Goal: Task Accomplishment & Management: Complete application form

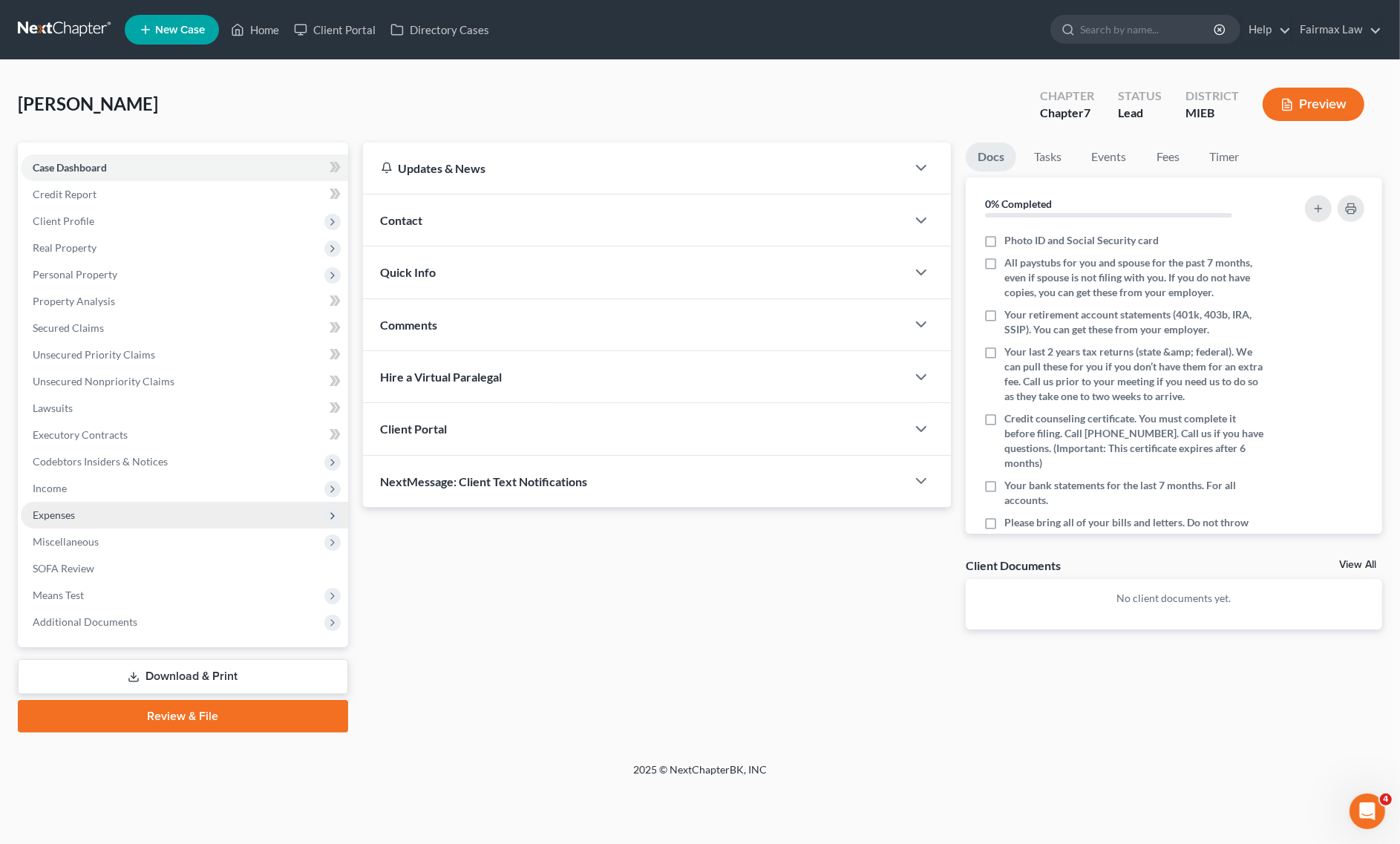
click at [102, 509] on span "Expenses" at bounding box center [184, 515] width 327 height 27
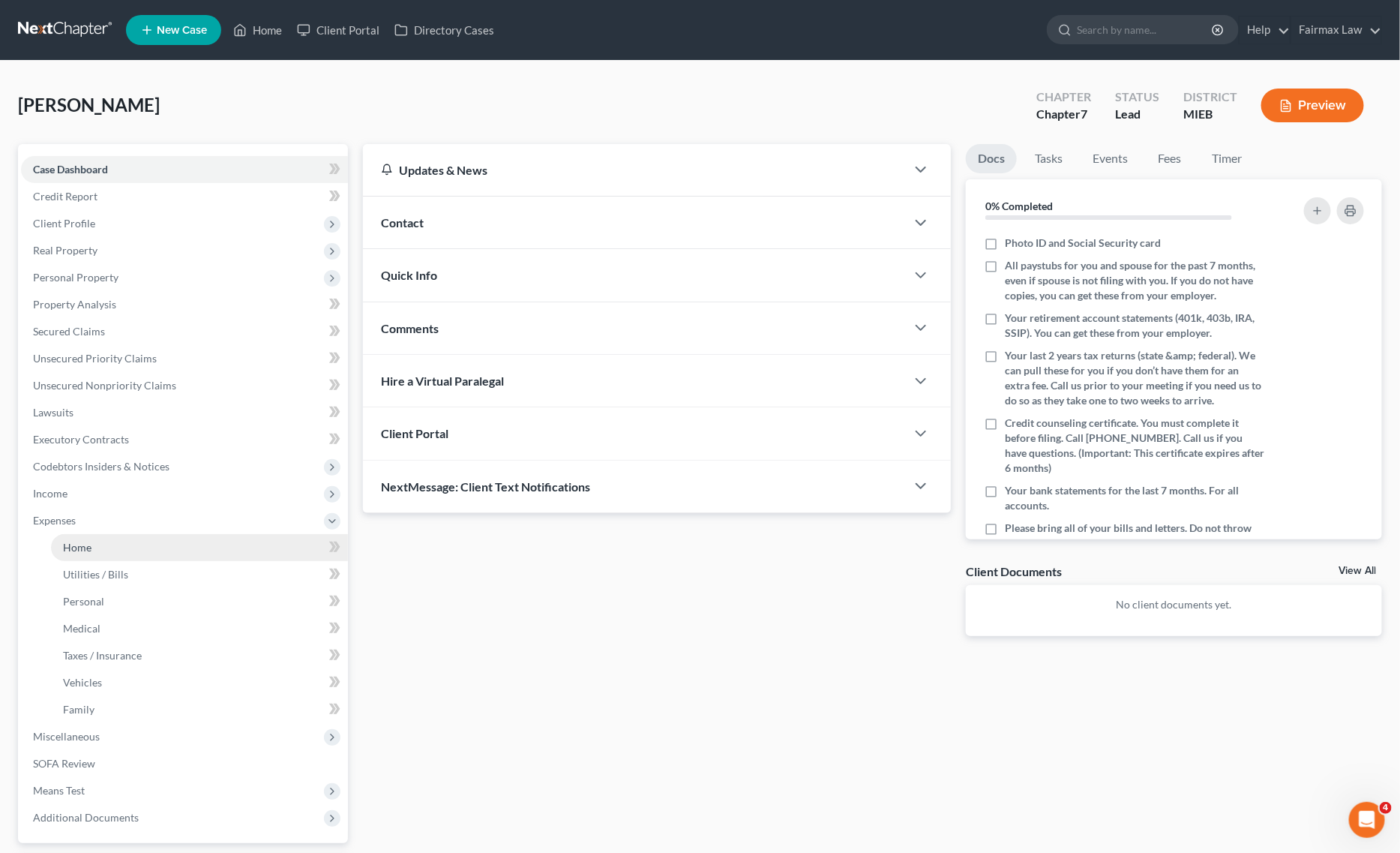
click at [69, 544] on span "Home" at bounding box center [77, 547] width 28 height 13
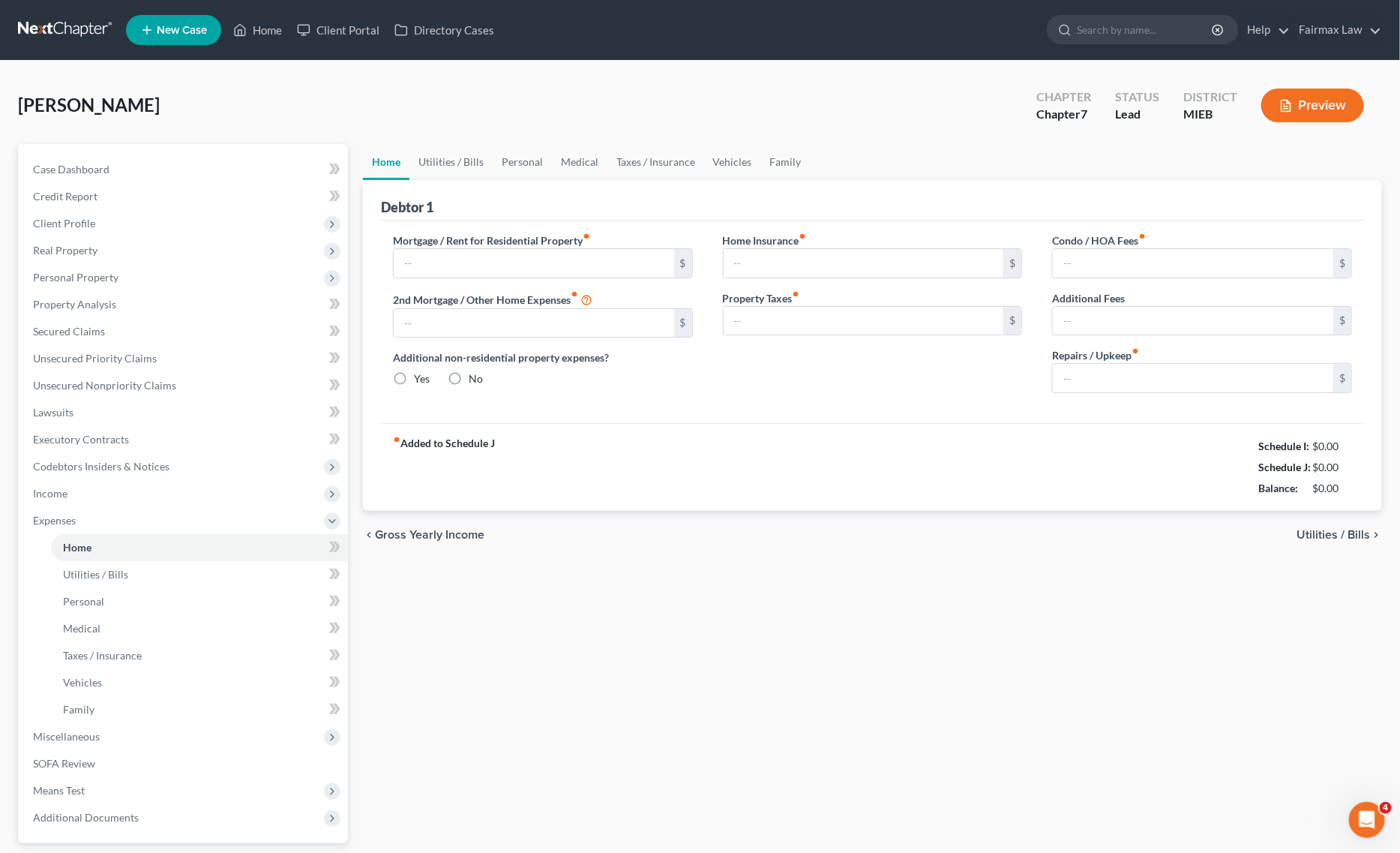
type input "0.00"
radio input "true"
type input "0.00"
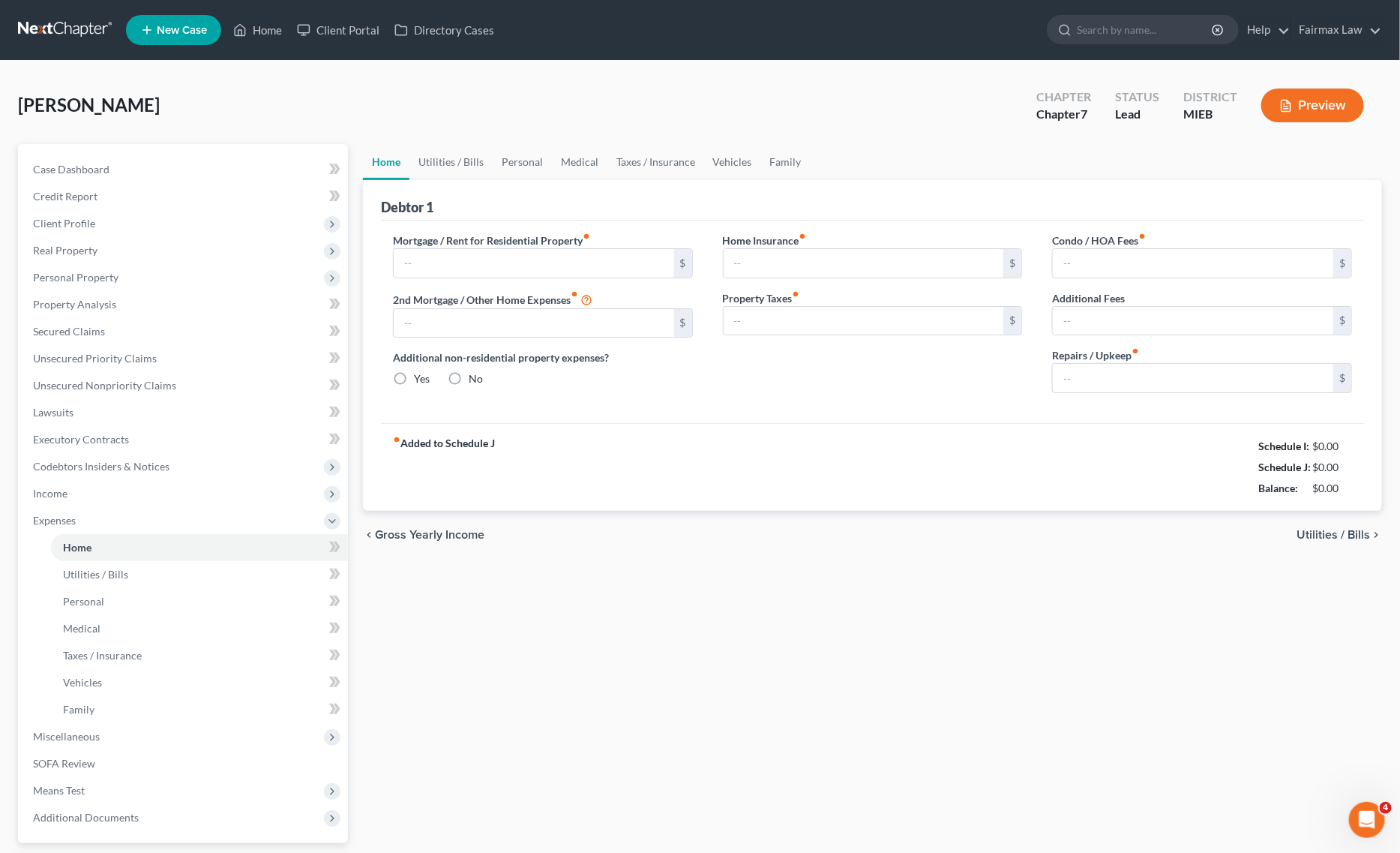
type input "0.00"
click at [560, 271] on input "text" at bounding box center [533, 263] width 280 height 28
paste input "365.00"
type input "365.00"
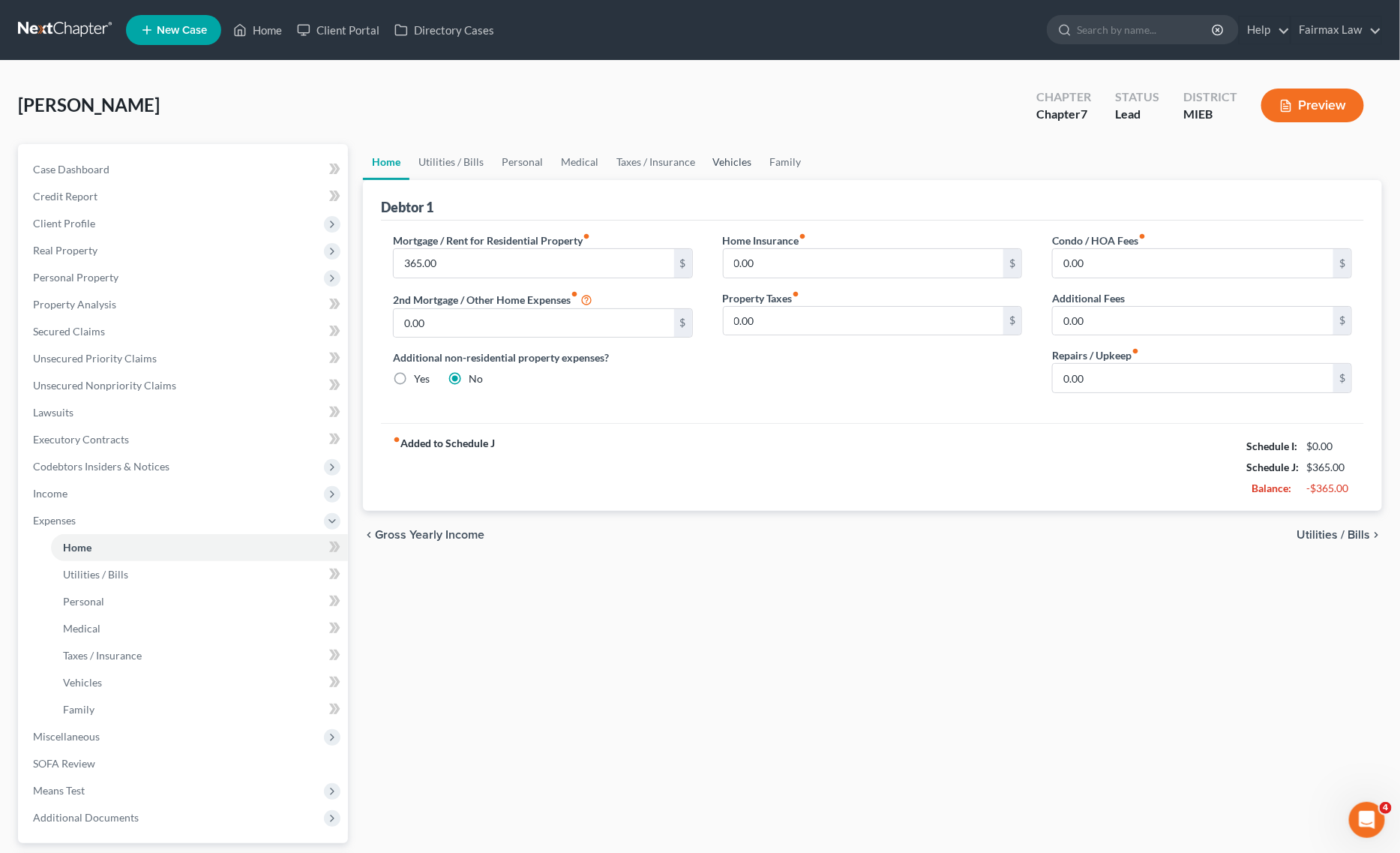
click at [718, 163] on link "Vehicles" at bounding box center [732, 162] width 57 height 36
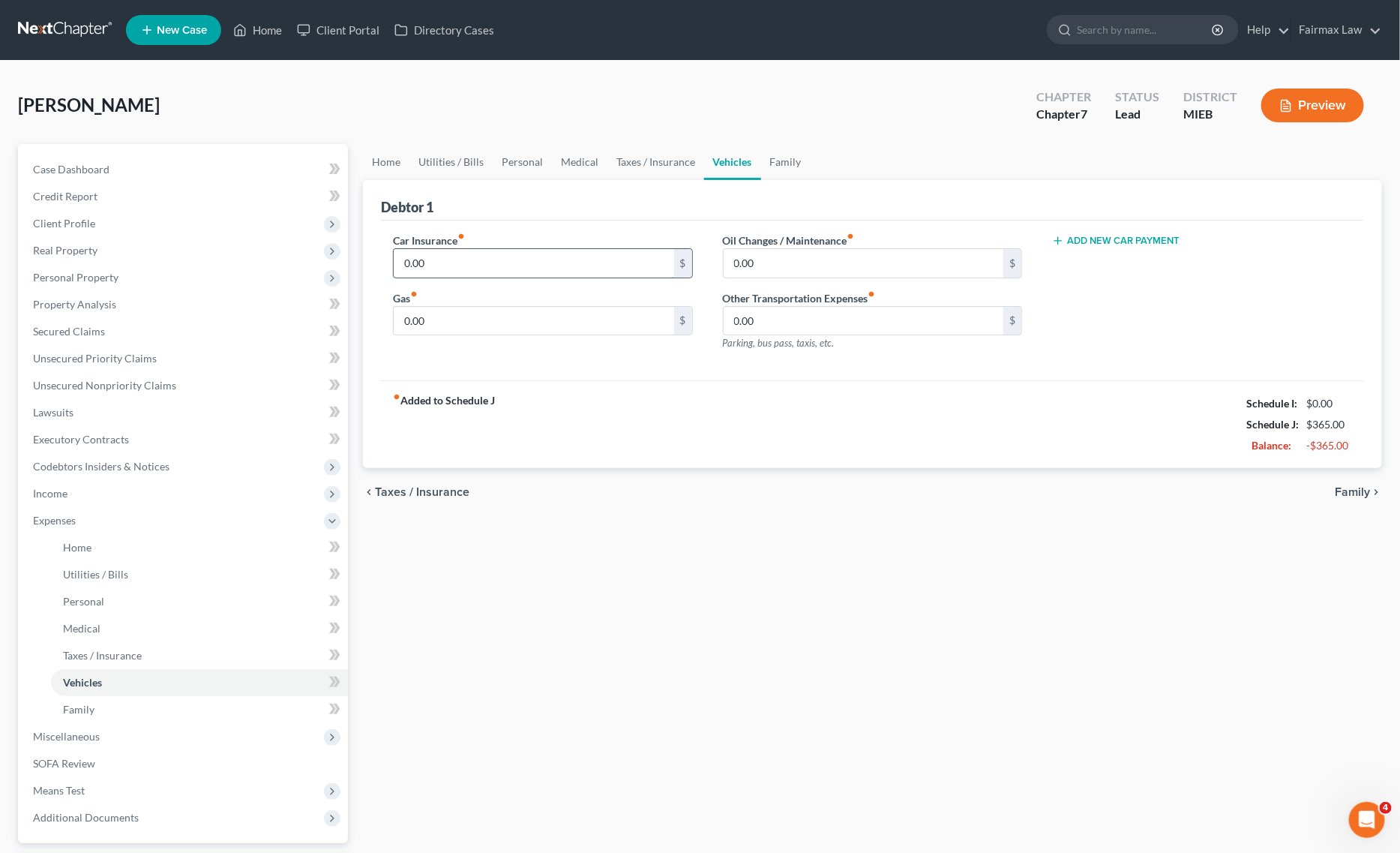
click at [474, 268] on input "0.00" at bounding box center [533, 263] width 280 height 28
click at [474, 324] on input "0.00" at bounding box center [533, 321] width 280 height 28
paste input "10"
type input "100.00"
click at [465, 162] on link "Utilities / Bills" at bounding box center [451, 162] width 83 height 36
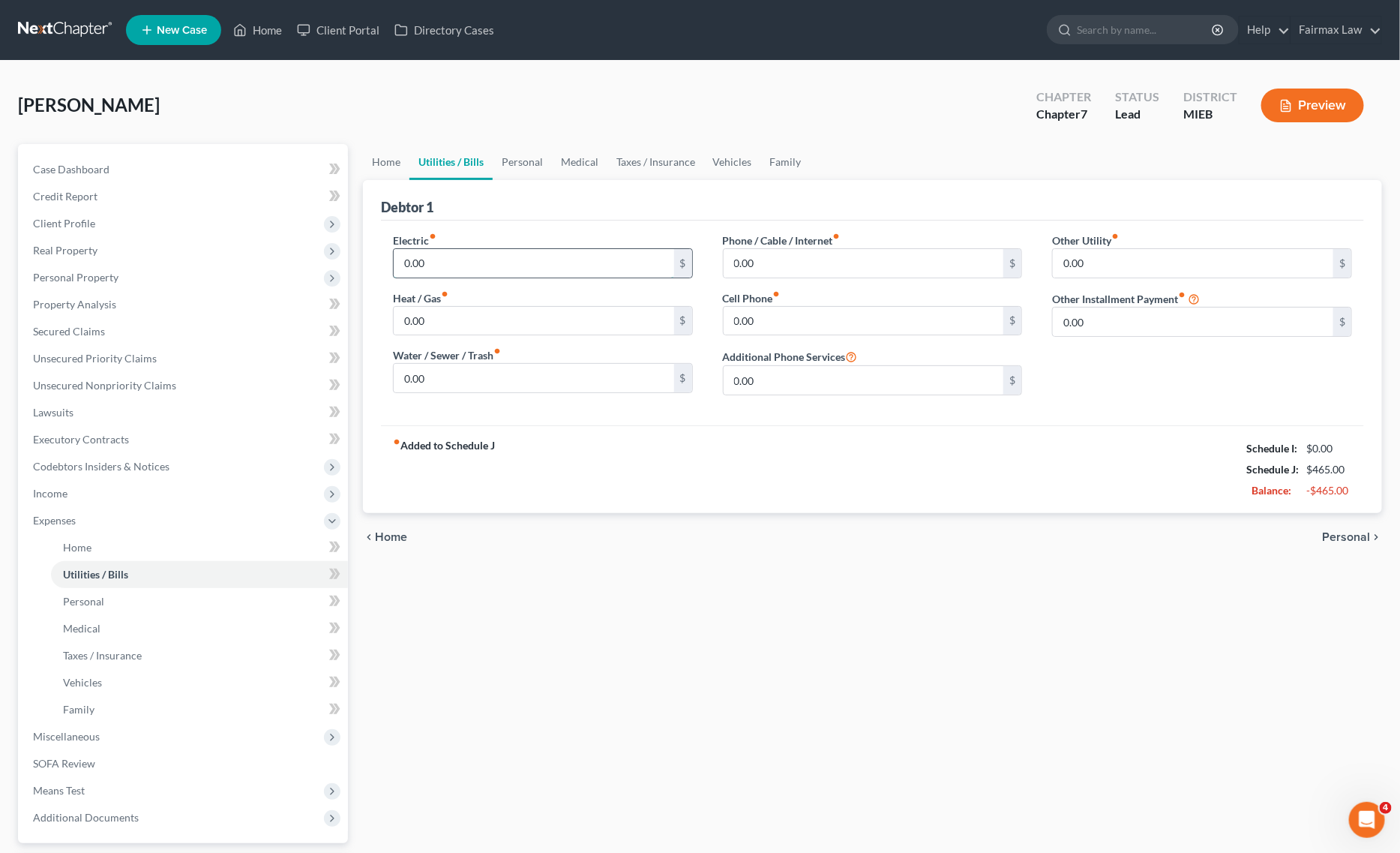
click at [470, 249] on input "0.00" at bounding box center [533, 263] width 280 height 28
drag, startPoint x: 466, startPoint y: 249, endPoint x: 249, endPoint y: 268, distance: 217.8
click at [249, 268] on div "Petition Navigation Case Dashboard Payments Invoices Payments Payments Credit R…" at bounding box center [700, 537] width 1379 height 785
type input "100"
click at [414, 315] on input "0.00" at bounding box center [533, 321] width 280 height 28
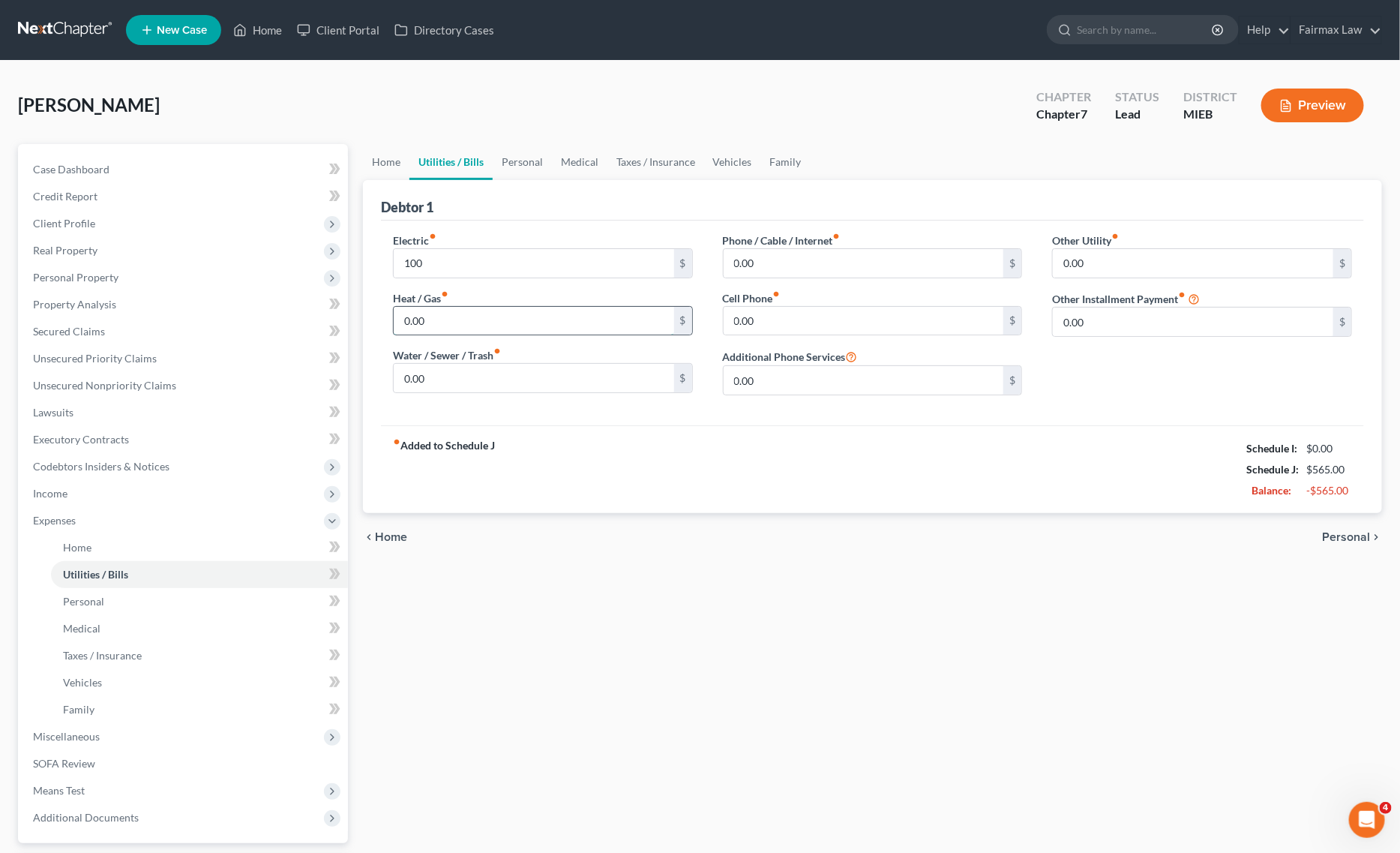
click at [420, 313] on input "0.00" at bounding box center [533, 321] width 280 height 28
paste input "1"
type input "100"
paste input "15"
type input "150.00"
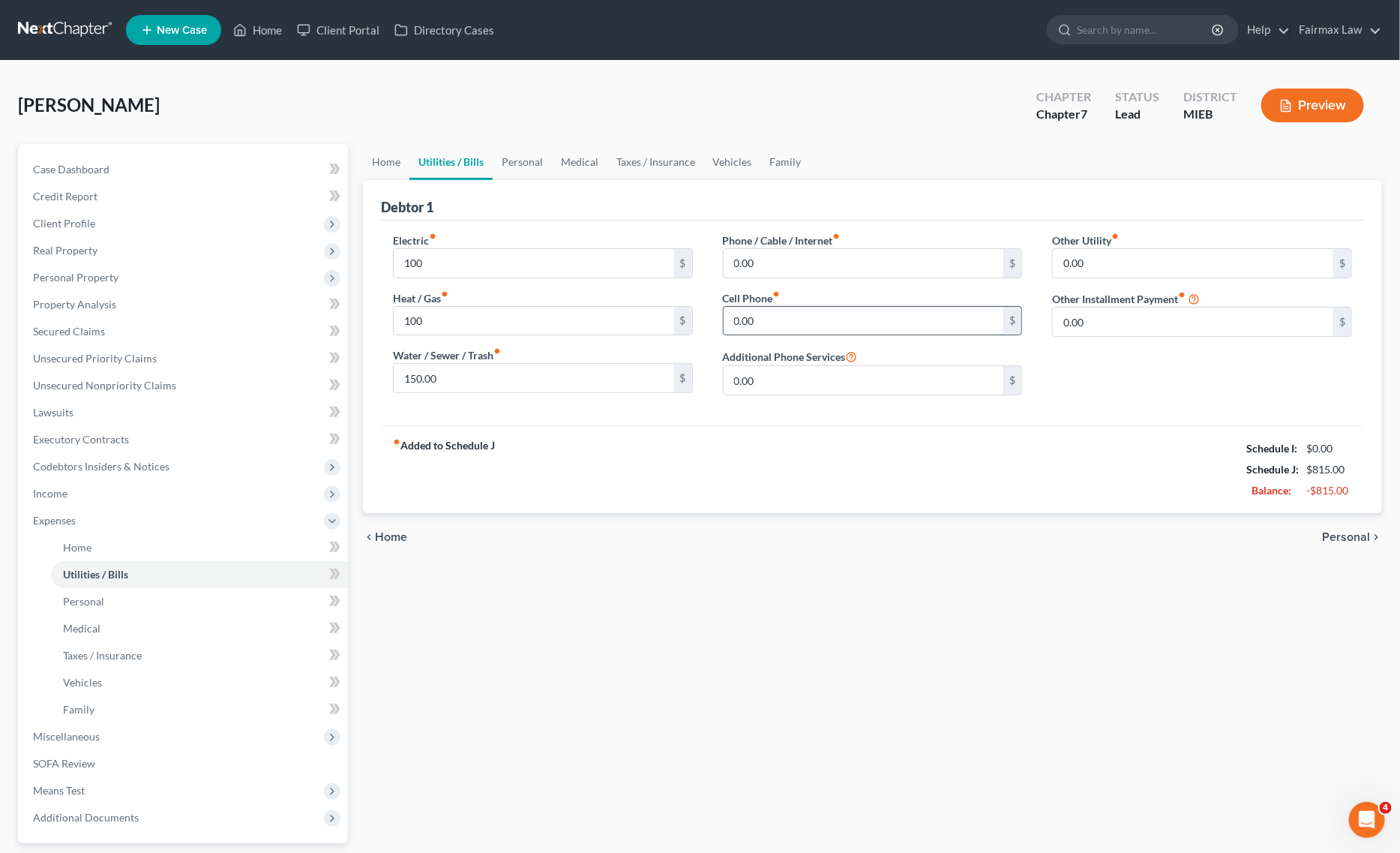
click at [904, 307] on input "0.00" at bounding box center [863, 321] width 280 height 28
paste input "- 15"
type input "150.00"
click at [924, 264] on input "0.00" at bounding box center [863, 263] width 280 height 28
paste input "95"
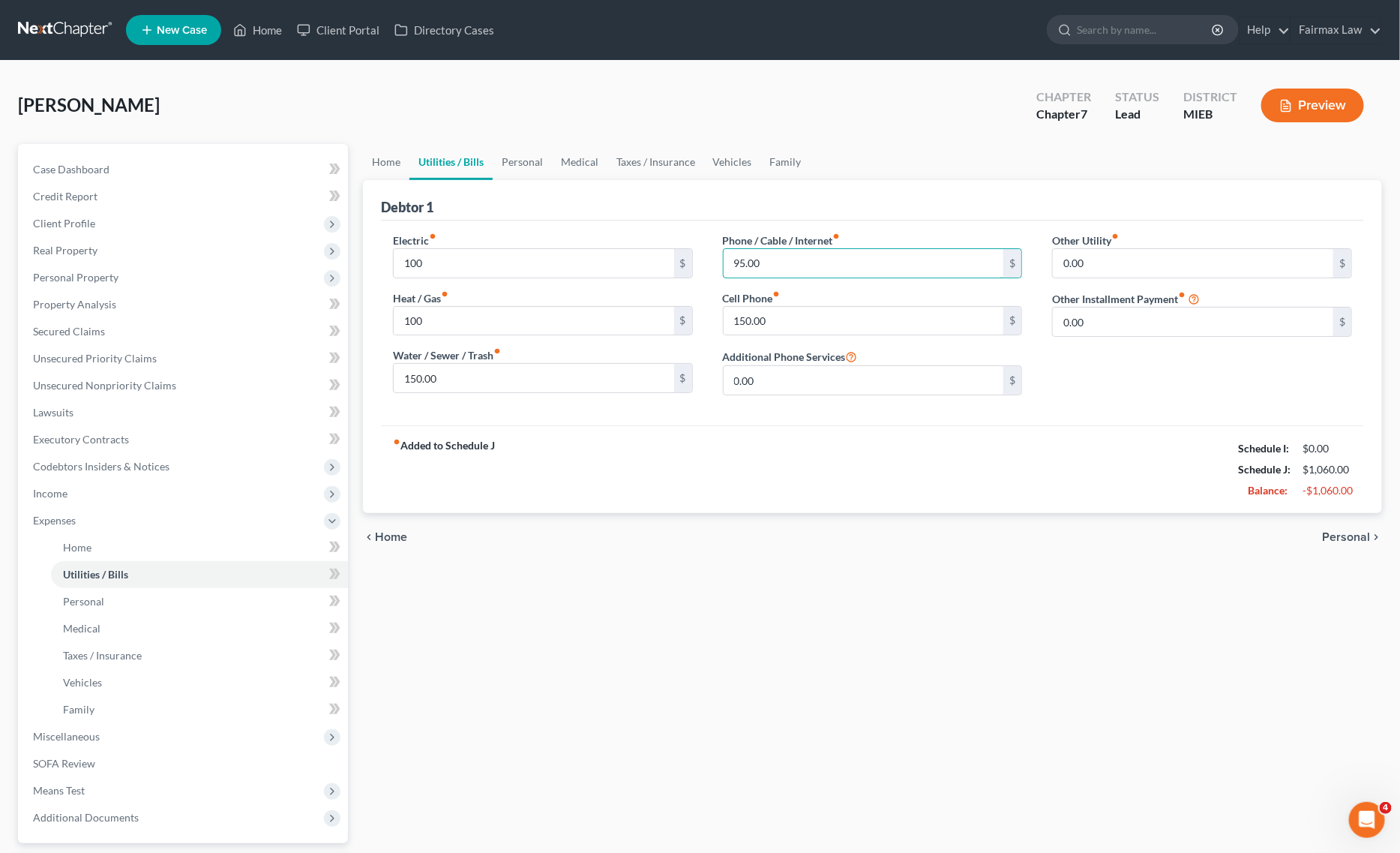
type input "95.00"
click at [529, 150] on link "Personal" at bounding box center [522, 162] width 59 height 36
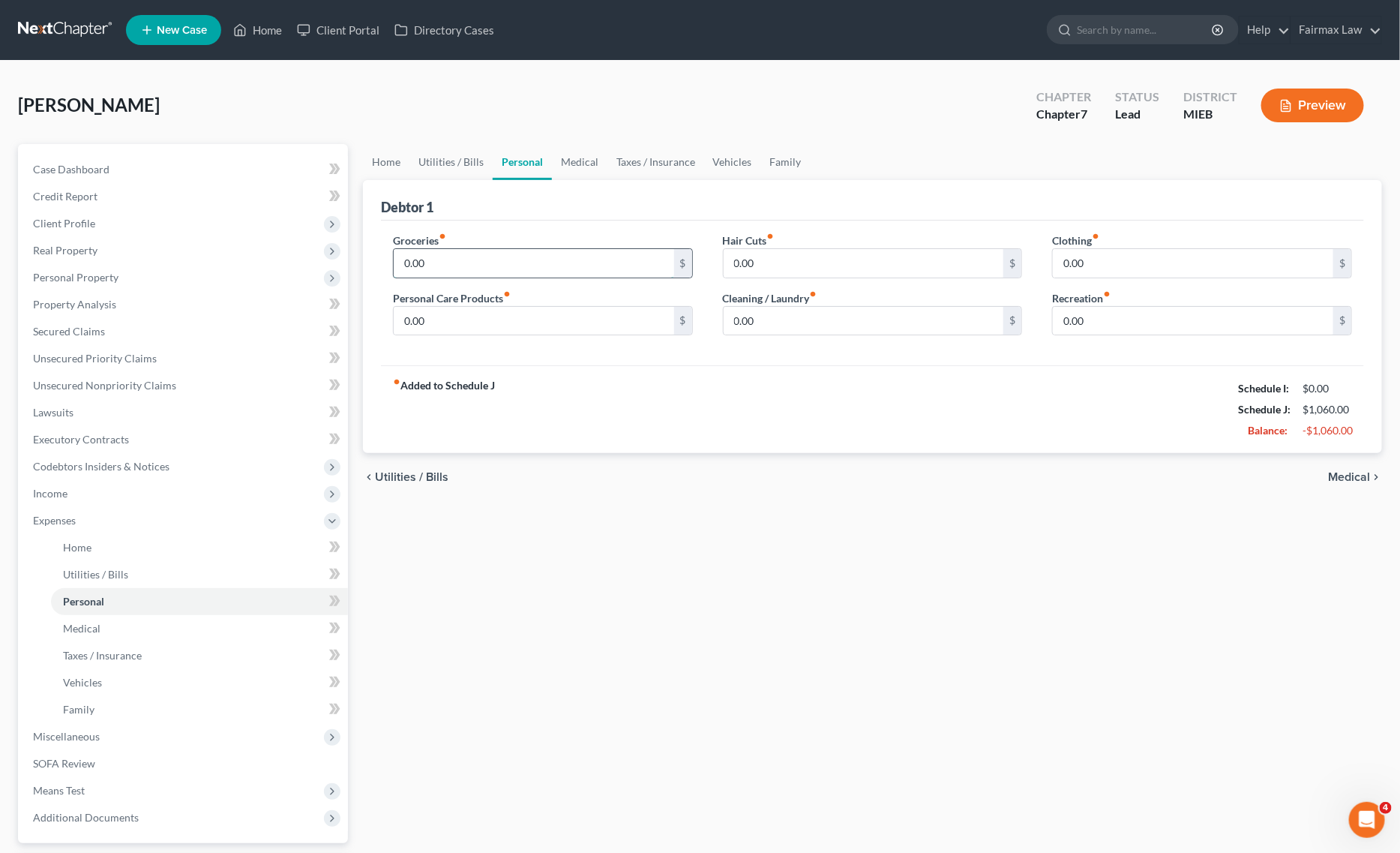
click at [500, 263] on input "0.00" at bounding box center [533, 263] width 280 height 28
drag, startPoint x: 447, startPoint y: 249, endPoint x: 360, endPoint y: 279, distance: 92.0
click at [360, 279] on div "Home Utilities / Bills Personal Medical Taxes / Insurance Vehicles Family Debto…" at bounding box center [872, 537] width 1034 height 785
click at [436, 274] on input "0.00" at bounding box center [533, 263] width 280 height 28
paste input "- 566.00"
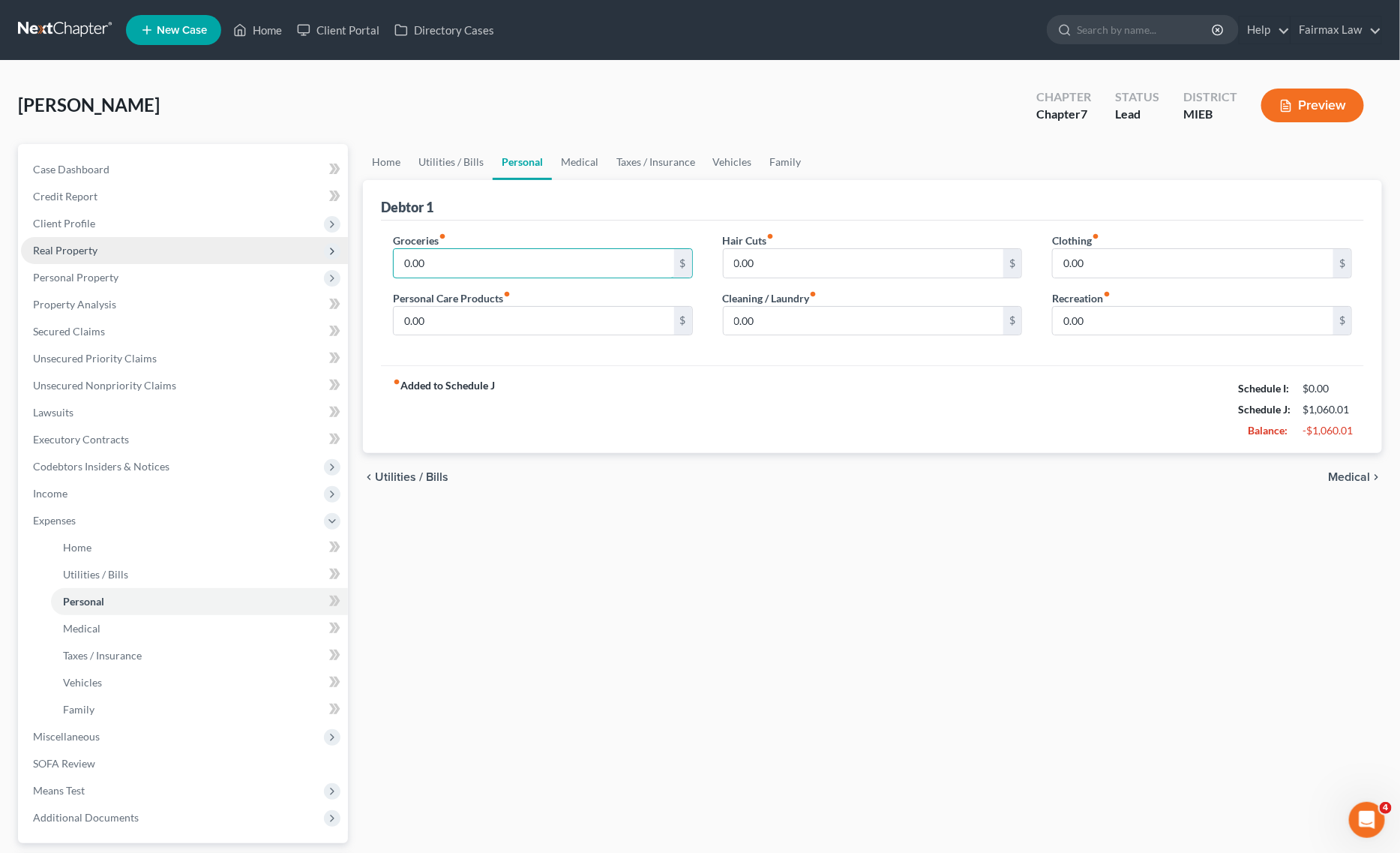
click at [234, 259] on div "Petition Navigation Case Dashboard Payments Invoices Payments Payments Credit R…" at bounding box center [700, 537] width 1379 height 785
paste input "- 566"
type input "566.00"
click at [861, 328] on input "0.00" at bounding box center [863, 321] width 280 height 28
paste input "- 8"
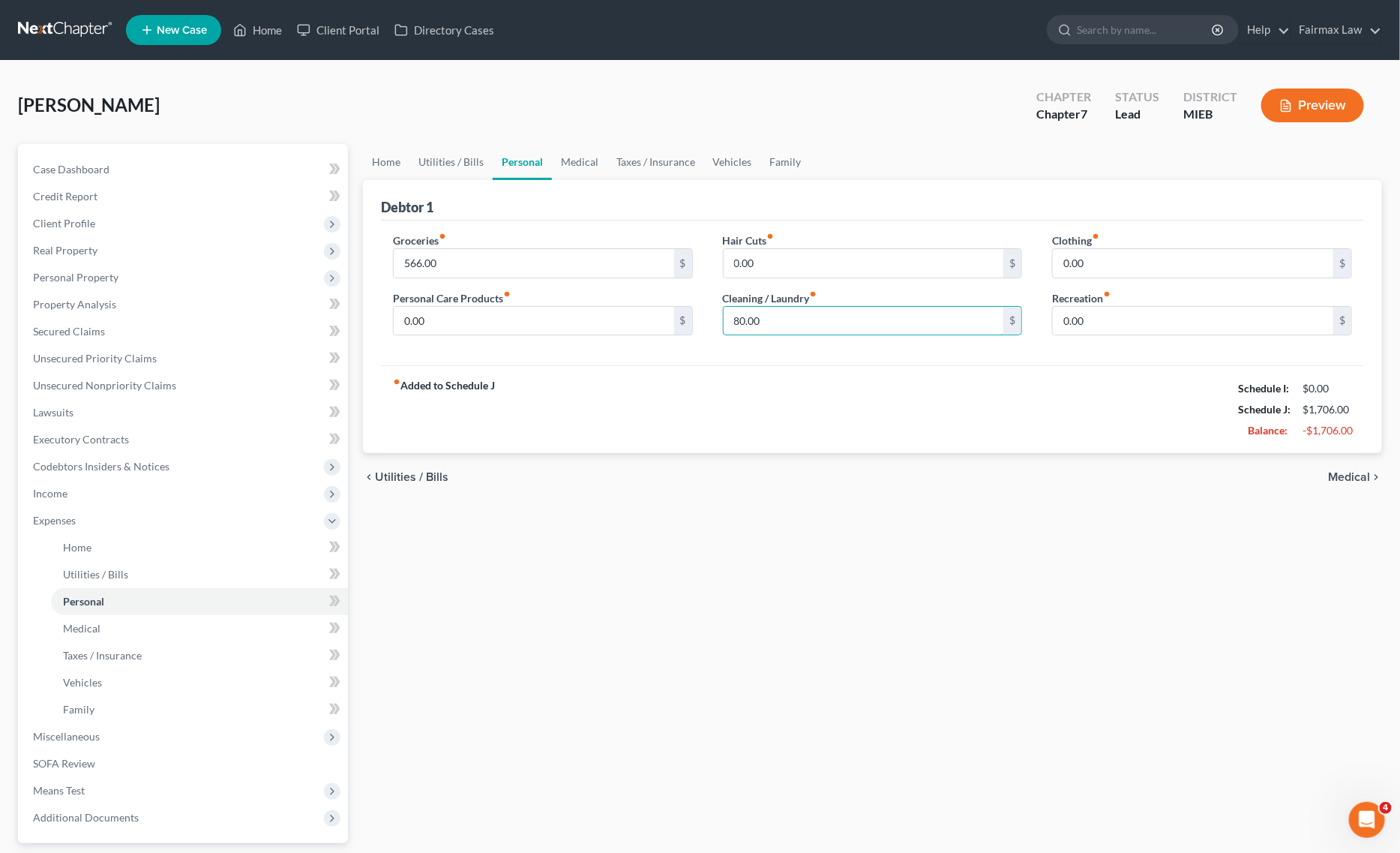
type input "80.00"
click at [1150, 244] on div "Clothing fiber_manual_record 0.00 $" at bounding box center [1202, 255] width 300 height 46
click at [1138, 257] on input "0.00" at bounding box center [1193, 263] width 280 height 28
type input "250.00"
click at [762, 147] on link "Family" at bounding box center [786, 162] width 49 height 36
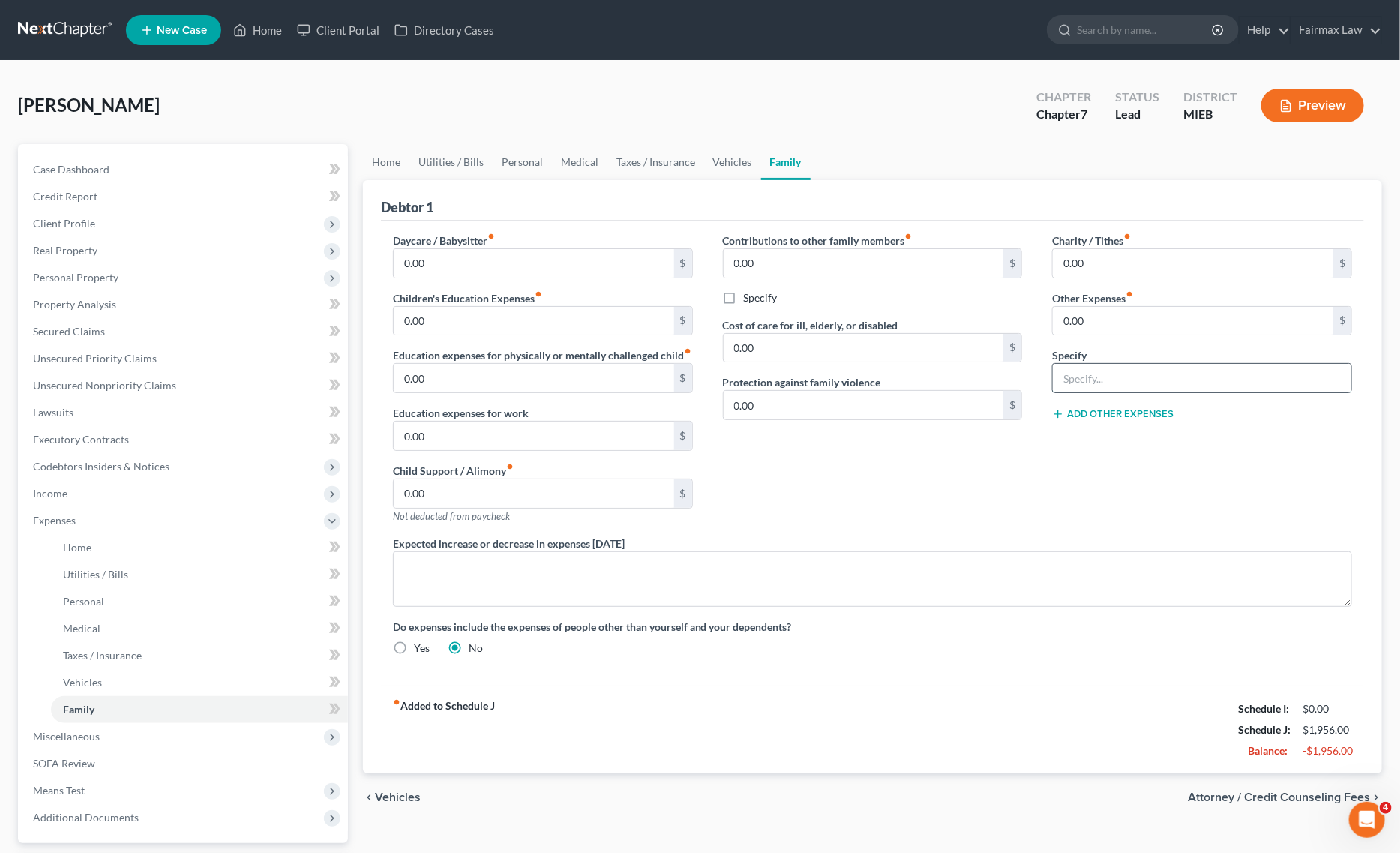
click at [1077, 384] on input "text" at bounding box center [1202, 377] width 298 height 28
type input "Attorney Bankruptcy Fee"
click at [1110, 312] on input "0.00" at bounding box center [1193, 321] width 280 height 28
type input "180.00"
click at [1095, 410] on button "Add Other Expenses" at bounding box center [1112, 414] width 121 height 12
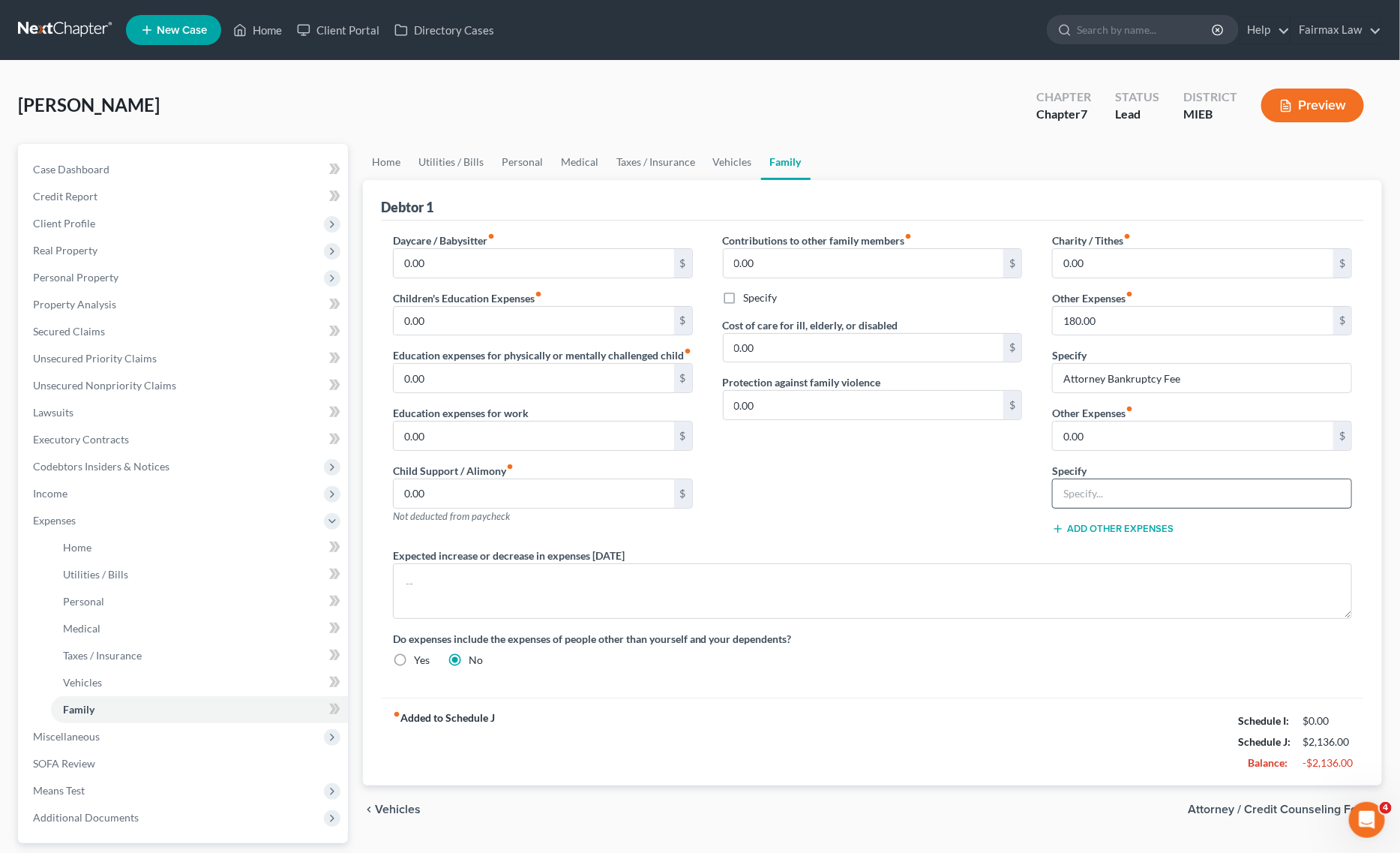
click at [1118, 492] on input "text" at bounding box center [1202, 493] width 298 height 28
type input "Pets"
click at [1110, 436] on input "0.00" at bounding box center [1193, 435] width 280 height 28
type input "55.00"
click at [572, 144] on link "Medical" at bounding box center [579, 162] width 55 height 36
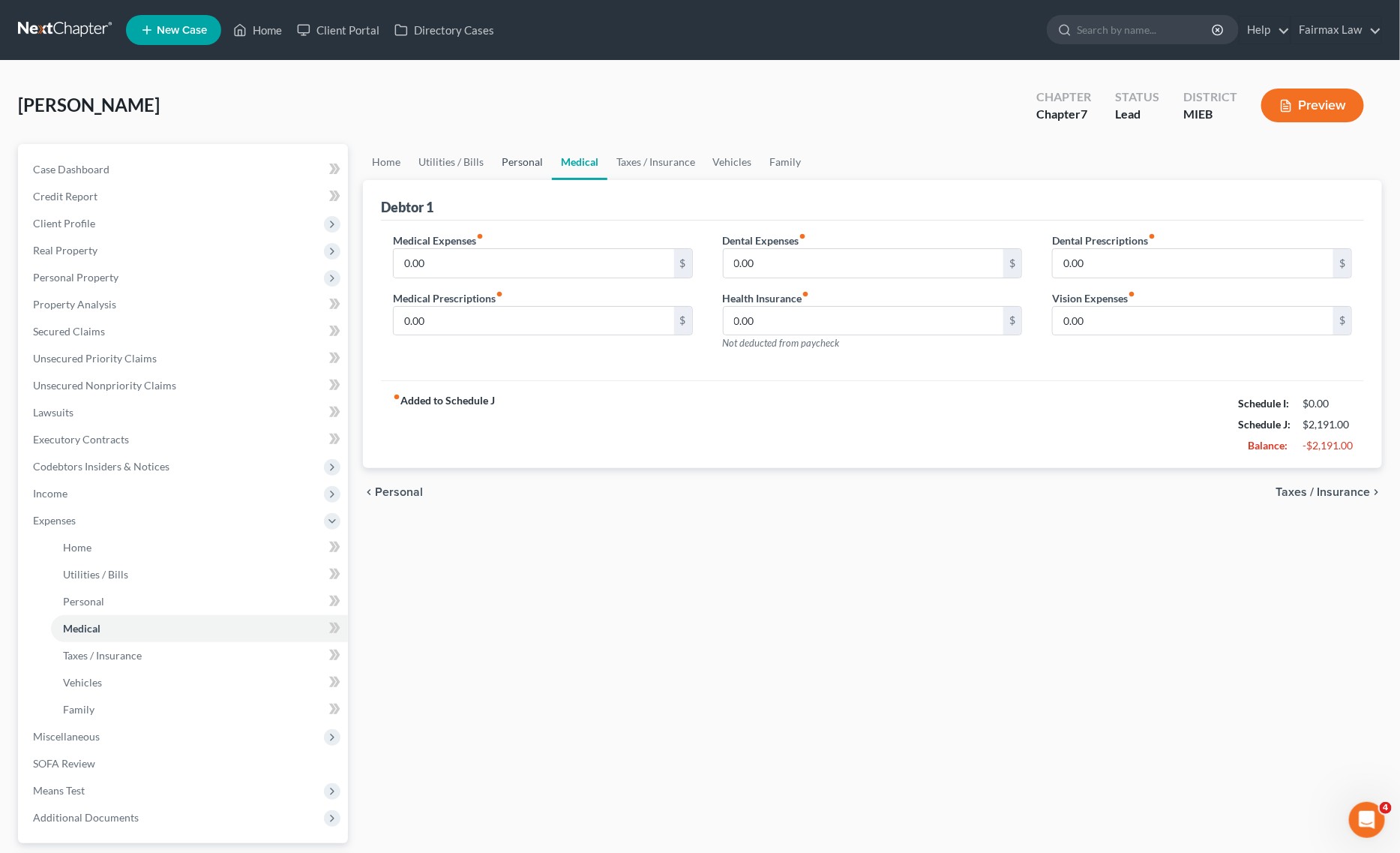
click at [534, 174] on link "Personal" at bounding box center [522, 162] width 59 height 36
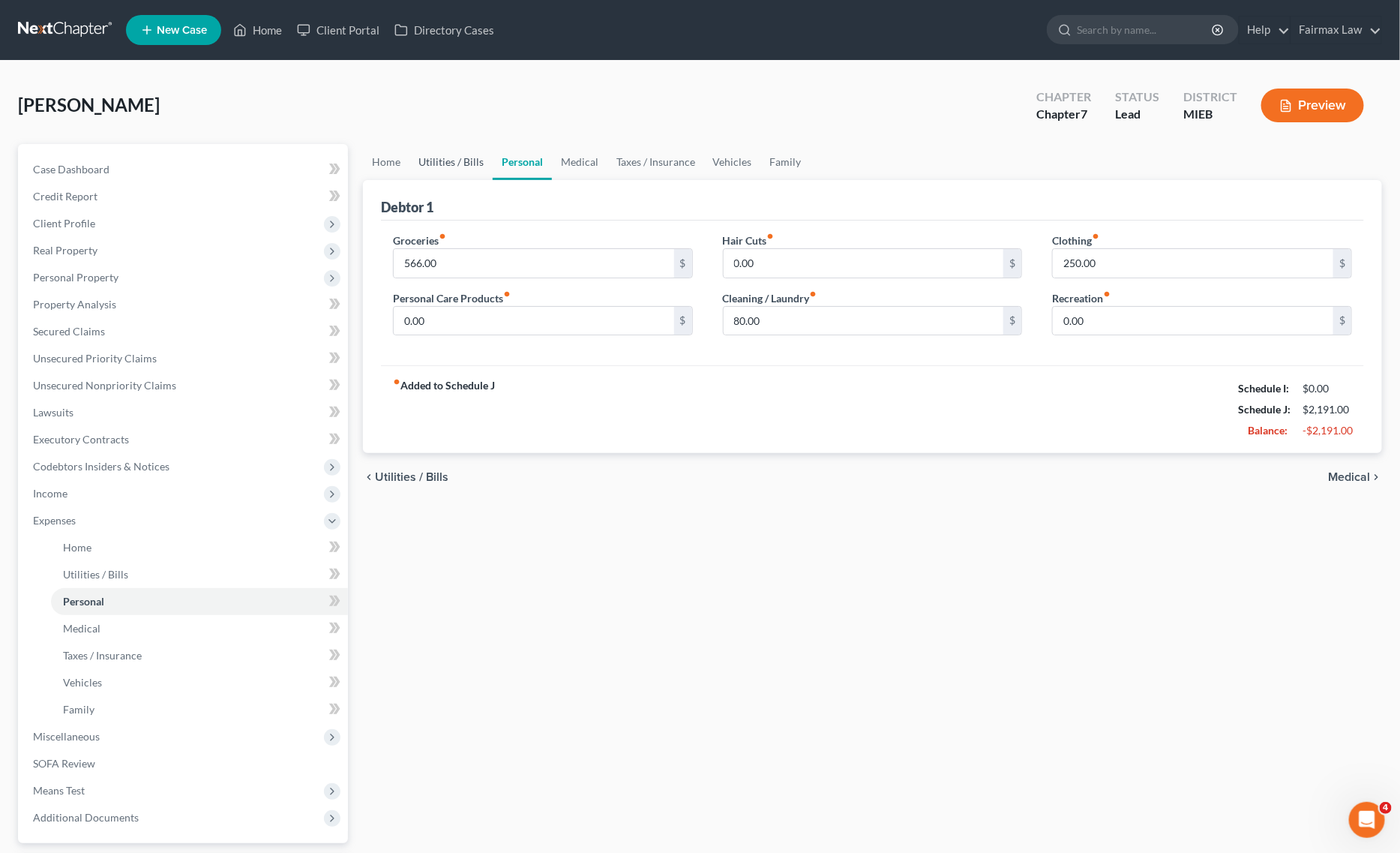
click at [459, 168] on link "Utilities / Bills" at bounding box center [451, 162] width 83 height 36
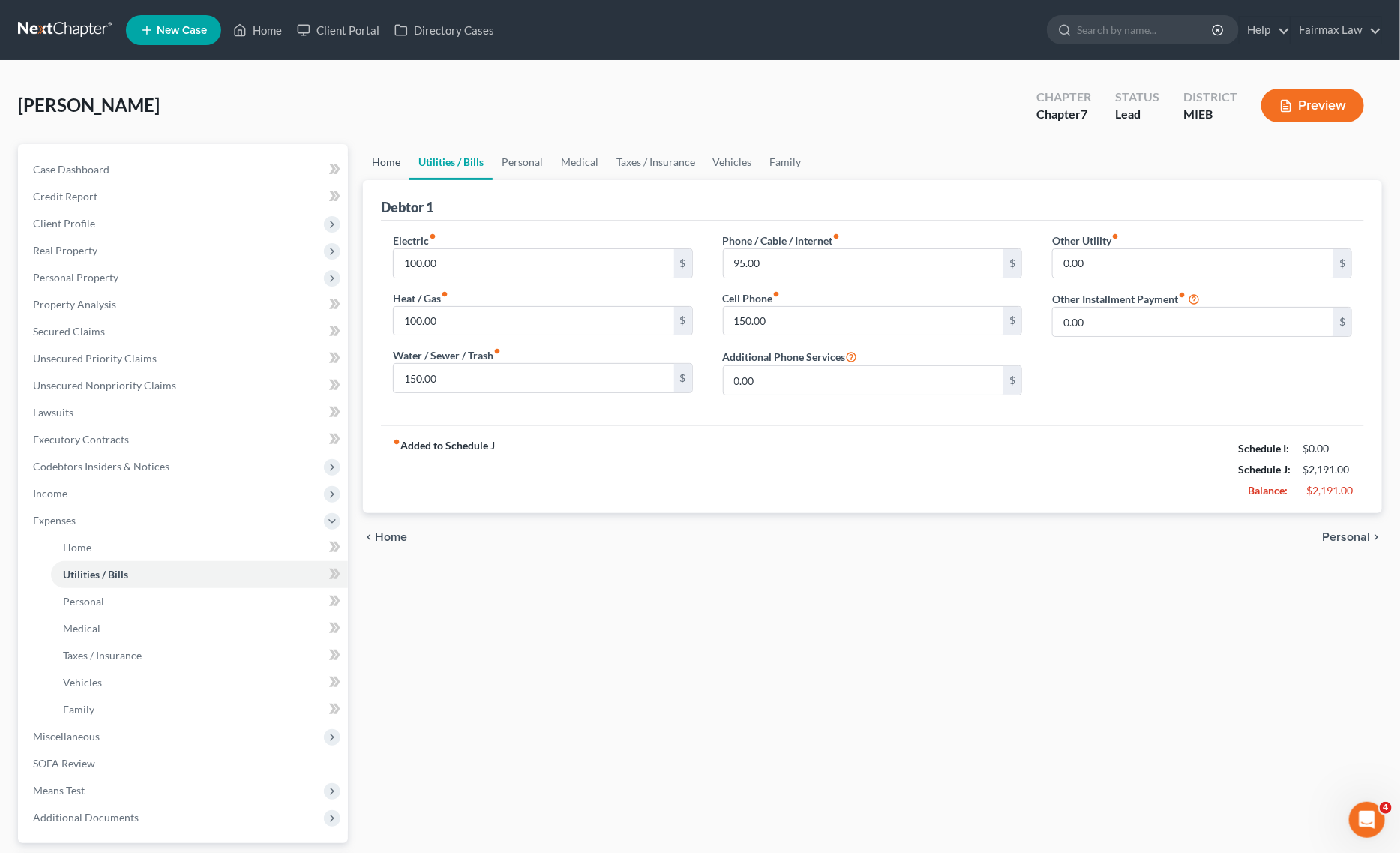
click at [388, 159] on link "Home" at bounding box center [387, 162] width 47 height 36
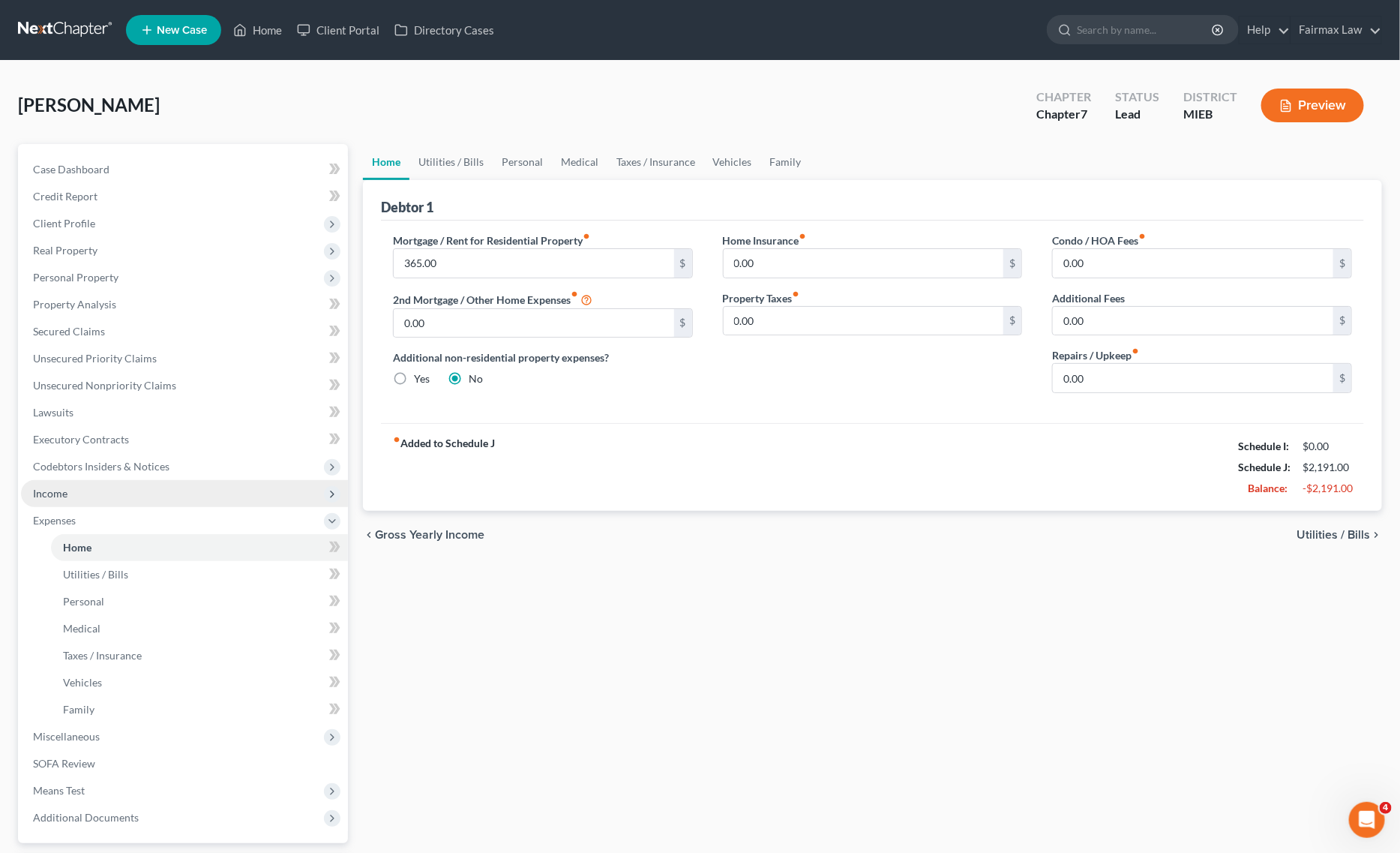
click at [94, 496] on span "Income" at bounding box center [184, 493] width 327 height 27
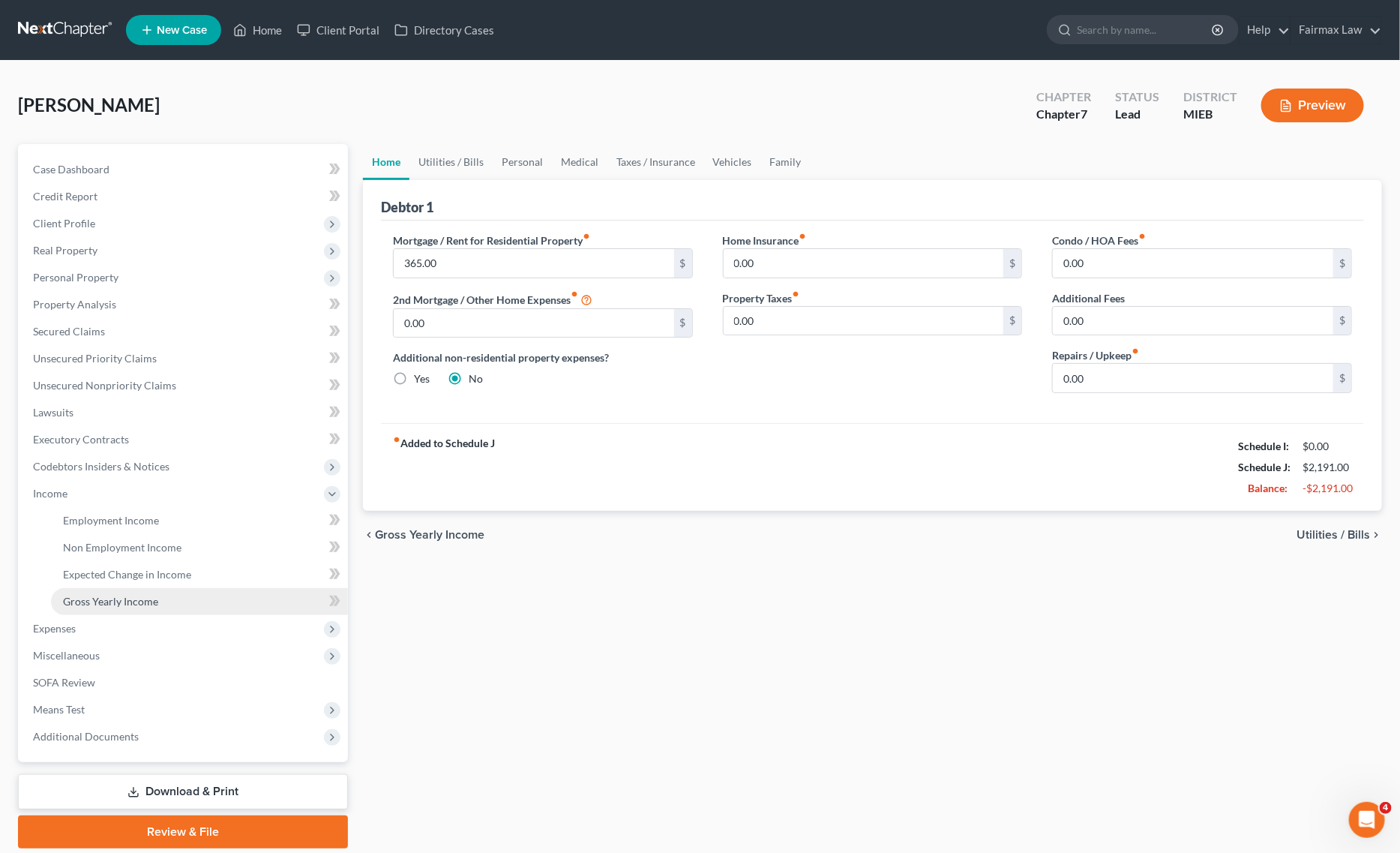
click at [155, 605] on span "Gross Yearly Income" at bounding box center [110, 601] width 95 height 13
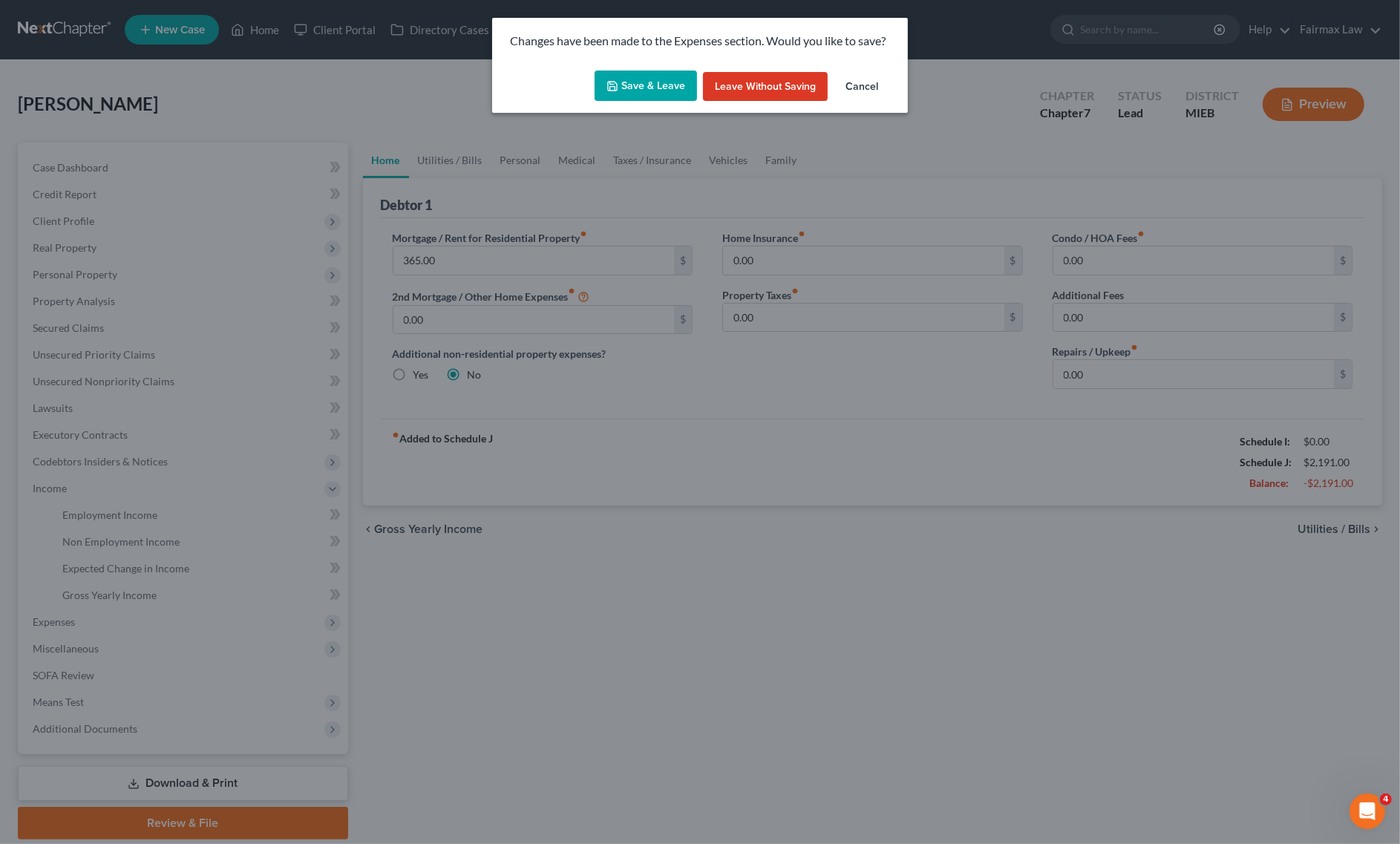
click at [603, 82] on button "Save & Leave" at bounding box center [645, 86] width 103 height 32
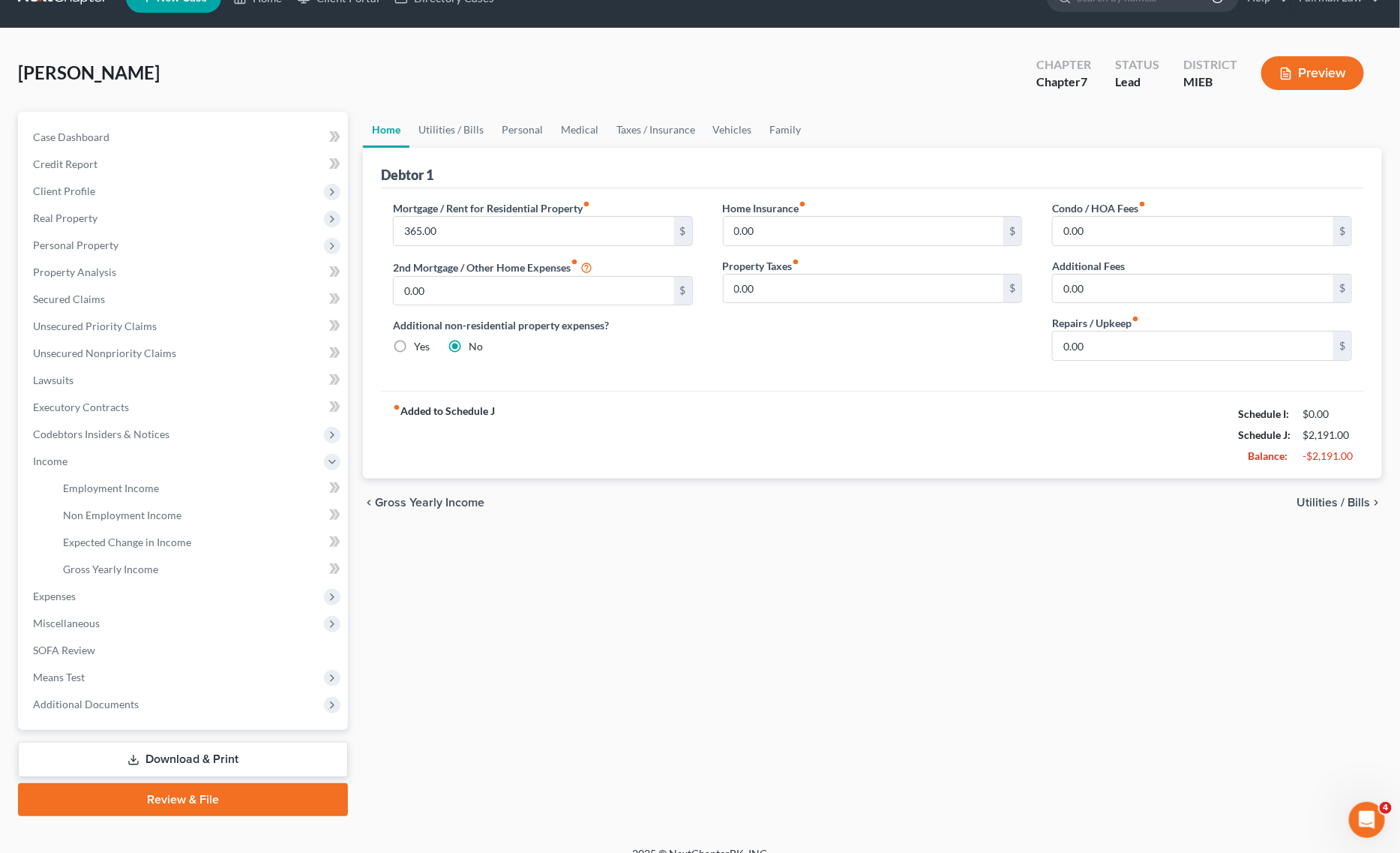
scroll to position [50, 0]
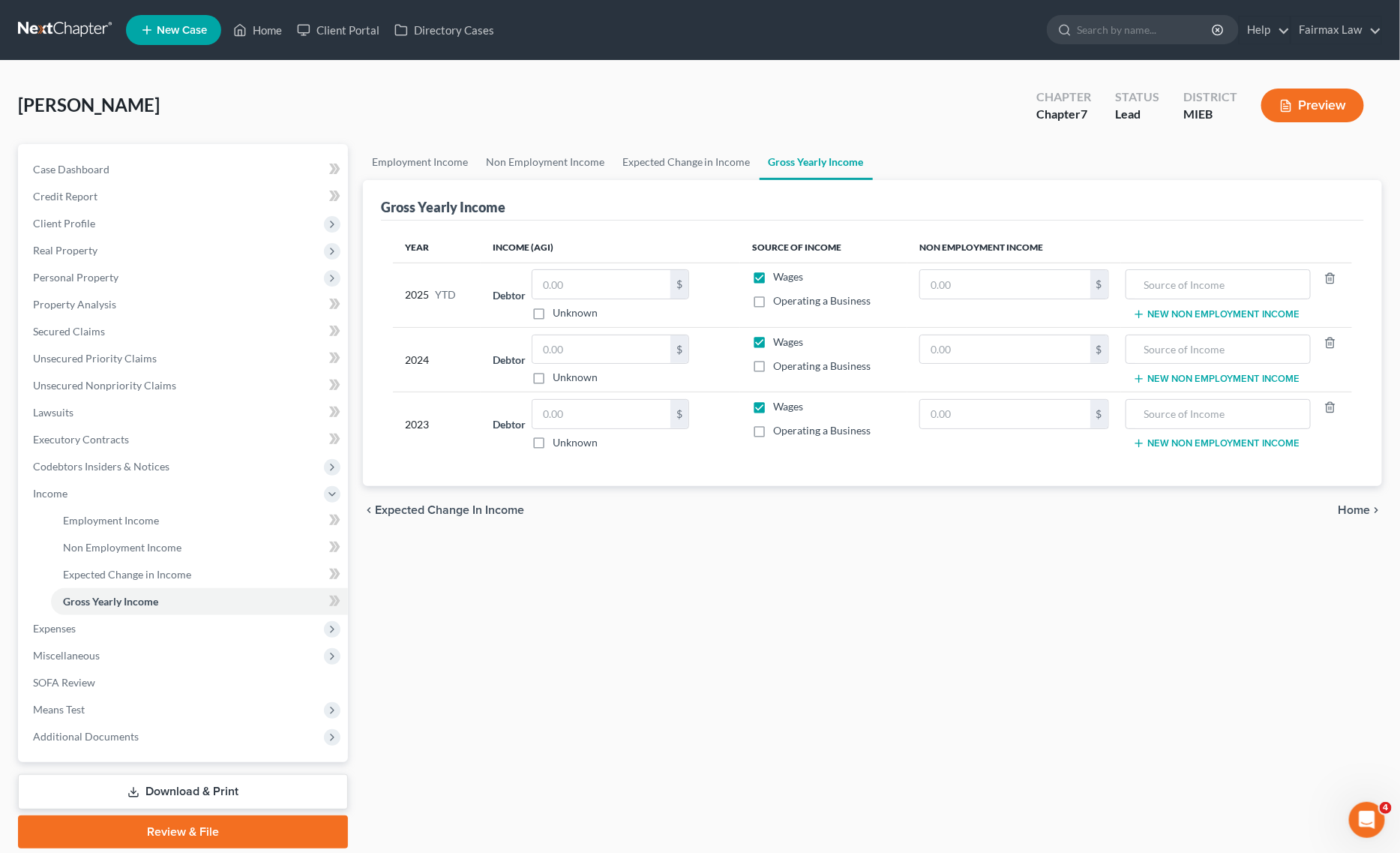
click at [597, 437] on label "Unknown" at bounding box center [575, 442] width 45 height 15
click at [569, 437] on input "Unknown" at bounding box center [564, 440] width 10 height 10
checkbox input "true"
type input "0.00"
click at [553, 447] on label "Unknown" at bounding box center [575, 442] width 45 height 15
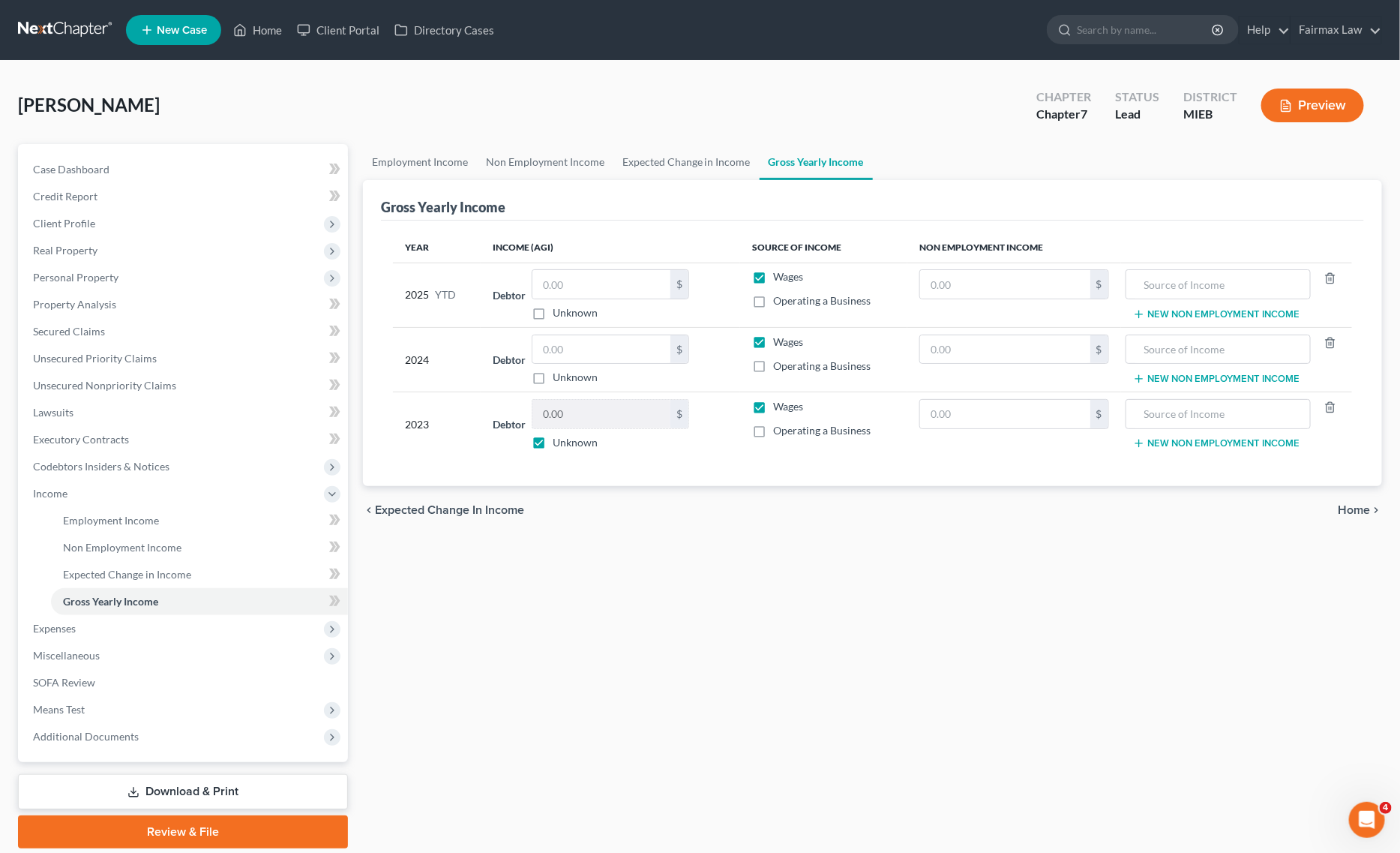
click at [559, 445] on input "Unknown" at bounding box center [564, 440] width 10 height 10
checkbox input "false"
click at [616, 429] on div "0.00 $" at bounding box center [610, 414] width 158 height 30
click at [626, 421] on input "0.00" at bounding box center [602, 414] width 138 height 28
type input "1,040.00"
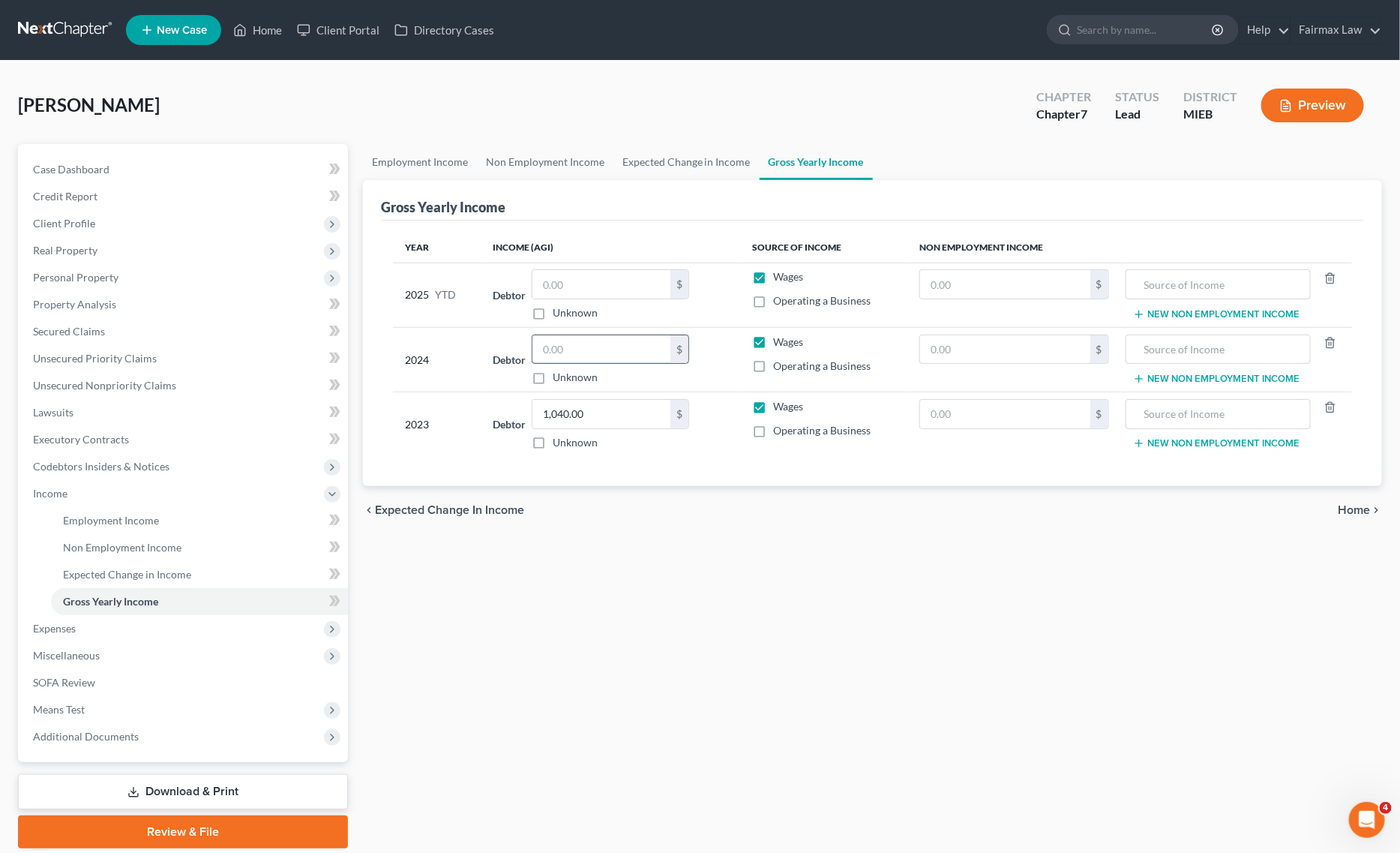
click at [592, 357] on input "text" at bounding box center [602, 349] width 138 height 28
type input "7,384.00"
click at [559, 291] on input "text" at bounding box center [602, 284] width 138 height 28
paste input "6,130.83"
type input "6,130.83"
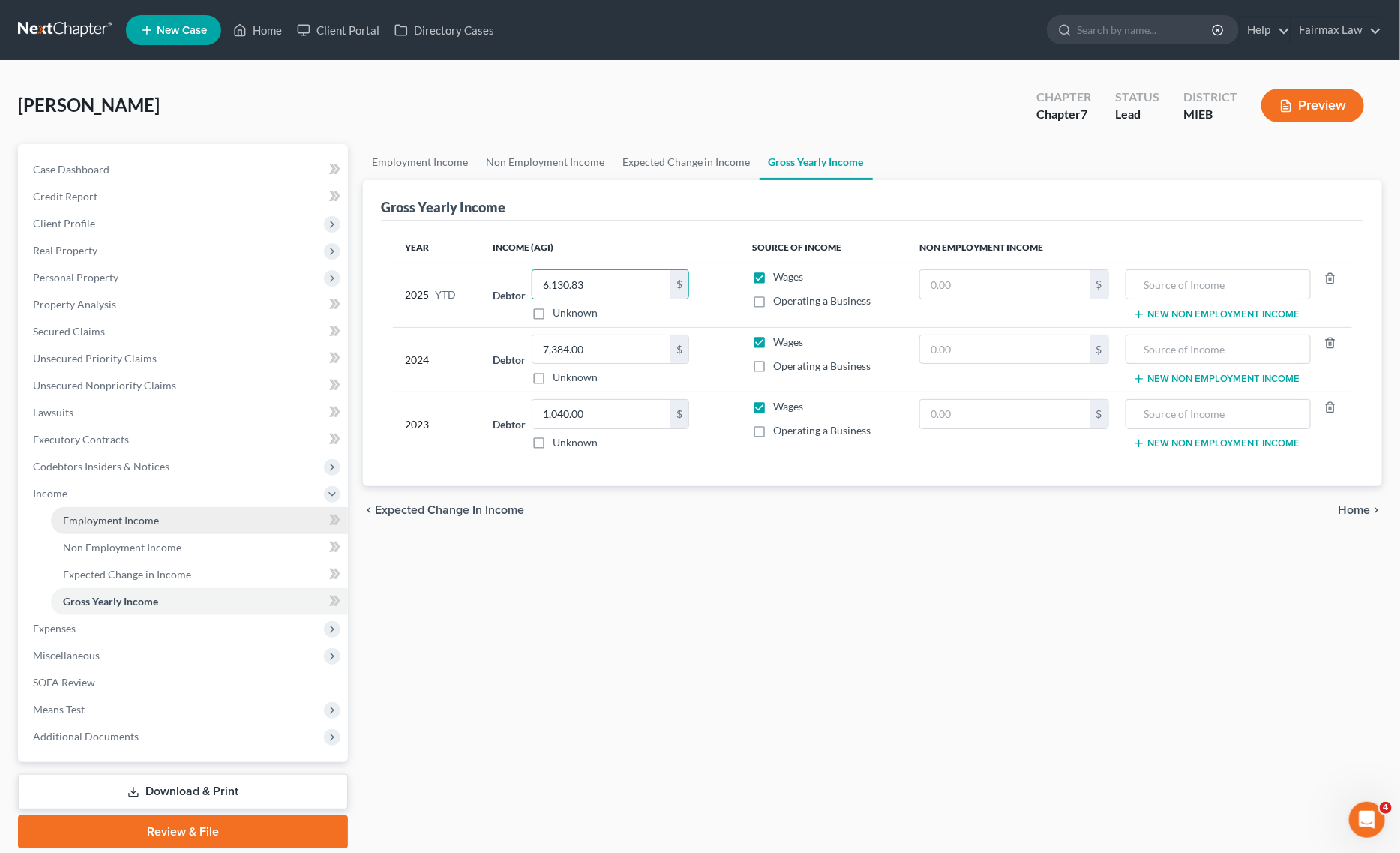
click at [130, 527] on link "Employment Income" at bounding box center [200, 521] width 297 height 27
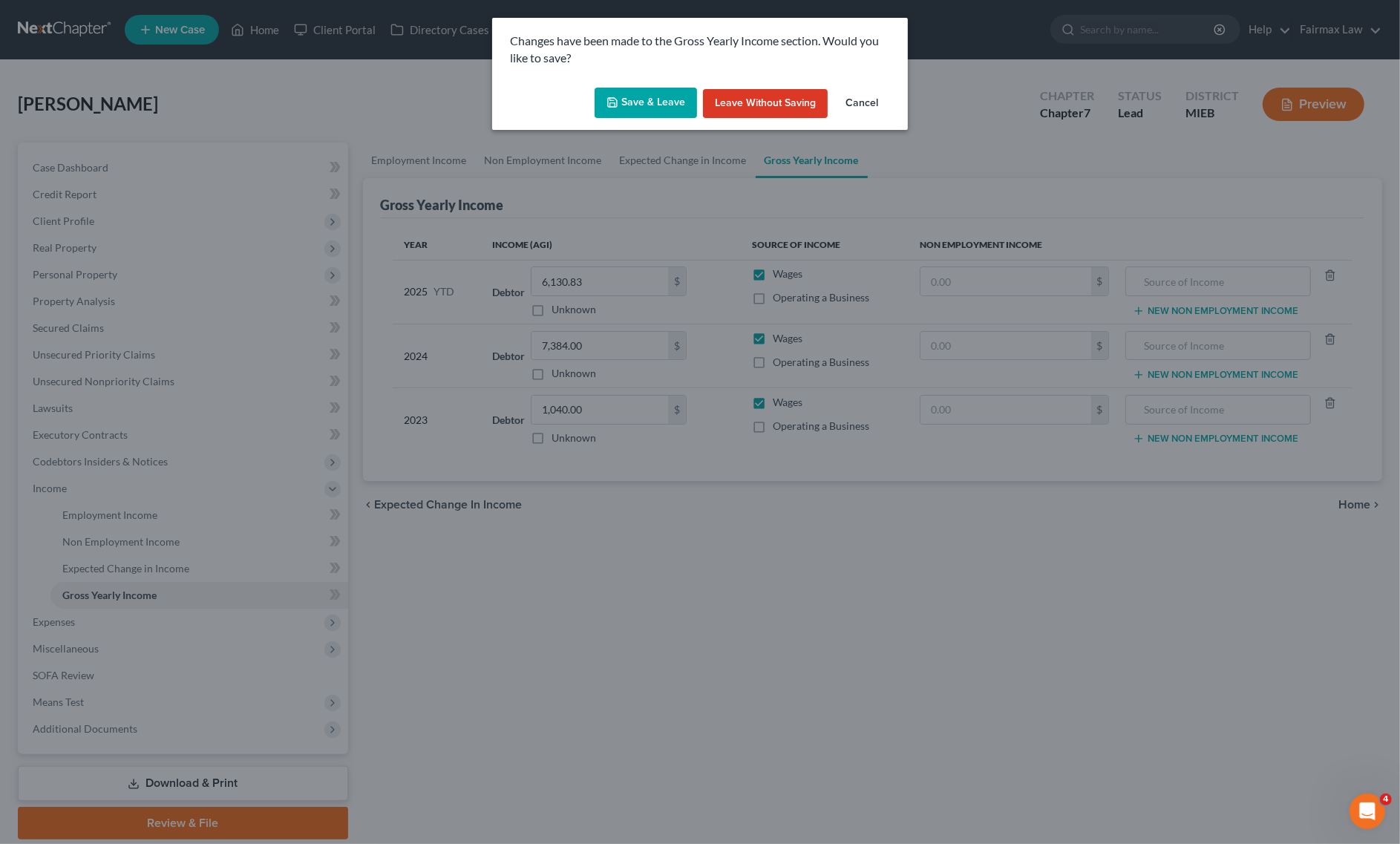
click at [676, 224] on div "Changes have been made to the Gross Yearly Income section. Would you like to sa…" at bounding box center [700, 422] width 1400 height 844
click at [659, 101] on button "Save & Leave" at bounding box center [645, 103] width 103 height 32
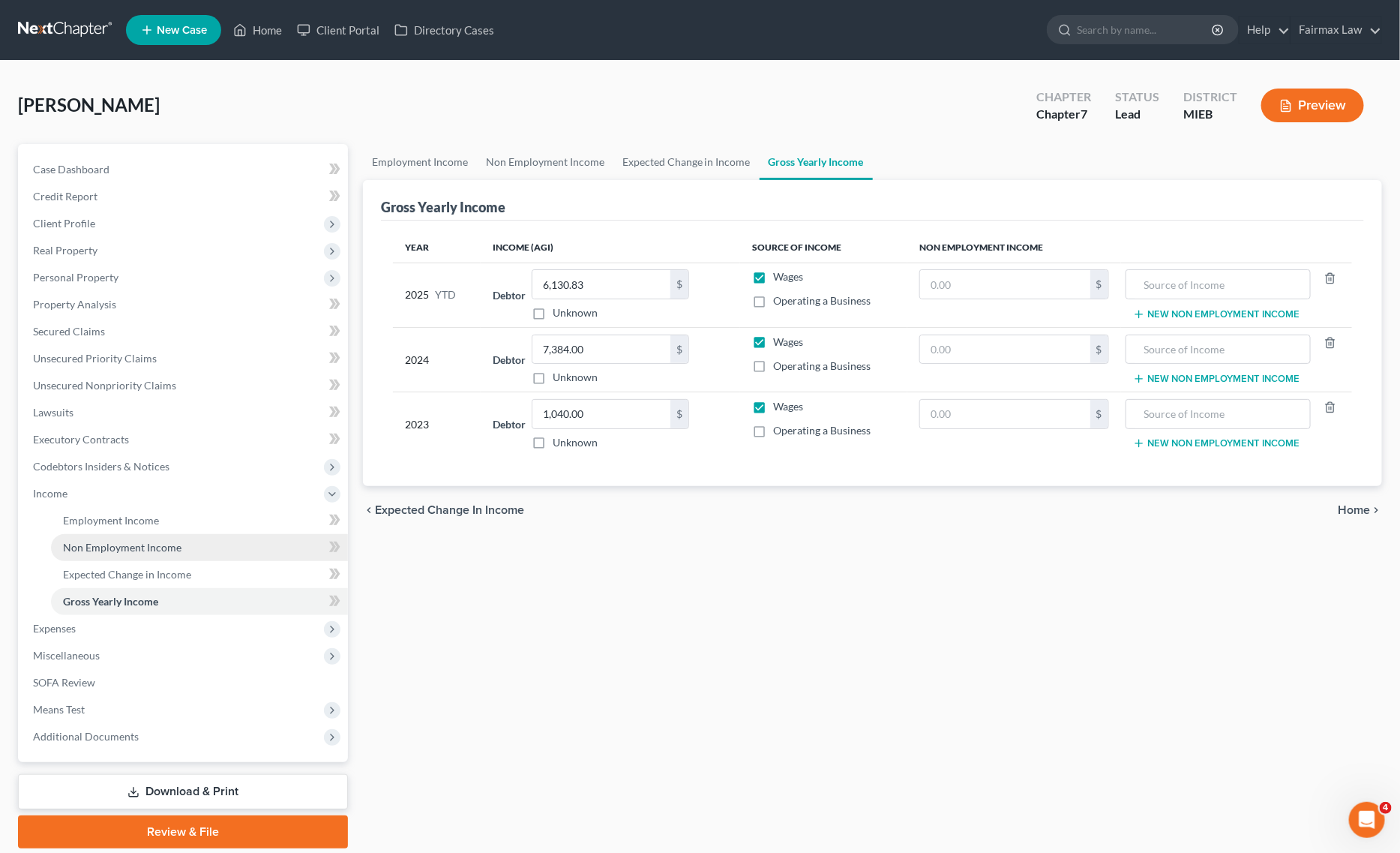
click at [168, 546] on span "Non Employment Income" at bounding box center [122, 547] width 118 height 13
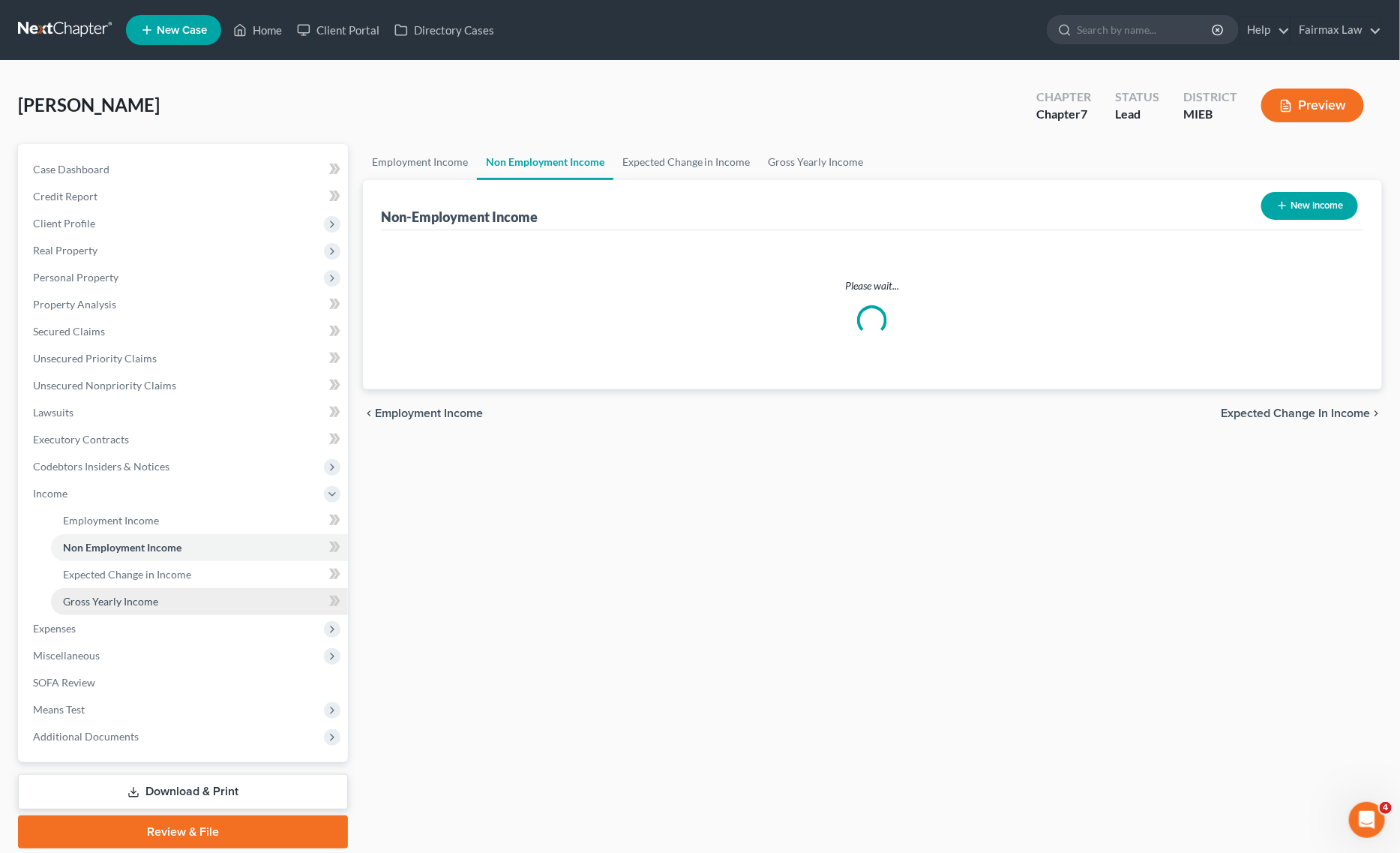
click at [163, 603] on link "Gross Yearly Income" at bounding box center [200, 602] width 297 height 27
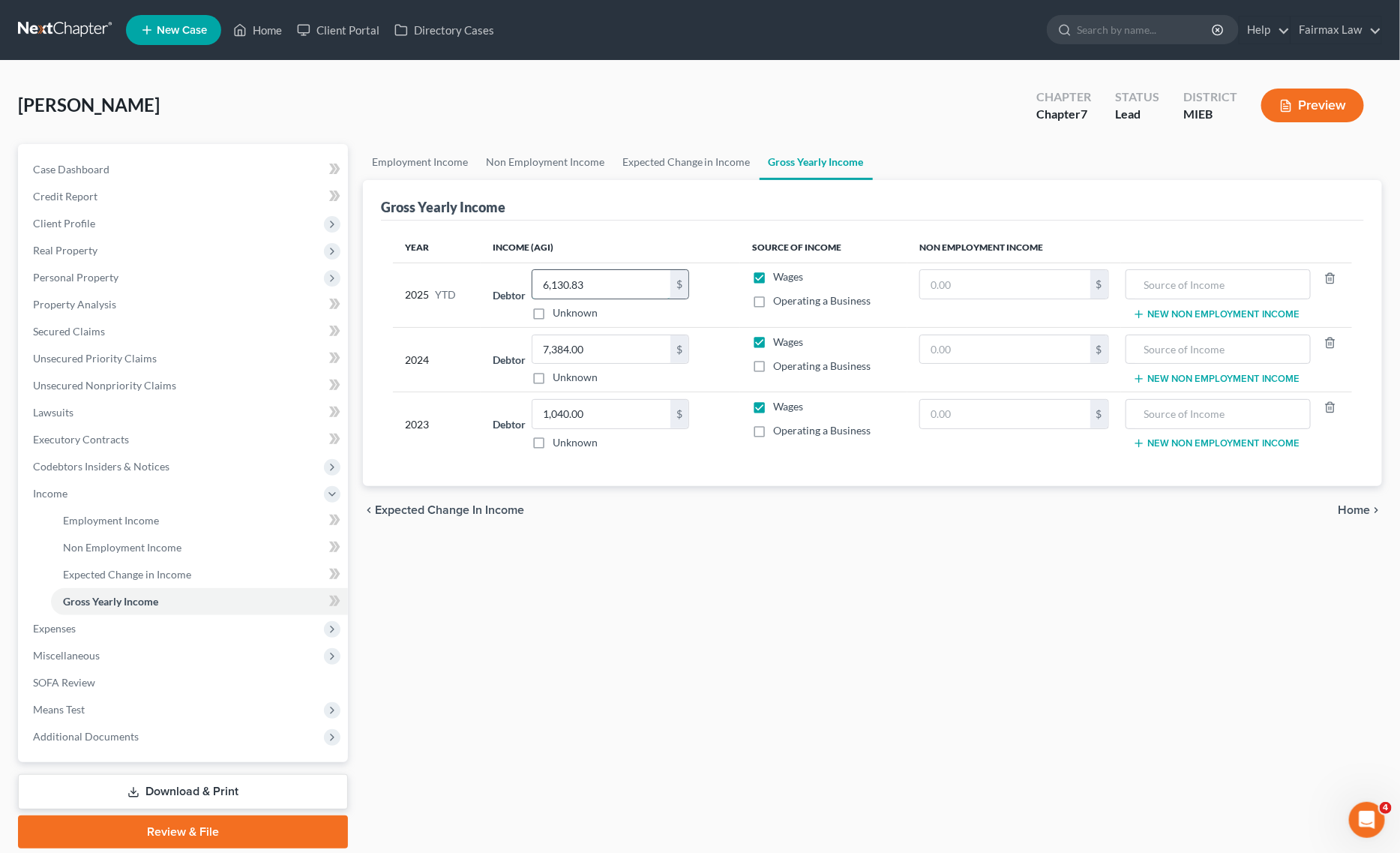
click at [577, 293] on input "6,130.83" at bounding box center [602, 284] width 138 height 28
click at [101, 283] on span "Personal Property" at bounding box center [184, 277] width 327 height 27
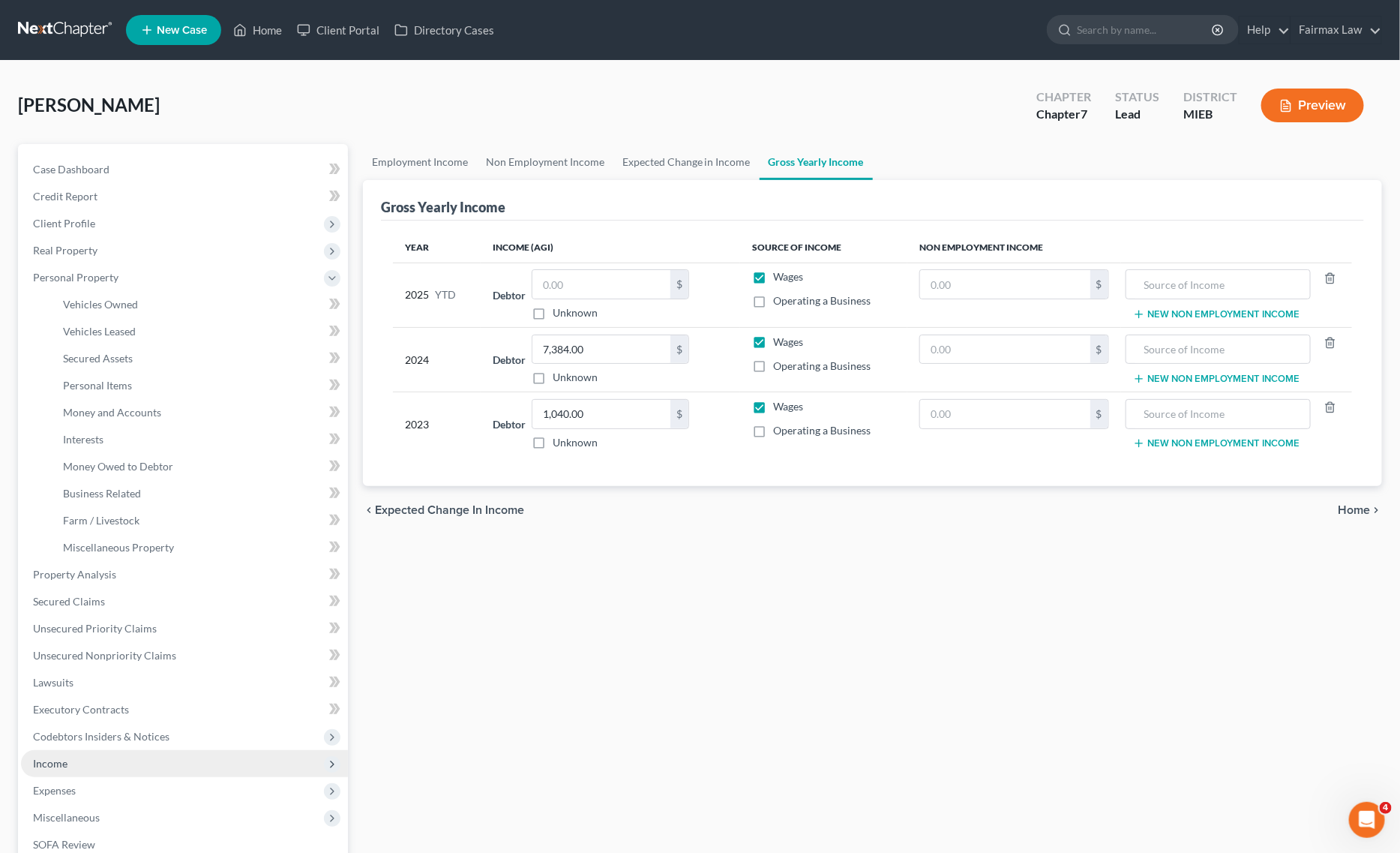
click at [131, 759] on span "Income" at bounding box center [184, 764] width 327 height 27
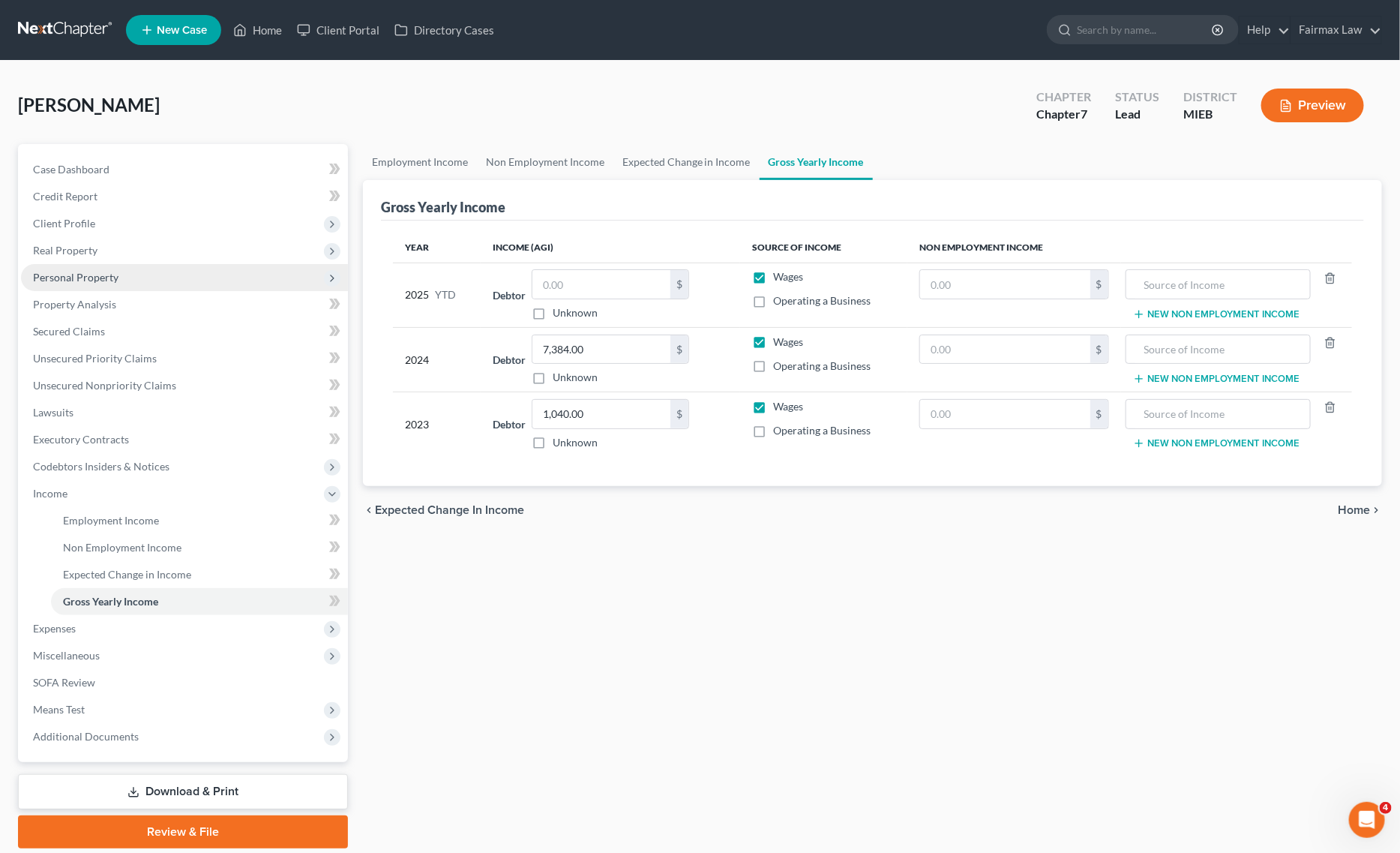
click at [90, 271] on span "Personal Property" at bounding box center [76, 276] width 85 height 13
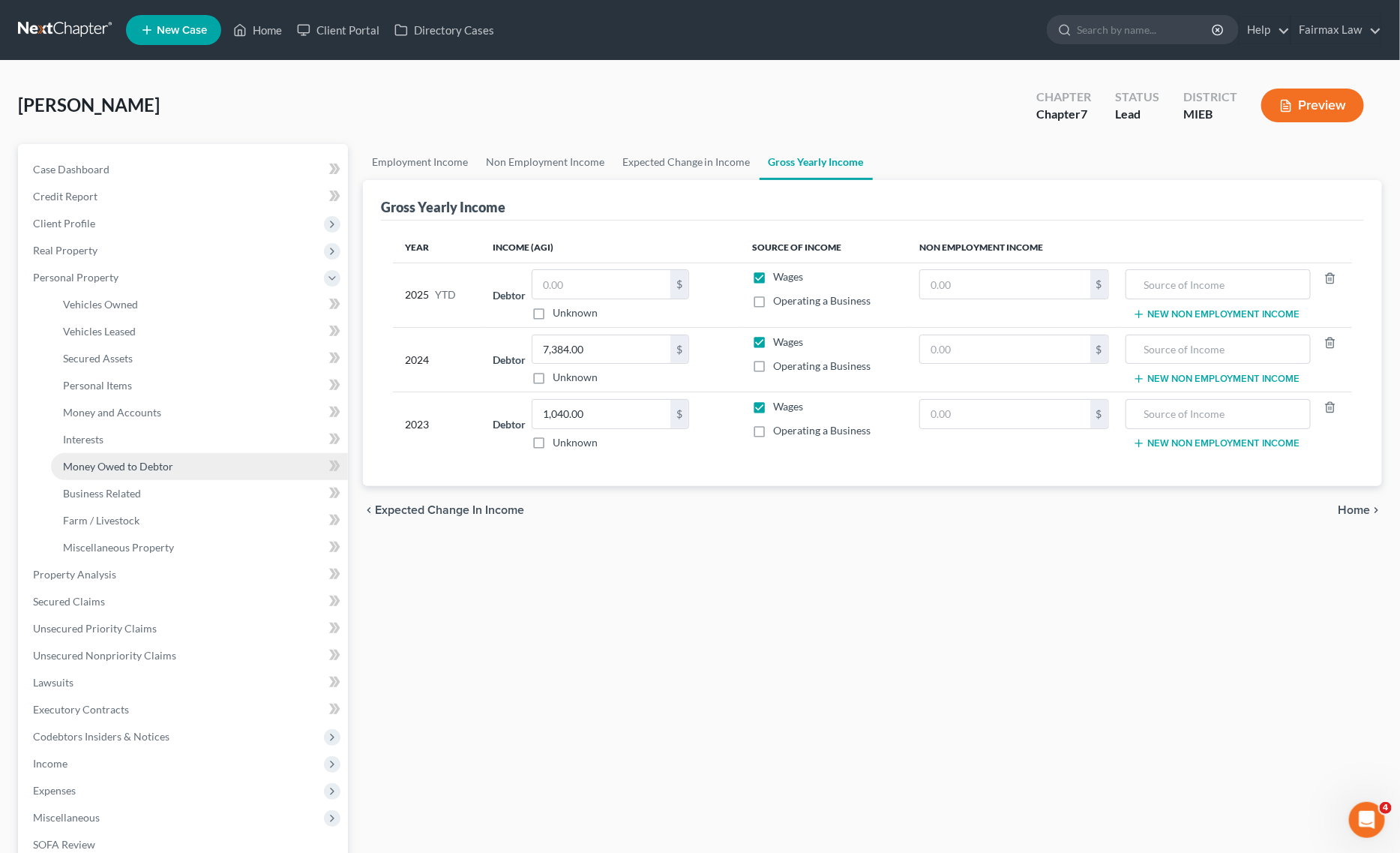
click at [136, 474] on link "Money Owed to Debtor" at bounding box center [200, 467] width 297 height 27
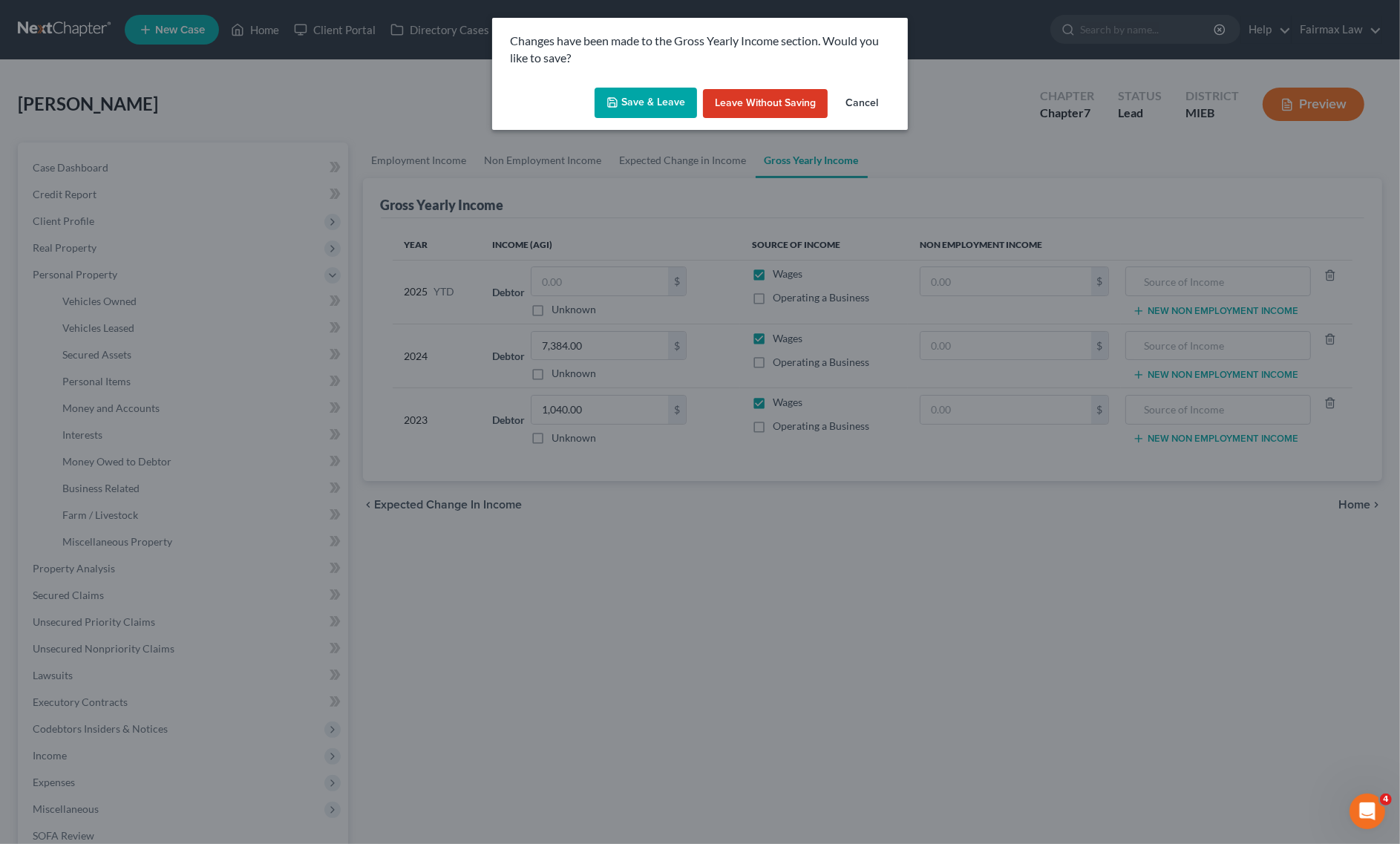
click at [658, 109] on button "Save & Leave" at bounding box center [645, 103] width 103 height 32
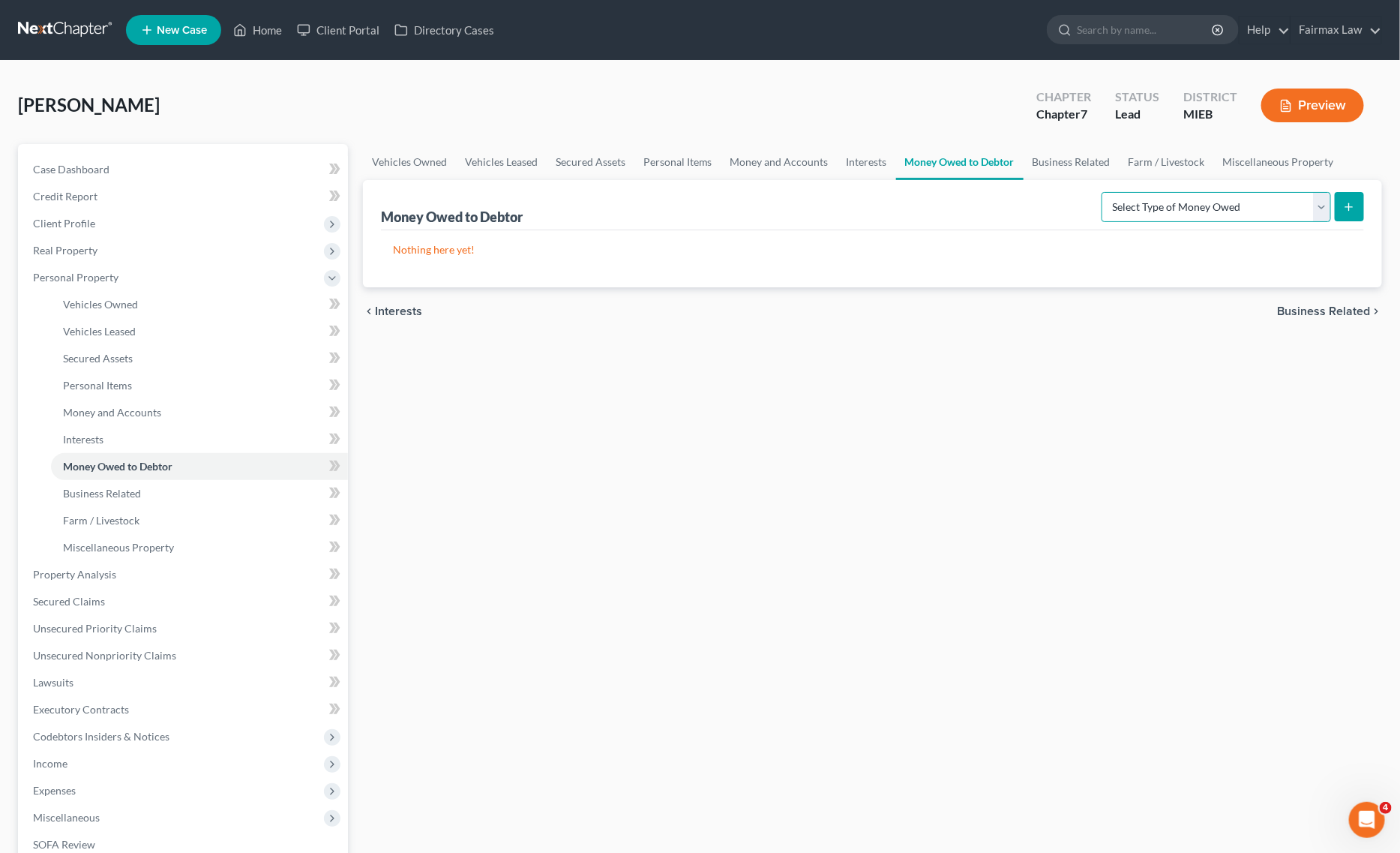
click at [1215, 214] on select "Select Type of Money Owed Accounts Receivable Alimony Child Support Claims Agai…" at bounding box center [1216, 206] width 230 height 30
select select "expected_tax_refund"
click at [1104, 192] on select "Select Type of Money Owed Accounts Receivable Alimony Child Support Claims Agai…" at bounding box center [1216, 206] width 230 height 30
click at [1350, 201] on icon "submit" at bounding box center [1349, 206] width 12 height 12
select select "0"
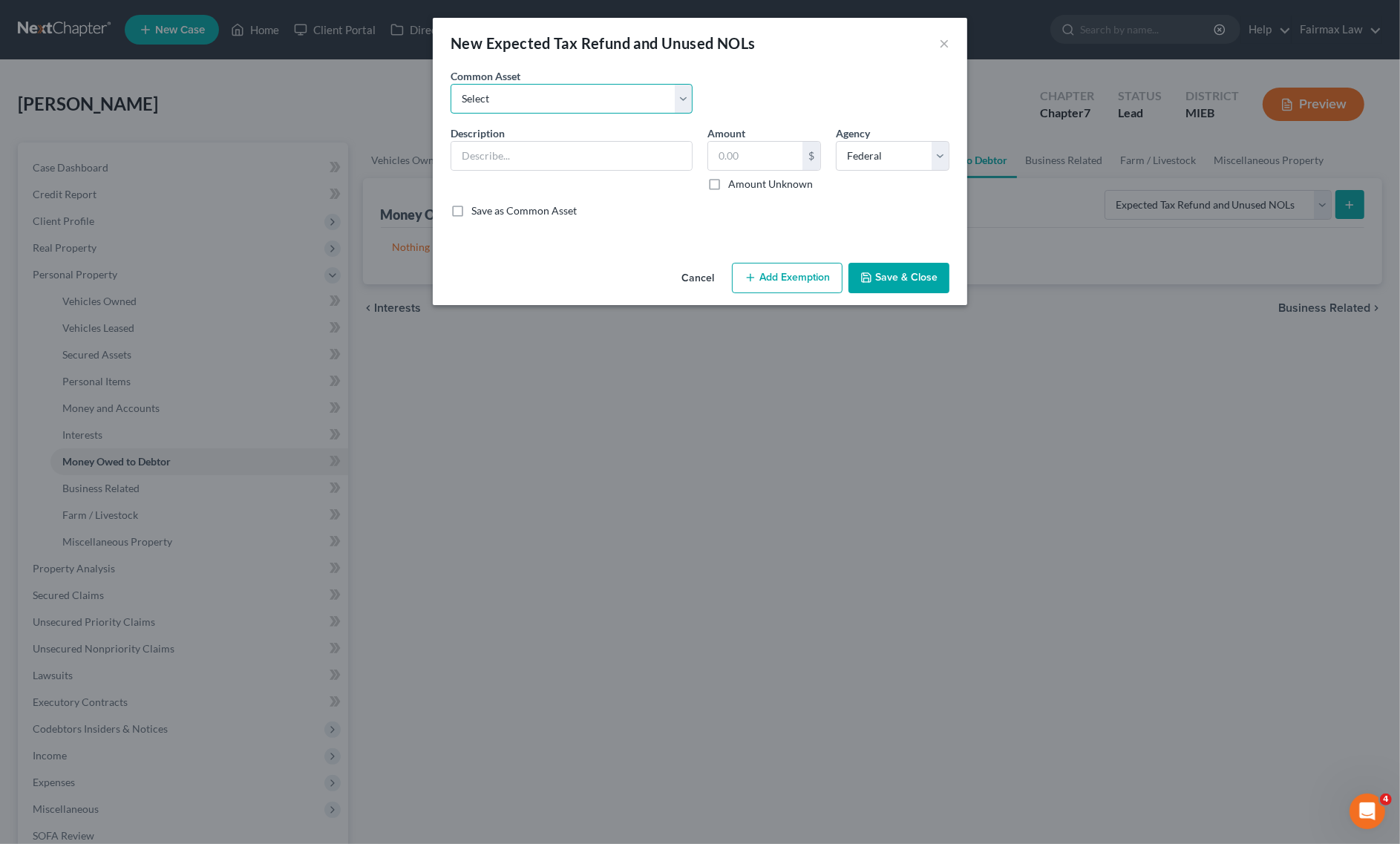
click at [584, 94] on select "Select Potential 2025 tax refunds - estimated and prorated for September Potent…" at bounding box center [572, 98] width 242 height 30
select select "0"
click at [451, 83] on select "Select Potential 2025 tax refunds - estimated and prorated for September Potent…" at bounding box center [572, 98] width 242 height 30
type input "Potential 2025 tax refunds - estimated and prorated for September"
type input "7,680.75"
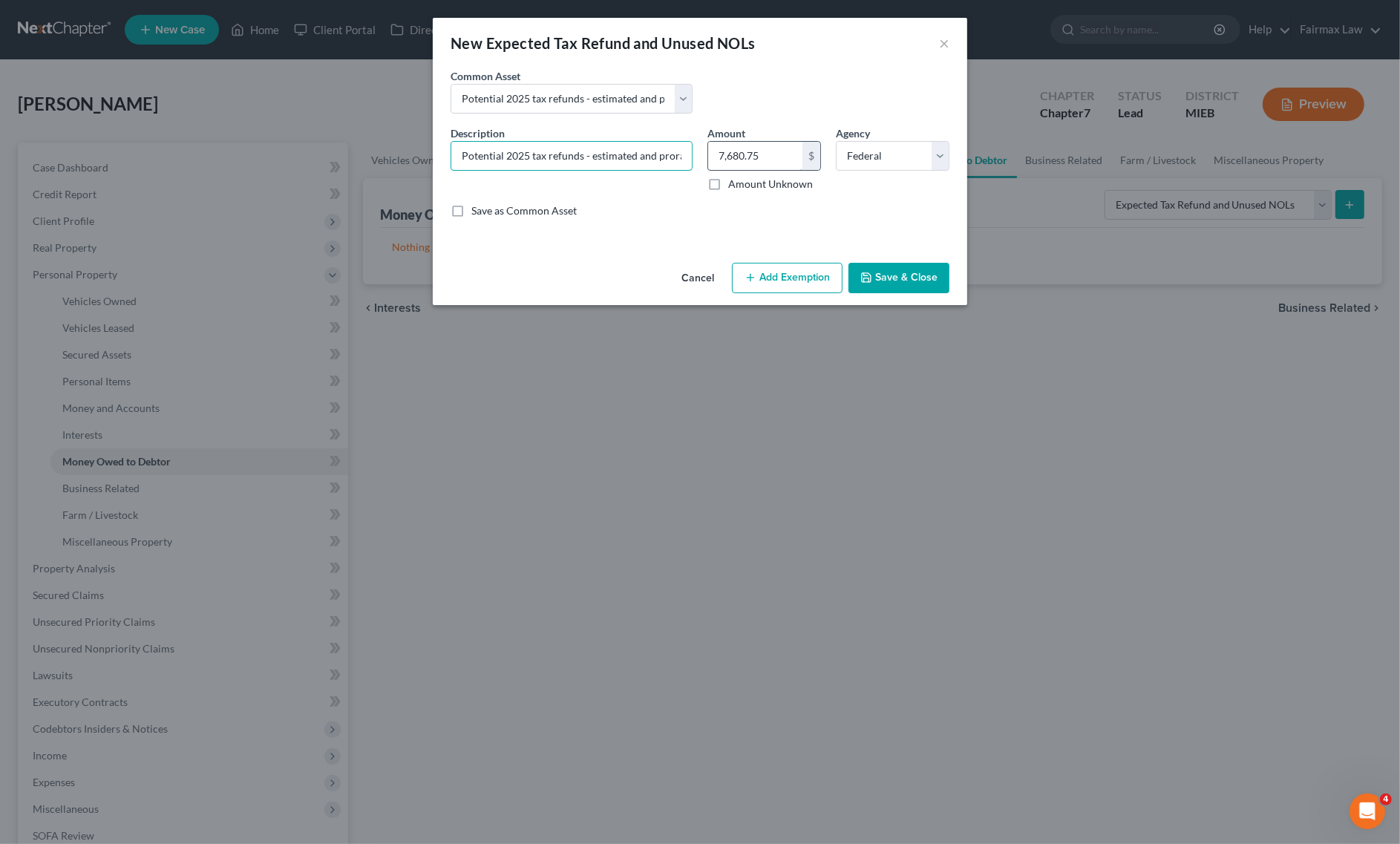
scroll to position [0, 83]
click at [709, 156] on div "Description * Potential 2025 tax refunds - estimated and prorated for September…" at bounding box center [700, 177] width 514 height 105
click at [659, 162] on input "Potential 2025 tax refunds - estimated and prorated for September" at bounding box center [572, 155] width 241 height 28
drag, startPoint x: 629, startPoint y: 153, endPoint x: 785, endPoint y: 165, distance: 156.5
click at [785, 165] on div "Description * Potential 2025 tax refunds - estimated and prorated for September…" at bounding box center [700, 177] width 514 height 105
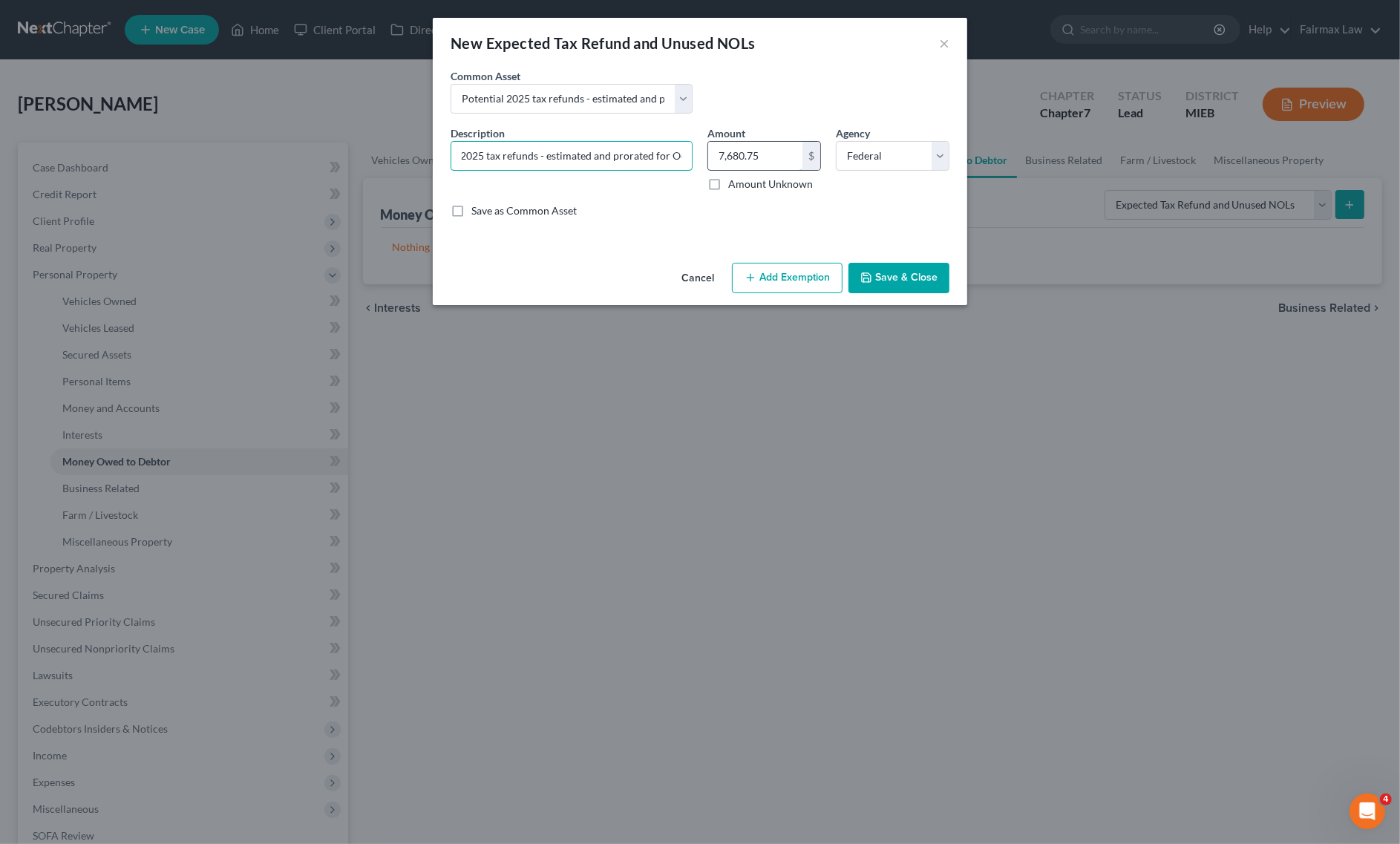
scroll to position [0, 50]
type input "Potential 2025 tax refunds - estimated and prorated for Oct"
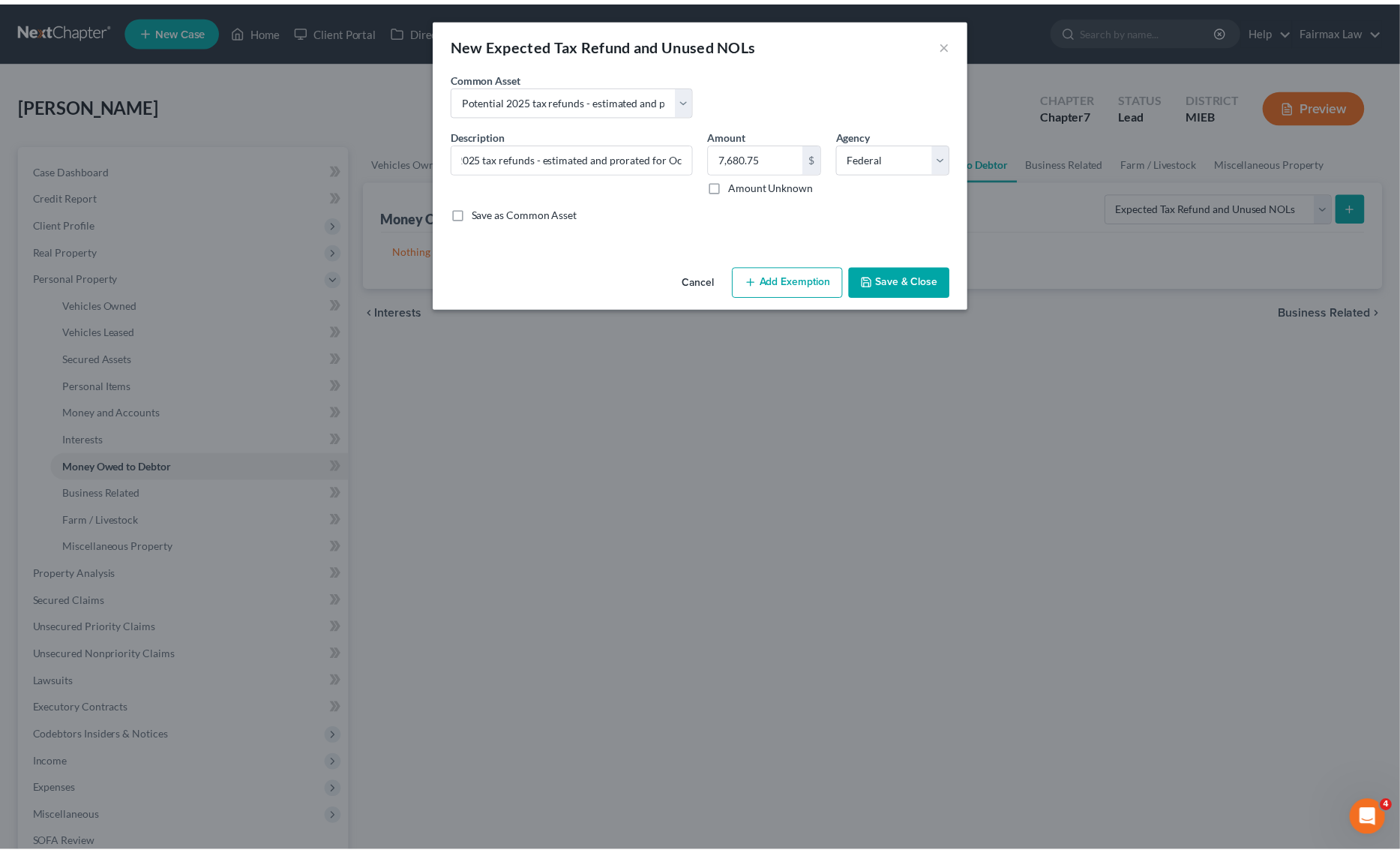
scroll to position [0, 0]
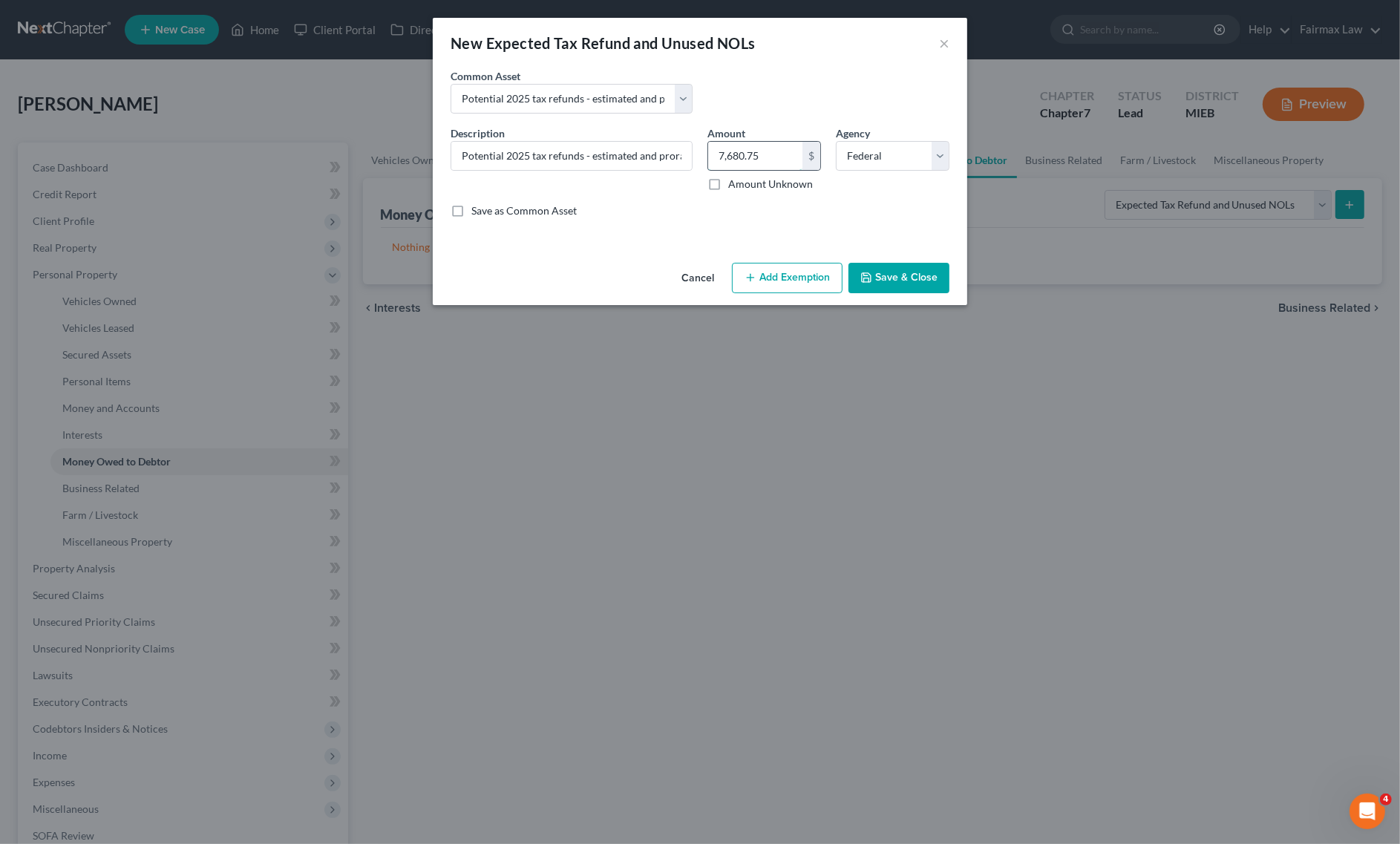
click at [762, 156] on input "7,680.75" at bounding box center [755, 155] width 94 height 28
paste input "6,130.83"
type input "6,130.83"
click at [786, 279] on button "Add Exemption" at bounding box center [786, 278] width 110 height 32
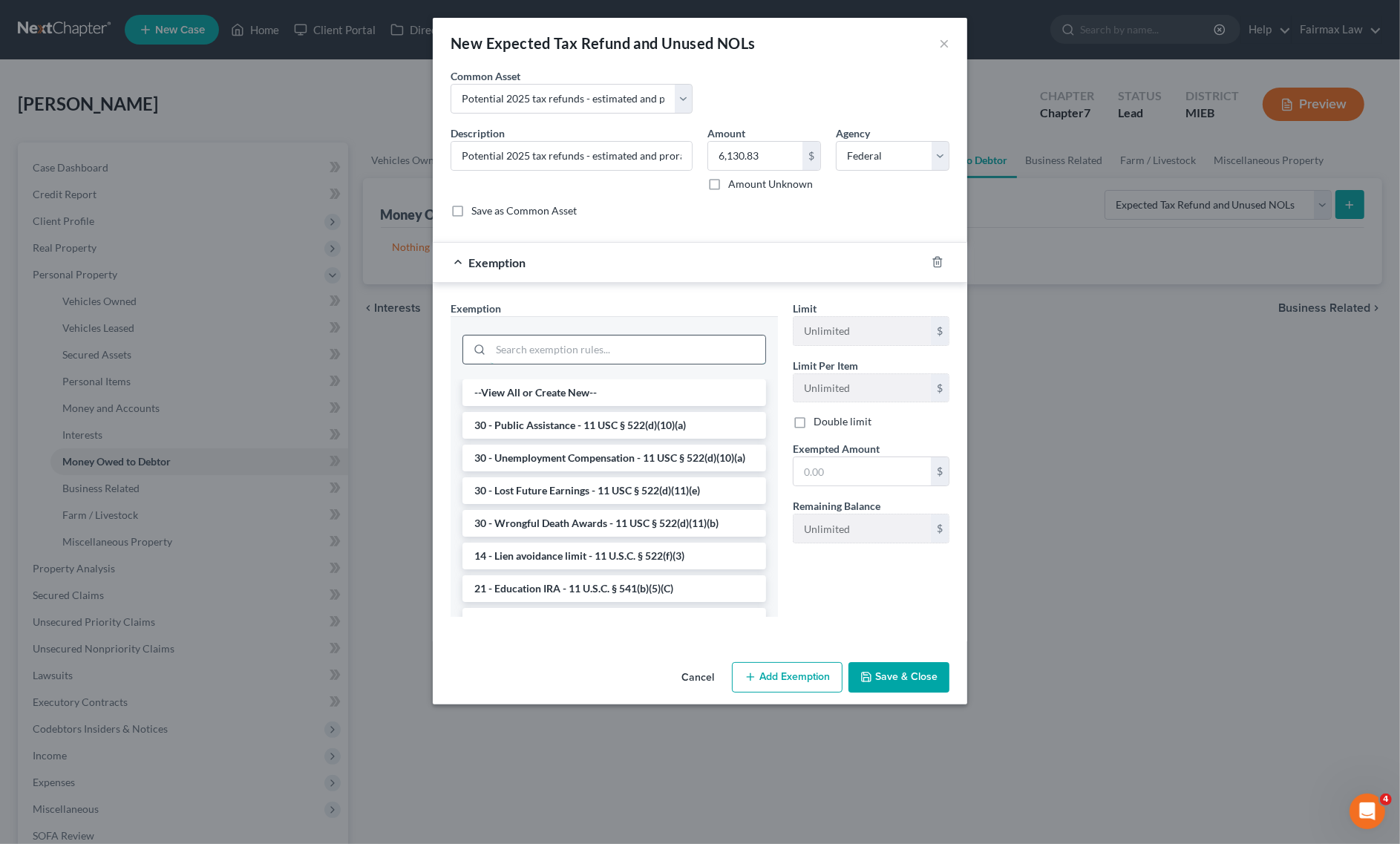
click at [642, 342] on input "search" at bounding box center [628, 349] width 274 height 28
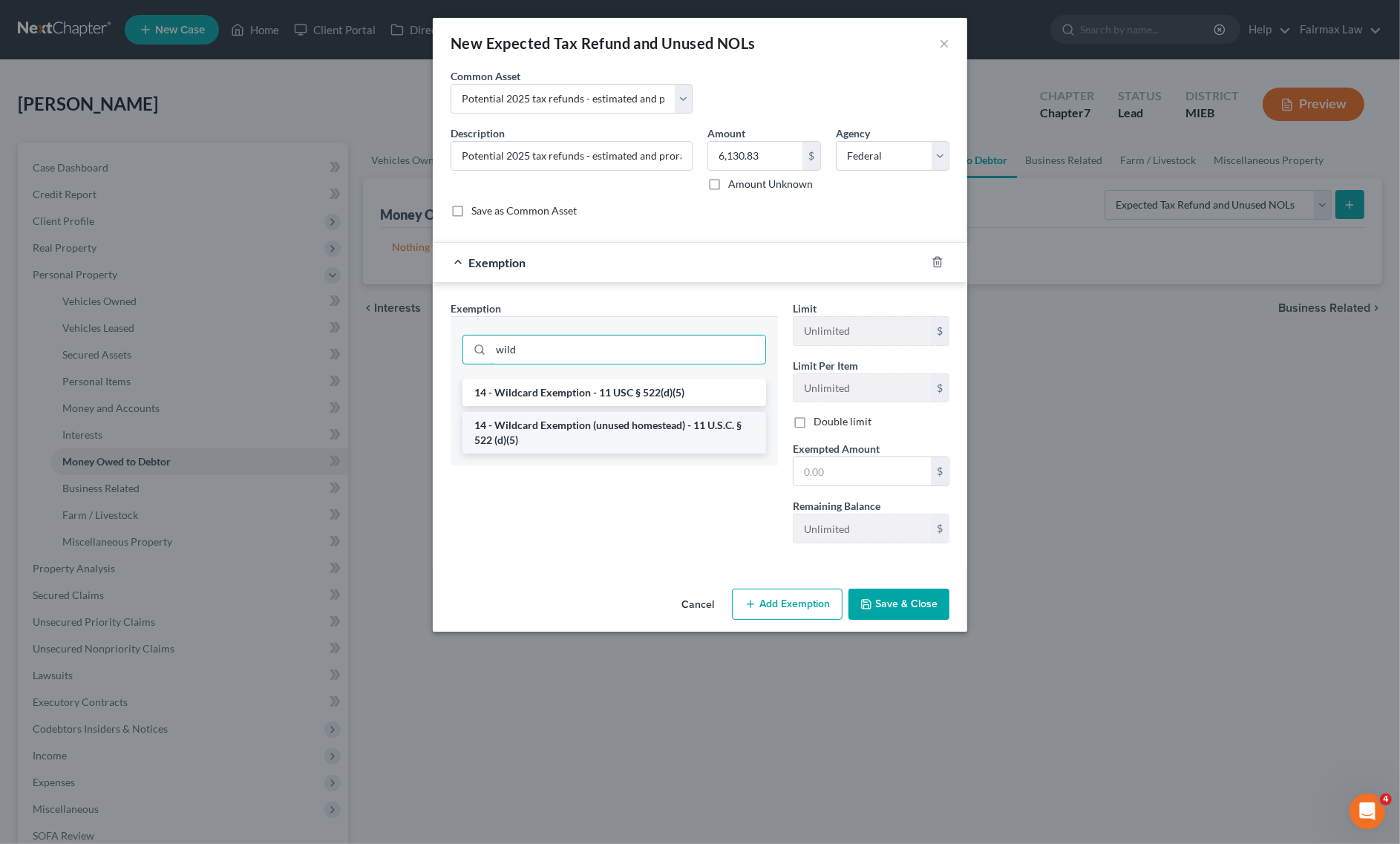
type input "wild"
click at [666, 435] on li "14 - Wildcard Exemption (unused homestead) - 11 U.S.C. § 522 (d)(5)" at bounding box center [614, 433] width 304 height 41
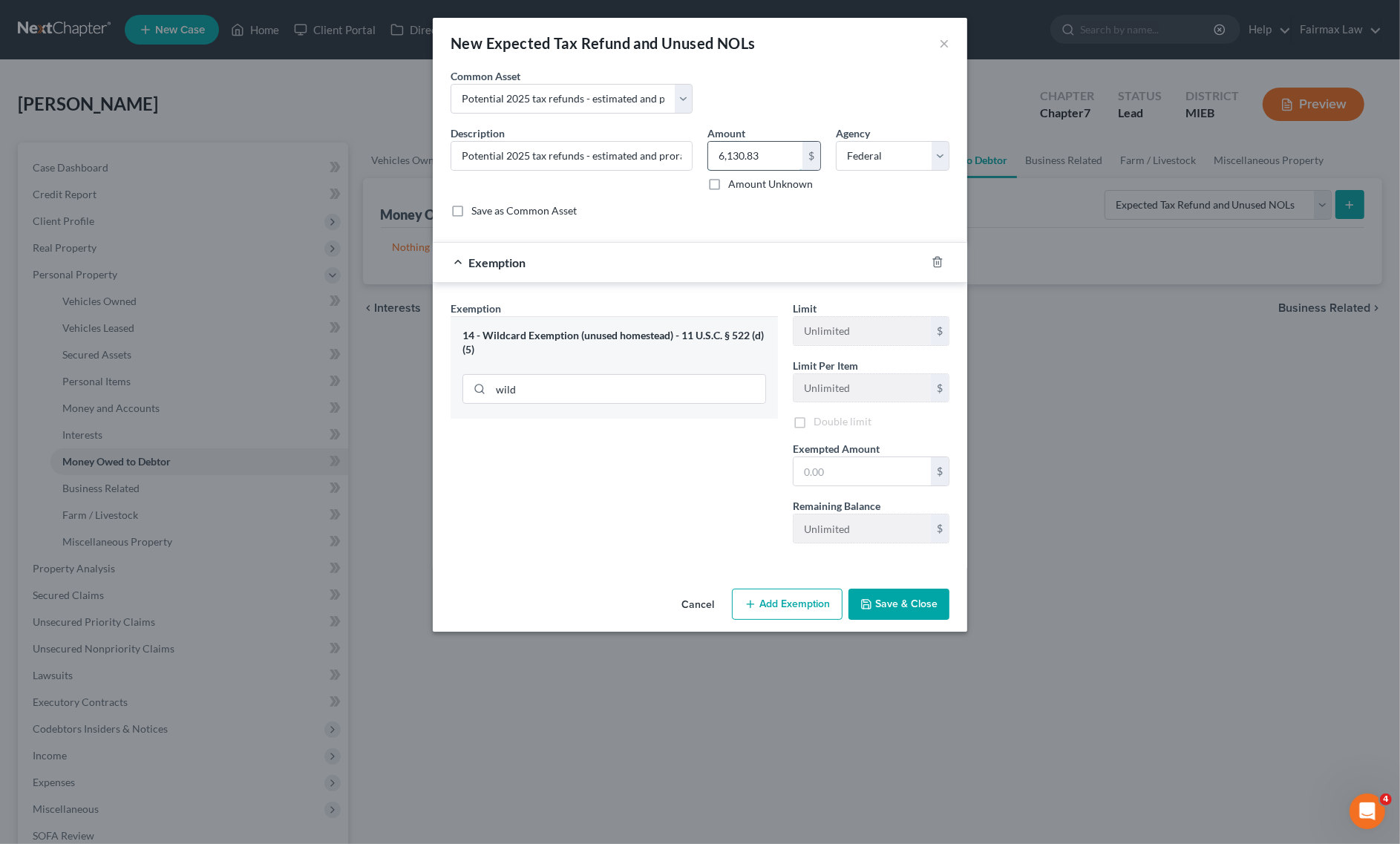
click at [783, 156] on input "6,130.83" at bounding box center [755, 155] width 94 height 28
click at [880, 462] on input "text" at bounding box center [861, 471] width 137 height 28
paste input "6,130.83"
type input "6,130.83"
click at [646, 495] on div "Exemption Set must be selected for CA. Exemption * 14 - Wildcard Exemption (unu…" at bounding box center [614, 427] width 342 height 254
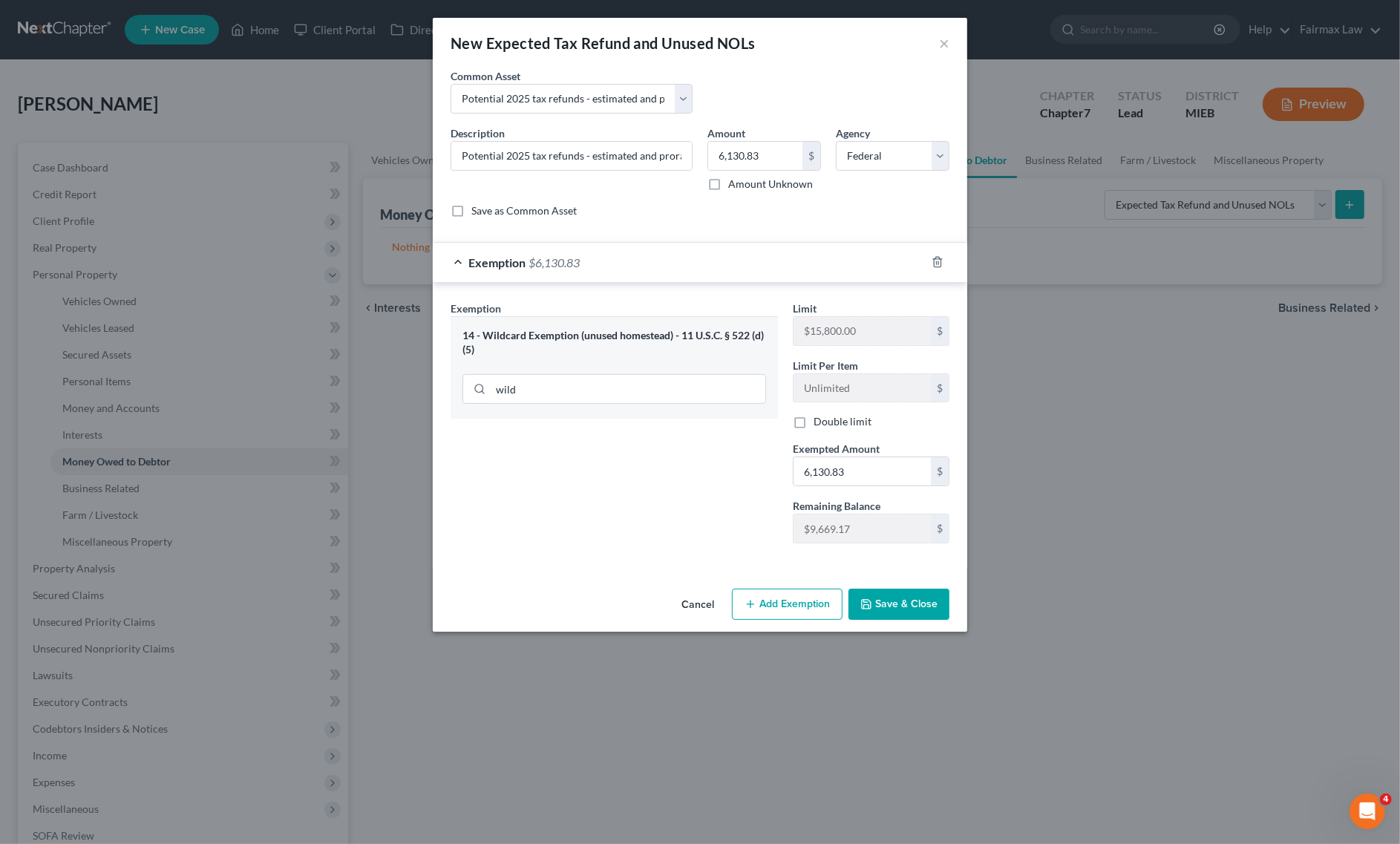
click at [888, 597] on button "Save & Close" at bounding box center [898, 604] width 101 height 32
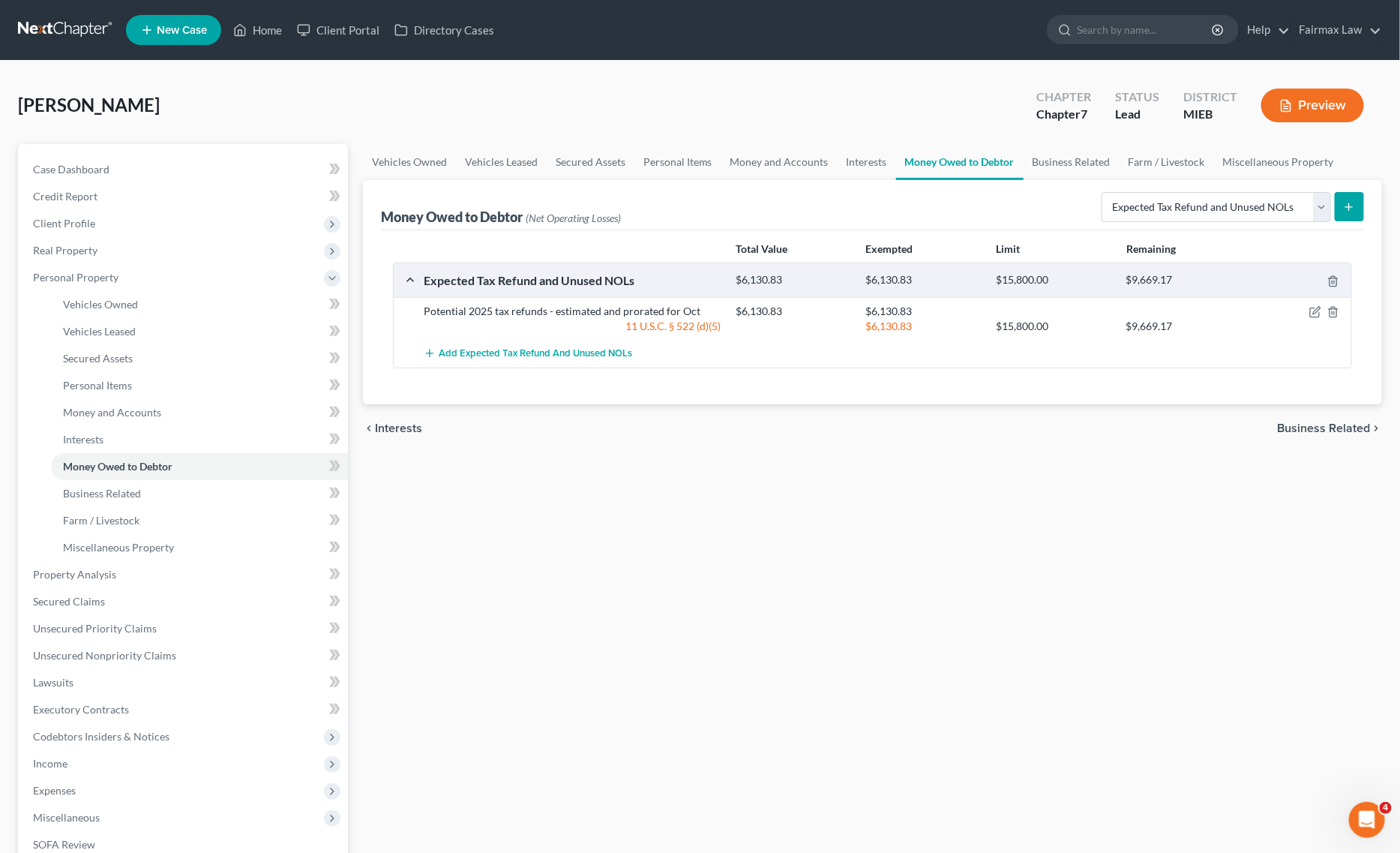
click at [694, 542] on div "Vehicles Owned Vehicles Leased Secured Assets Personal Items Money and Accounts…" at bounding box center [872, 578] width 1034 height 867
click at [130, 623] on span "Unsecured Priority Claims" at bounding box center [95, 628] width 124 height 13
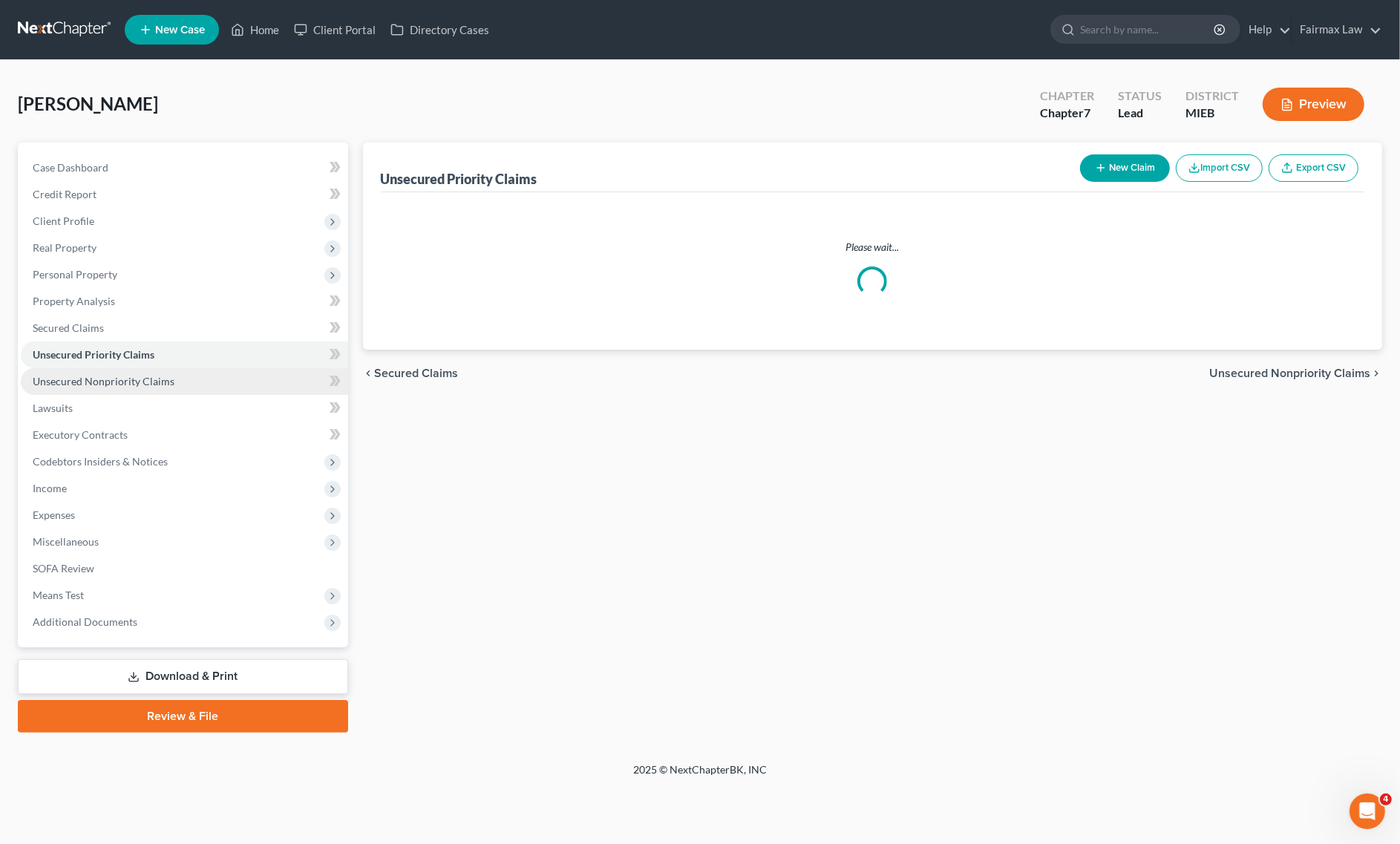
click at [138, 368] on link "Unsecured Nonpriority Claims" at bounding box center [184, 382] width 327 height 27
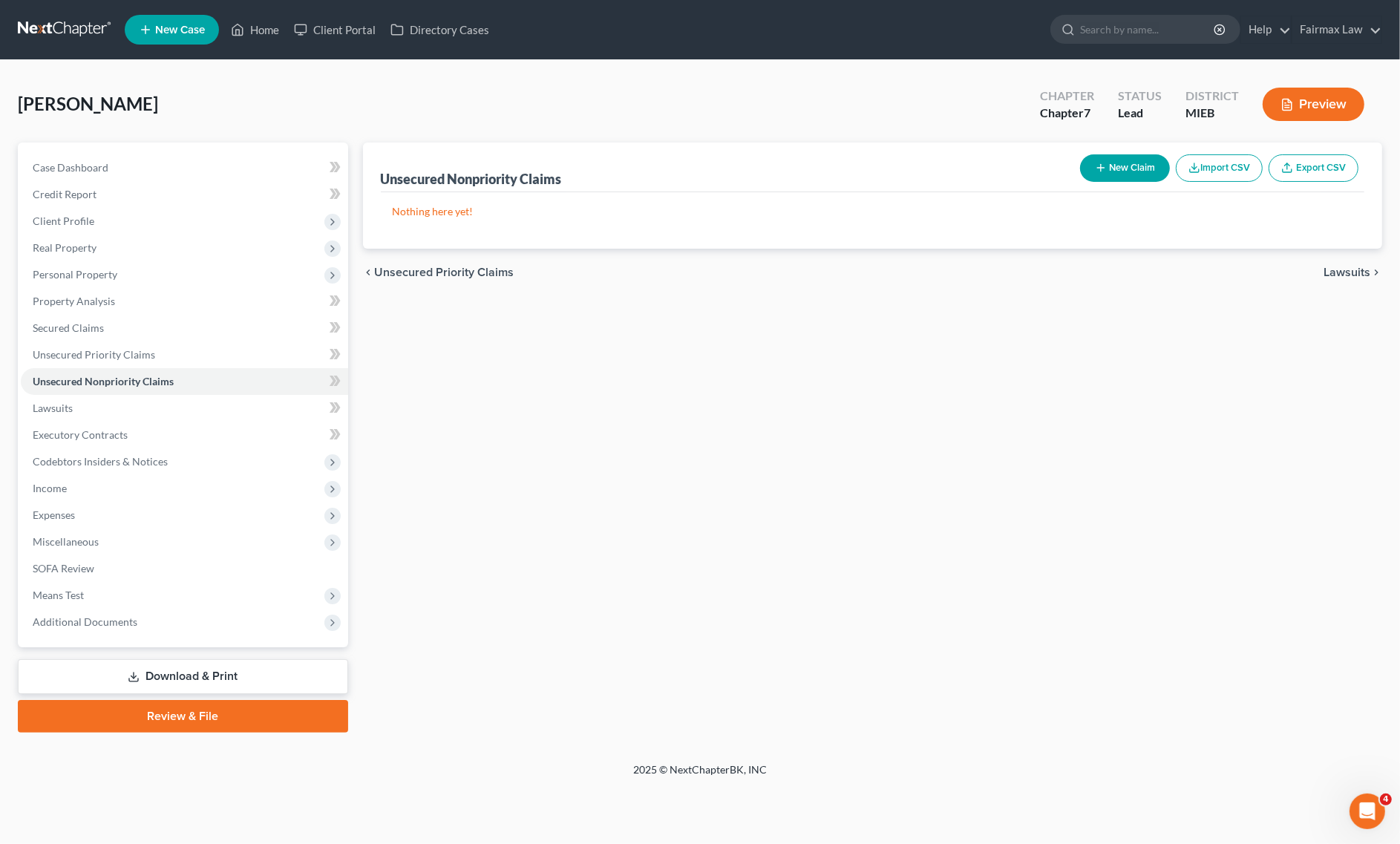
click at [1241, 165] on button "Import CSV" at bounding box center [1219, 168] width 87 height 28
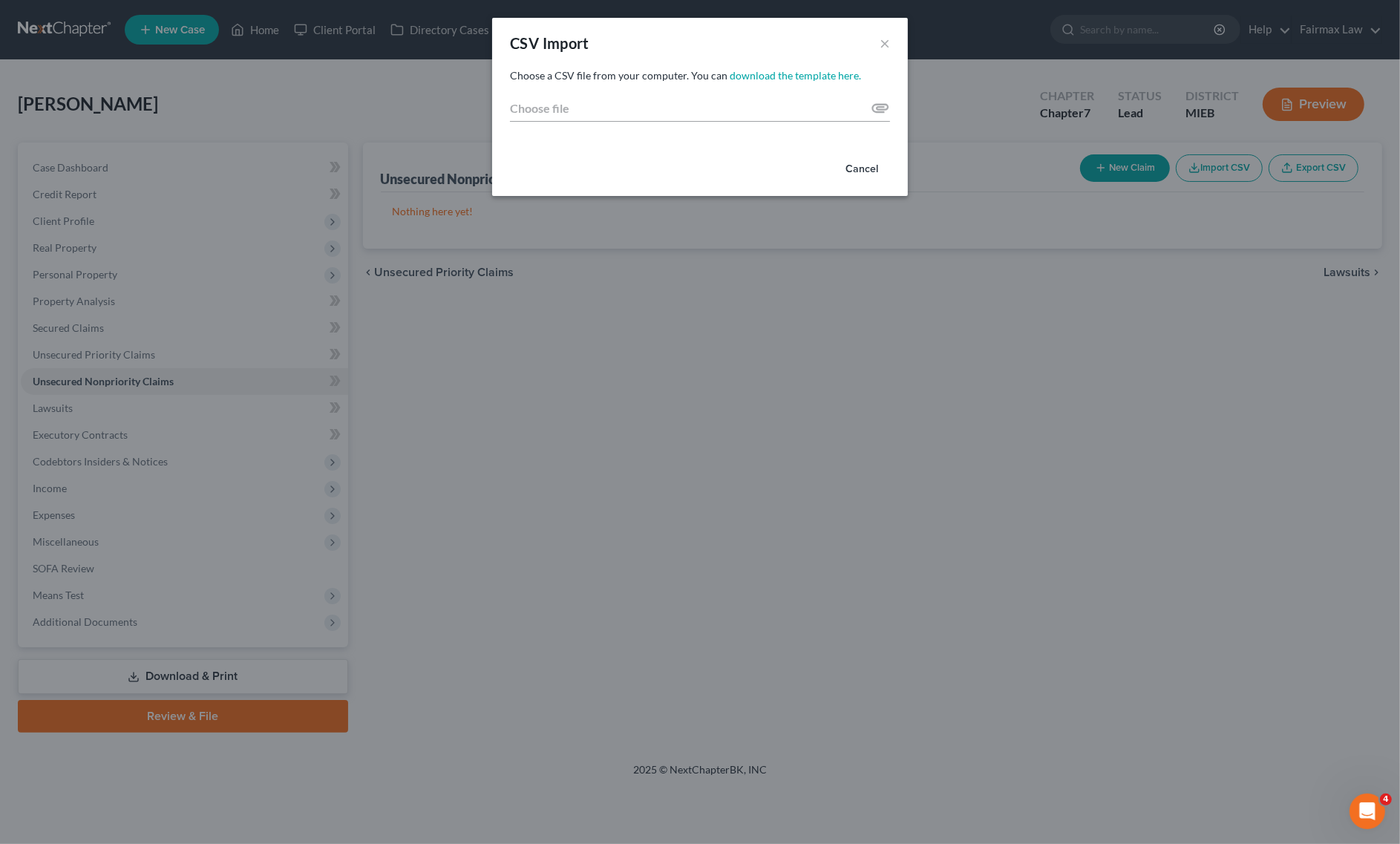
type input "C:\fakepath\2025 - 2025-10-09T215320.634.csv"
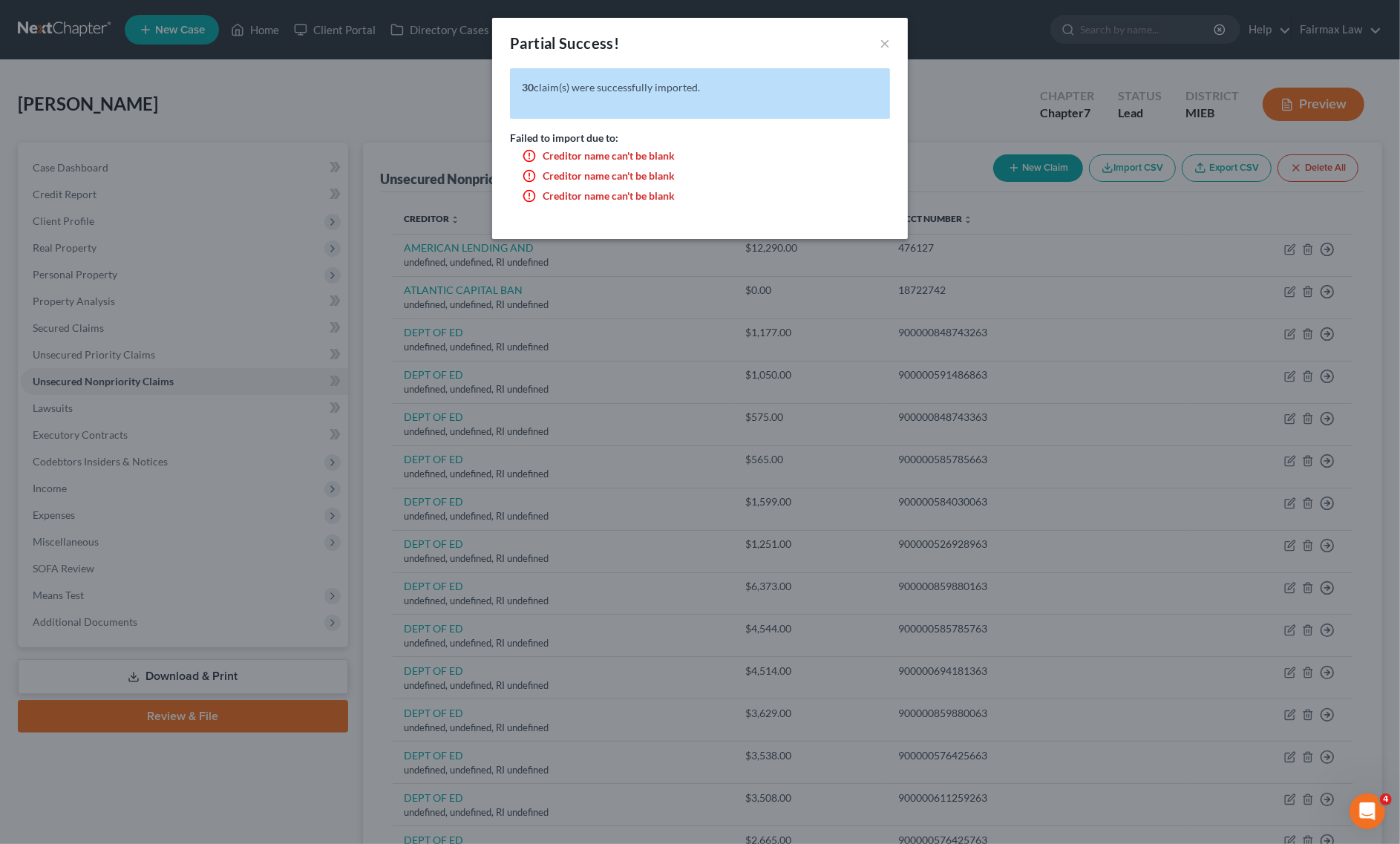
click at [843, 142] on div "Failed to import due to: Creditor name can't be blank Creditor name can't be bl…" at bounding box center [700, 168] width 380 height 76
click at [940, 103] on div "Partial Success! × 30 claim(s) were successfully imported. Failed to import due…" at bounding box center [700, 422] width 1400 height 844
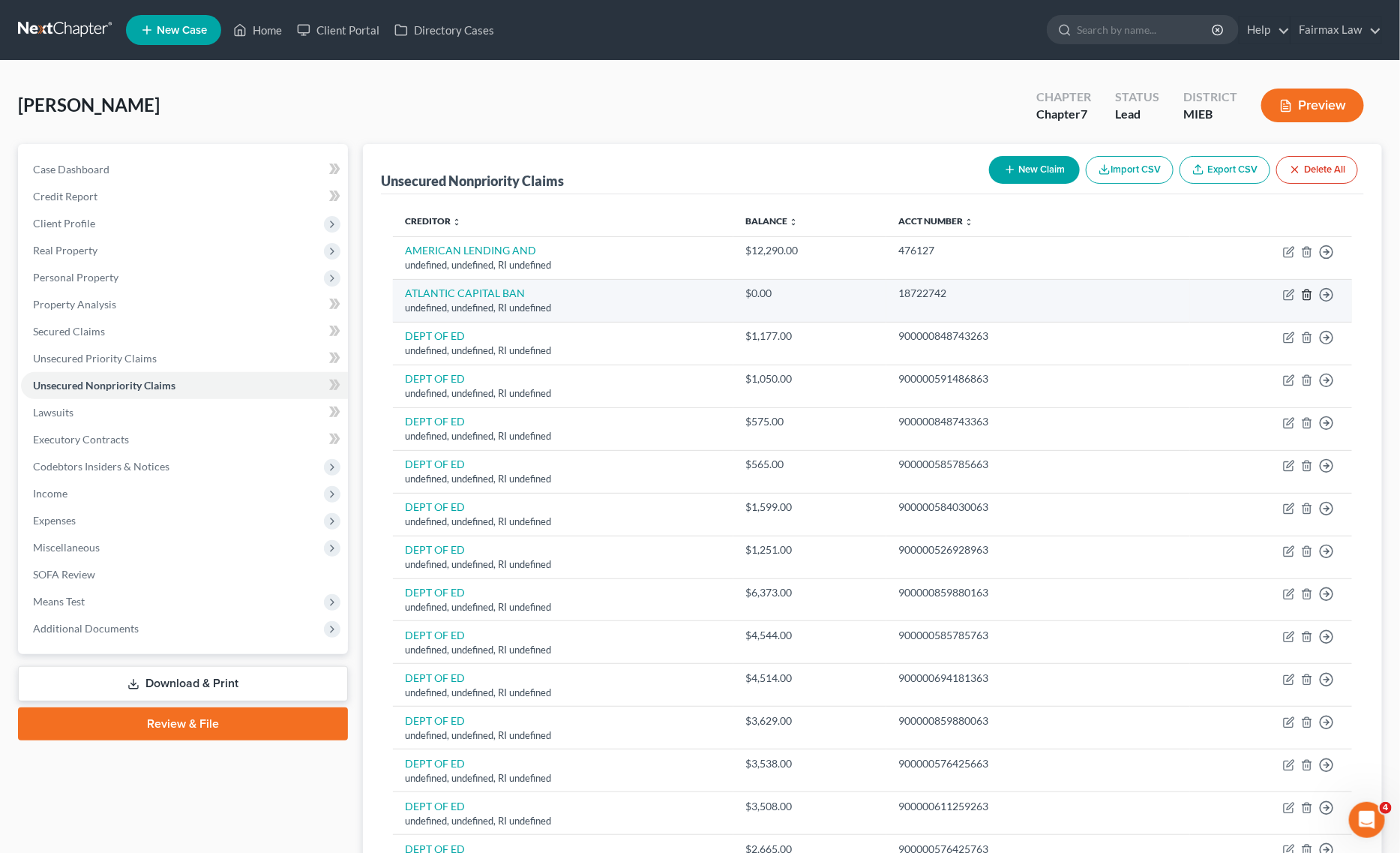
click at [1306, 293] on icon "button" at bounding box center [1307, 295] width 12 height 12
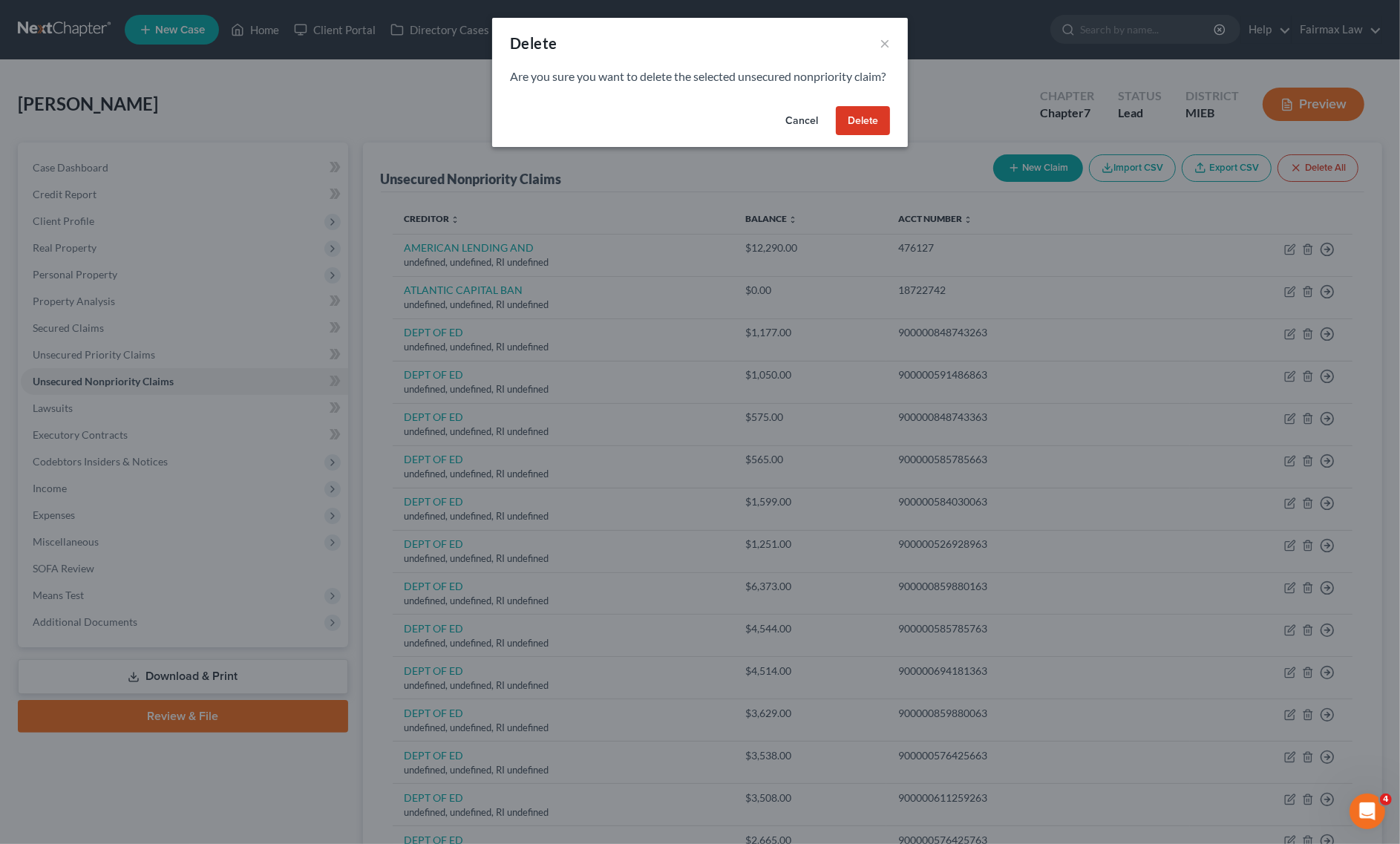
click at [875, 135] on button "Delete" at bounding box center [863, 121] width 55 height 30
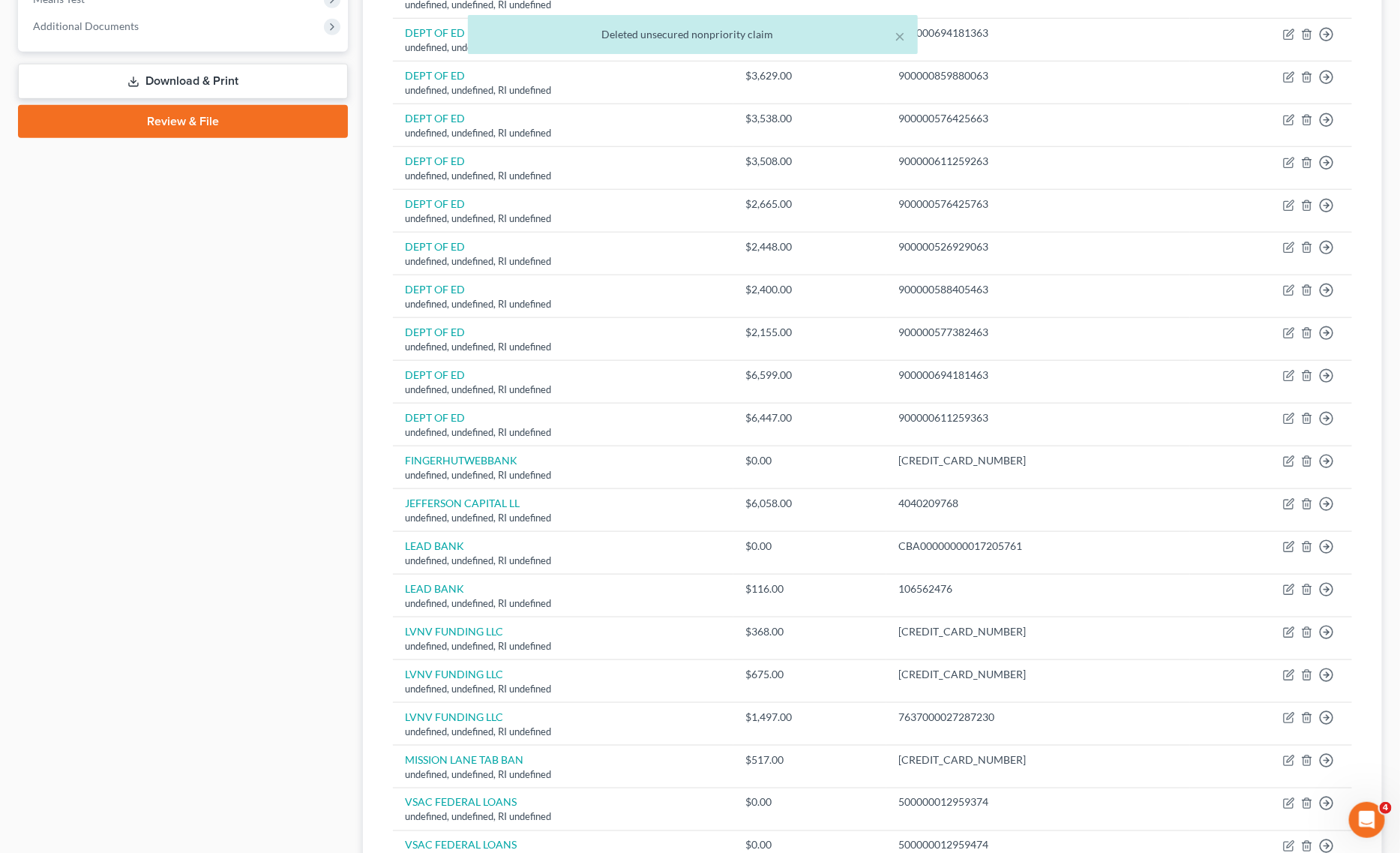
scroll to position [790, 0]
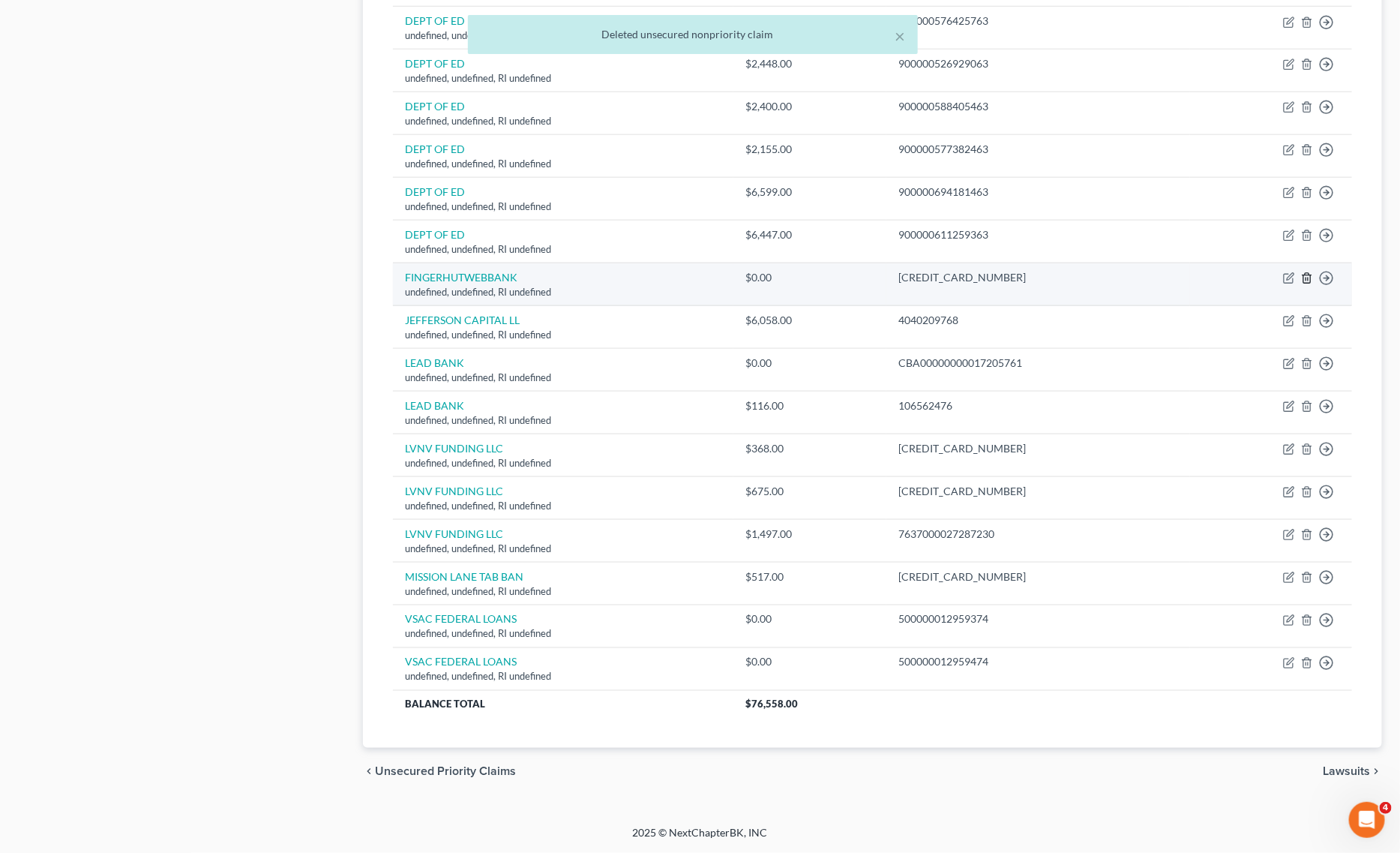
click at [1306, 276] on icon "button" at bounding box center [1307, 278] width 12 height 12
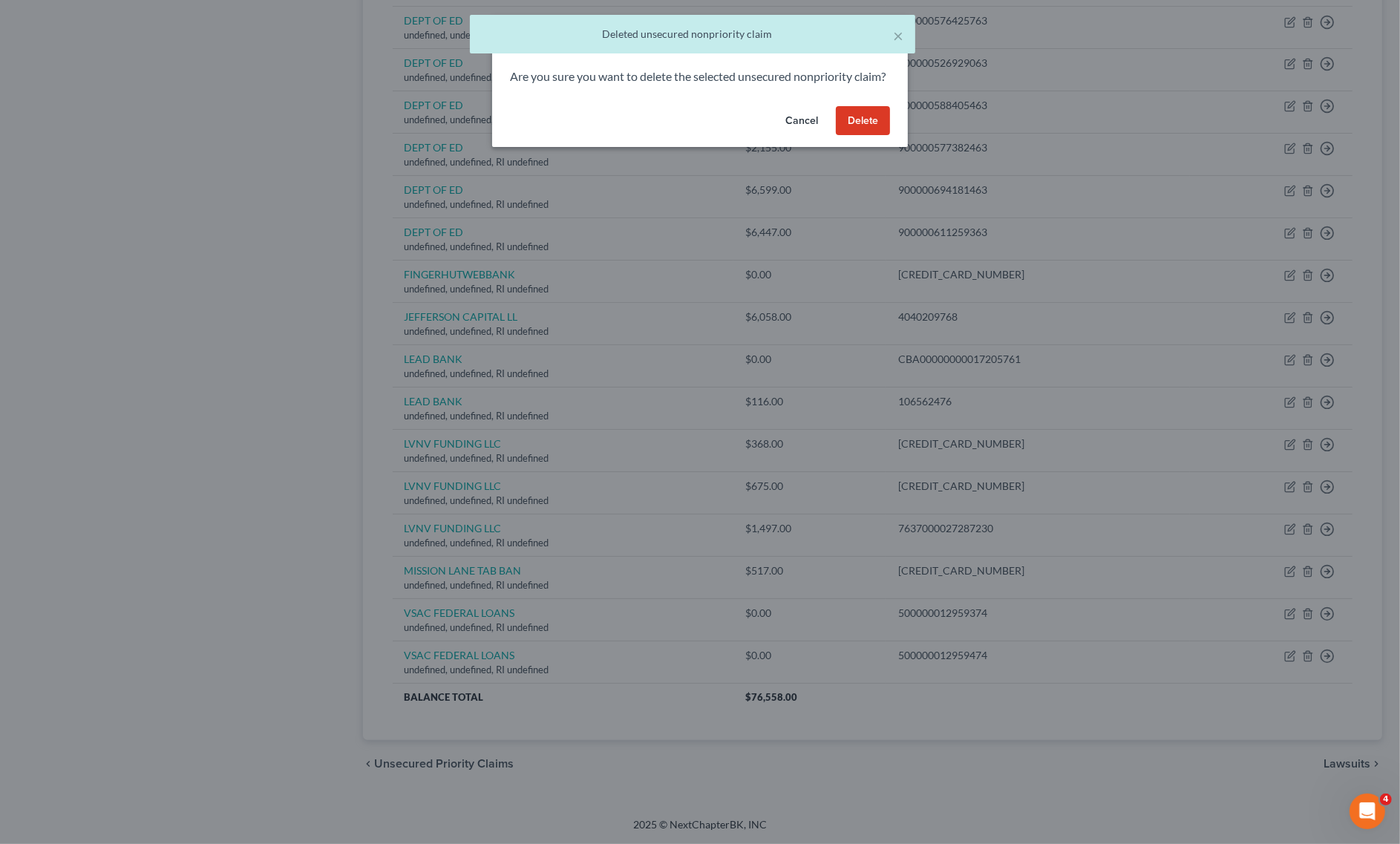
click at [871, 131] on button "Delete" at bounding box center [863, 121] width 55 height 30
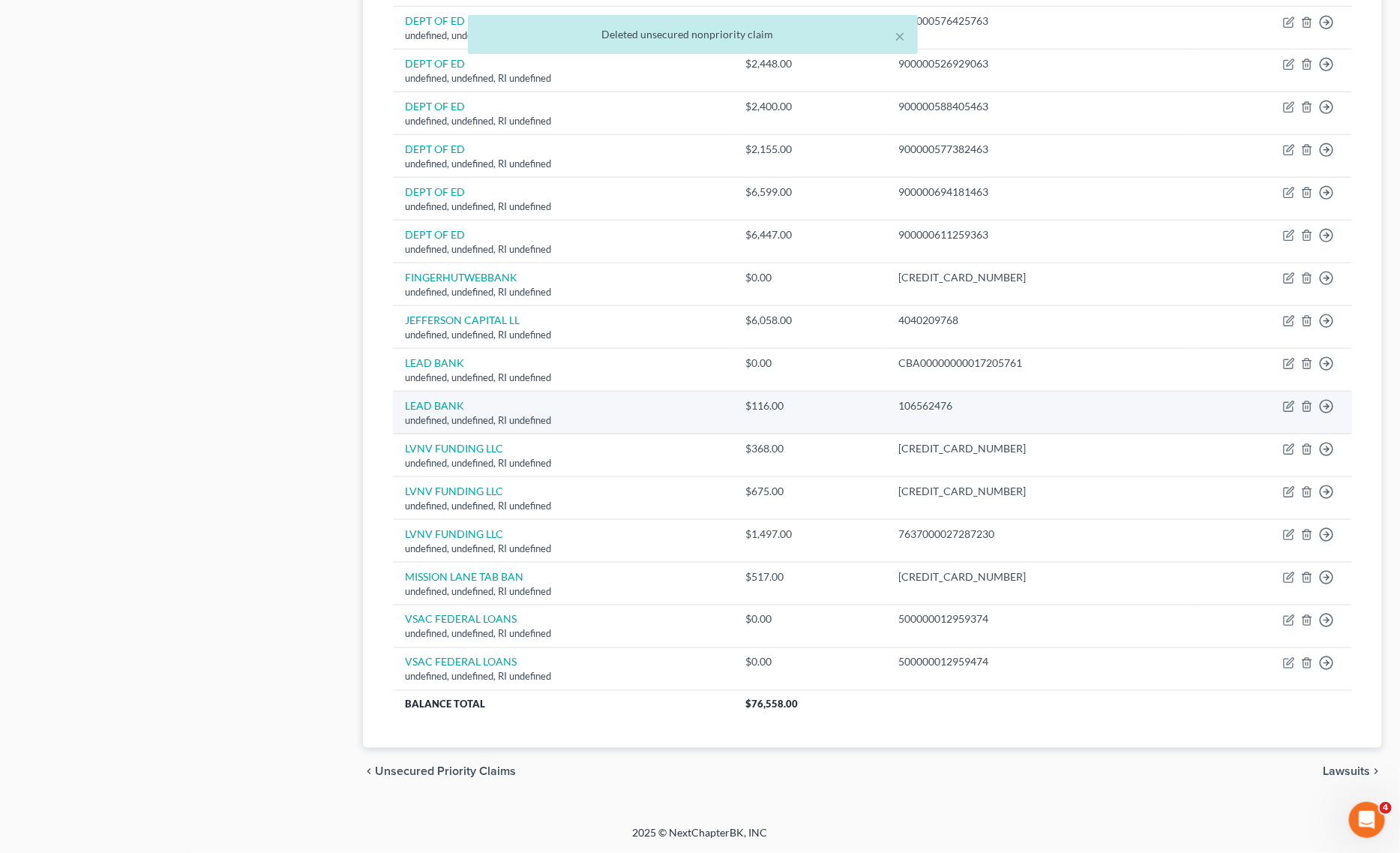
scroll to position [748, 0]
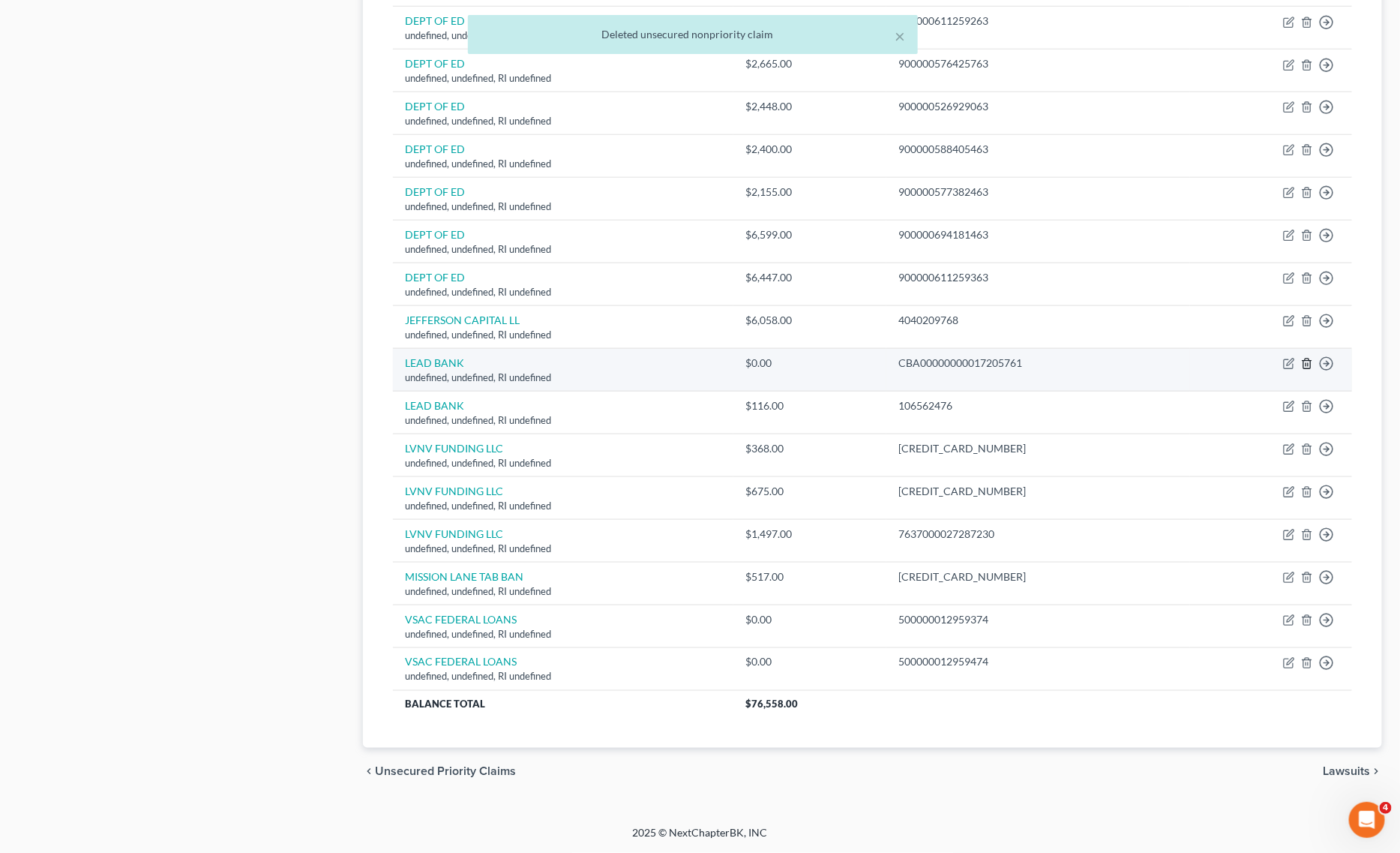
click at [1306, 360] on icon "button" at bounding box center [1306, 364] width 7 height 10
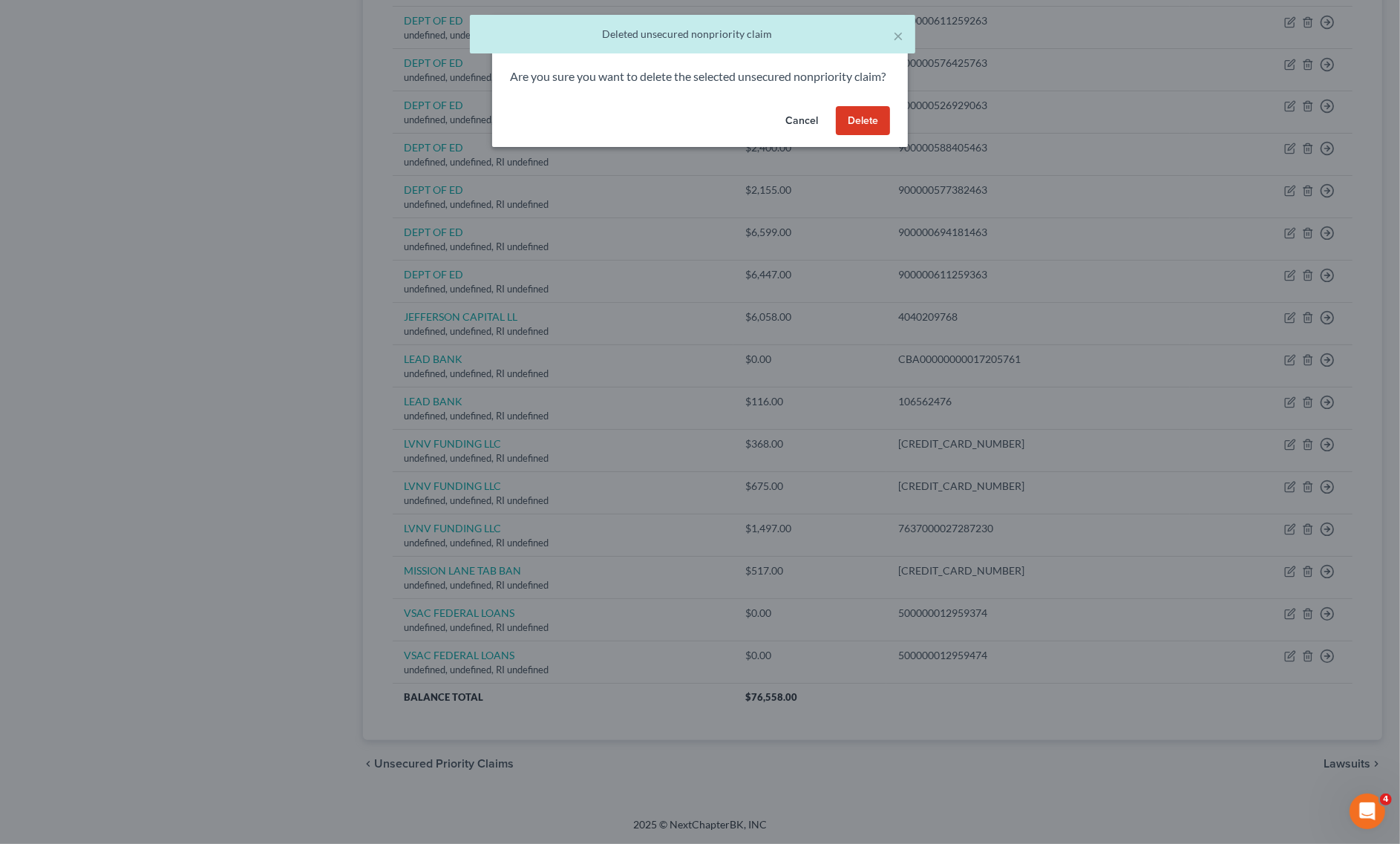
click at [866, 136] on button "Delete" at bounding box center [863, 121] width 55 height 30
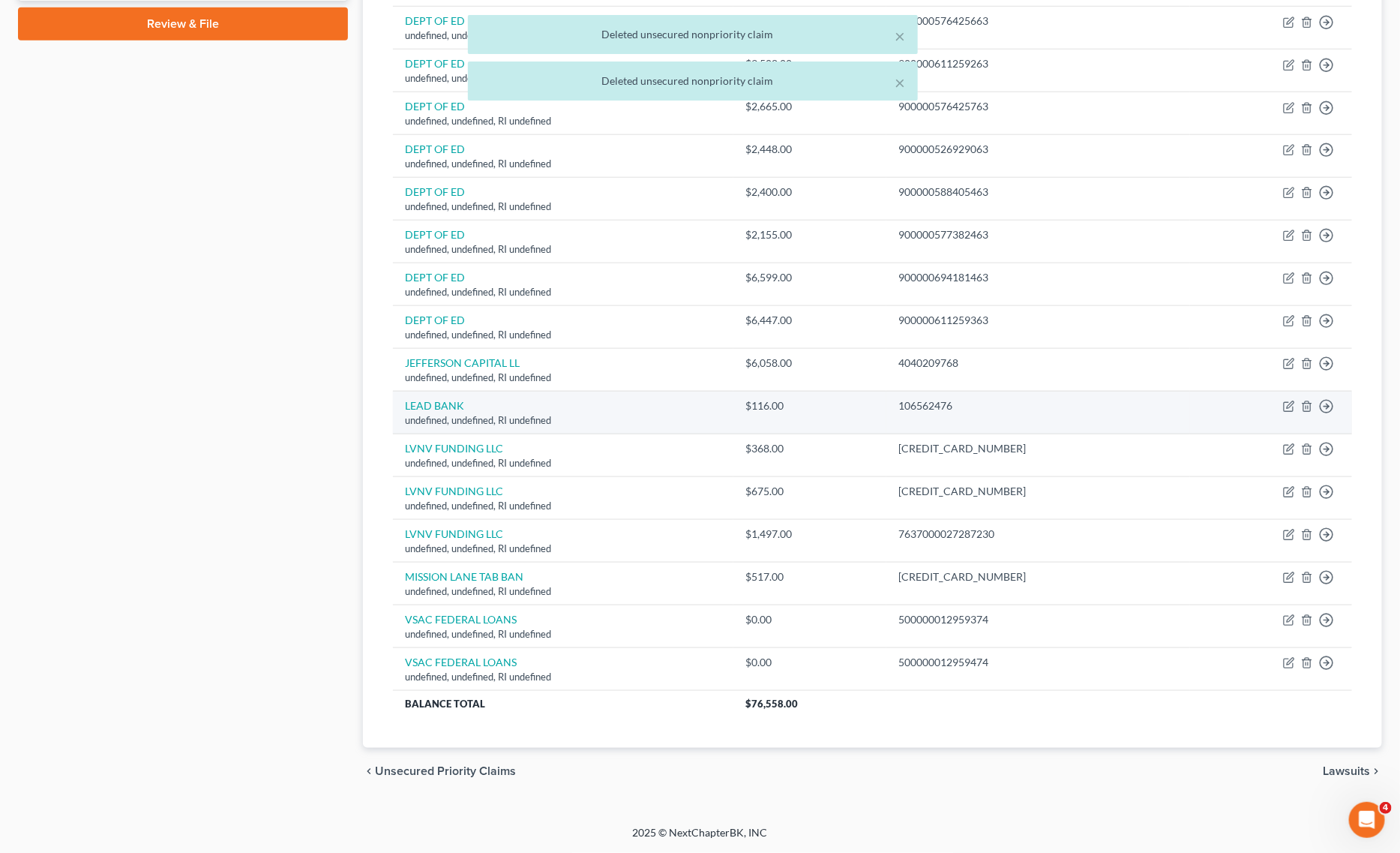
scroll to position [706, 0]
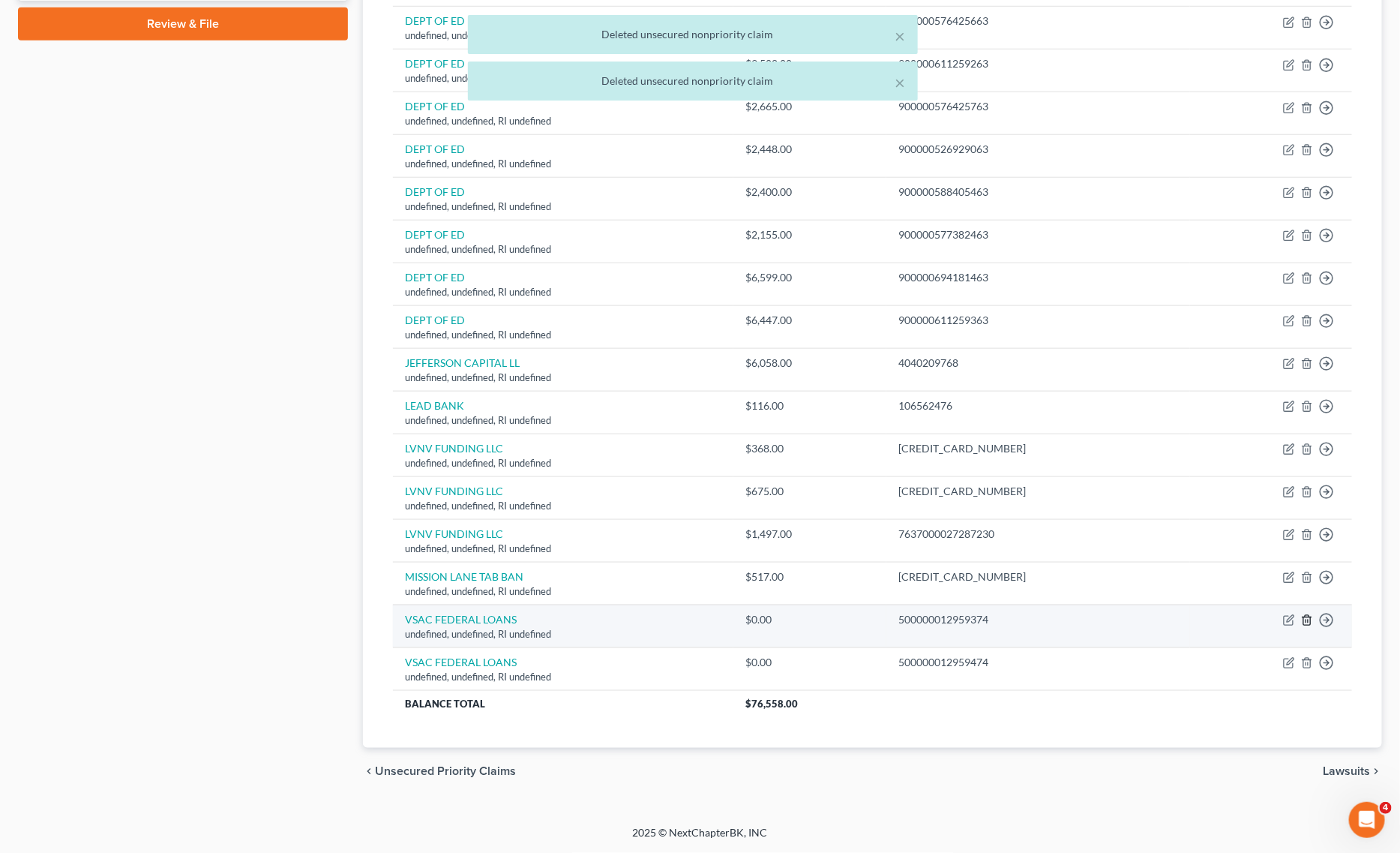
click at [1306, 621] on line "button" at bounding box center [1306, 620] width 0 height 3
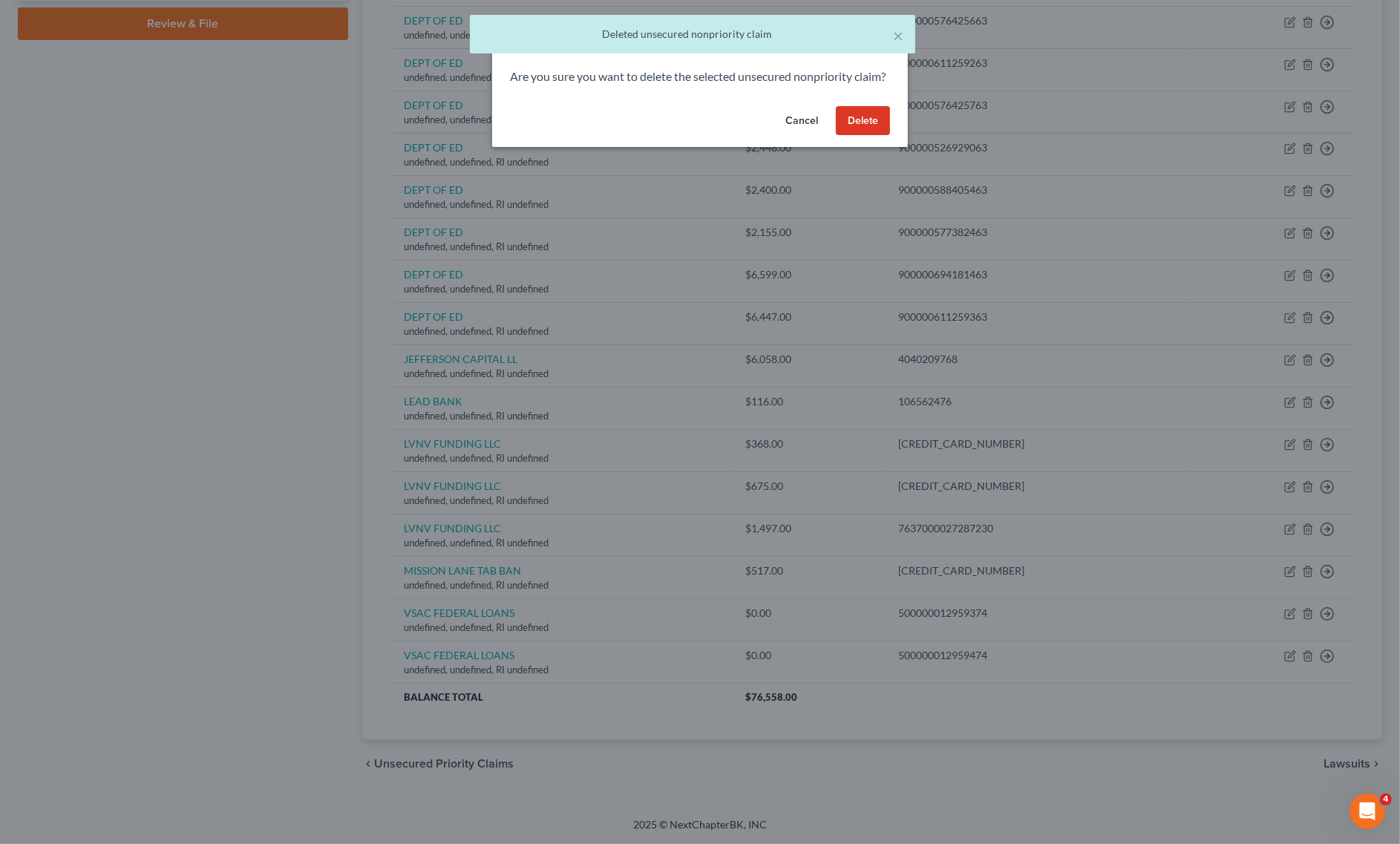
click at [846, 131] on button "Delete" at bounding box center [863, 121] width 55 height 30
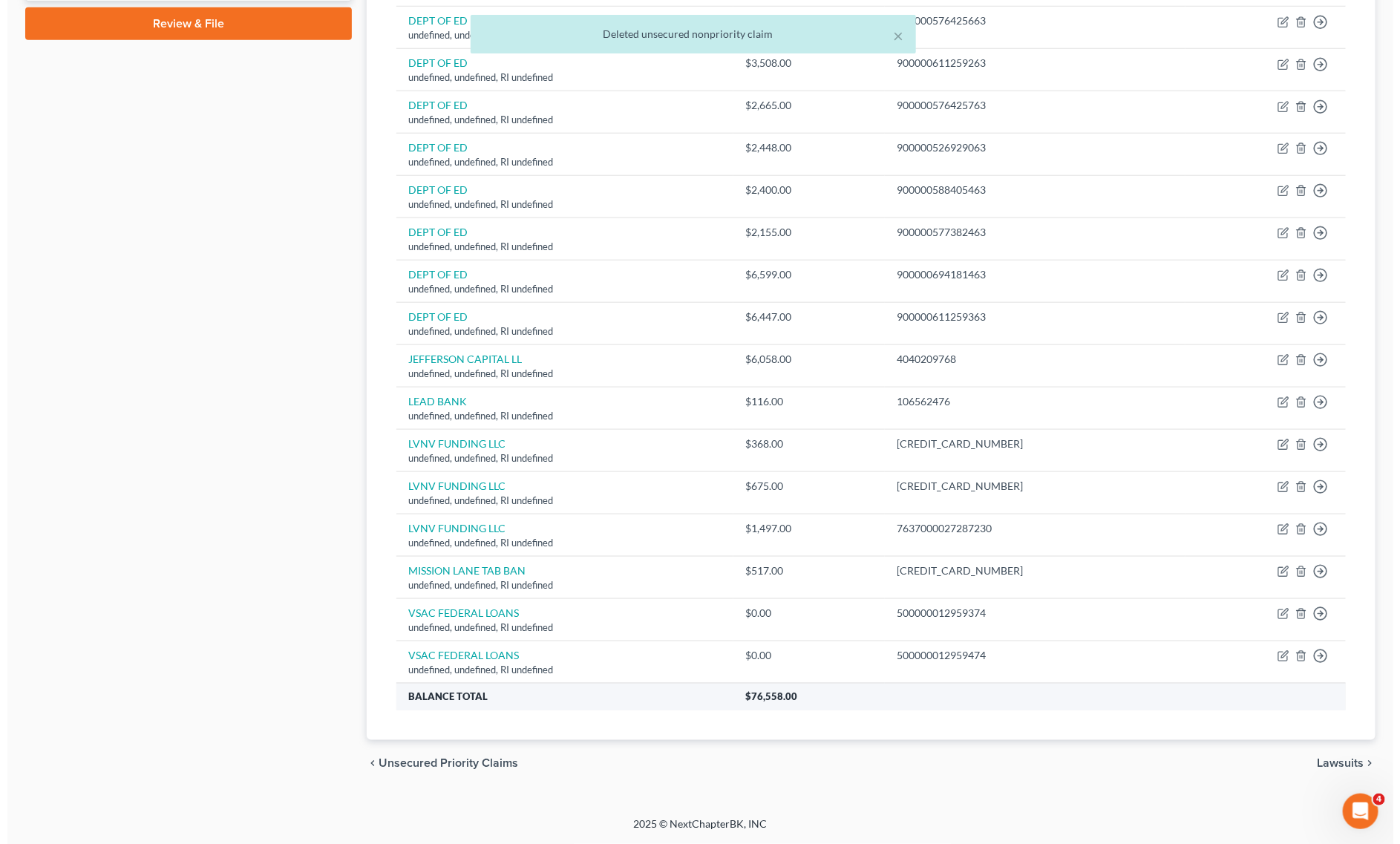
scroll to position [655, 0]
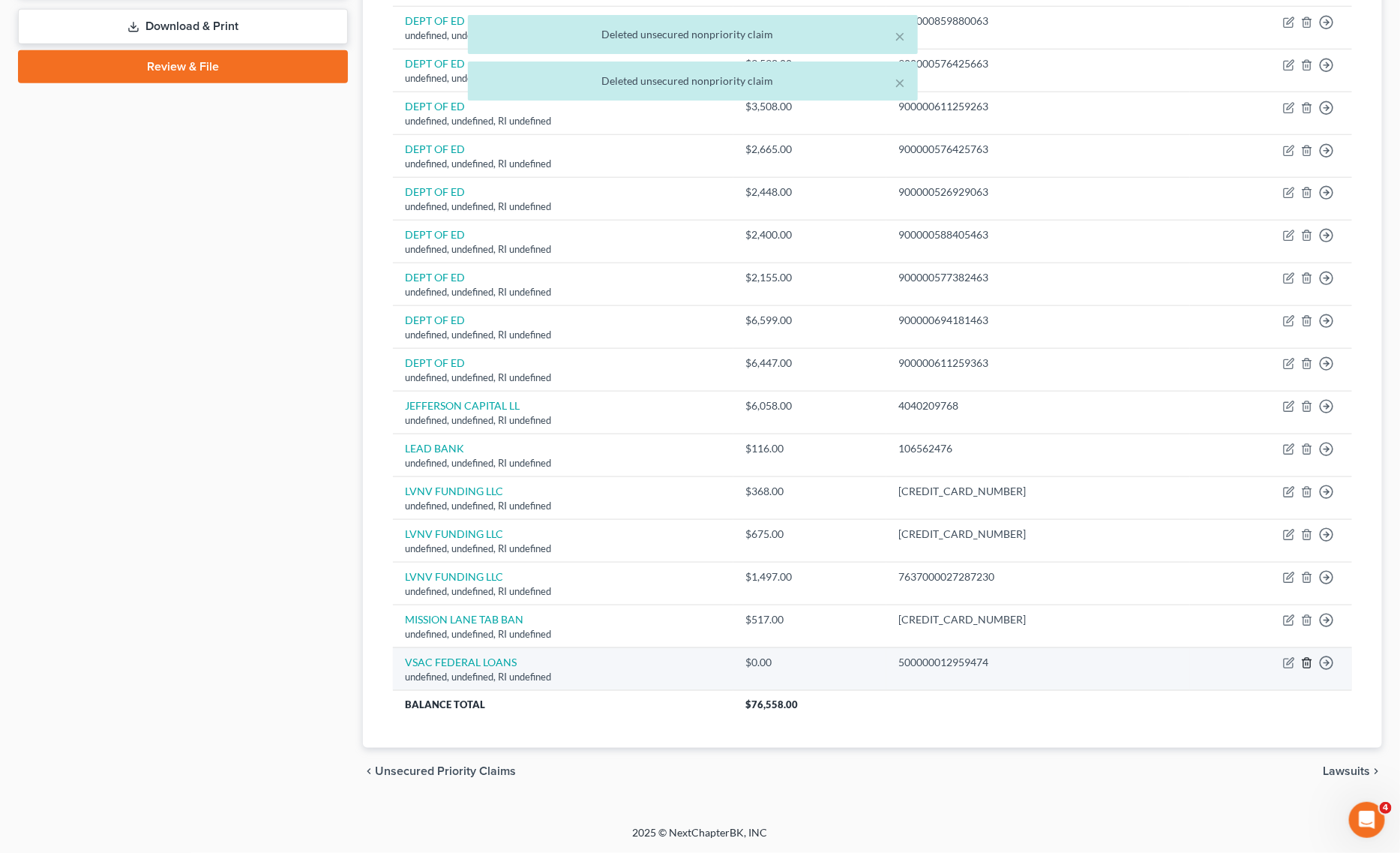
click at [1303, 668] on icon "button" at bounding box center [1306, 663] width 7 height 10
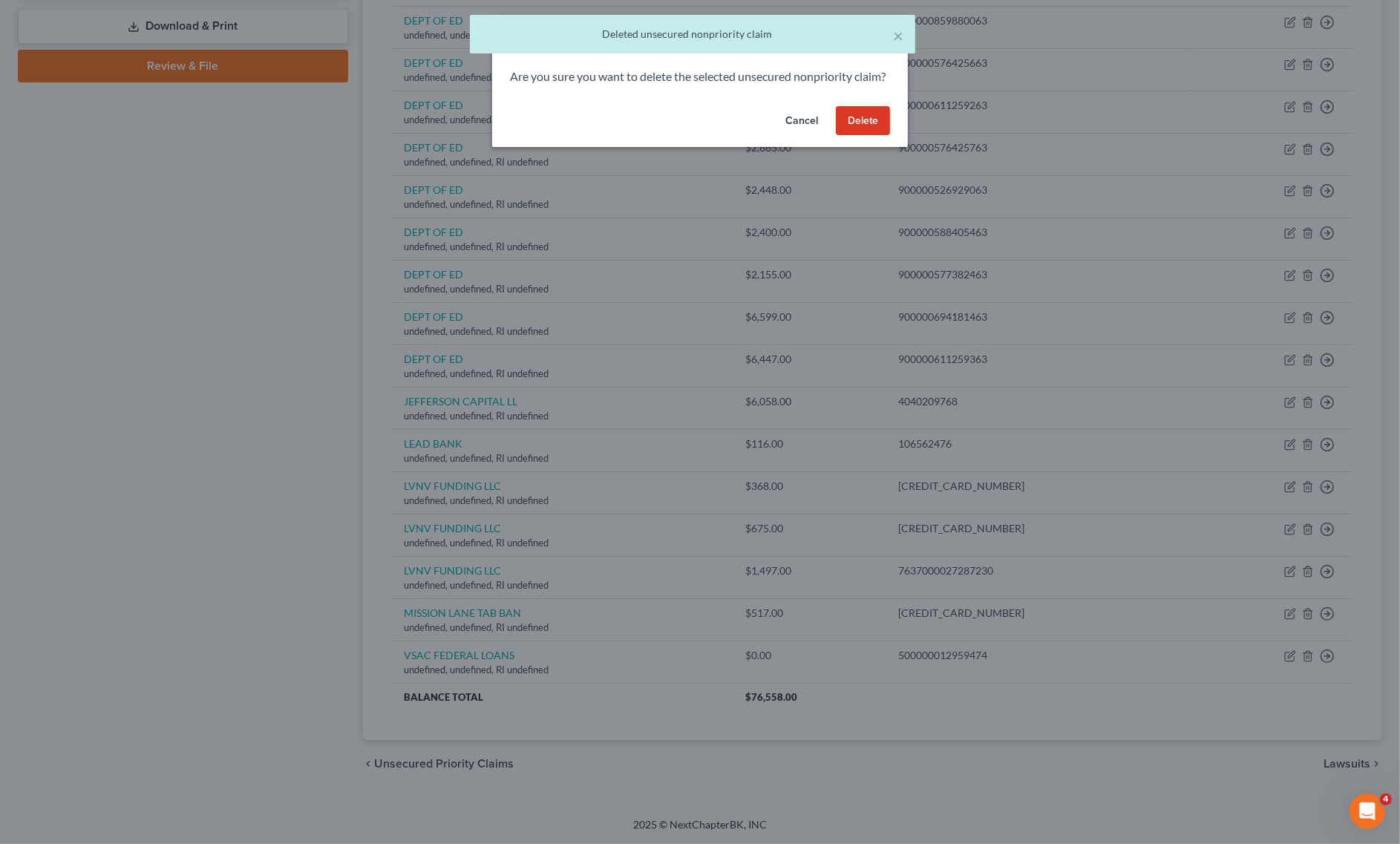
click at [858, 134] on button "Delete" at bounding box center [863, 121] width 55 height 30
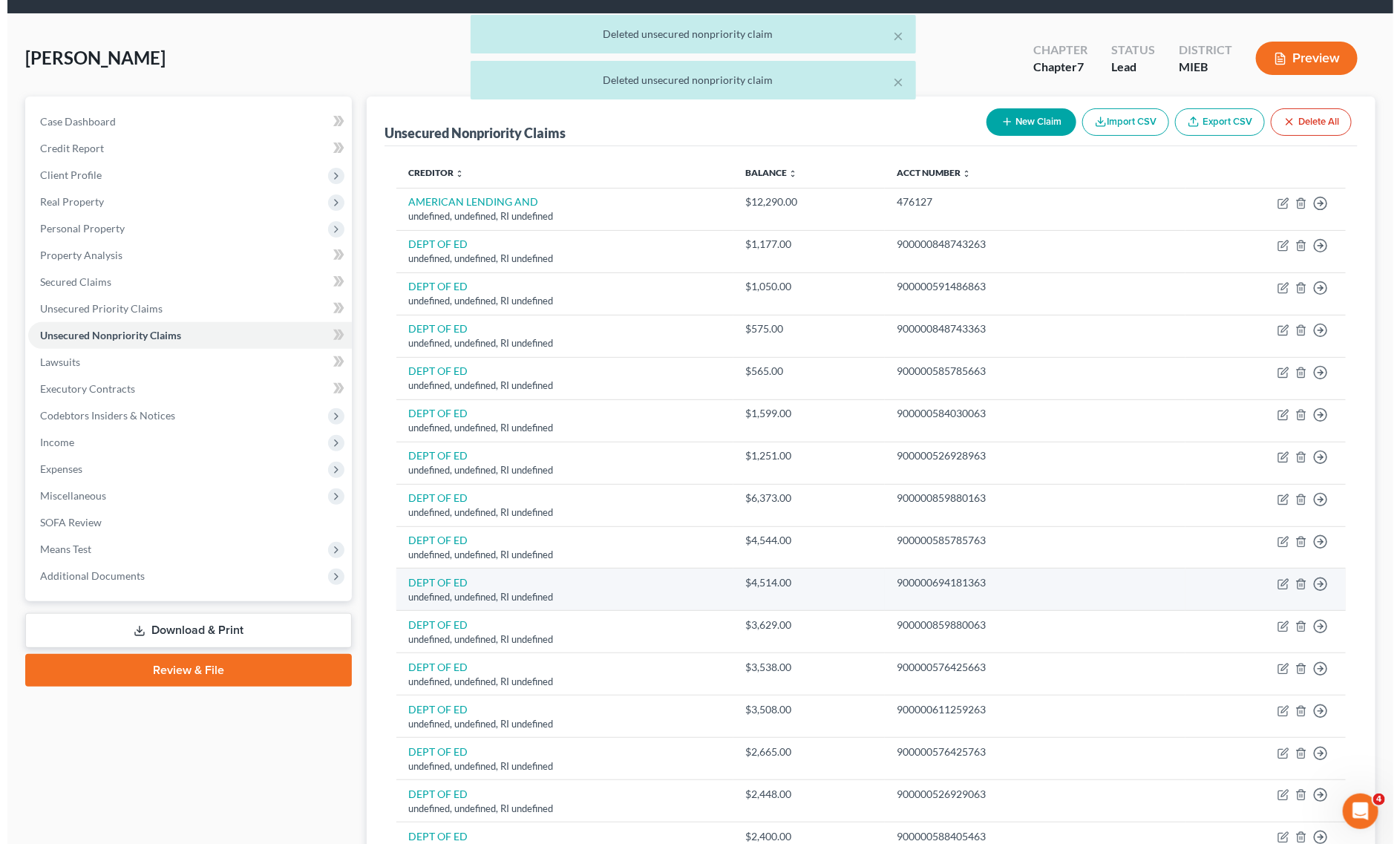
scroll to position [0, 0]
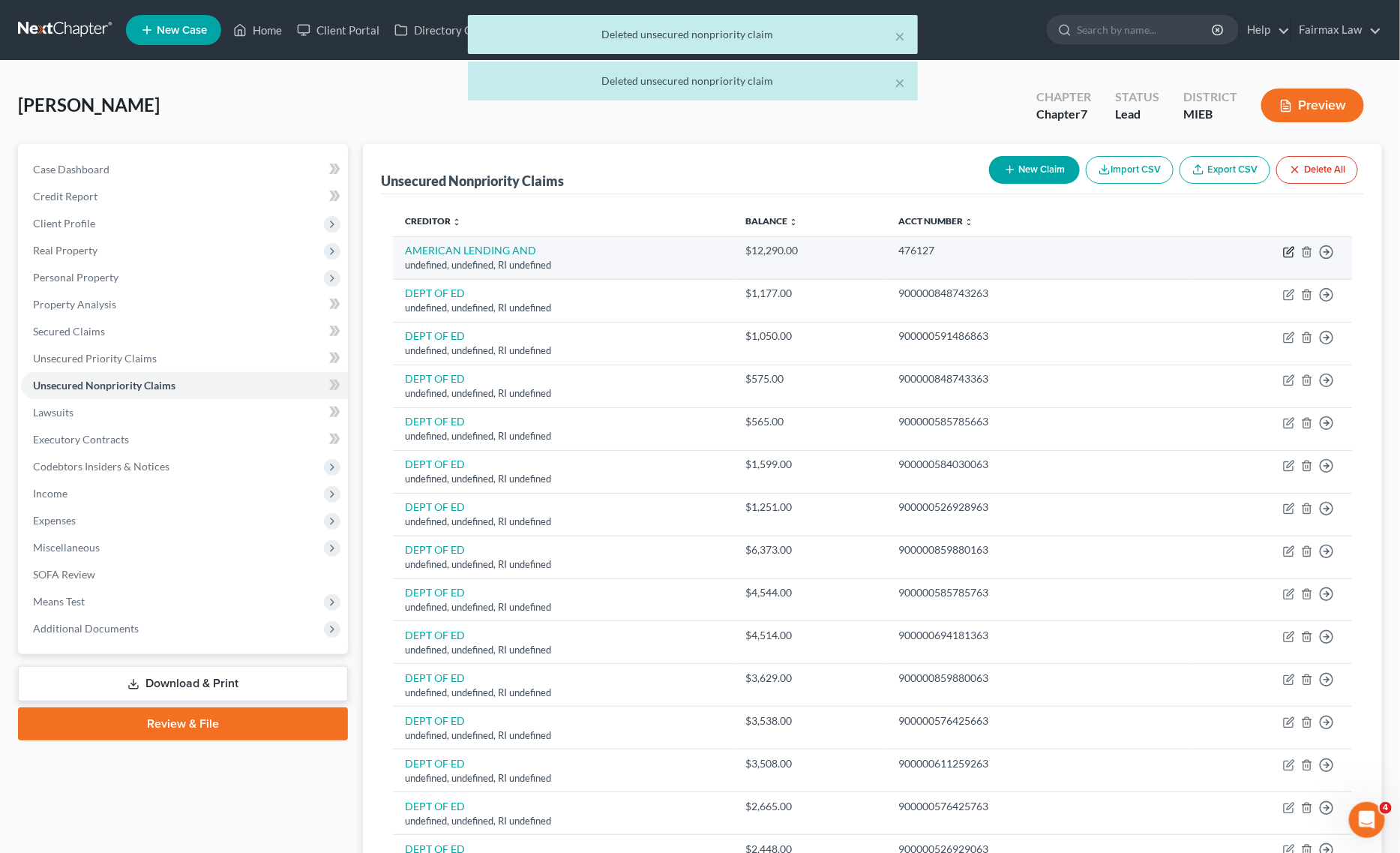
click at [1284, 247] on icon "button" at bounding box center [1289, 252] width 12 height 12
select select "41"
select select "14"
select select "0"
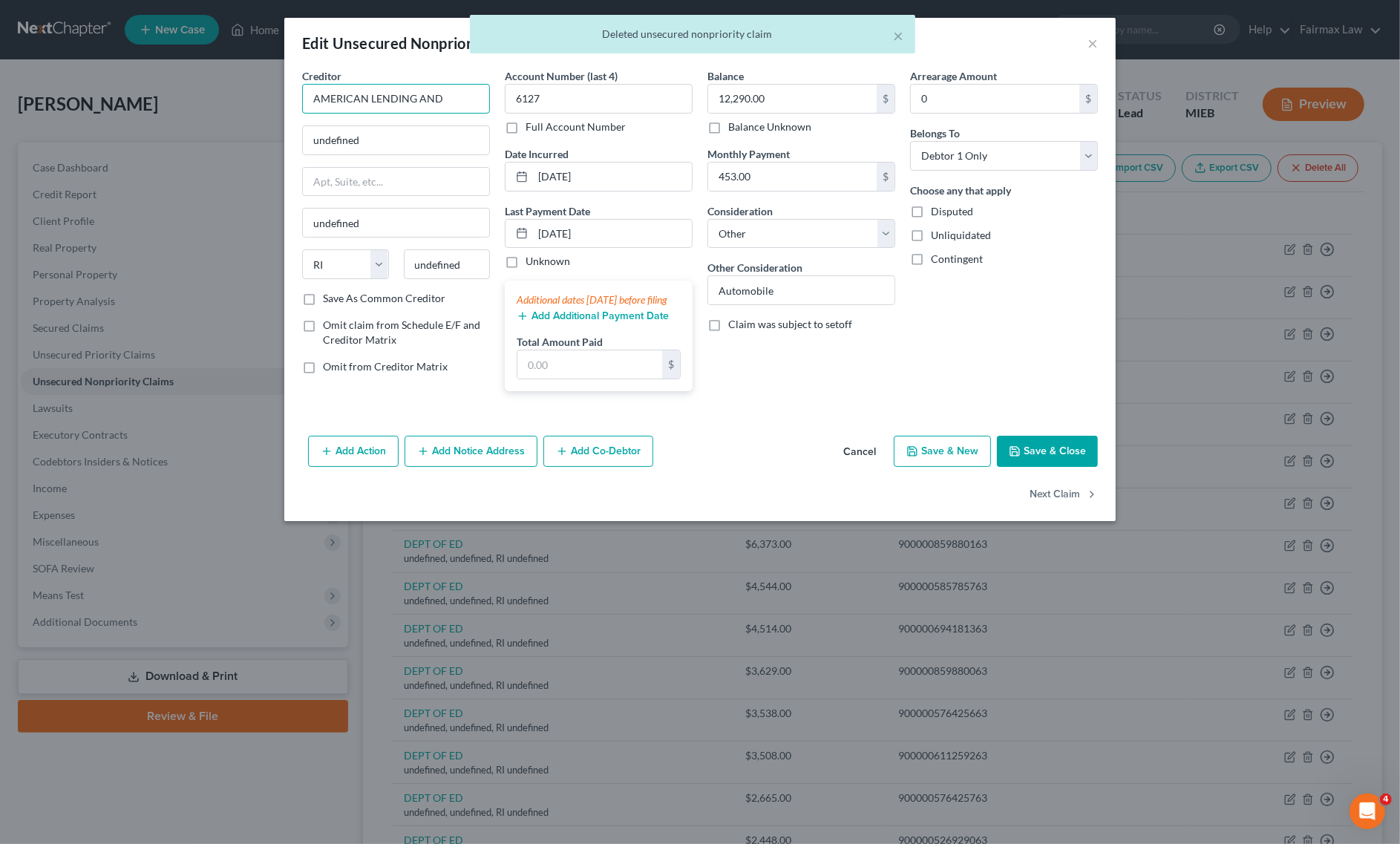
drag, startPoint x: 188, startPoint y: 98, endPoint x: 135, endPoint y: 98, distance: 53.0
click at [135, 98] on div "Edit Unsecured Nonpriority Claim × Creditor * AMERICAN LENDING AND undefined un…" at bounding box center [700, 422] width 1400 height 844
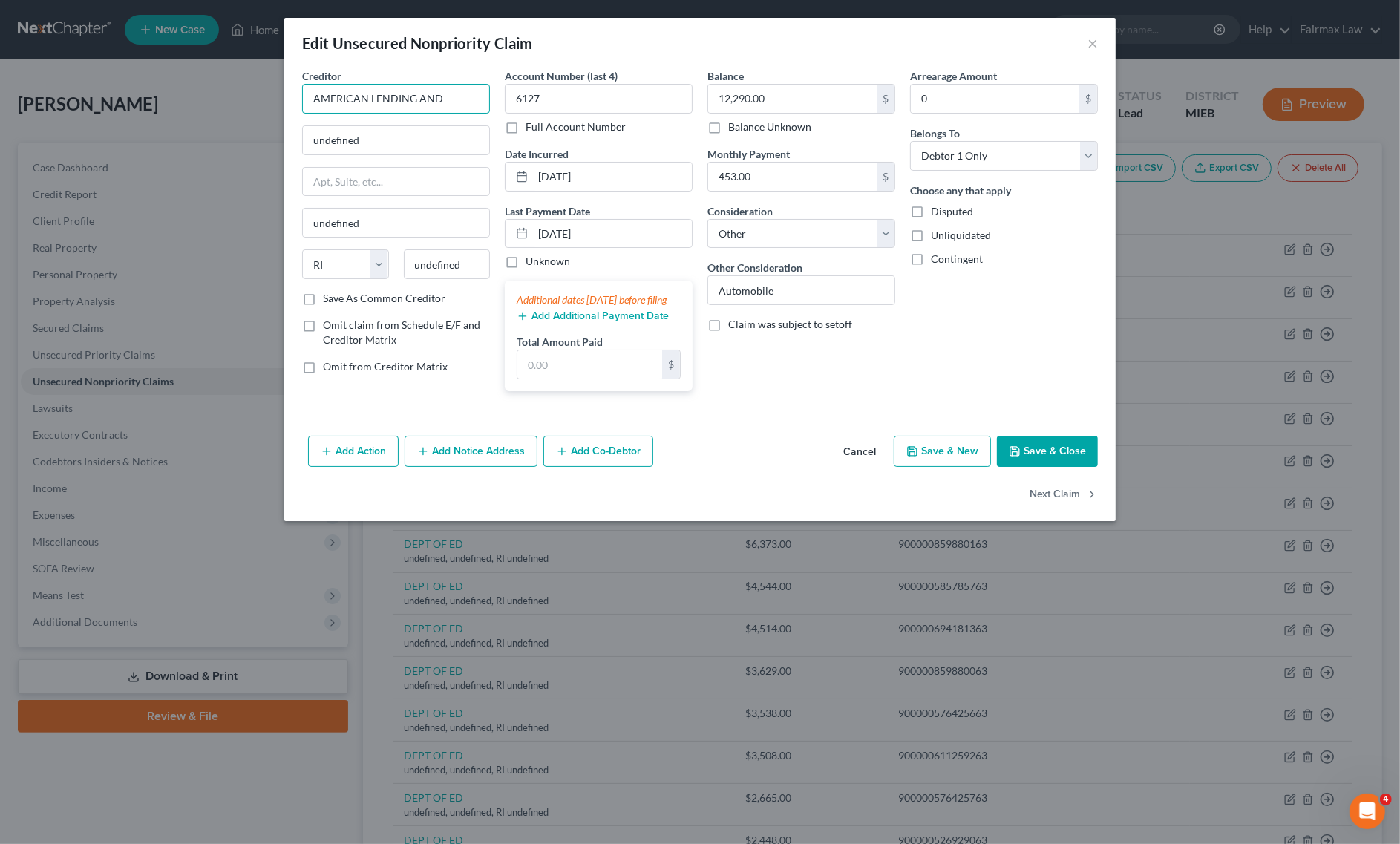
click at [426, 100] on input "AMERICAN LENDING AND" at bounding box center [396, 98] width 188 height 30
drag, startPoint x: 482, startPoint y: 102, endPoint x: 419, endPoint y: 108, distance: 63.3
click at [419, 108] on input "AMERICAN LENDING AND" at bounding box center [396, 98] width 188 height 30
type input "AMERICAN LENDING CENTER"
drag, startPoint x: 412, startPoint y: 131, endPoint x: 197, endPoint y: 147, distance: 215.6
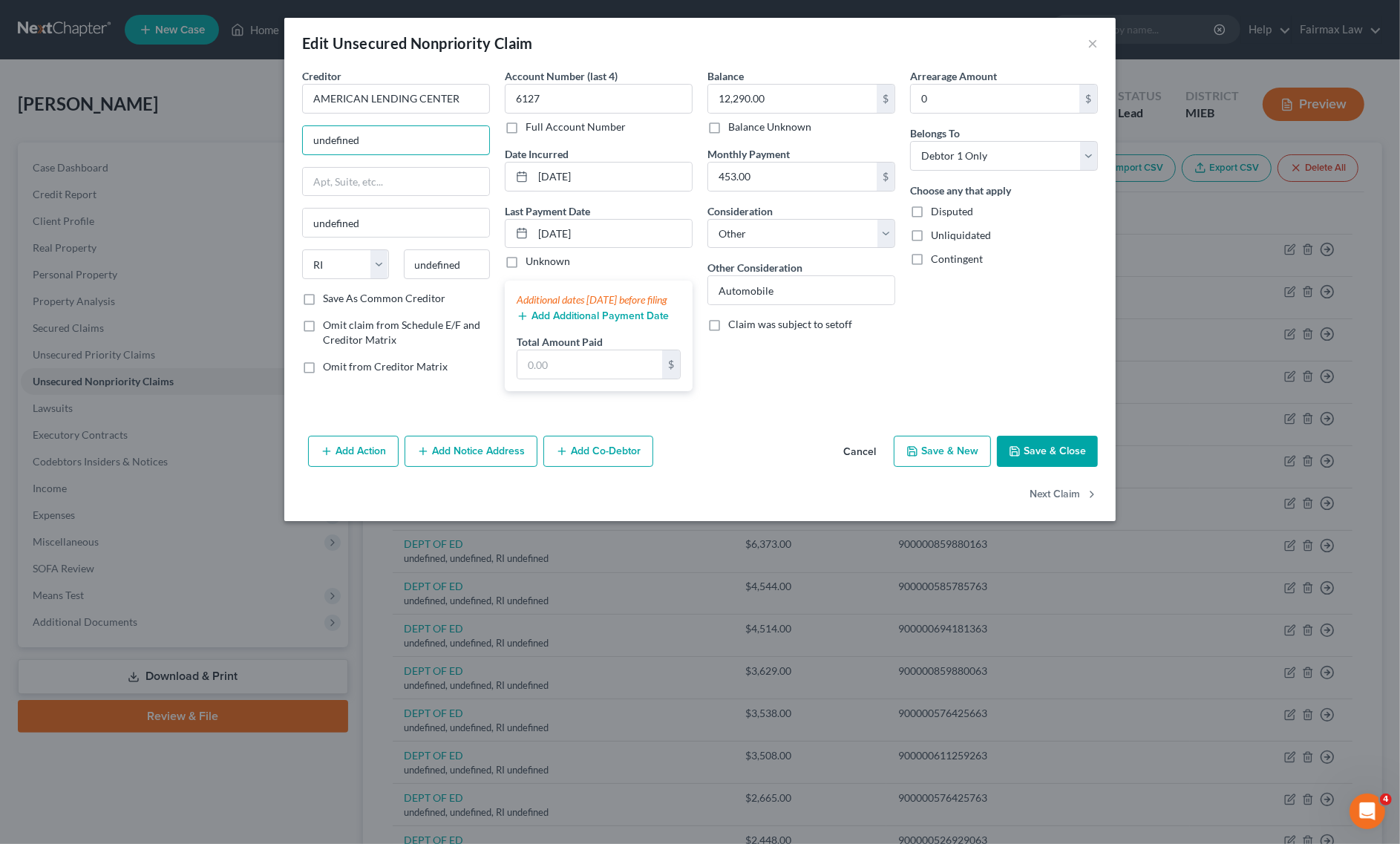
click at [197, 147] on div "Edit Unsecured Nonpriority Claim × Creditor * AMERICAN LENDING CENTER undefined…" at bounding box center [700, 422] width 1400 height 844
paste input "[STREET_ADDRESS][PERSON_NAME]"
drag, startPoint x: 444, startPoint y: 137, endPoint x: 517, endPoint y: 158, distance: 76.0
click at [511, 137] on div "Creditor * AMERICAN LENDING CENTER [STREET_ADDRESS][PERSON_NAME] undefined Stat…" at bounding box center [699, 235] width 810 height 335
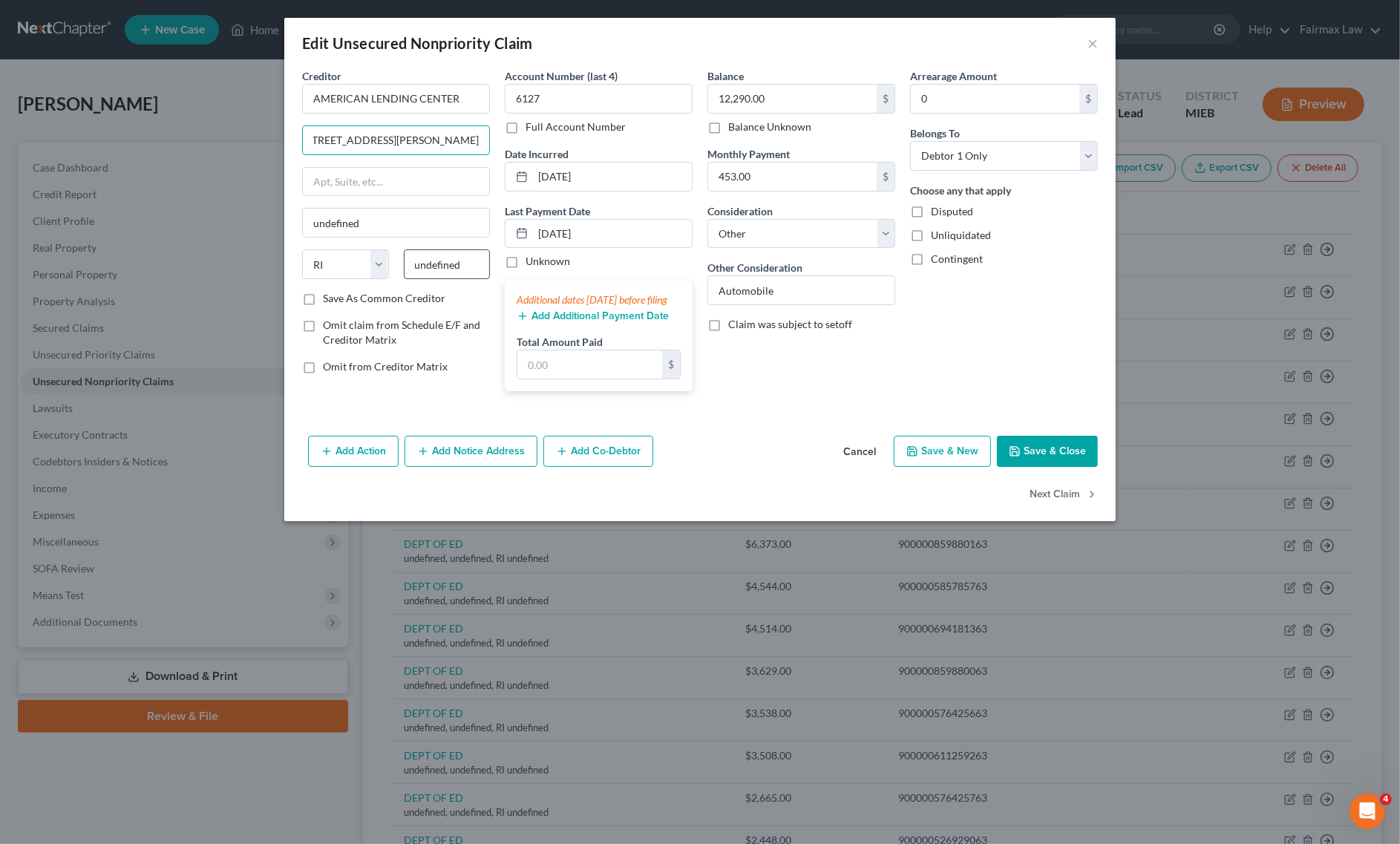
type input "[STREET_ADDRESS][PERSON_NAME]"
drag, startPoint x: 456, startPoint y: 261, endPoint x: 369, endPoint y: 265, distance: 87.1
click at [375, 265] on div "State [US_STATE] AK AR AZ CA CO CT DE DC [GEOGRAPHIC_DATA] [GEOGRAPHIC_DATA] GU…" at bounding box center [395, 270] width 202 height 41
paste input "92612"
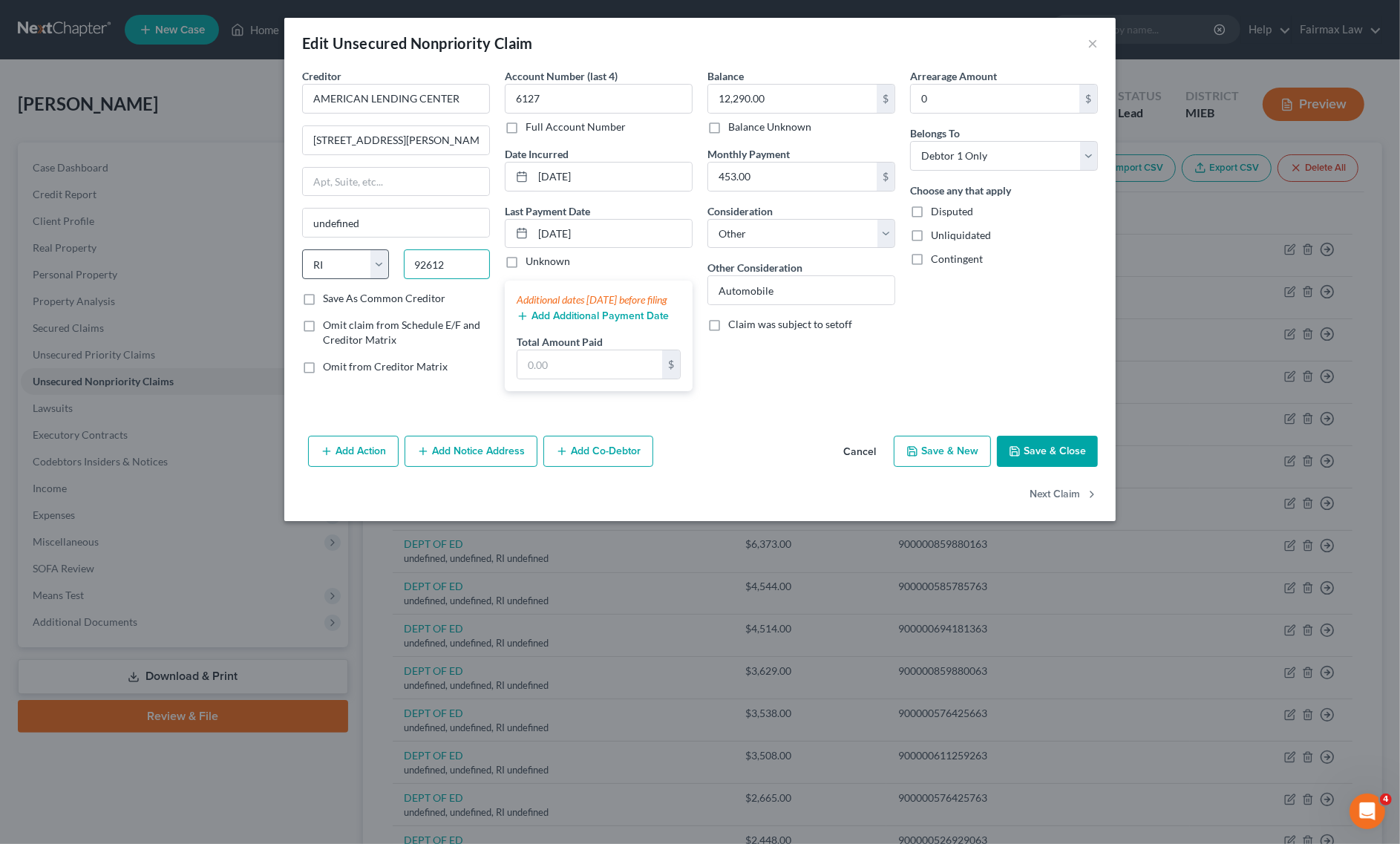
type input "92612"
click at [359, 270] on select "State [US_STATE] AK AR AZ CA CO CT DE DC [GEOGRAPHIC_DATA] [GEOGRAPHIC_DATA] GU…" at bounding box center [345, 264] width 87 height 30
type input "Irvine"
select select "4"
click at [302, 251] on select "State [US_STATE] AK AR AZ CA CO CT DE DC [GEOGRAPHIC_DATA] [GEOGRAPHIC_DATA] GU…" at bounding box center [345, 264] width 87 height 30
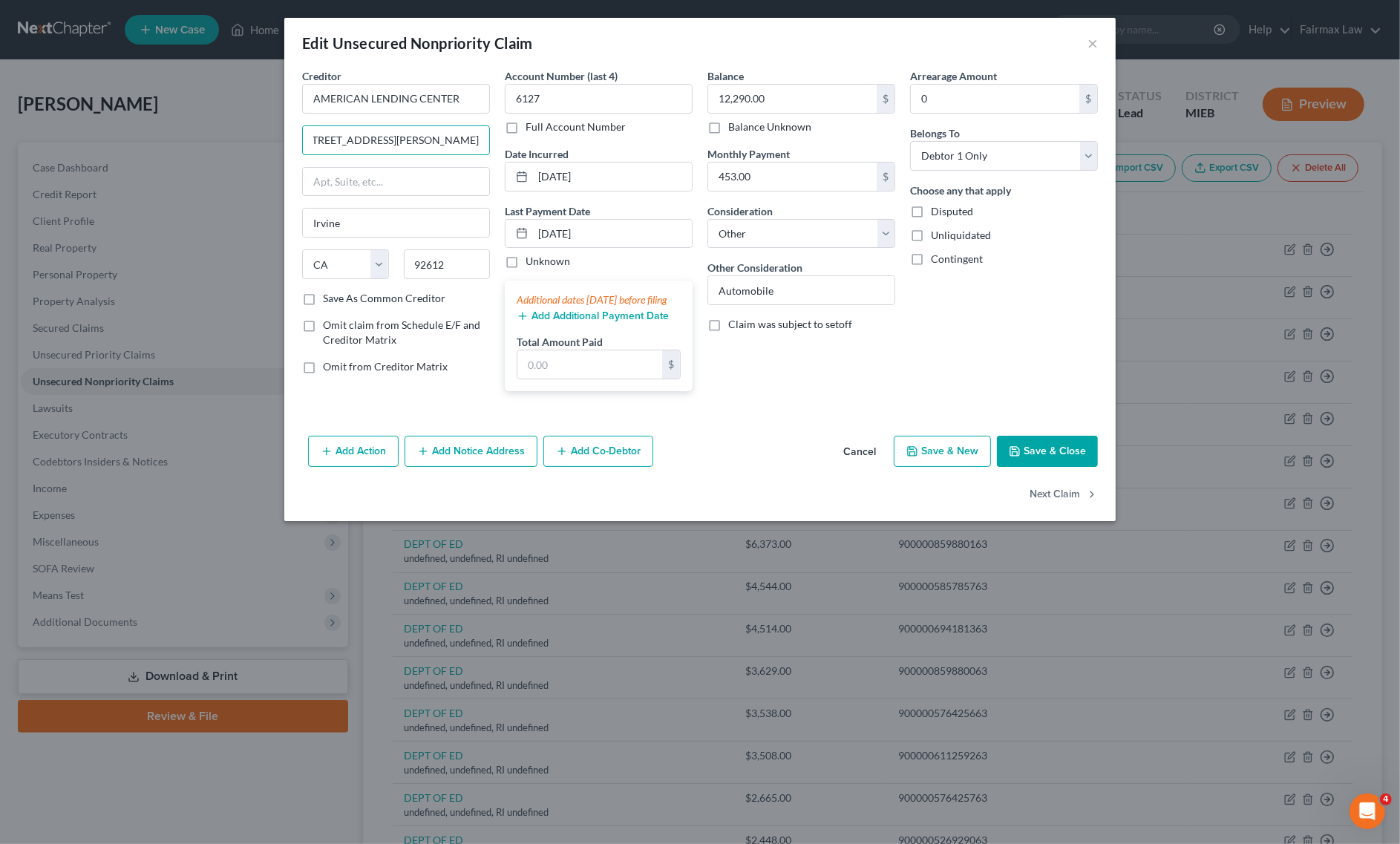
scroll to position [0, 56]
drag, startPoint x: 455, startPoint y: 143, endPoint x: 504, endPoint y: 130, distance: 50.7
click at [504, 130] on div "Creditor * AMERICAN LENDING CENTER [STREET_ADDRESS][GEOGRAPHIC_DATA][PERSON_NAM…" at bounding box center [699, 235] width 810 height 335
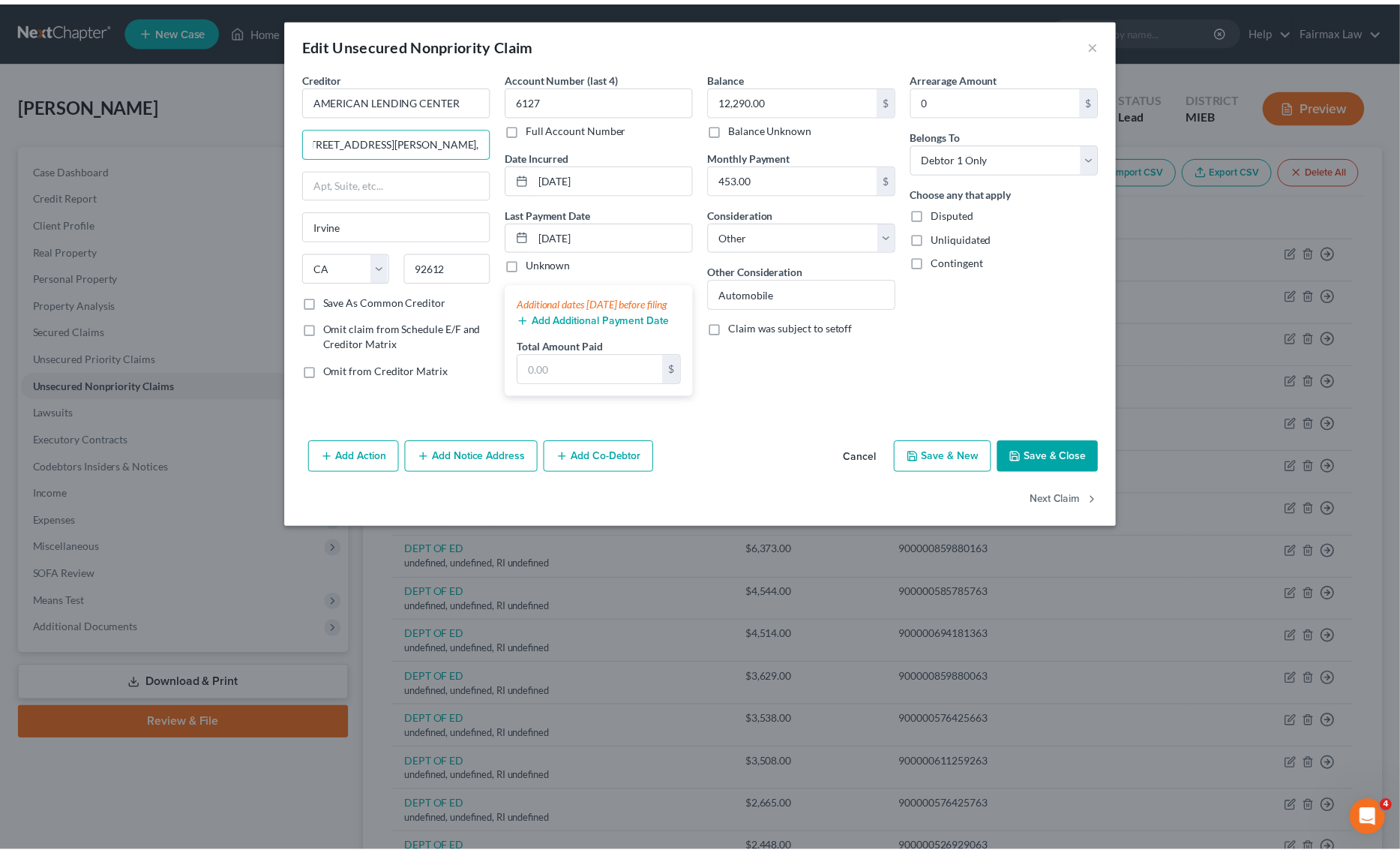
scroll to position [0, 0]
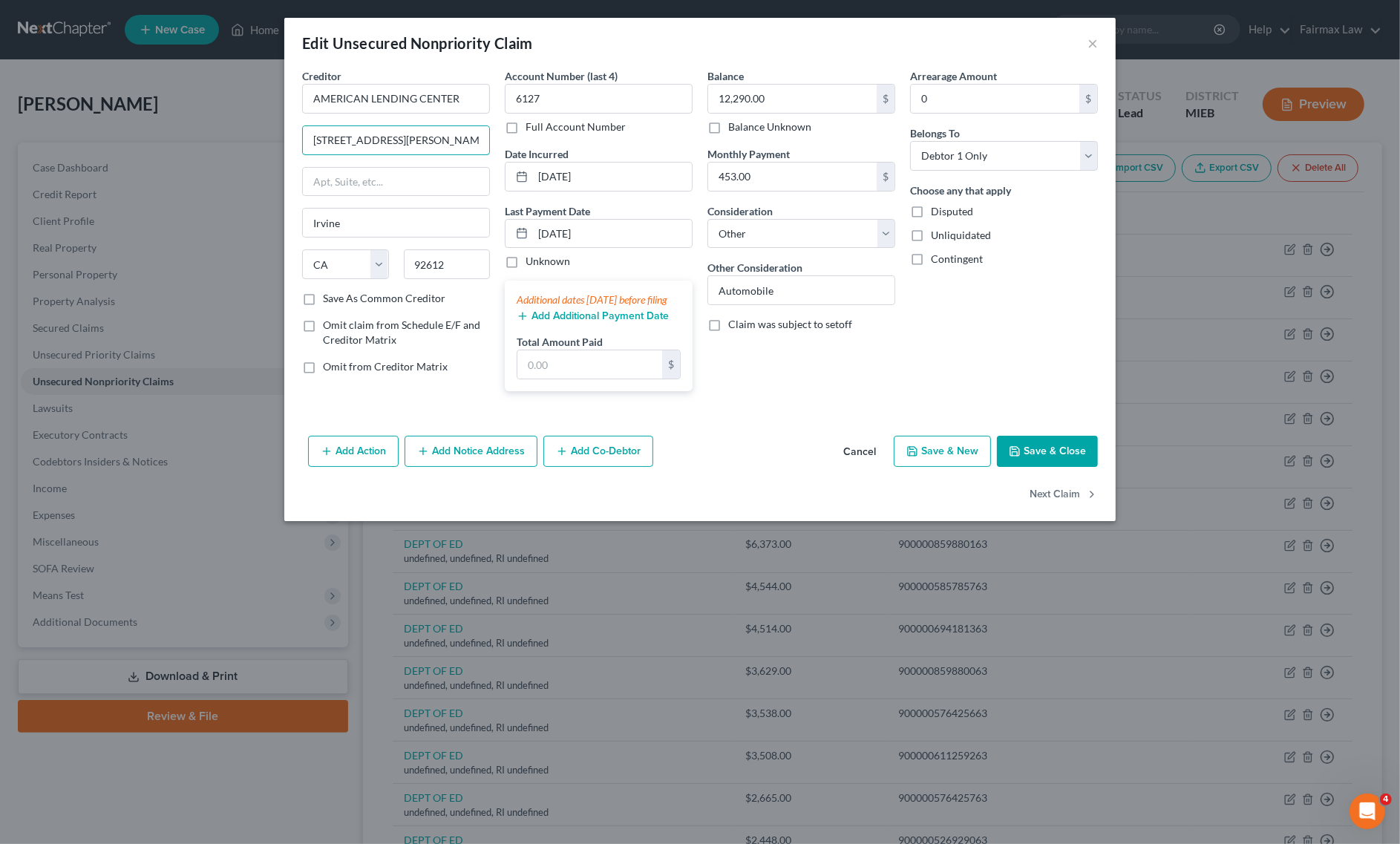
type input "[STREET_ADDRESS][PERSON_NAME]"
click at [1033, 467] on button "Save & Close" at bounding box center [1047, 451] width 101 height 32
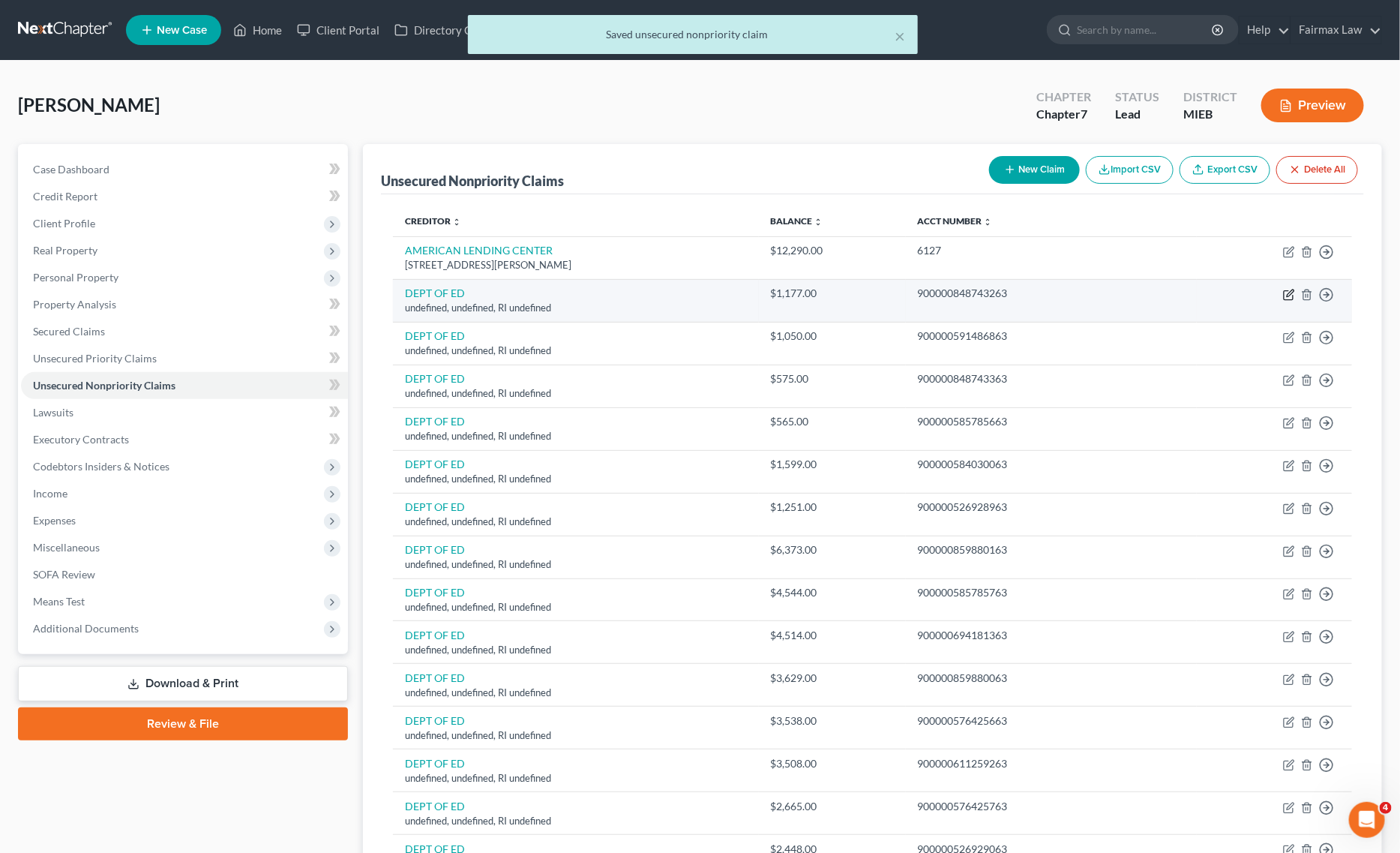
click at [1287, 295] on icon "button" at bounding box center [1289, 295] width 12 height 12
select select "41"
select select "14"
select select "0"
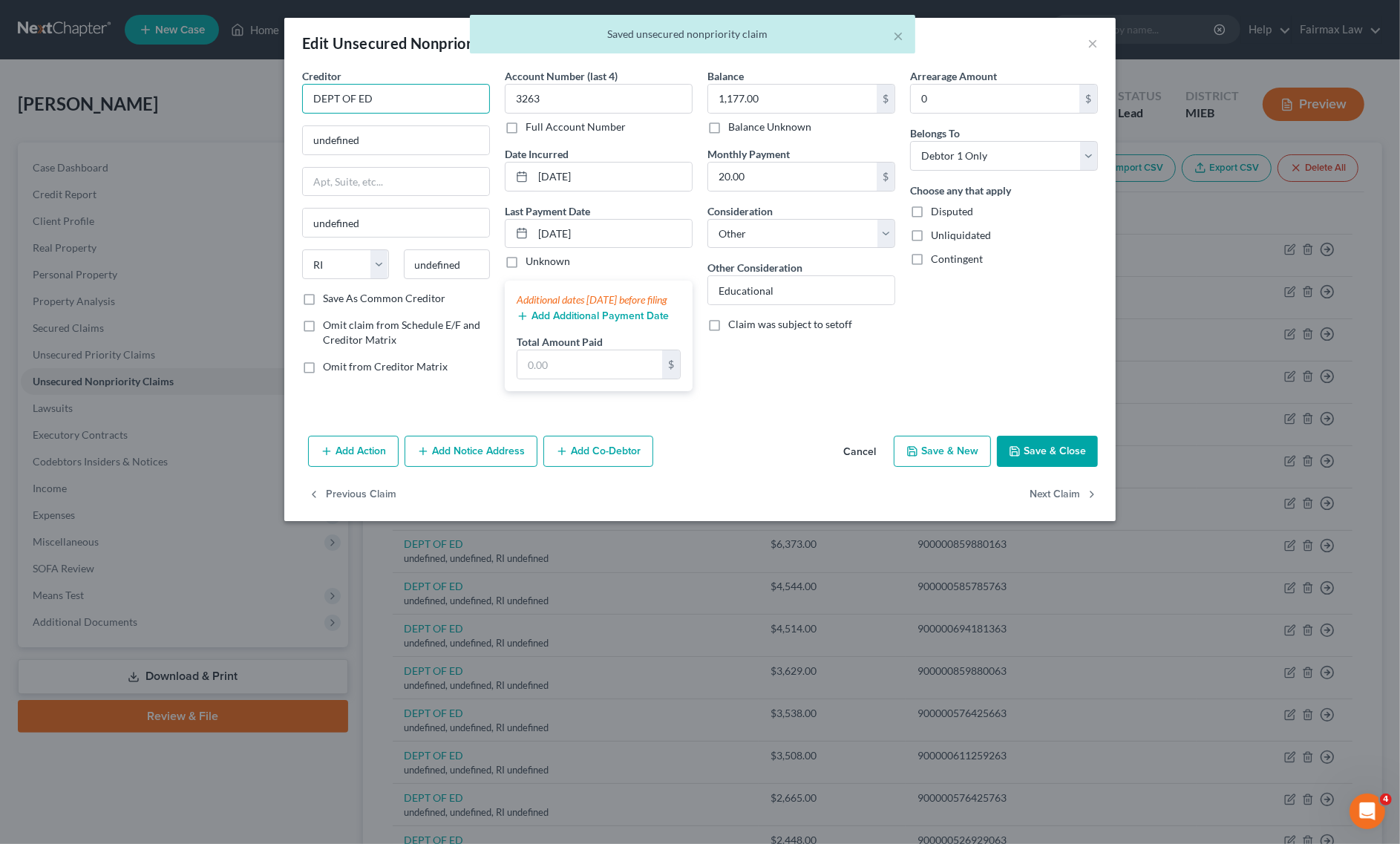
drag, startPoint x: 439, startPoint y: 111, endPoint x: 361, endPoint y: 106, distance: 78.2
click at [361, 106] on input "DEPT OF ED" at bounding box center [396, 98] width 188 height 30
type input "DEPT OF ED"
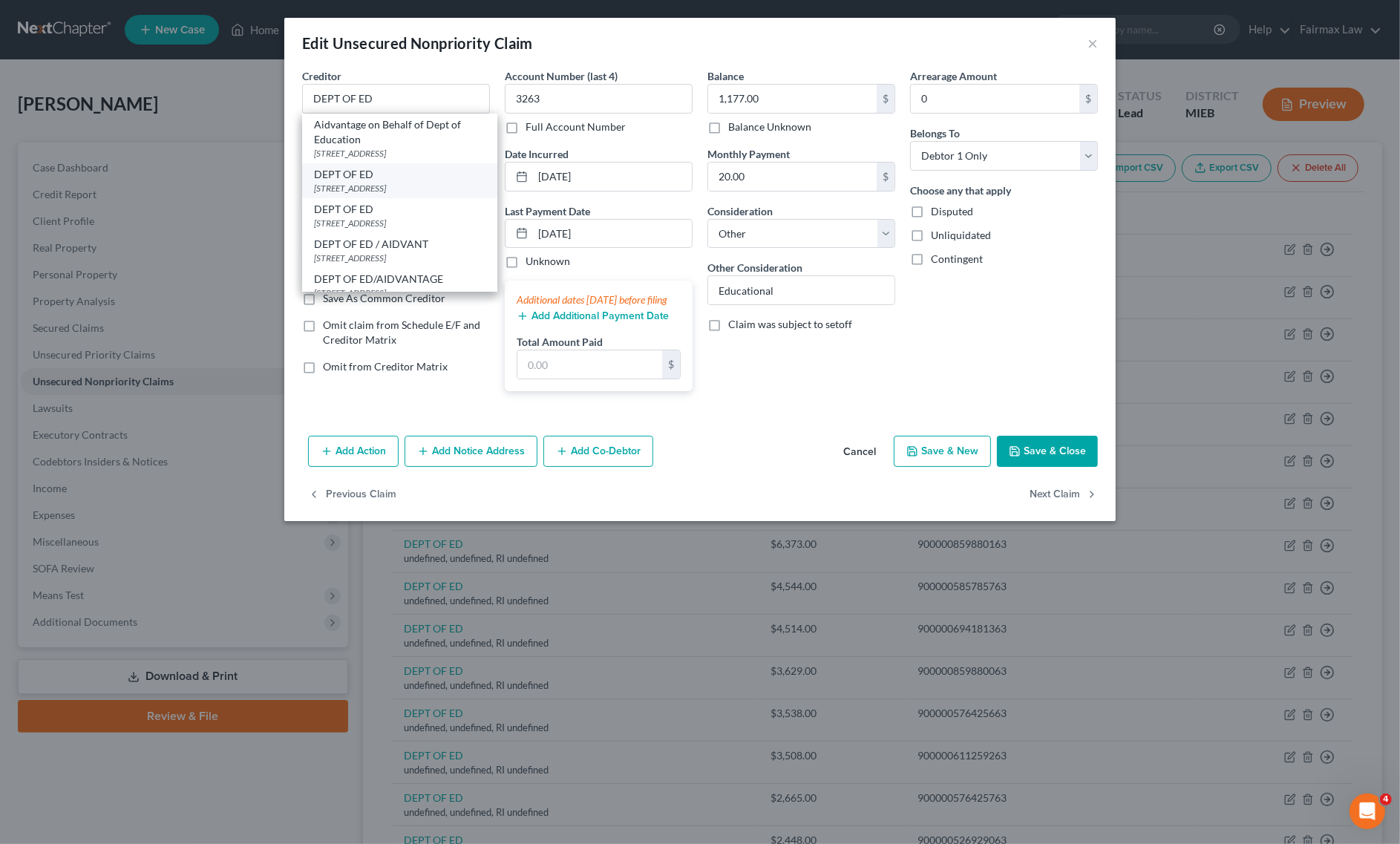
click at [380, 183] on div "[STREET_ADDRESS]" at bounding box center [399, 188] width 172 height 12
type input "[STREET_ADDRESS]"
type input "Lincoln"
select select "30"
type input "68508"
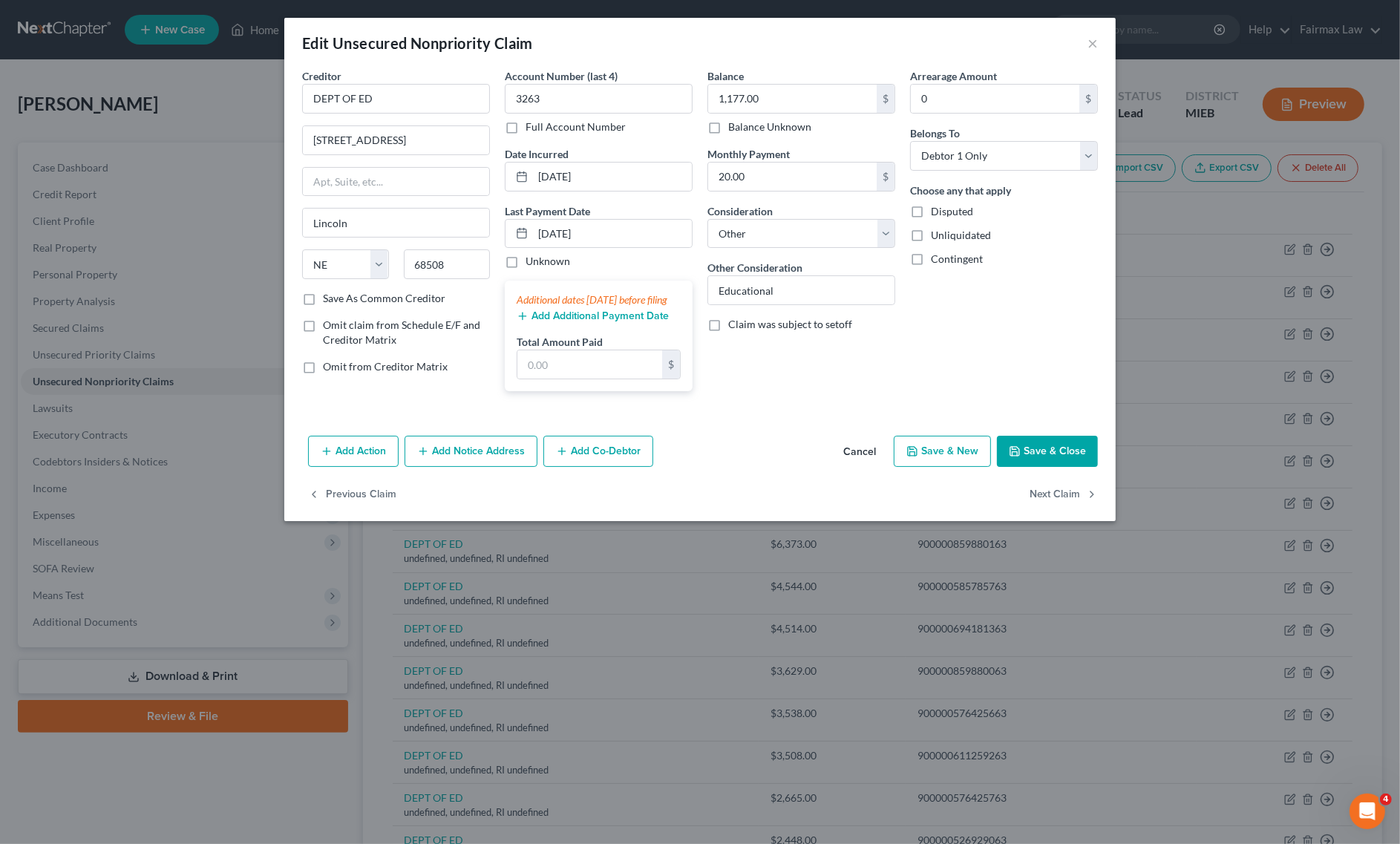
click at [1093, 467] on button "Save & Close" at bounding box center [1047, 451] width 101 height 32
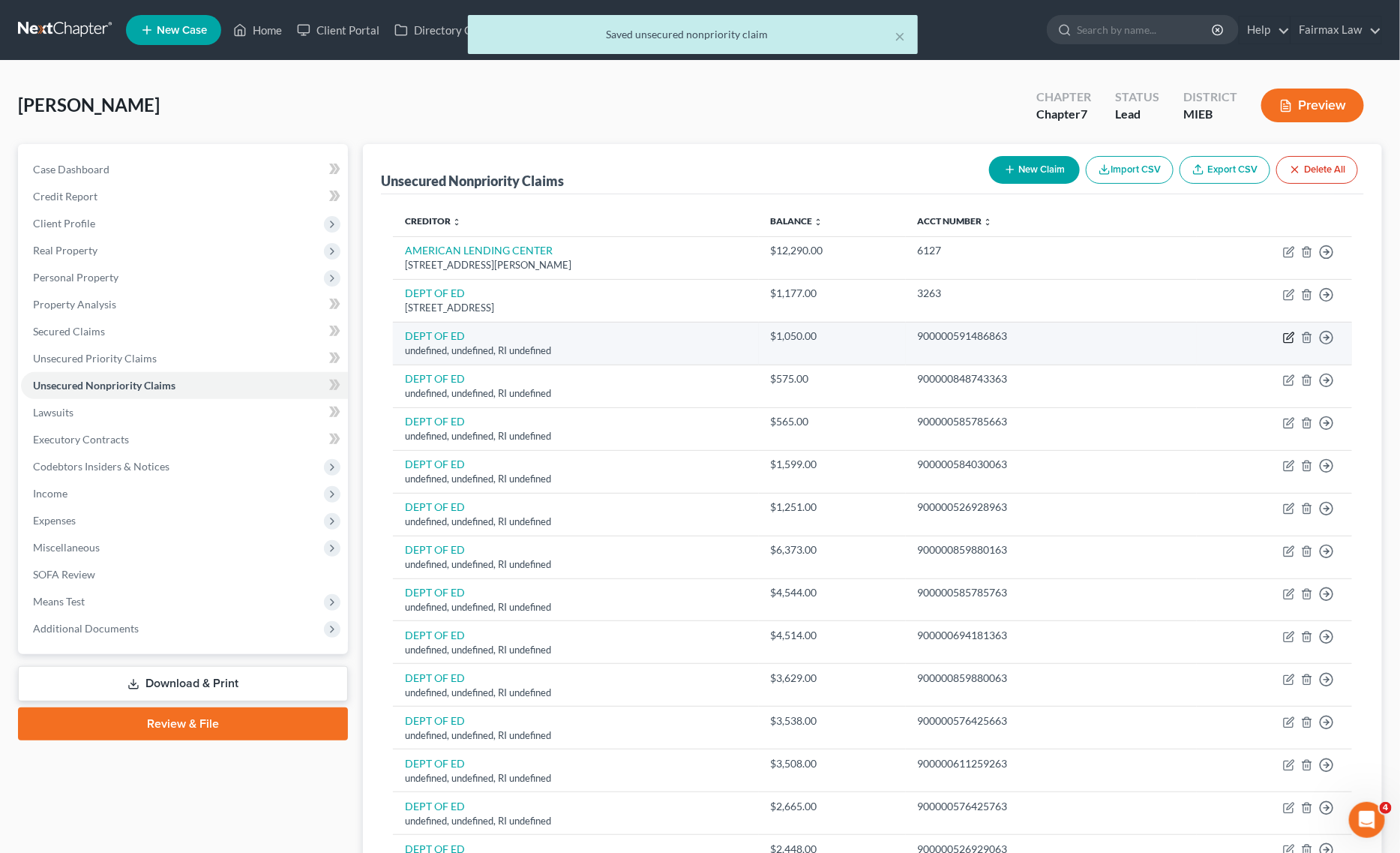
click at [1291, 339] on icon "button" at bounding box center [1289, 337] width 12 height 12
select select "41"
select select "14"
select select "0"
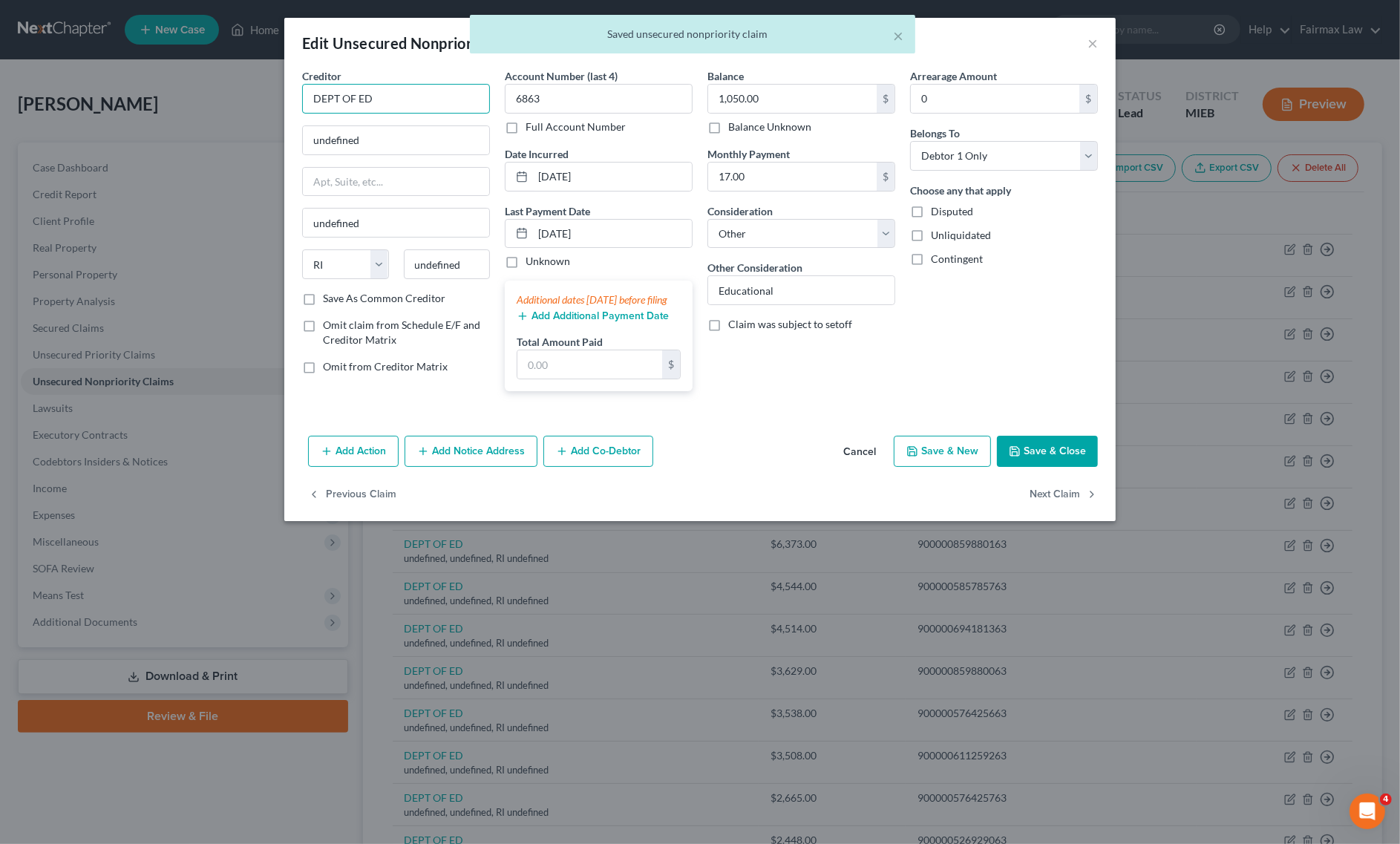
drag, startPoint x: 429, startPoint y: 105, endPoint x: 358, endPoint y: 115, distance: 71.7
click at [358, 115] on div "Creditor * DEPT OF ED undefined undefined State [US_STATE] AK AR AZ CA CO CT DE…" at bounding box center [396, 179] width 188 height 223
type input "DEPT OF ED"
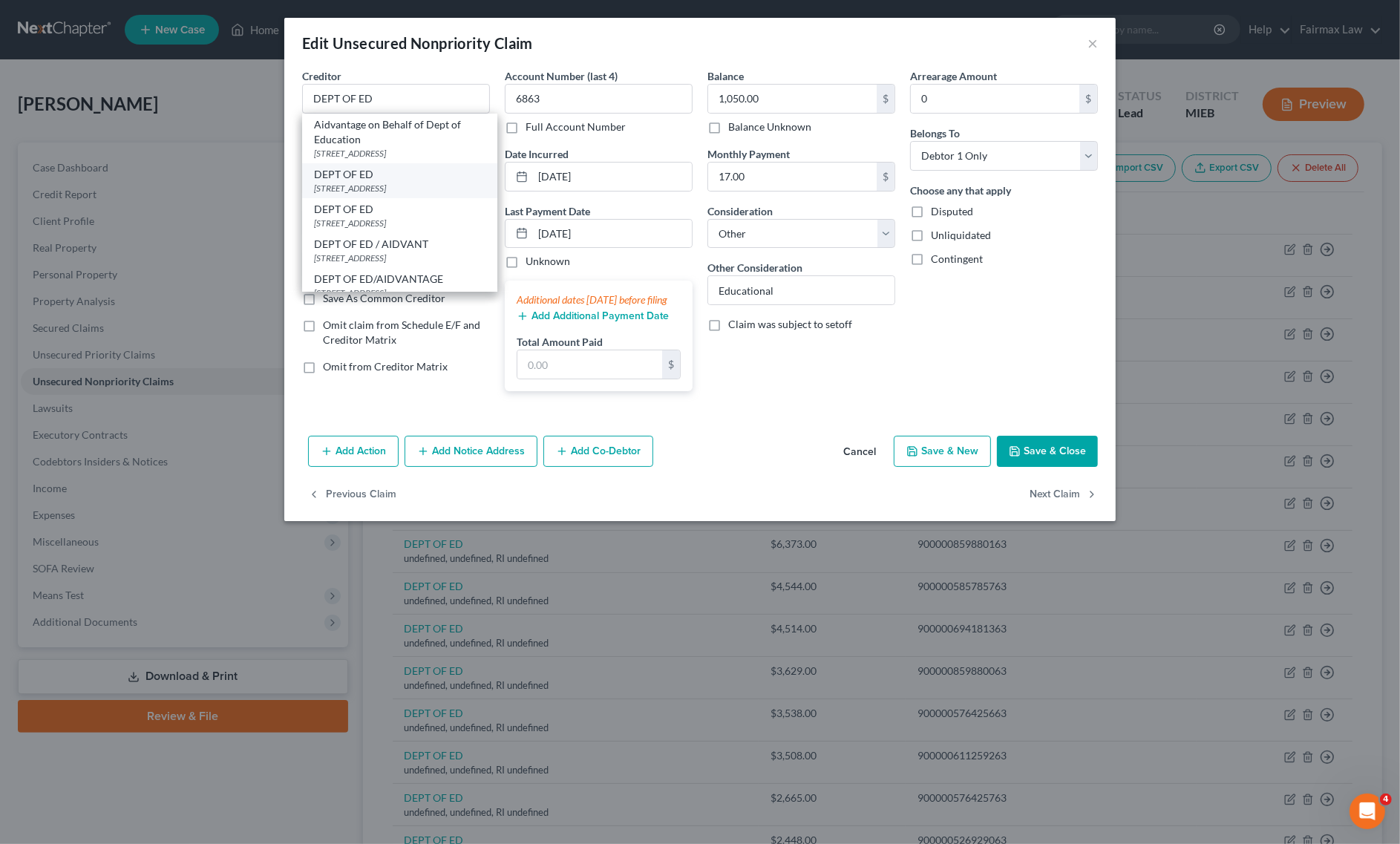
click at [369, 176] on div "DEPT OF ED" at bounding box center [399, 174] width 172 height 14
type input "[STREET_ADDRESS]"
type input "Lincoln"
select select "30"
type input "68508"
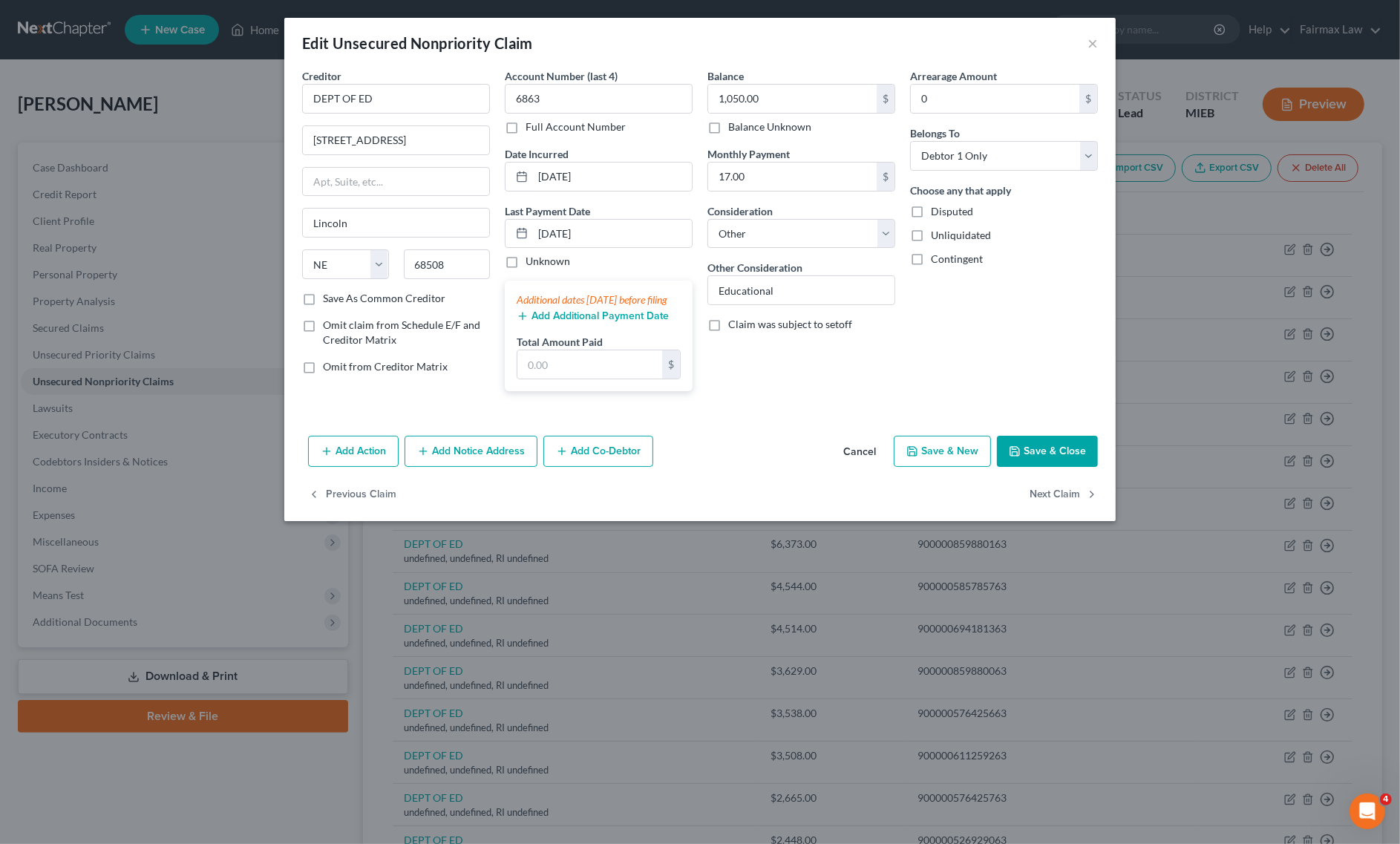
click at [1054, 479] on div "Add Action Add Notice Address Add Co-Debtor Cancel Save & New Save & Close" at bounding box center [699, 454] width 831 height 49
click at [1055, 467] on button "Save & Close" at bounding box center [1047, 451] width 101 height 32
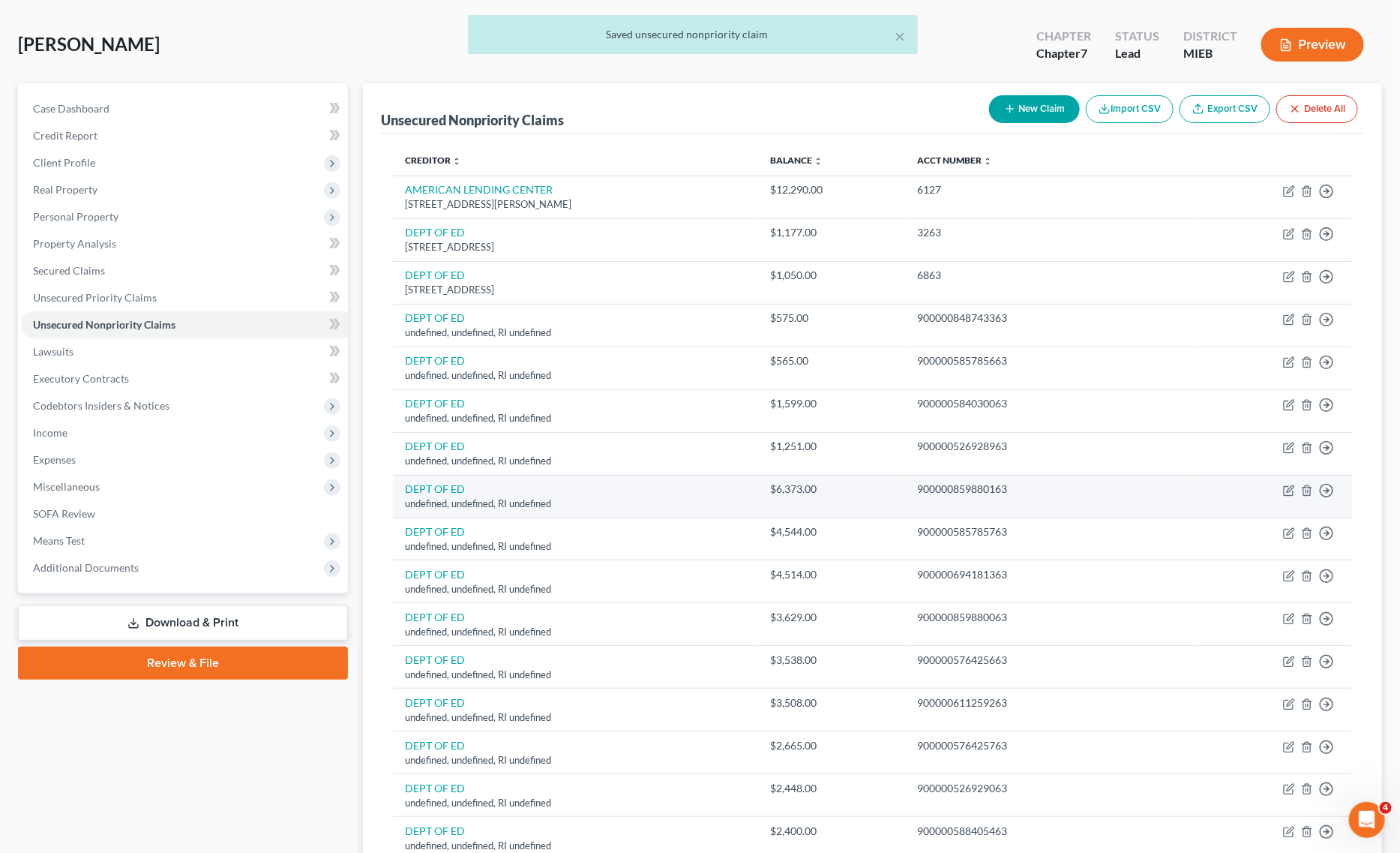
scroll to position [94, 0]
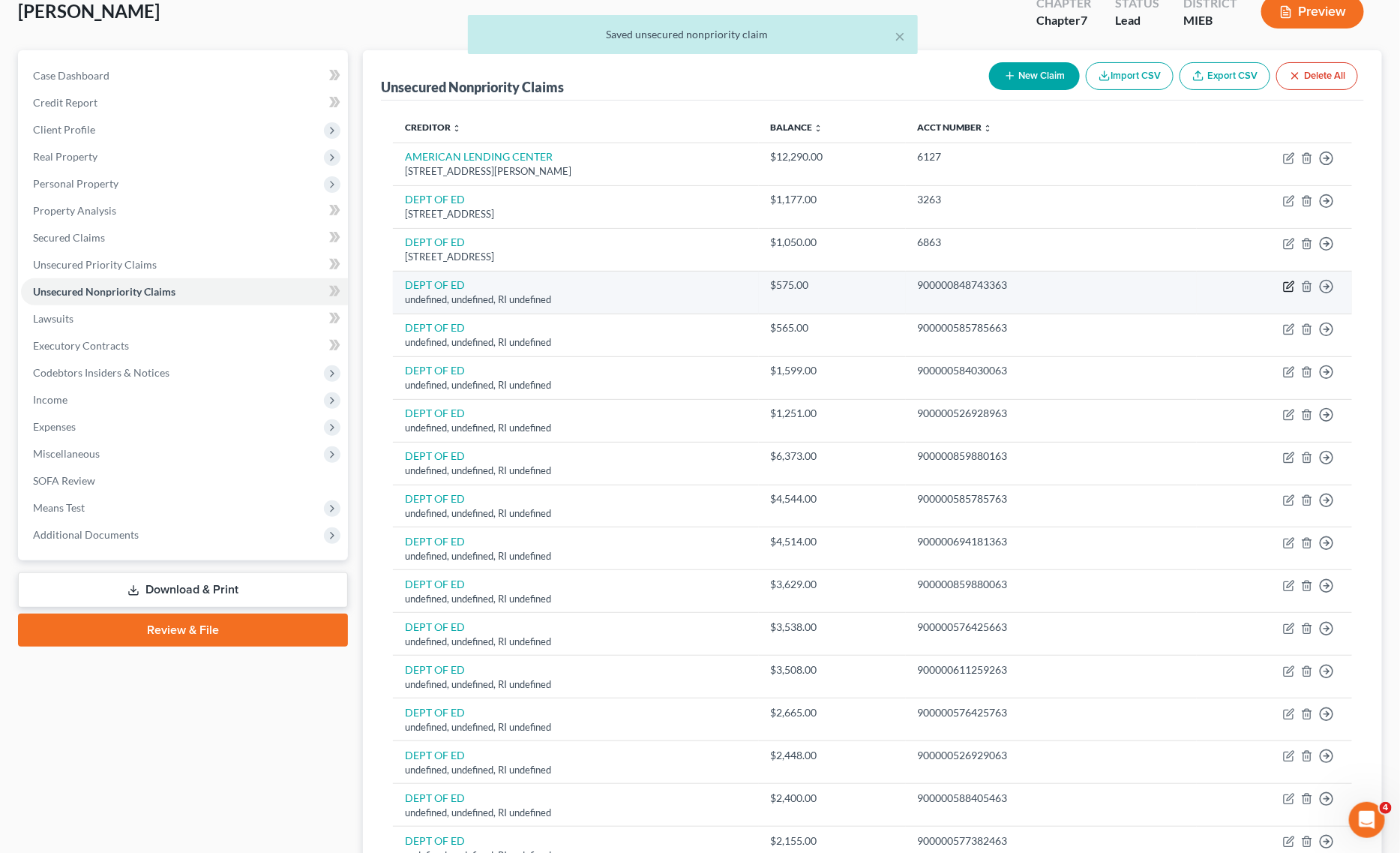
click at [1286, 287] on icon "button" at bounding box center [1289, 286] width 12 height 12
select select "41"
select select "14"
select select "0"
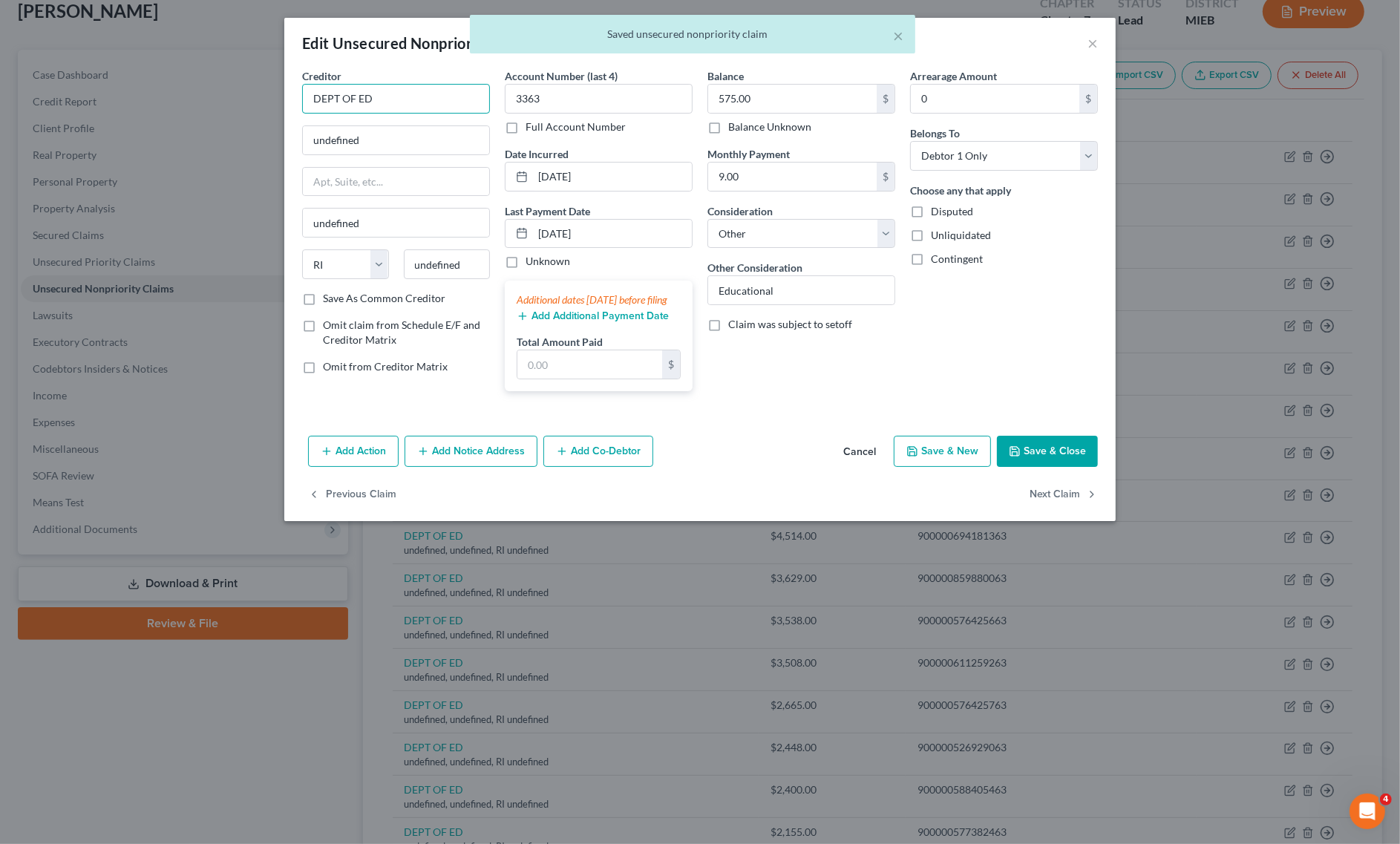
drag, startPoint x: 407, startPoint y: 110, endPoint x: 353, endPoint y: 117, distance: 54.5
click at [353, 117] on div "Creditor * DEPT OF ED undefined undefined State [US_STATE] AK AR AZ CA CO CT DE…" at bounding box center [396, 179] width 188 height 223
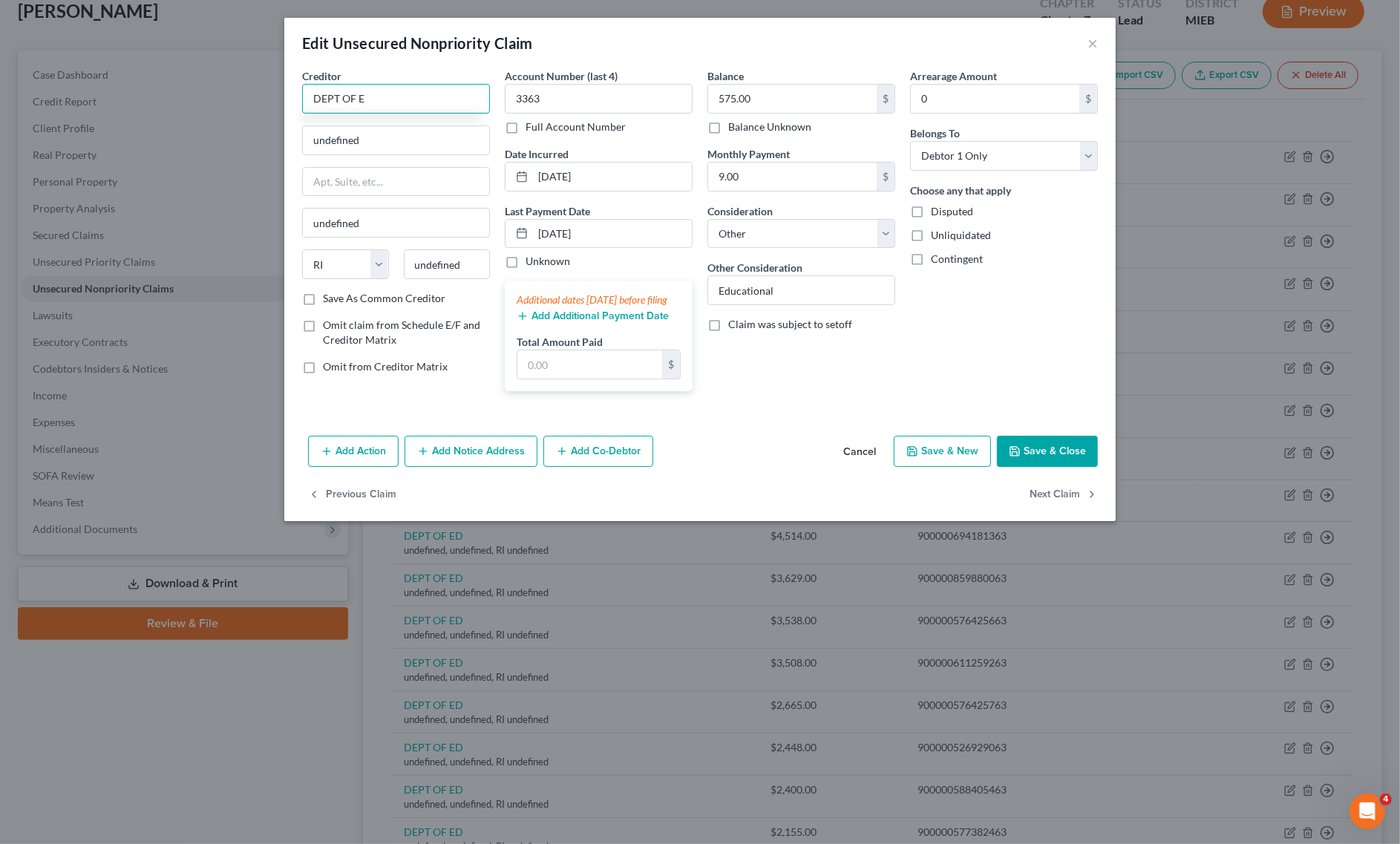
type input "DEPT OF ED"
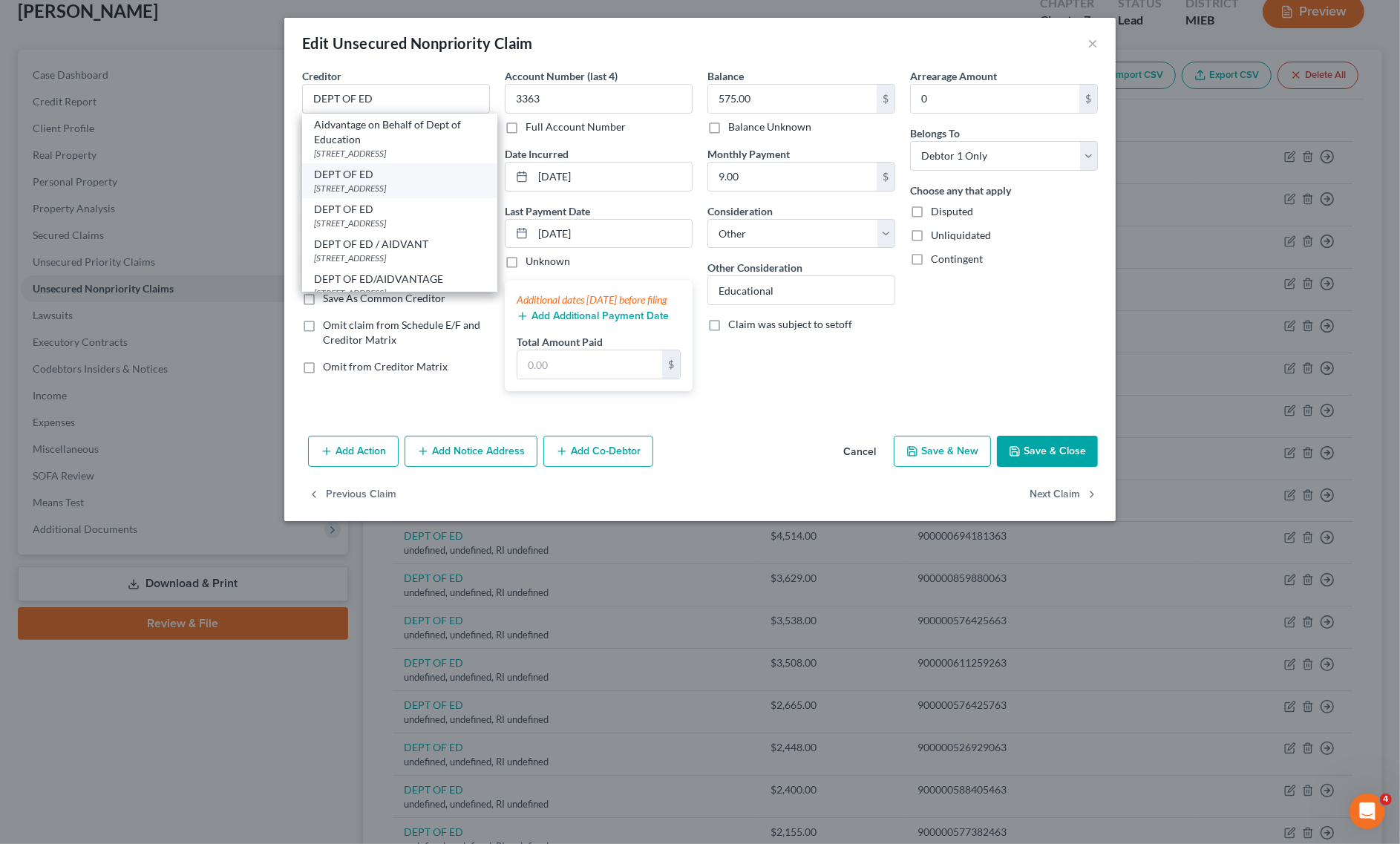
click at [372, 173] on div "DEPT OF ED" at bounding box center [399, 174] width 172 height 14
type input "[STREET_ADDRESS]"
type input "Lincoln"
select select "30"
type input "68508"
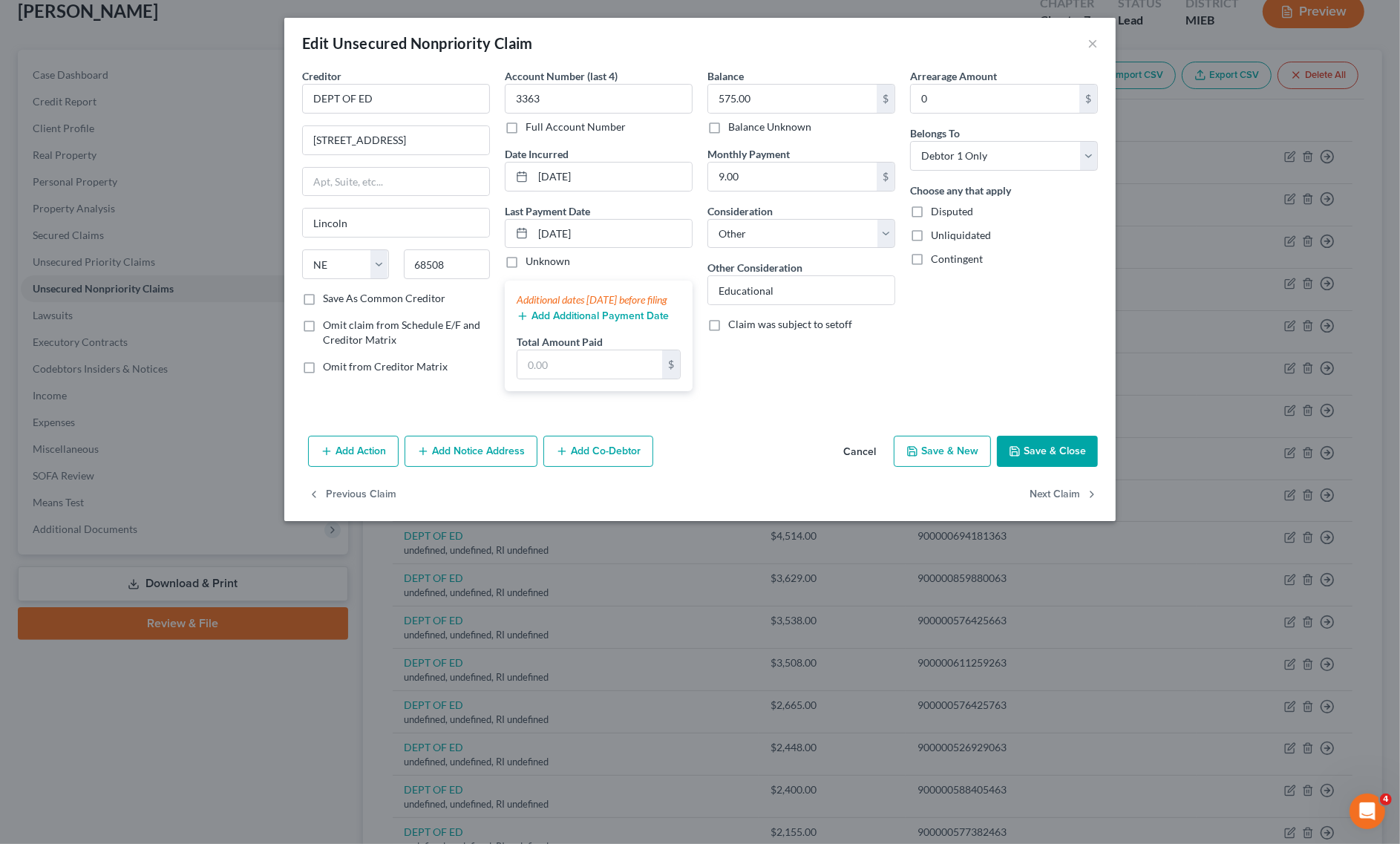
click at [1054, 455] on button "Save & Close" at bounding box center [1047, 451] width 101 height 32
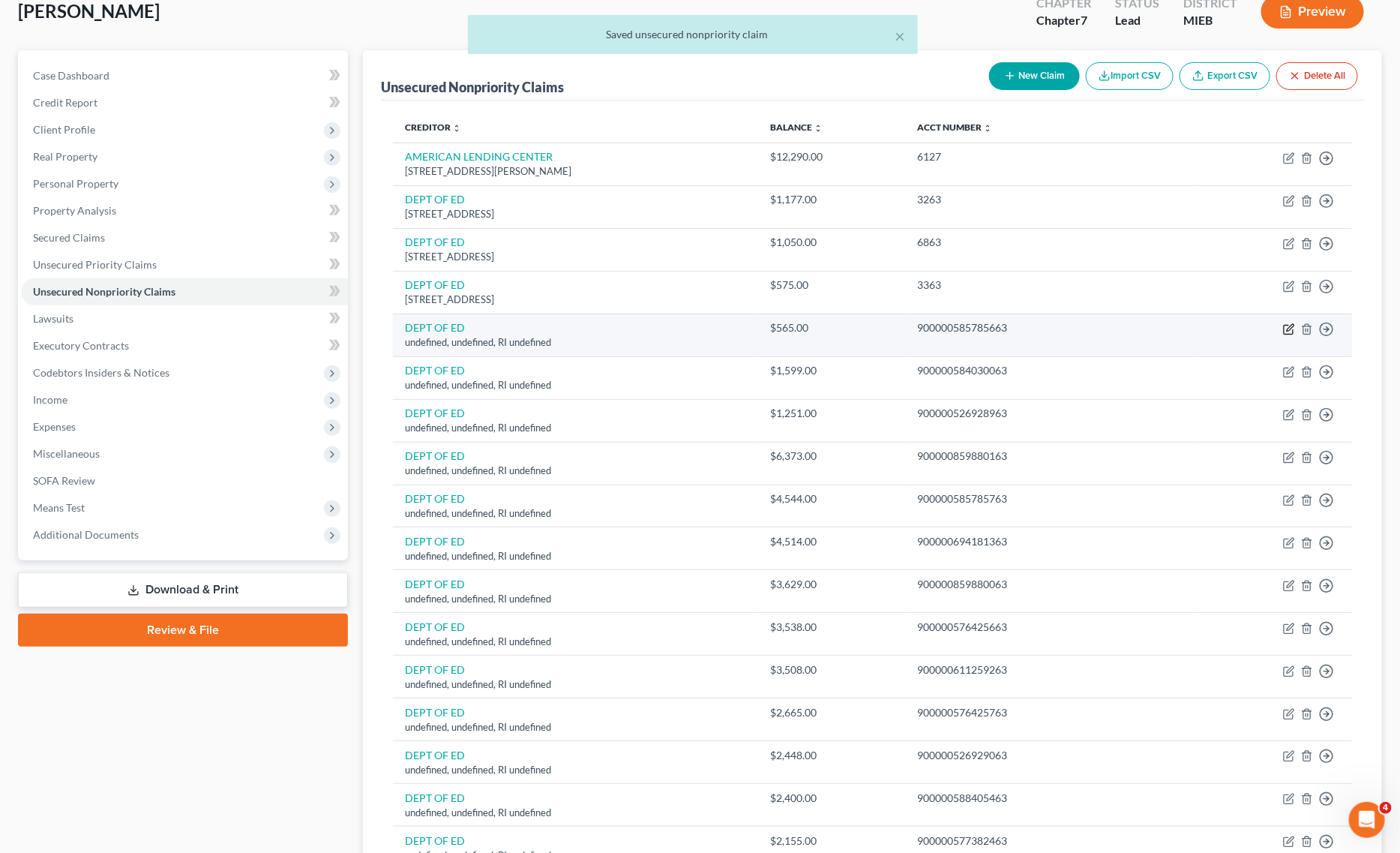
click at [1289, 327] on icon "button" at bounding box center [1289, 330] width 12 height 12
select select "41"
select select "14"
select select "0"
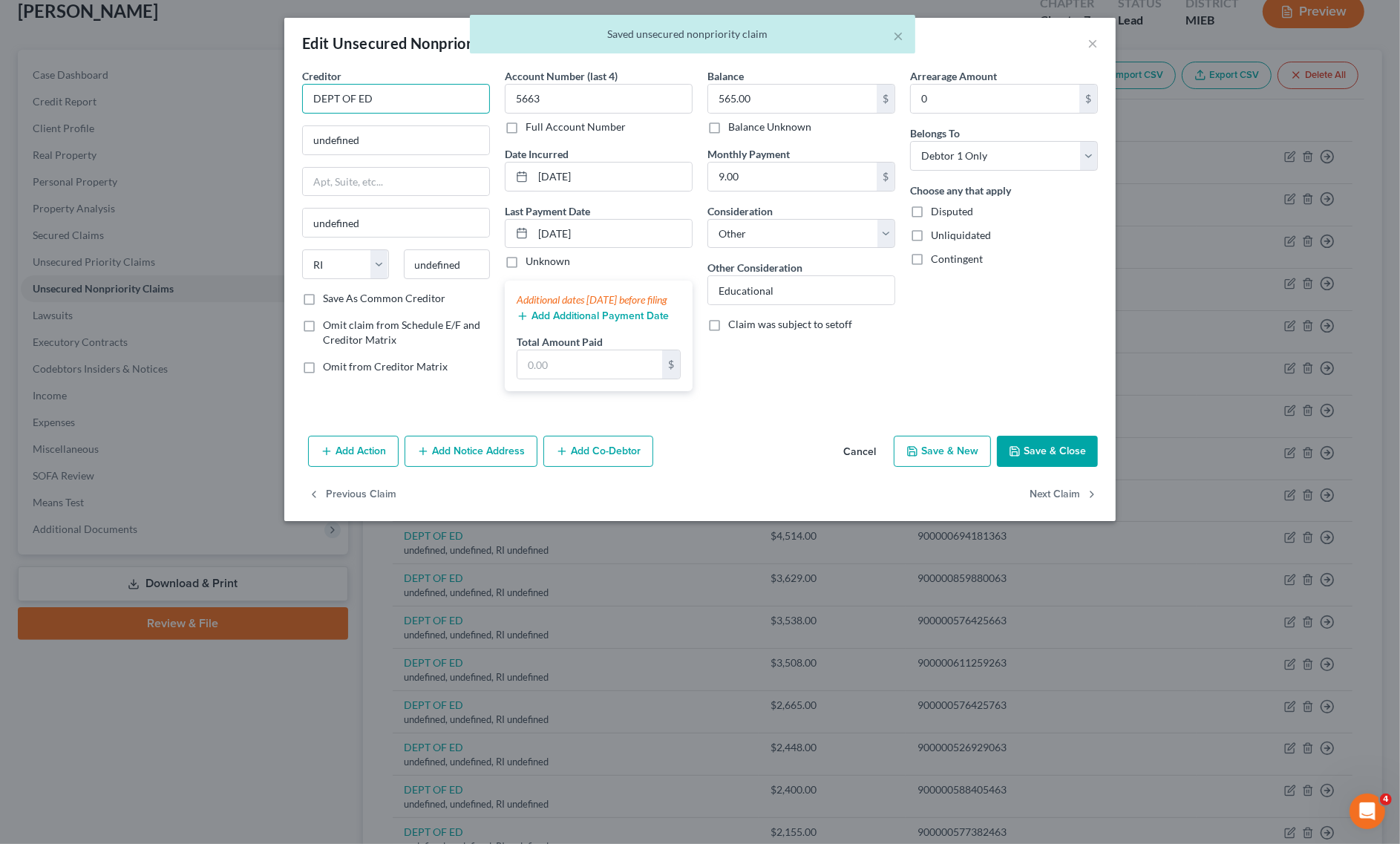
drag, startPoint x: 391, startPoint y: 99, endPoint x: 361, endPoint y: 110, distance: 32.0
click at [361, 110] on input "DEPT OF ED" at bounding box center [396, 98] width 188 height 30
type input "DEPT OF ED"
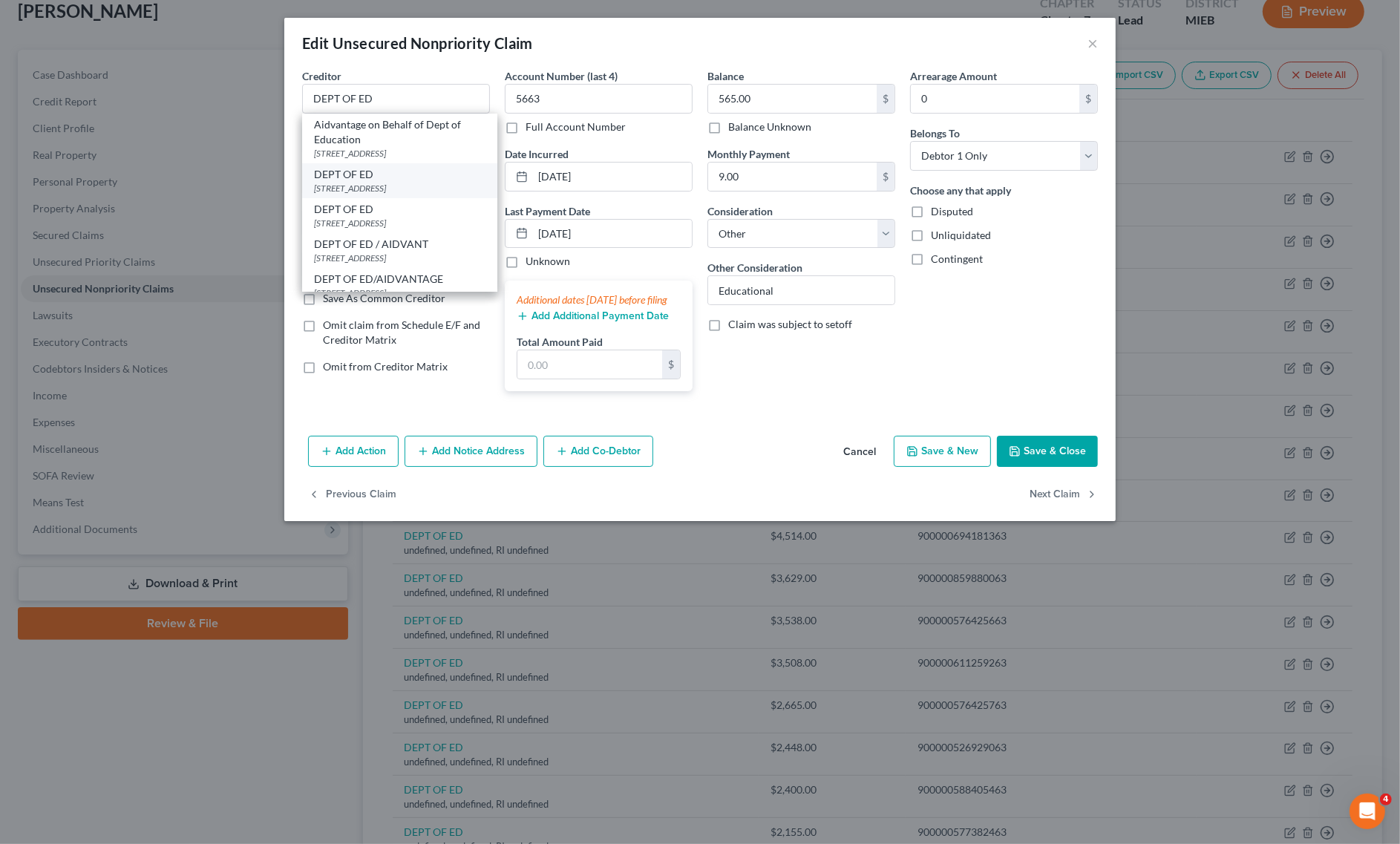
click at [397, 176] on div "DEPT OF ED" at bounding box center [399, 174] width 172 height 14
type input "[STREET_ADDRESS]"
type input "Lincoln"
select select "30"
type input "68508"
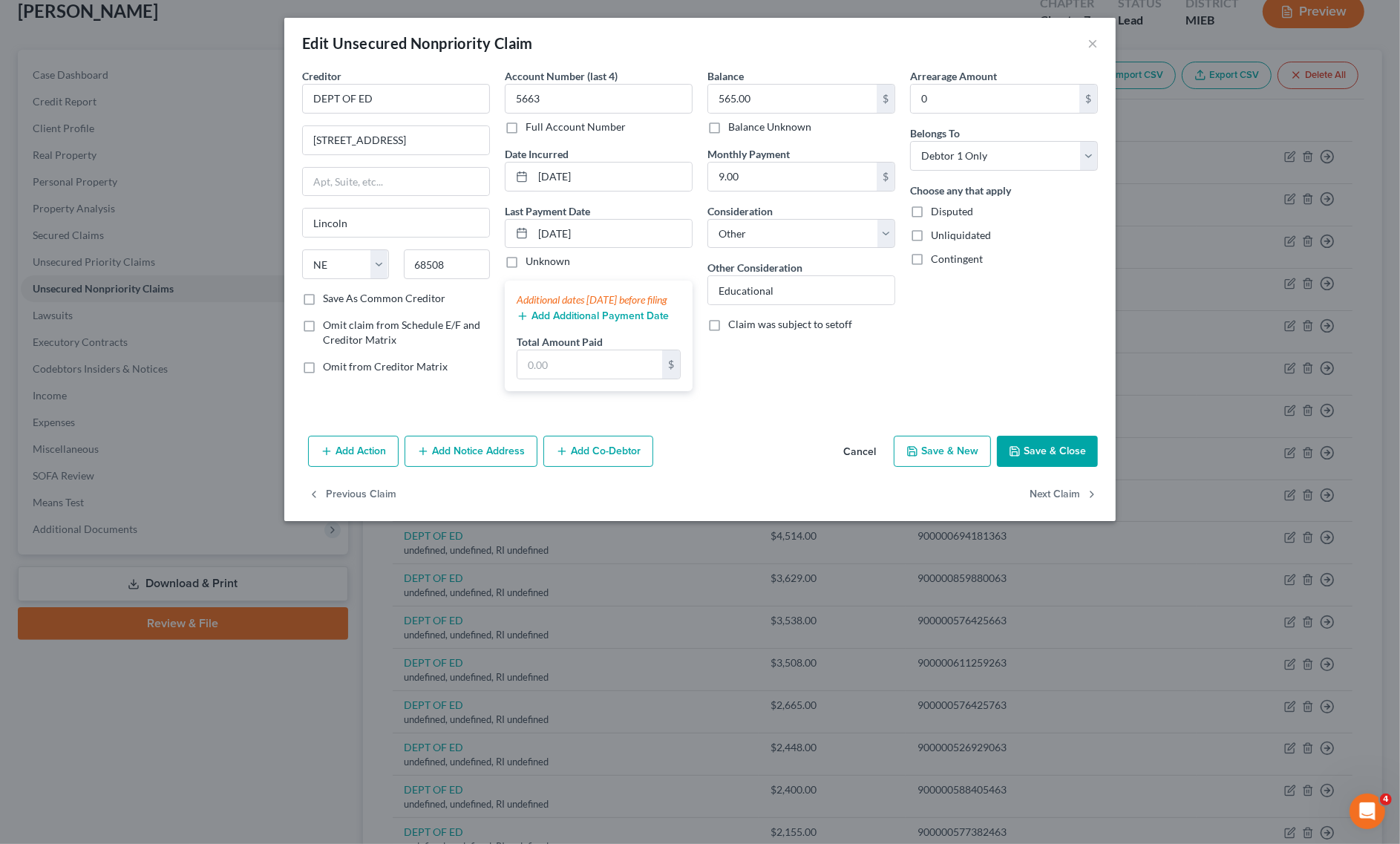
click at [1010, 457] on icon "button" at bounding box center [1015, 451] width 12 height 12
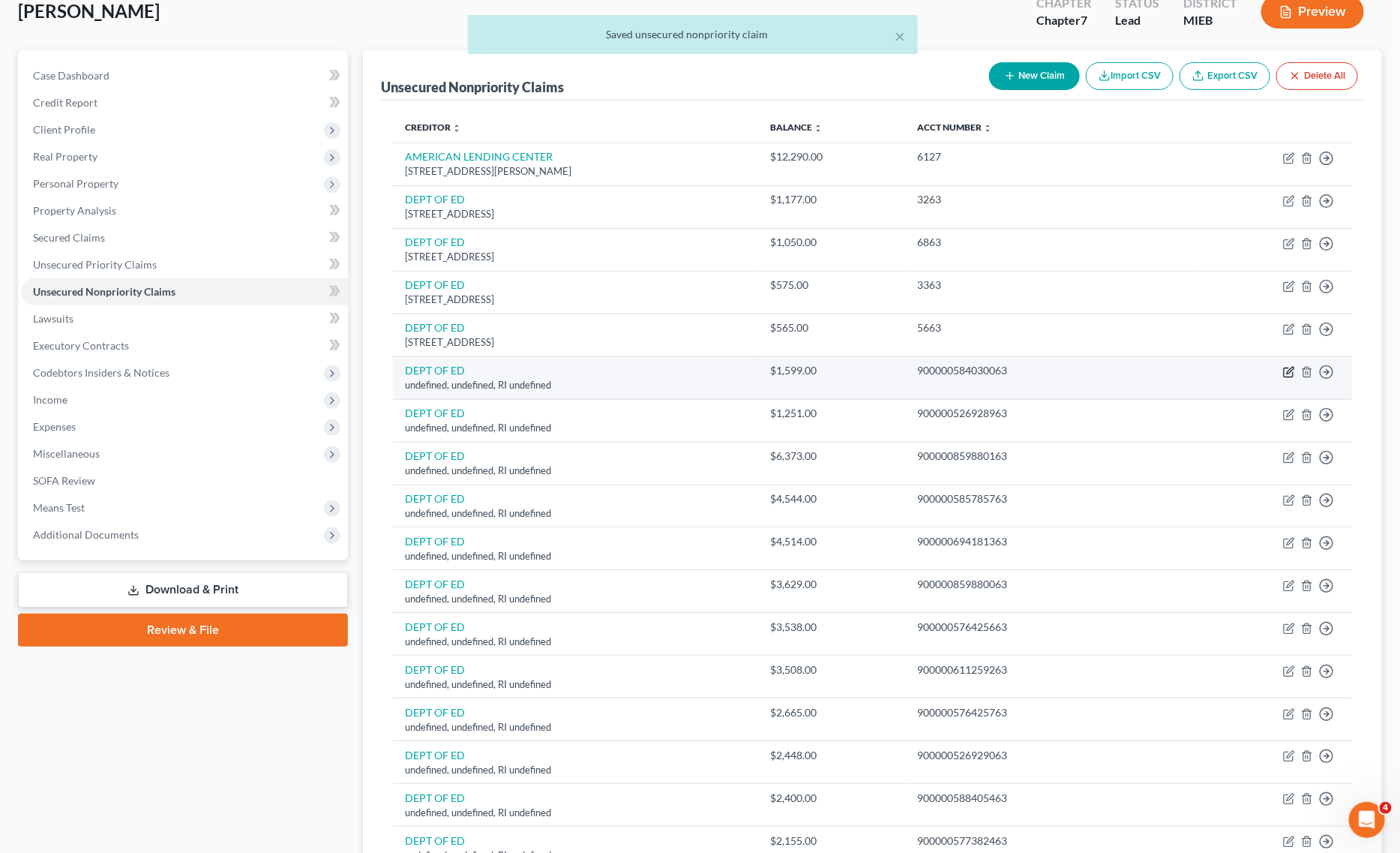
click at [1287, 368] on icon "button" at bounding box center [1288, 371] width 9 height 9
select select "41"
select select "14"
select select "0"
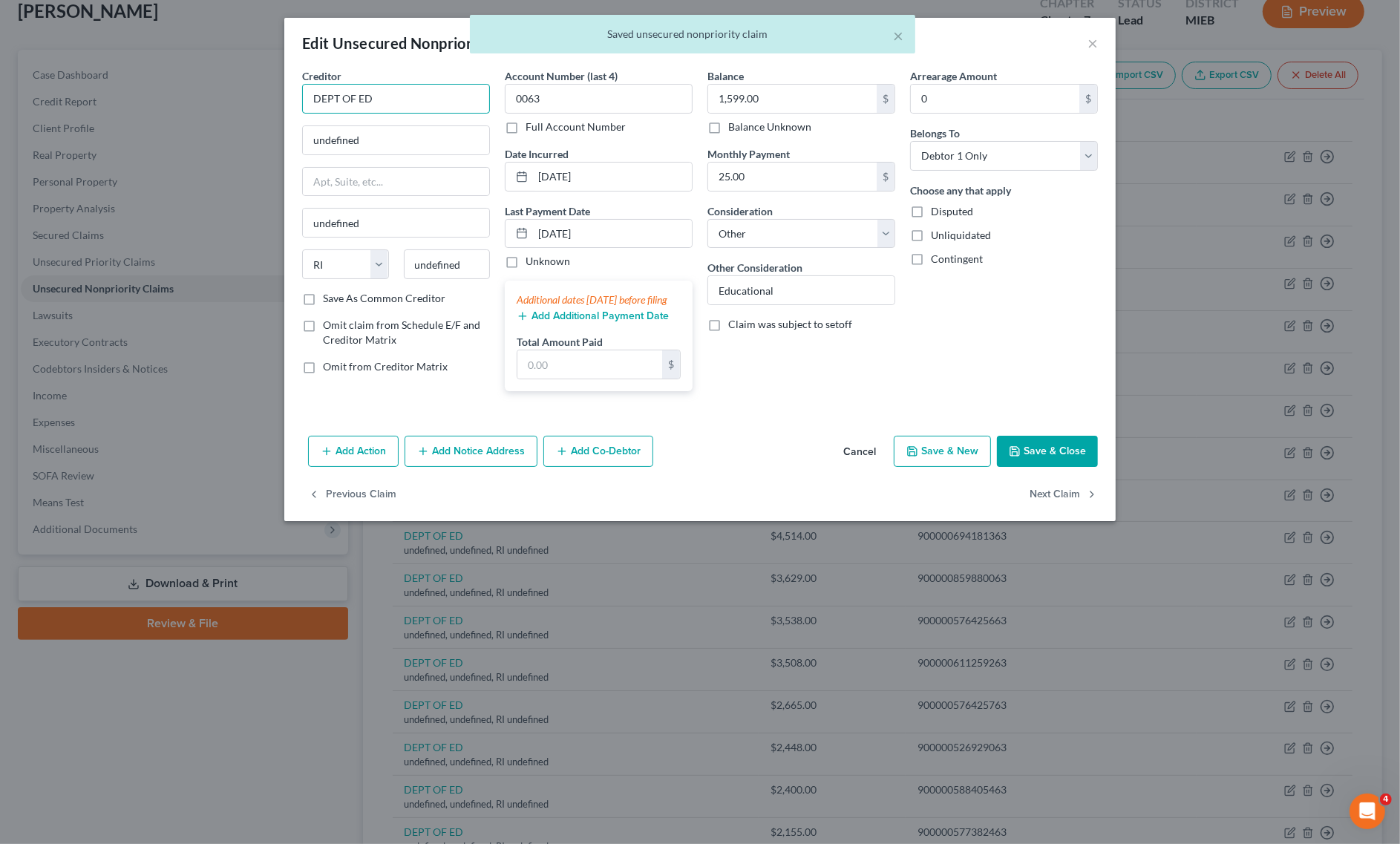
click at [432, 106] on input "DEPT OF ED" at bounding box center [396, 98] width 188 height 30
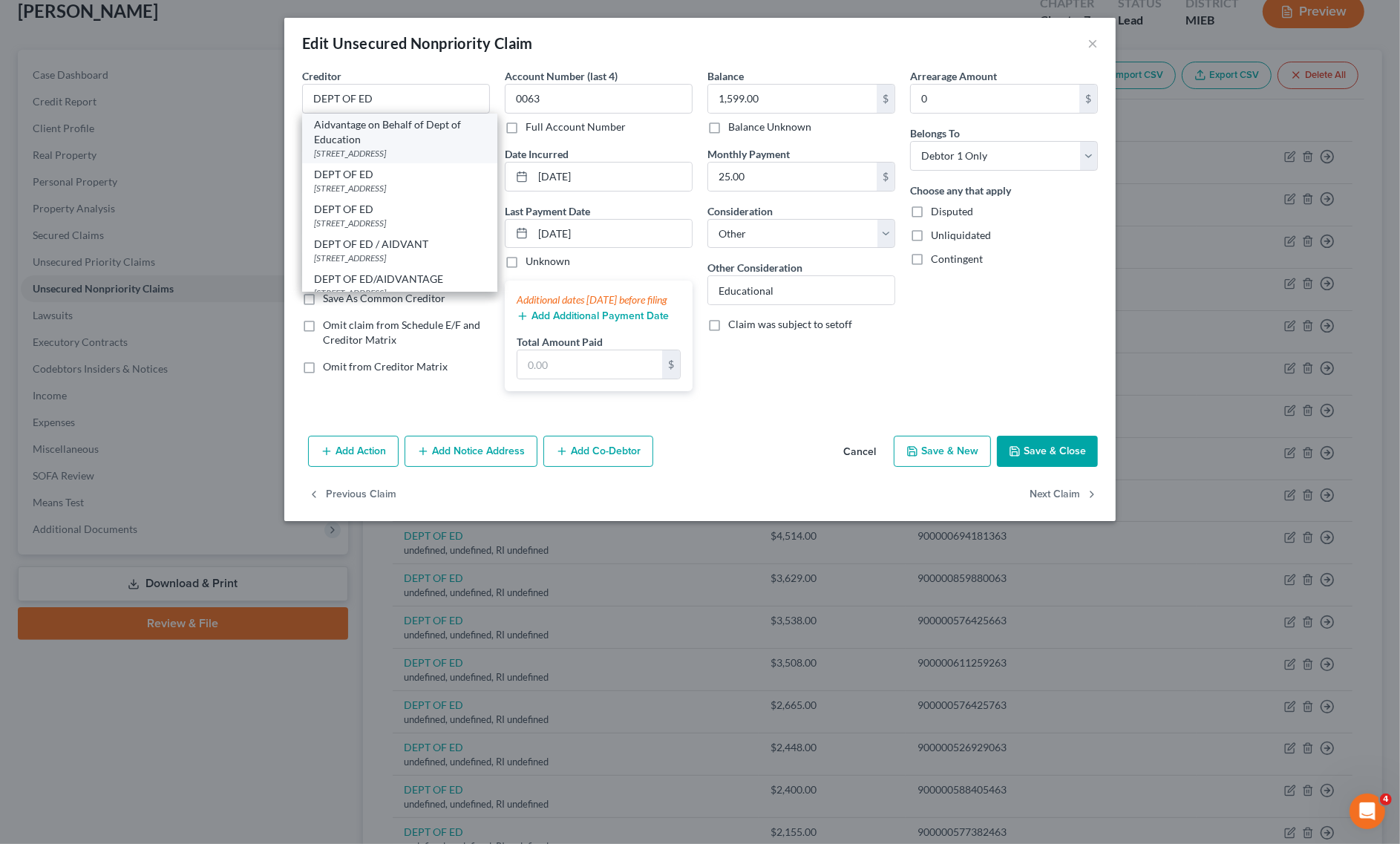
click at [350, 162] on div "Aidvantage on Behalf of Dept of Education [GEOGRAPHIC_DATA]" at bounding box center [400, 138] width 196 height 50
type input "Aidvantage on Behalf of Dept of Education"
type input "PO Box 300001"
type input "[GEOGRAPHIC_DATA]"
select select "45"
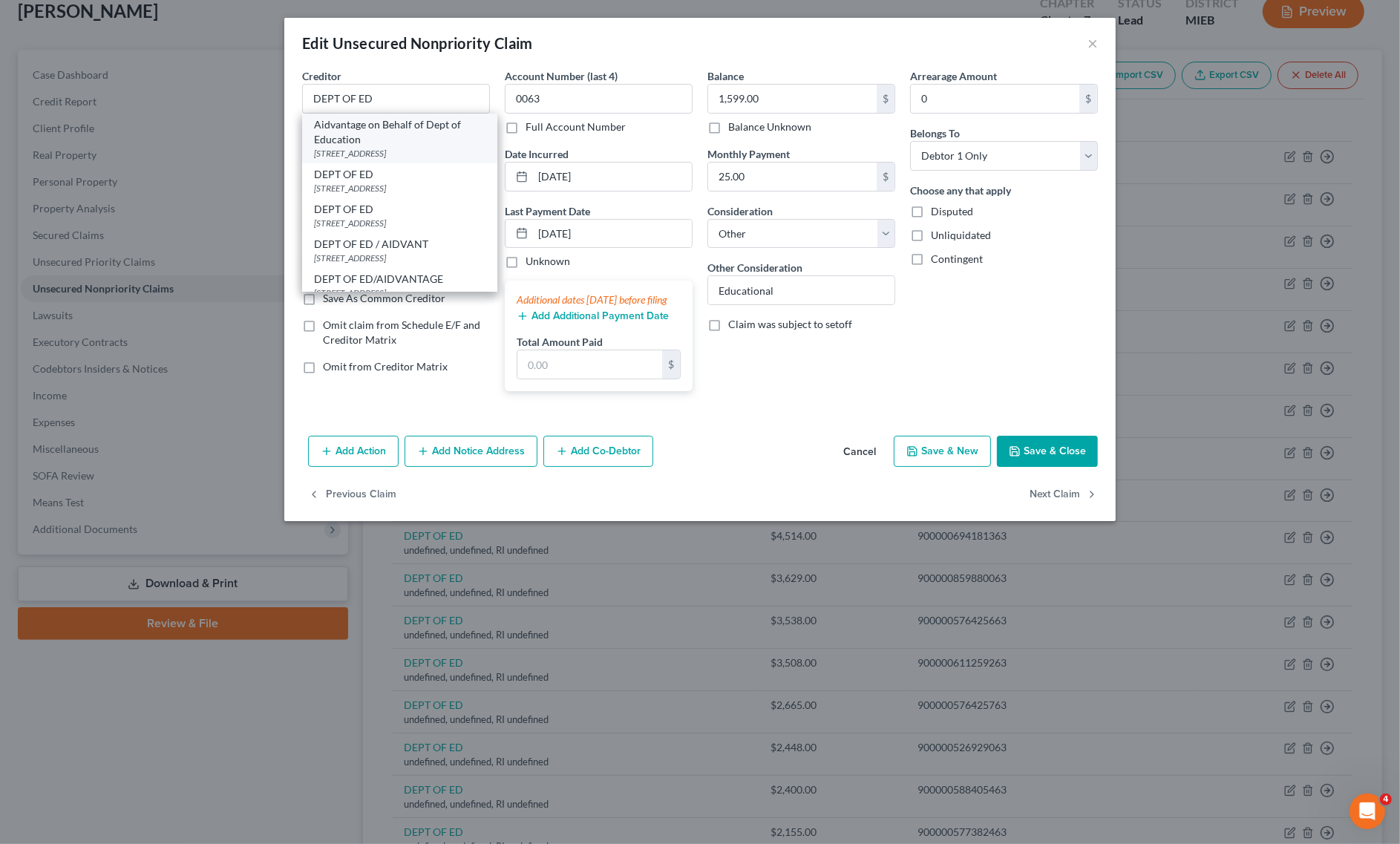
type input "75403"
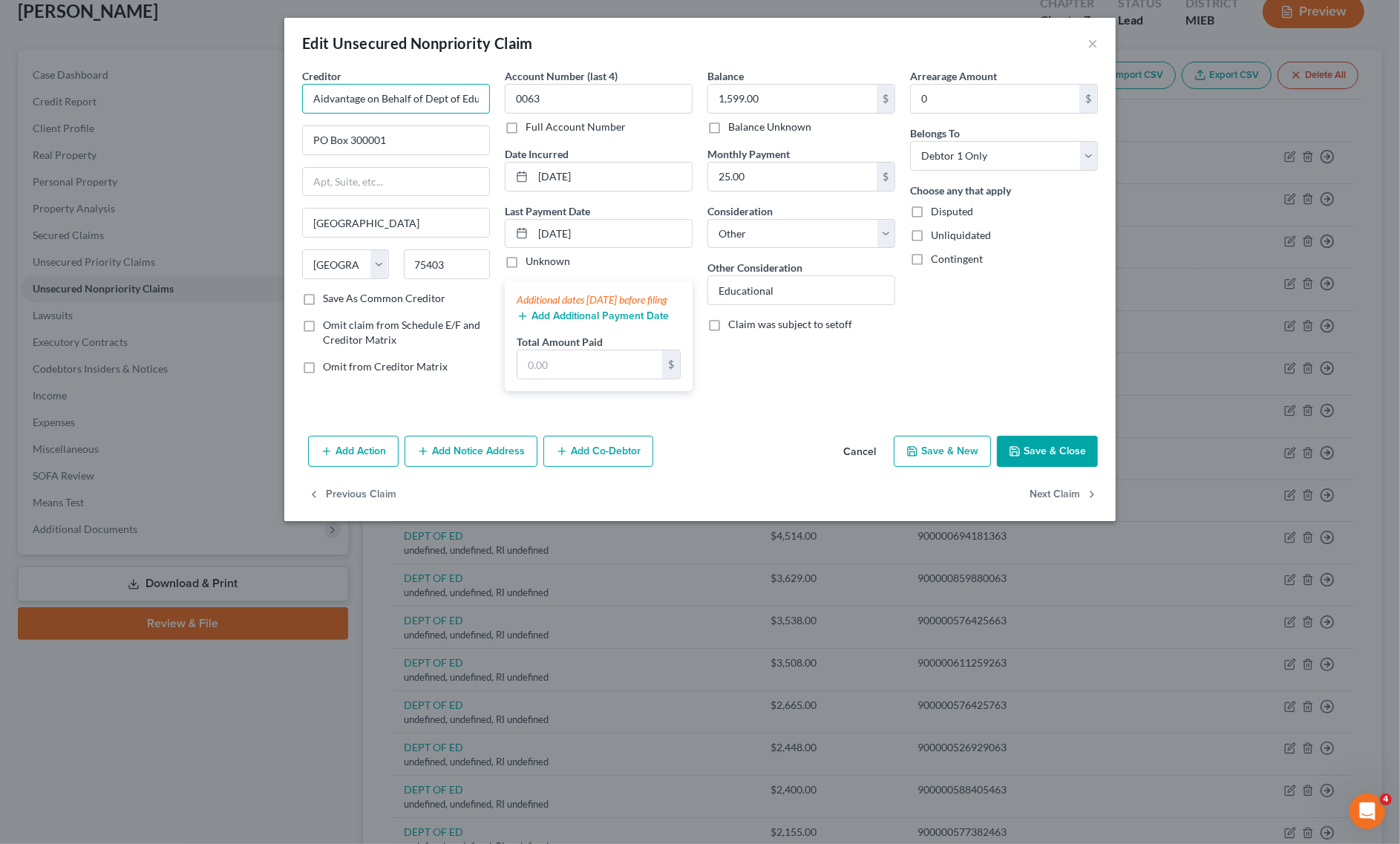
click at [376, 99] on input "Aidvantage on Behalf of Dept of Education" at bounding box center [396, 98] width 188 height 30
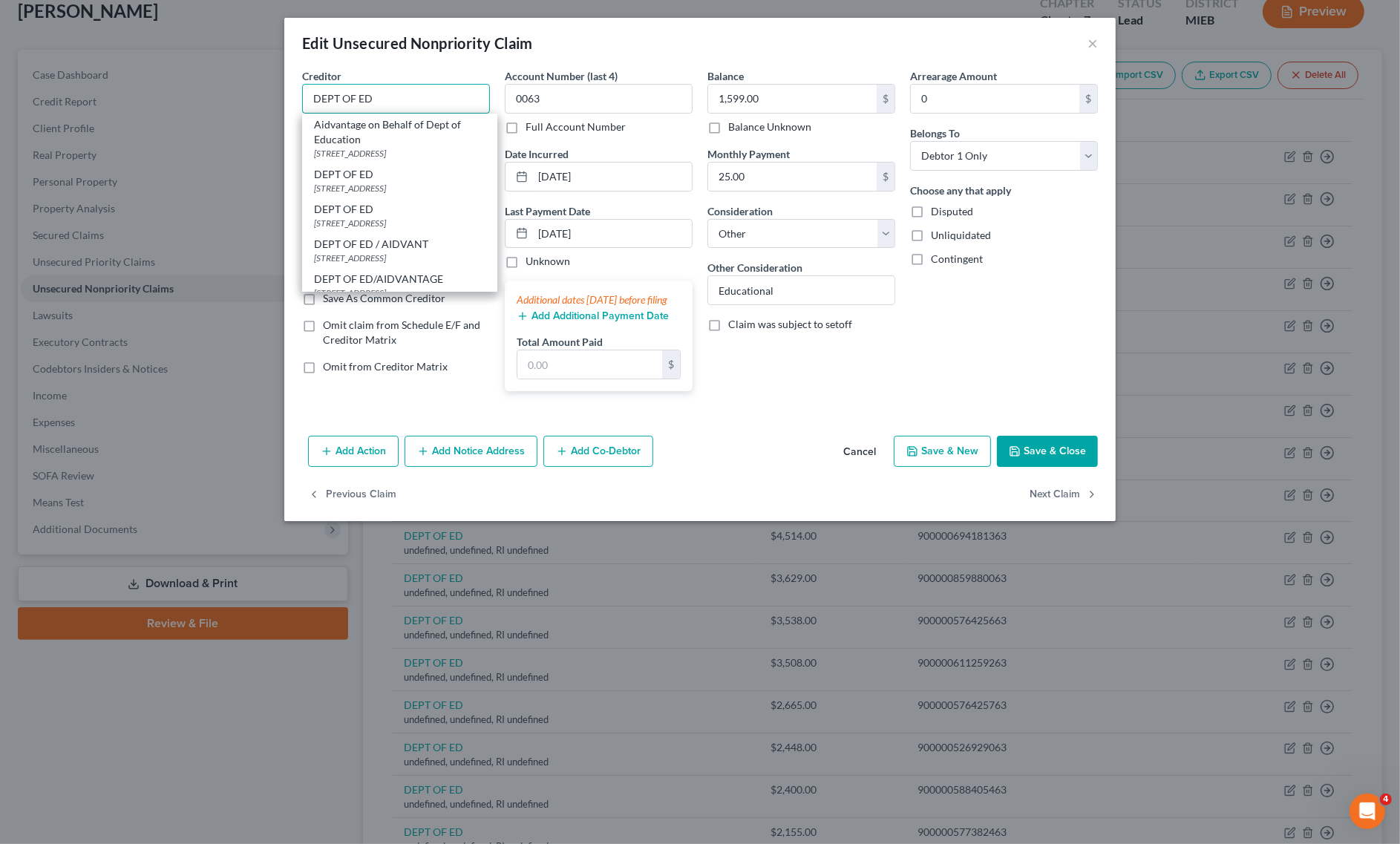
type input "DEPT OF ED"
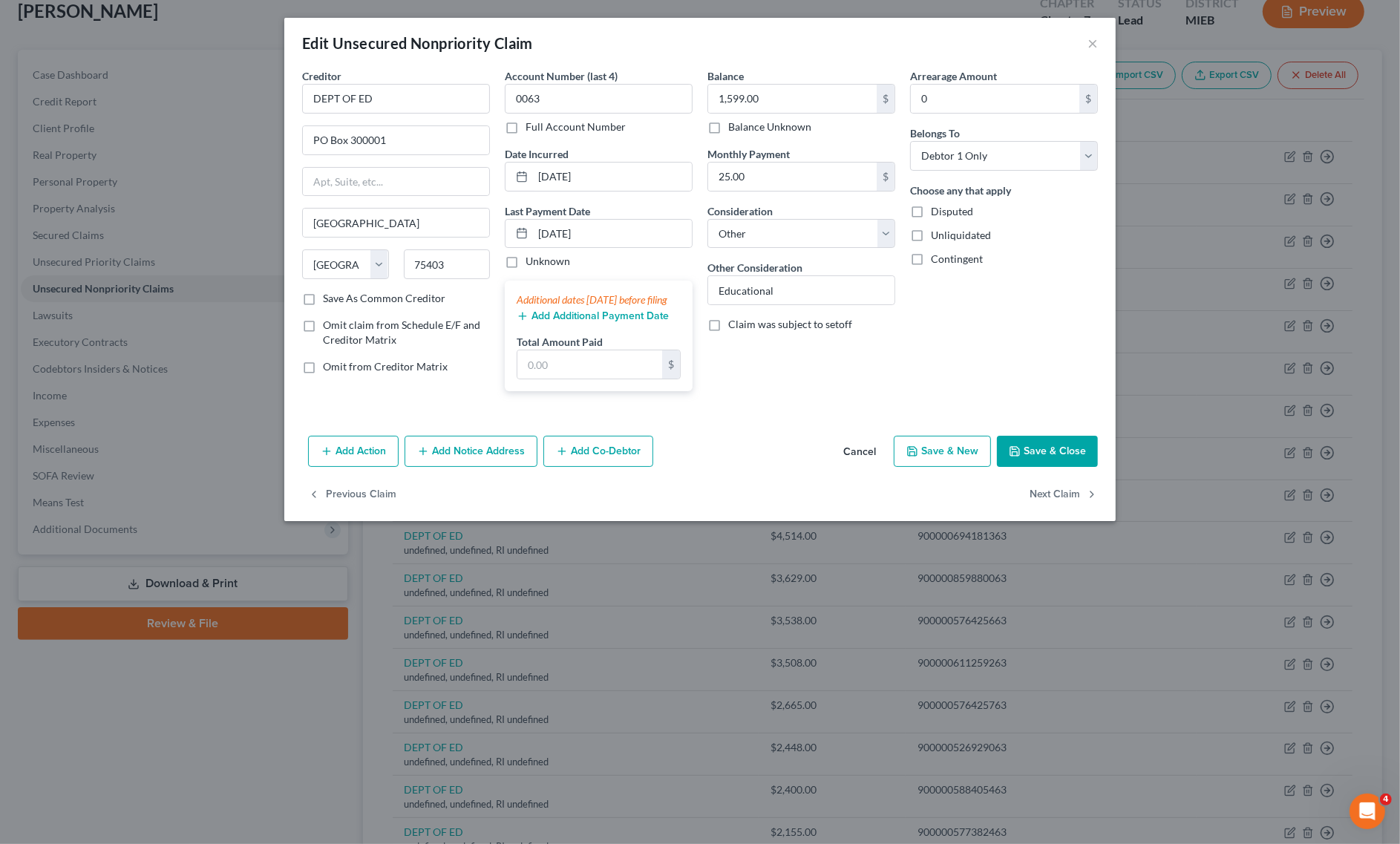
click at [1066, 467] on button "Save & Close" at bounding box center [1047, 451] width 101 height 32
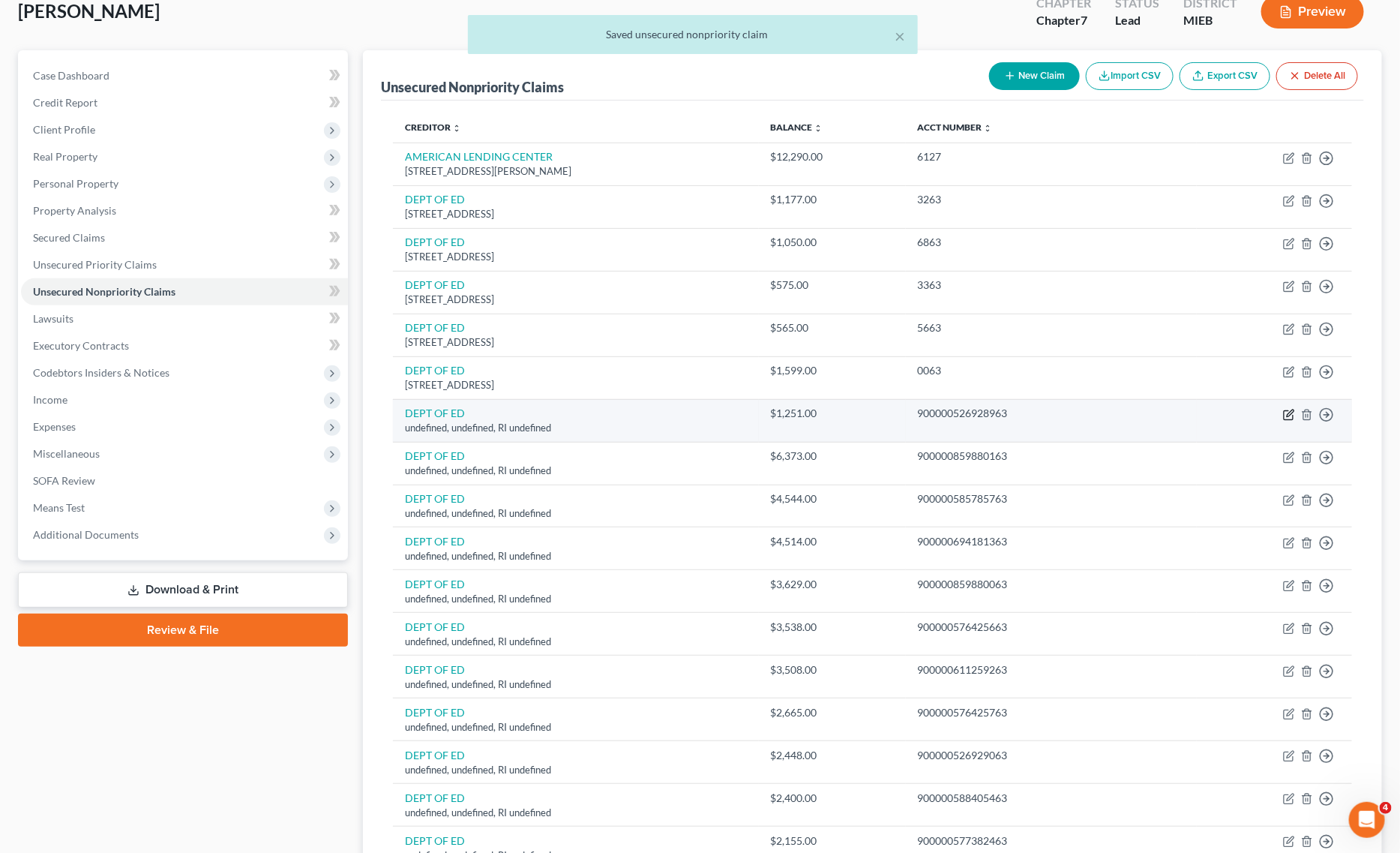
click at [1284, 413] on icon "button" at bounding box center [1288, 414] width 9 height 9
select select "41"
select select "14"
select select "0"
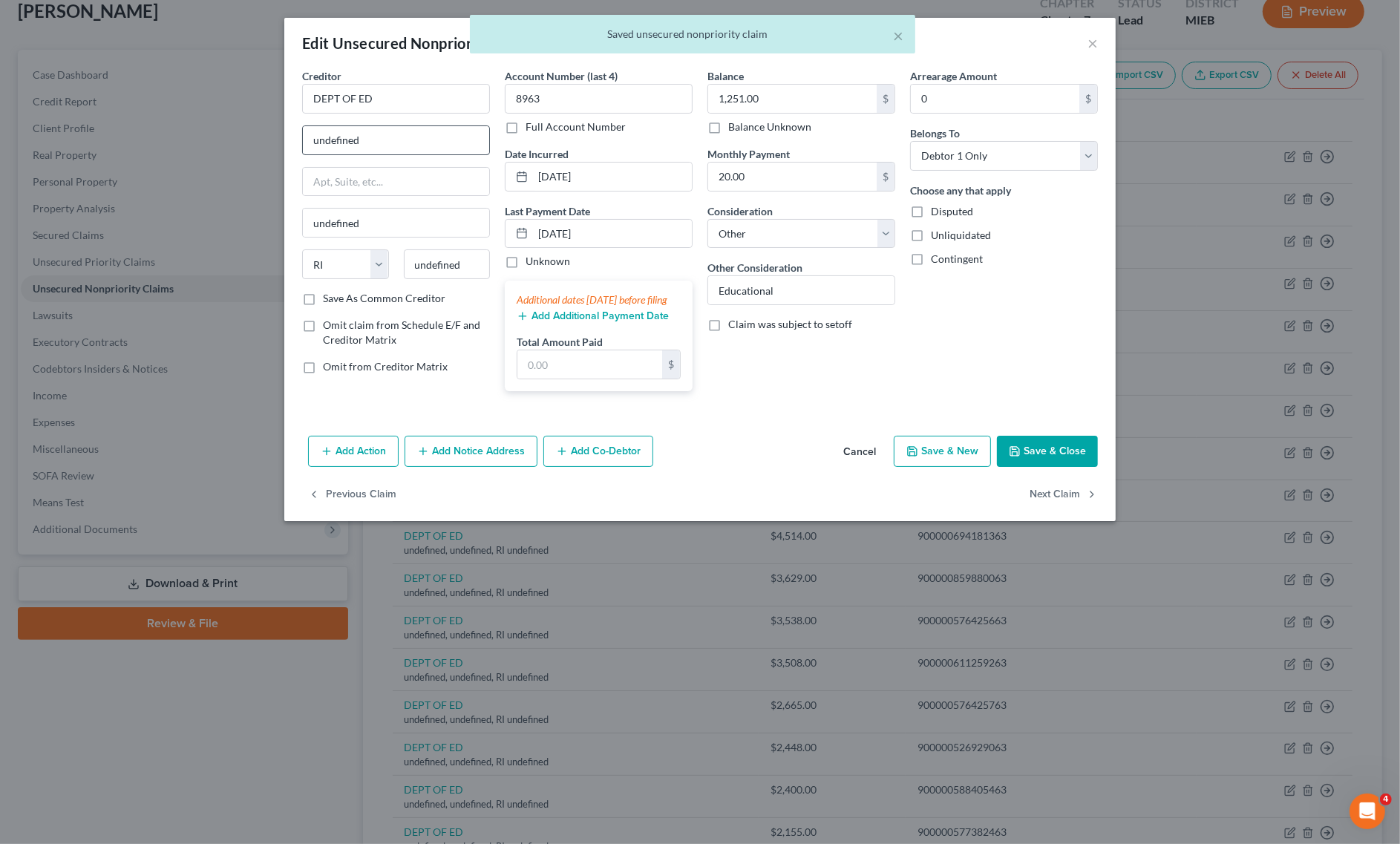
click at [386, 143] on div "Creditor * DEPT OF ED undefined undefined State [US_STATE] AK AR AZ CA CO CT DE…" at bounding box center [396, 179] width 188 height 223
click at [407, 104] on input "DEPT OF ED" at bounding box center [396, 98] width 188 height 30
type input "DEPT OF ED"
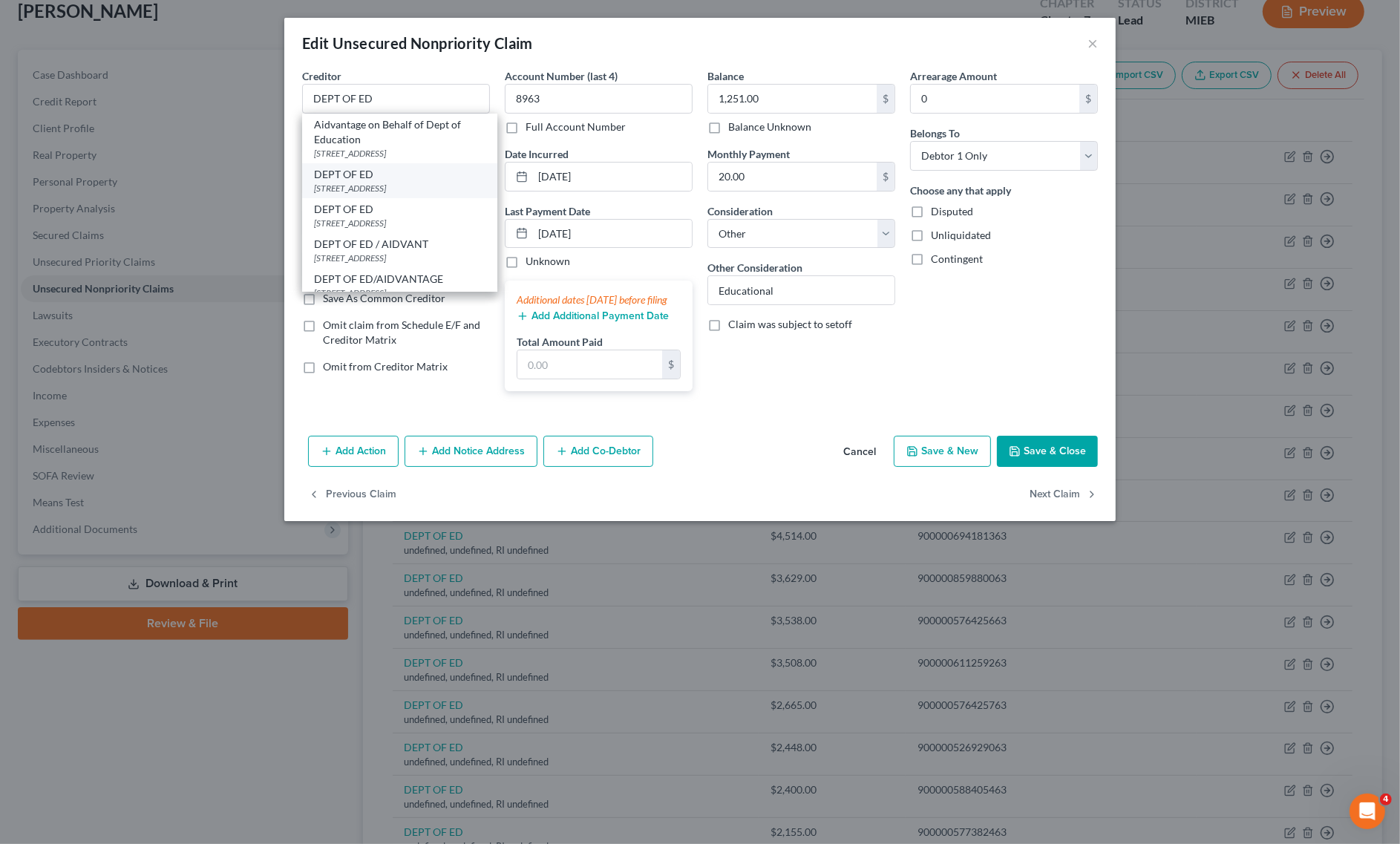
click at [350, 179] on div "DEPT OF ED" at bounding box center [399, 174] width 172 height 14
type input "[STREET_ADDRESS]"
type input "Lincoln"
select select "30"
type input "68508"
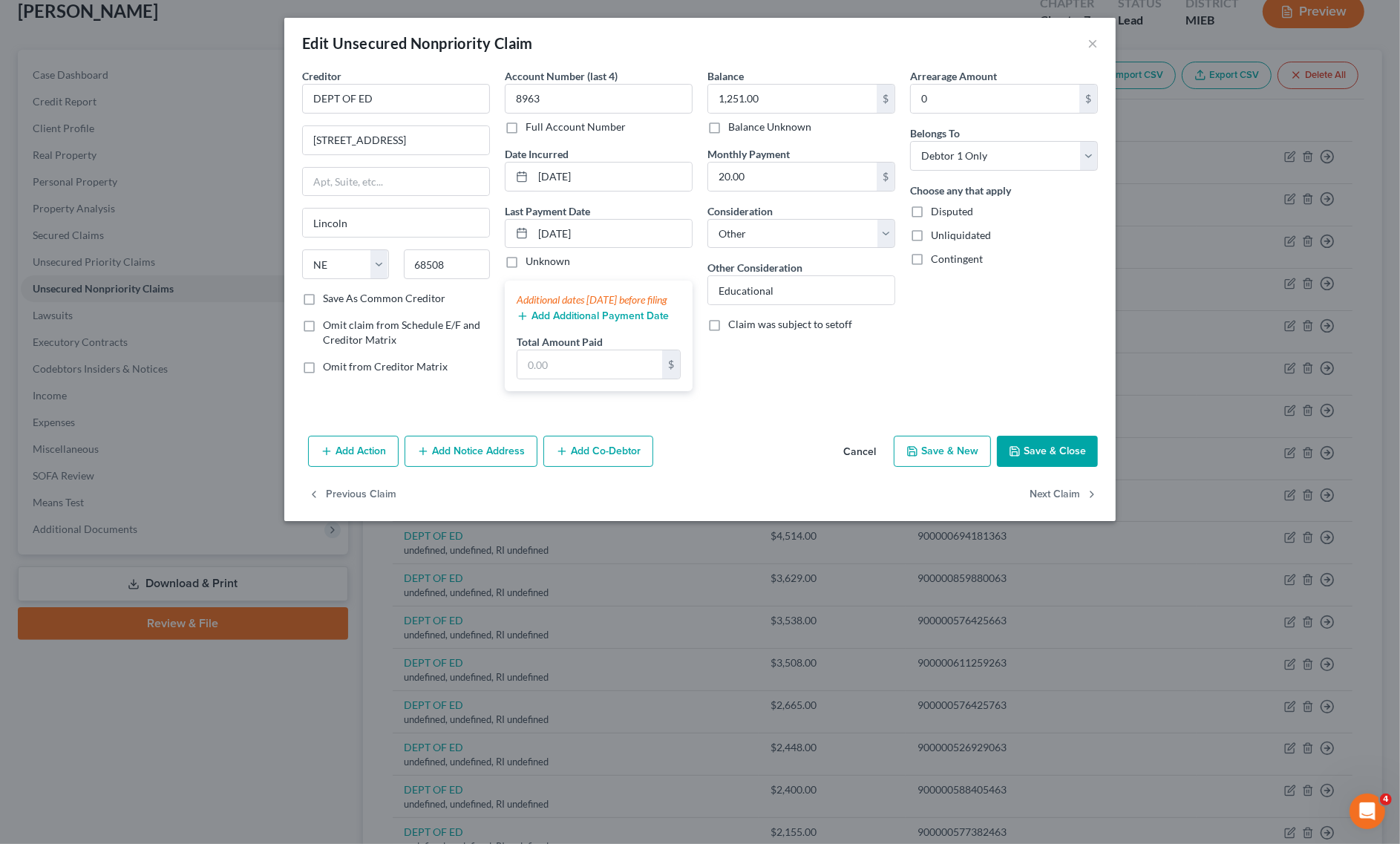
click at [1024, 466] on button "Save & Close" at bounding box center [1047, 451] width 101 height 32
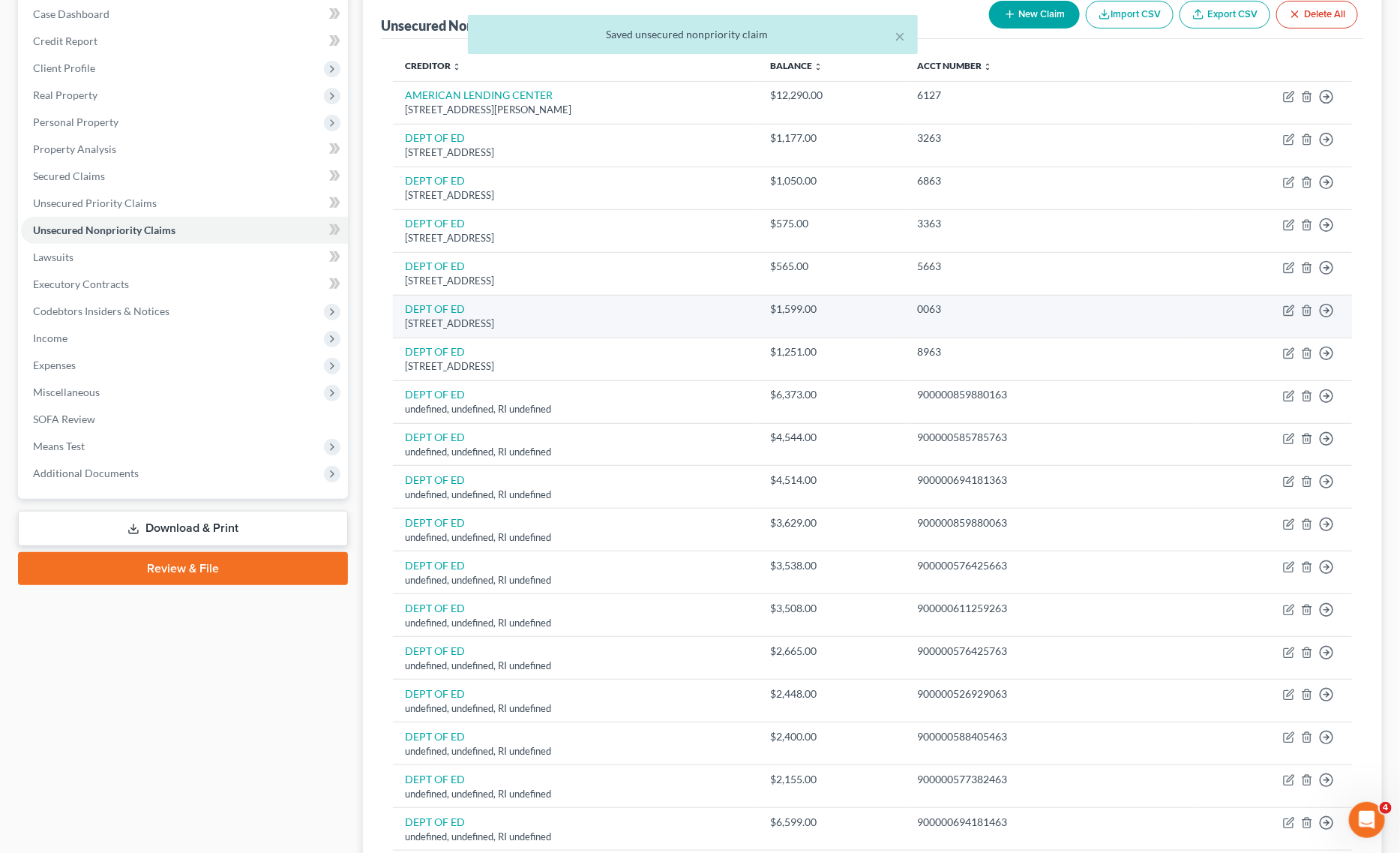
scroll to position [281, 0]
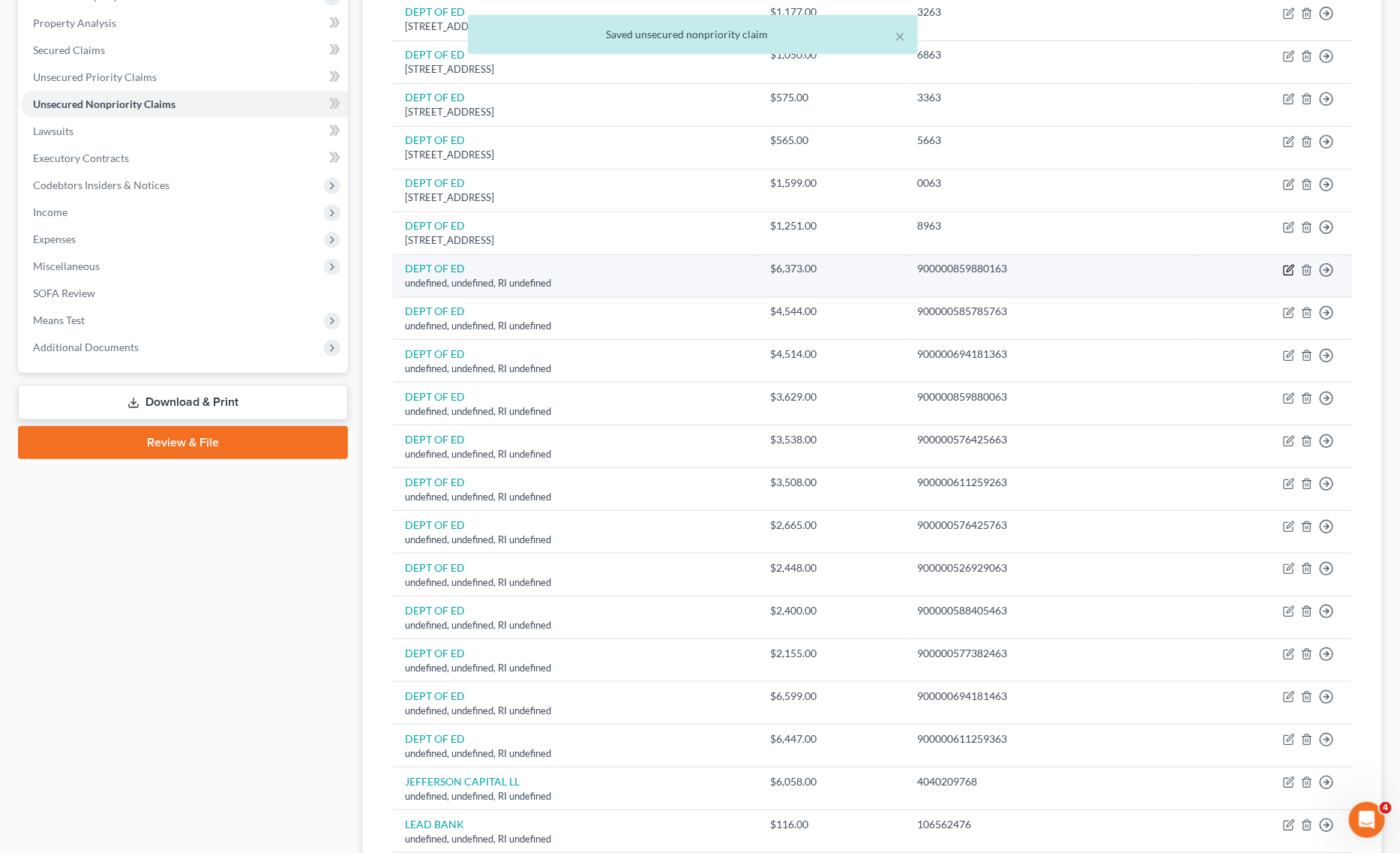
click at [1295, 268] on icon "button" at bounding box center [1289, 269] width 12 height 12
select select "41"
select select "14"
select select "0"
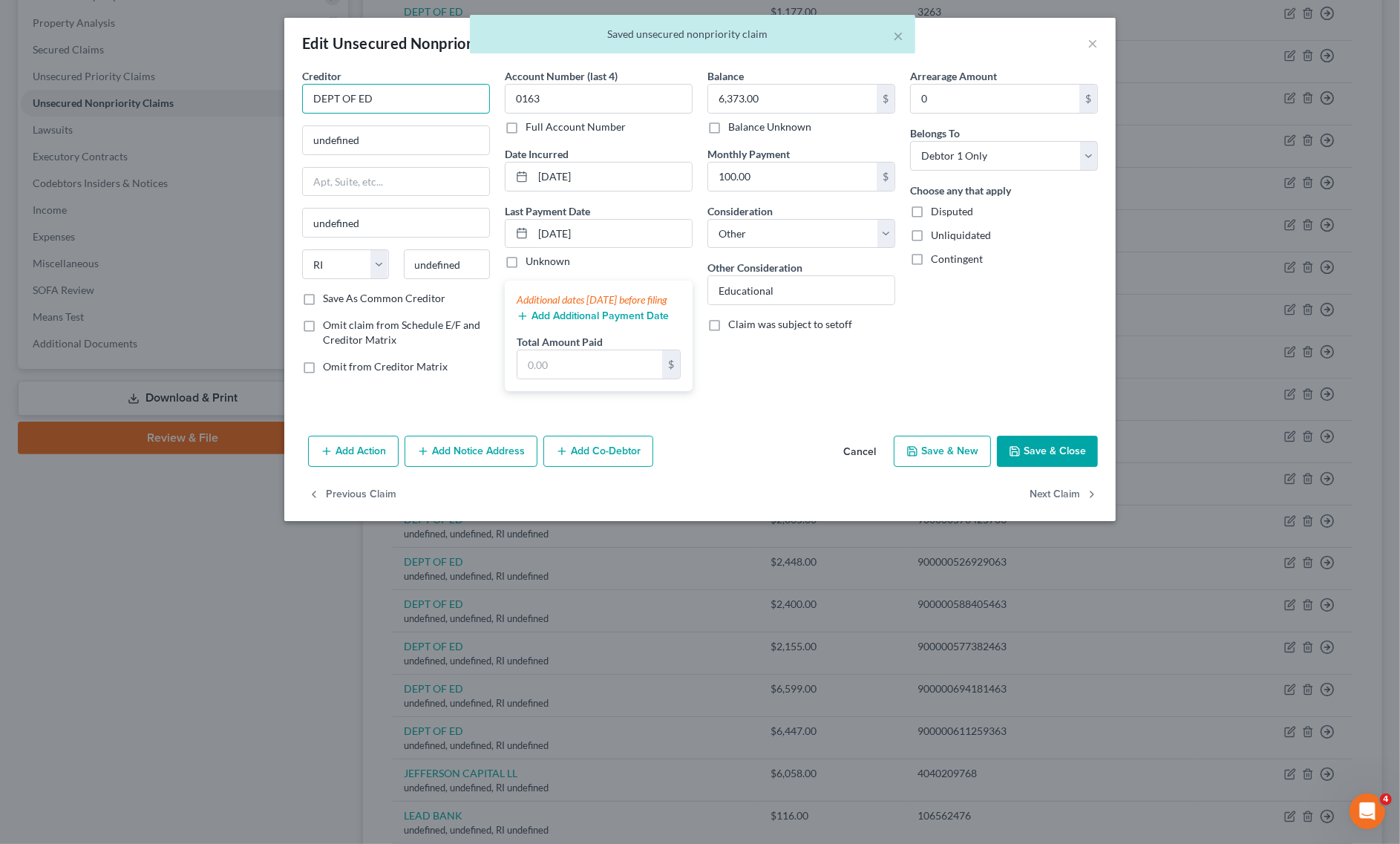
click at [412, 98] on input "DEPT OF ED" at bounding box center [396, 98] width 188 height 30
type input "DEPT OF ED"
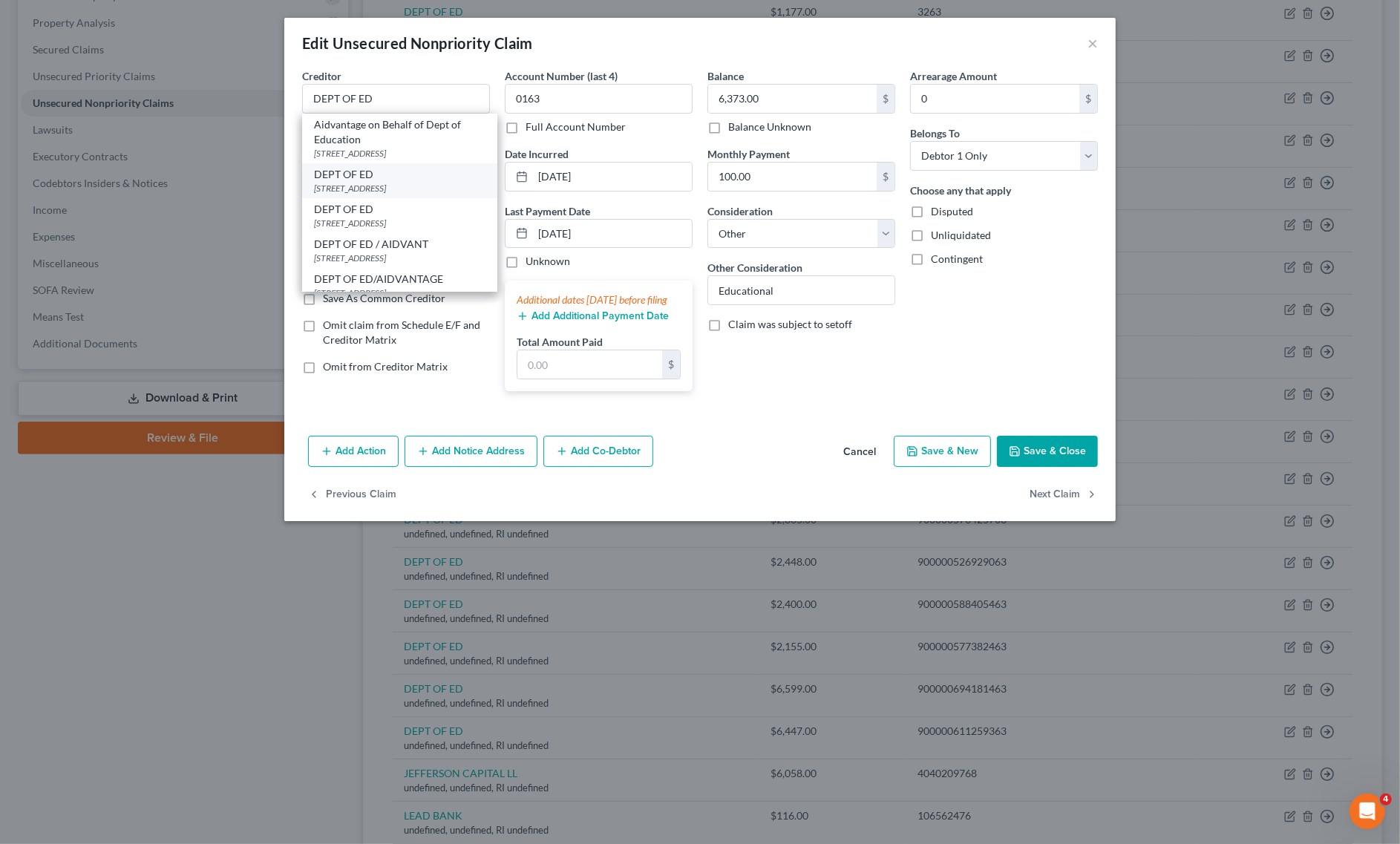
click at [373, 183] on div "[STREET_ADDRESS]" at bounding box center [399, 188] width 172 height 12
type input "[STREET_ADDRESS]"
type input "Lincoln"
select select "30"
type input "68508"
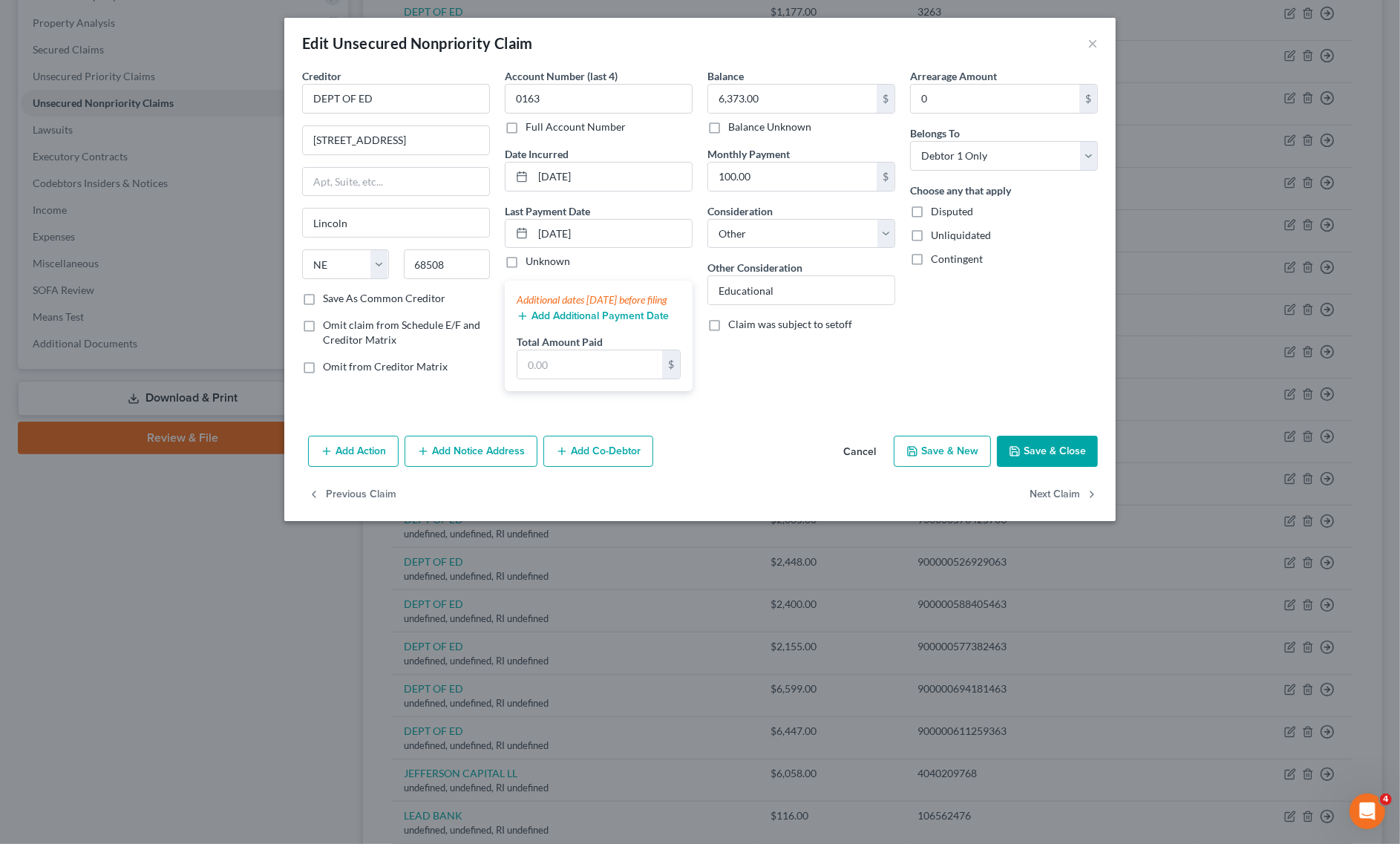
click at [1034, 457] on button "Save & Close" at bounding box center [1047, 451] width 101 height 32
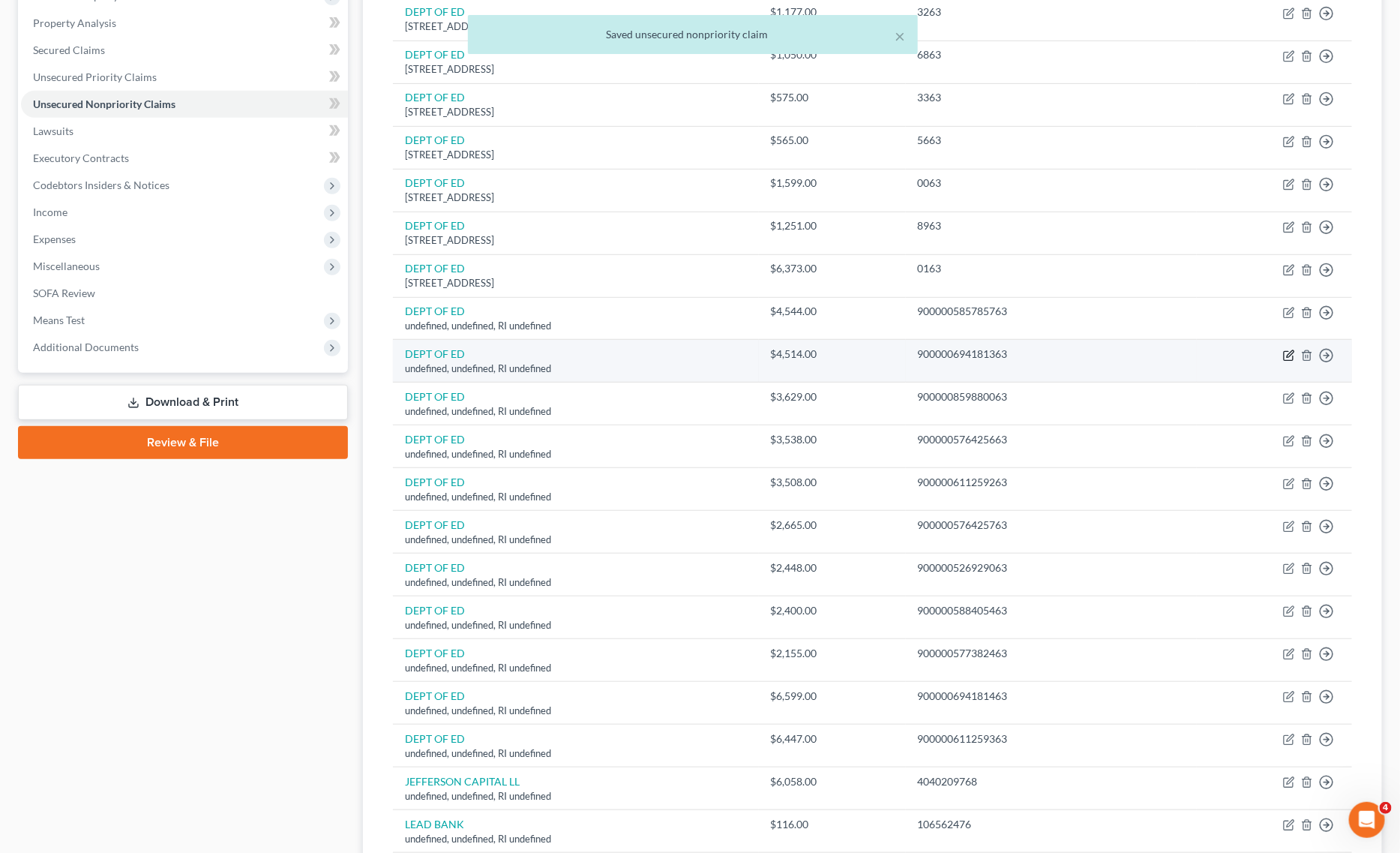
click at [1286, 361] on icon "button" at bounding box center [1289, 356] width 12 height 12
select select "41"
select select "14"
select select "0"
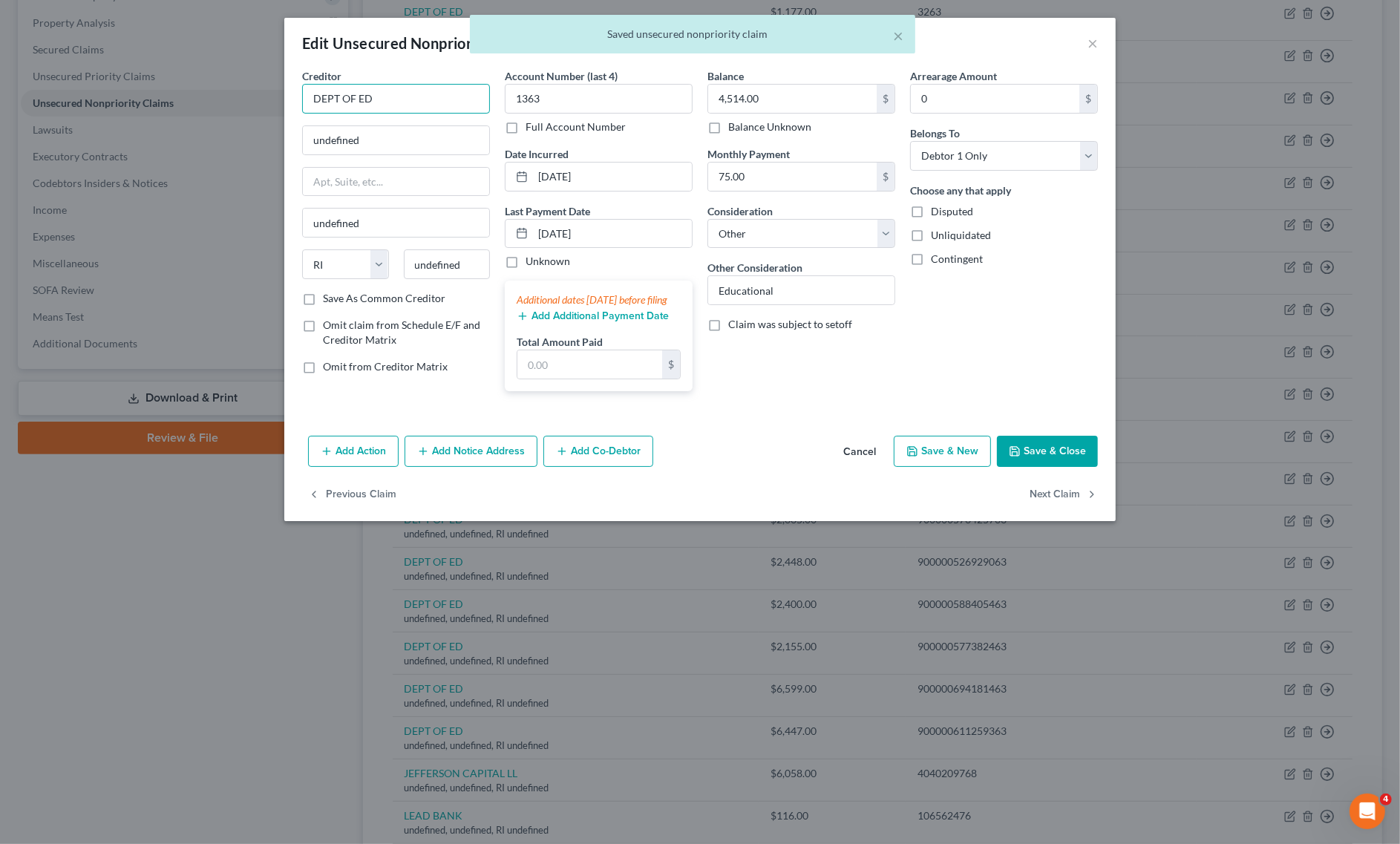
click at [476, 99] on input "DEPT OF ED" at bounding box center [396, 98] width 188 height 30
type input "DEPT OF ED"
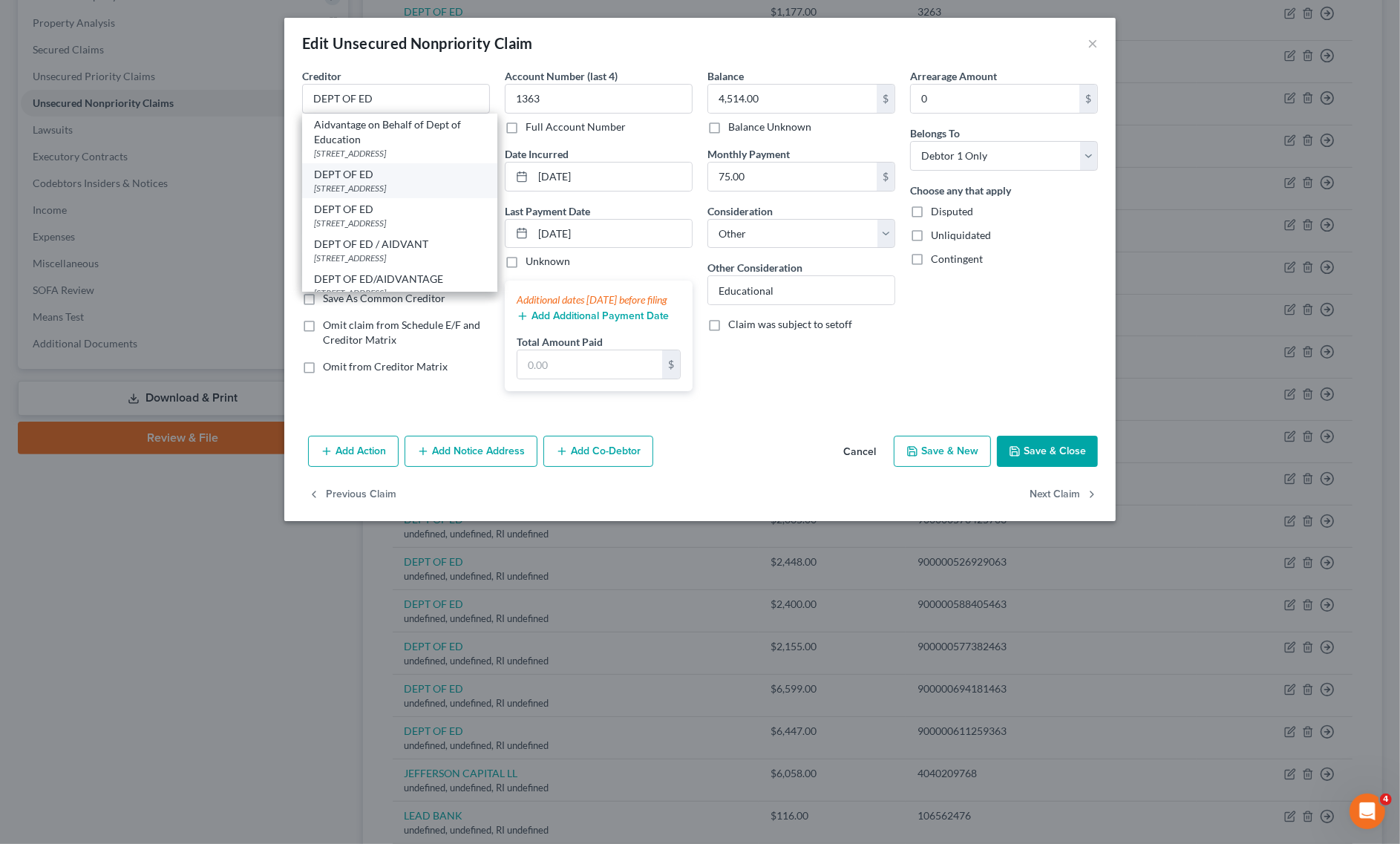
click at [376, 182] on div "[STREET_ADDRESS]" at bounding box center [399, 188] width 172 height 12
type input "[STREET_ADDRESS]"
type input "Lincoln"
select select "30"
type input "68508"
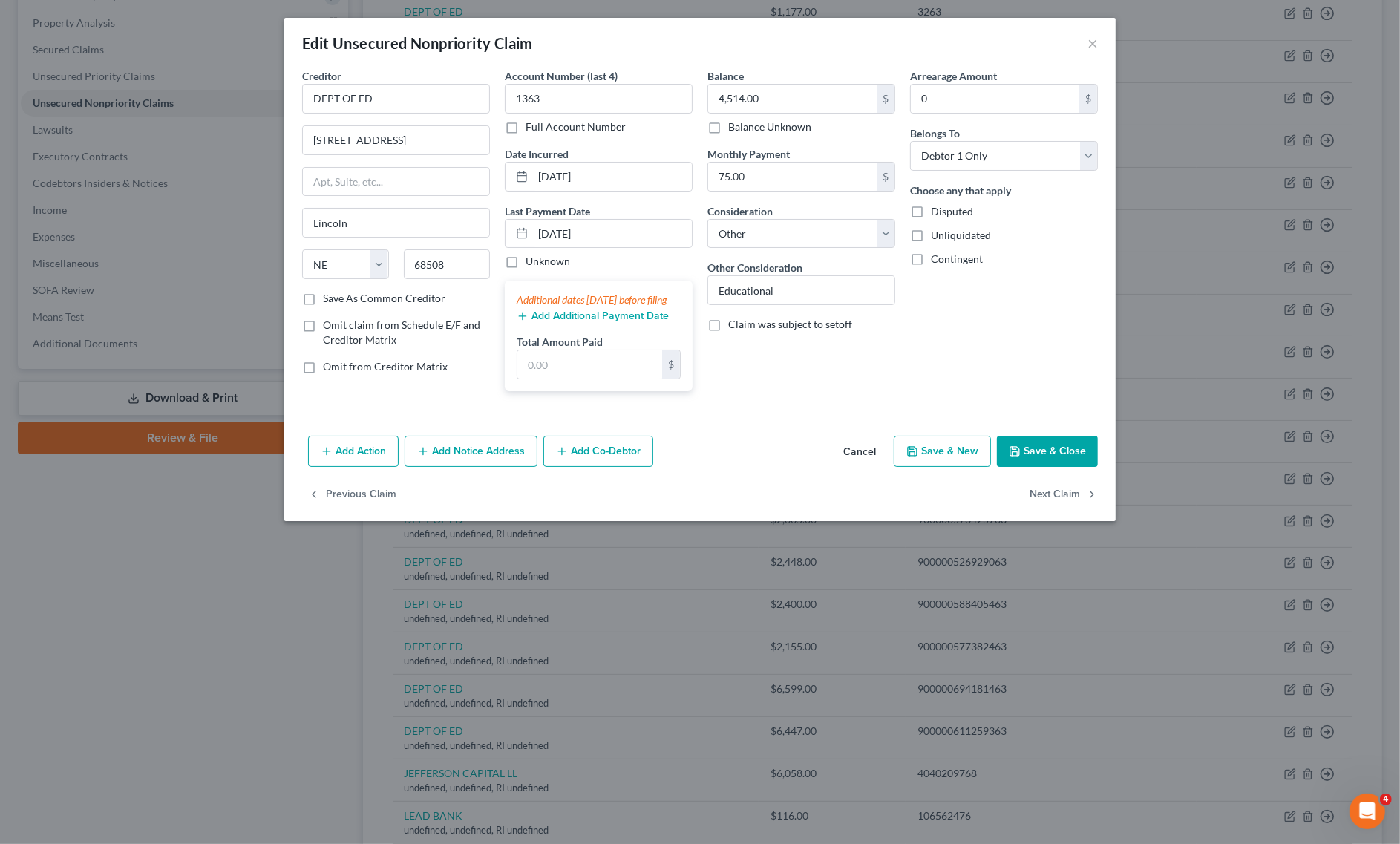
click at [1024, 455] on button "Save & Close" at bounding box center [1047, 451] width 101 height 32
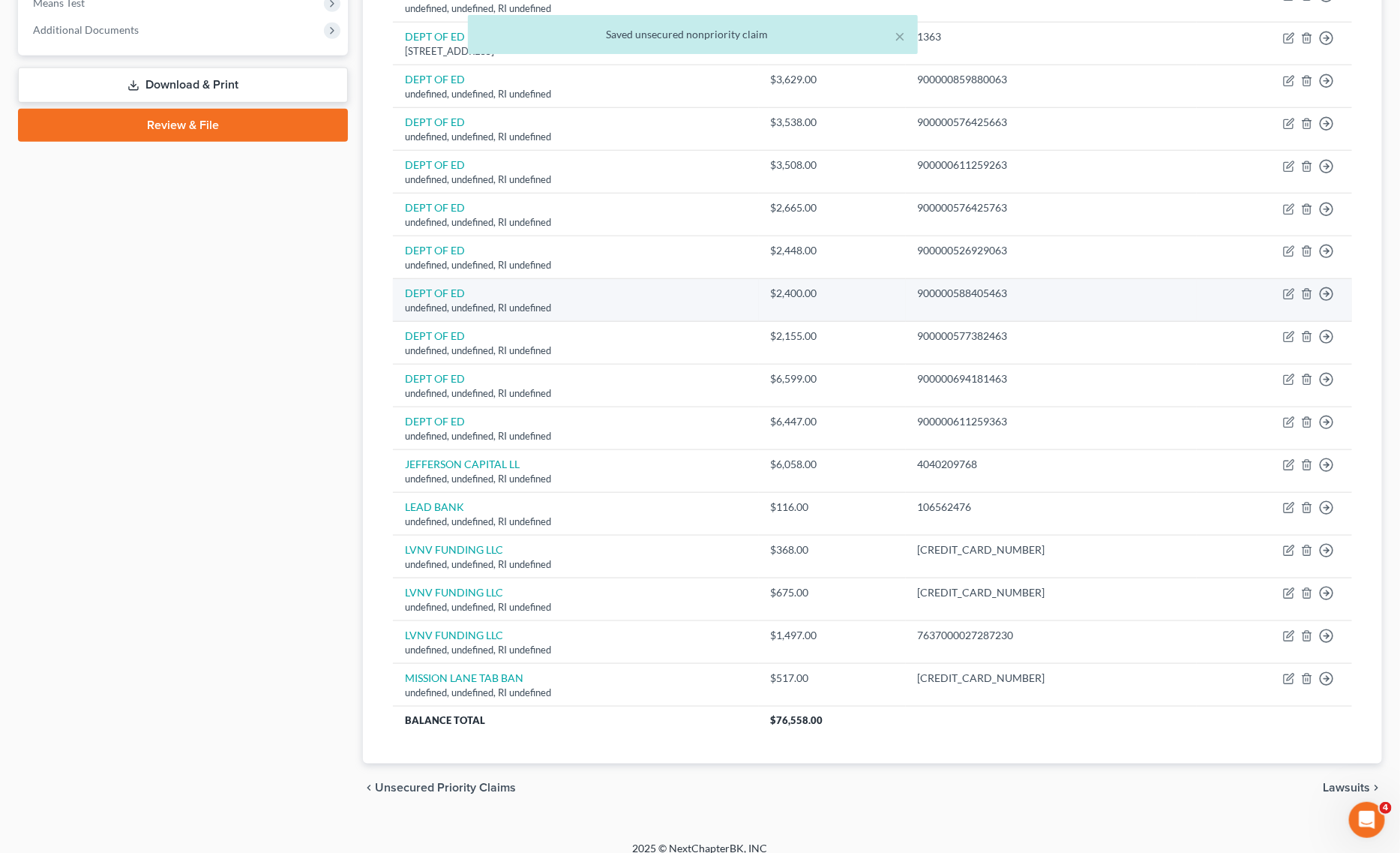
scroll to position [619, 0]
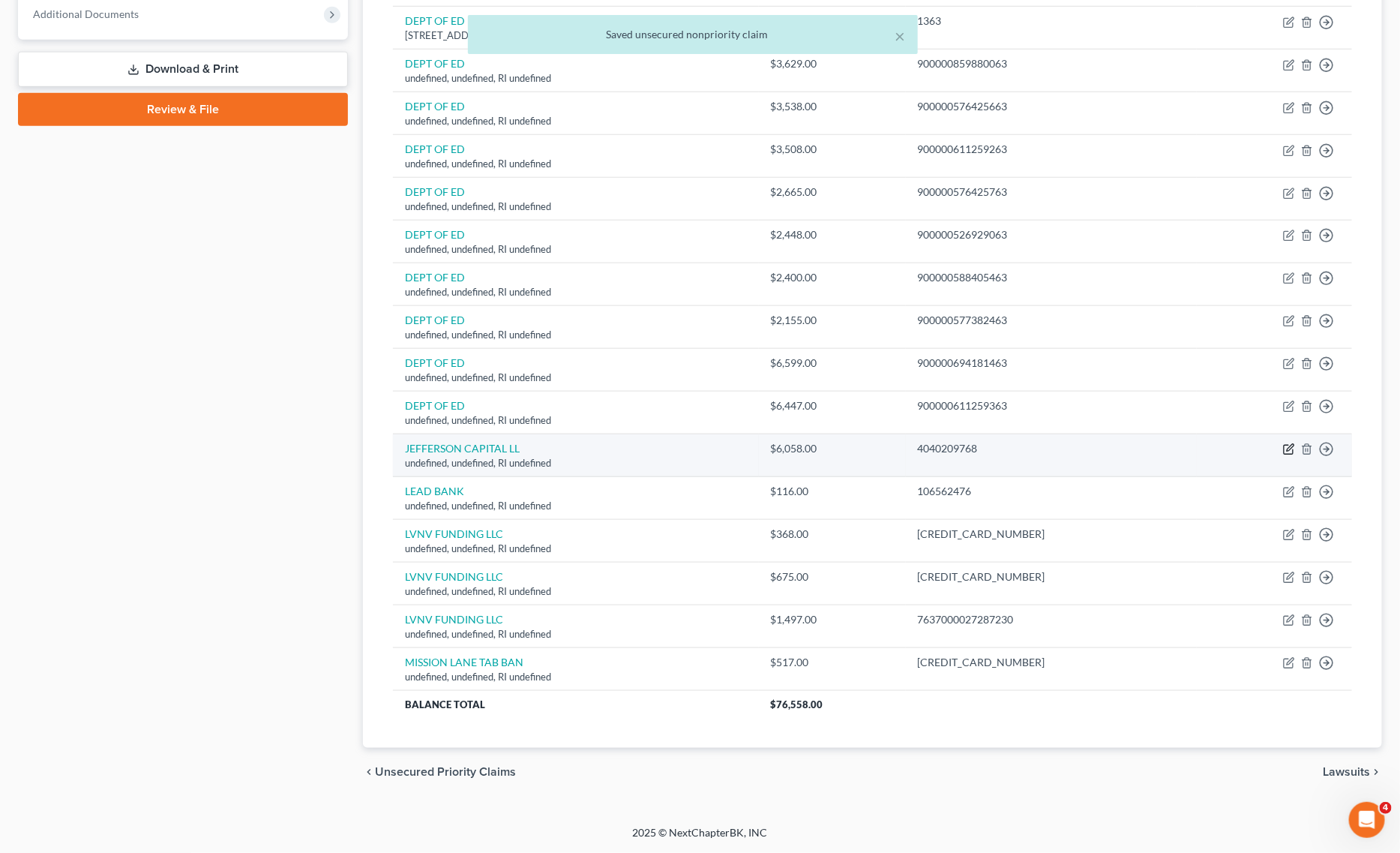
click at [1288, 451] on icon "button" at bounding box center [1290, 448] width 7 height 7
select select "41"
select select "14"
select select "0"
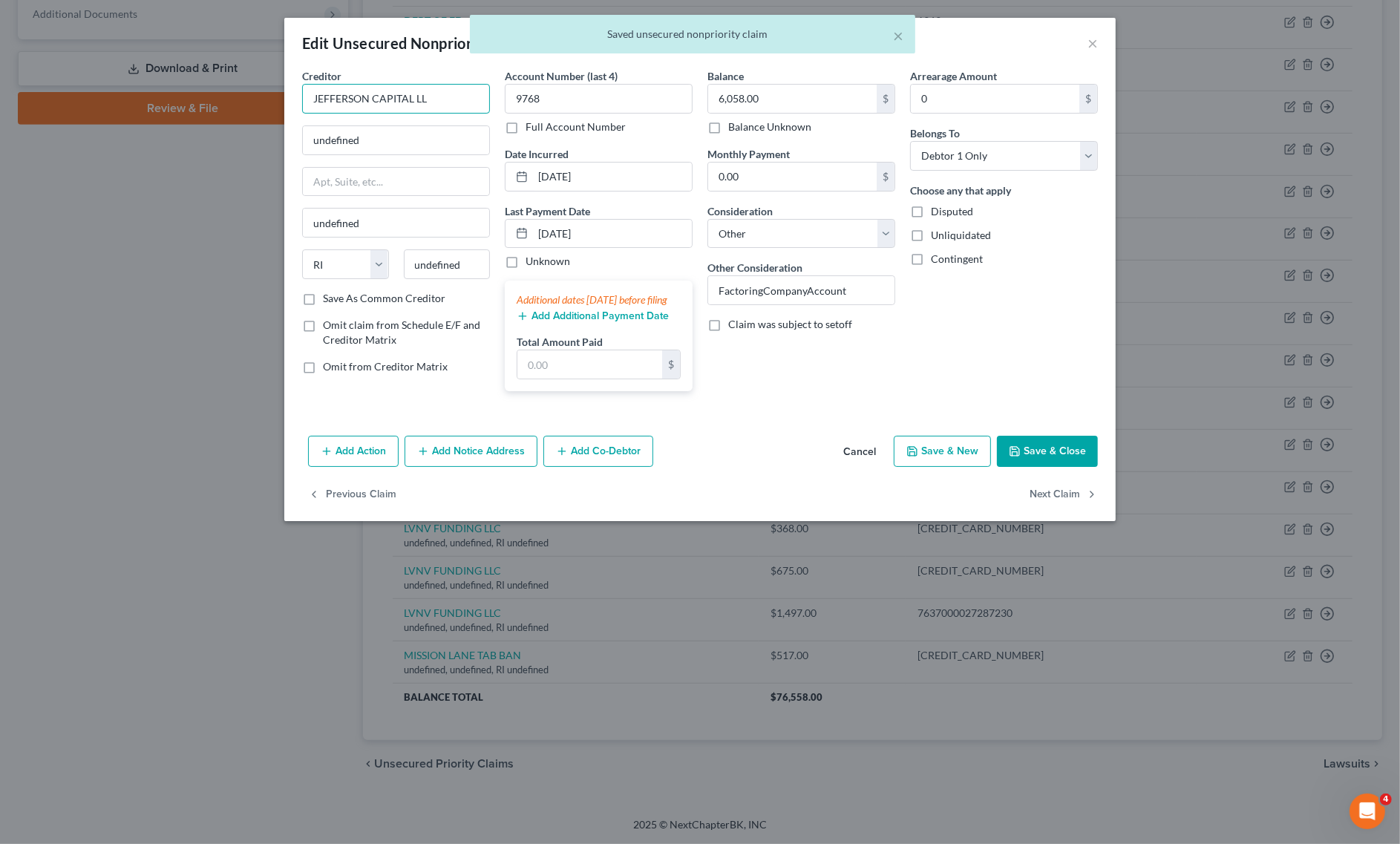
click at [445, 94] on input "JEFFERSON CAPITAL LL" at bounding box center [396, 98] width 188 height 30
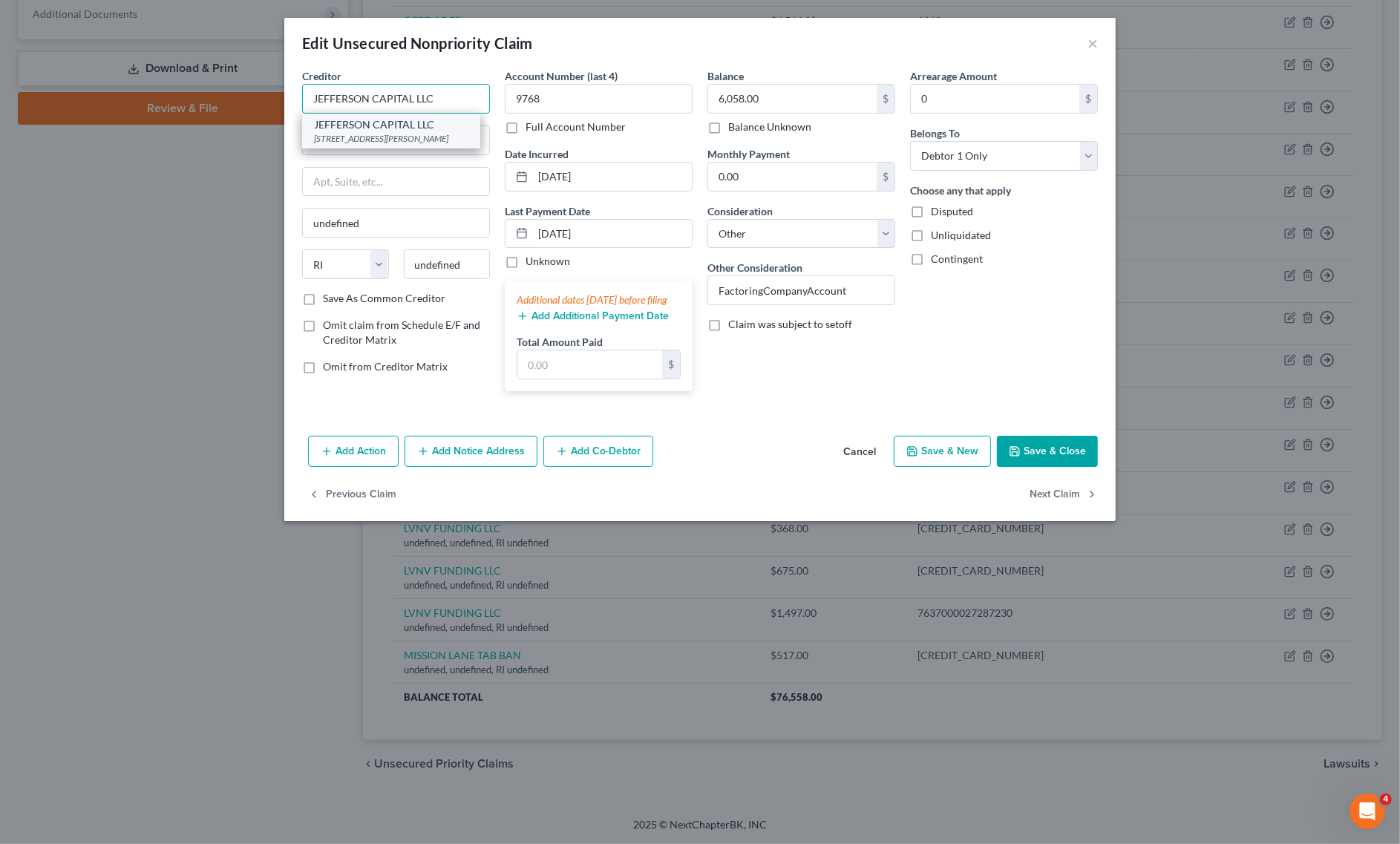
type input "JEFFERSON CAPITAL LLC"
click at [395, 125] on div "JEFFERSON CAPITAL LLC" at bounding box center [390, 124] width 154 height 14
type input "[STREET_ADDRESS][PERSON_NAME]"
type input "Saint Cloud"
select select "24"
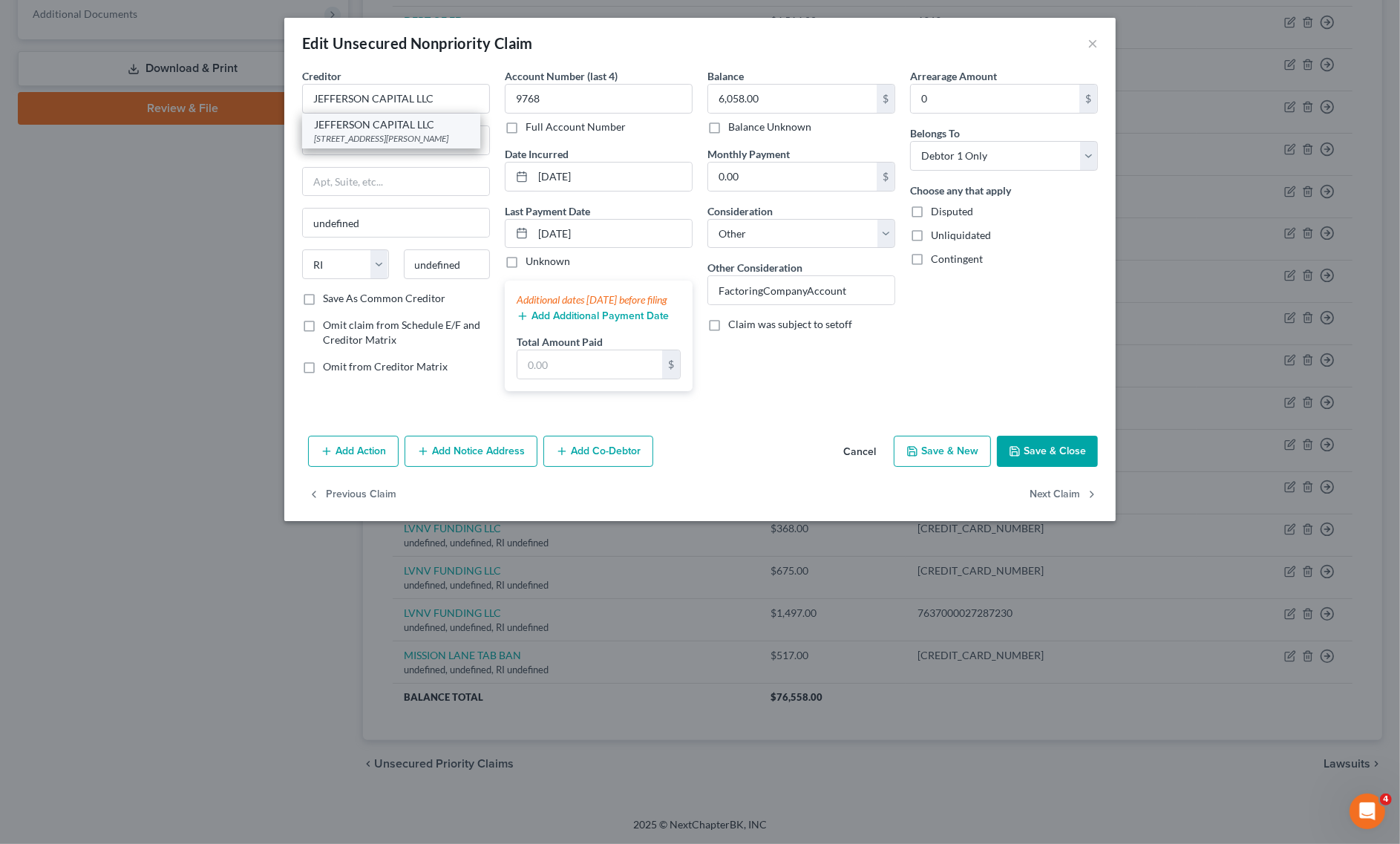
type input "56303"
click at [1072, 460] on button "Save & Close" at bounding box center [1047, 451] width 101 height 32
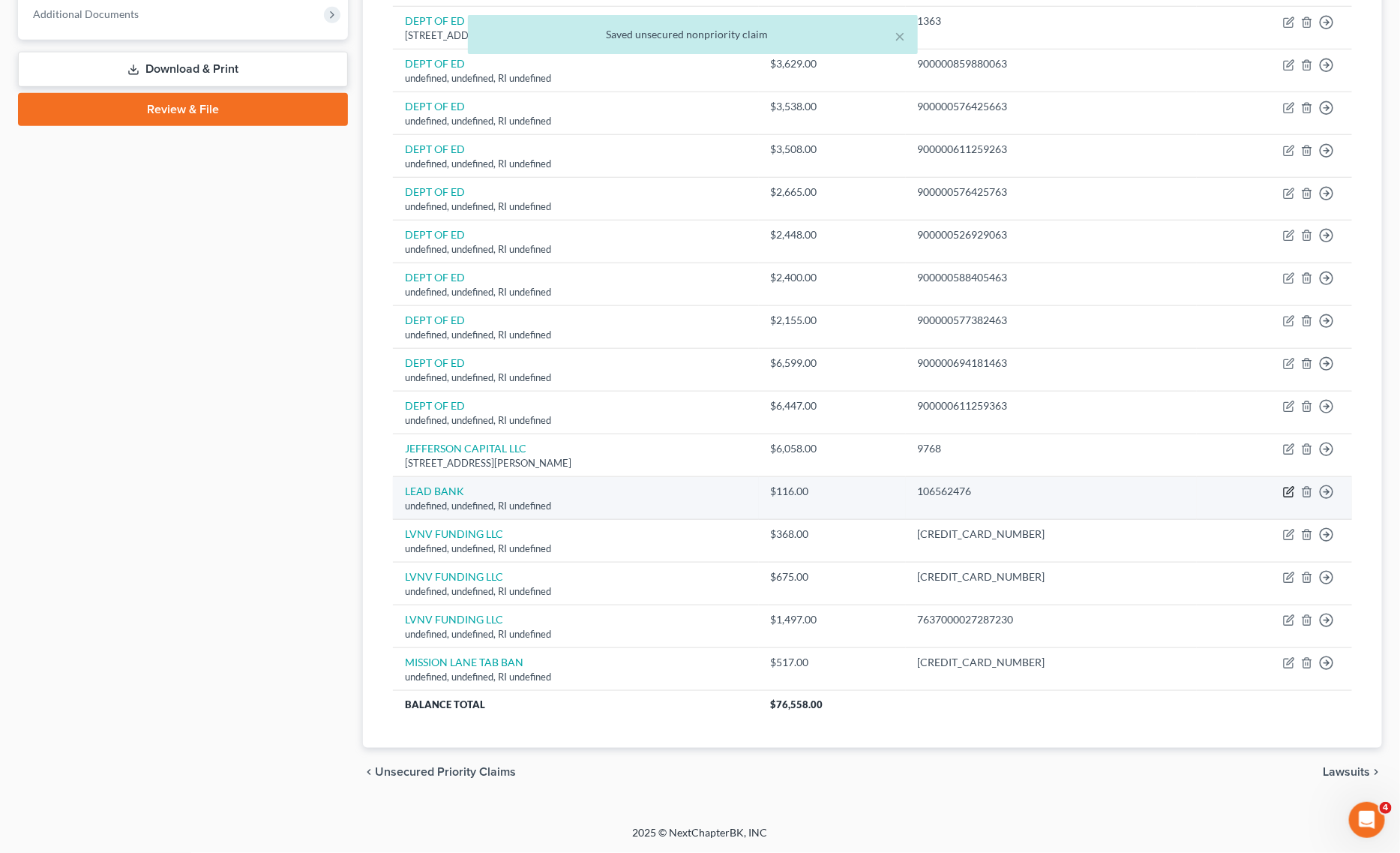
click at [1284, 491] on icon "button" at bounding box center [1288, 492] width 9 height 9
select select "41"
select select "14"
select select "0"
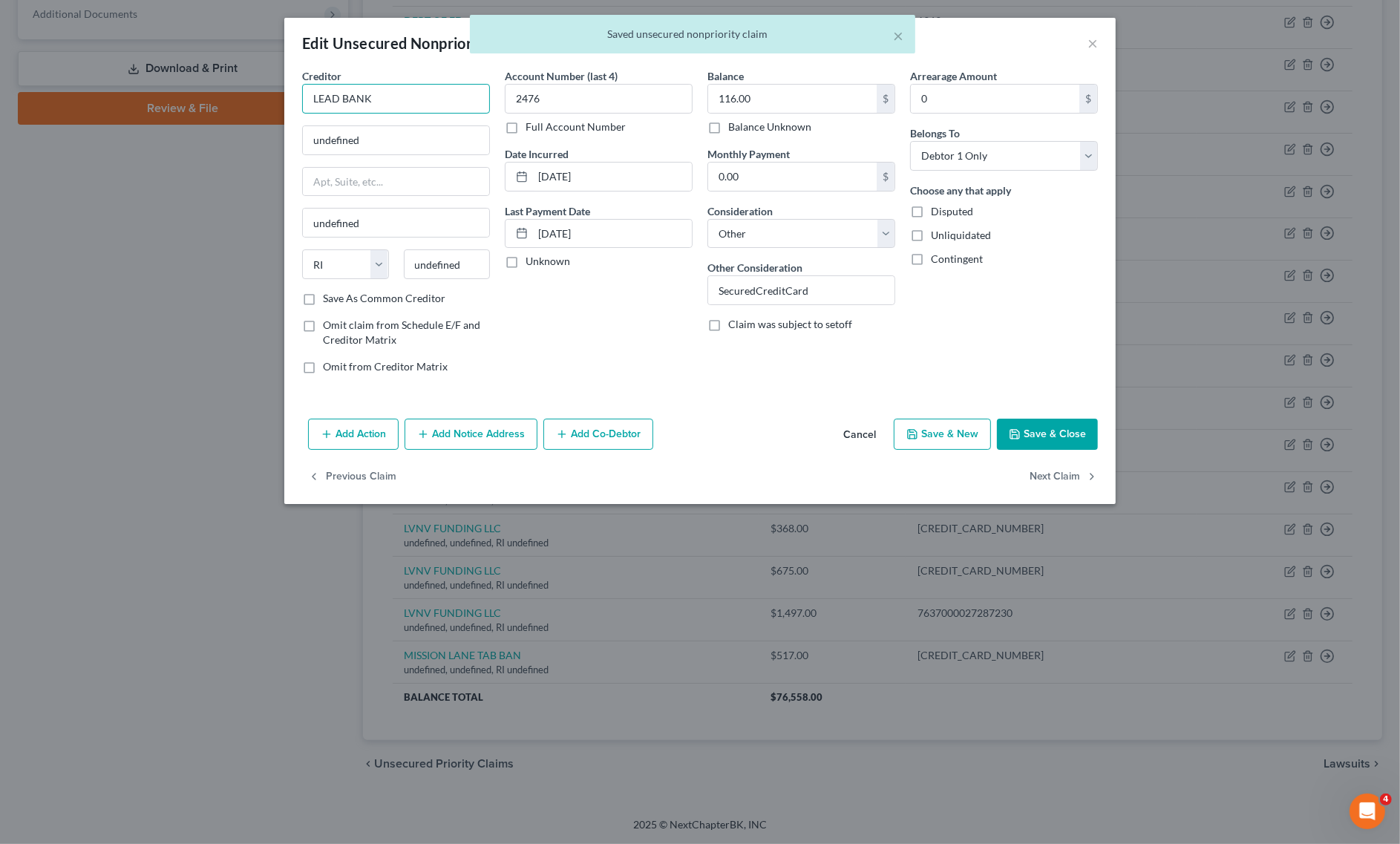
click at [421, 100] on input "LEAD BANK" at bounding box center [396, 98] width 188 height 30
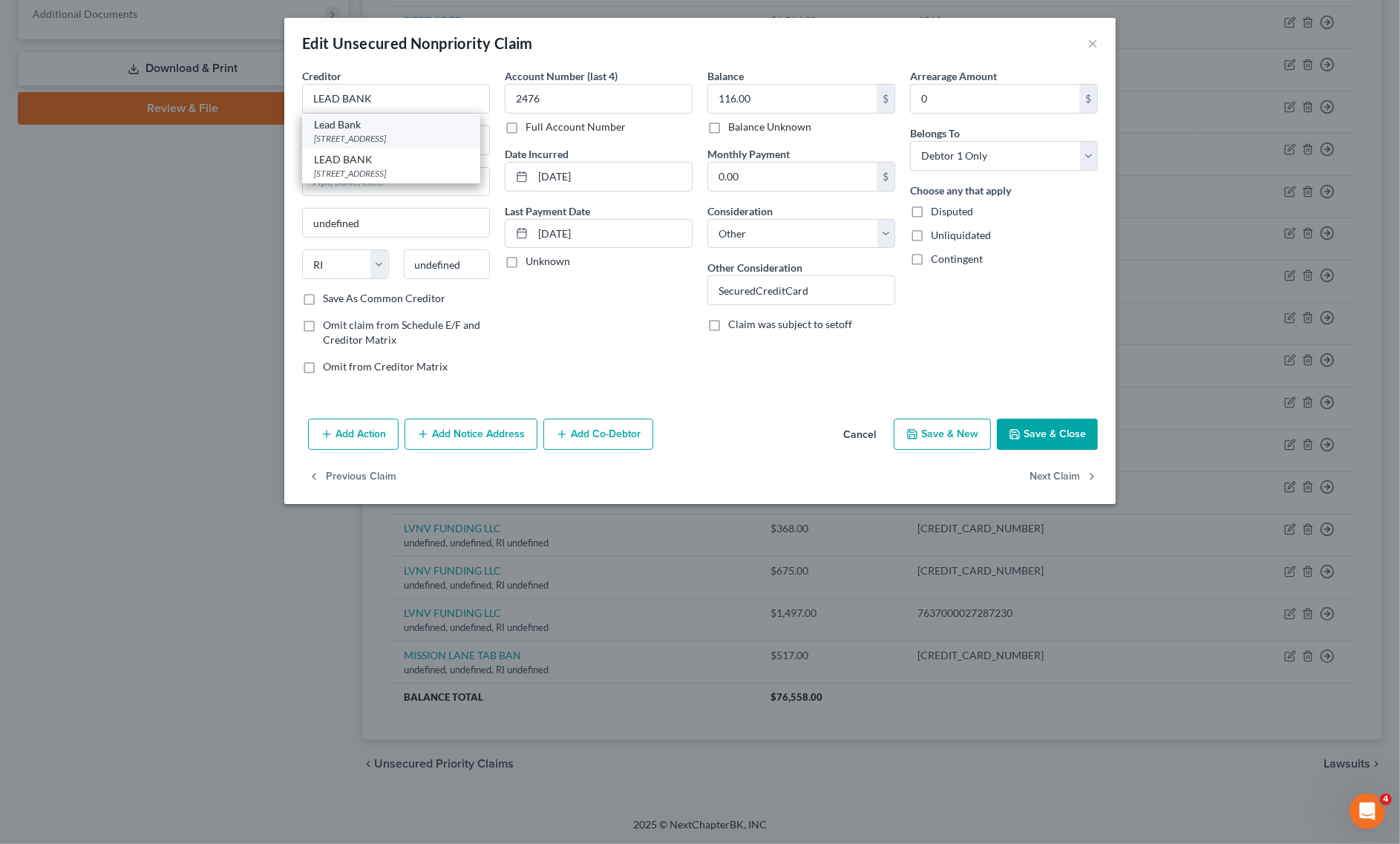
click at [383, 133] on div "[STREET_ADDRESS]" at bounding box center [390, 138] width 154 height 12
type input "Lead Bank"
type input "[STREET_ADDRESS]"
type input "Suite 2200"
type input "Austin"
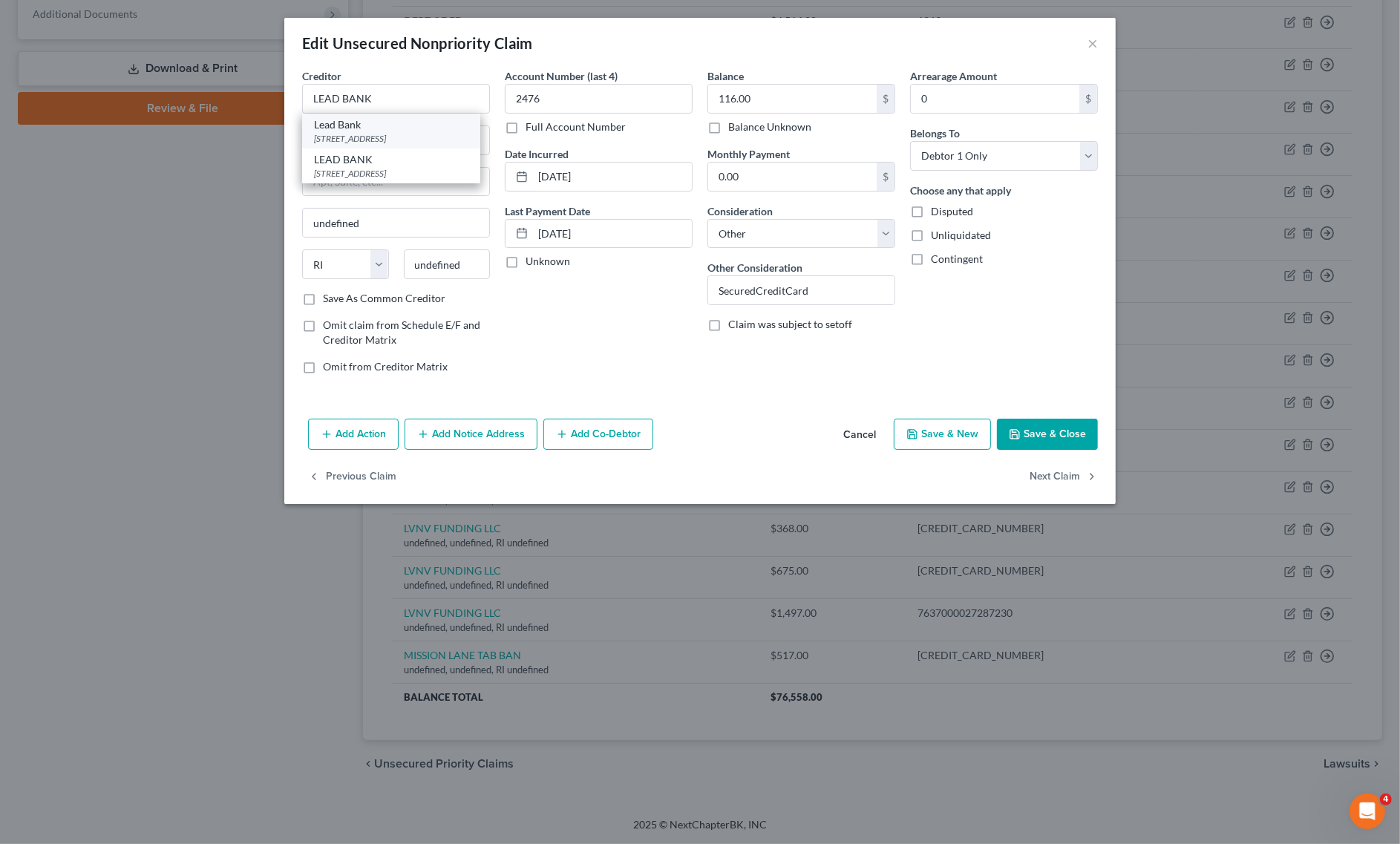
select select "45"
type input "78701"
drag, startPoint x: 431, startPoint y: 107, endPoint x: 152, endPoint y: 101, distance: 279.1
click at [156, 101] on div "Edit Unsecured Nonpriority Claim × Creditor * Lead Bank [STREET_ADDRESS][GEOGRA…" at bounding box center [700, 422] width 1400 height 844
type input "LEAD BANK"
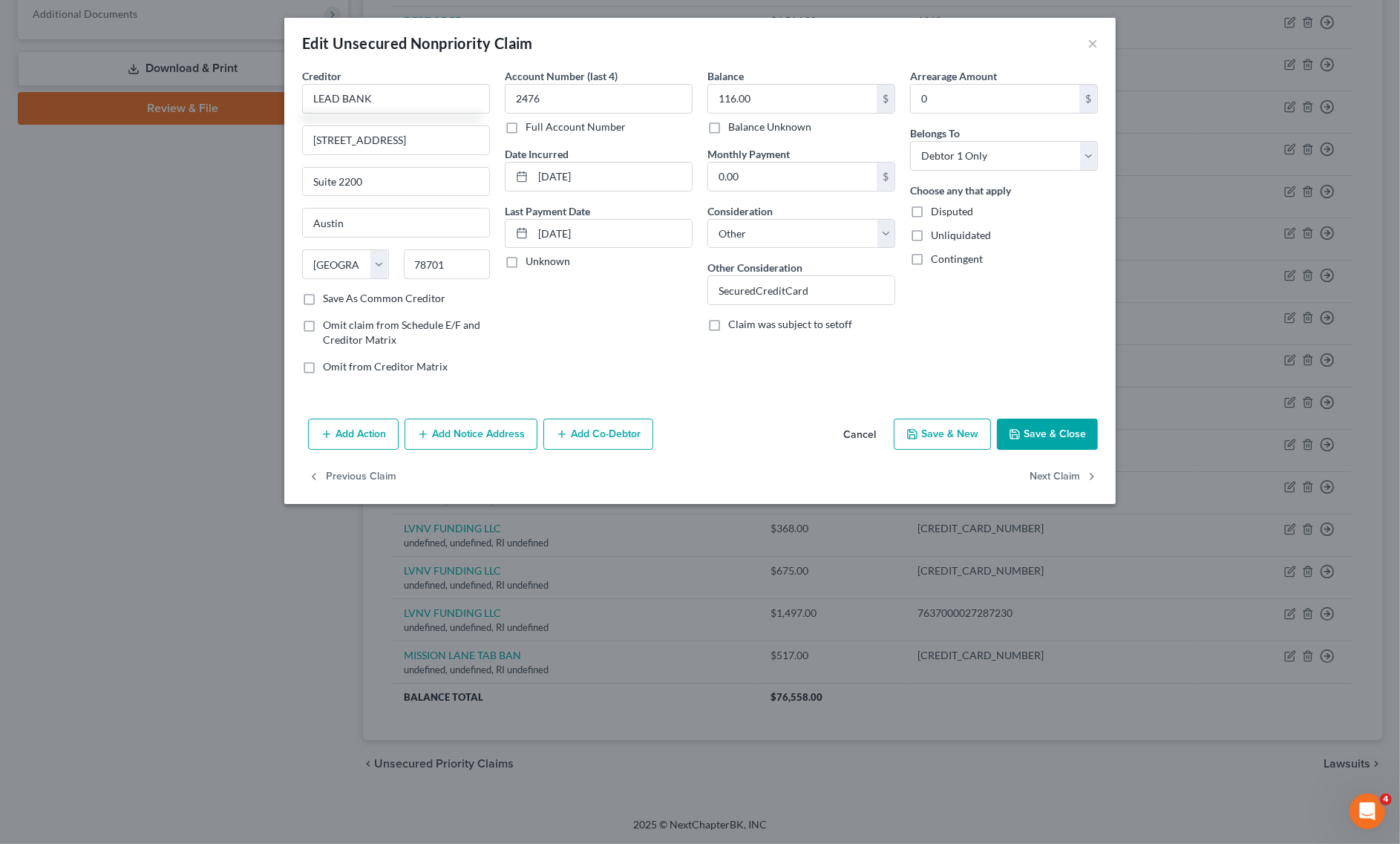
click at [1085, 426] on button "Save & Close" at bounding box center [1047, 434] width 101 height 32
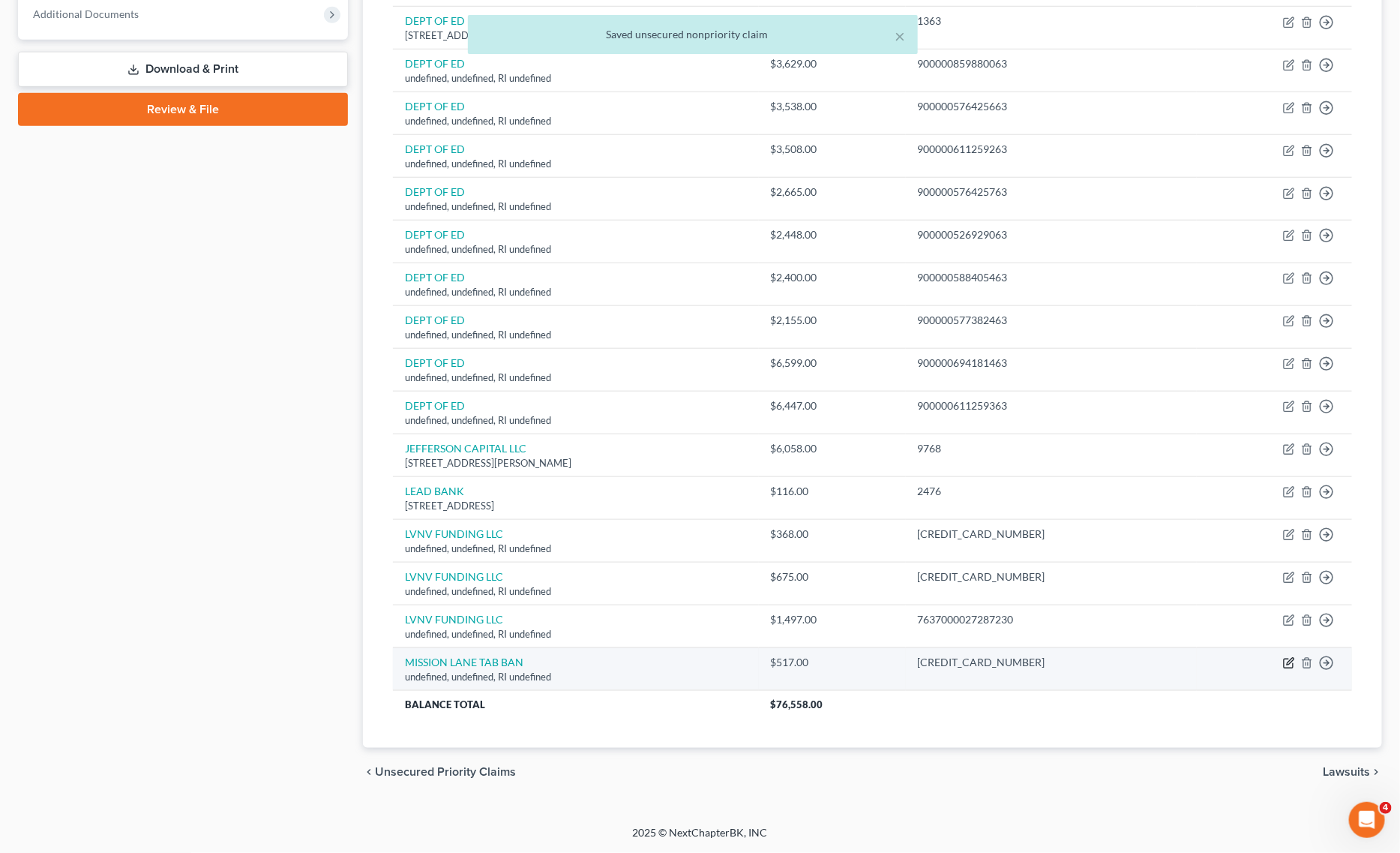
click at [1293, 662] on icon "button" at bounding box center [1289, 663] width 12 height 12
select select "41"
select select "14"
select select "0"
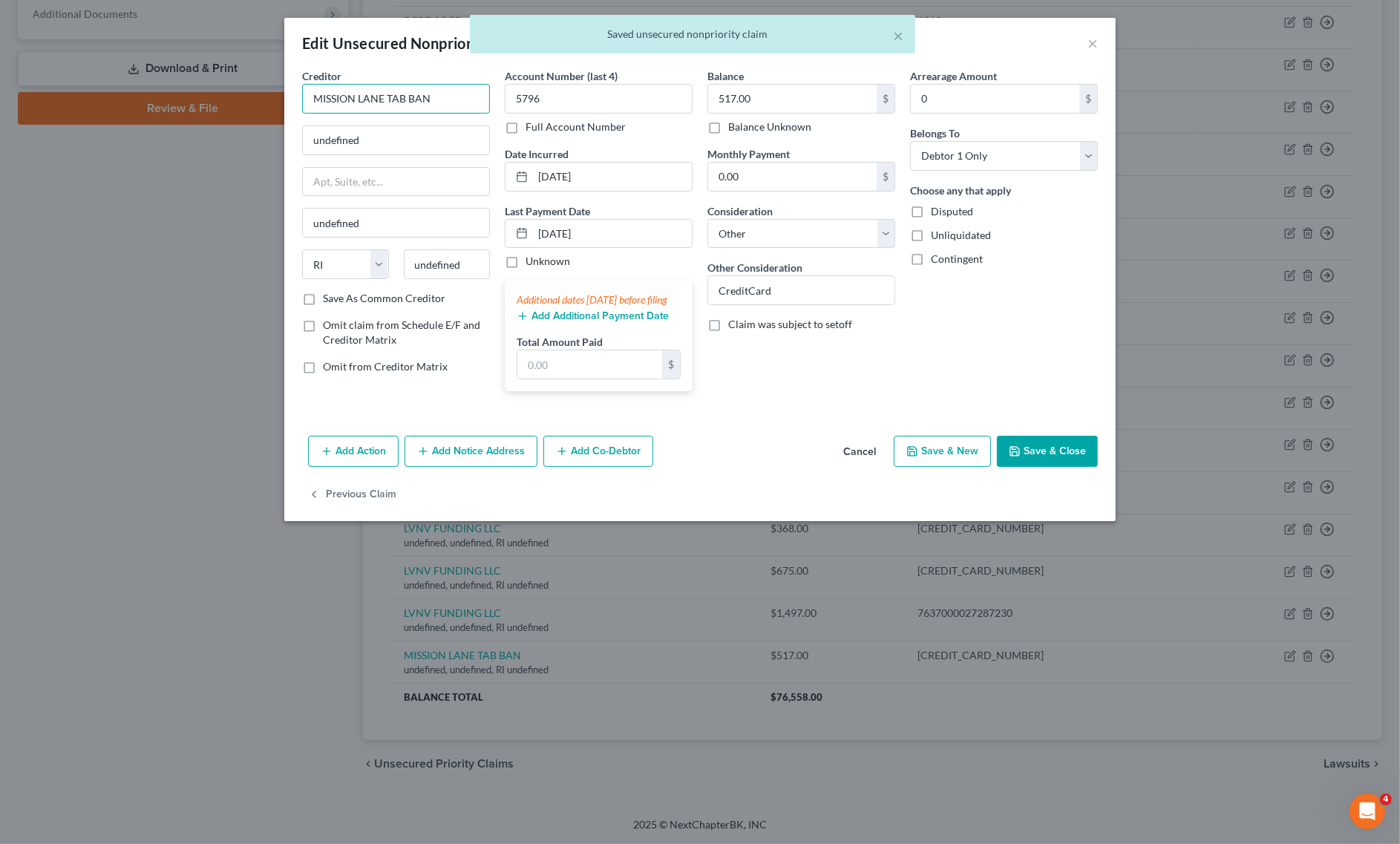
click at [438, 105] on input "MISSION LANE TAB BAN" at bounding box center [396, 98] width 188 height 30
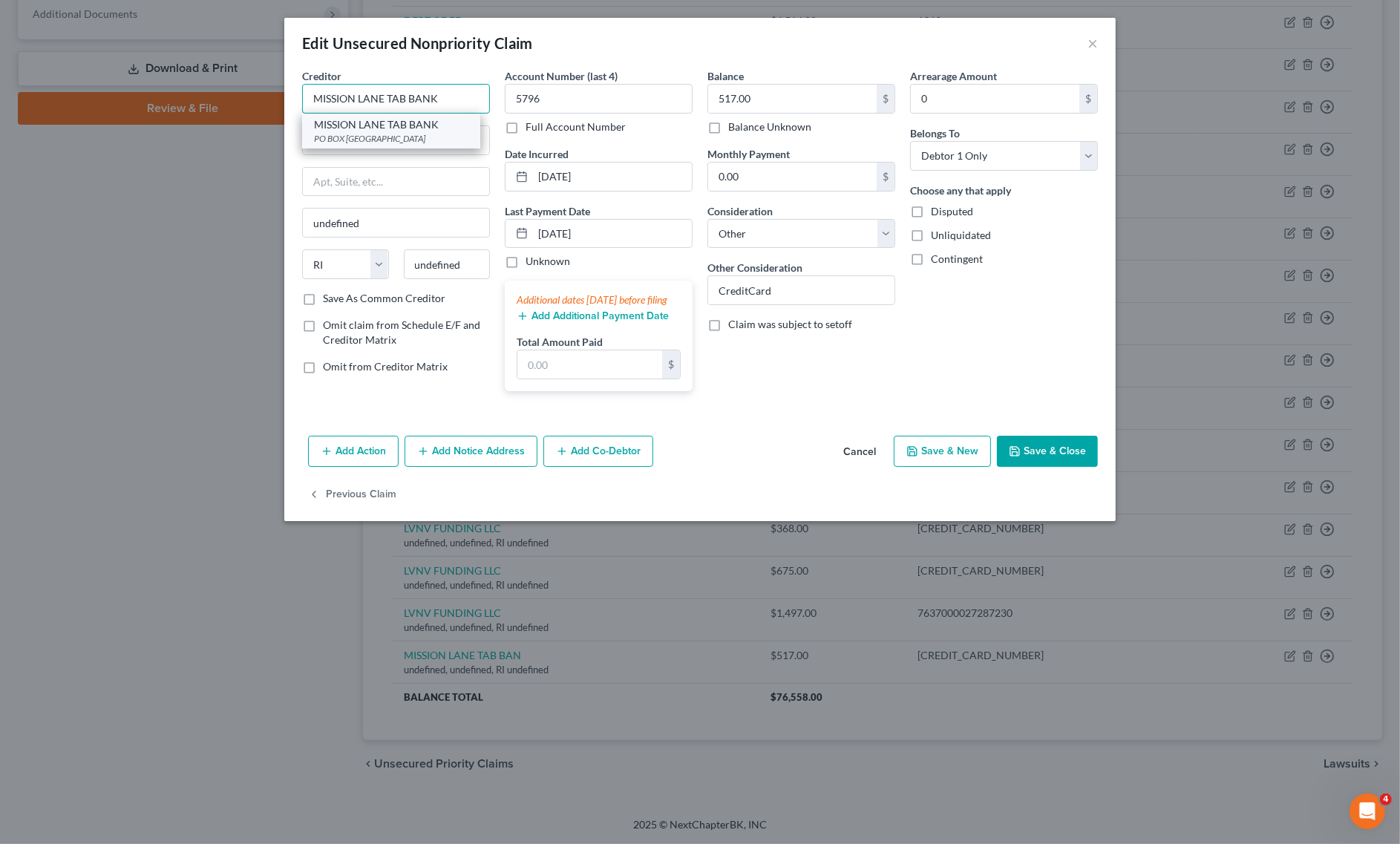
type input "MISSION LANE TAB BANK"
click at [394, 129] on div "MISSION LANE TAB BANK" at bounding box center [390, 124] width 154 height 14
type input "PO BOX 105286"
type input "[GEOGRAPHIC_DATA]"
select select "10"
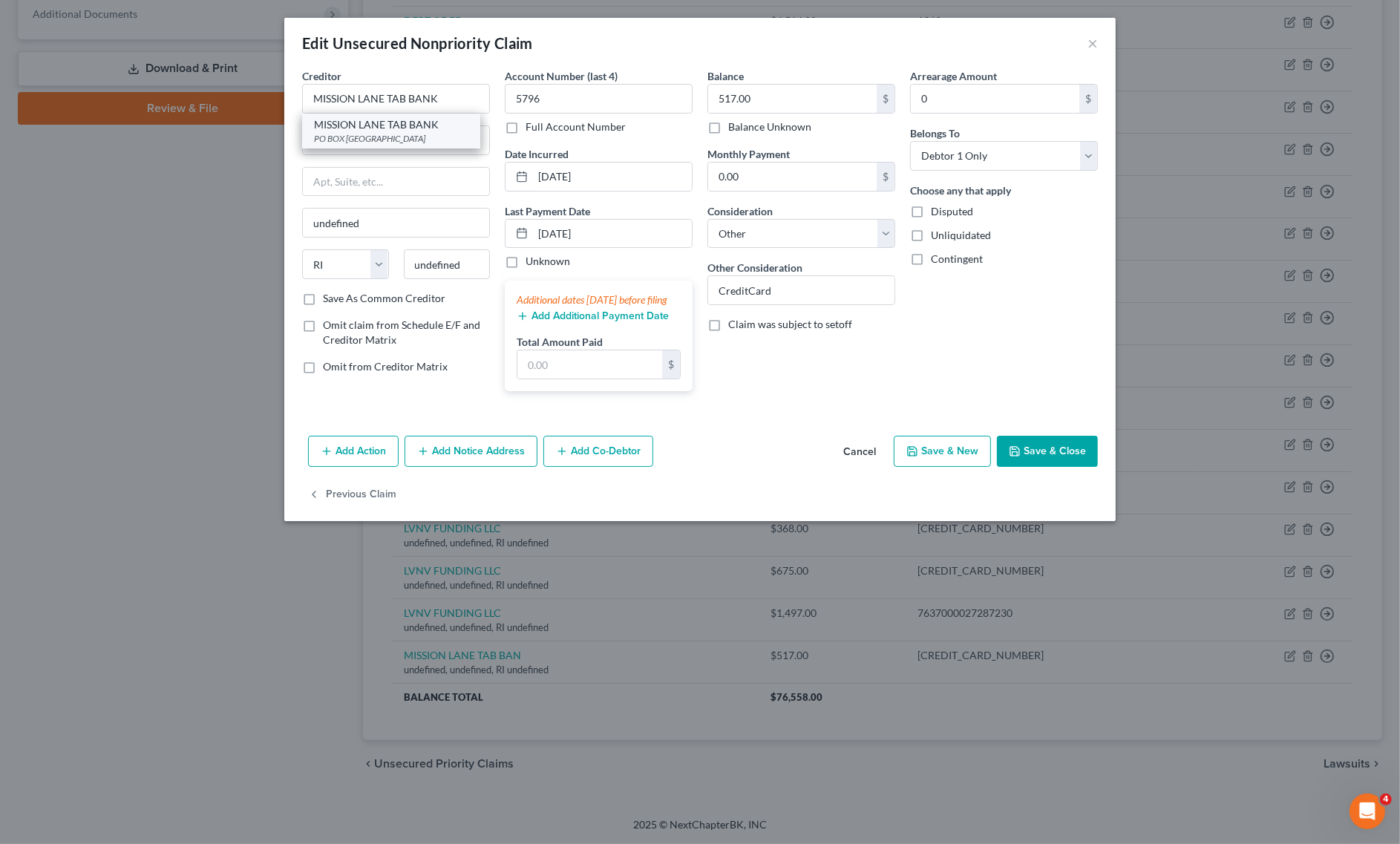
type input "30348"
click at [1051, 455] on button "Save & Close" at bounding box center [1047, 451] width 101 height 32
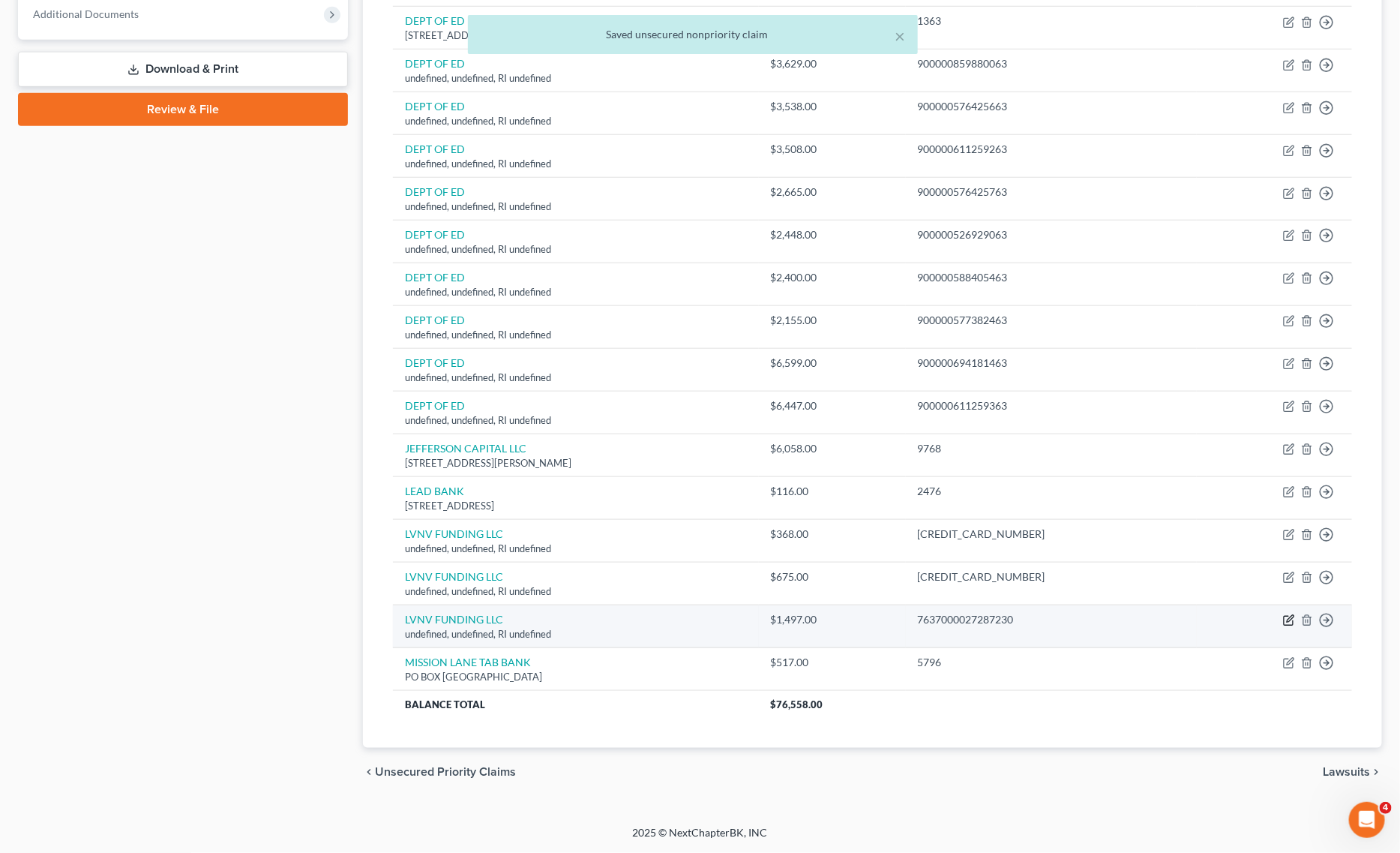
click at [1291, 619] on icon "button" at bounding box center [1289, 620] width 12 height 12
select select "41"
select select "14"
select select "0"
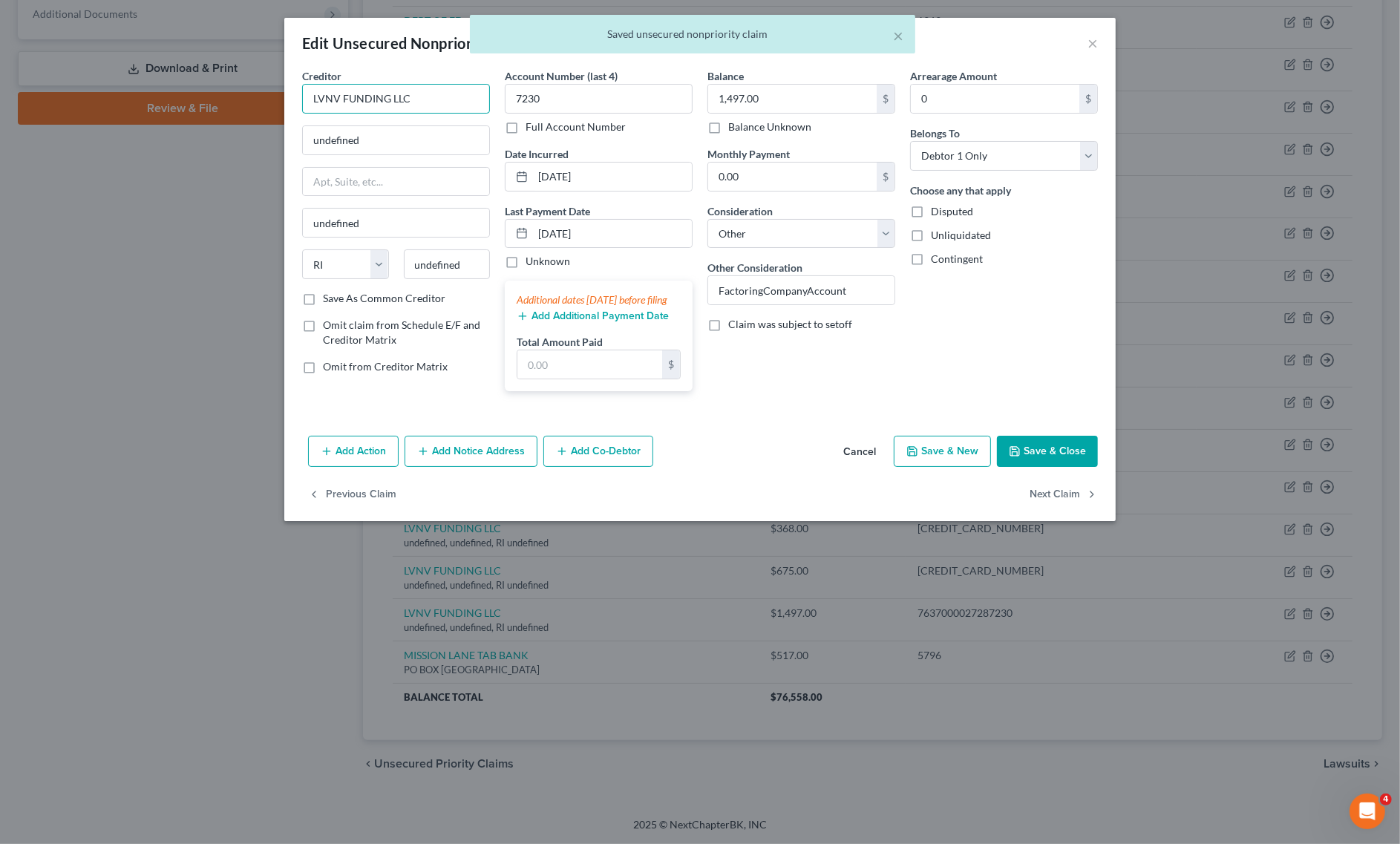
click at [455, 103] on input "LVNV FUNDING LLC" at bounding box center [396, 98] width 188 height 30
type input "LVNV FUNDING LLC"
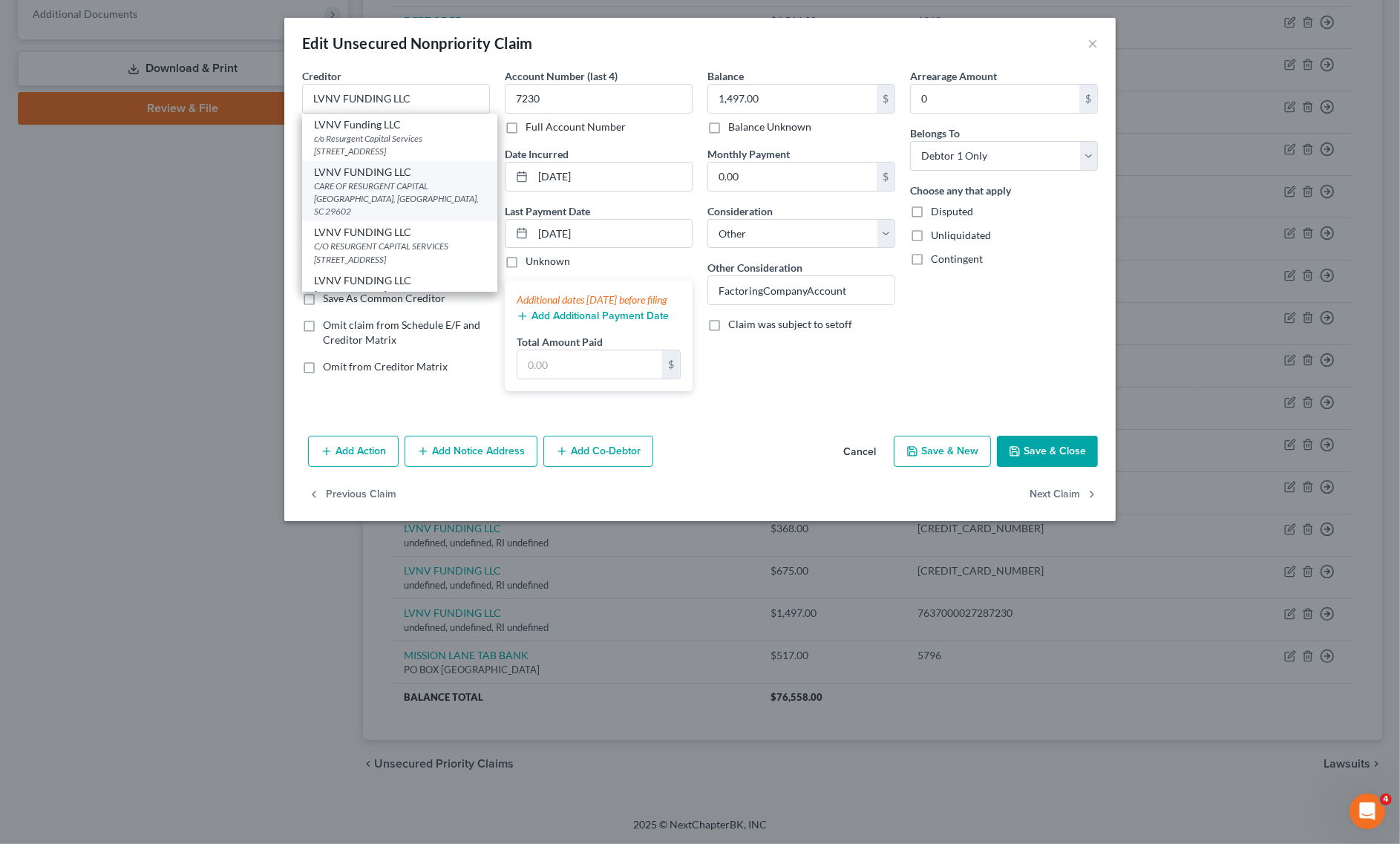
click at [337, 175] on div "LVNV FUNDING LLC" at bounding box center [399, 172] width 172 height 14
type input "CARE OF RESURGENT CAPITAL SERV"
type input "[GEOGRAPHIC_DATA]"
select select "42"
type input "29602"
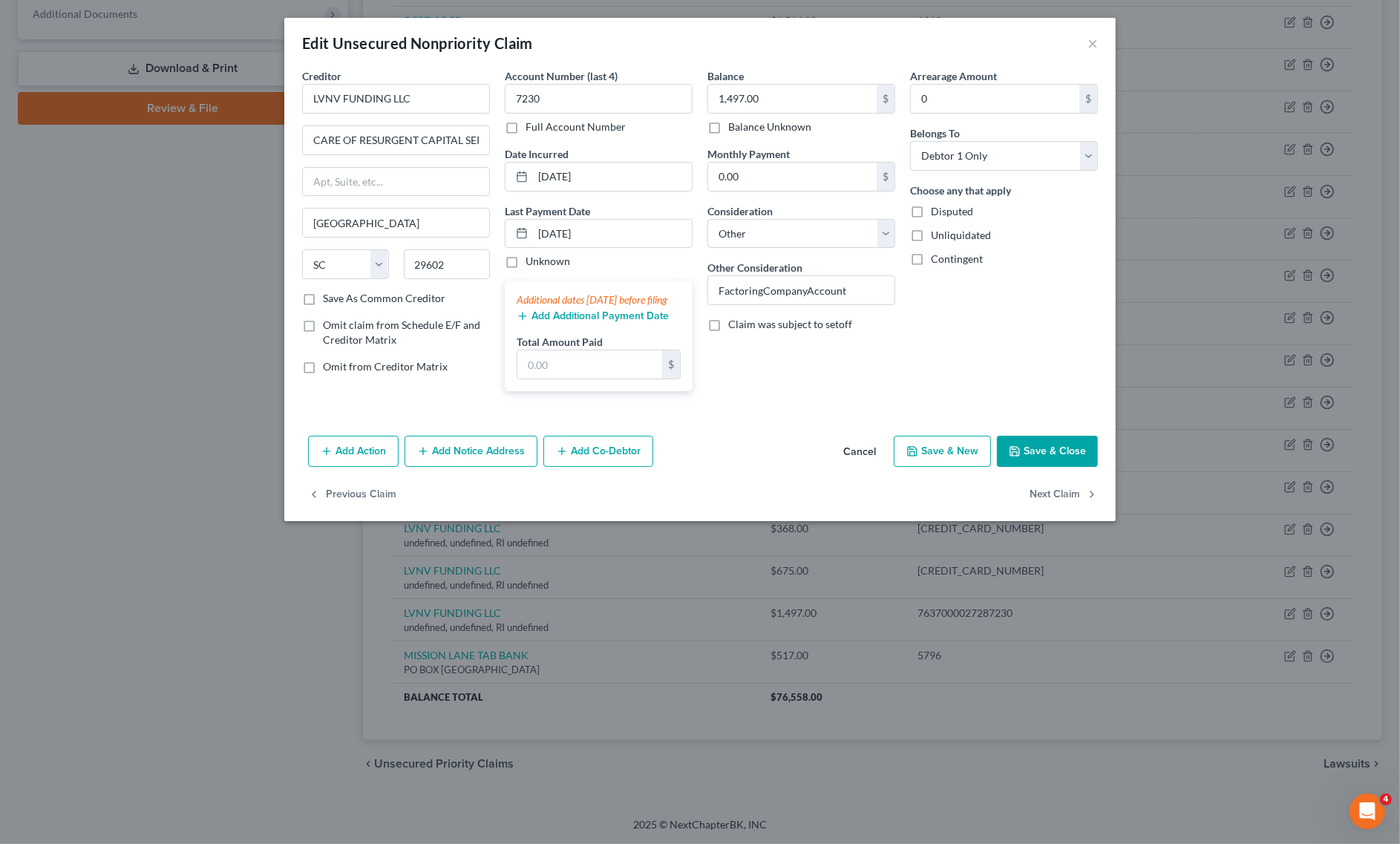
click at [1050, 479] on div "Add Action Add Notice Address Add Co-Debtor Cancel Save & New Save & Close" at bounding box center [699, 454] width 831 height 49
click at [1054, 465] on button "Save & Close" at bounding box center [1047, 451] width 101 height 32
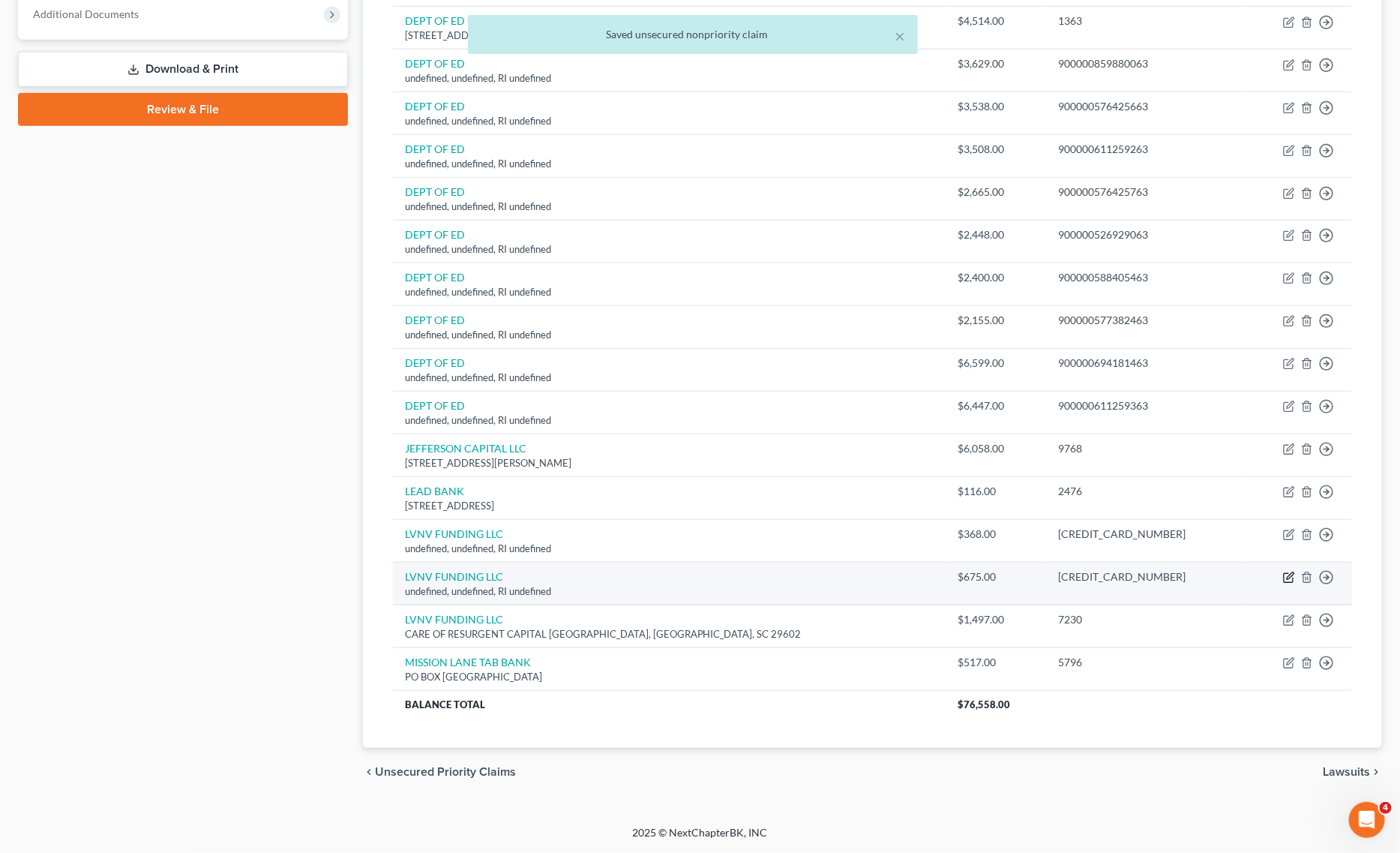
click at [1291, 575] on icon "button" at bounding box center [1290, 576] width 7 height 7
select select "41"
select select "14"
select select "0"
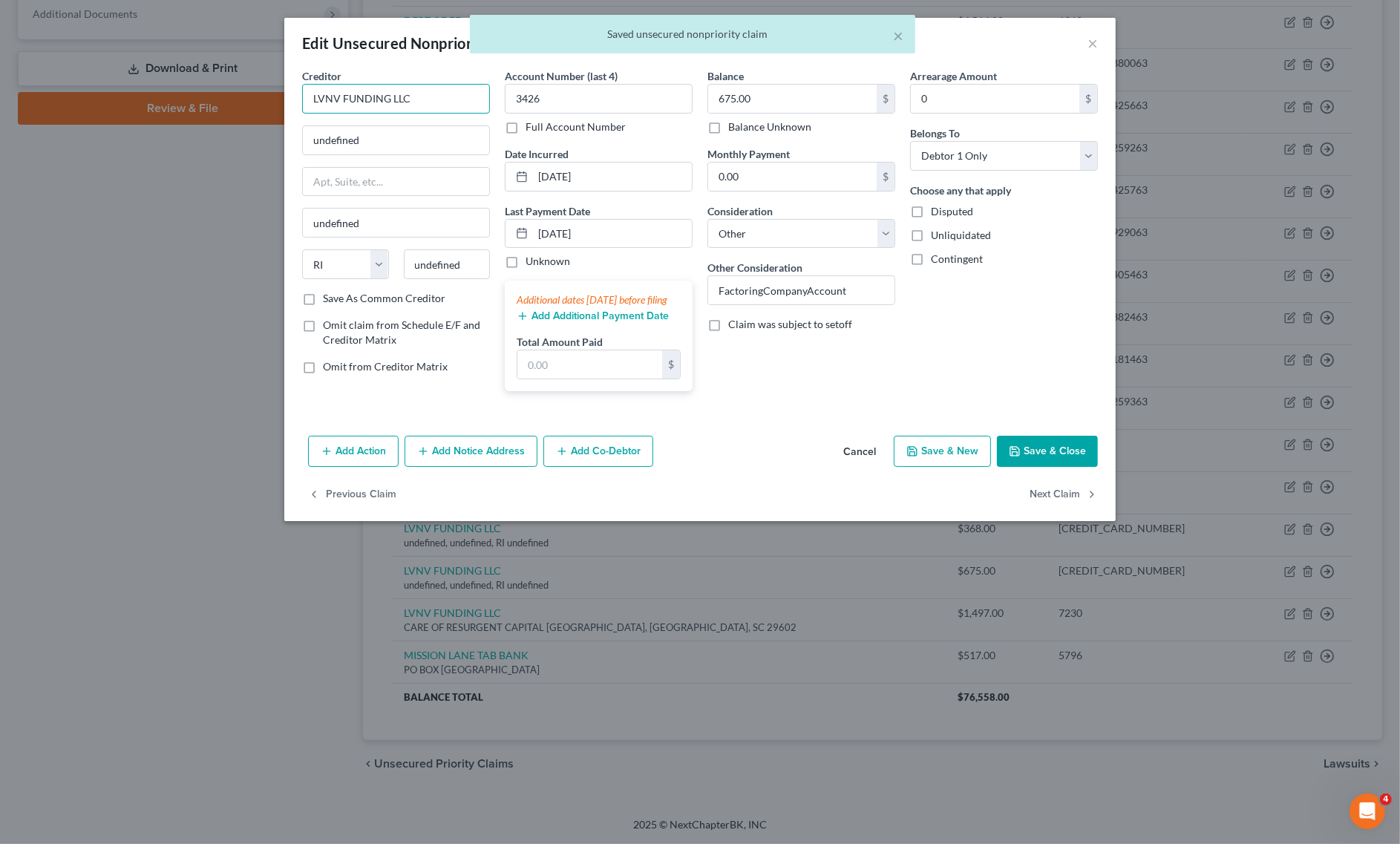
click at [432, 83] on input "LVNV FUNDING LLC" at bounding box center [396, 98] width 188 height 30
type input "LVNV FUNDING LLC"
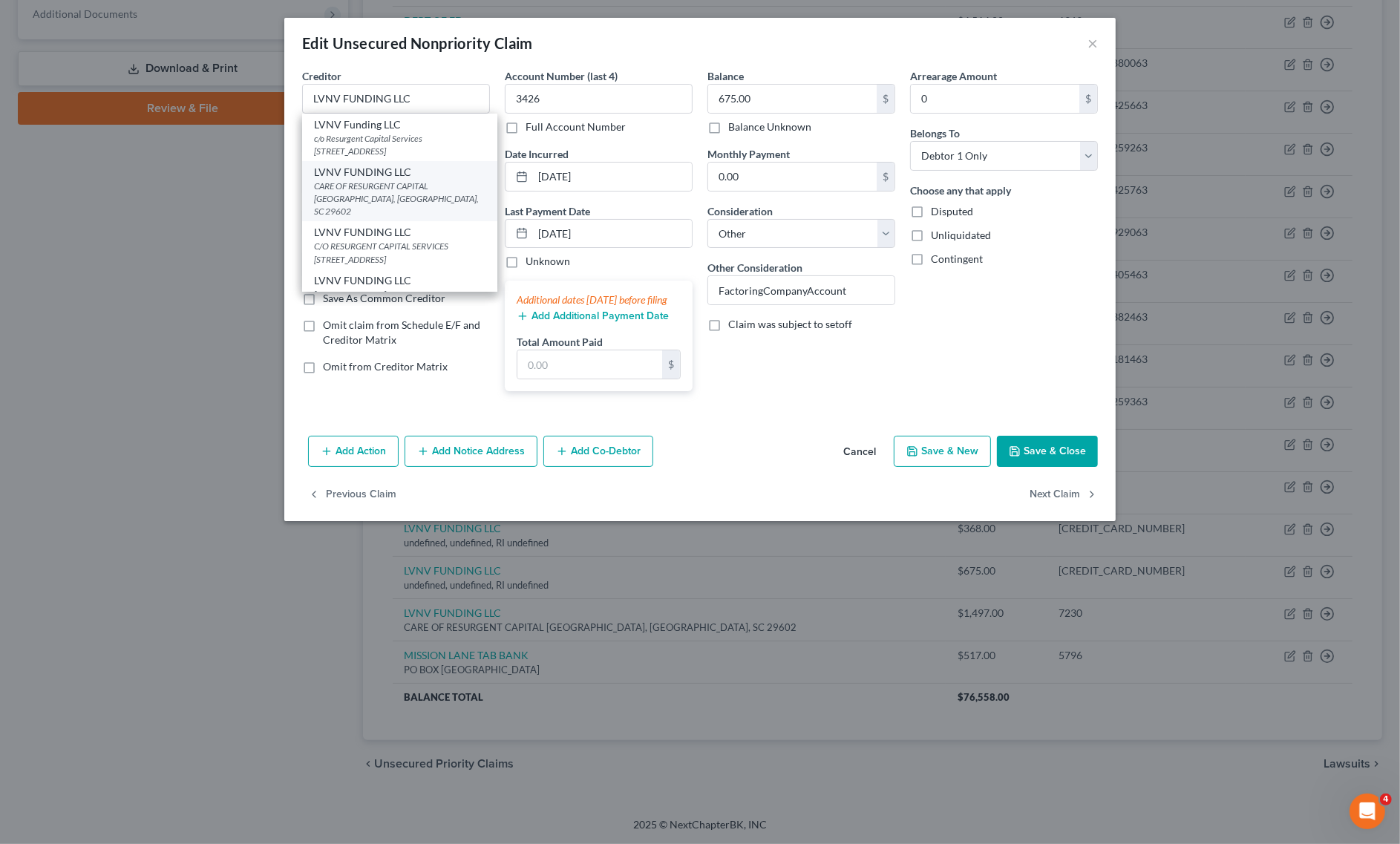
click at [392, 182] on div "CARE OF RESURGENT CAPITAL [GEOGRAPHIC_DATA], [GEOGRAPHIC_DATA], SC 29602" at bounding box center [399, 198] width 172 height 37
type input "CARE OF RESURGENT CAPITAL SERV"
type input "[GEOGRAPHIC_DATA]"
select select "42"
type input "29602"
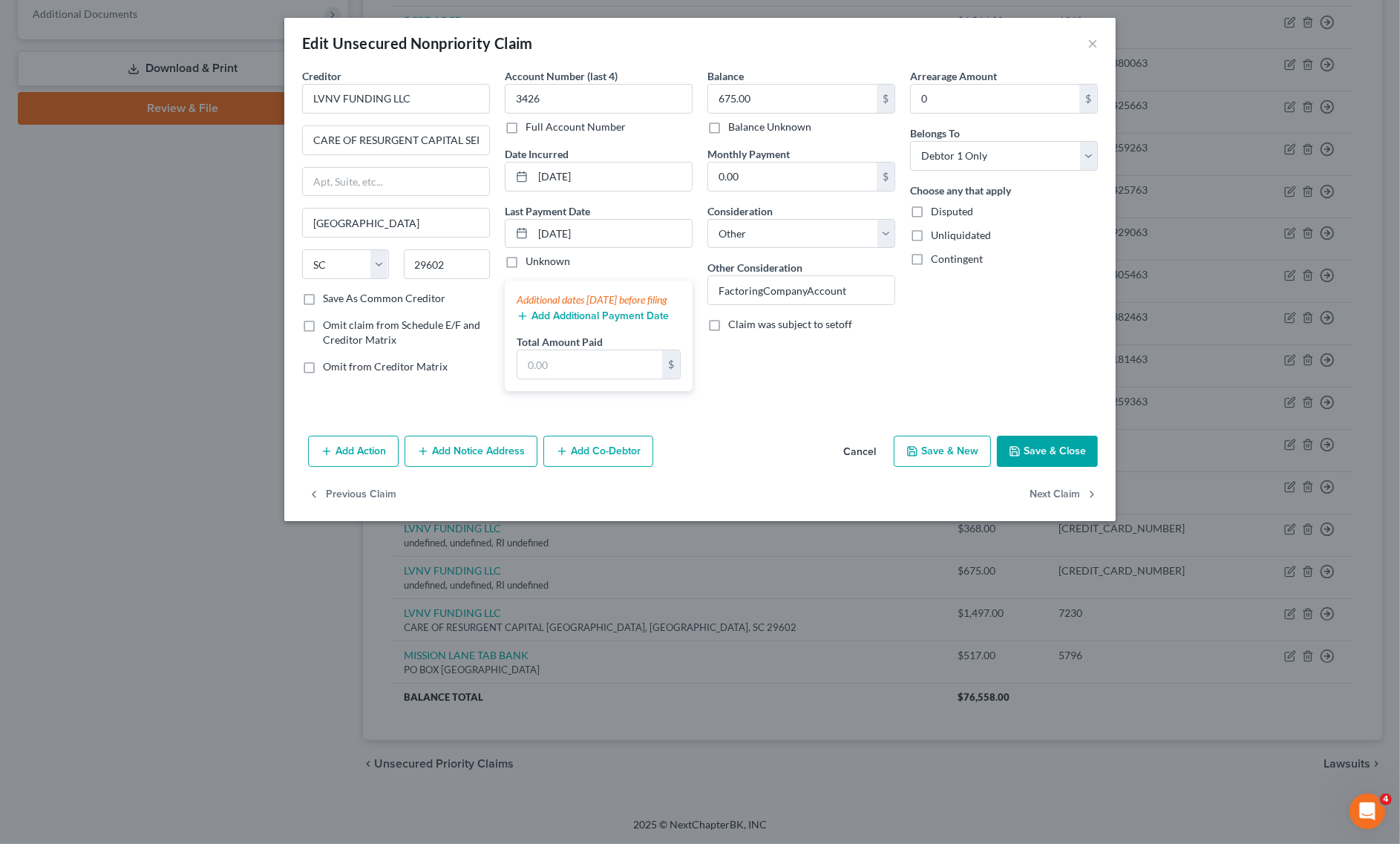
click at [1056, 467] on button "Save & Close" at bounding box center [1047, 451] width 101 height 32
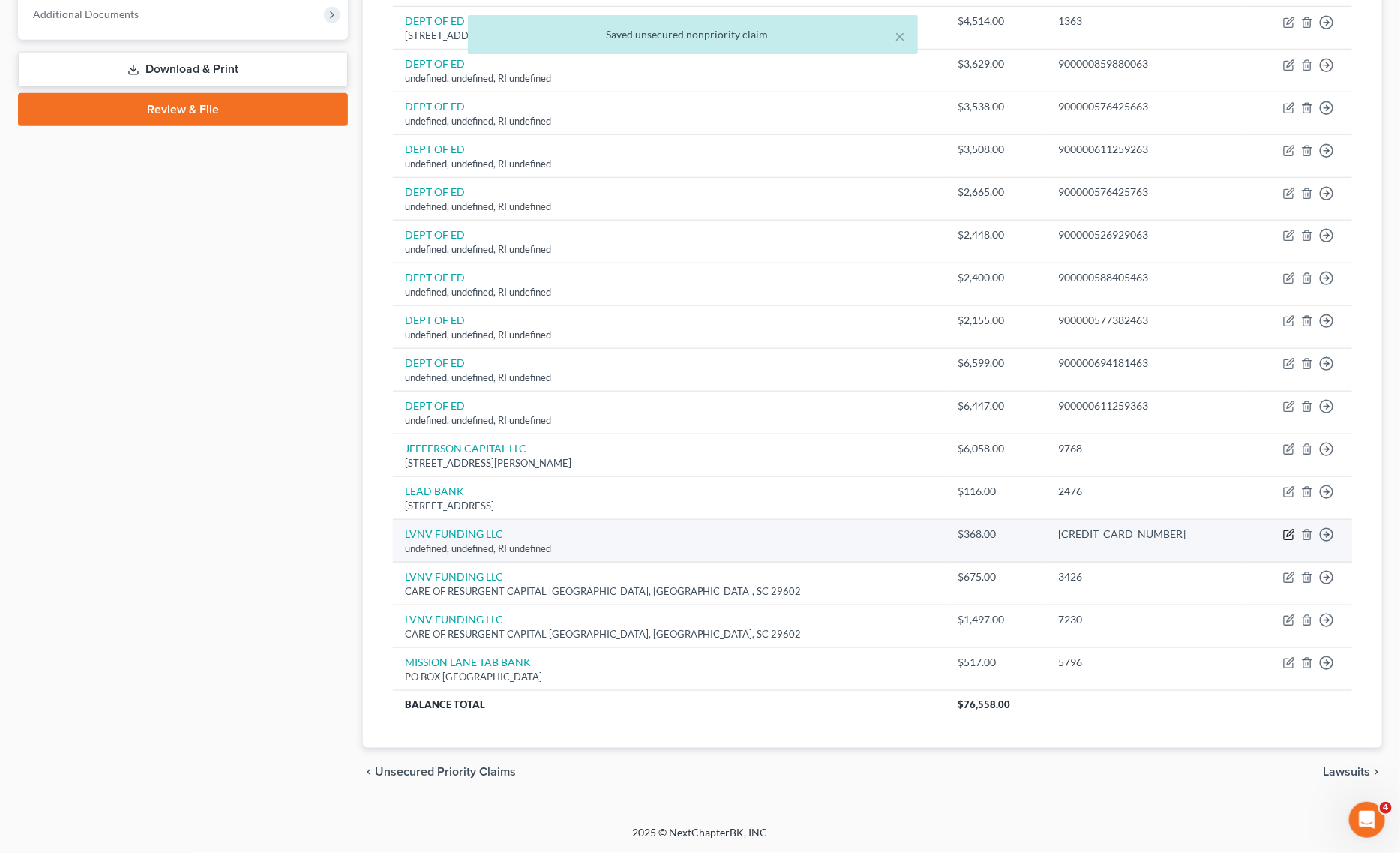
click at [1285, 533] on icon "button" at bounding box center [1289, 535] width 12 height 12
select select "41"
select select "14"
select select "0"
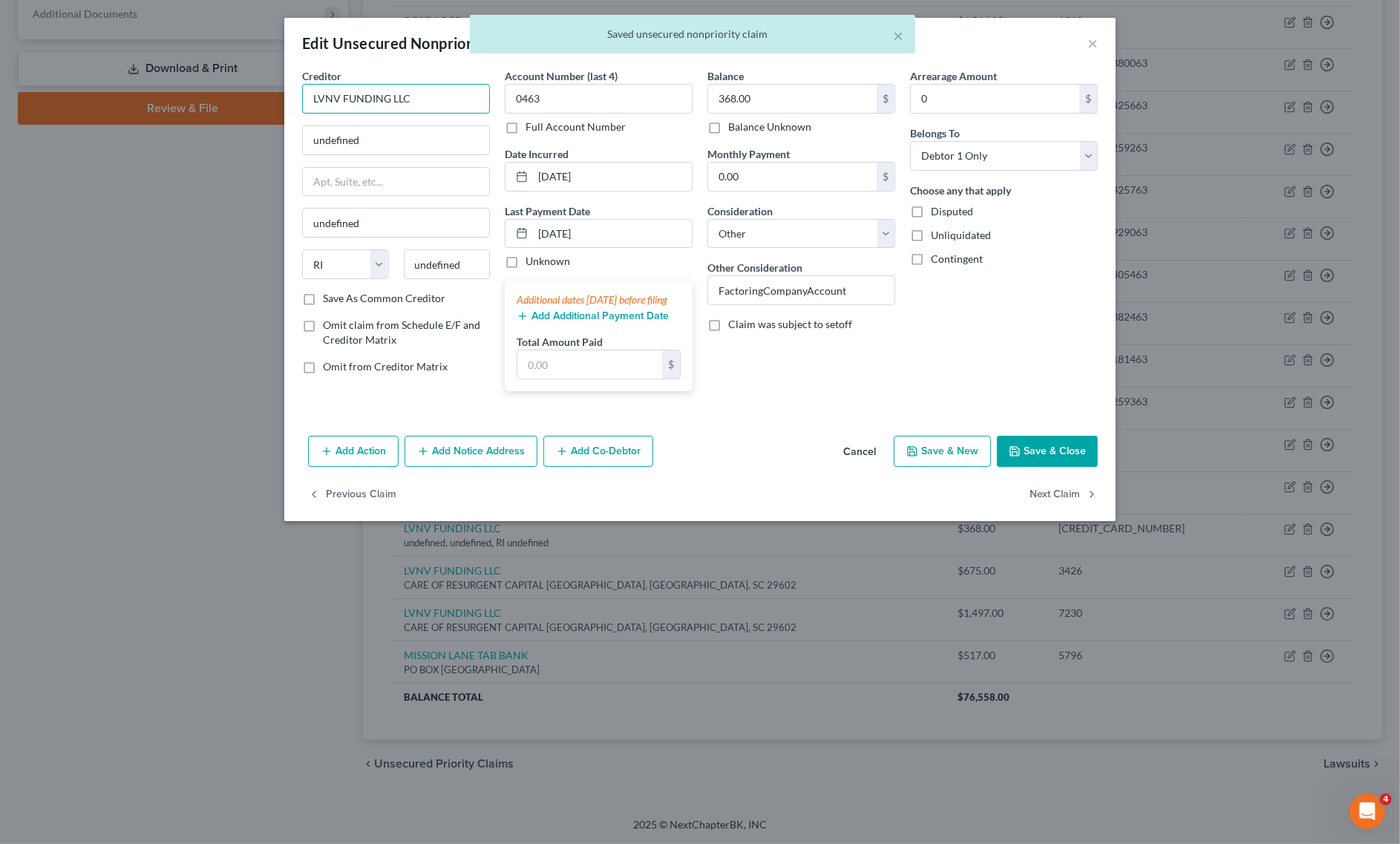
click at [461, 93] on input "LVNV FUNDING LLC" at bounding box center [396, 98] width 188 height 30
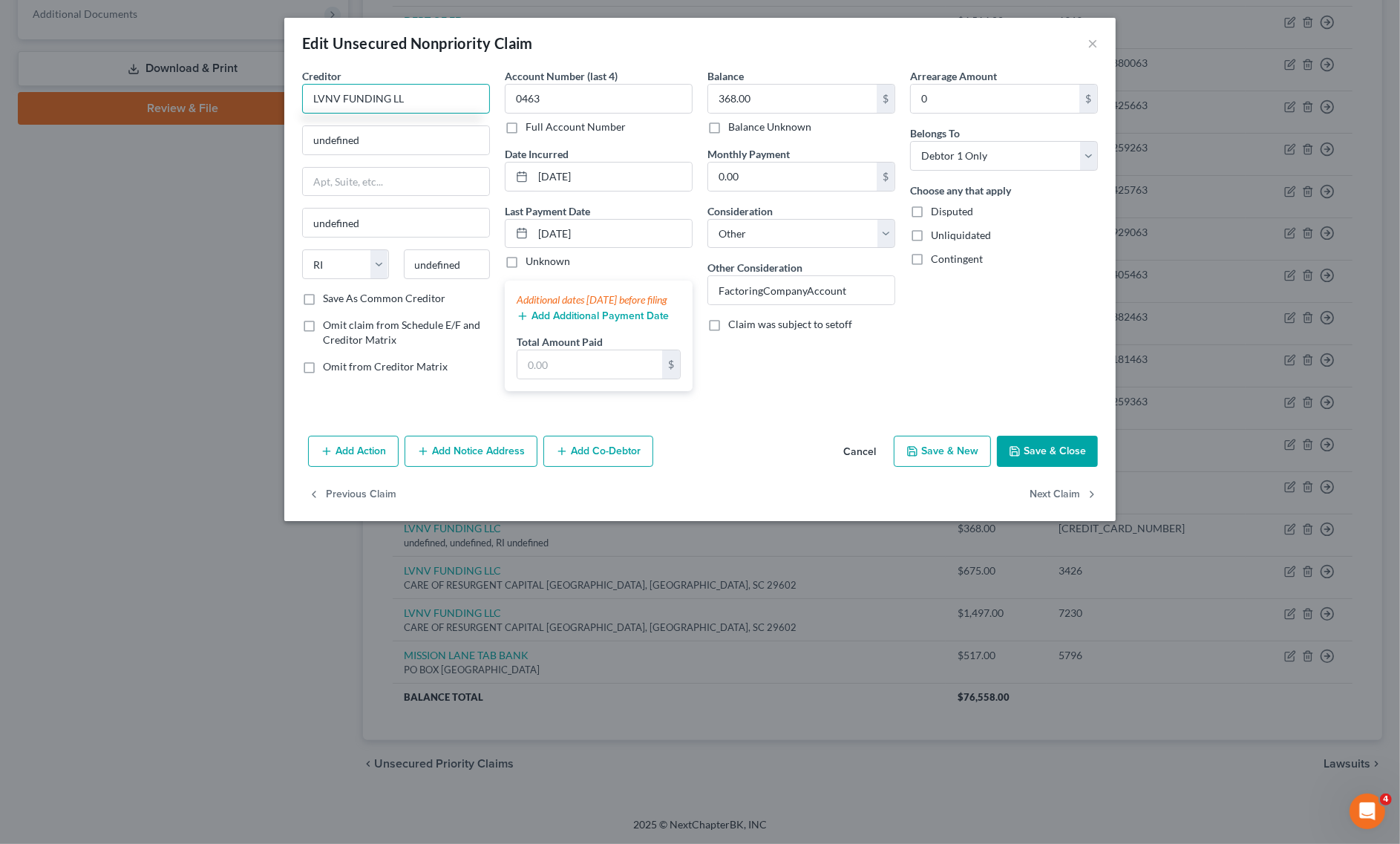
type input "LVNV FUNDING LLC"
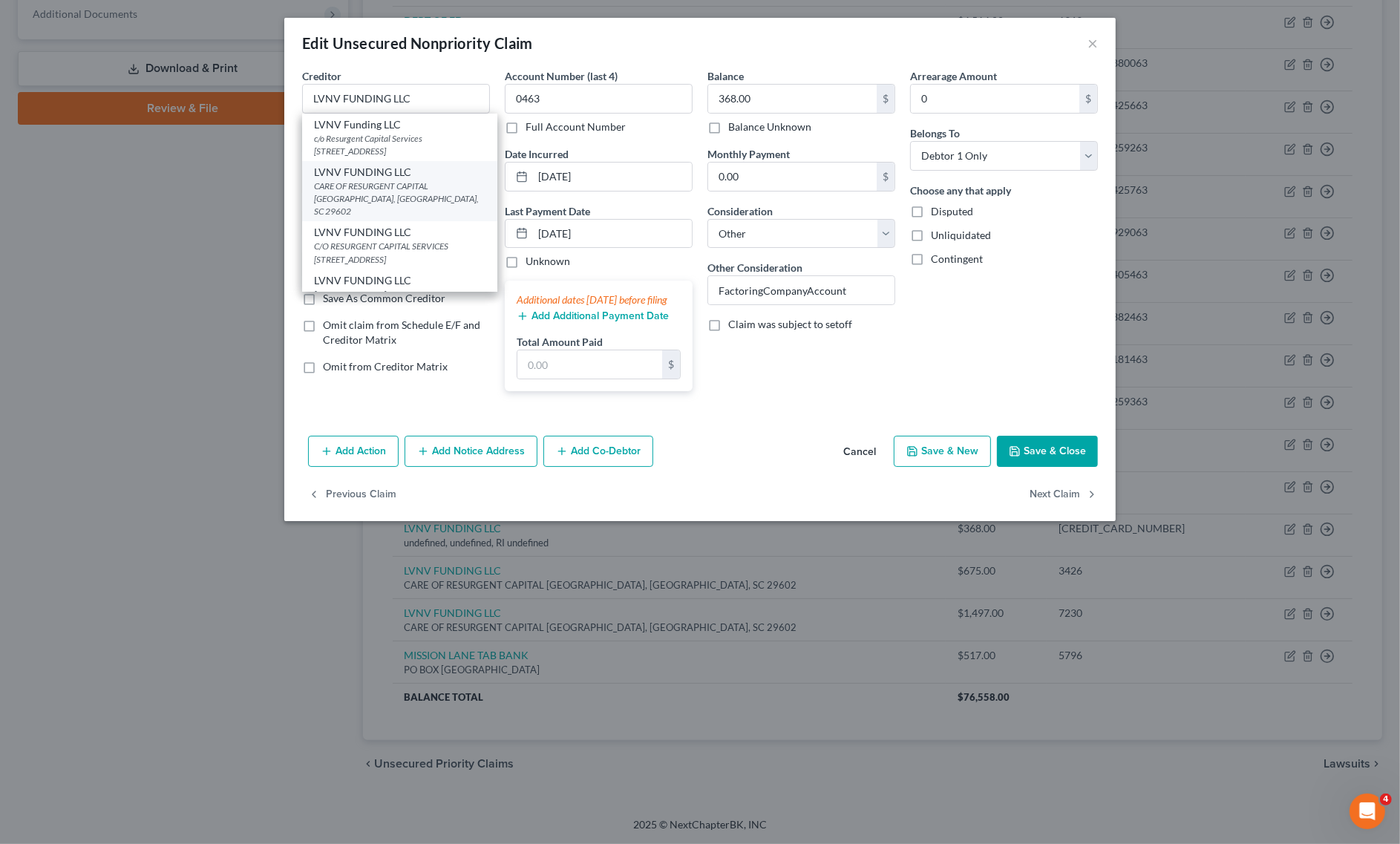
click at [389, 172] on div "LVNV FUNDING LLC" at bounding box center [399, 172] width 172 height 14
type input "CARE OF RESURGENT CAPITAL SERV"
type input "[GEOGRAPHIC_DATA]"
select select "42"
type input "29602"
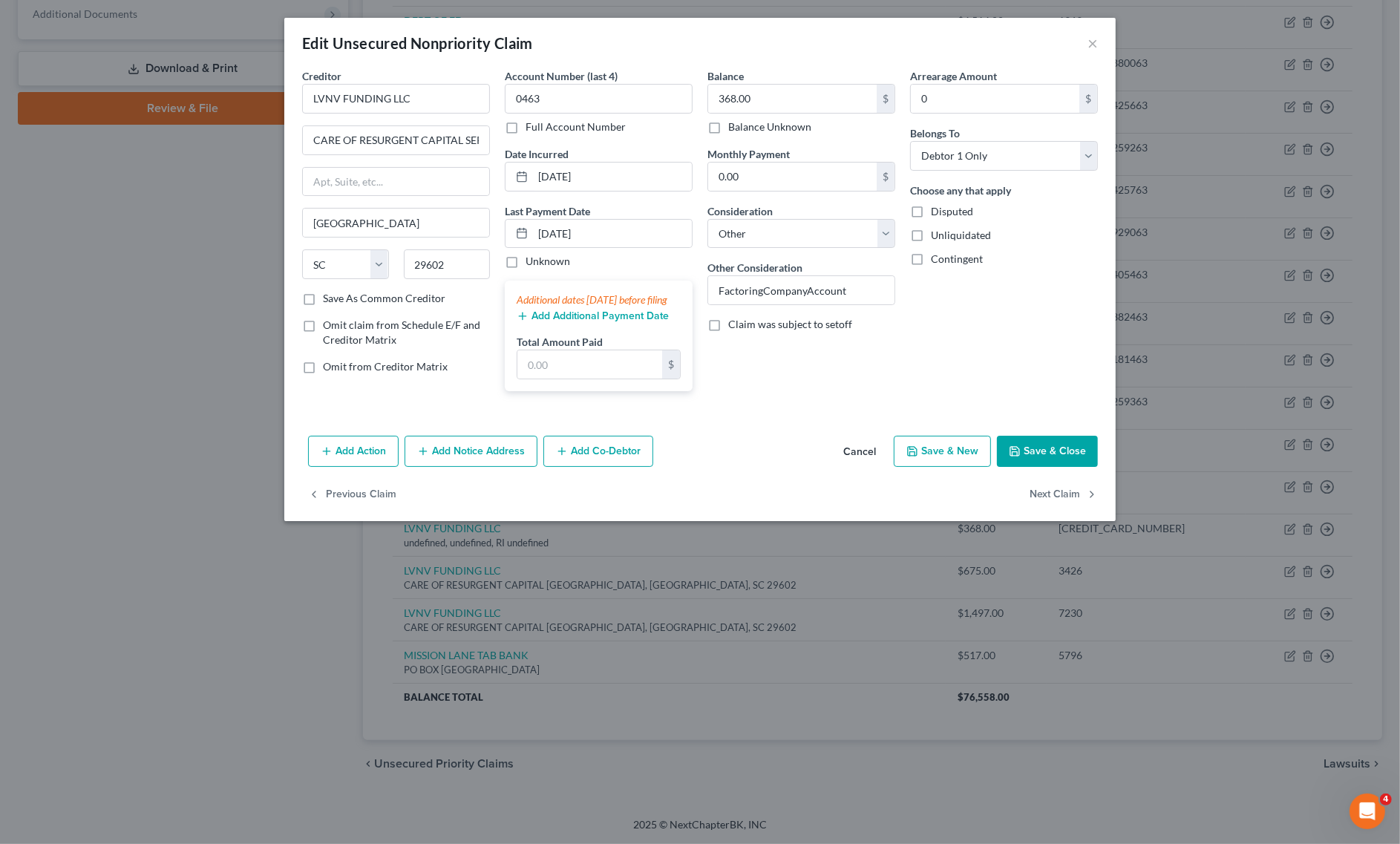
click at [1030, 465] on button "Save & Close" at bounding box center [1047, 451] width 101 height 32
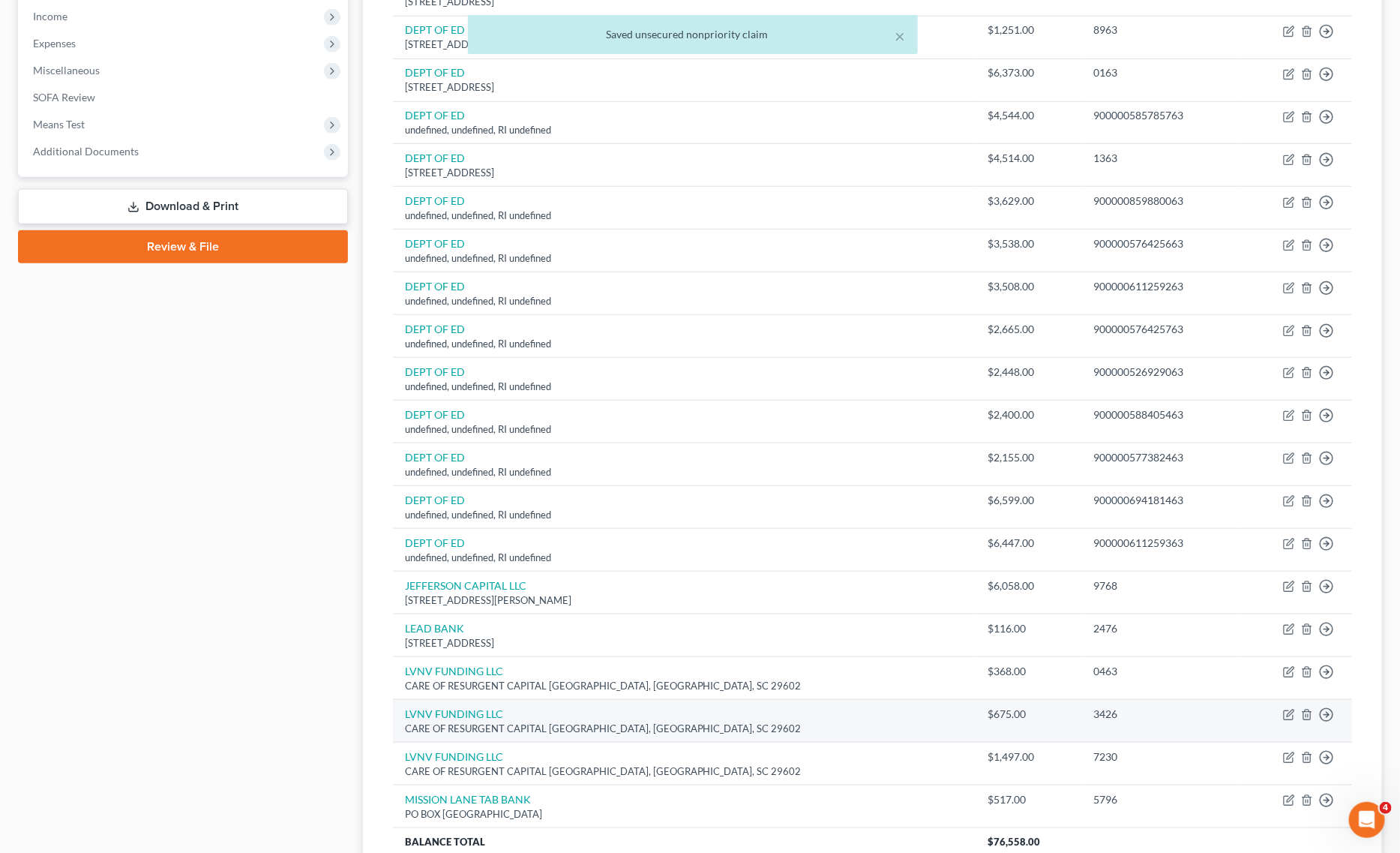
scroll to position [431, 0]
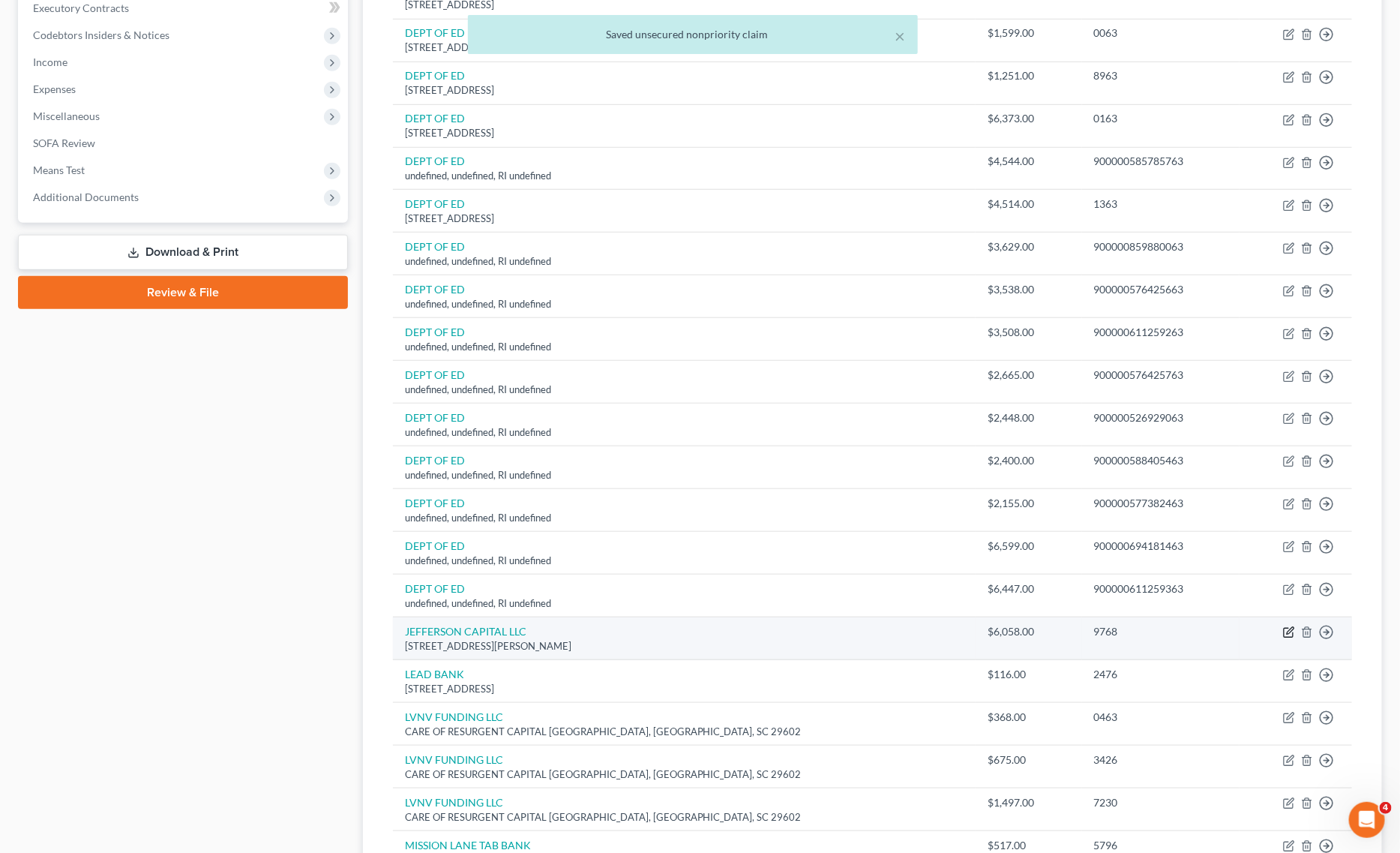
click at [1290, 636] on icon "button" at bounding box center [1289, 632] width 12 height 12
select select "24"
select select "14"
select select "0"
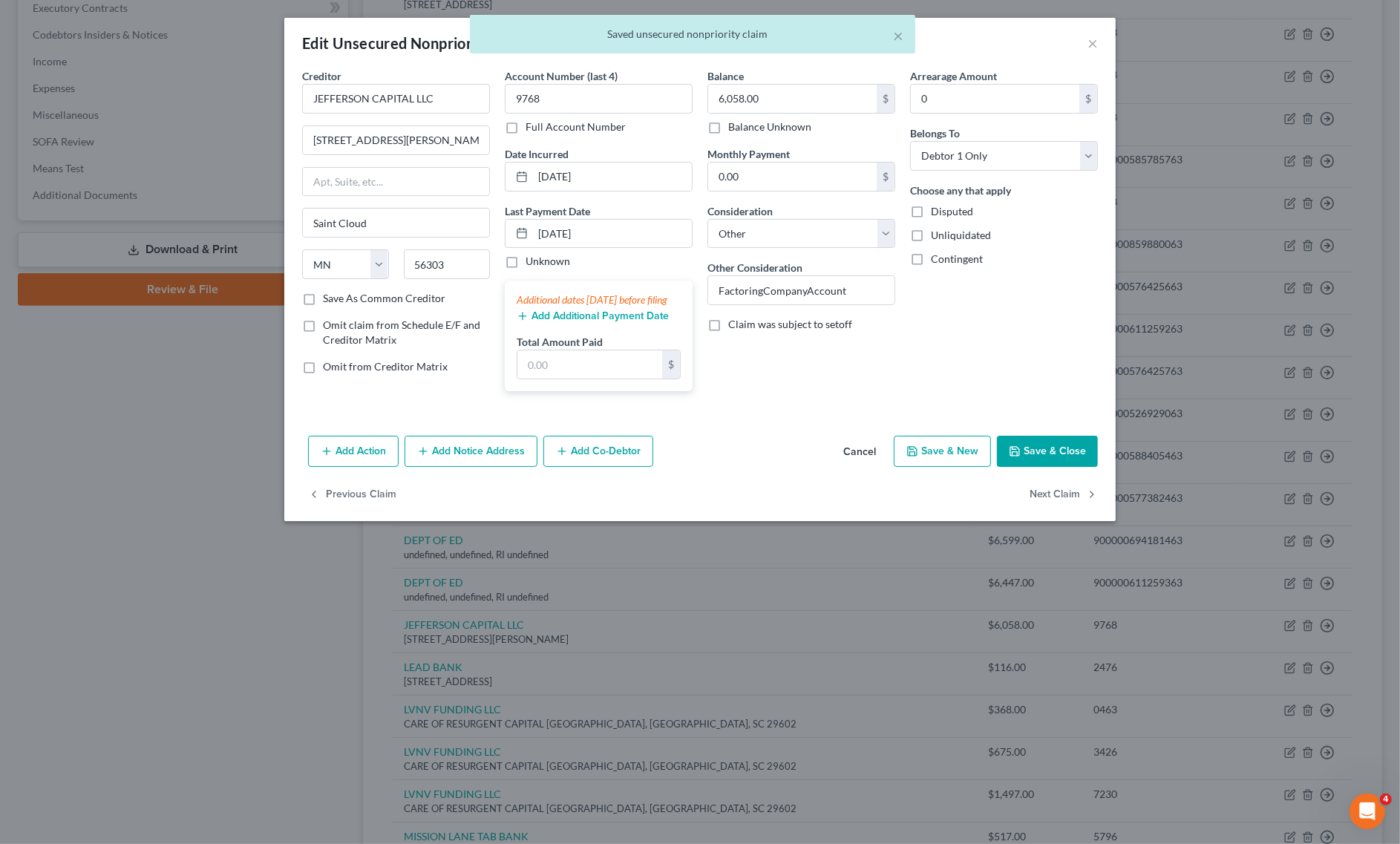
click at [1010, 457] on icon "button" at bounding box center [1015, 451] width 12 height 12
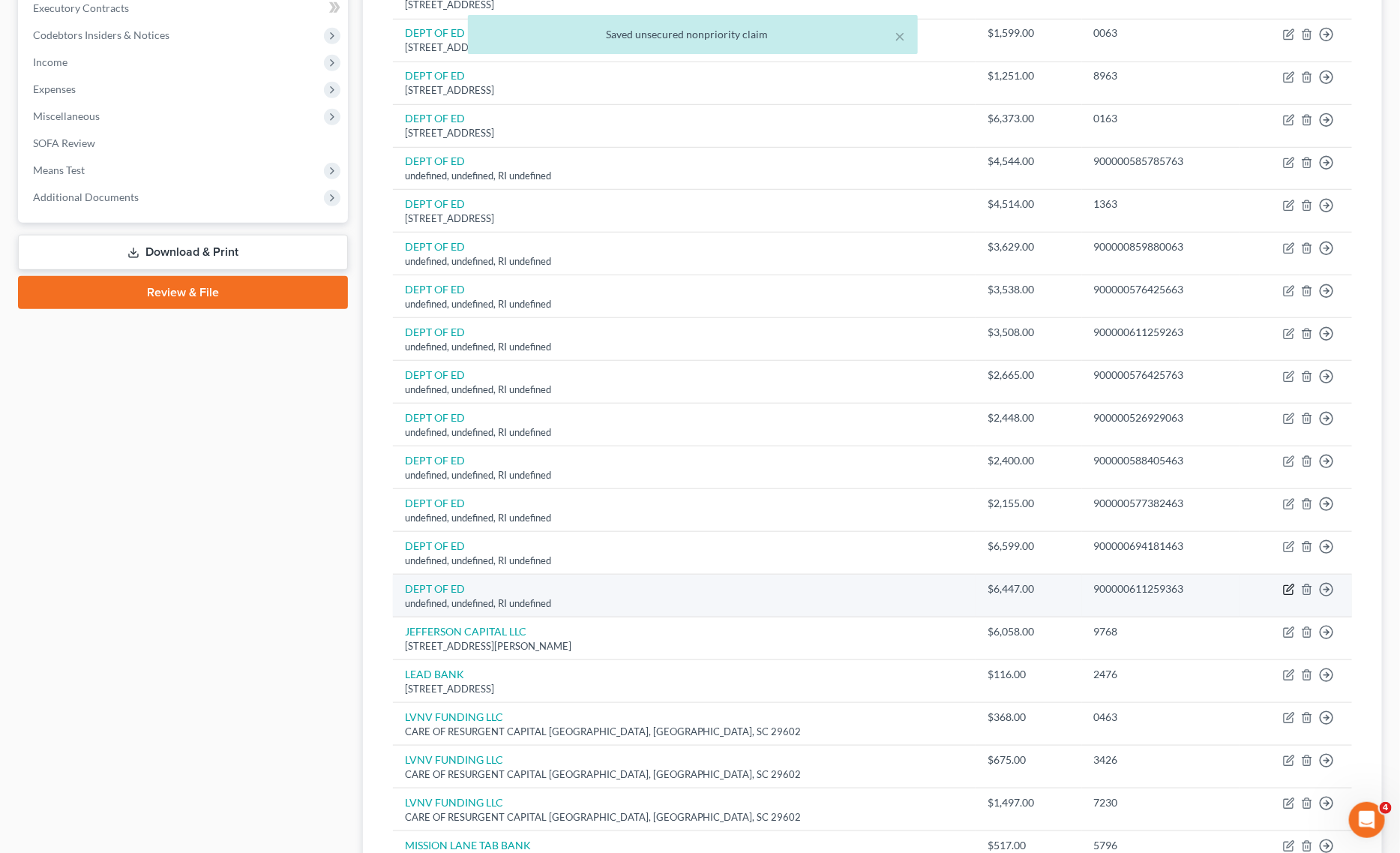
click at [1286, 589] on icon "button" at bounding box center [1288, 590] width 9 height 9
select select "41"
select select "14"
select select "0"
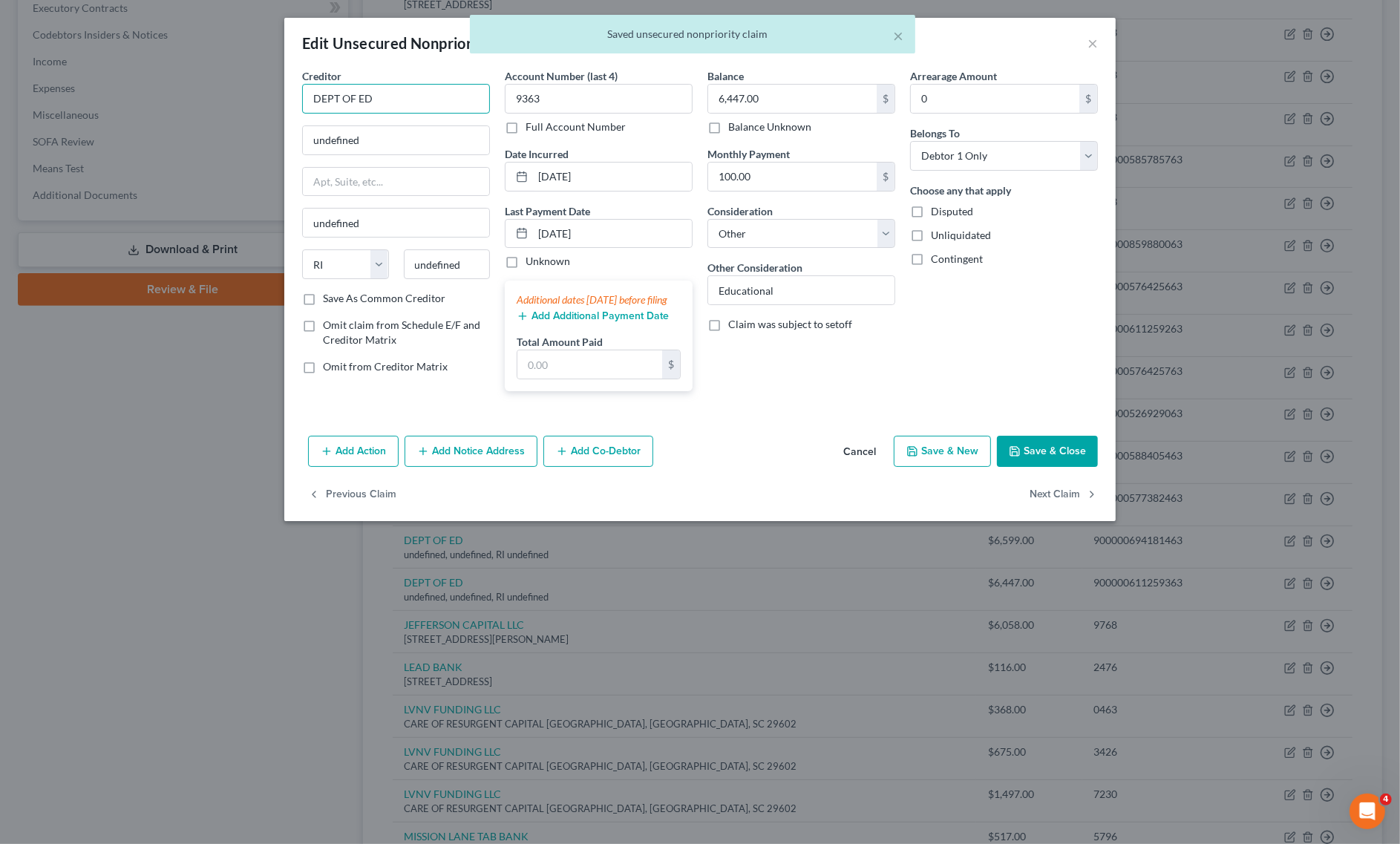
click at [472, 89] on input "DEPT OF ED" at bounding box center [396, 98] width 188 height 30
type input "DEPT OF ED"
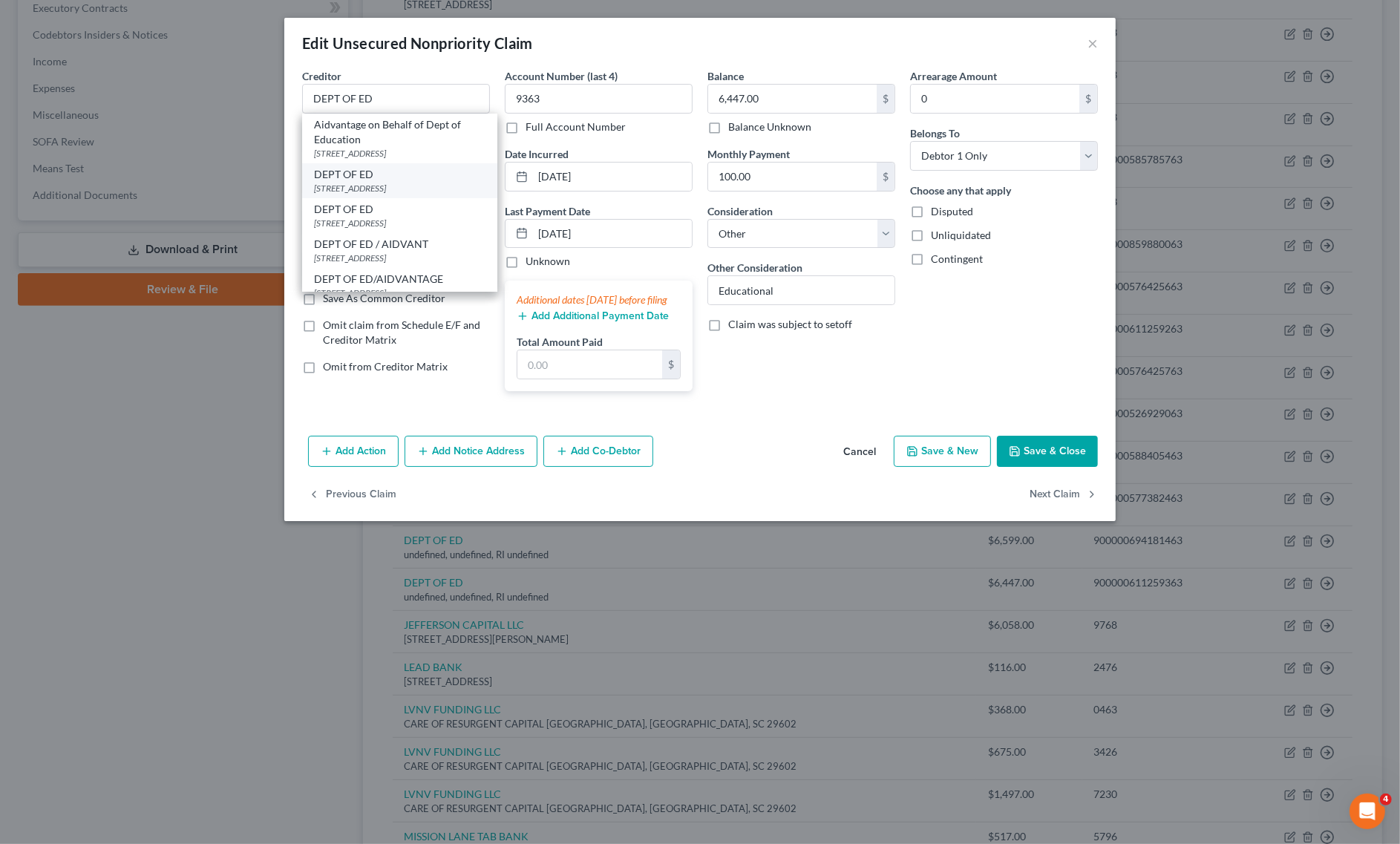
click at [347, 182] on div "[STREET_ADDRESS]" at bounding box center [399, 188] width 172 height 12
type input "[STREET_ADDRESS]"
type input "Lincoln"
select select "30"
type input "68508"
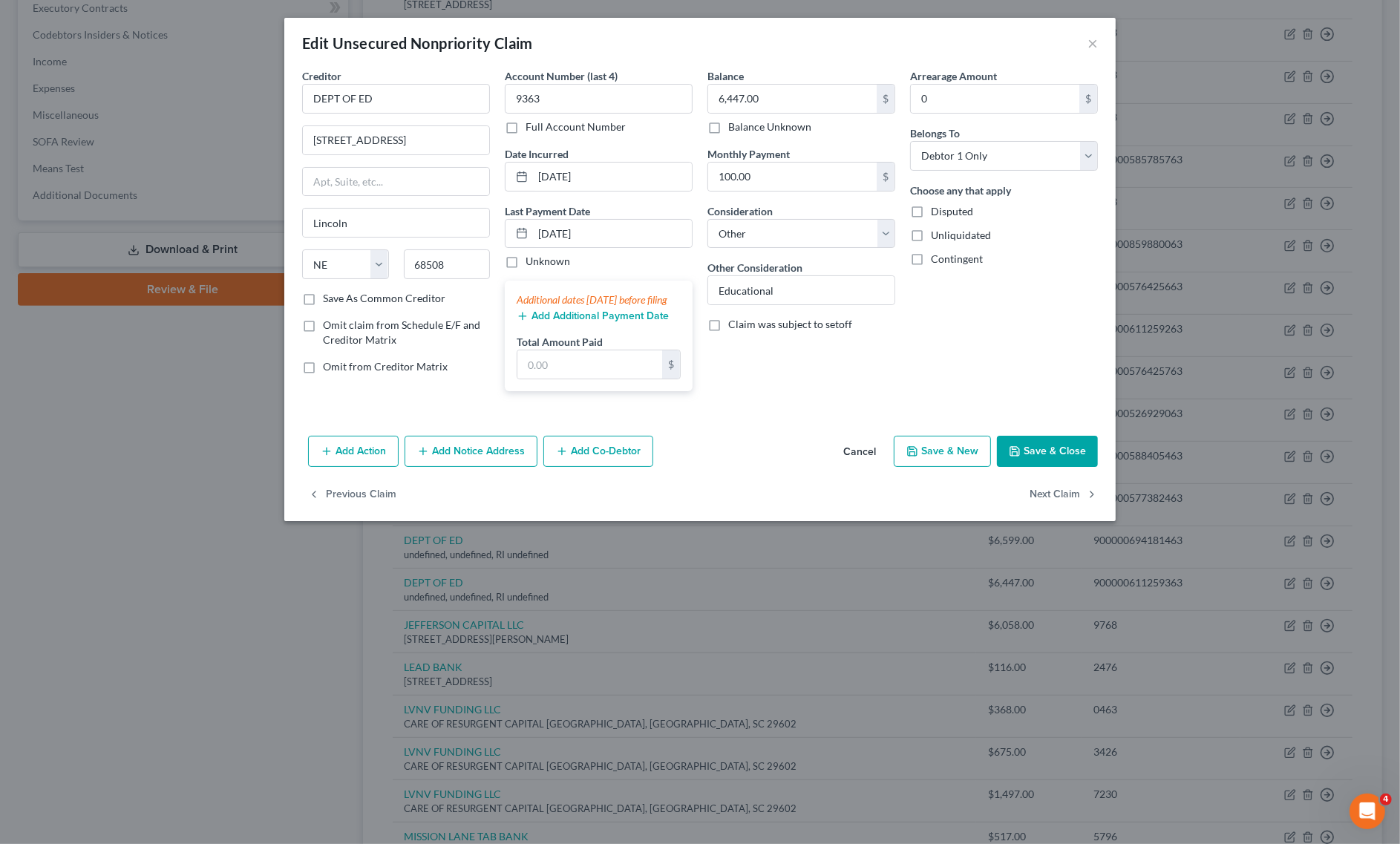
click at [1046, 467] on button "Save & Close" at bounding box center [1047, 451] width 101 height 32
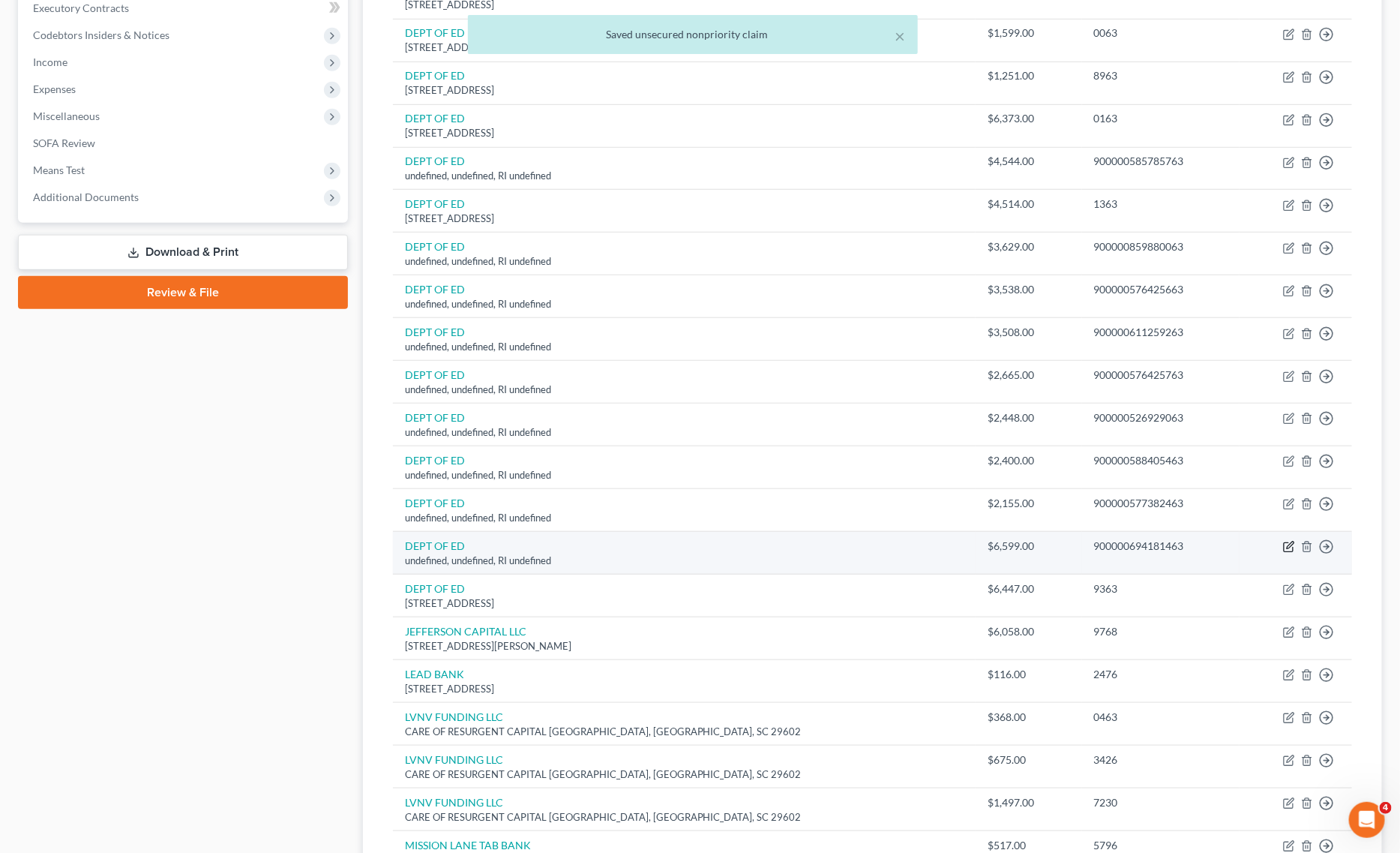
click at [1289, 553] on icon "button" at bounding box center [1288, 547] width 9 height 9
select select "41"
select select "14"
select select "0"
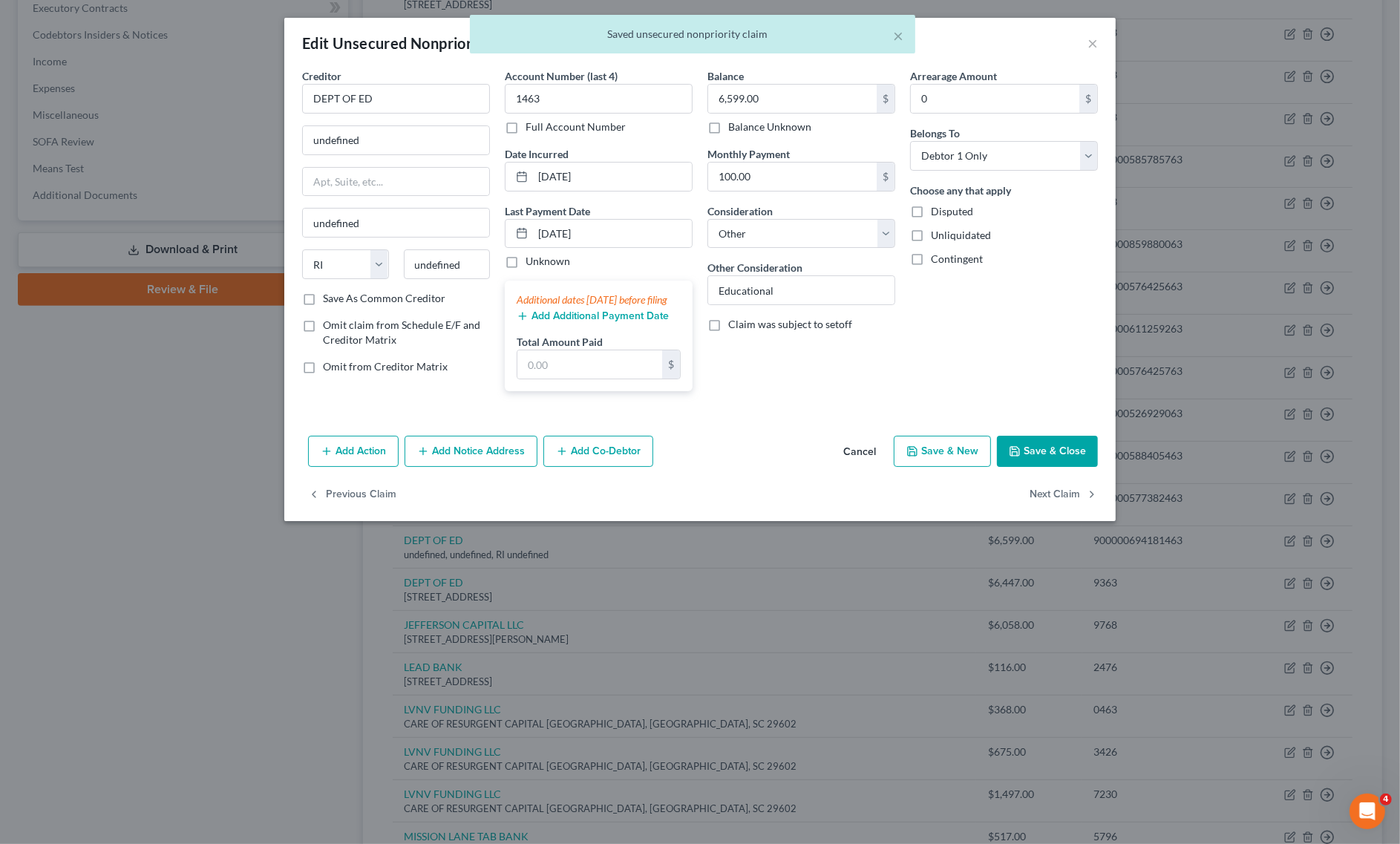
click at [440, 80] on div "Creditor * DEPT OF ED" at bounding box center [396, 90] width 188 height 45
click at [402, 100] on input "DEPT OF ED" at bounding box center [396, 98] width 188 height 30
type input "DEPT OF ED"
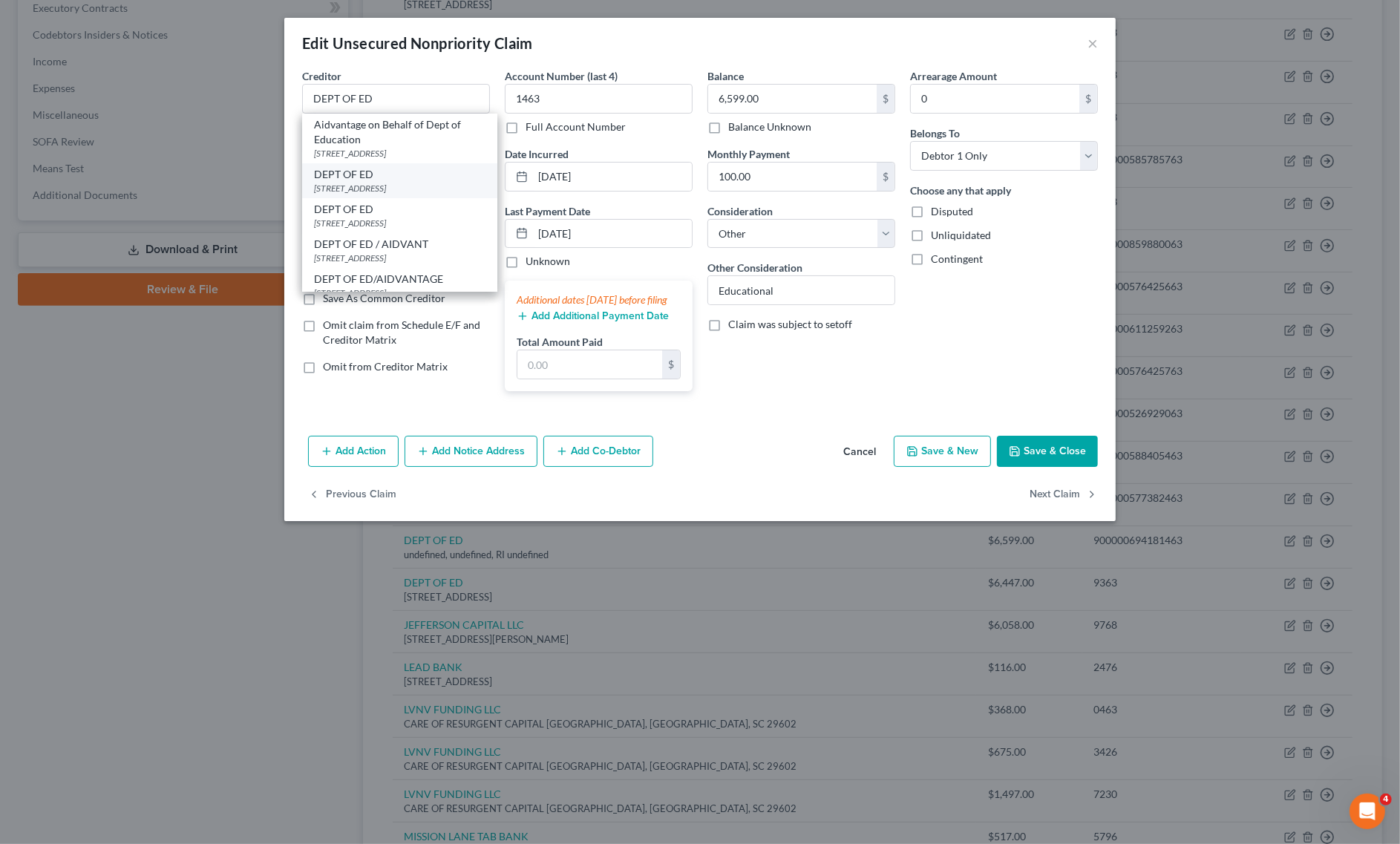
click at [358, 180] on div "DEPT OF ED" at bounding box center [399, 174] width 172 height 14
type input "[STREET_ADDRESS]"
type input "Lincoln"
select select "30"
type input "68508"
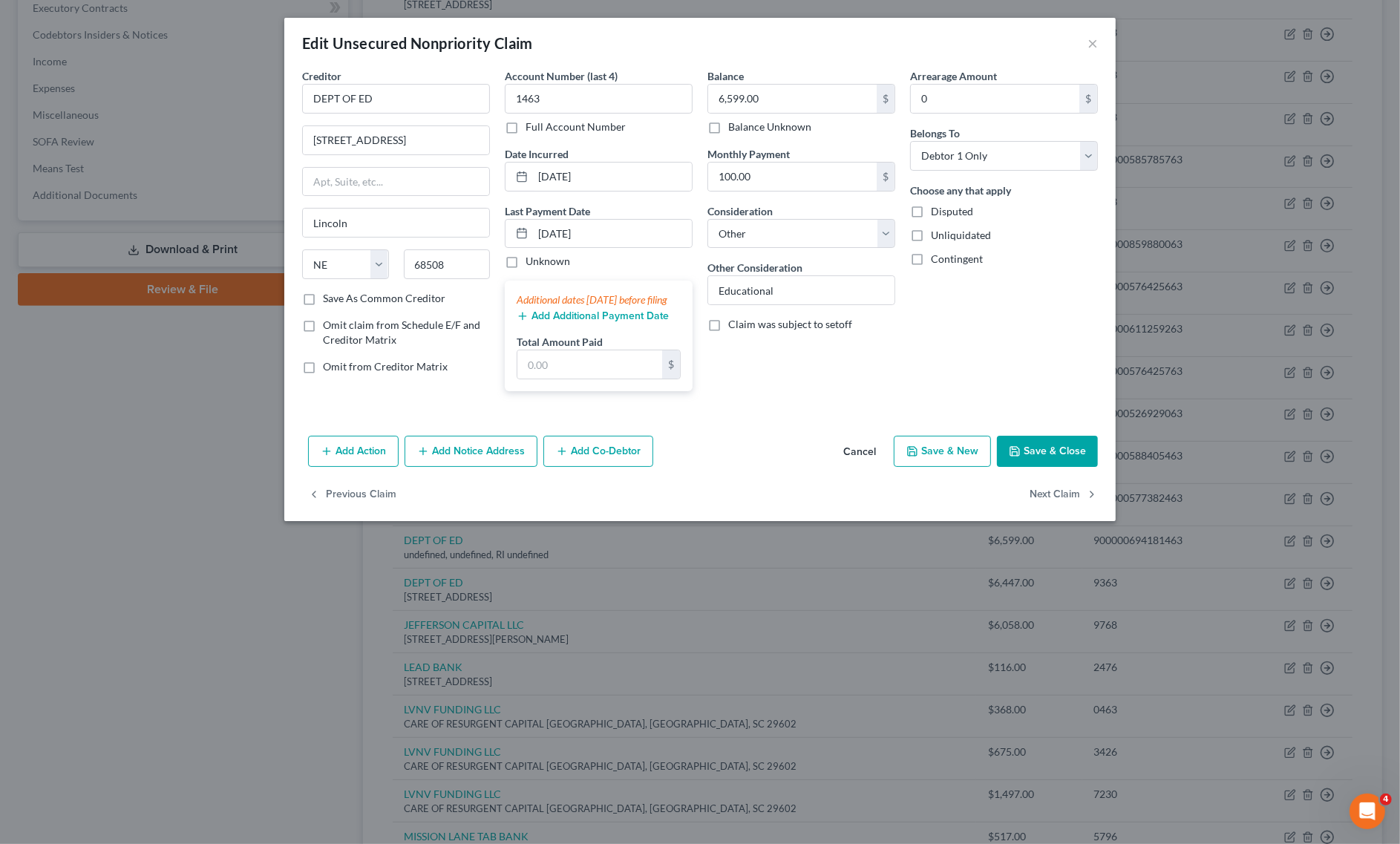
click at [1088, 467] on button "Save & Close" at bounding box center [1047, 451] width 101 height 32
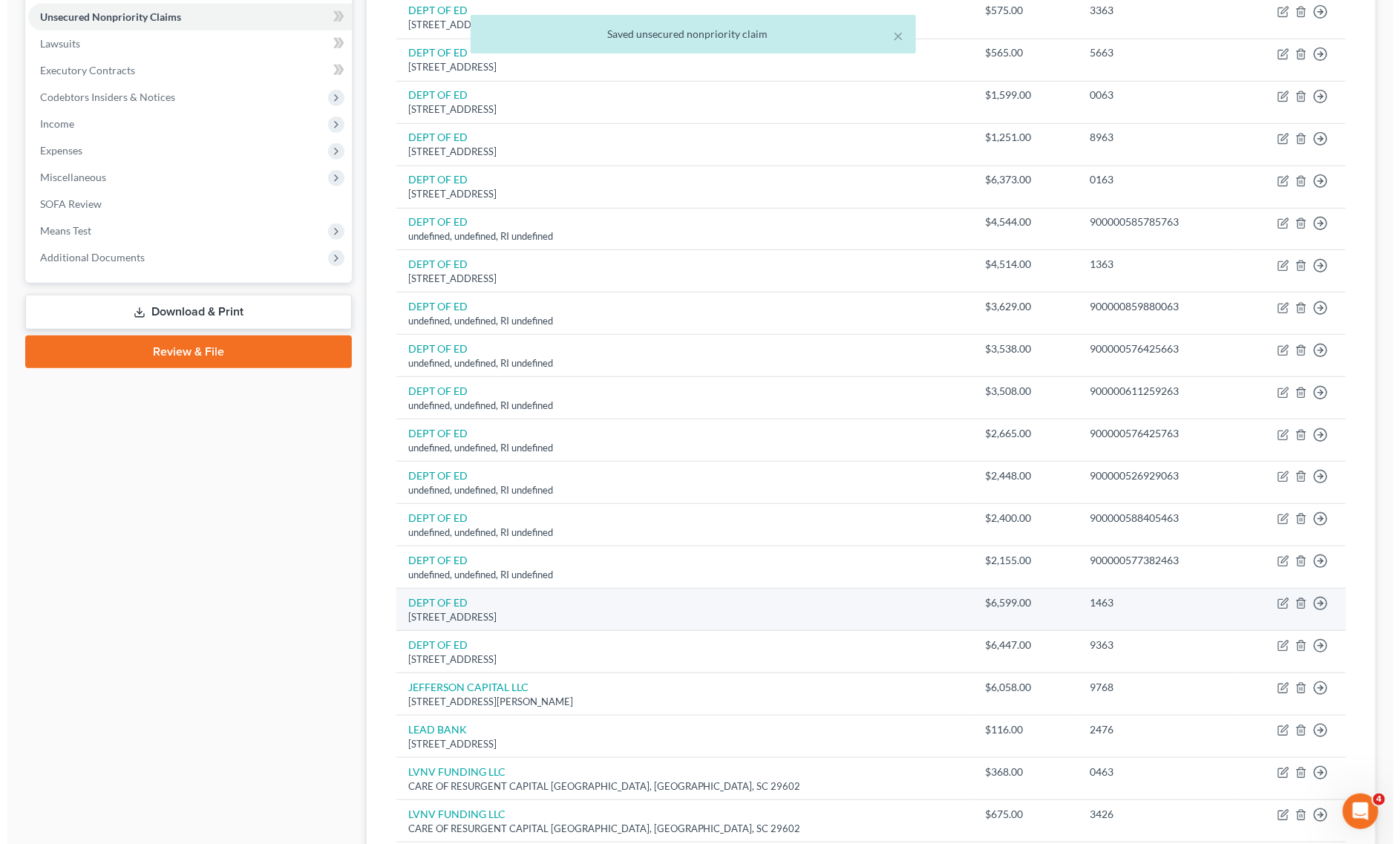
scroll to position [334, 0]
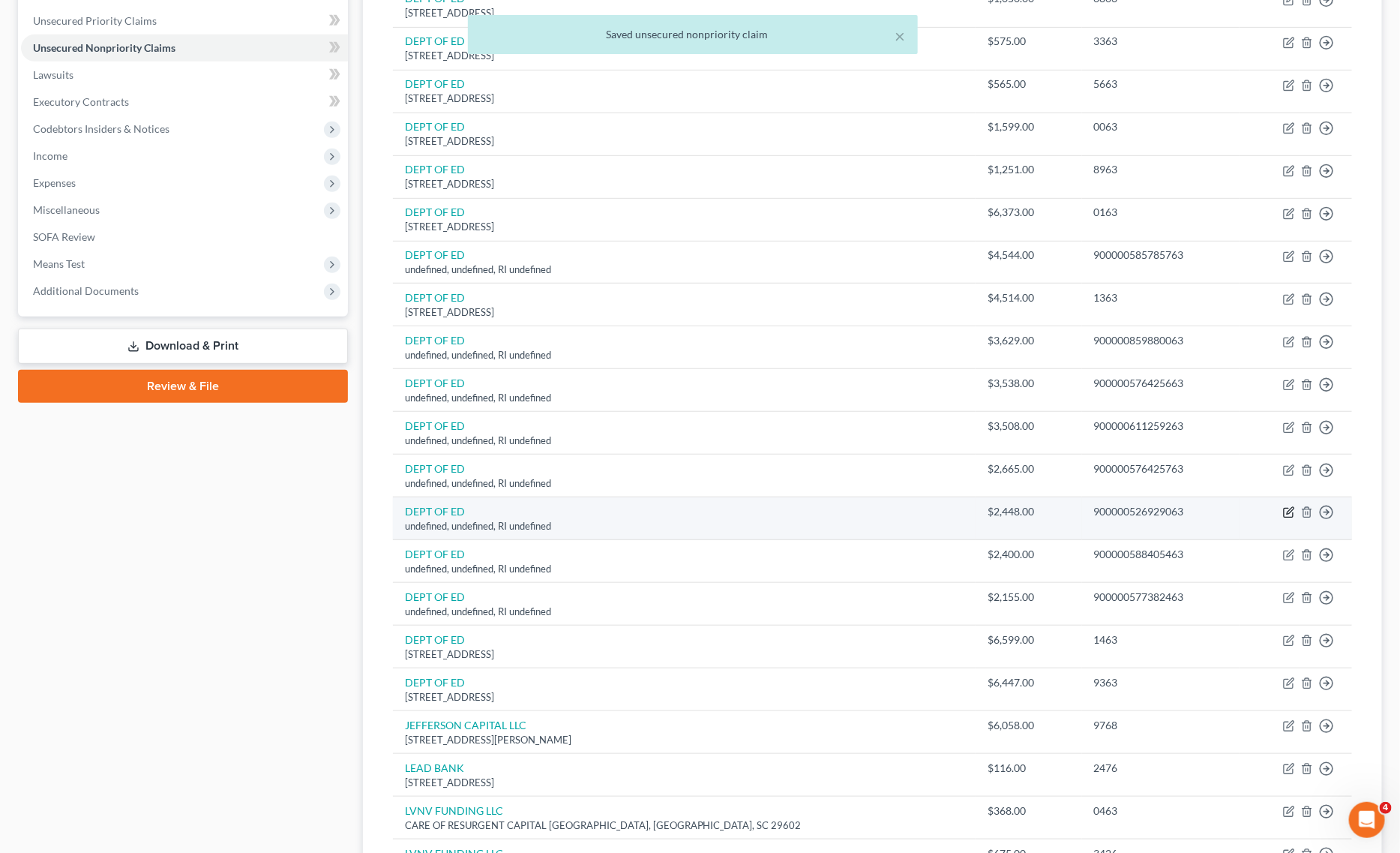
click at [1286, 516] on icon "button" at bounding box center [1289, 512] width 12 height 12
select select "41"
select select "14"
select select "0"
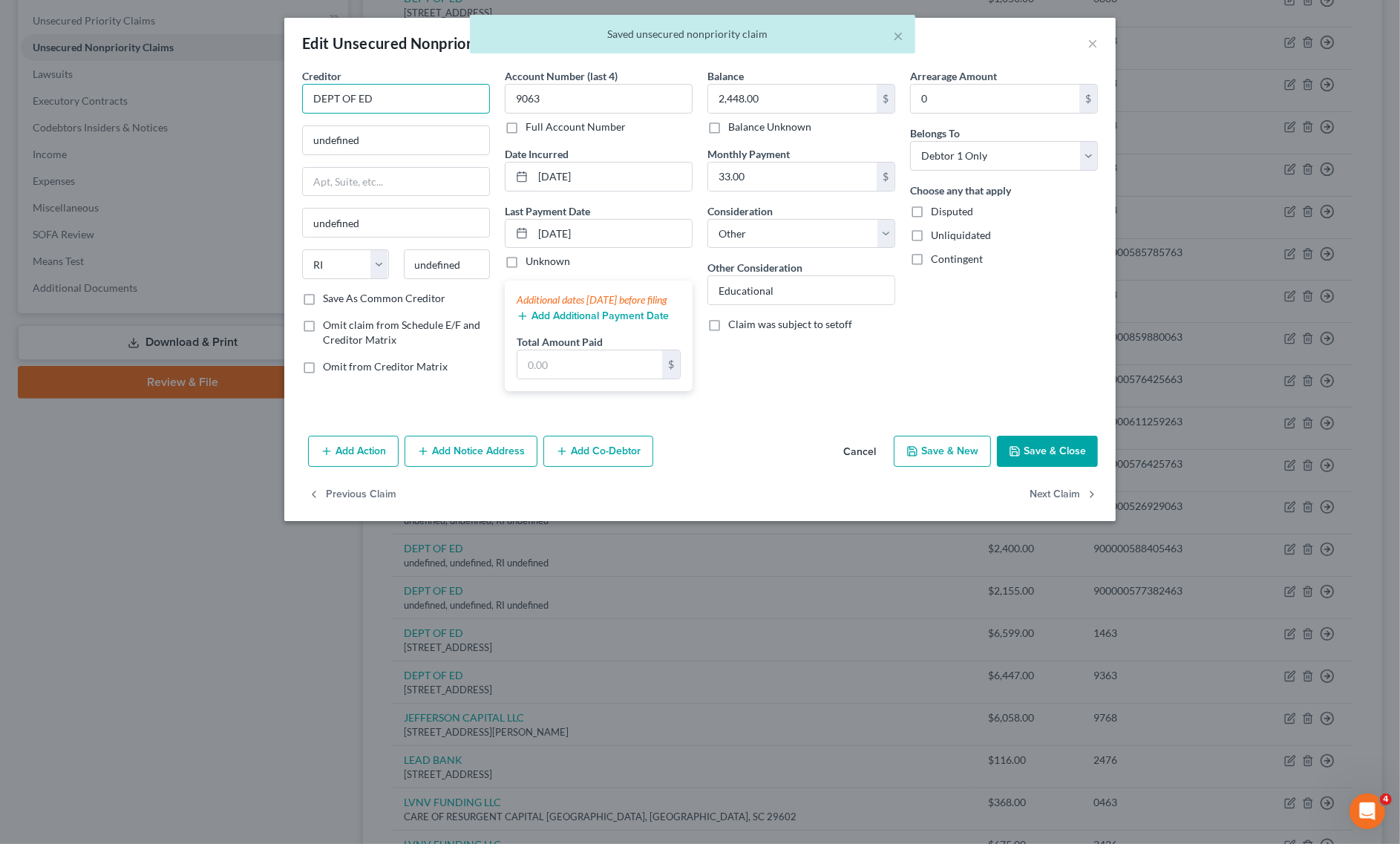
click at [466, 94] on input "DEPT OF ED" at bounding box center [396, 98] width 188 height 30
type input "DEPT OF ED"
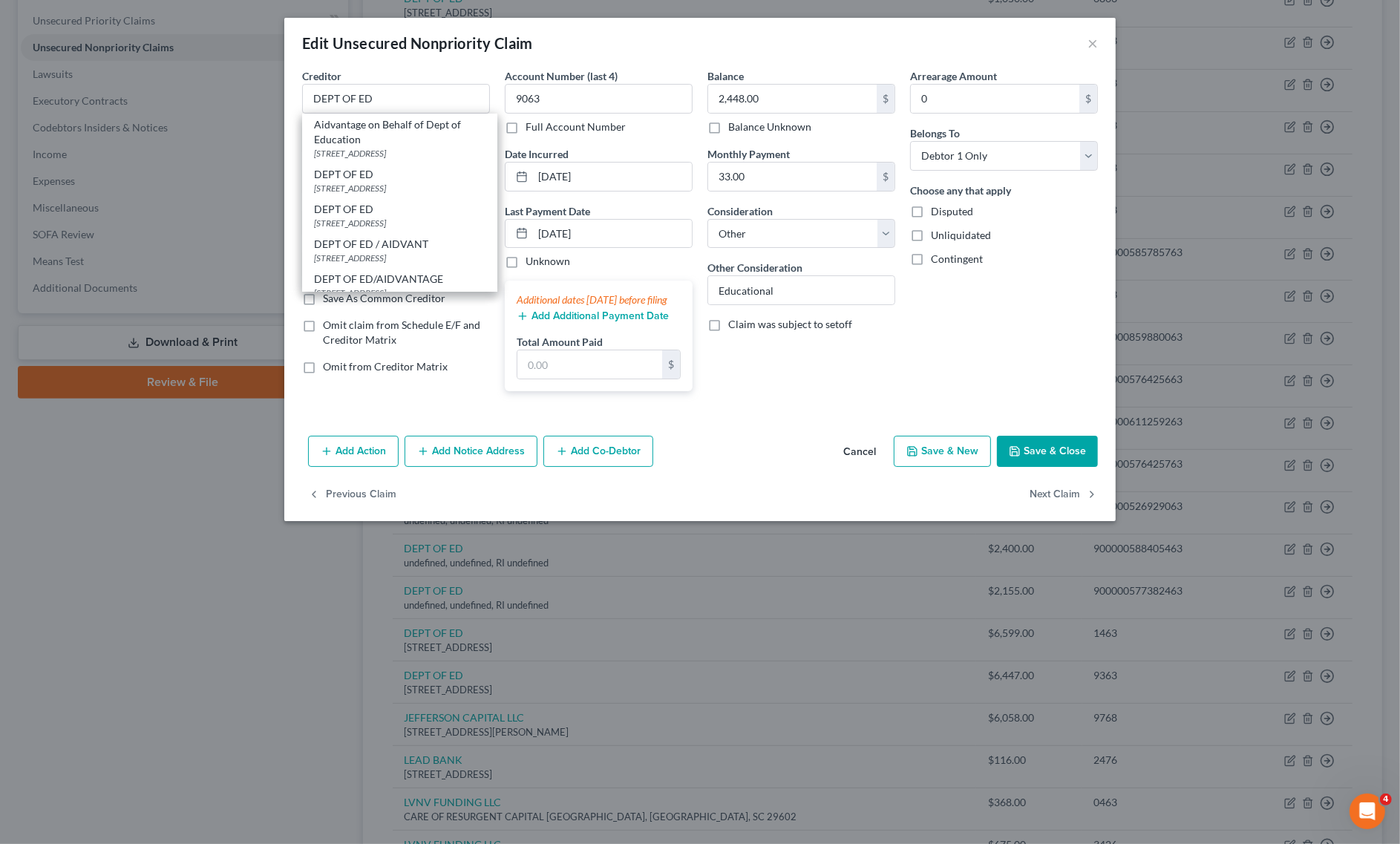
drag, startPoint x: 373, startPoint y: 186, endPoint x: 536, endPoint y: 257, distance: 177.8
click at [373, 184] on div "[STREET_ADDRESS]" at bounding box center [399, 188] width 172 height 12
type input "[STREET_ADDRESS]"
type input "Lincoln"
select select "30"
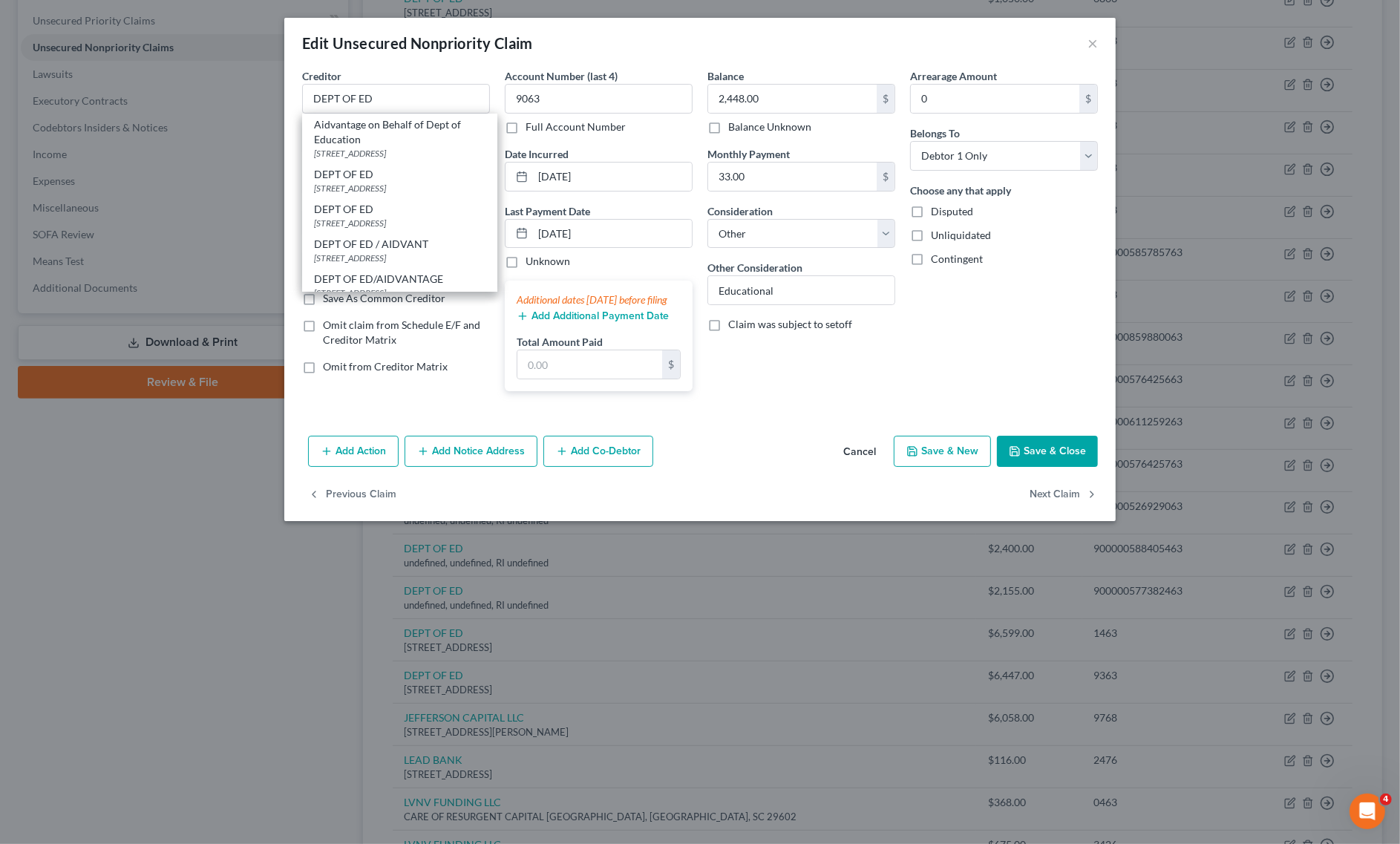
type input "68508"
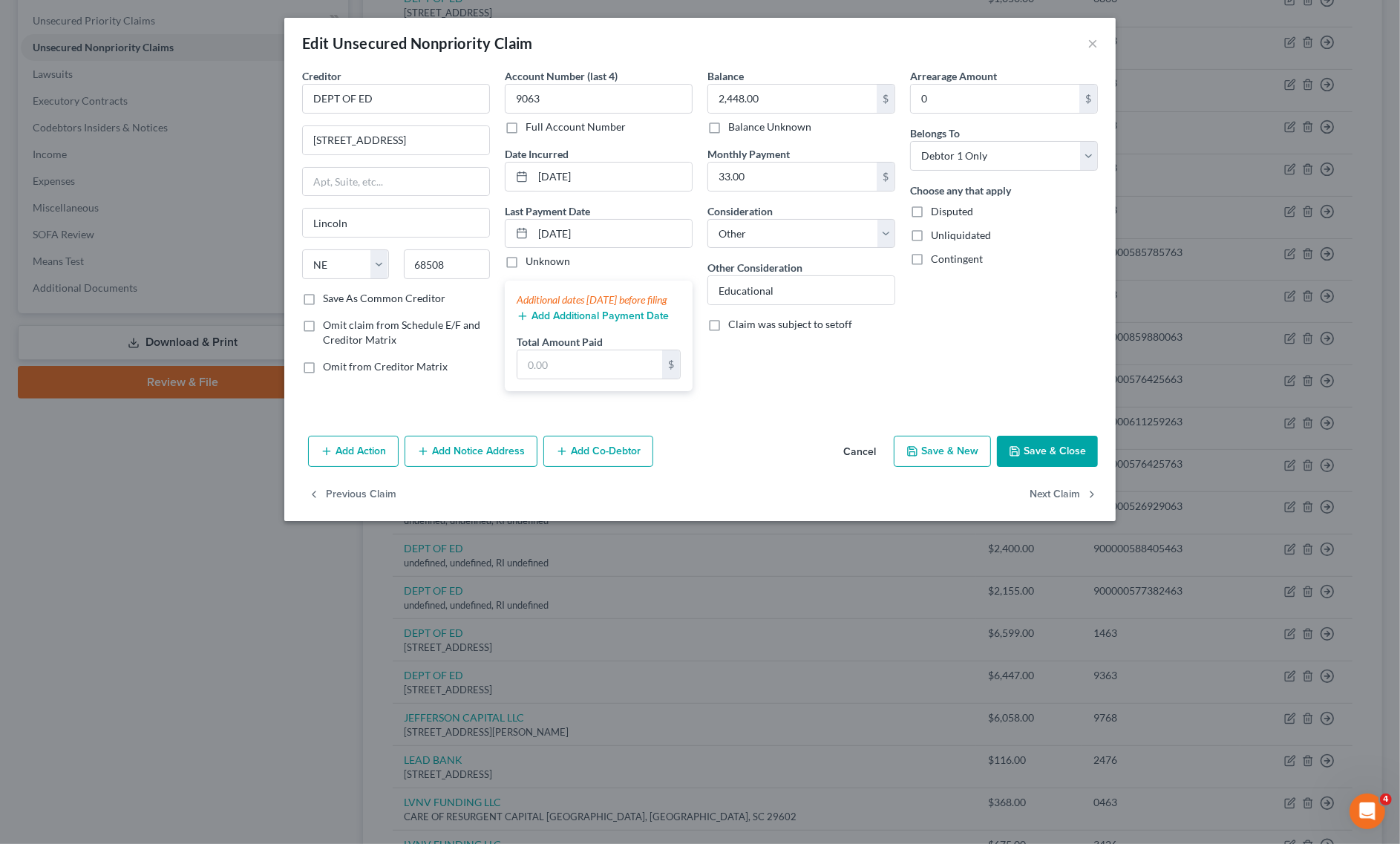
click at [1041, 467] on button "Save & Close" at bounding box center [1047, 451] width 101 height 32
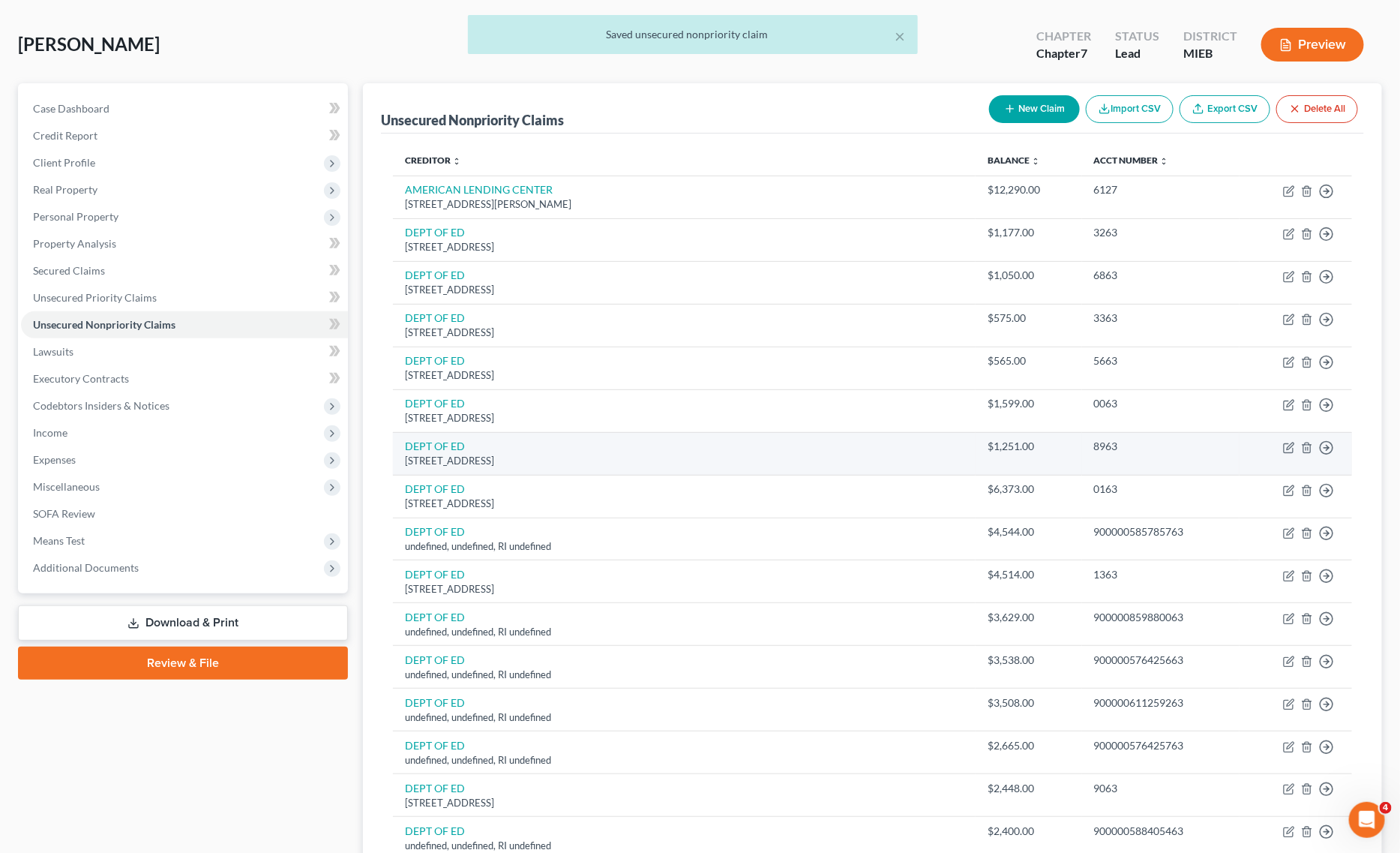
scroll to position [94, 0]
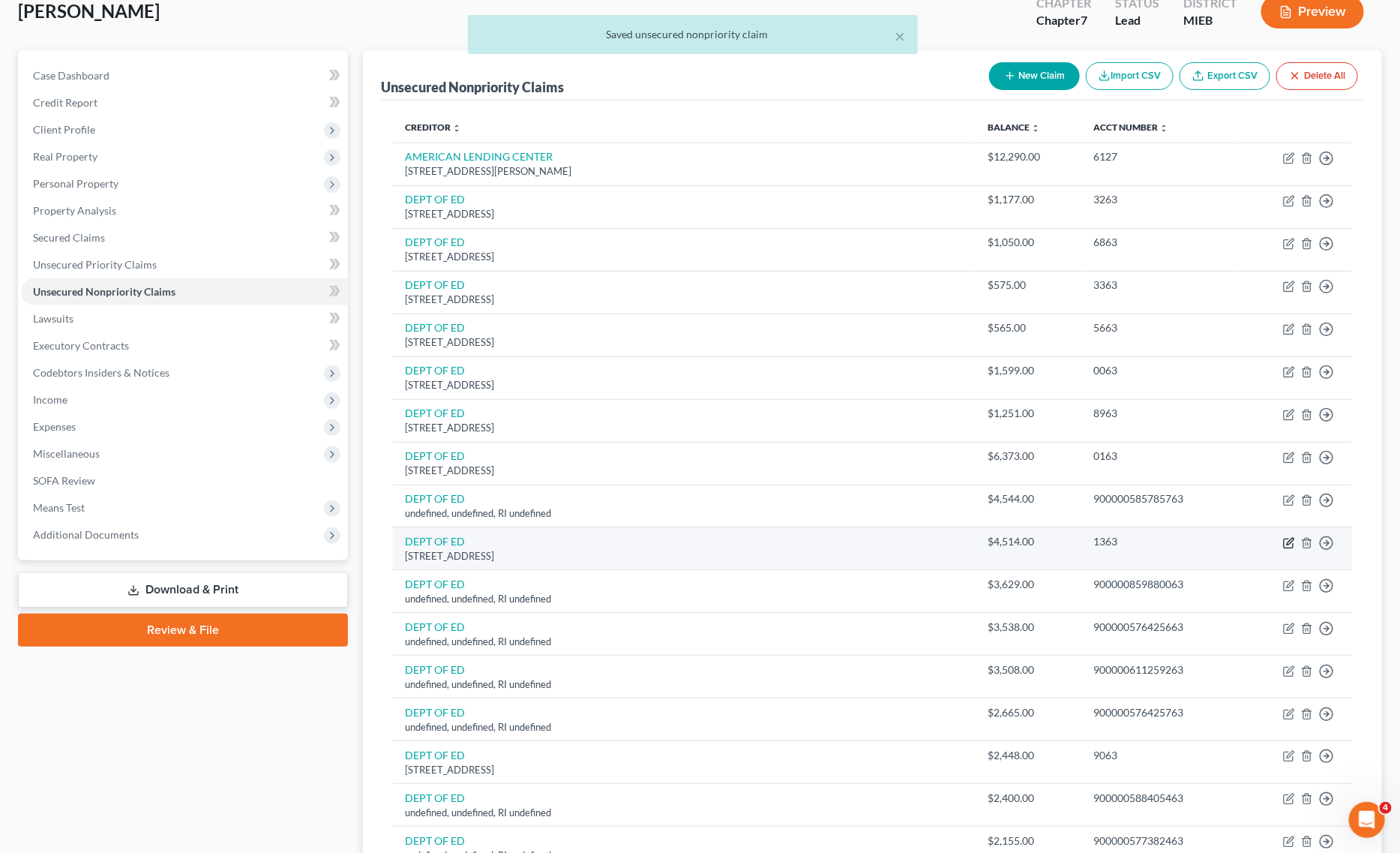
click at [1289, 545] on icon "button" at bounding box center [1289, 543] width 12 height 12
select select "30"
select select "14"
select select "0"
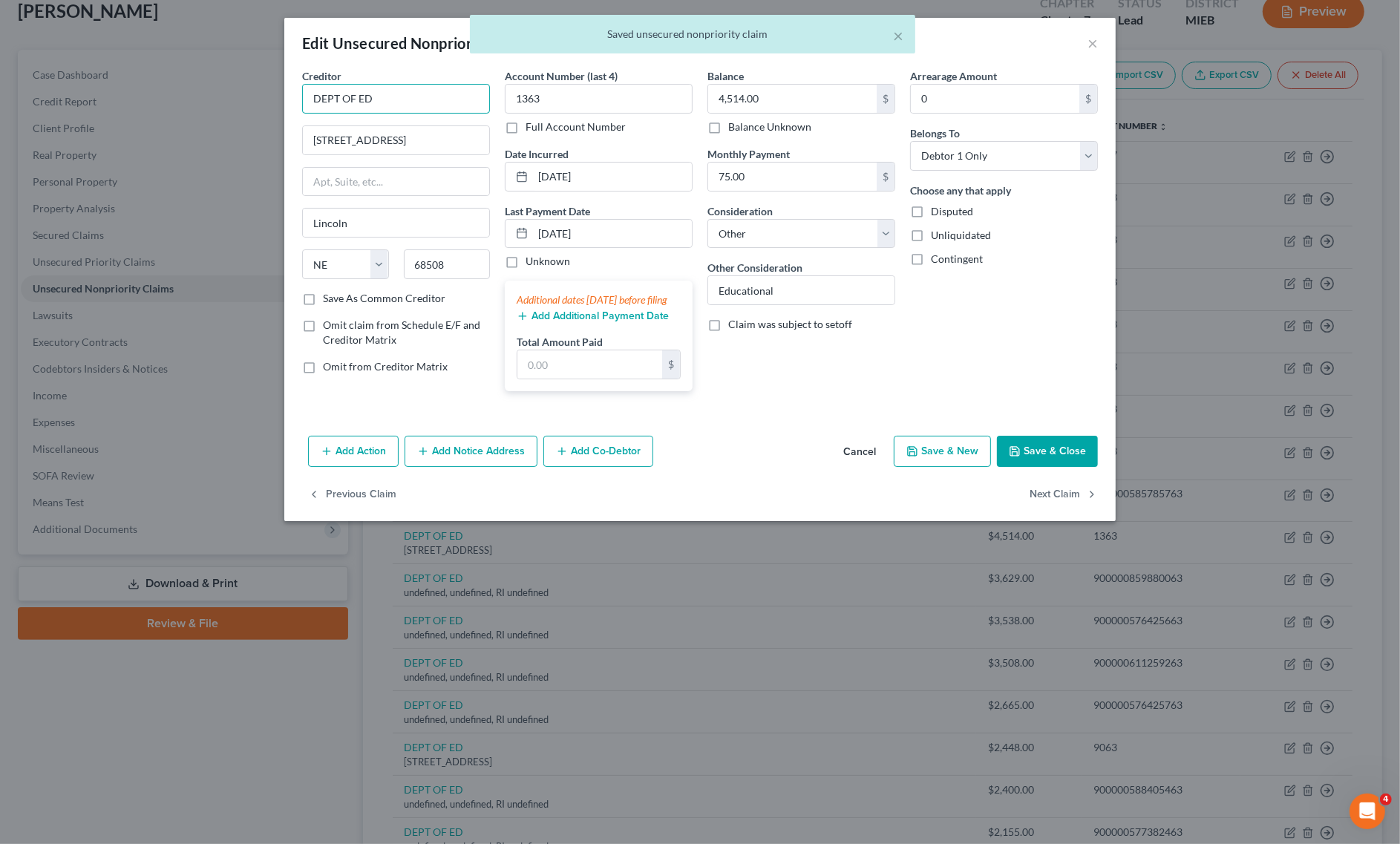
click at [420, 113] on input "DEPT OF ED" at bounding box center [396, 98] width 188 height 30
type input "DEPT OF ED"
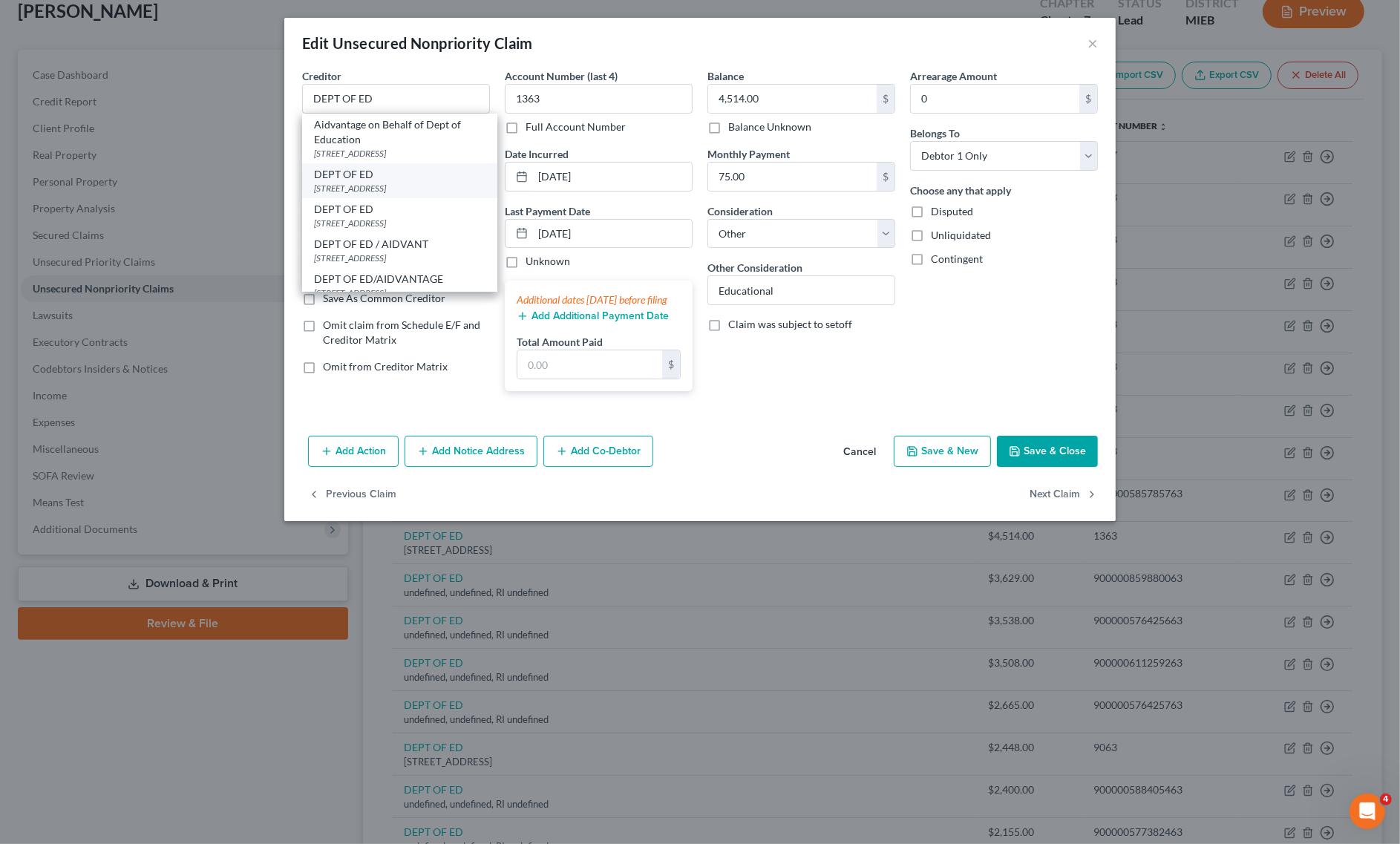
click at [401, 184] on div "[STREET_ADDRESS]" at bounding box center [399, 188] width 172 height 12
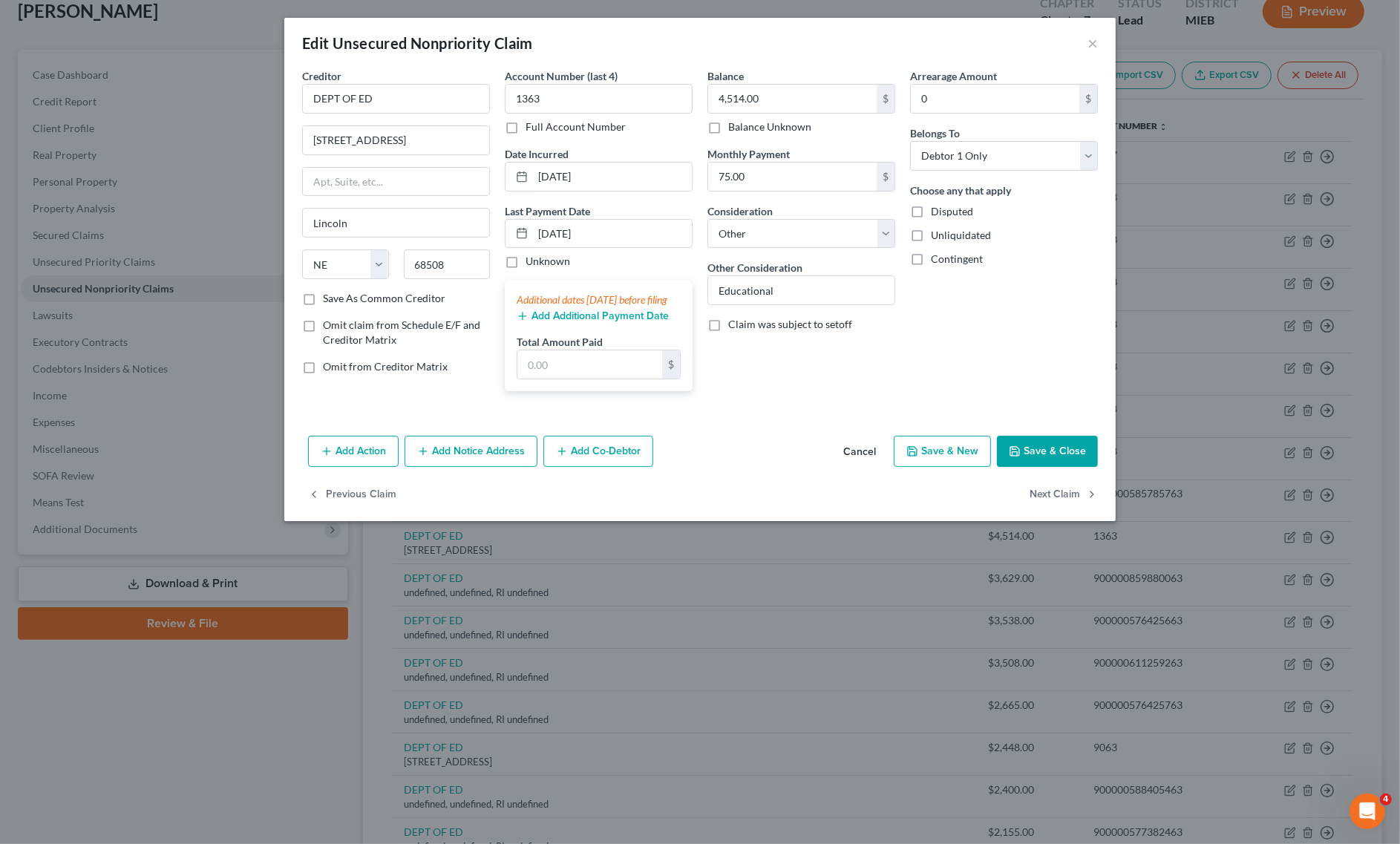
click at [1044, 458] on button "Save & Close" at bounding box center [1047, 451] width 101 height 32
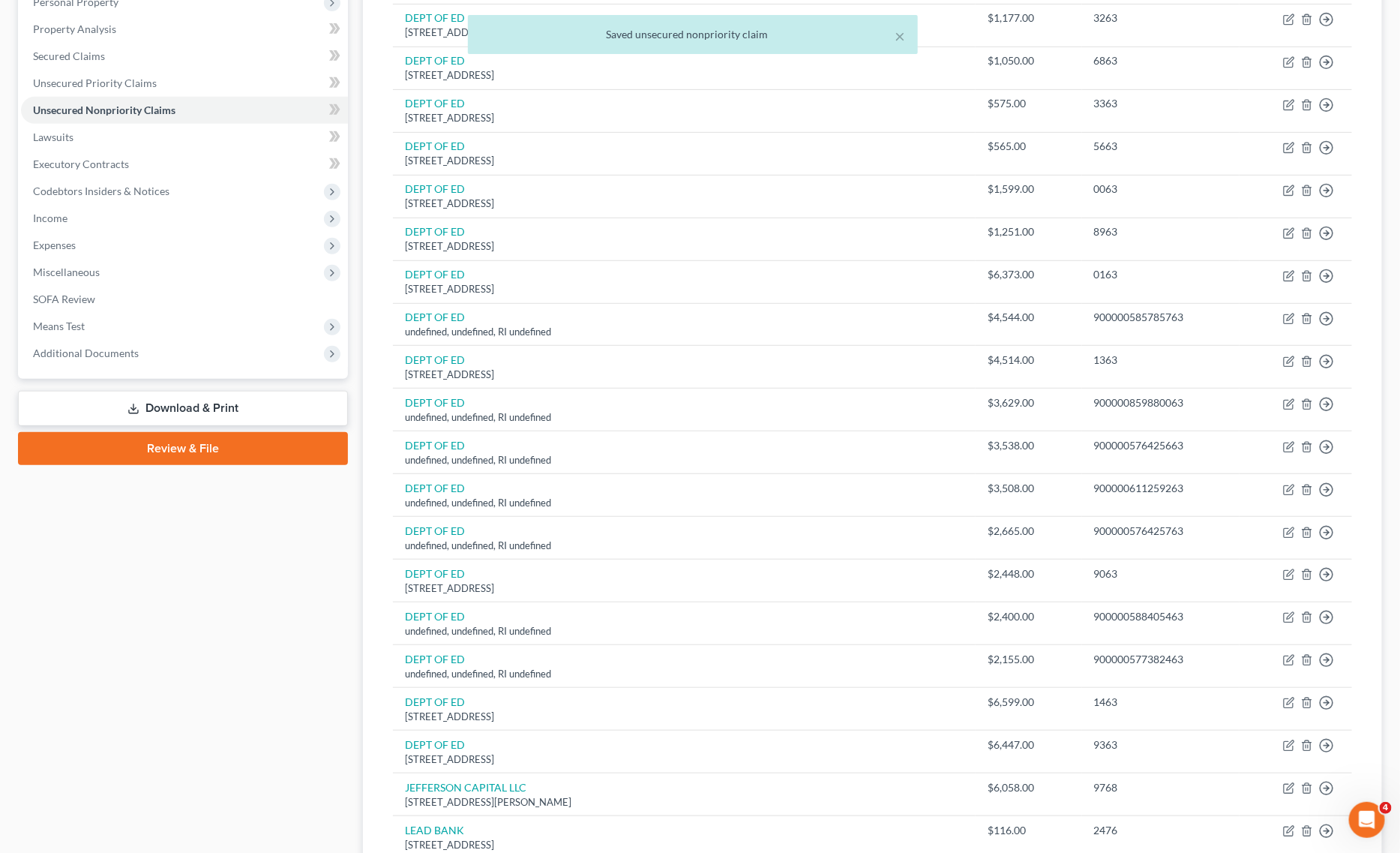
scroll to position [281, 0]
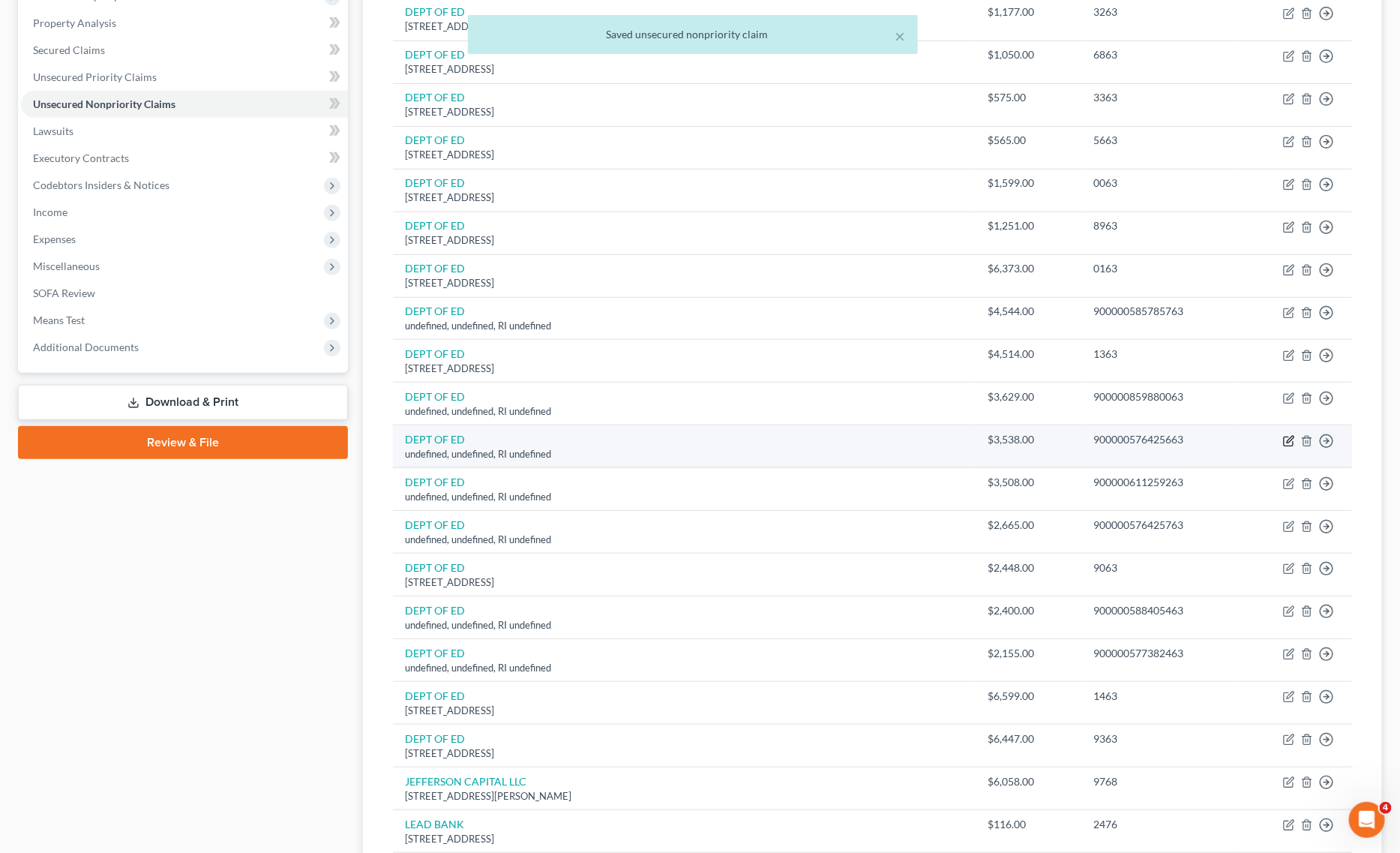
click at [1292, 444] on icon "button" at bounding box center [1289, 441] width 12 height 12
select select "41"
select select "14"
select select "0"
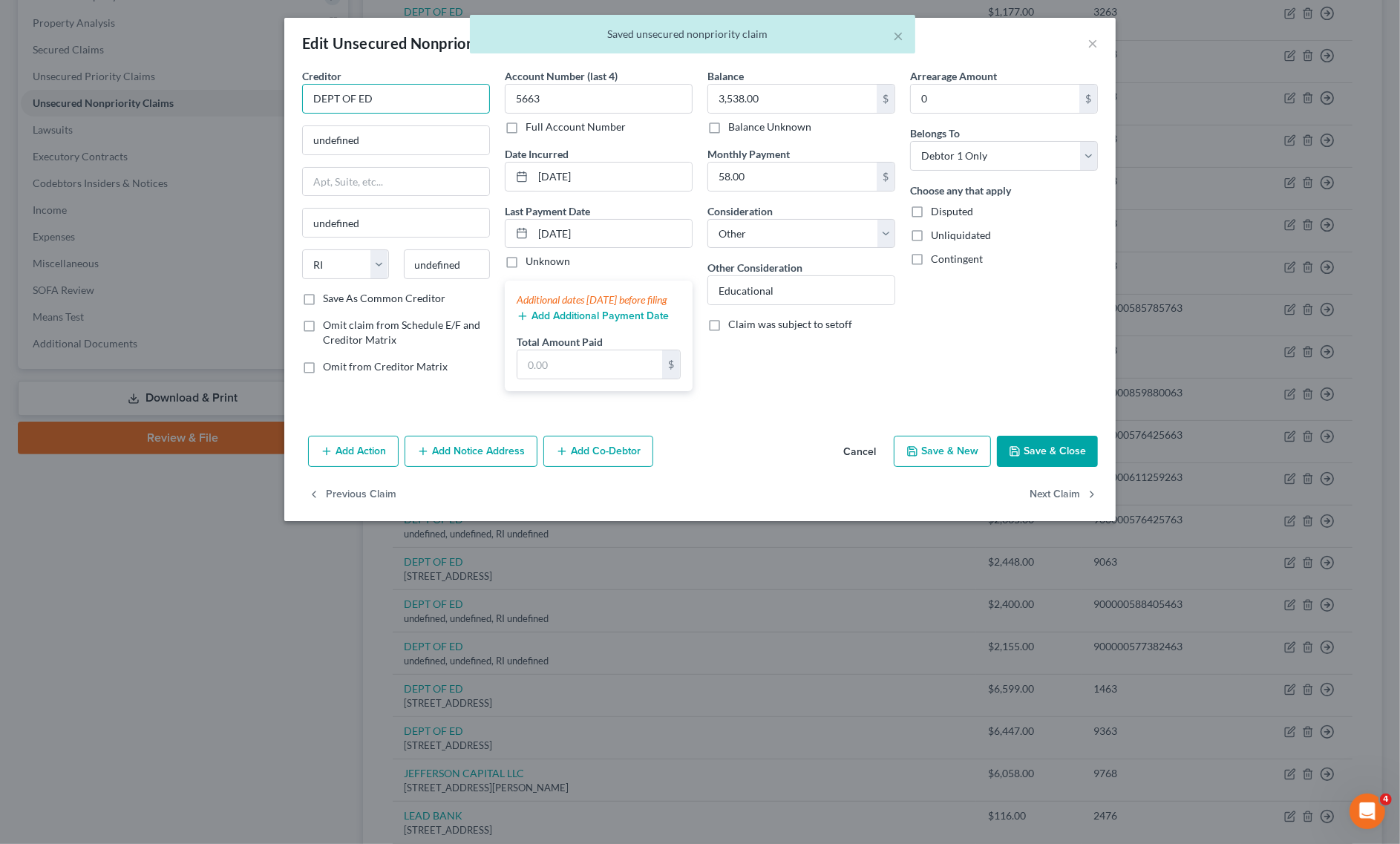
click at [390, 83] on input "DEPT OF ED" at bounding box center [396, 98] width 188 height 30
type input "DEPT OF ED"
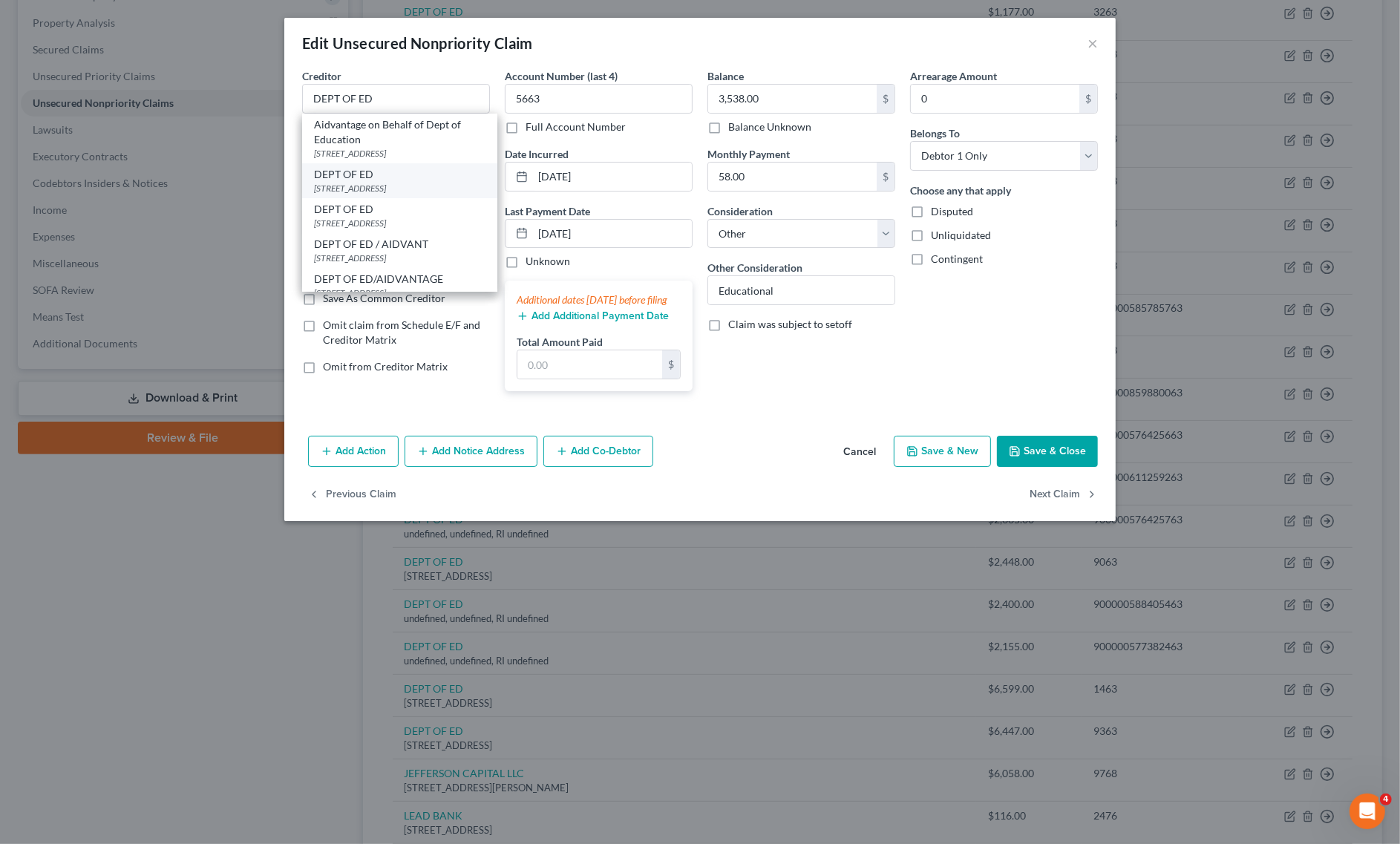
click at [362, 167] on div "DEPT OF ED" at bounding box center [399, 174] width 172 height 14
type input "[STREET_ADDRESS]"
type input "Lincoln"
select select "30"
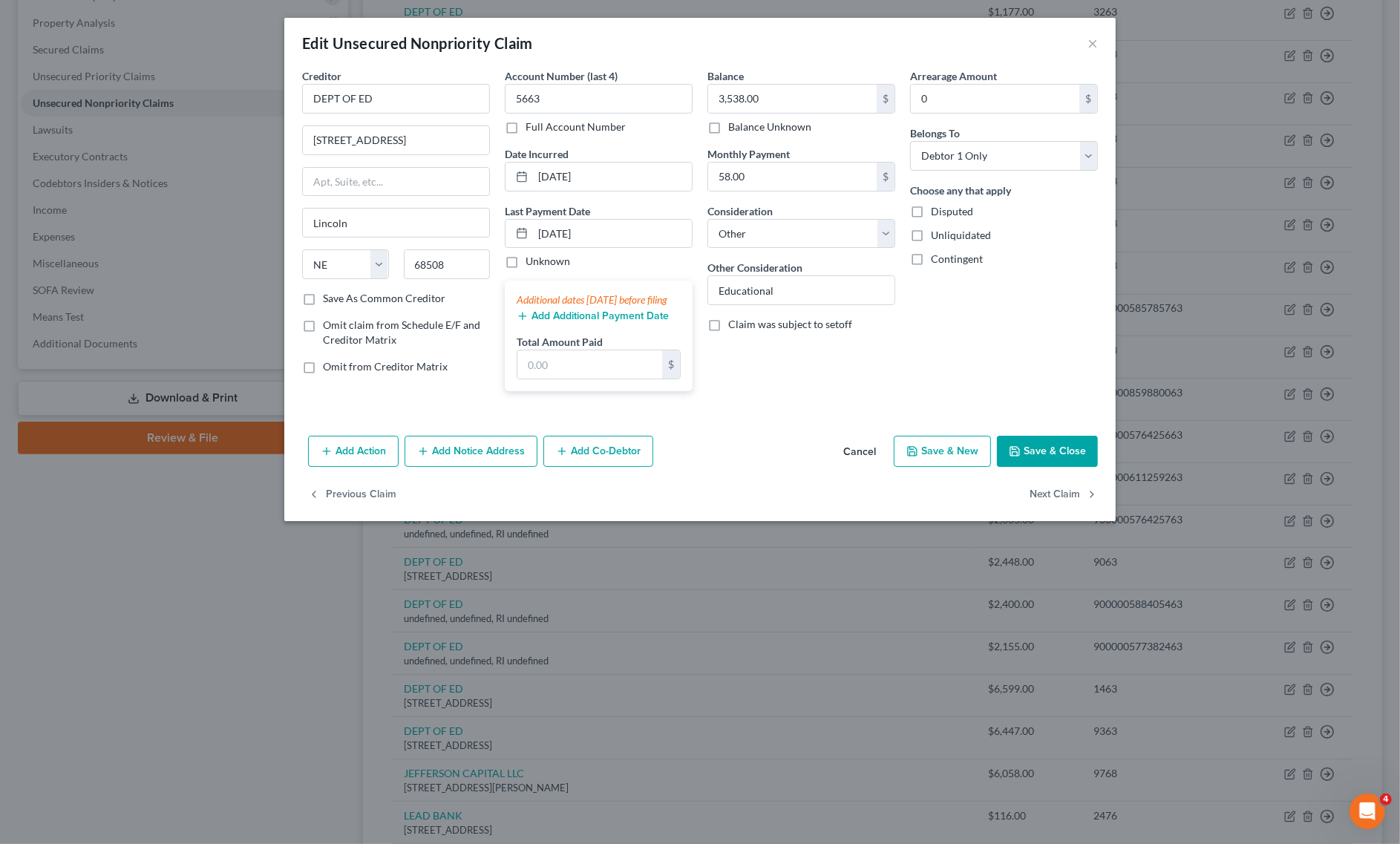
click at [1043, 466] on button "Save & Close" at bounding box center [1047, 451] width 101 height 32
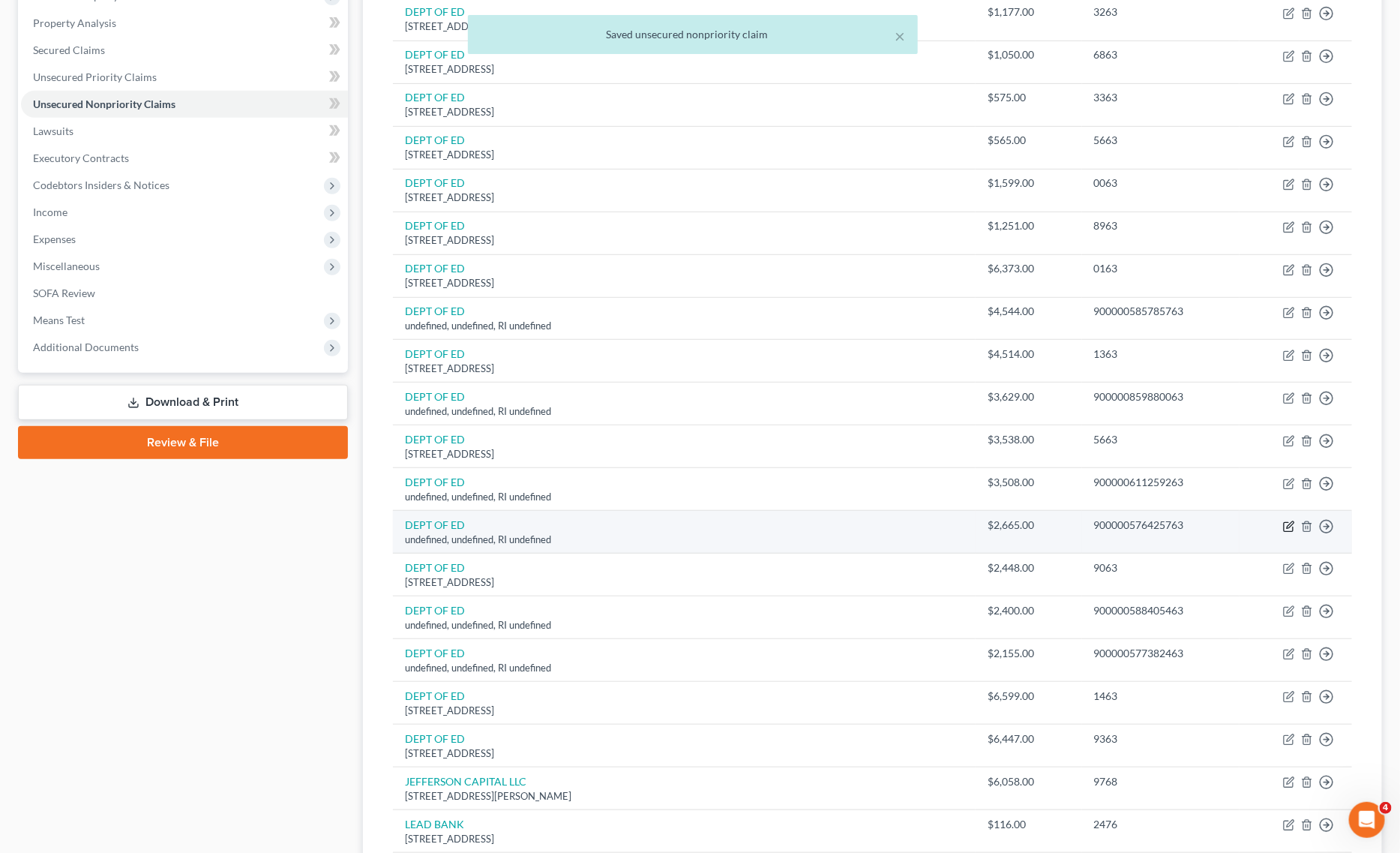
click at [1289, 525] on icon "button" at bounding box center [1288, 526] width 9 height 9
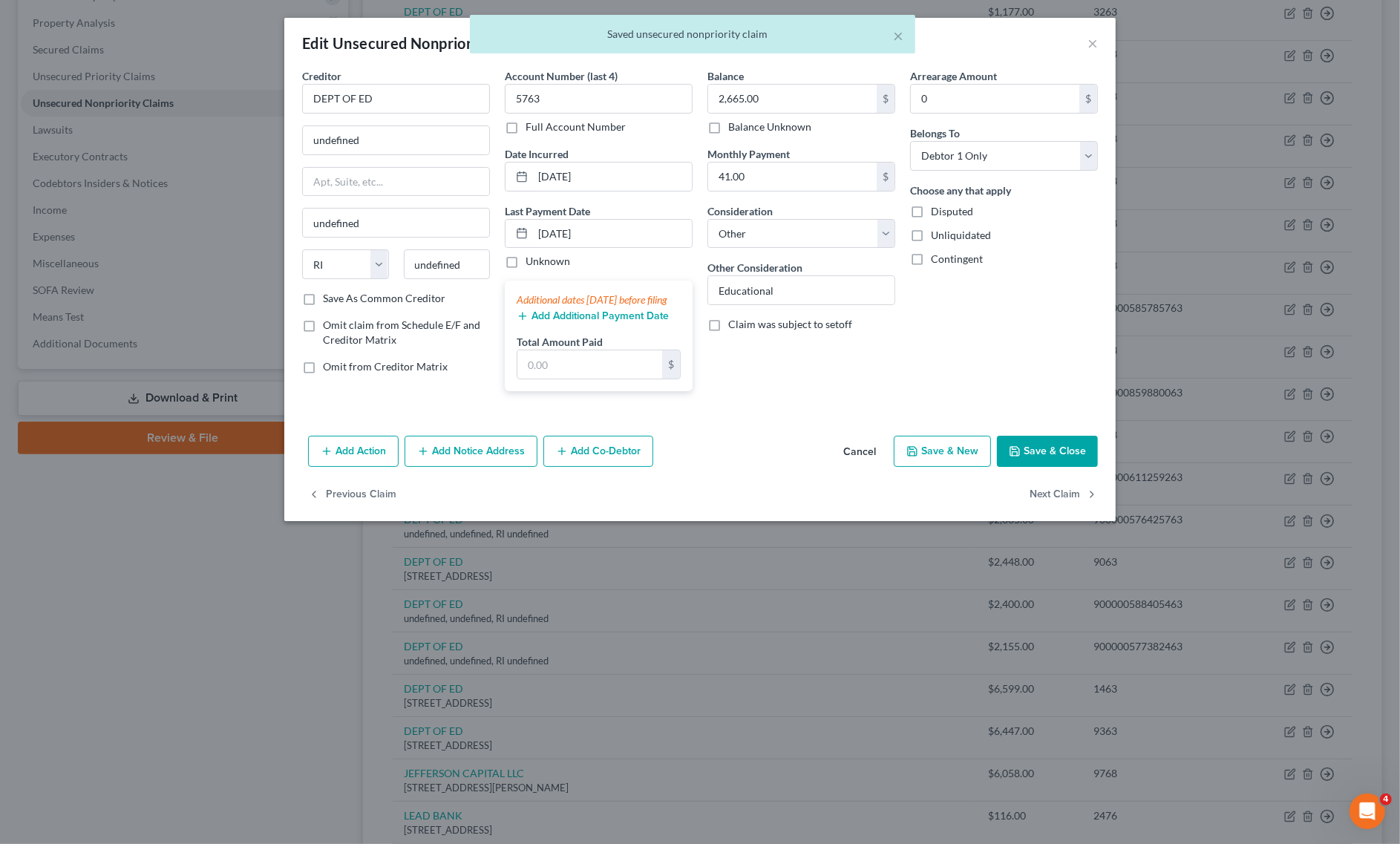
click at [408, 82] on div "Creditor * DEPT OF ED" at bounding box center [396, 90] width 188 height 45
click at [396, 94] on input "DEPT OF ED" at bounding box center [396, 98] width 188 height 30
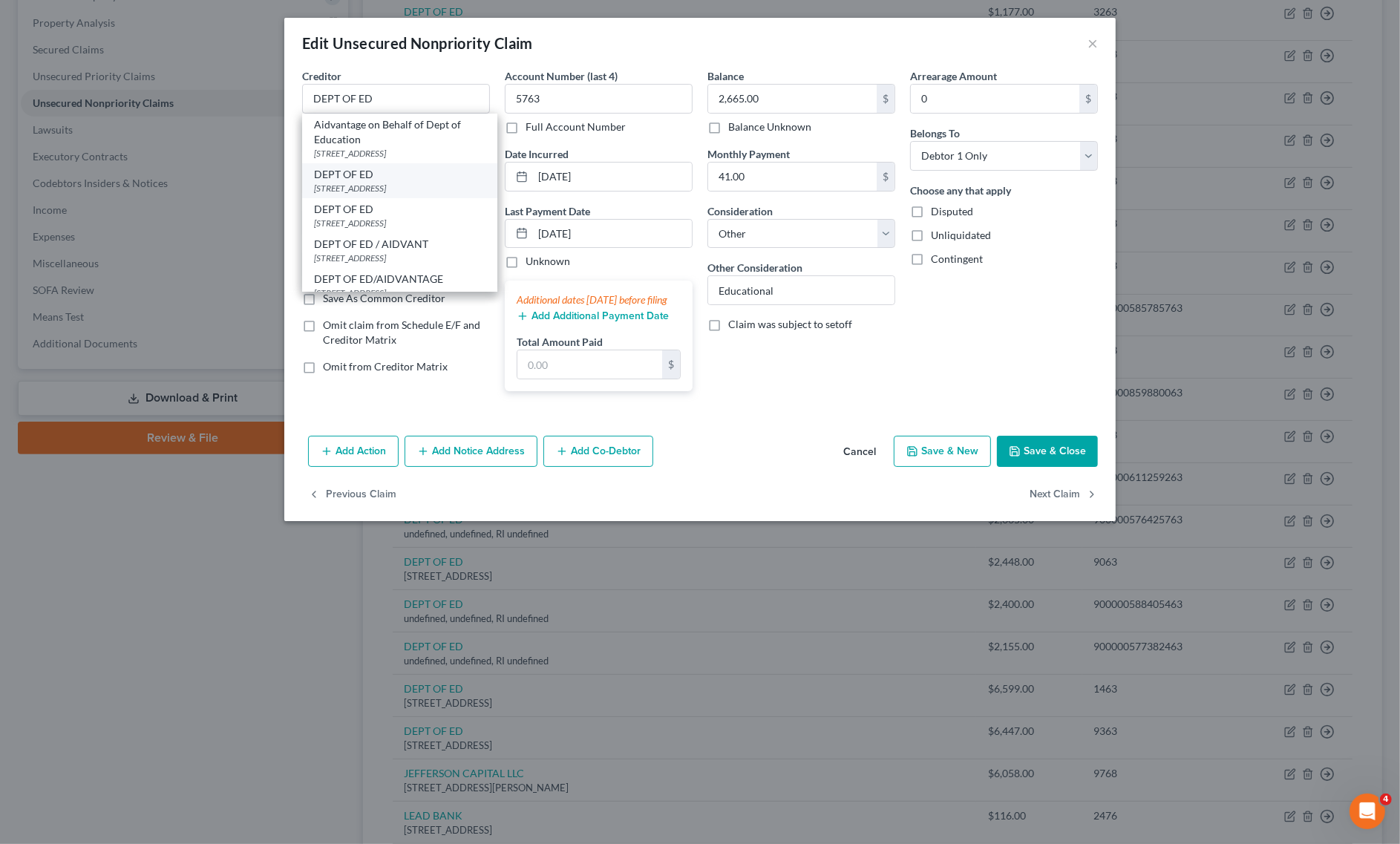
click at [373, 197] on div "DEPT OF ED [STREET_ADDRESS]" at bounding box center [400, 180] width 196 height 35
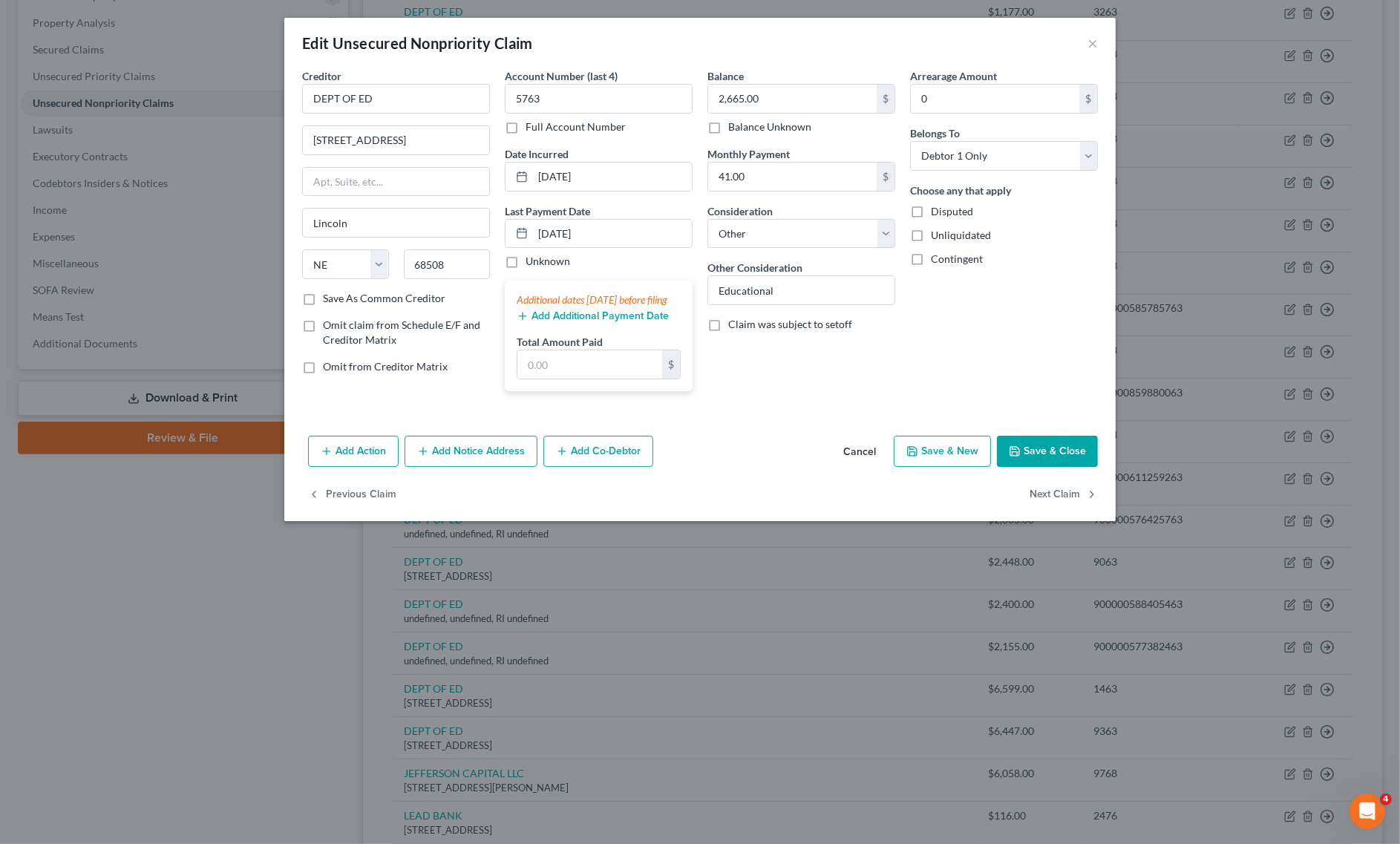
click at [1062, 461] on button "Save & Close" at bounding box center [1047, 451] width 101 height 32
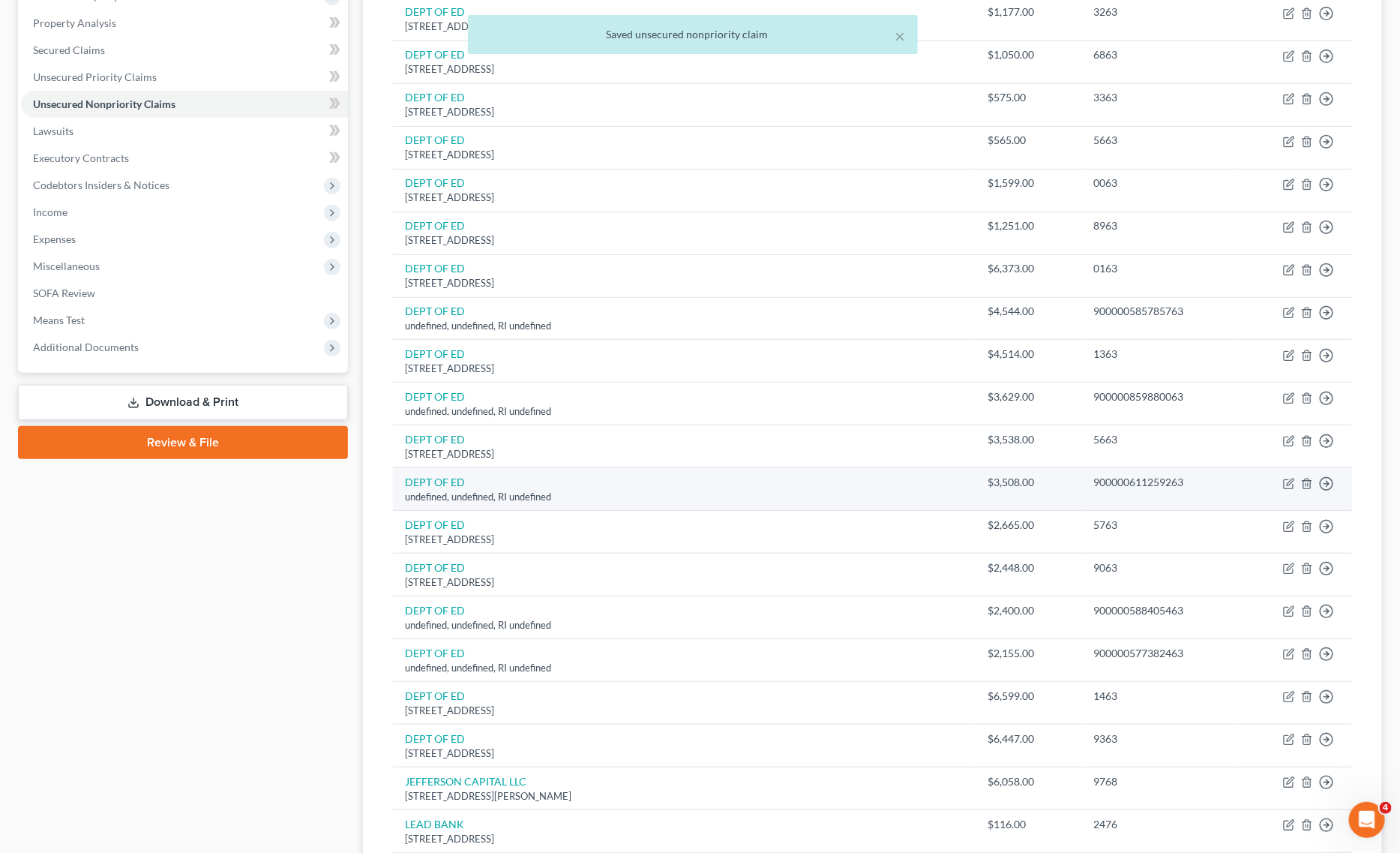
scroll to position [375, 0]
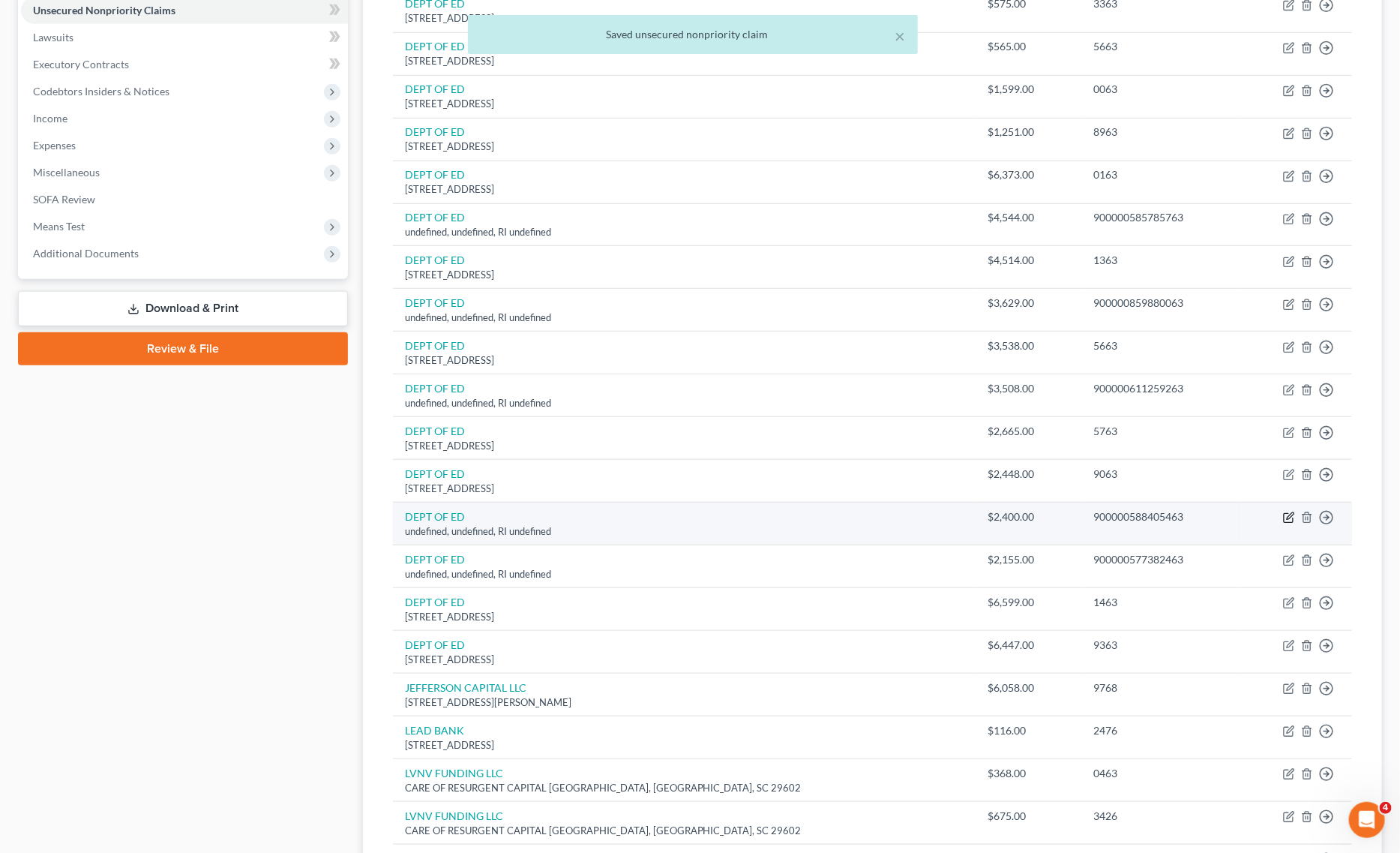
click at [1285, 521] on icon "button" at bounding box center [1289, 518] width 12 height 12
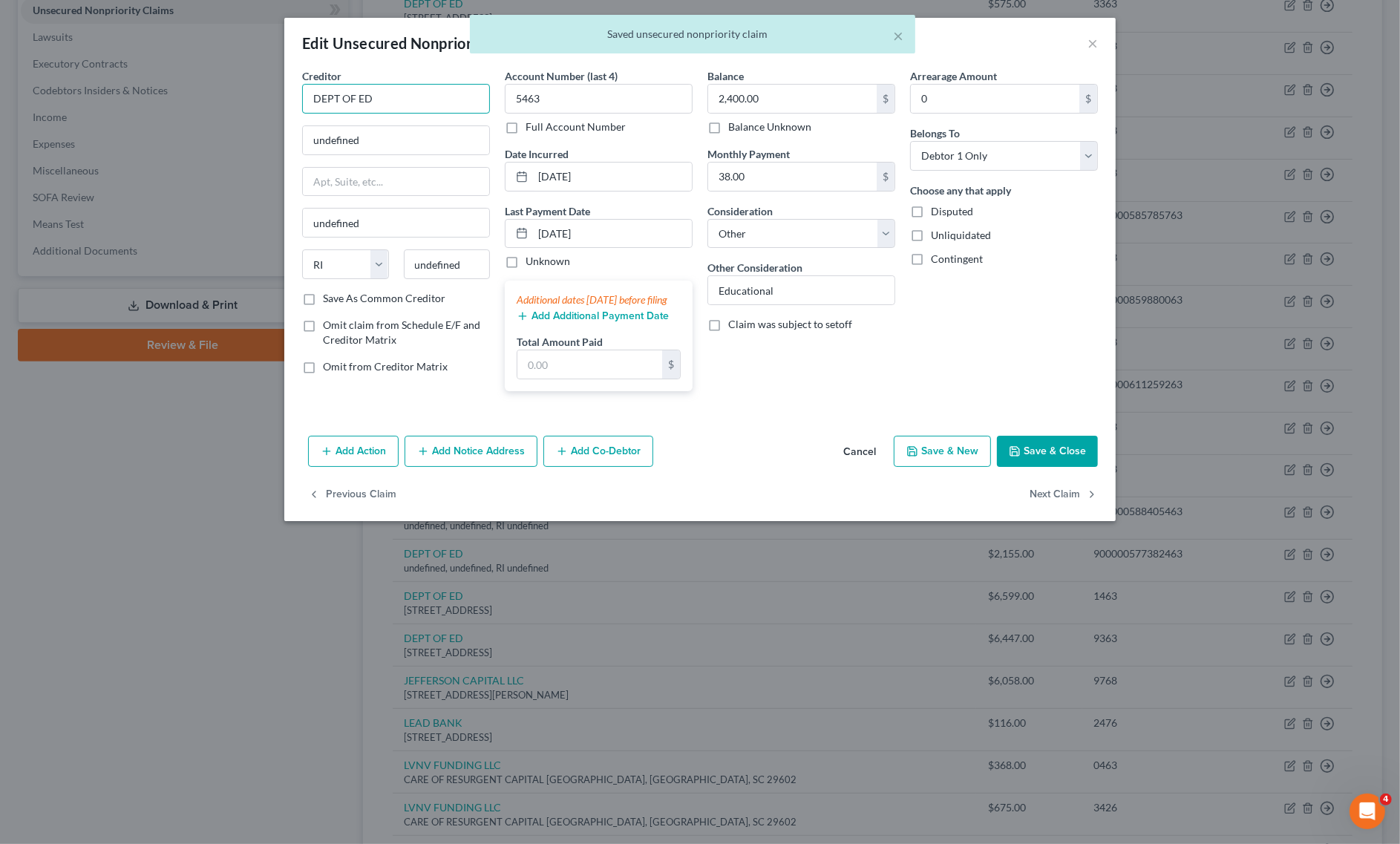
click at [450, 94] on input "DEPT OF ED" at bounding box center [396, 98] width 188 height 30
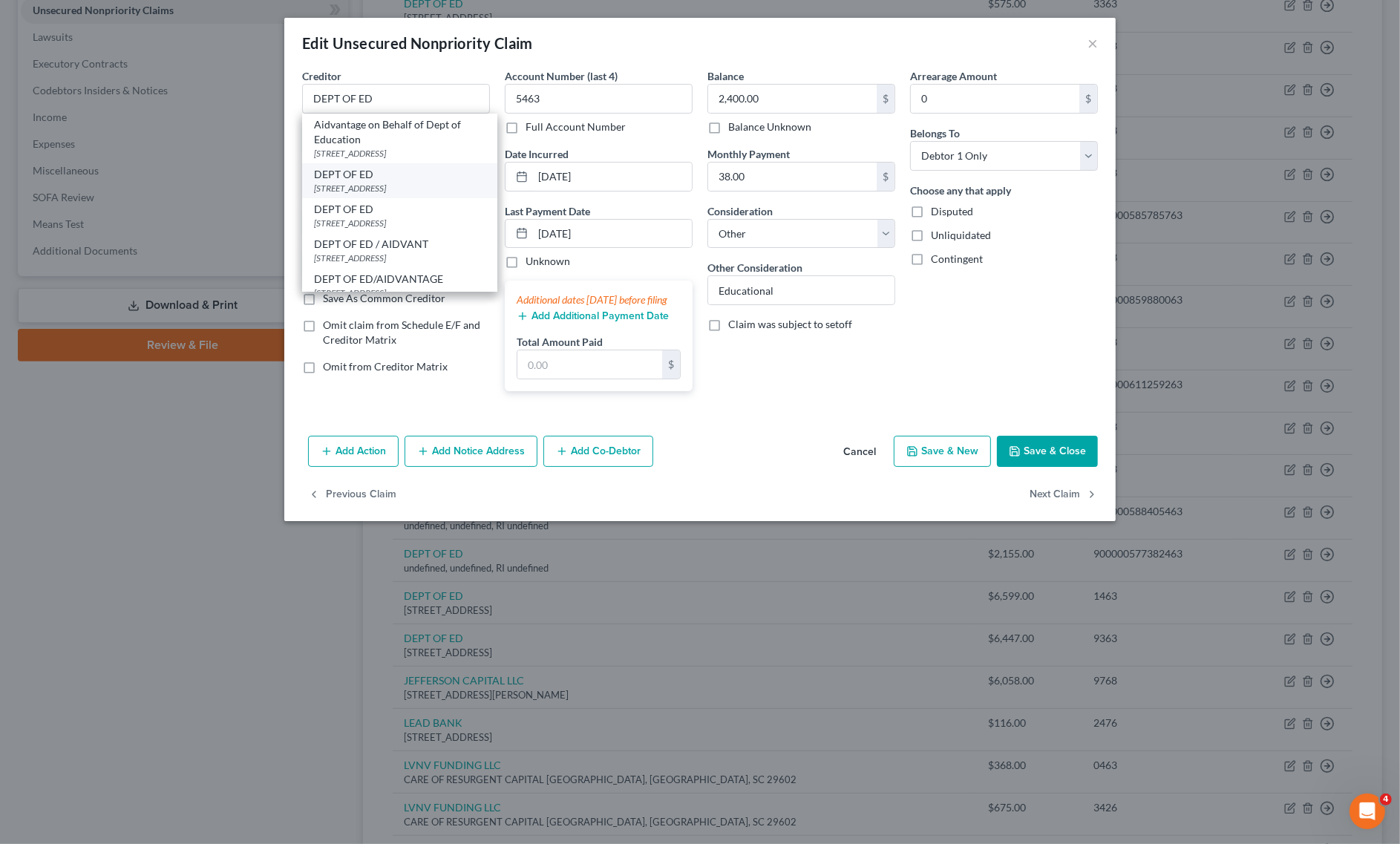
click at [388, 189] on div "[STREET_ADDRESS]" at bounding box center [399, 188] width 172 height 12
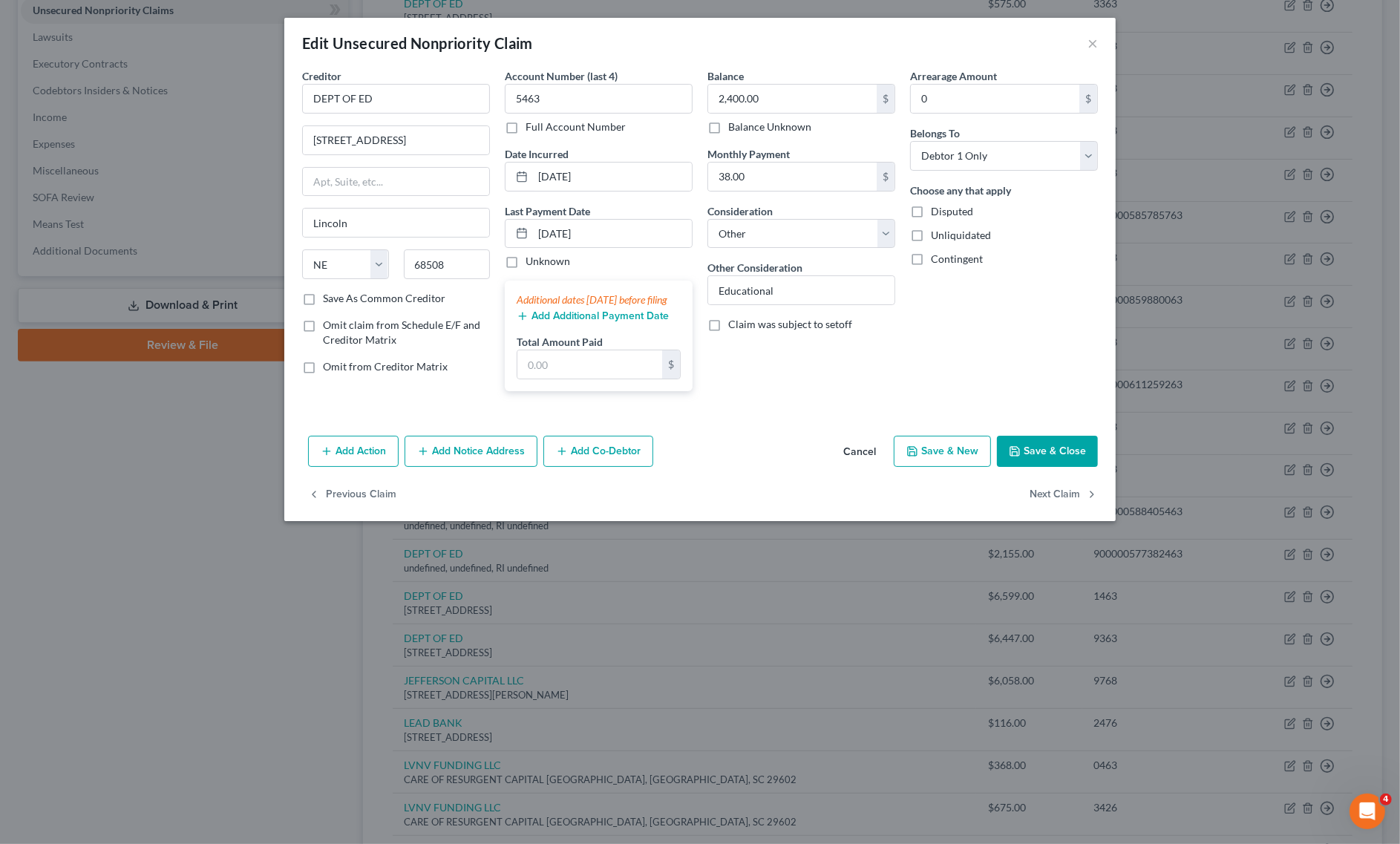
click at [1060, 467] on button "Save & Close" at bounding box center [1047, 451] width 101 height 32
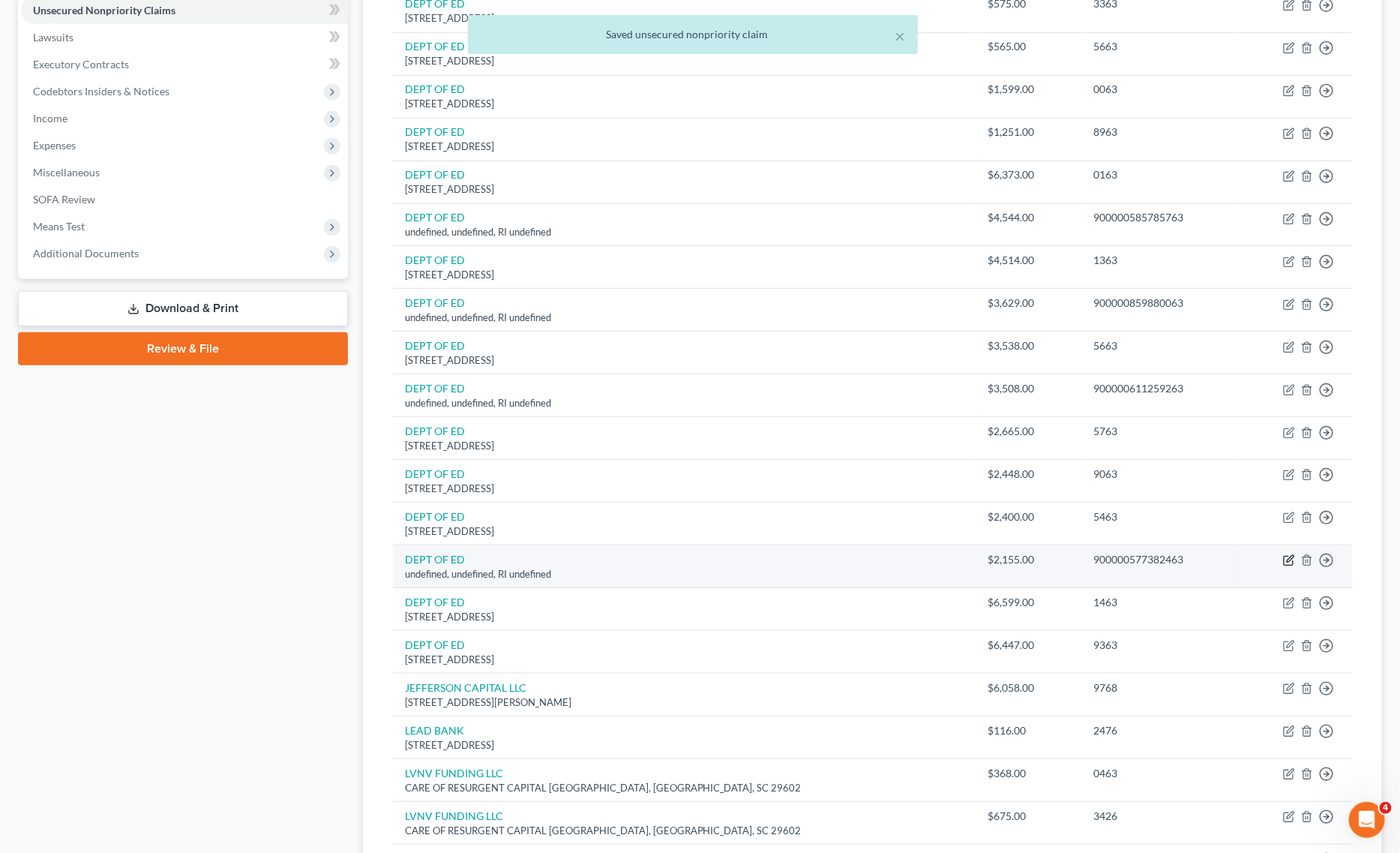
click at [1287, 565] on icon "button" at bounding box center [1289, 560] width 12 height 12
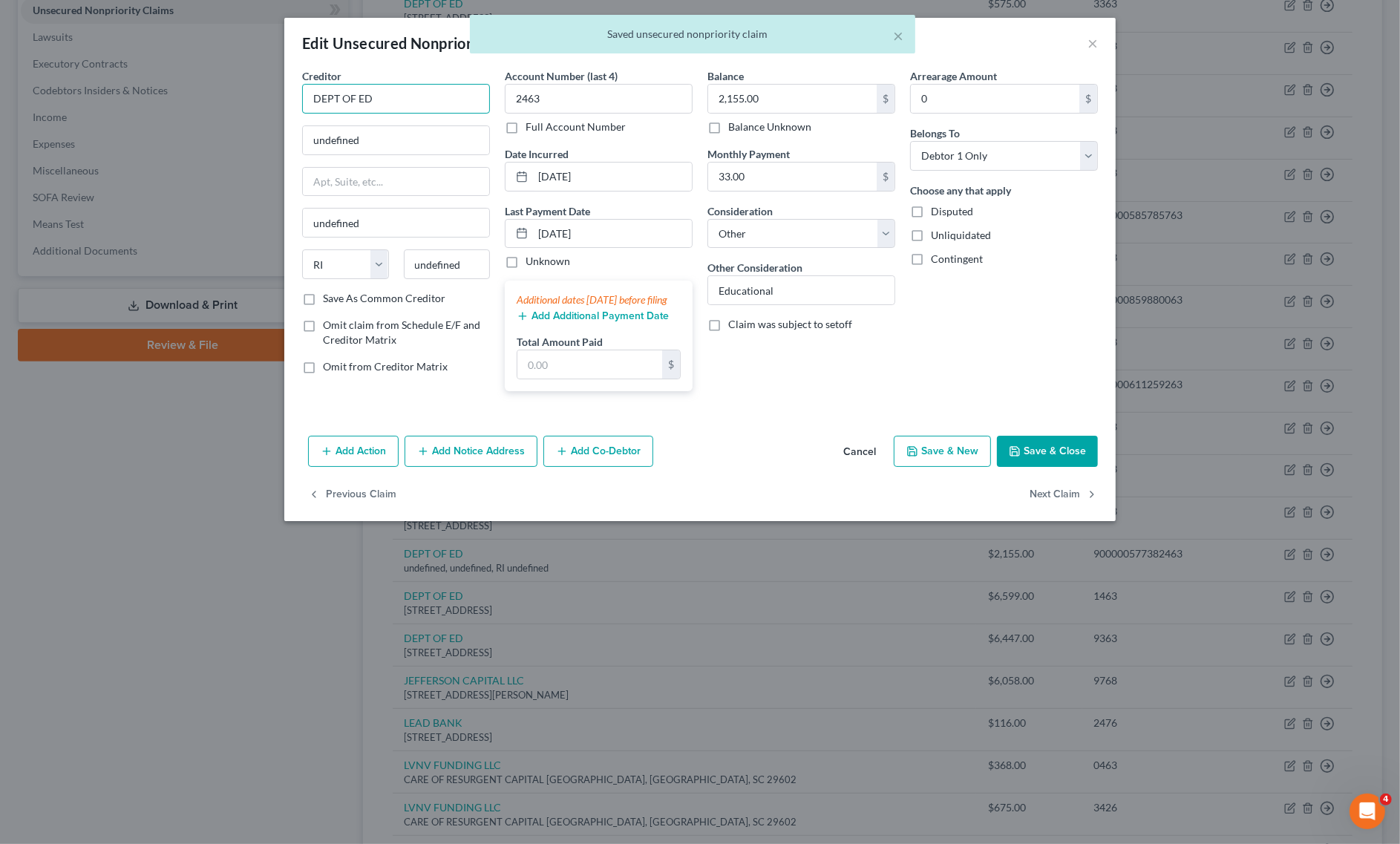
click at [387, 98] on input "DEPT OF ED" at bounding box center [396, 98] width 188 height 30
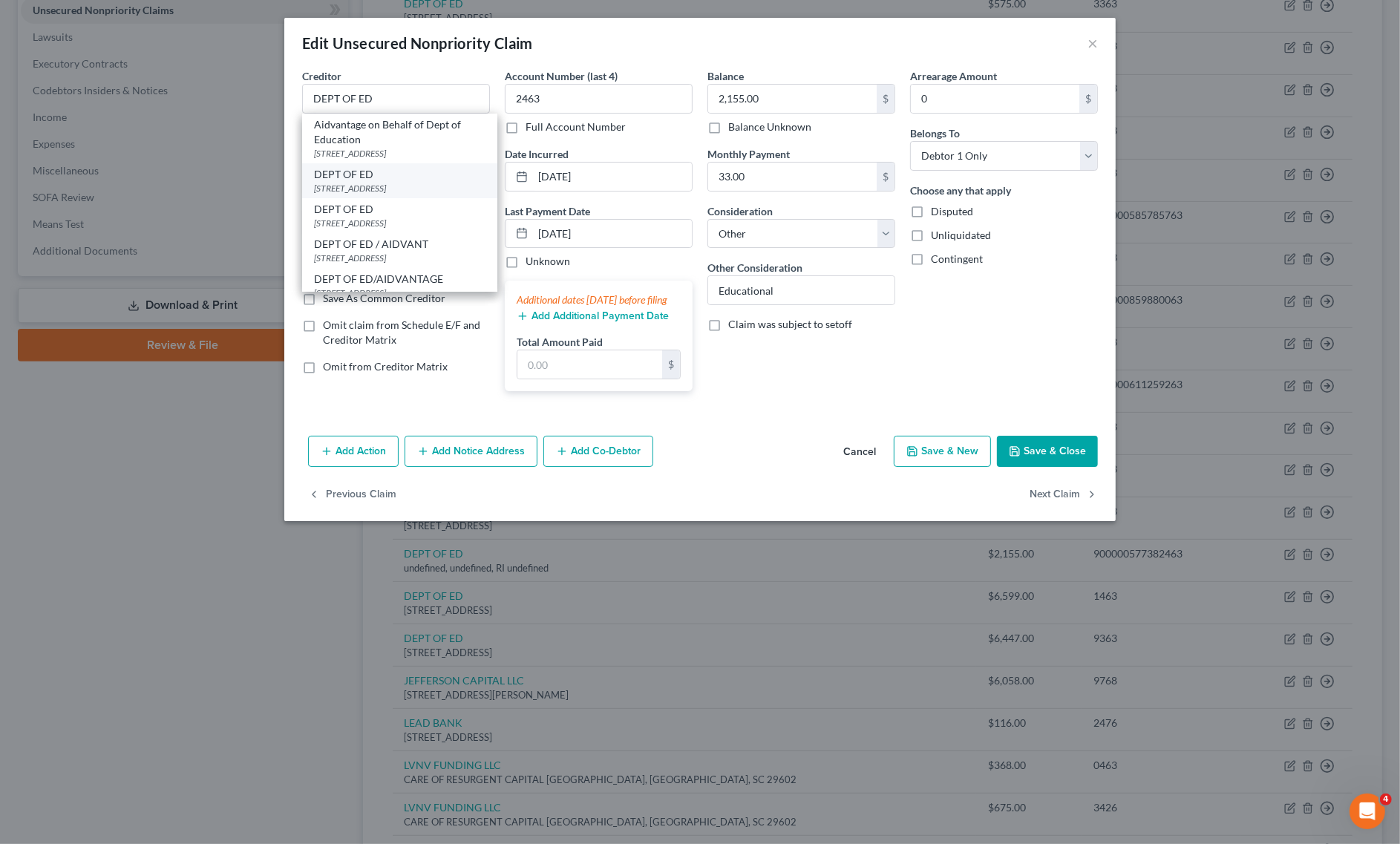
click at [365, 184] on div "[STREET_ADDRESS]" at bounding box center [399, 188] width 172 height 12
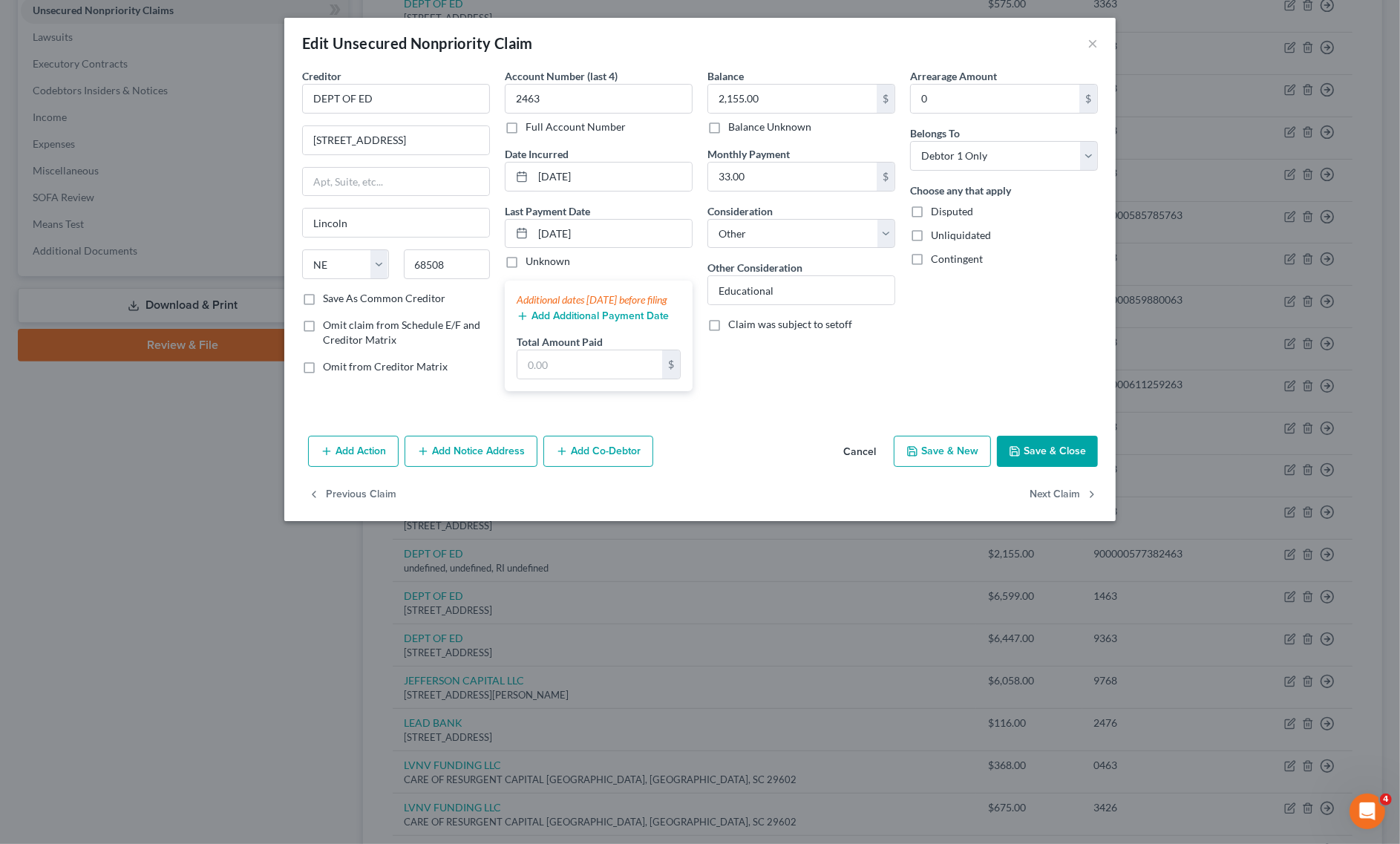
click at [1014, 456] on polyline "button" at bounding box center [1015, 454] width 5 height 4
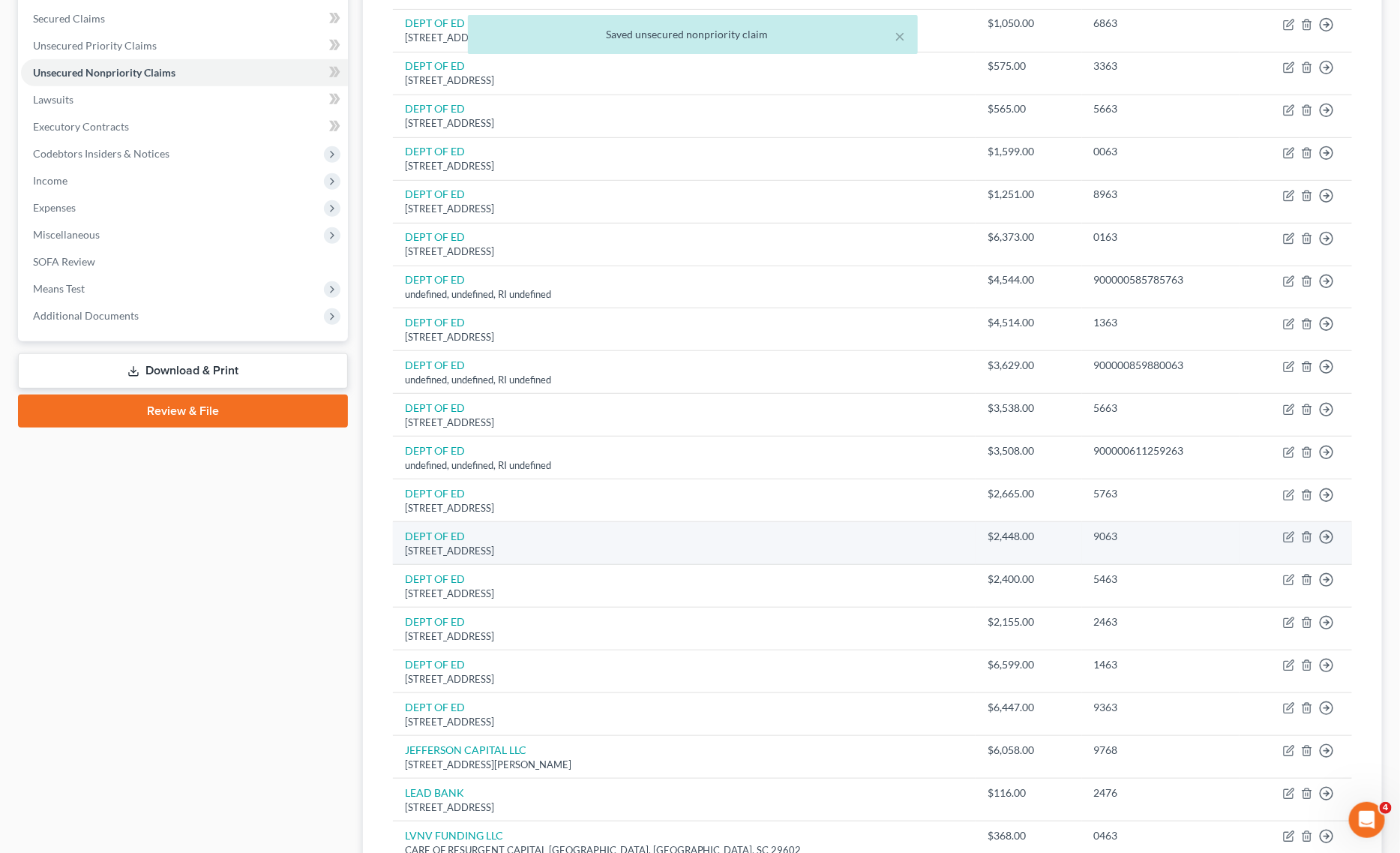
scroll to position [281, 0]
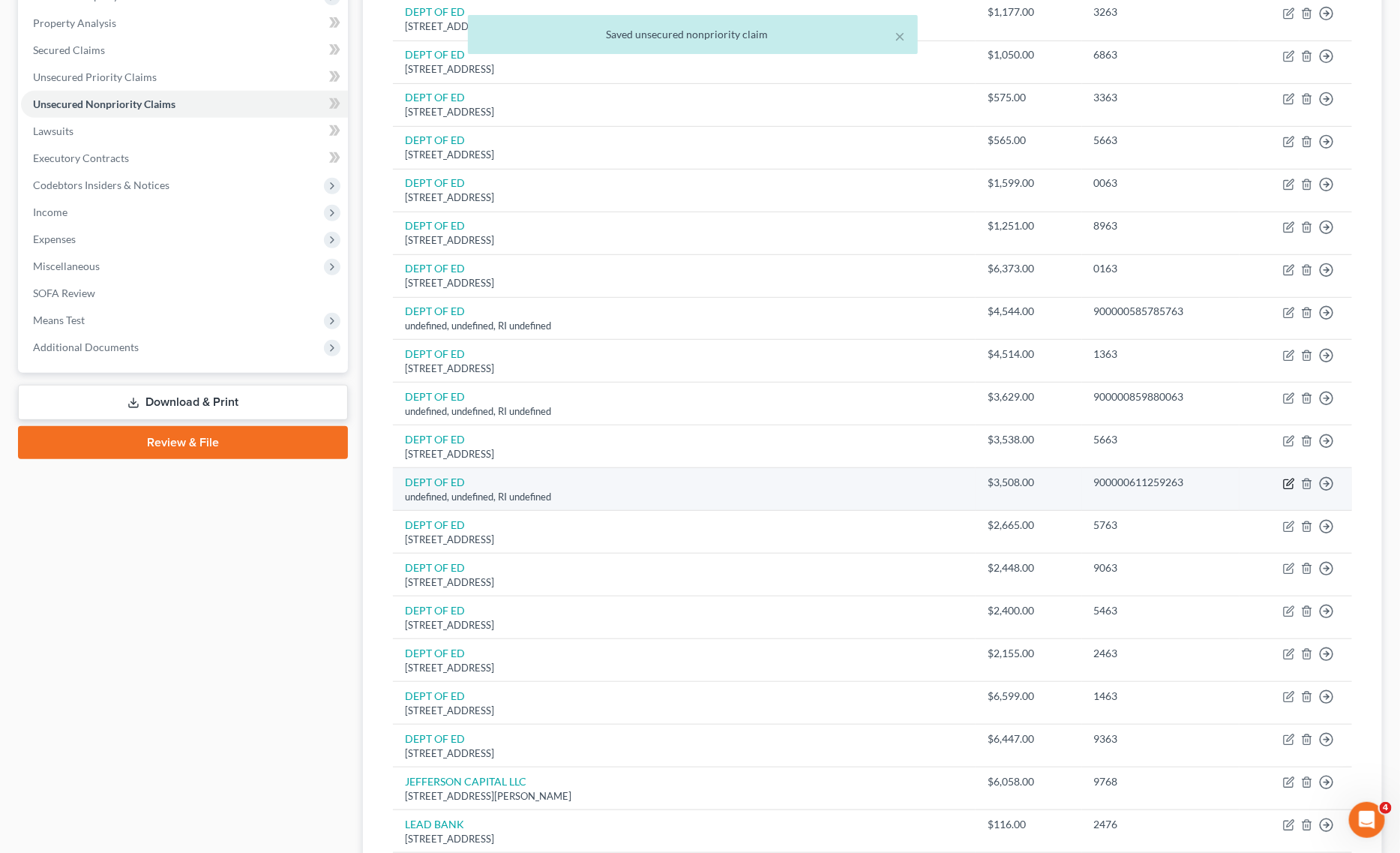
click at [1290, 486] on icon "button" at bounding box center [1289, 484] width 12 height 12
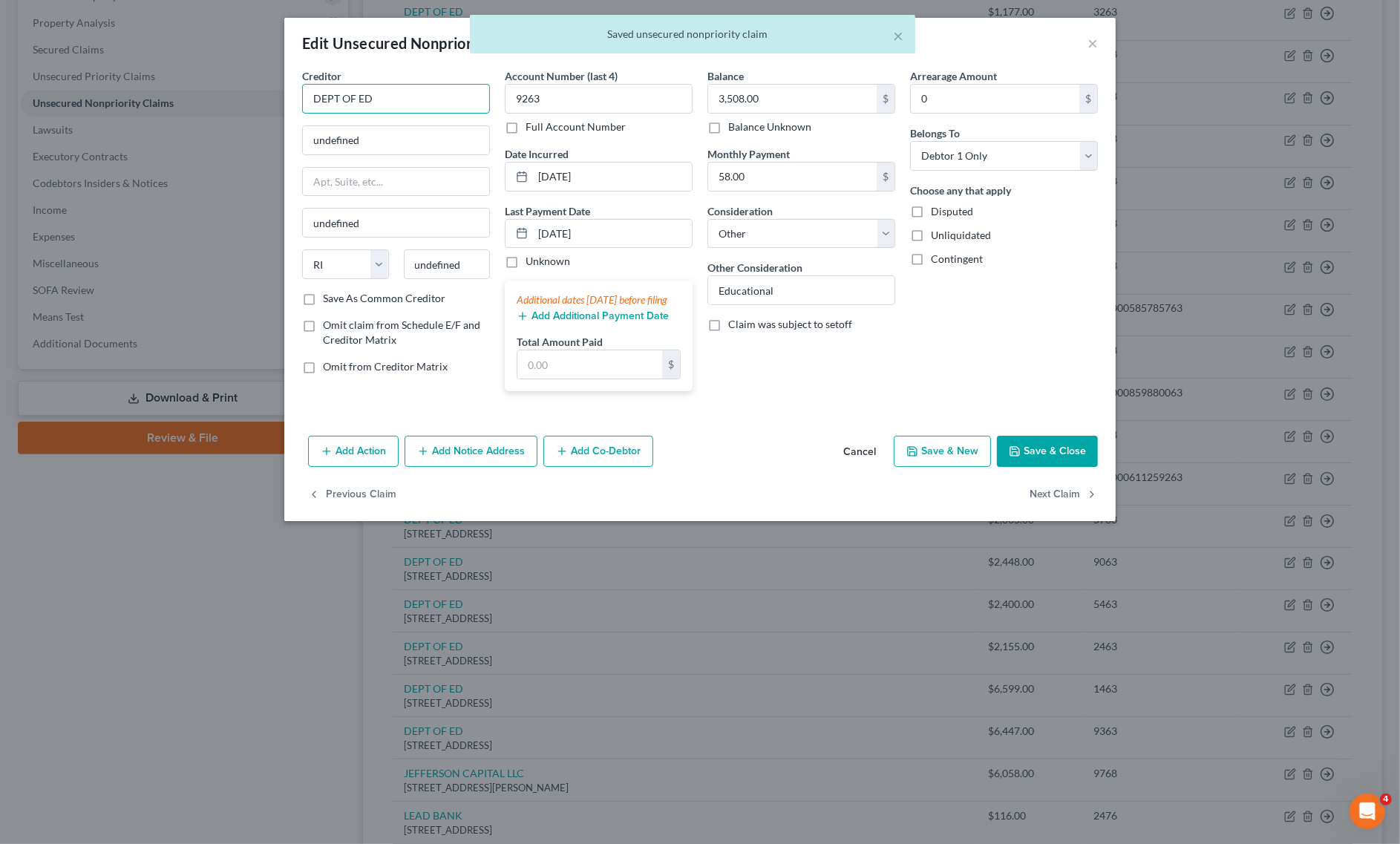
click at [455, 99] on input "DEPT OF ED" at bounding box center [396, 98] width 188 height 30
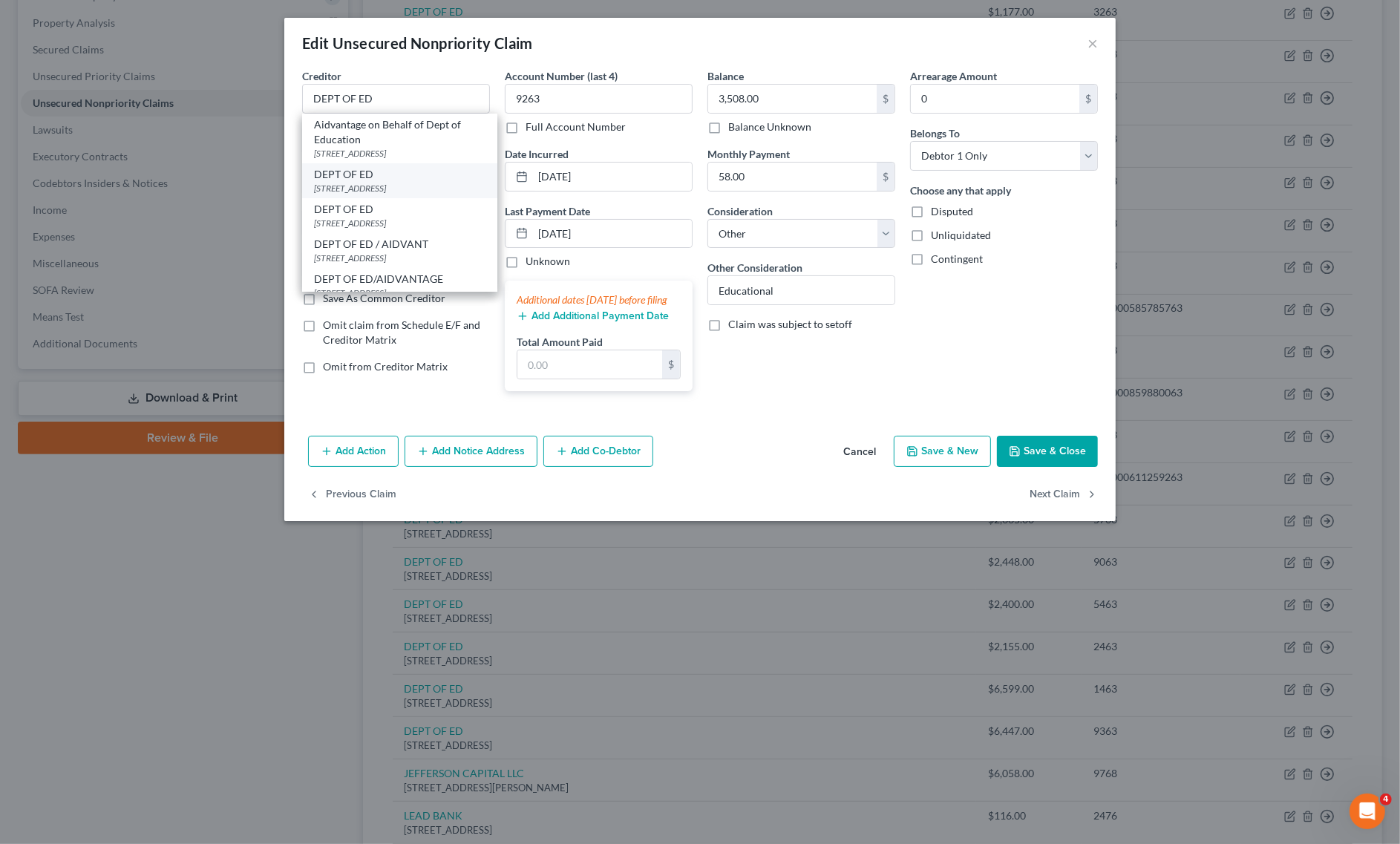
click at [357, 195] on div "DEPT OF ED [STREET_ADDRESS]" at bounding box center [400, 180] width 196 height 35
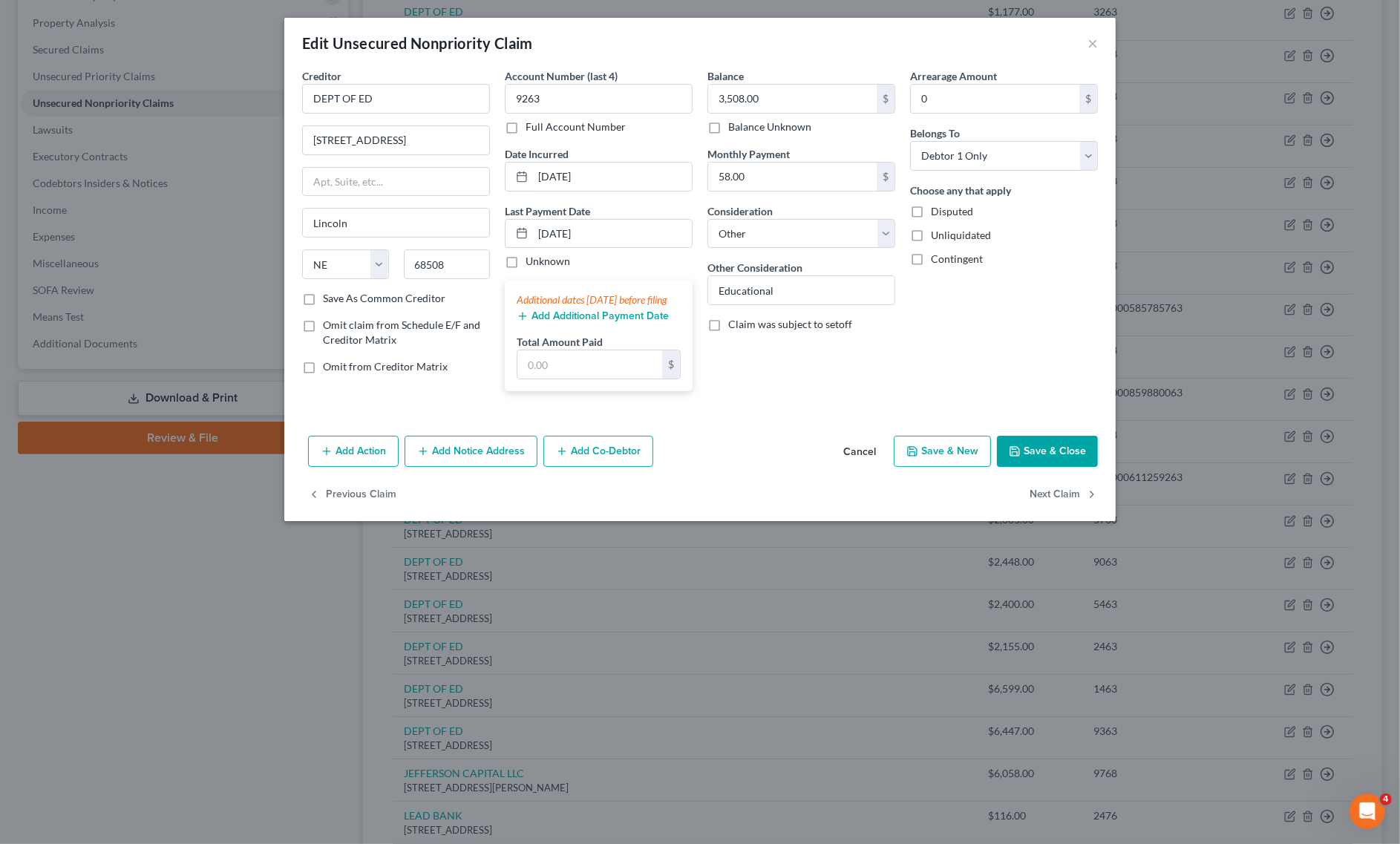
click at [1085, 451] on div "Add Action Add Notice Address Add Co-Debtor Cancel Save & New Save & Close" at bounding box center [699, 454] width 831 height 49
click at [1088, 461] on button "Save & Close" at bounding box center [1047, 451] width 101 height 32
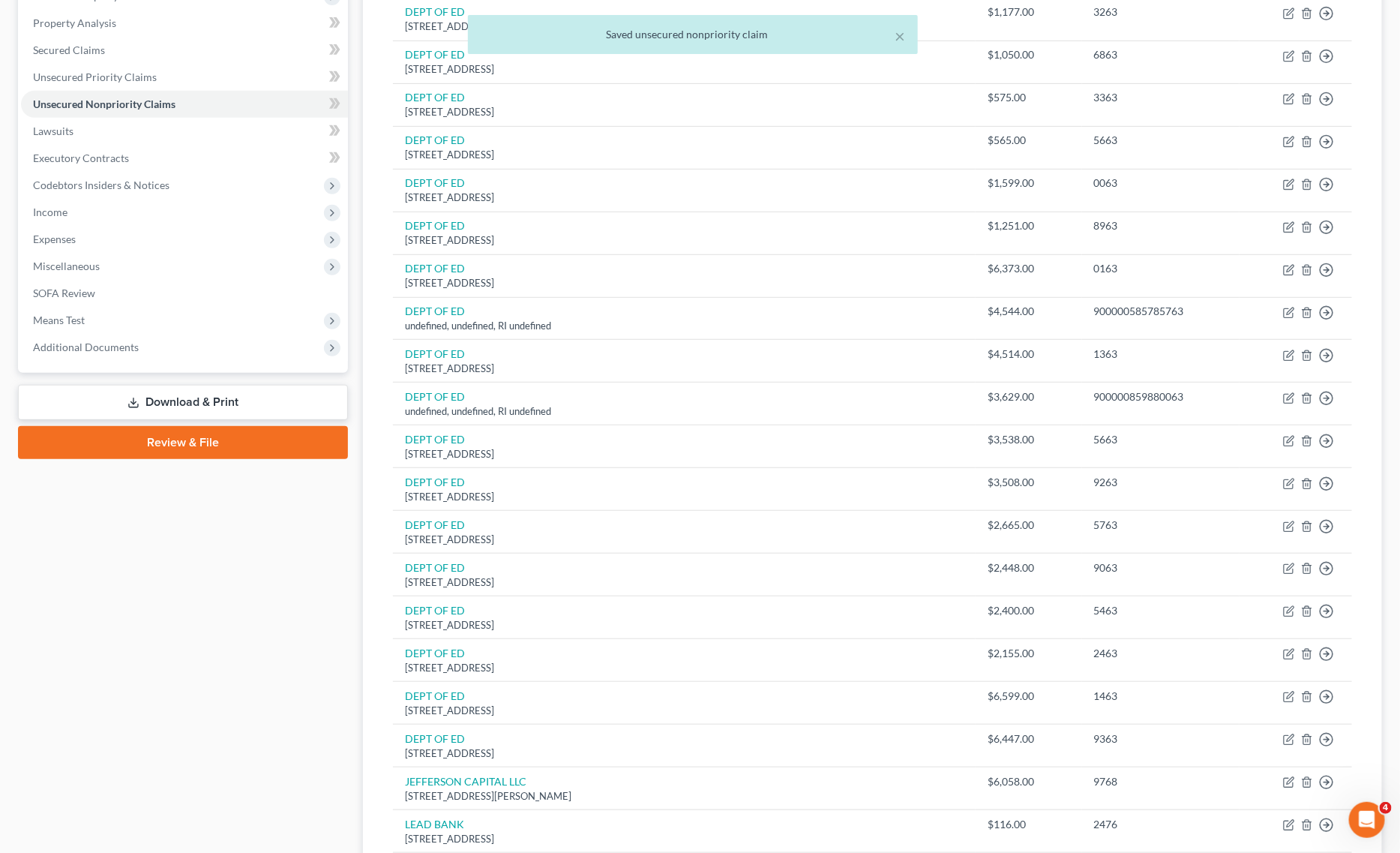
scroll to position [188, 0]
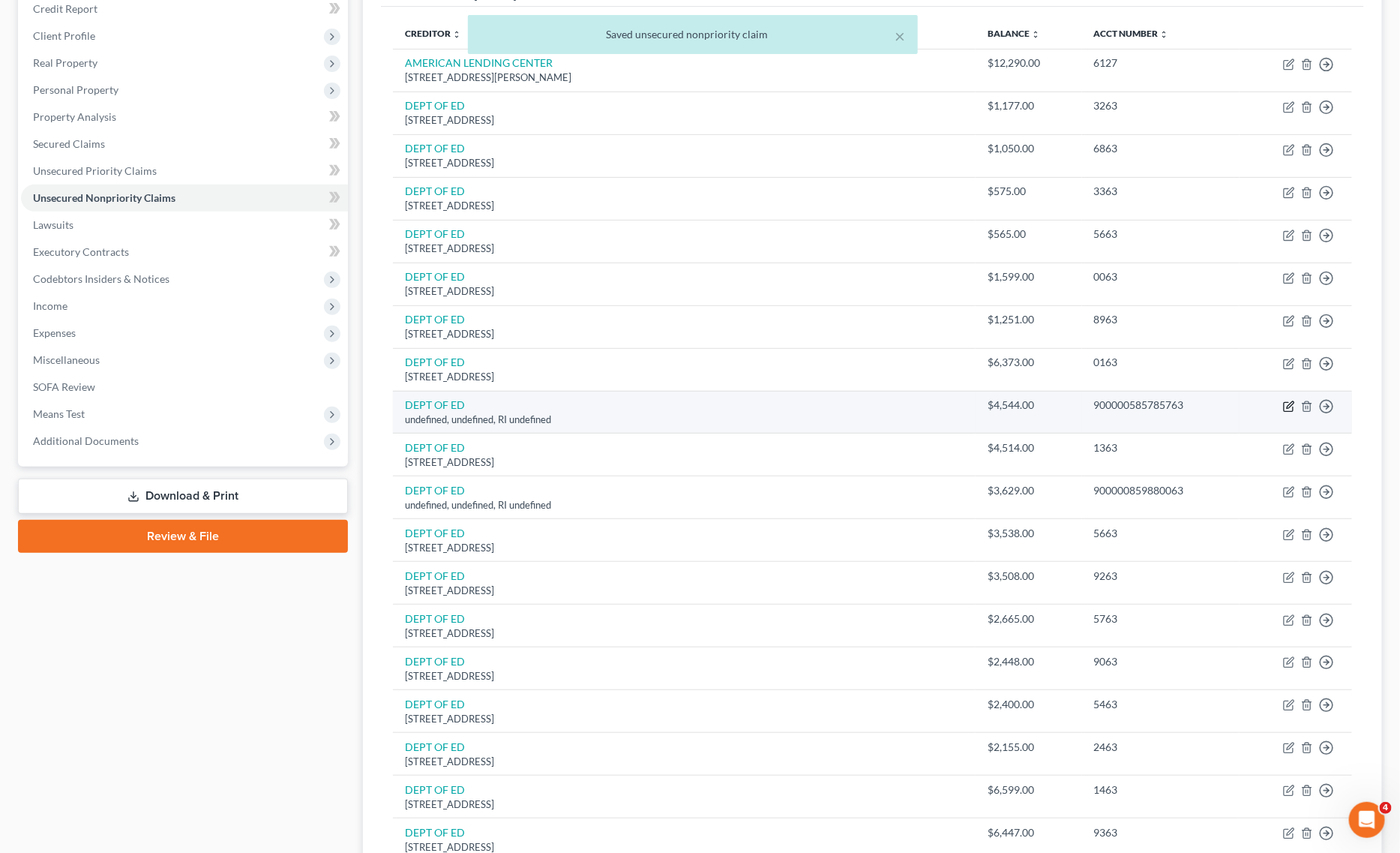
click at [1285, 410] on icon "button" at bounding box center [1289, 406] width 12 height 12
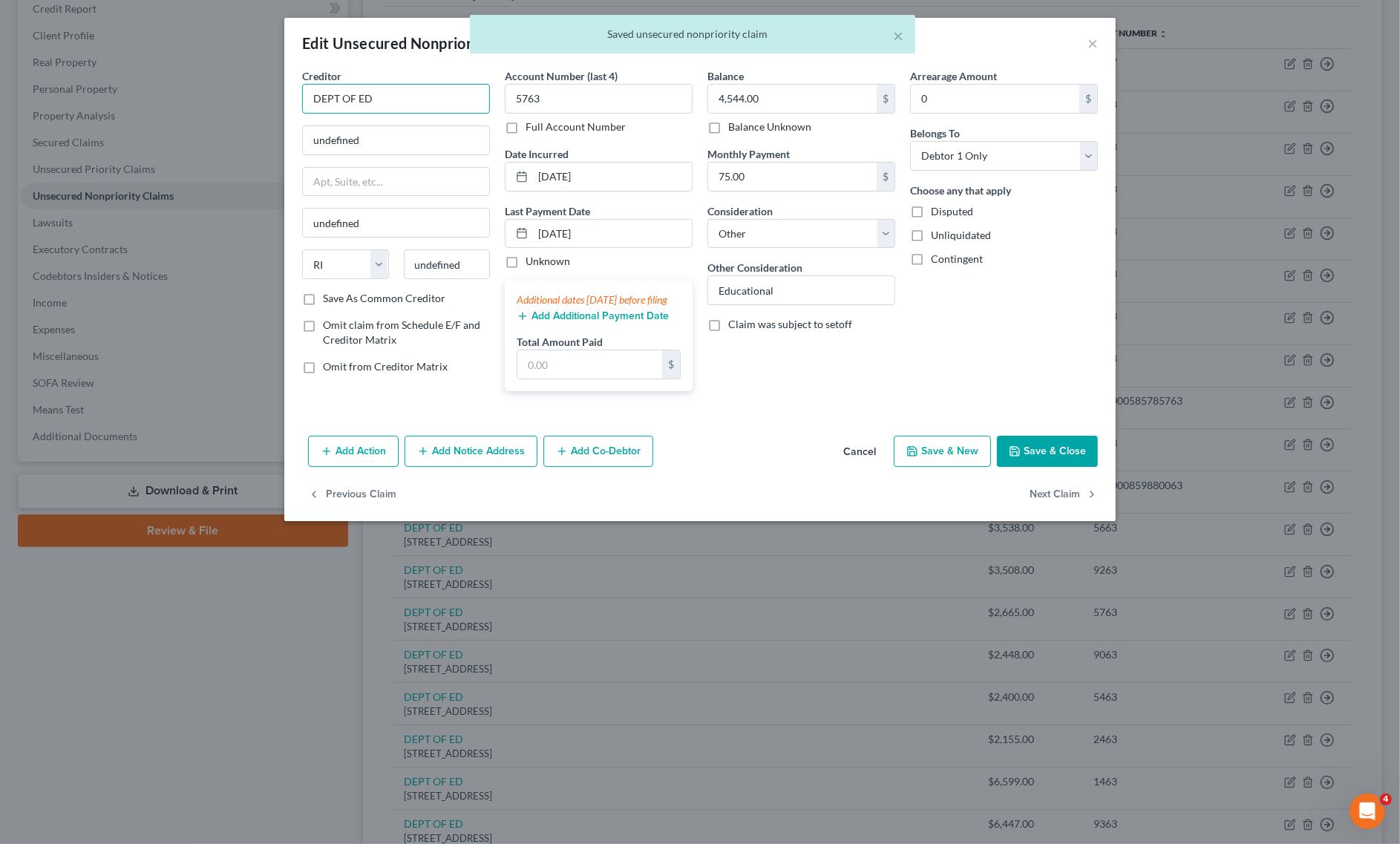
click at [424, 100] on input "DEPT OF ED" at bounding box center [396, 98] width 188 height 30
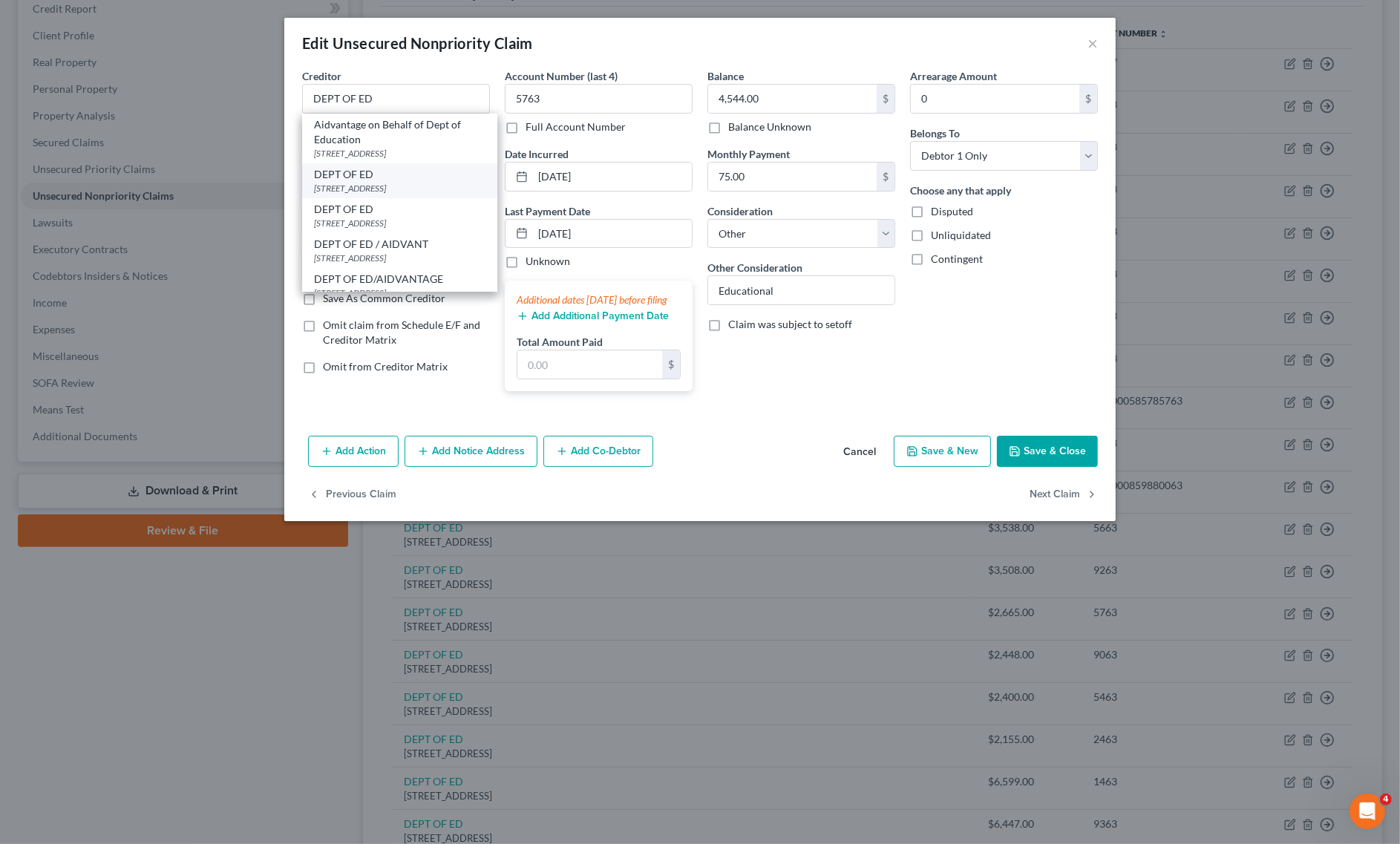
click at [350, 179] on div "DEPT OF ED" at bounding box center [399, 174] width 172 height 14
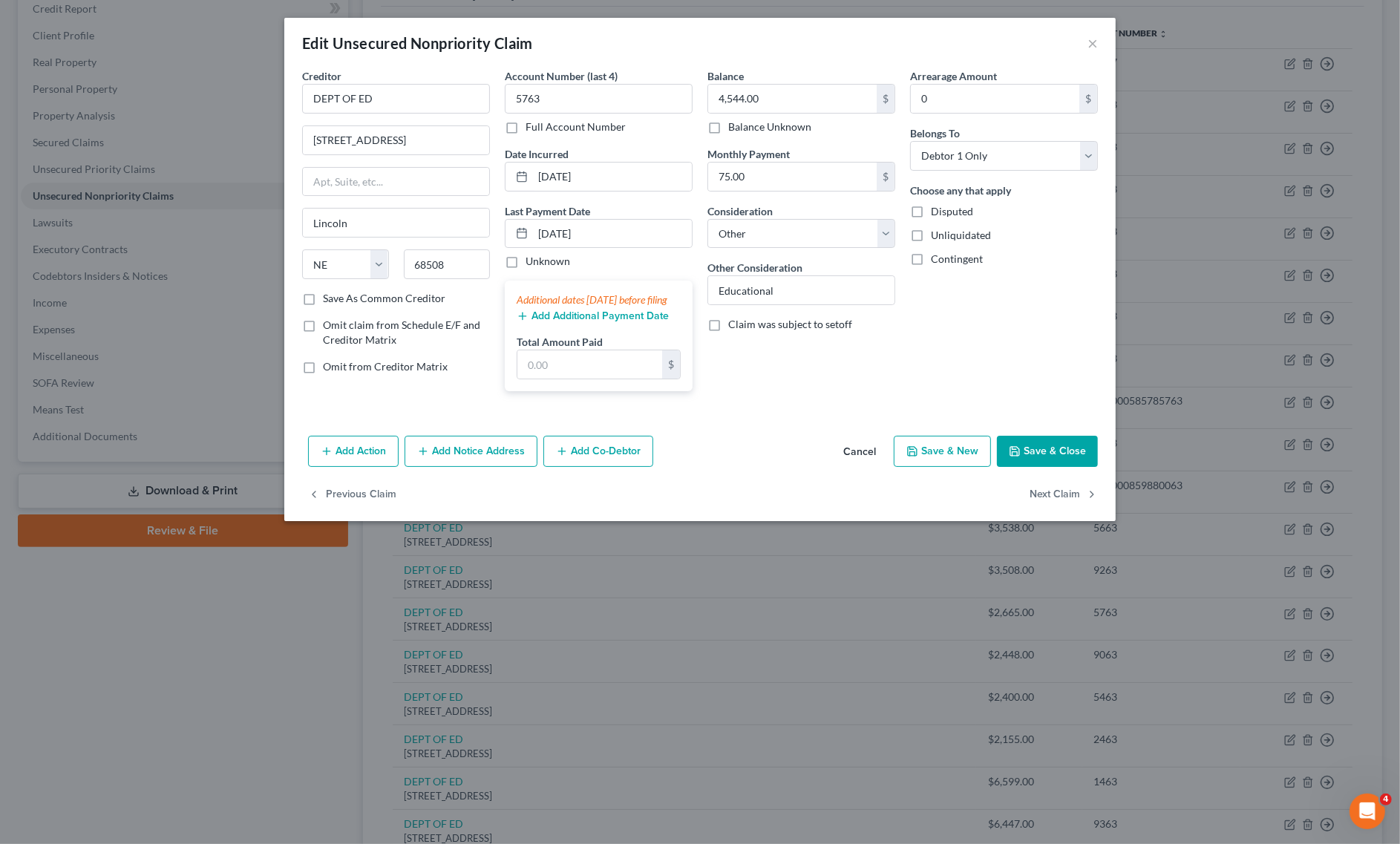
click at [1033, 462] on button "Save & Close" at bounding box center [1047, 451] width 101 height 32
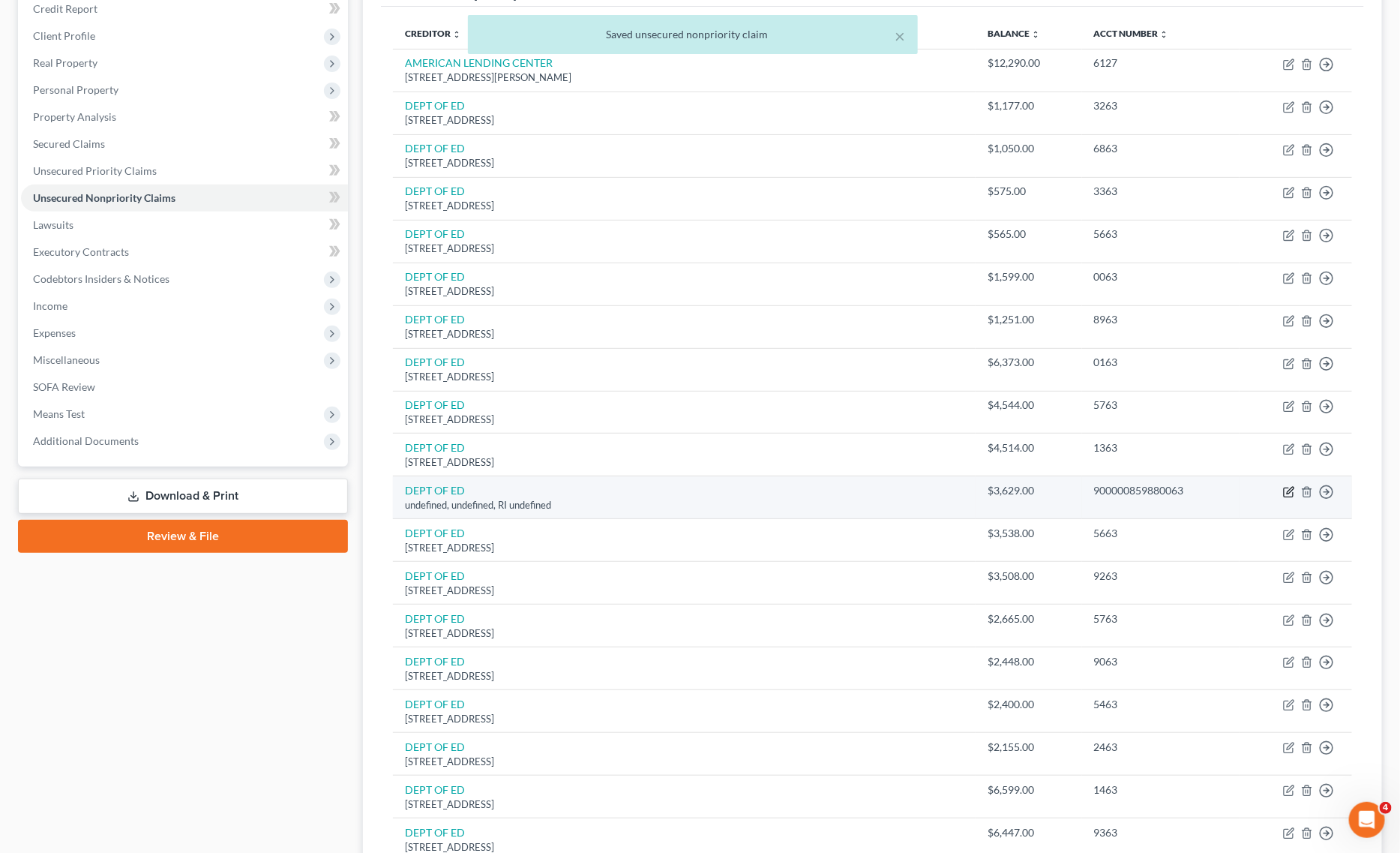
click at [1283, 493] on icon "button" at bounding box center [1289, 492] width 12 height 12
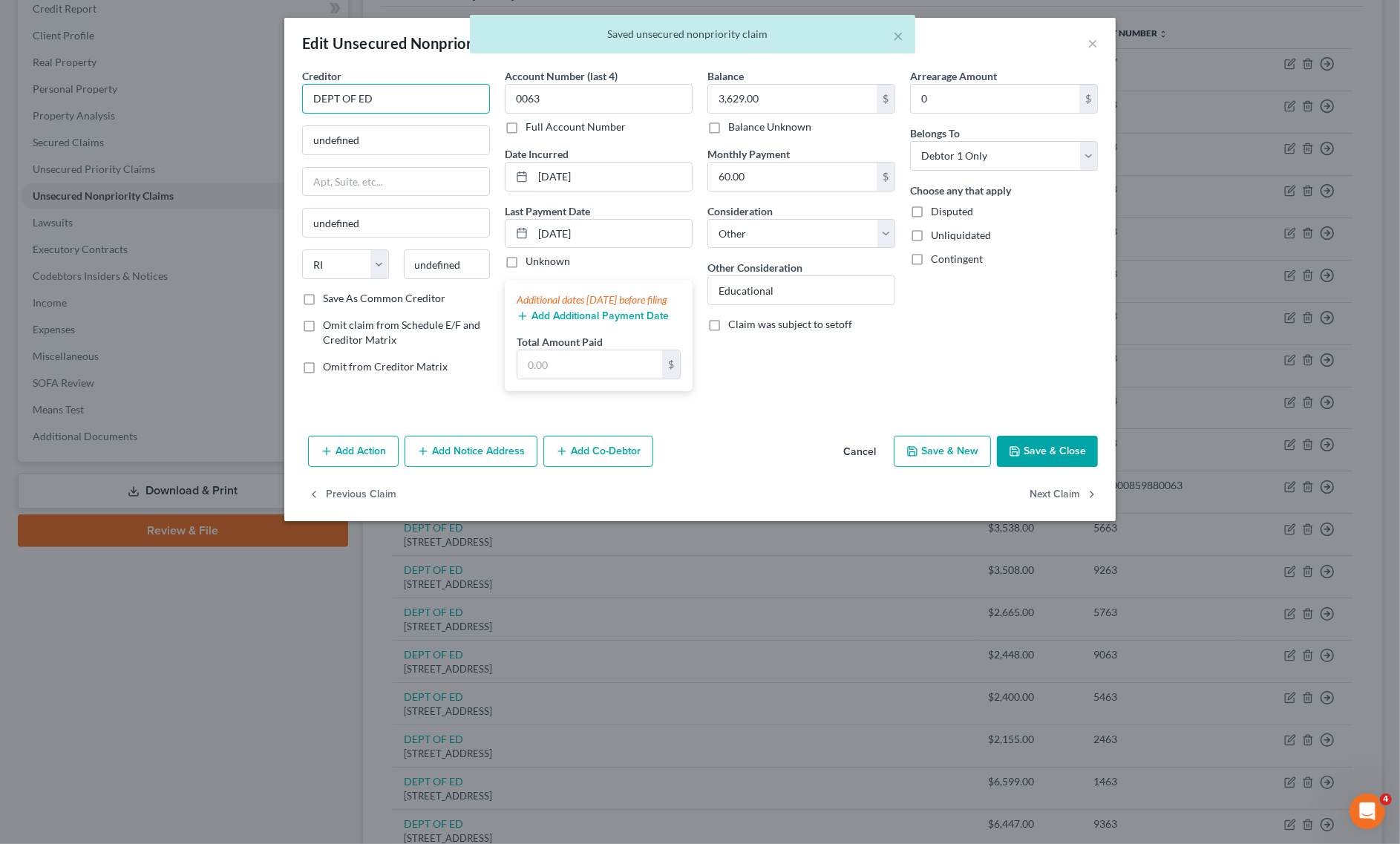
click at [446, 100] on input "DEPT OF ED" at bounding box center [396, 98] width 188 height 30
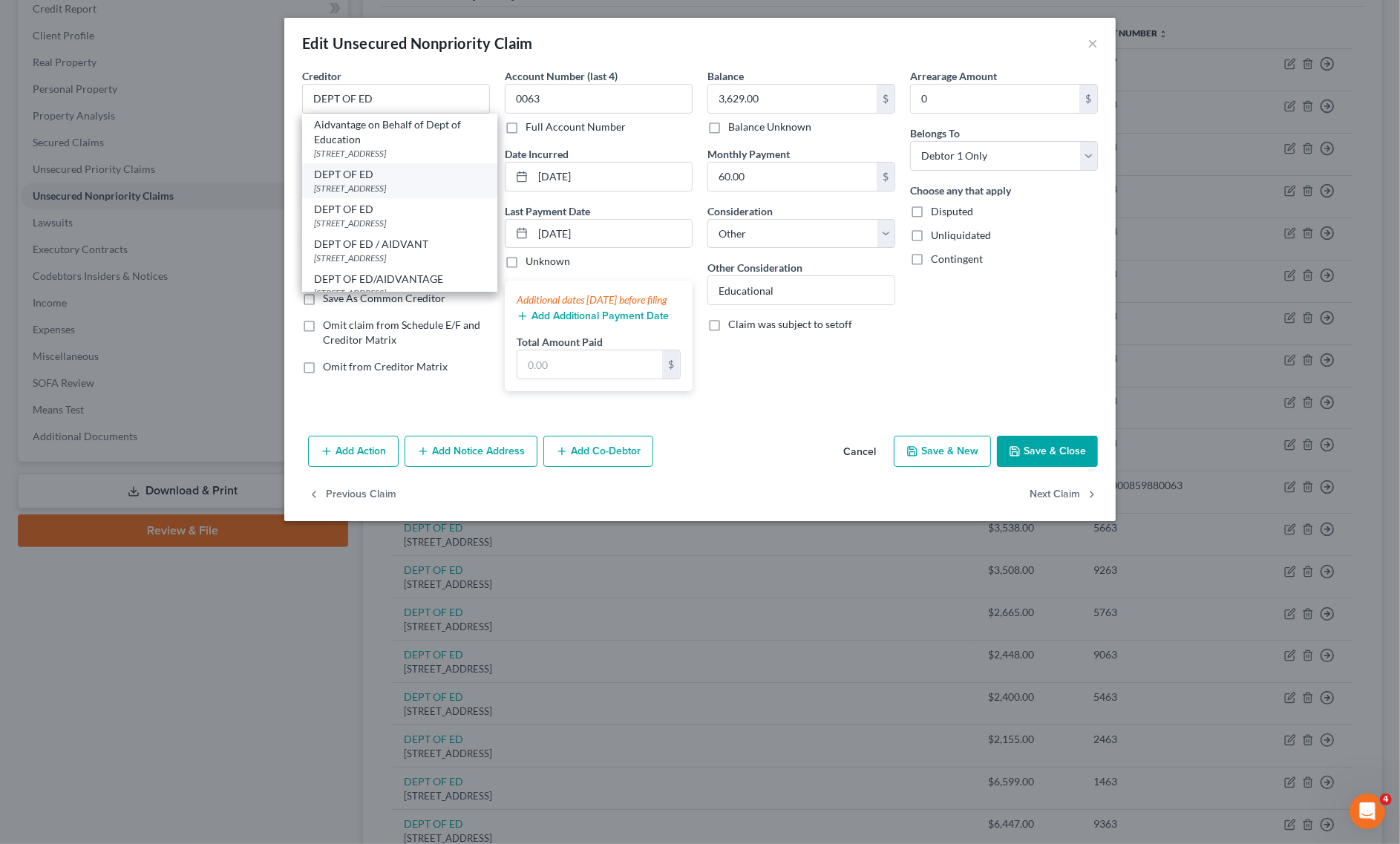
click at [394, 184] on div "[STREET_ADDRESS]" at bounding box center [399, 188] width 172 height 12
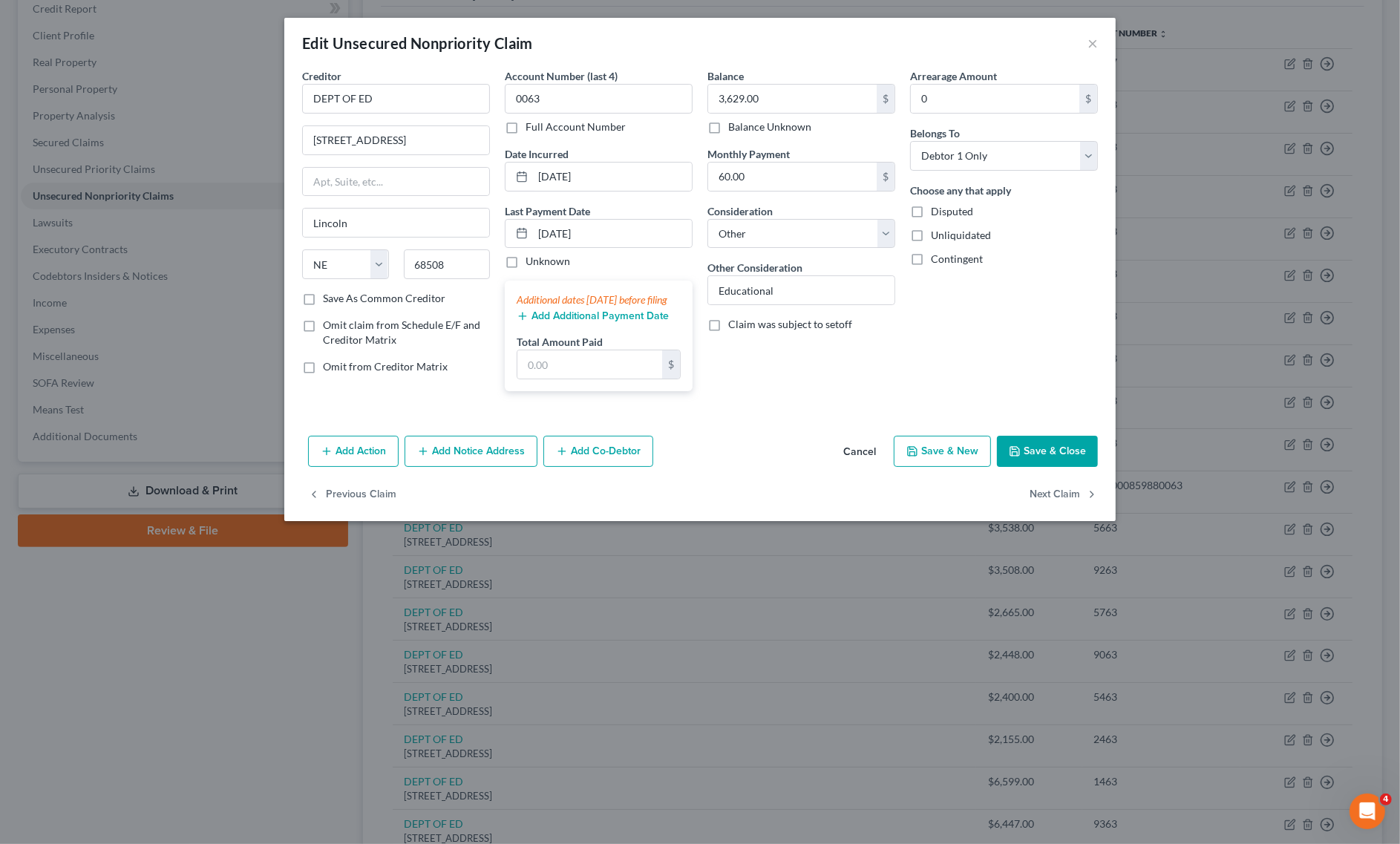
click at [1078, 467] on button "Save & Close" at bounding box center [1047, 451] width 101 height 32
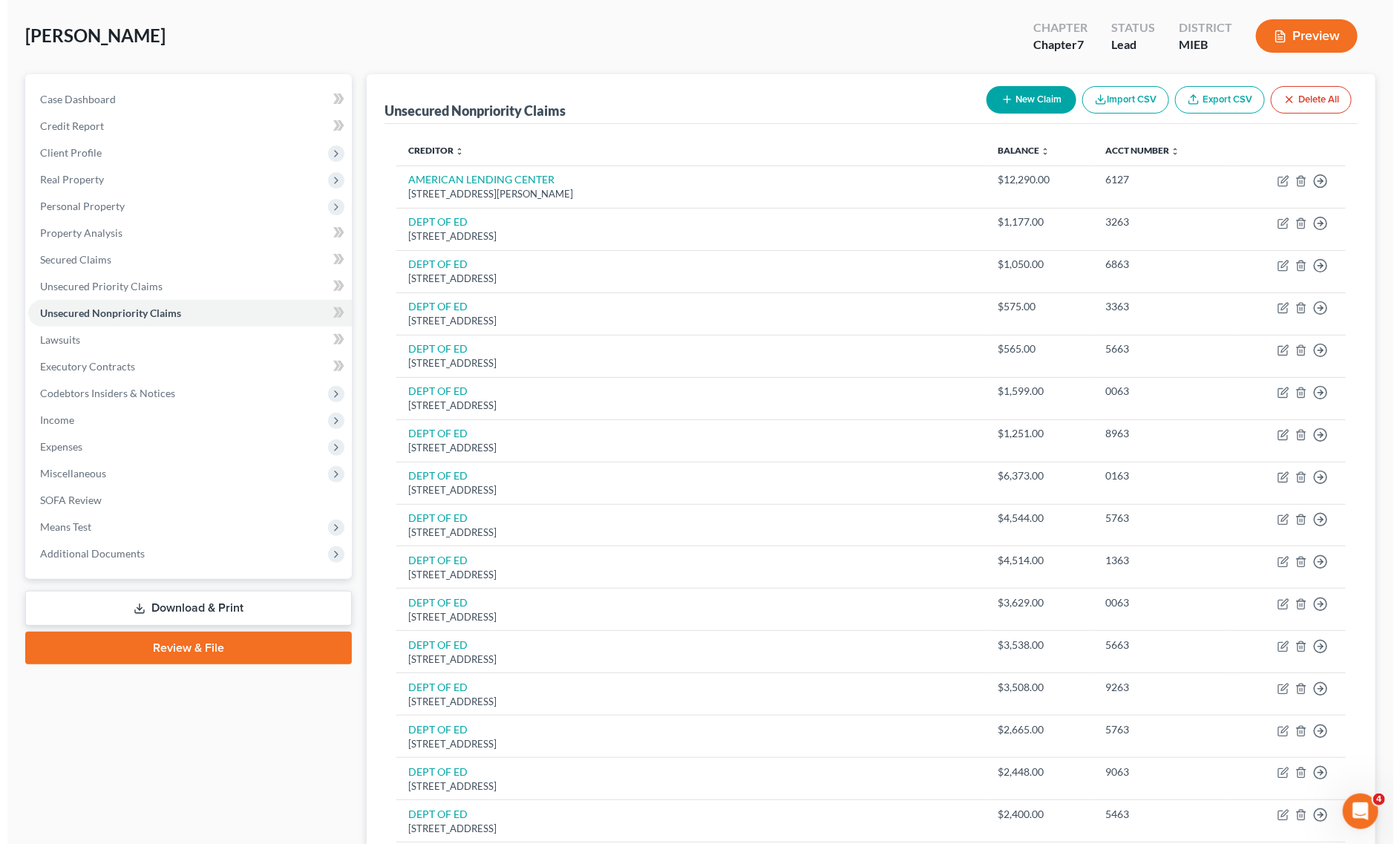
scroll to position [0, 0]
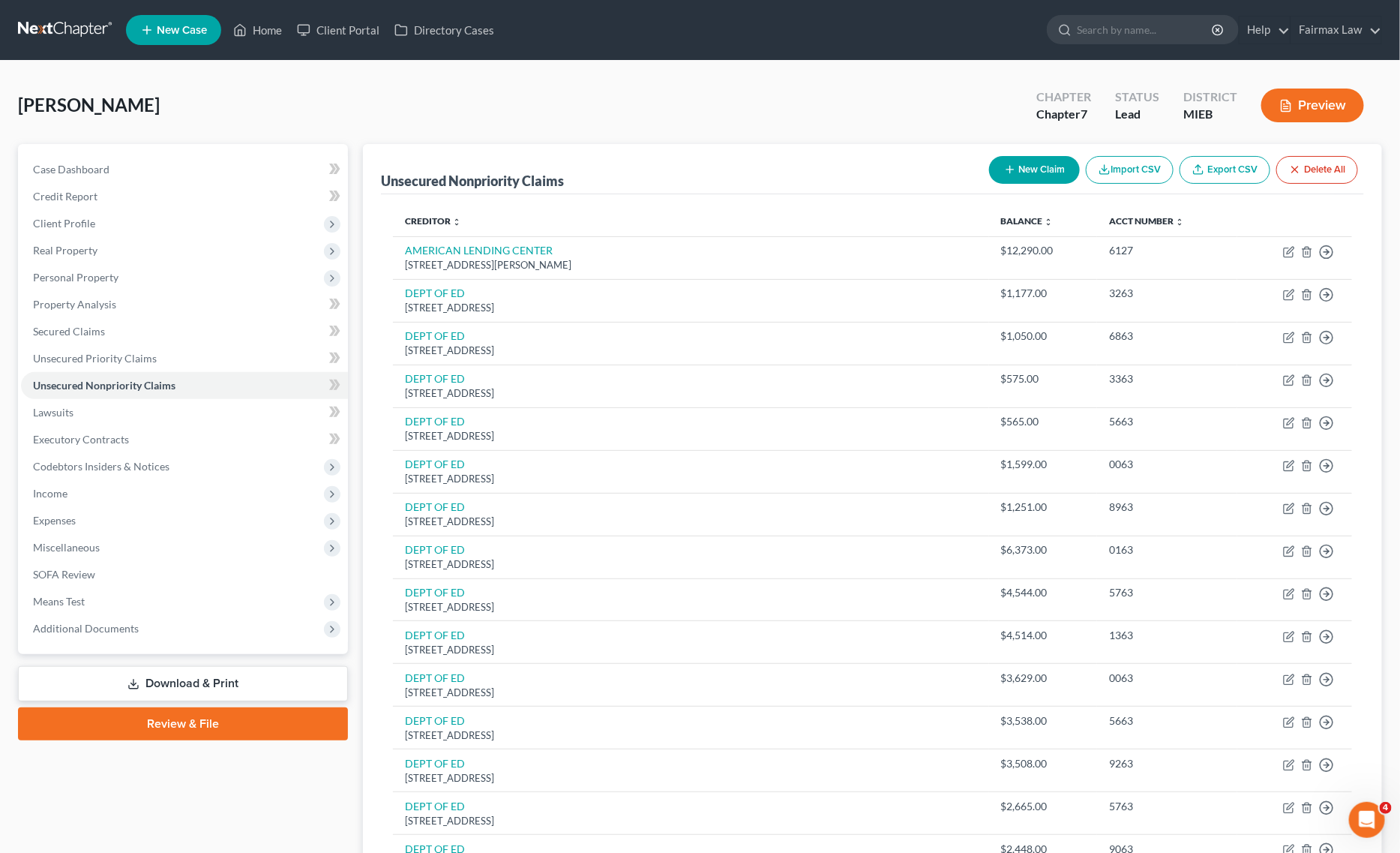
click at [1032, 177] on button "New Claim" at bounding box center [1035, 170] width 91 height 28
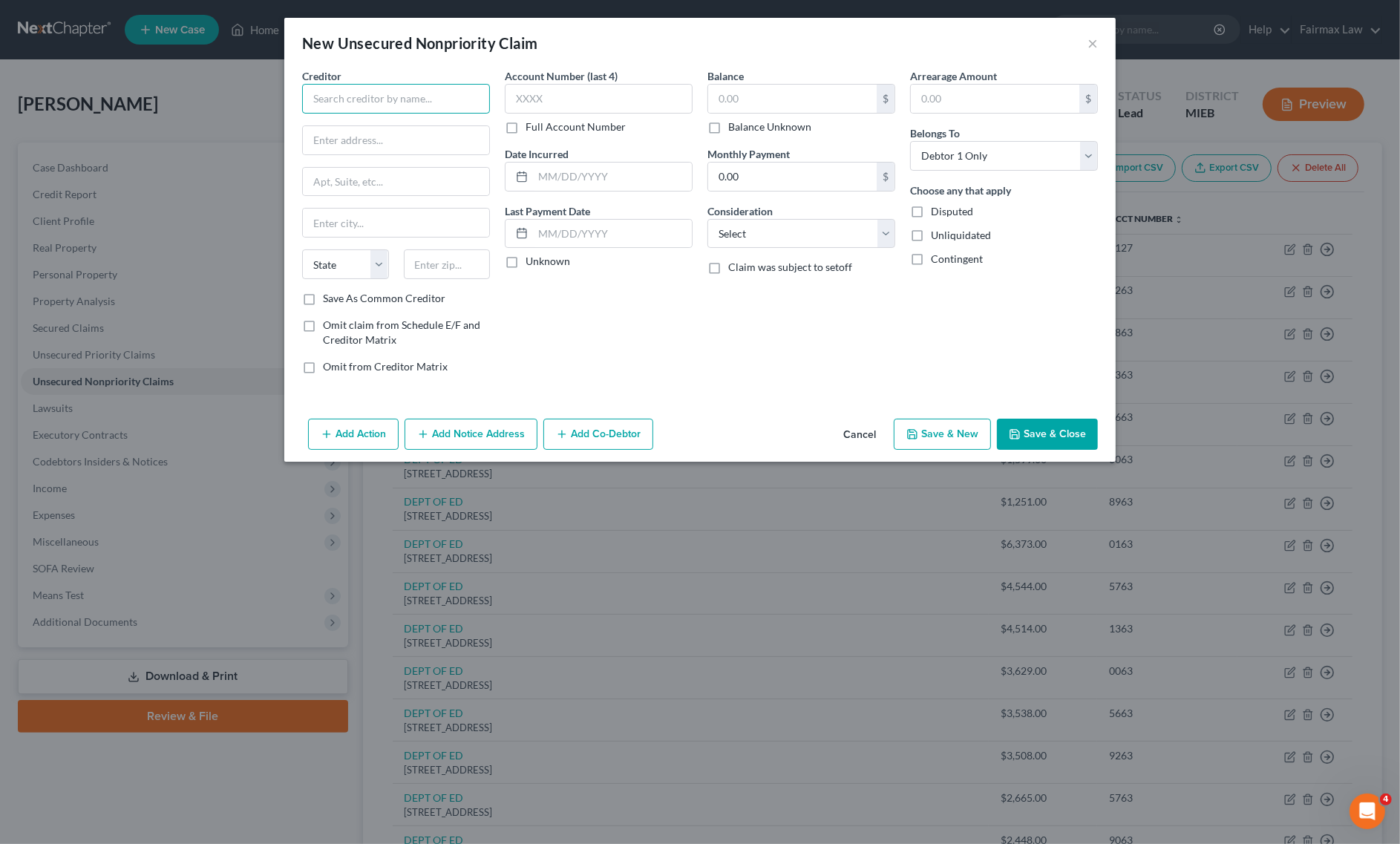
click at [449, 104] on input "text" at bounding box center [396, 98] width 188 height 30
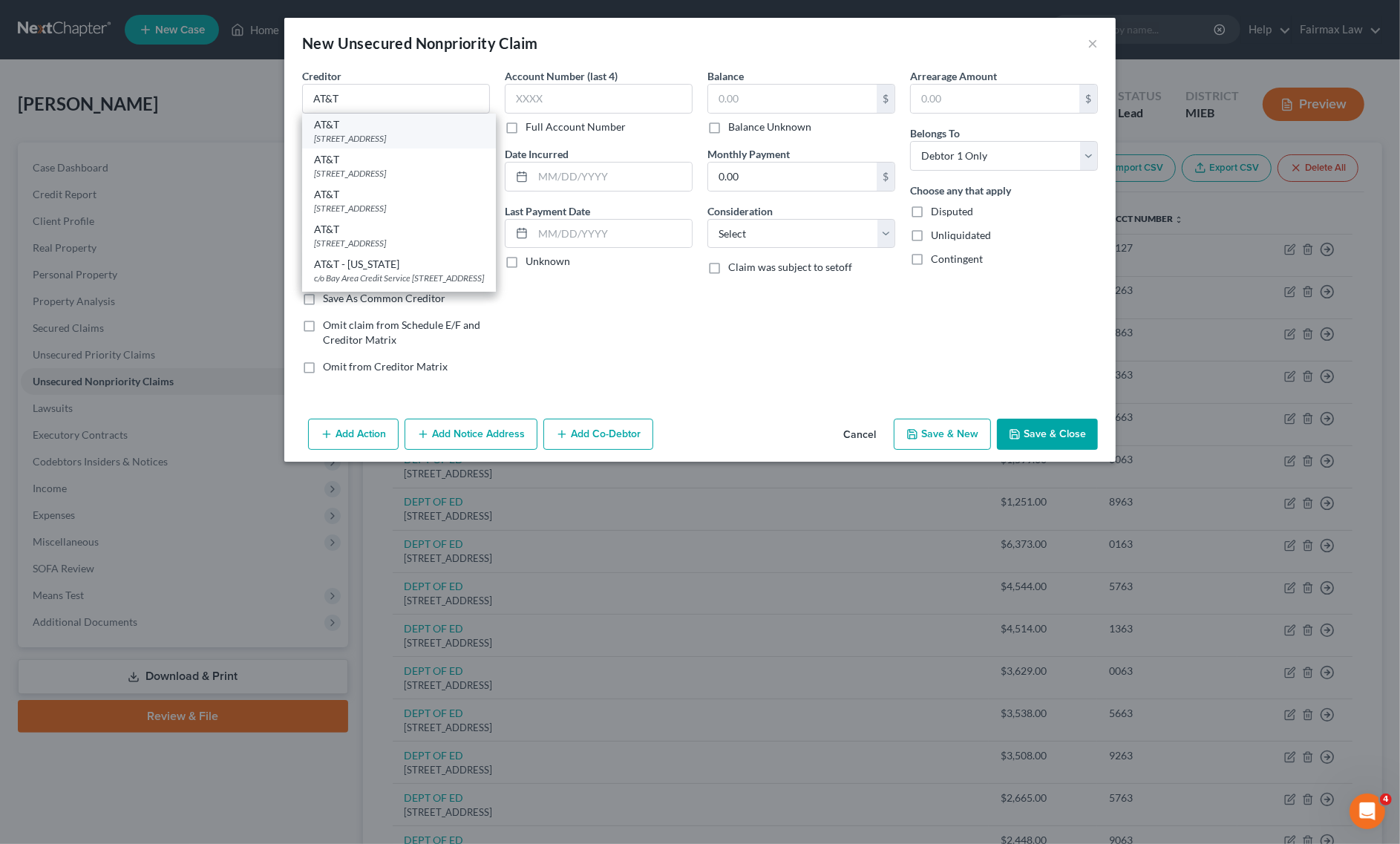
click at [369, 142] on div "[STREET_ADDRESS]" at bounding box center [398, 138] width 170 height 12
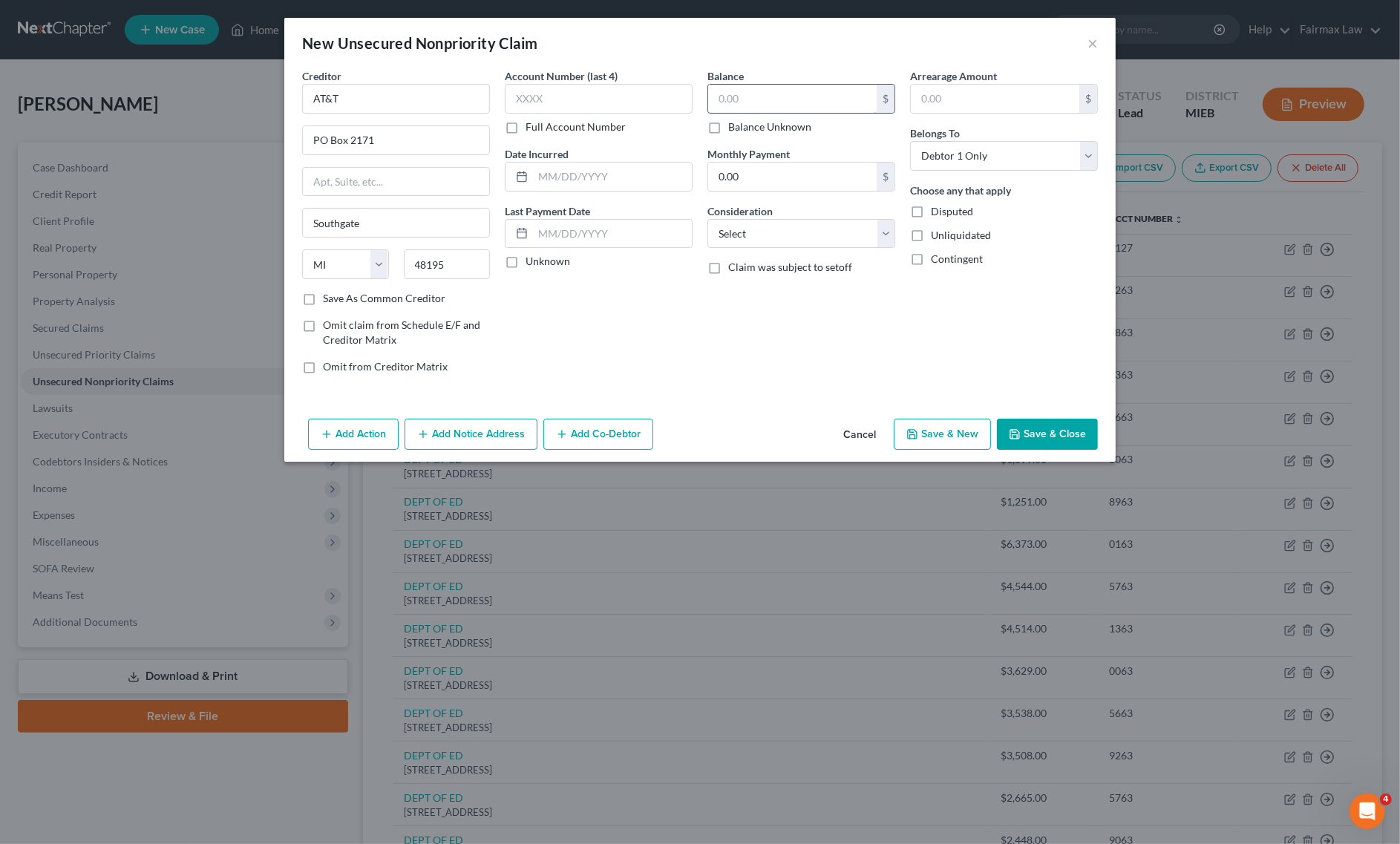
click at [826, 85] on input "text" at bounding box center [792, 98] width 169 height 28
click at [861, 226] on select "Select Cable / Satellite Services Collection Agency Credit Card Debt Debt Couns…" at bounding box center [802, 233] width 188 height 30
click at [708, 219] on select "Select Cable / Satellite Services Collection Agency Credit Card Debt Debt Couns…" at bounding box center [802, 233] width 188 height 30
click at [688, 197] on div "Account Number (last 4) Full Account Number Date Incurred Last Payment Date Unk…" at bounding box center [598, 226] width 202 height 317
click at [614, 175] on input "text" at bounding box center [613, 176] width 159 height 28
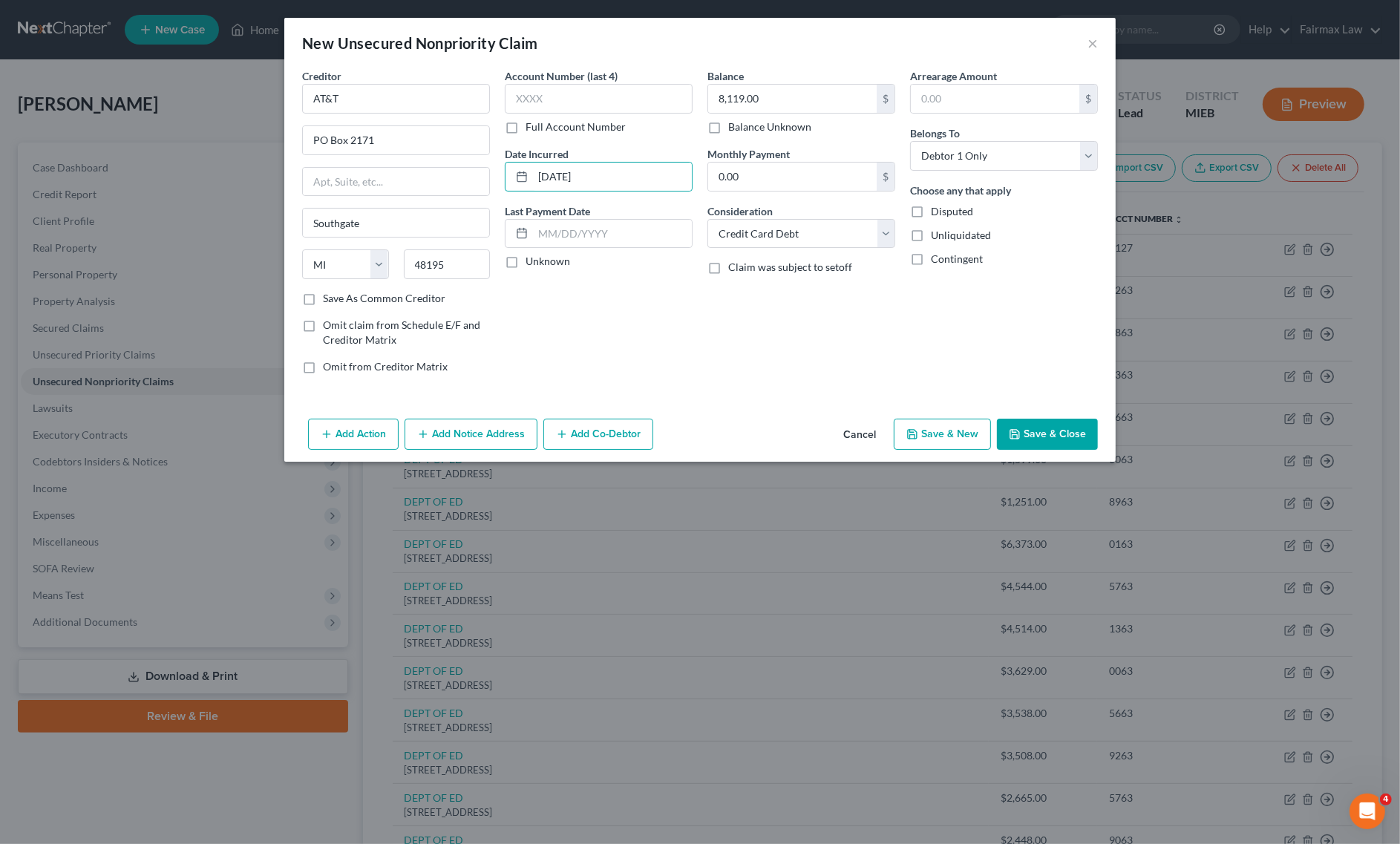
click at [982, 434] on button "Save & New" at bounding box center [942, 434] width 97 height 32
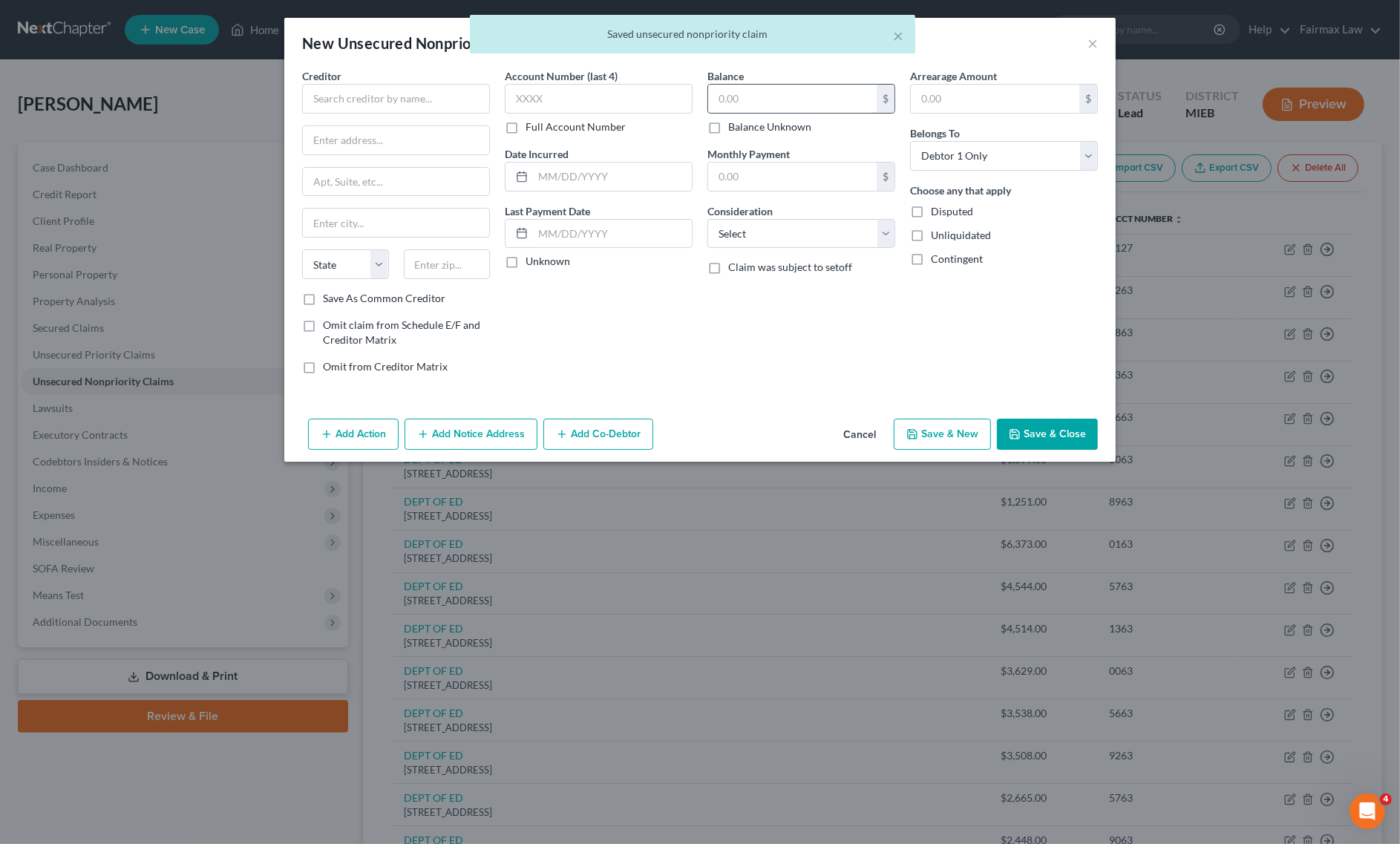
click at [774, 84] on input "text" at bounding box center [792, 98] width 169 height 28
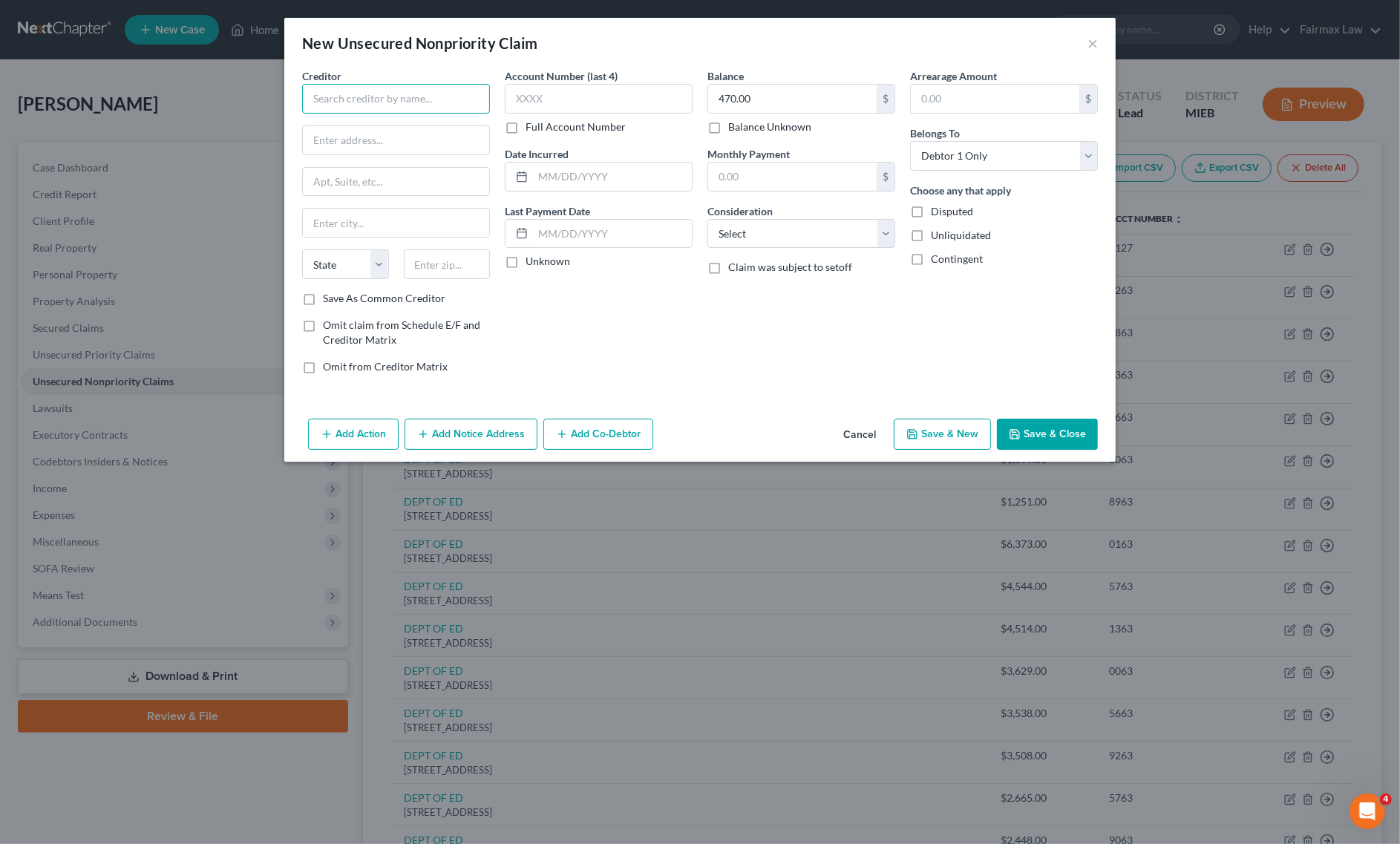
click at [333, 111] on input "text" at bounding box center [396, 98] width 188 height 30
drag, startPoint x: 436, startPoint y: 104, endPoint x: 240, endPoint y: 90, distance: 196.5
click at [240, 90] on div "New Unsecured Nonpriority Claim × Creditor * DISH NETWORK LLC State [US_STATE] …" at bounding box center [700, 422] width 1400 height 844
click at [337, 136] on input "text" at bounding box center [396, 140] width 186 height 28
paste input "[STREET_ADDRESS]"
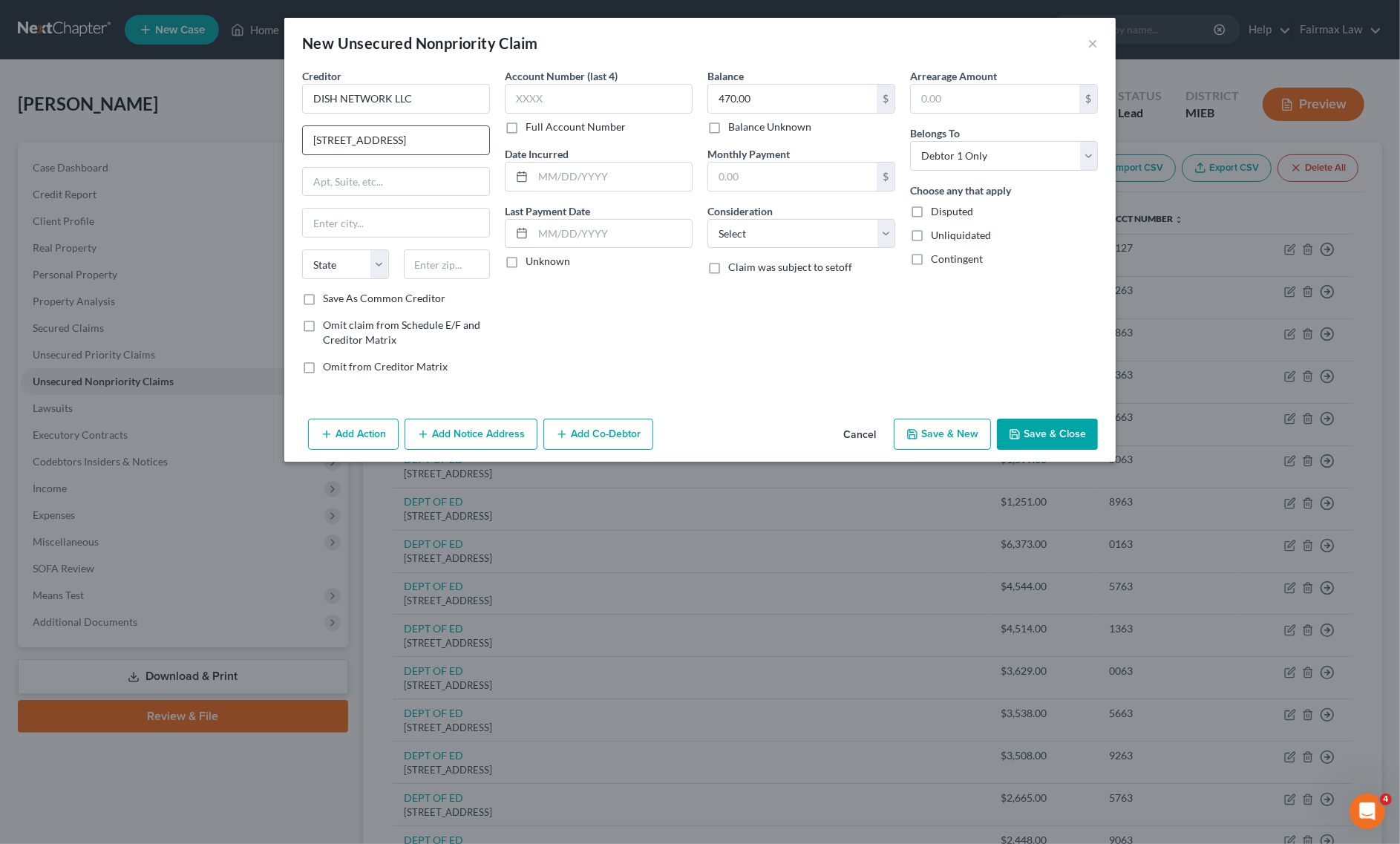
scroll to position [0, 42]
click at [445, 136] on input "[STREET_ADDRESS]" at bounding box center [396, 140] width 186 height 28
click at [449, 141] on input "[STREET_ADDRESS]" at bounding box center [396, 140] width 186 height 28
drag, startPoint x: 449, startPoint y: 141, endPoint x: 461, endPoint y: 140, distance: 12.0
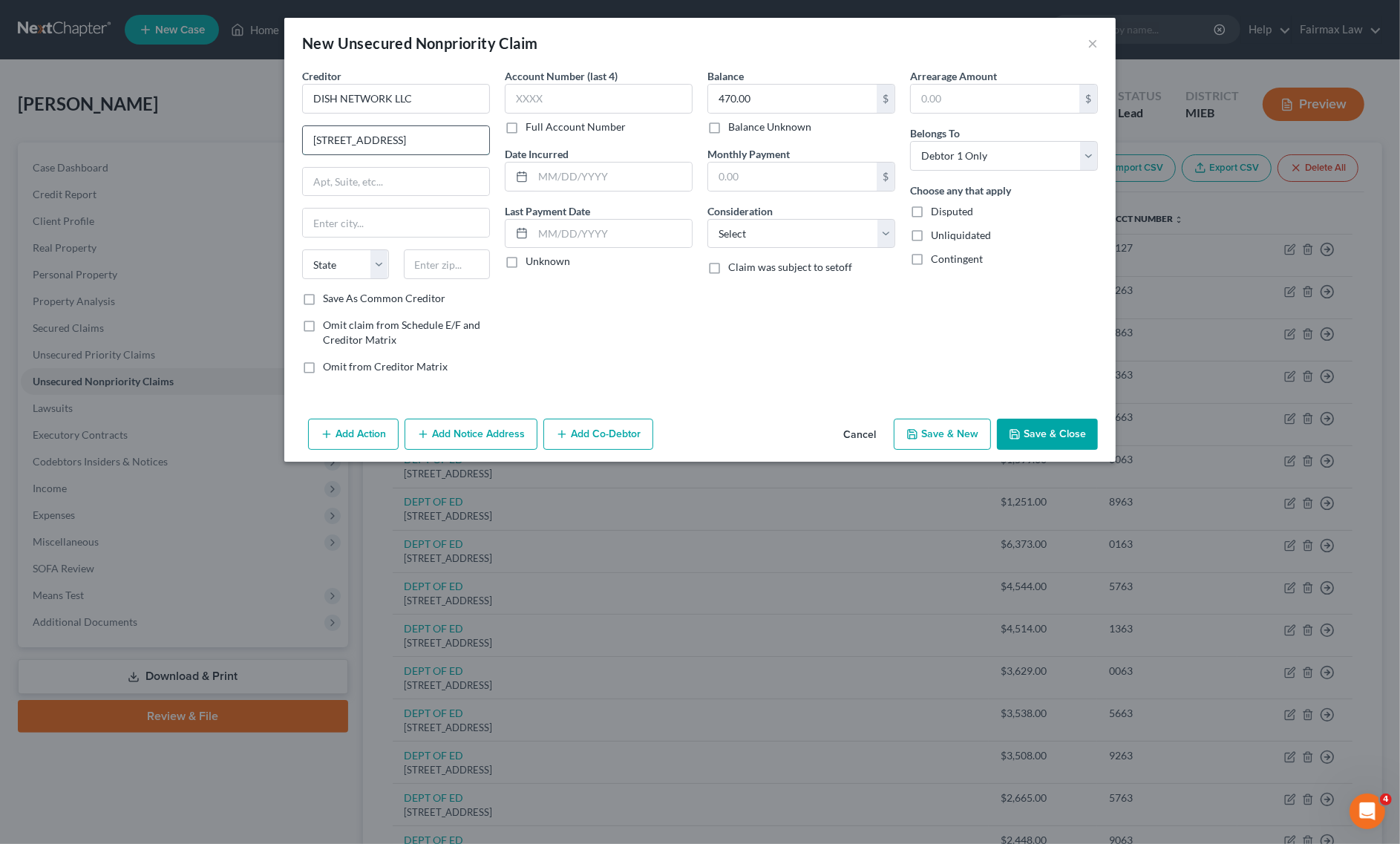
click at [461, 140] on input "[STREET_ADDRESS]" at bounding box center [396, 140] width 186 height 28
click at [454, 273] on input "text" at bounding box center [447, 264] width 87 height 30
paste input "80112"
click at [353, 268] on select "State [US_STATE] AK AR AZ CA CO CT DE DC [GEOGRAPHIC_DATA] [GEOGRAPHIC_DATA] GU…" at bounding box center [345, 264] width 87 height 30
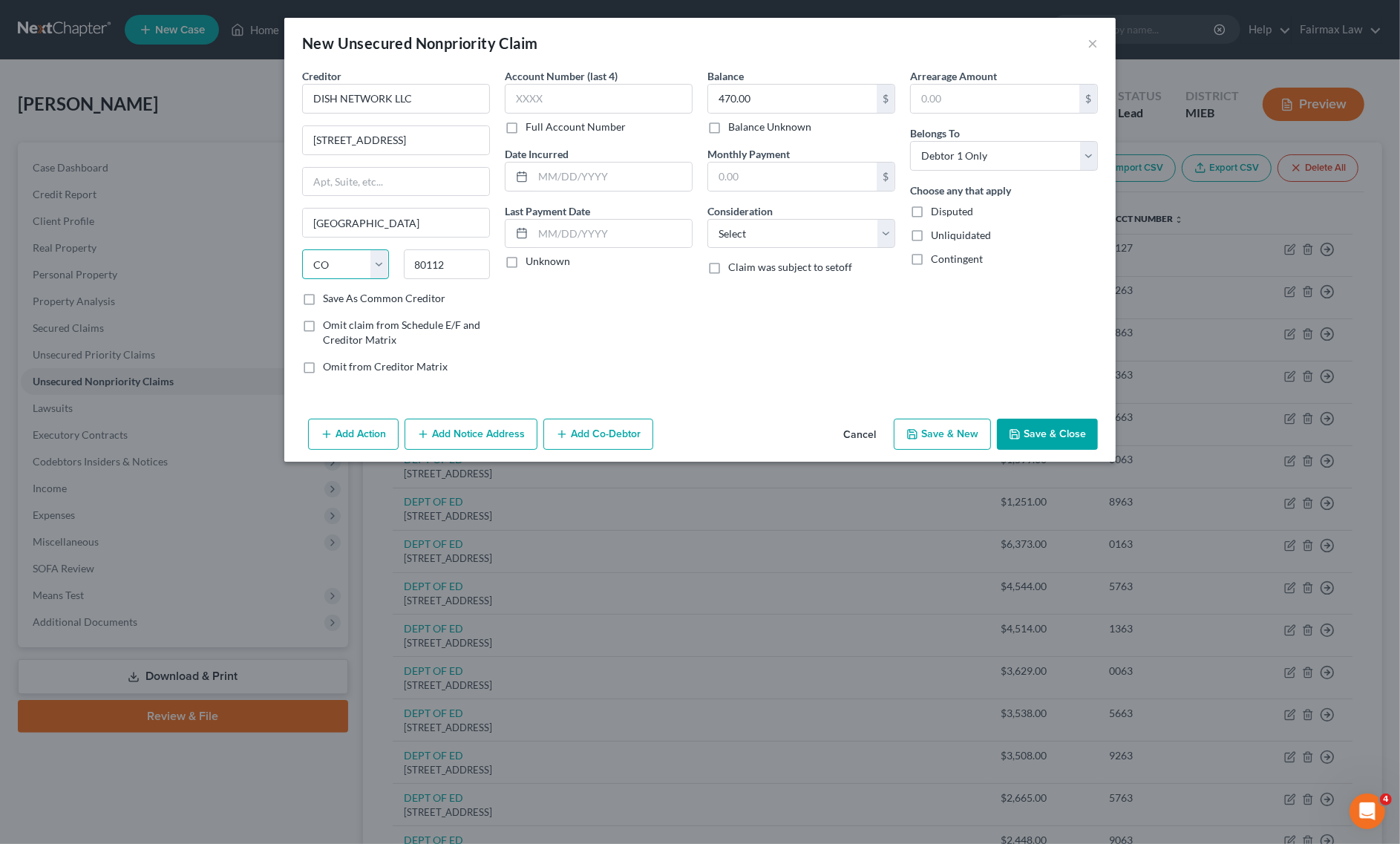
click at [302, 251] on select "State [US_STATE] AK AR AZ CA CO CT DE DC [GEOGRAPHIC_DATA] [GEOGRAPHIC_DATA] GU…" at bounding box center [345, 264] width 87 height 30
drag, startPoint x: 415, startPoint y: 138, endPoint x: 540, endPoint y: 132, distance: 125.1
click at [540, 132] on div "Creditor * DISH NETWORK LLC [STREET_ADDRESS] [GEOGRAPHIC_DATA] [US_STATE][GEOGR…" at bounding box center [699, 226] width 810 height 317
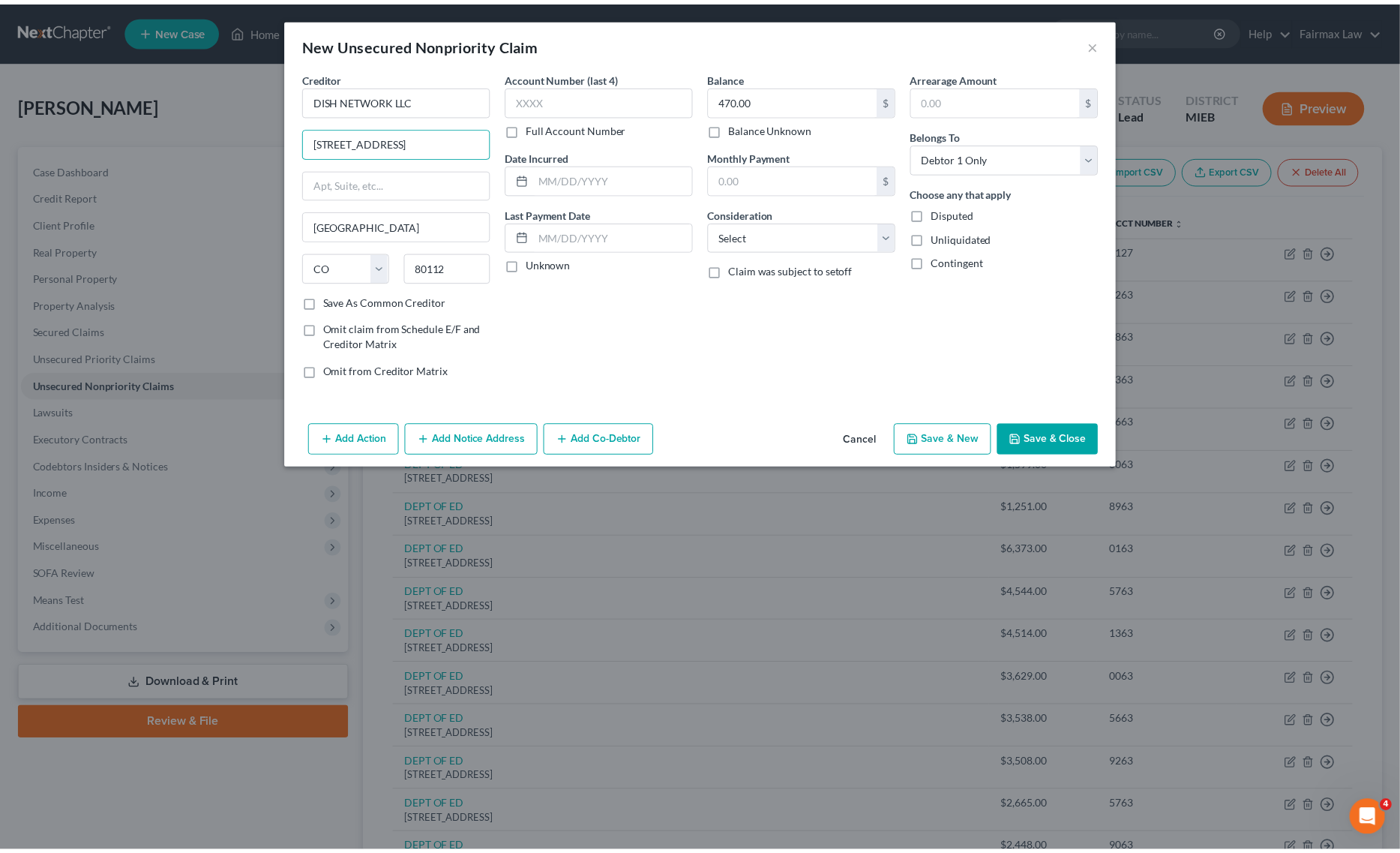
scroll to position [0, 0]
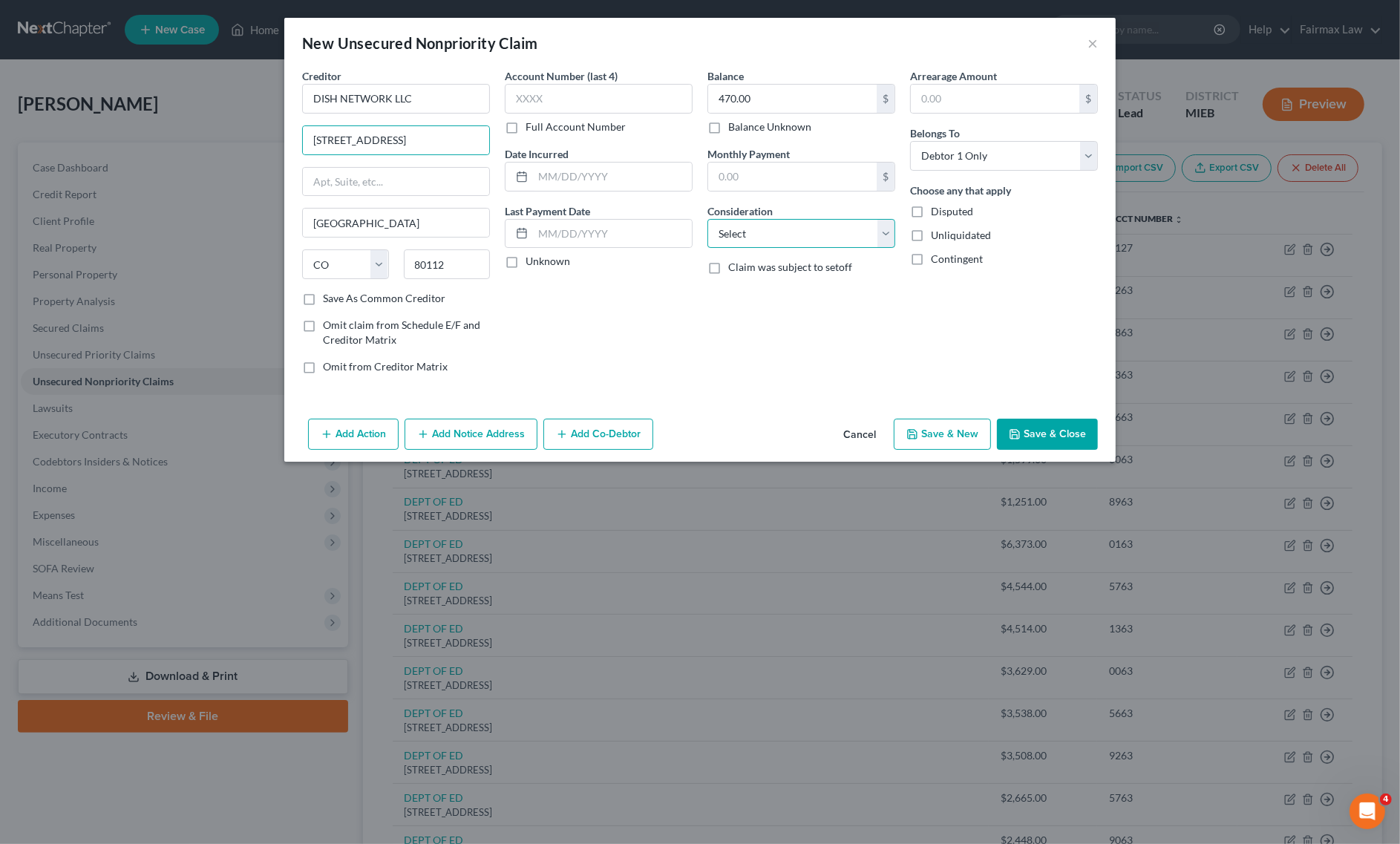
click at [769, 228] on select "Select Cable / Satellite Services Collection Agency Credit Card Debt Debt Couns…" at bounding box center [802, 233] width 188 height 30
click at [708, 219] on select "Select Cable / Satellite Services Collection Agency Credit Card Debt Debt Couns…" at bounding box center [802, 233] width 188 height 30
click at [625, 171] on input "text" at bounding box center [613, 176] width 159 height 28
click at [922, 439] on button "Save & New" at bounding box center [942, 434] width 97 height 32
click at [354, 86] on input "text" at bounding box center [396, 98] width 188 height 30
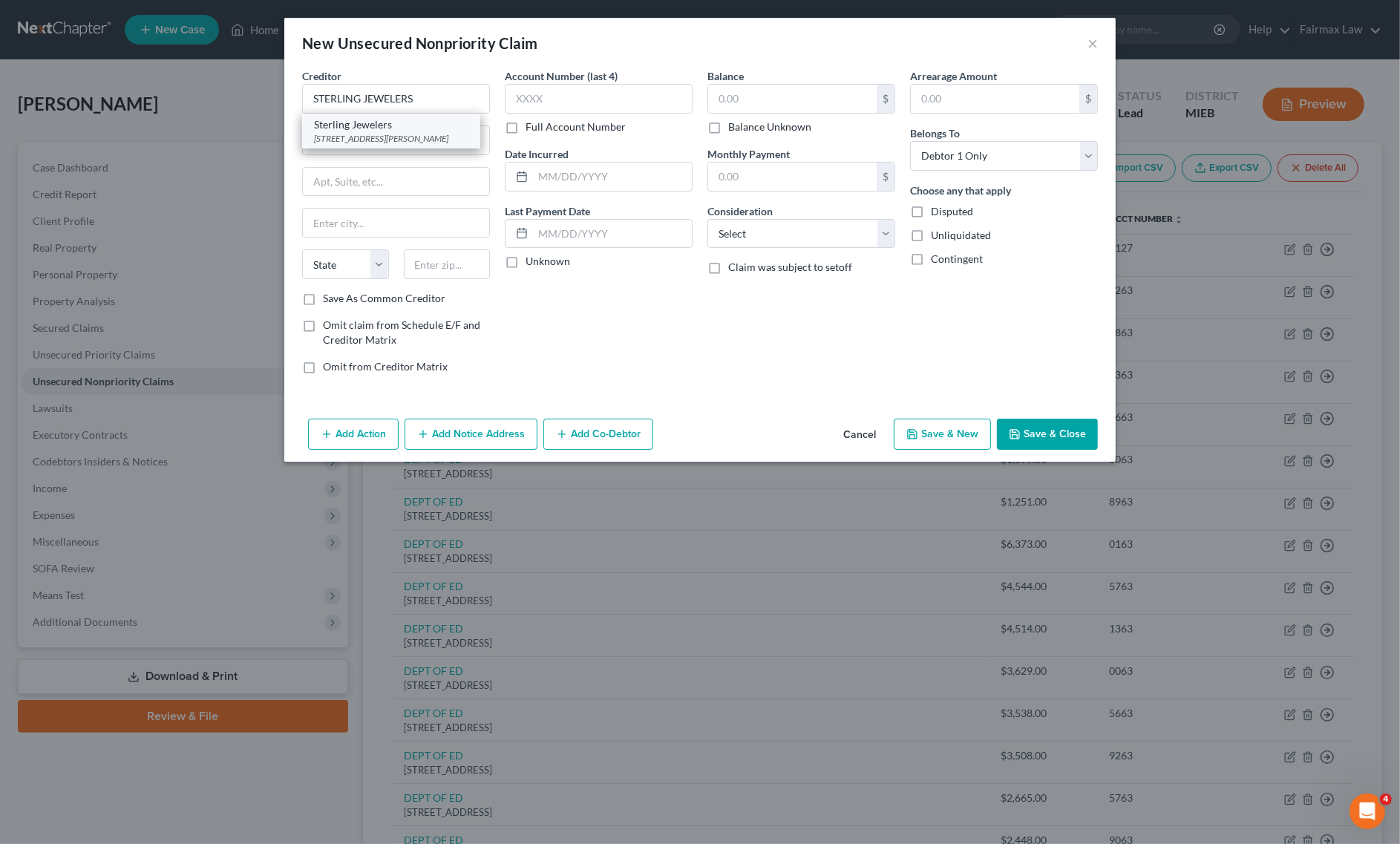
click at [355, 127] on div "Sterling Jewelers" at bounding box center [390, 124] width 154 height 14
drag, startPoint x: 415, startPoint y: 105, endPoint x: 272, endPoint y: 75, distance: 146.1
click at [275, 75] on div "New Unsecured Nonpriority Claim × Creditor * Sterling Jewelers 29765 [PERSON_NA…" at bounding box center [700, 422] width 1400 height 844
click at [816, 242] on select "Select Cable / Satellite Services Collection Agency Credit Card Debt Debt Couns…" at bounding box center [802, 233] width 188 height 30
click at [708, 219] on select "Select Cable / Satellite Services Collection Agency Credit Card Debt Debt Couns…" at bounding box center [802, 233] width 188 height 30
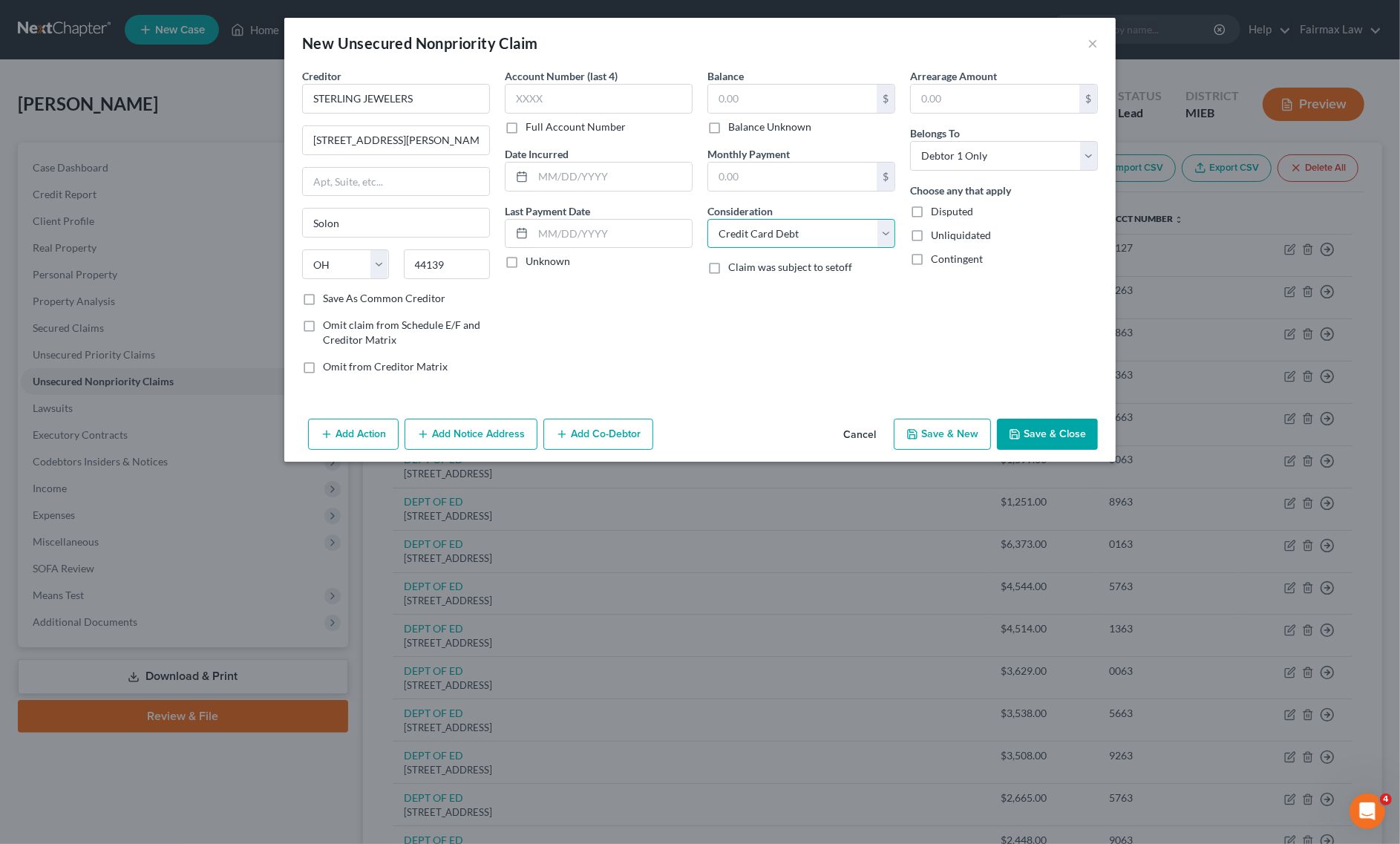
click at [831, 242] on select "Select Cable / Satellite Services Collection Agency Credit Card Debt Debt Couns…" at bounding box center [802, 233] width 188 height 30
click at [708, 219] on select "Select Cable / Satellite Services Collection Agency Credit Card Debt Debt Couns…" at bounding box center [802, 233] width 188 height 30
click at [764, 99] on input "text" at bounding box center [792, 98] width 169 height 28
click at [627, 98] on input "text" at bounding box center [598, 98] width 188 height 30
click at [659, 184] on input "text" at bounding box center [613, 176] width 159 height 28
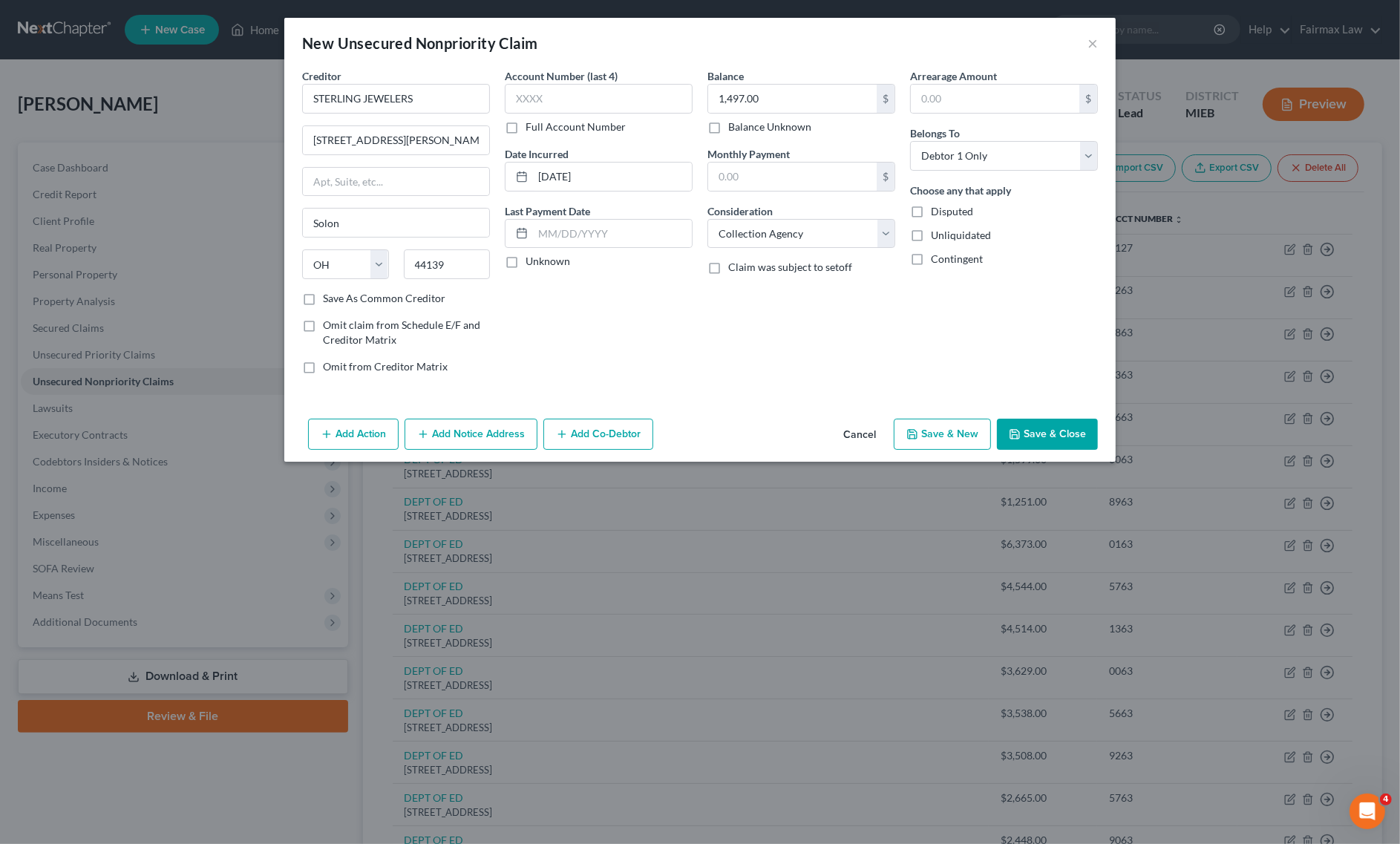
click at [933, 445] on button "Save & New" at bounding box center [942, 434] width 97 height 32
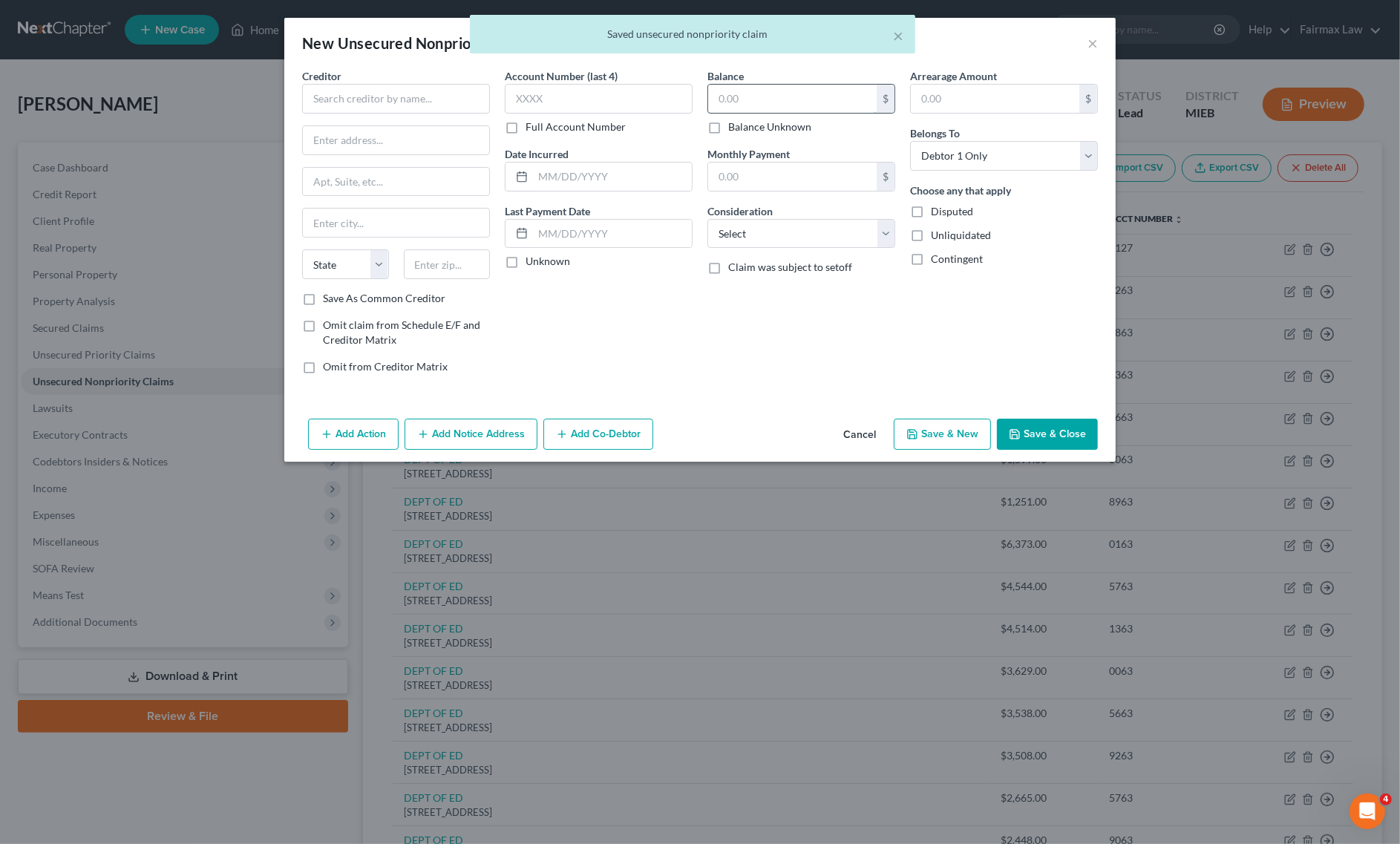
click at [794, 95] on input "text" at bounding box center [792, 98] width 169 height 28
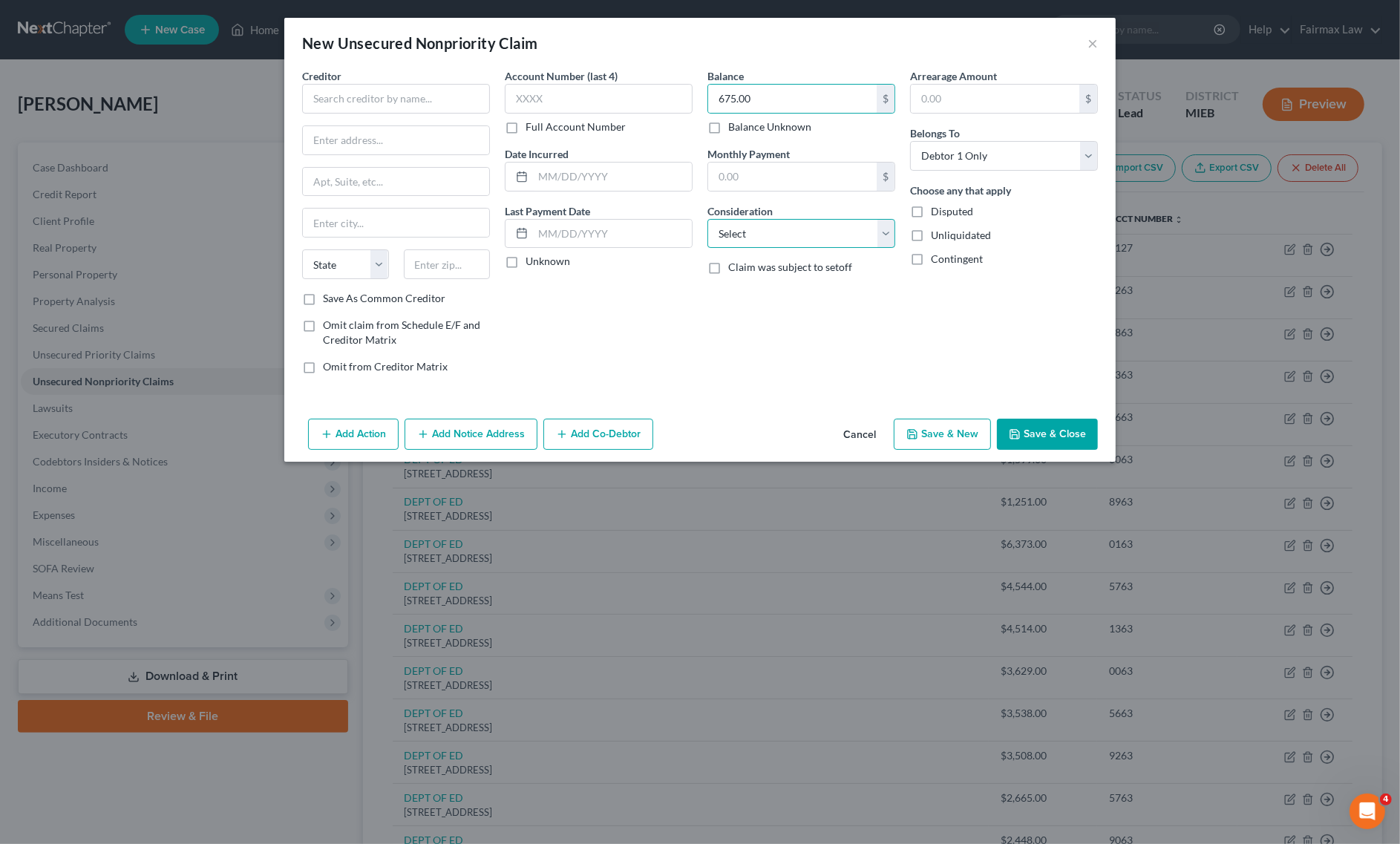
click at [791, 246] on select "Select Cable / Satellite Services Collection Agency Credit Card Debt Debt Couns…" at bounding box center [802, 233] width 188 height 30
click at [708, 219] on select "Select Cable / Satellite Services Collection Agency Credit Card Debt Debt Couns…" at bounding box center [802, 233] width 188 height 30
click at [413, 77] on div "Creditor *" at bounding box center [396, 90] width 188 height 45
click at [412, 89] on input "text" at bounding box center [396, 98] width 188 height 30
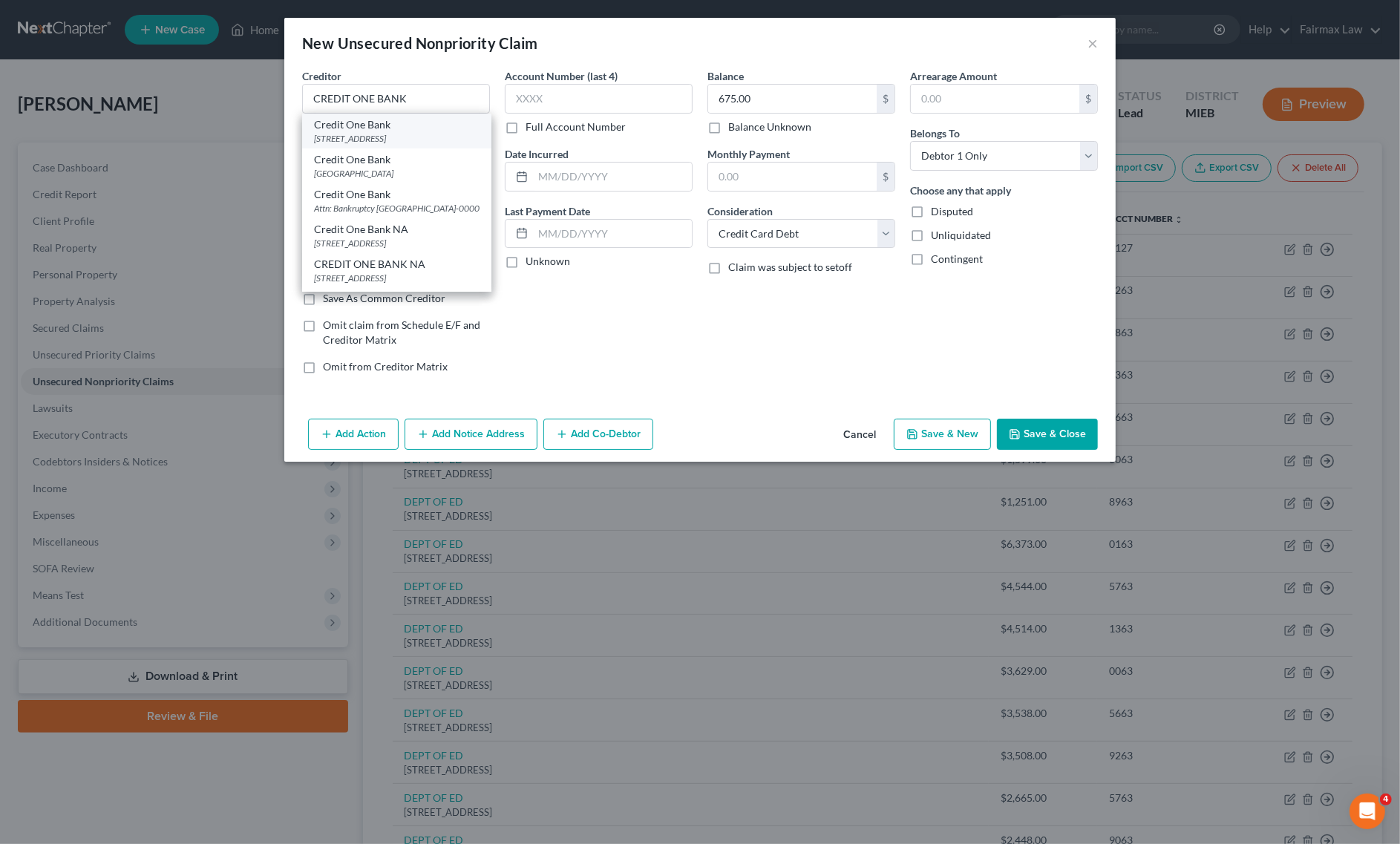
click at [383, 128] on div "Credit One Bank" at bounding box center [396, 124] width 166 height 14
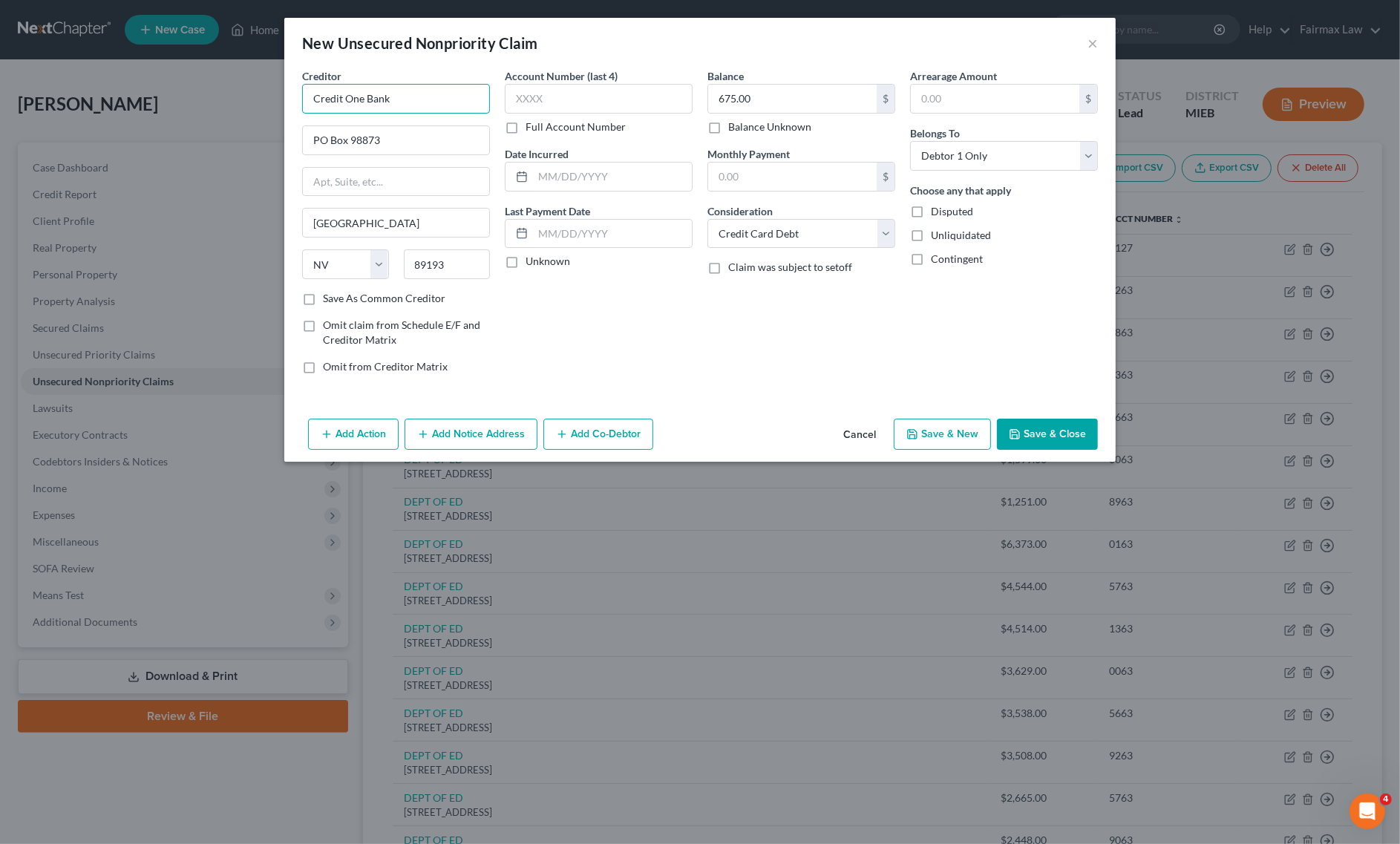
drag, startPoint x: 468, startPoint y: 94, endPoint x: 121, endPoint y: 69, distance: 347.9
click at [132, 71] on div "New Unsecured Nonpriority Claim × Creditor * Credit One Bank PO Box 98873 [GEOG…" at bounding box center [700, 422] width 1400 height 844
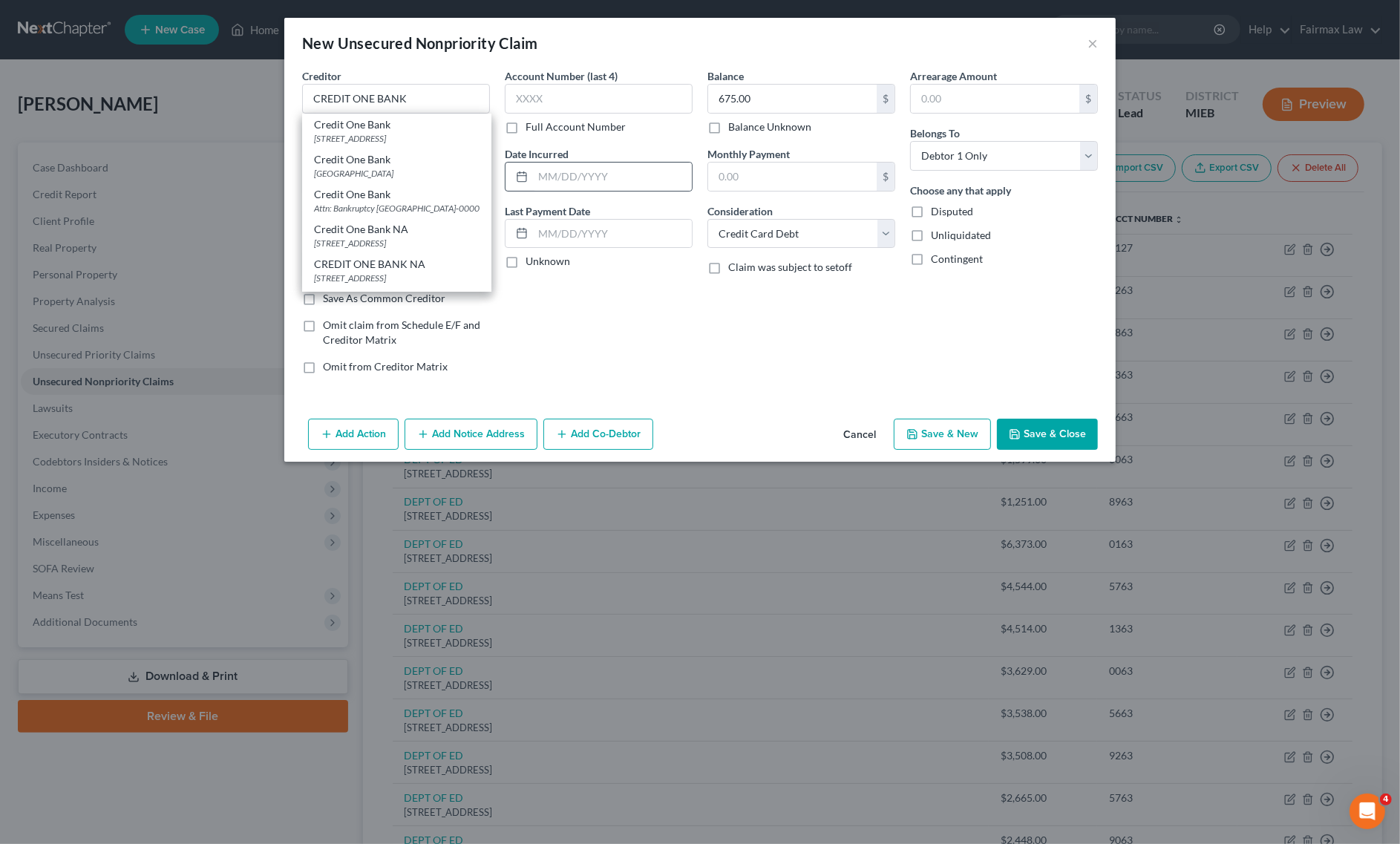
click at [532, 165] on div at bounding box center [519, 176] width 28 height 28
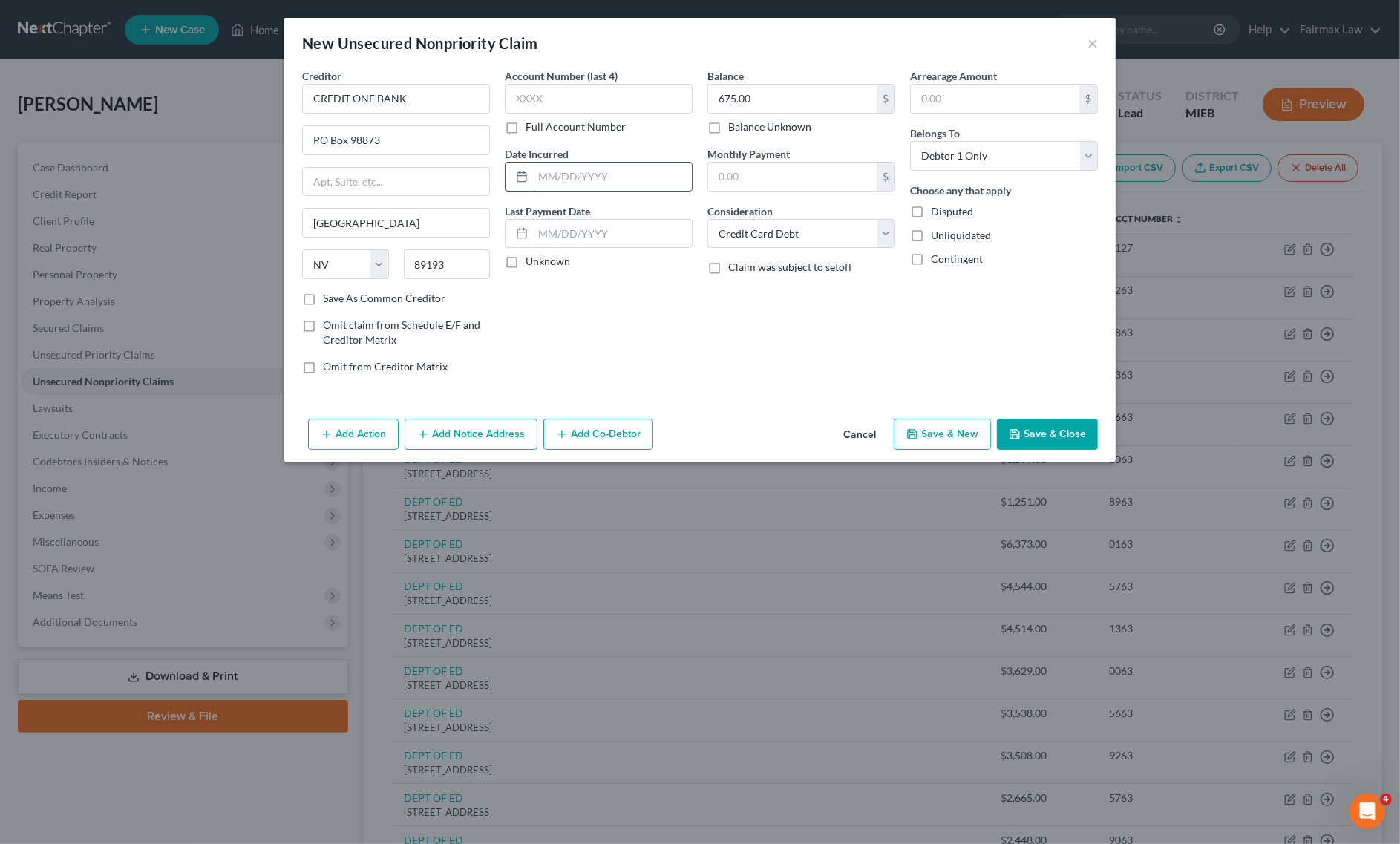
click at [543, 171] on input "text" at bounding box center [613, 176] width 159 height 28
click at [922, 438] on button "Save & New" at bounding box center [942, 434] width 97 height 32
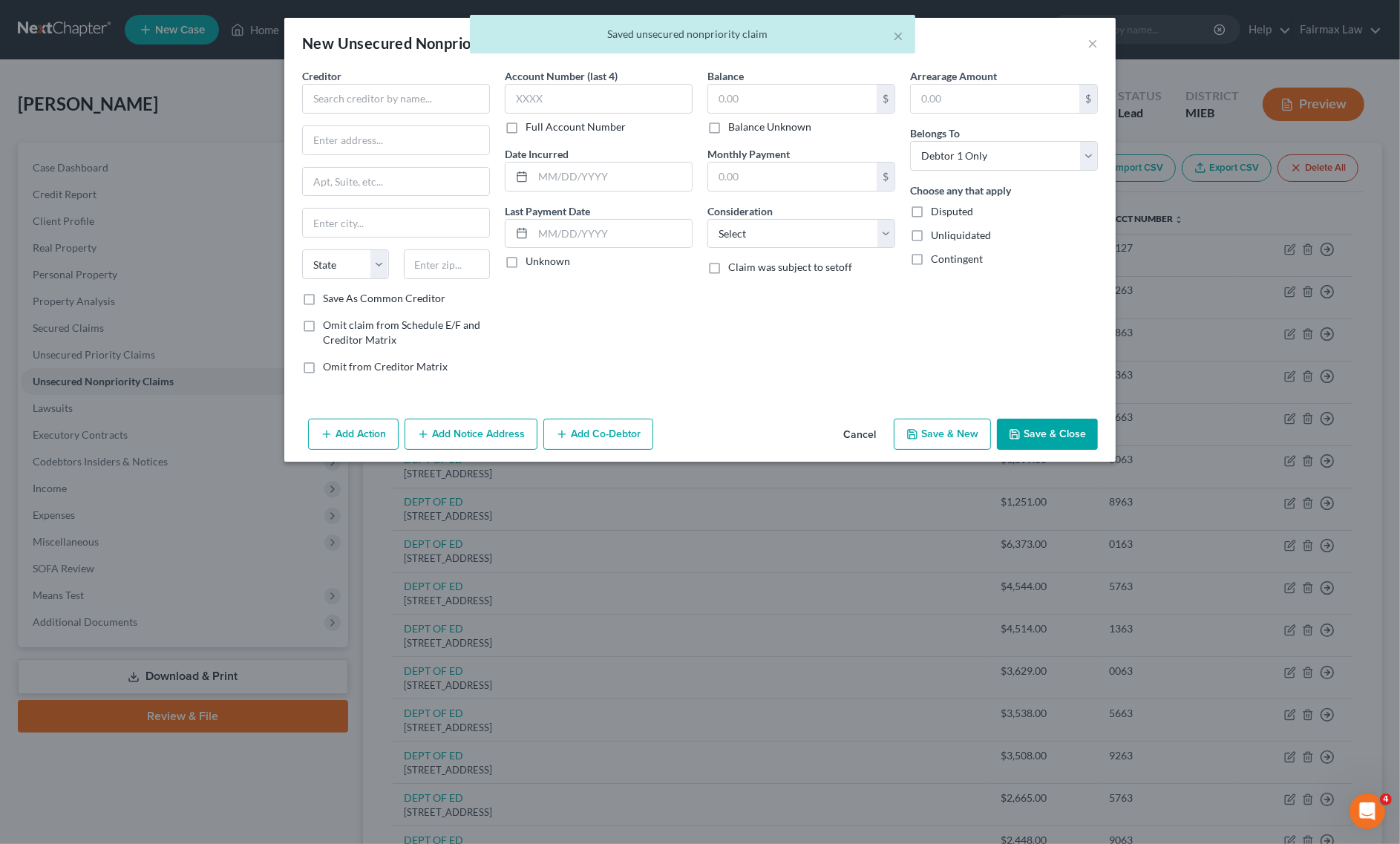
click at [452, 82] on div "Creditor *" at bounding box center [396, 90] width 188 height 45
click at [451, 95] on input "text" at bounding box center [396, 98] width 188 height 30
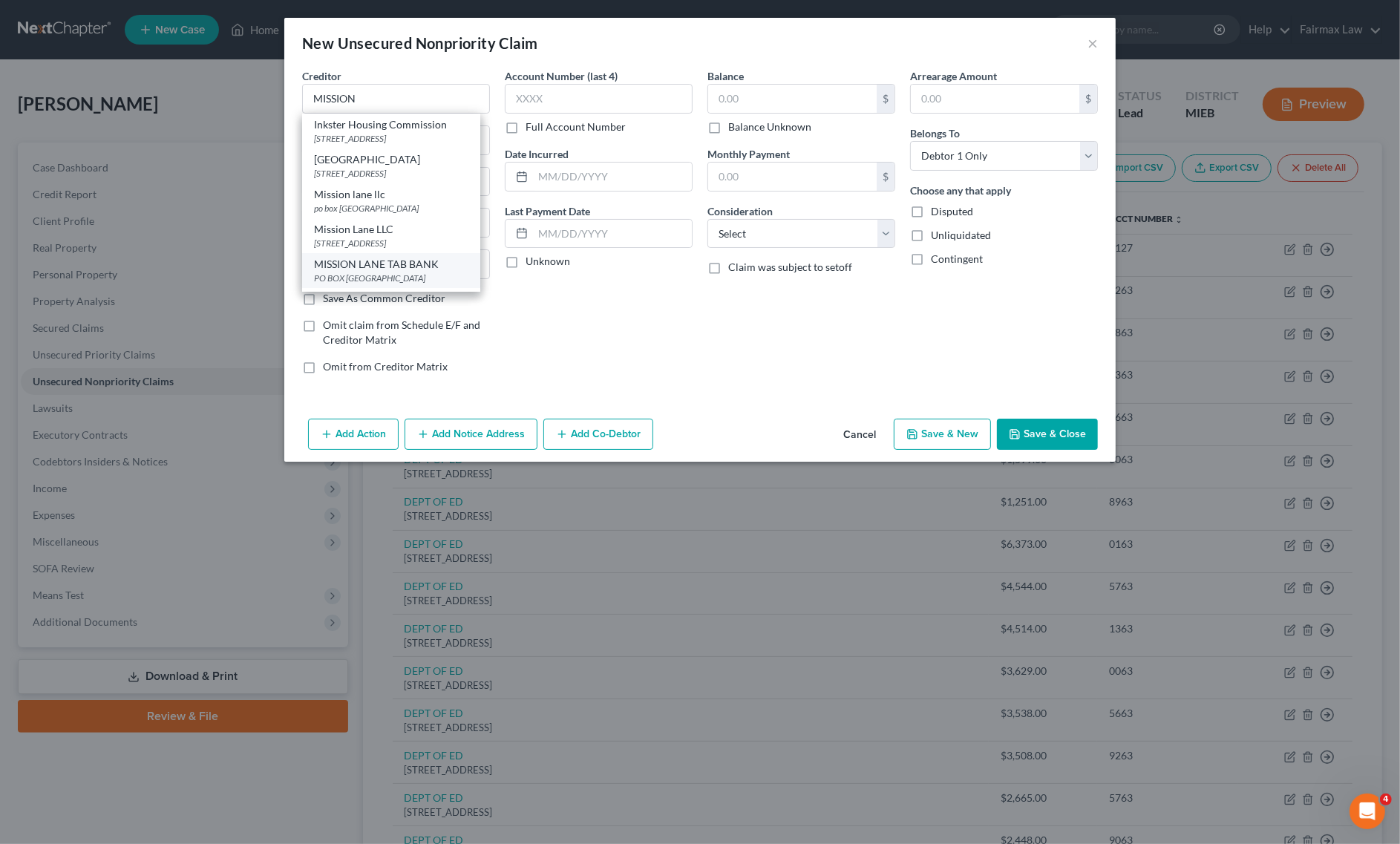
click at [387, 271] on div "MISSION LANE TAB BANK" at bounding box center [390, 264] width 154 height 14
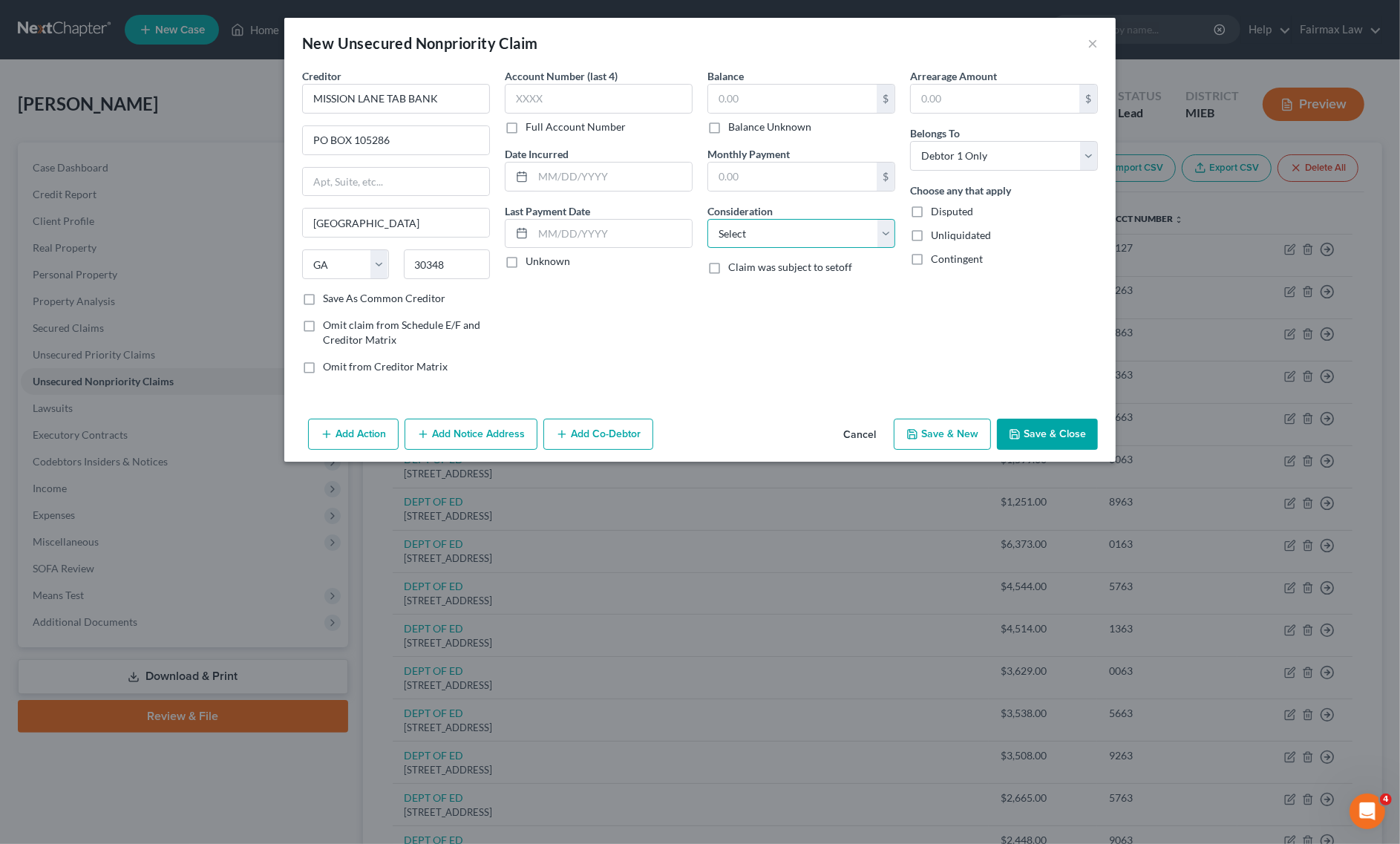
click at [765, 238] on select "Select Cable / Satellite Services Collection Agency Credit Card Debt Debt Couns…" at bounding box center [802, 233] width 188 height 30
click at [708, 219] on select "Select Cable / Satellite Services Collection Agency Credit Card Debt Debt Couns…" at bounding box center [802, 233] width 188 height 30
click at [821, 79] on div "Balance $ Balance Unknown Balance Undetermined $ Balance Unknown" at bounding box center [802, 101] width 188 height 66
click at [821, 82] on div "Balance $ Balance Unknown Balance Undetermined $ Balance Unknown" at bounding box center [802, 101] width 188 height 66
click at [814, 93] on input "text" at bounding box center [792, 98] width 169 height 28
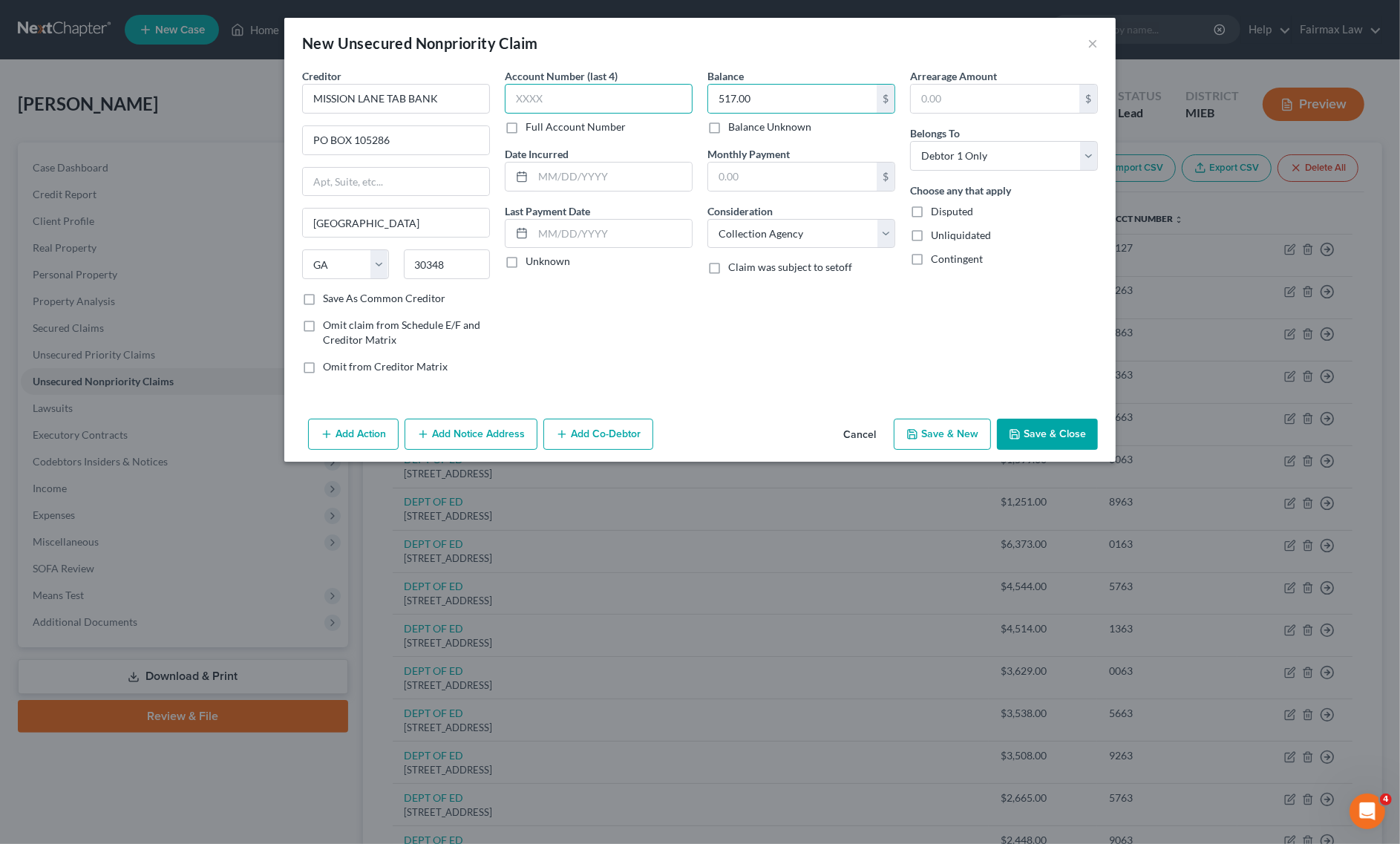
click at [573, 89] on input "text" at bounding box center [598, 98] width 188 height 30
click at [611, 134] on div "Account Number (last 4) Full Account Number Date Incurred Last Payment Date Unk…" at bounding box center [598, 226] width 202 height 317
click at [610, 168] on input "text" at bounding box center [613, 176] width 159 height 28
click at [550, 179] on input "066/20/2024" at bounding box center [613, 176] width 159 height 28
click at [965, 433] on button "Save & New" at bounding box center [942, 434] width 97 height 32
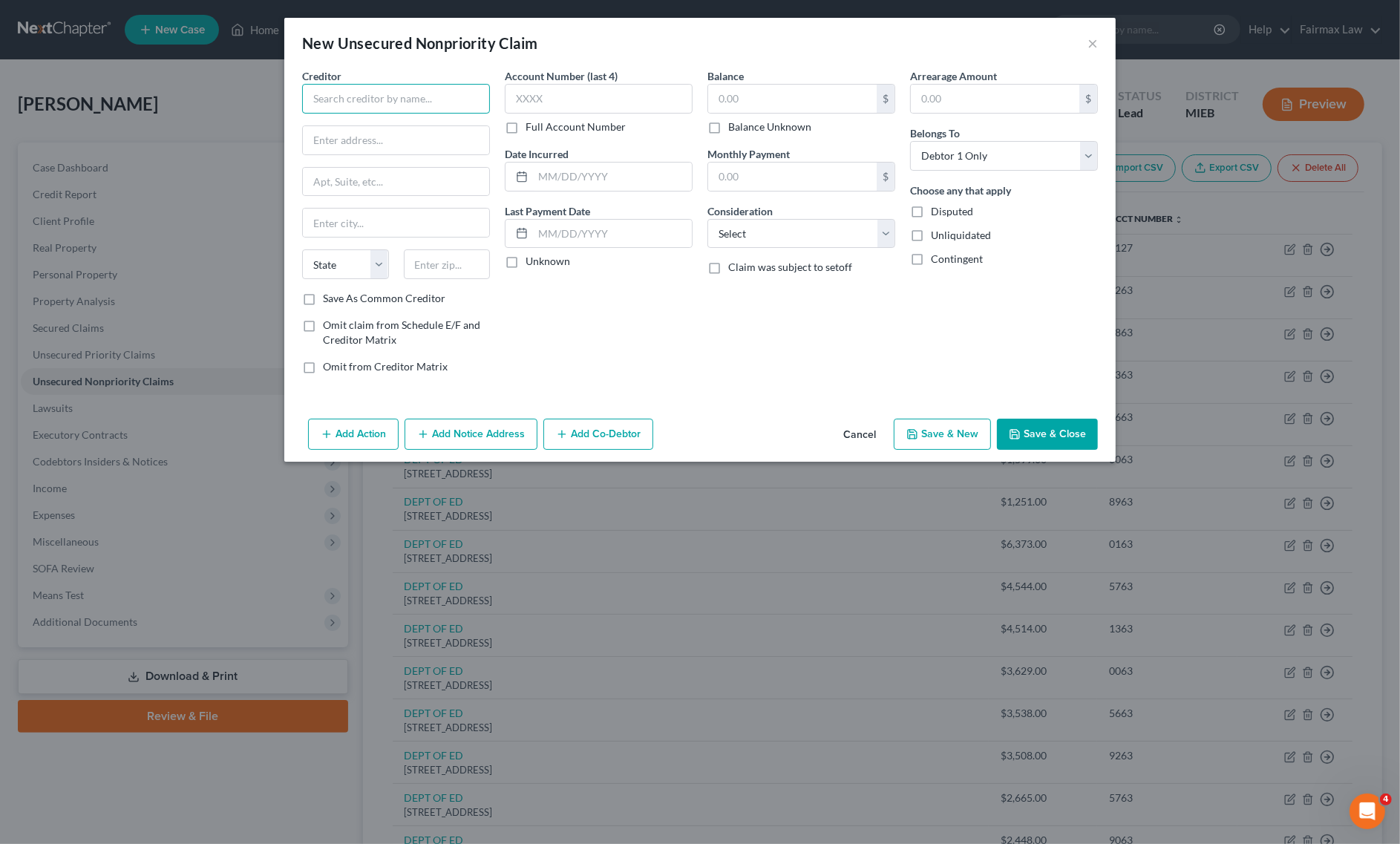
click at [395, 103] on input "text" at bounding box center [396, 98] width 188 height 30
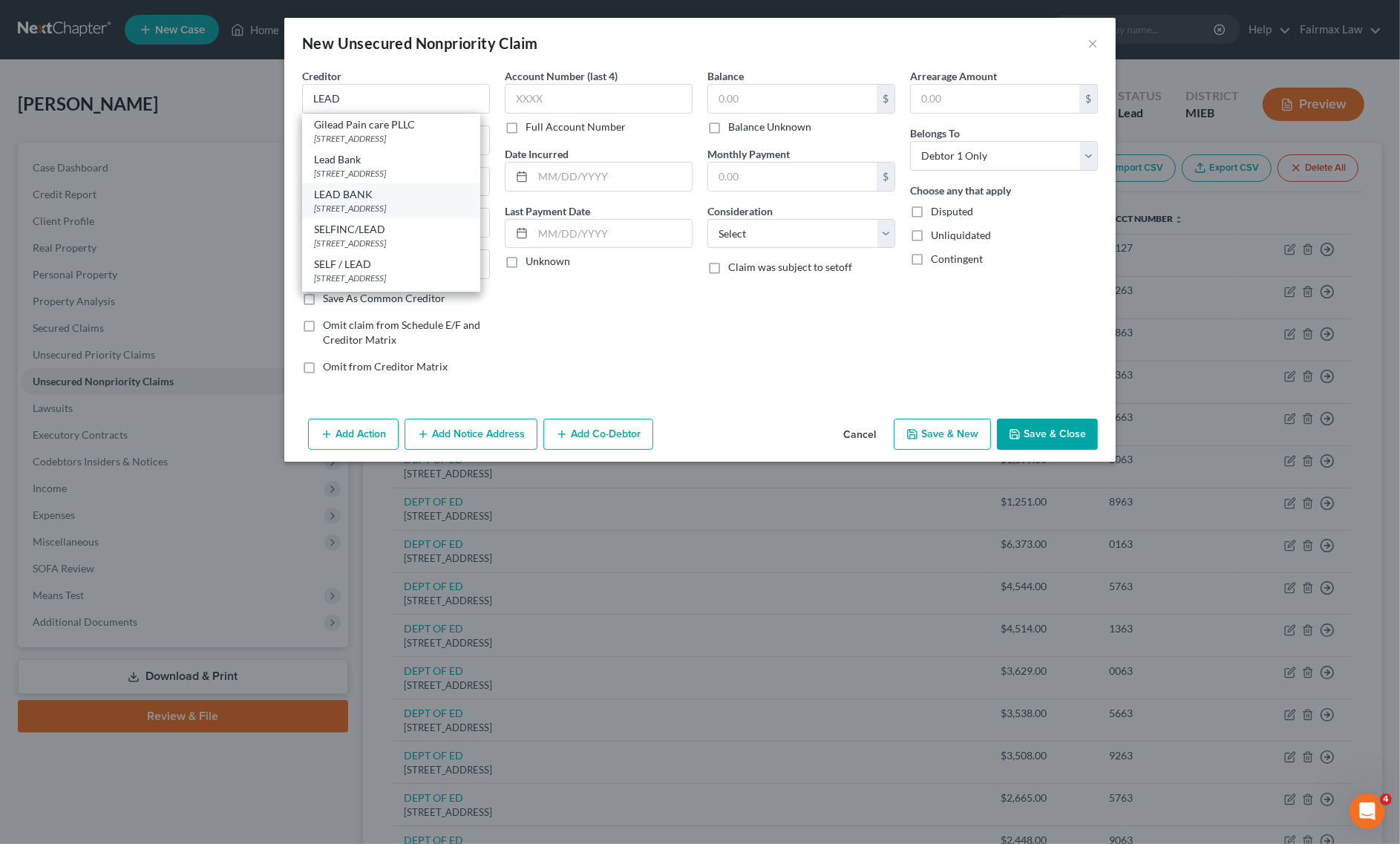
click at [372, 201] on div "LEAD BANK" at bounding box center [390, 194] width 154 height 14
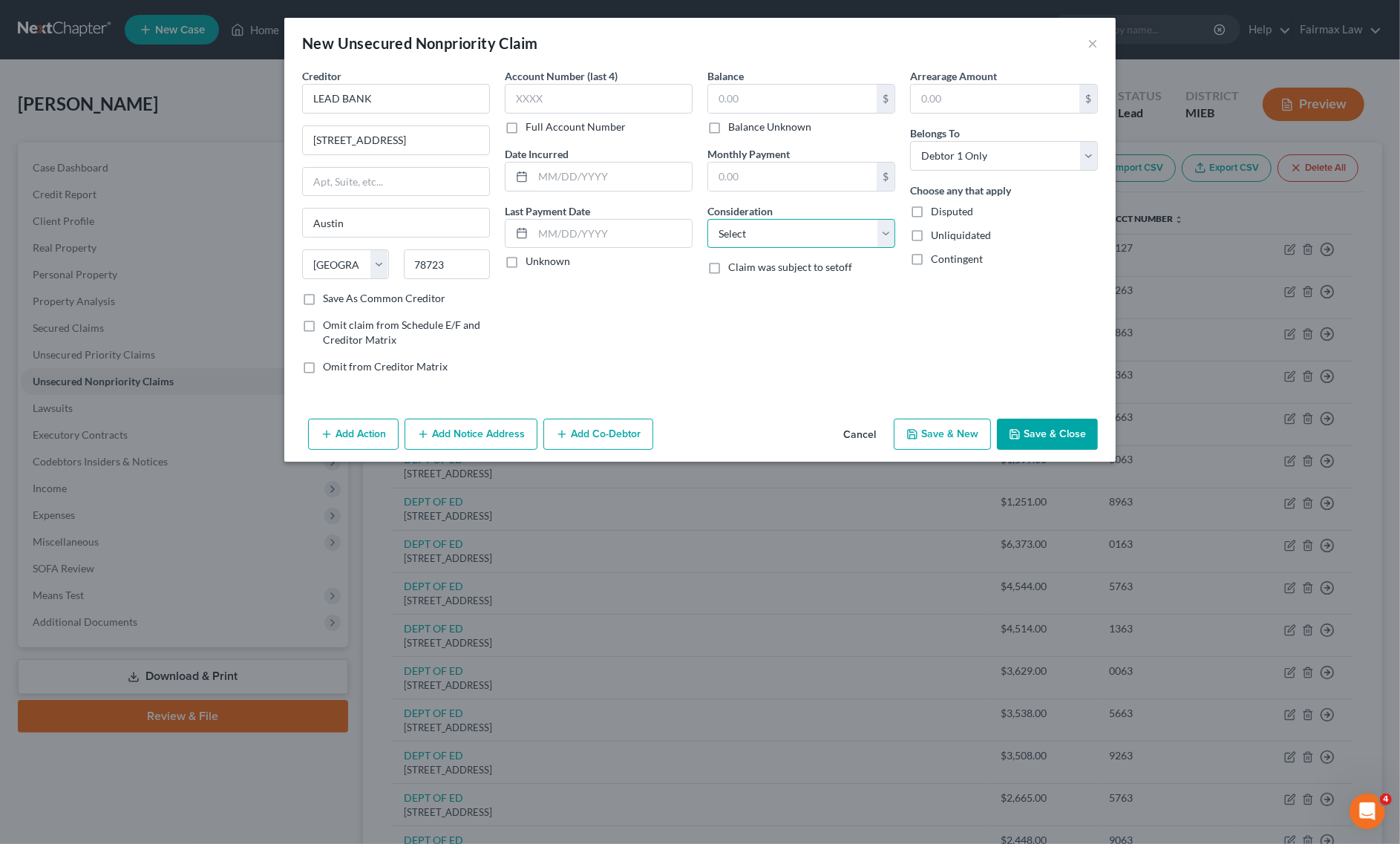
click at [799, 235] on select "Select Cable / Satellite Services Collection Agency Credit Card Debt Debt Couns…" at bounding box center [802, 233] width 188 height 30
click at [708, 219] on select "Select Cable / Satellite Services Collection Agency Credit Card Debt Debt Couns…" at bounding box center [802, 233] width 188 height 30
click at [748, 105] on input "text" at bounding box center [792, 98] width 169 height 28
click at [662, 100] on input "text" at bounding box center [598, 98] width 188 height 30
click at [569, 190] on input "text" at bounding box center [613, 176] width 159 height 28
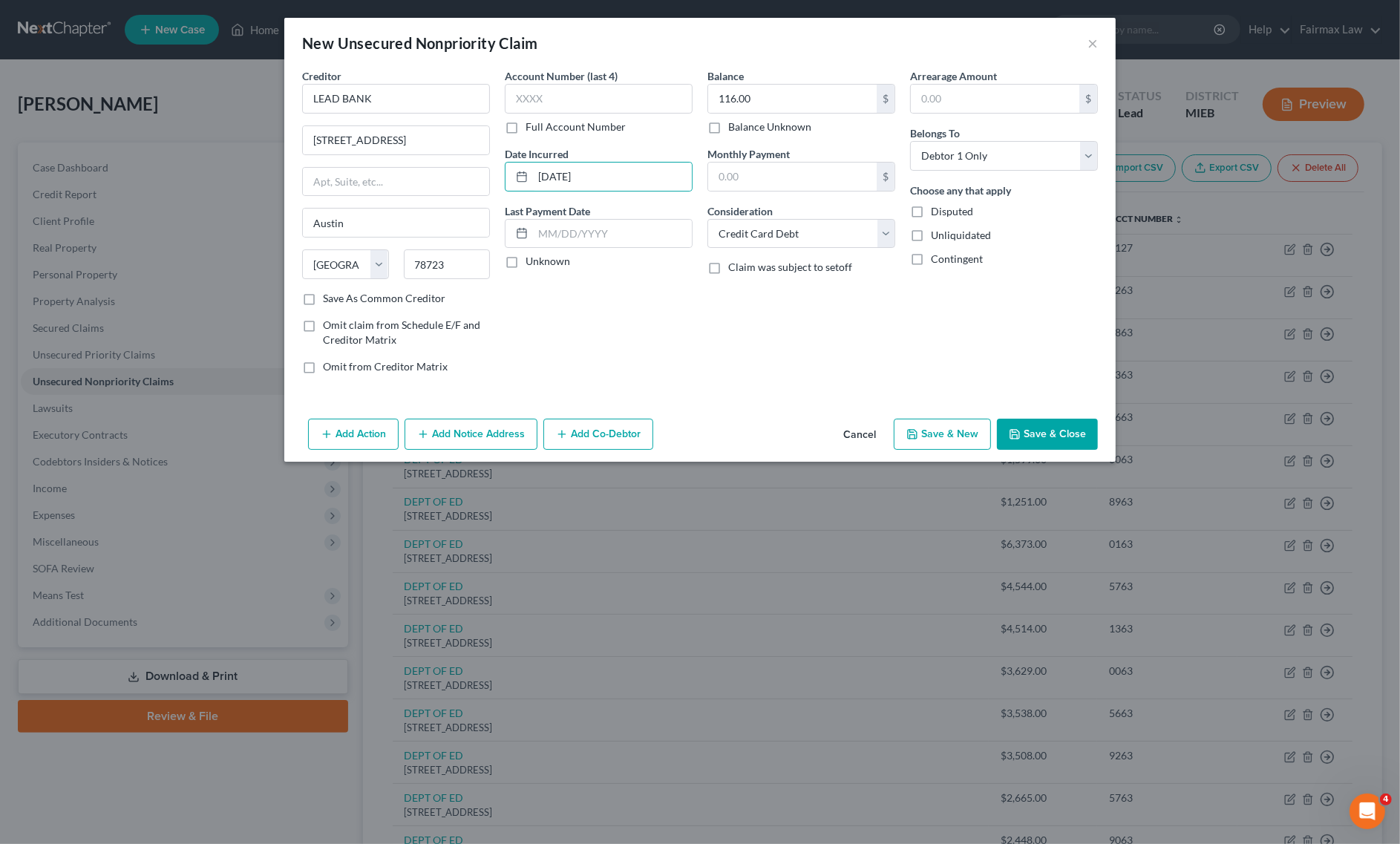
click at [955, 446] on button "Save & New" at bounding box center [942, 434] width 97 height 32
click at [862, 433] on button "Cancel" at bounding box center [859, 434] width 57 height 30
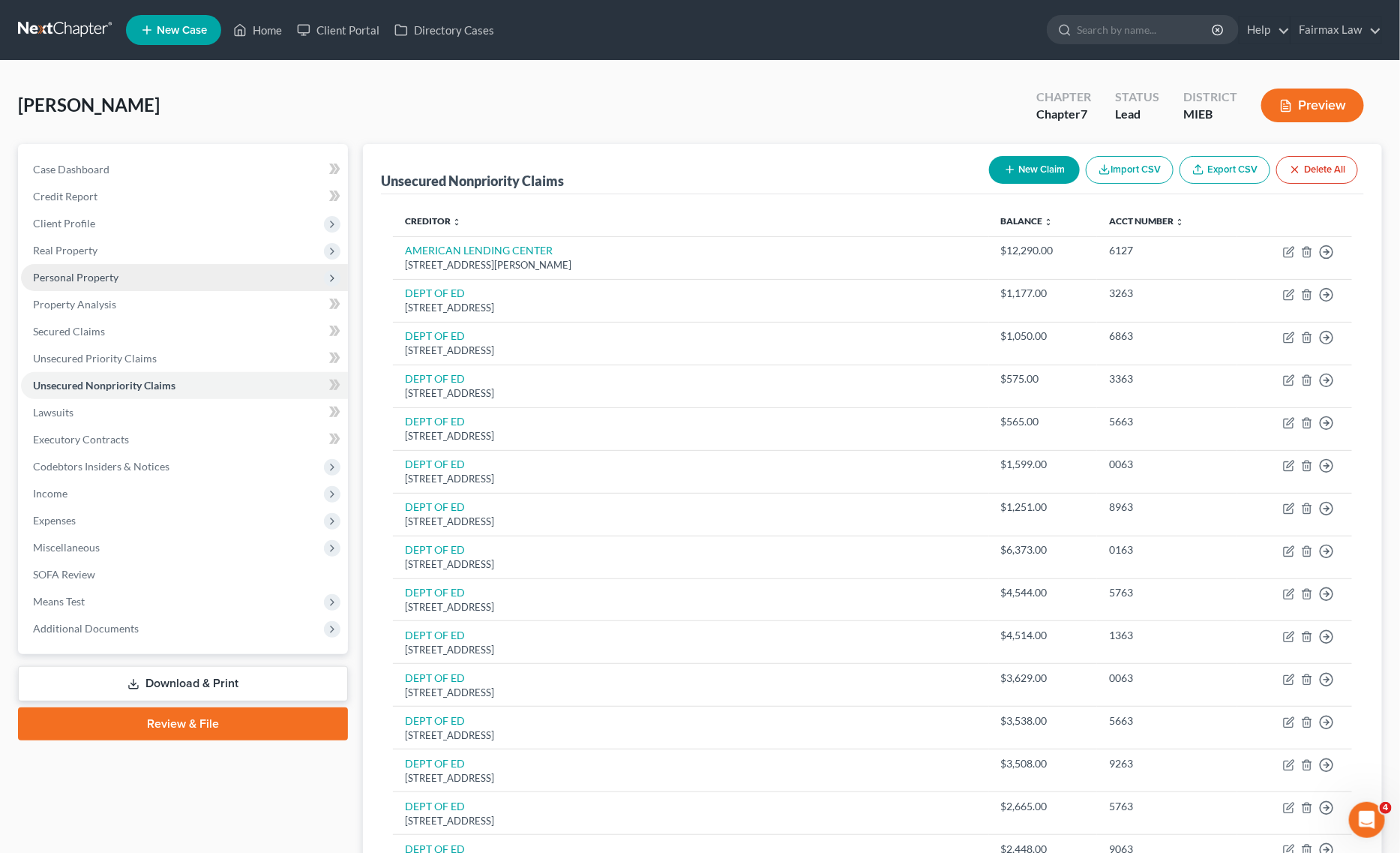
click at [110, 274] on span "Personal Property" at bounding box center [76, 276] width 85 height 13
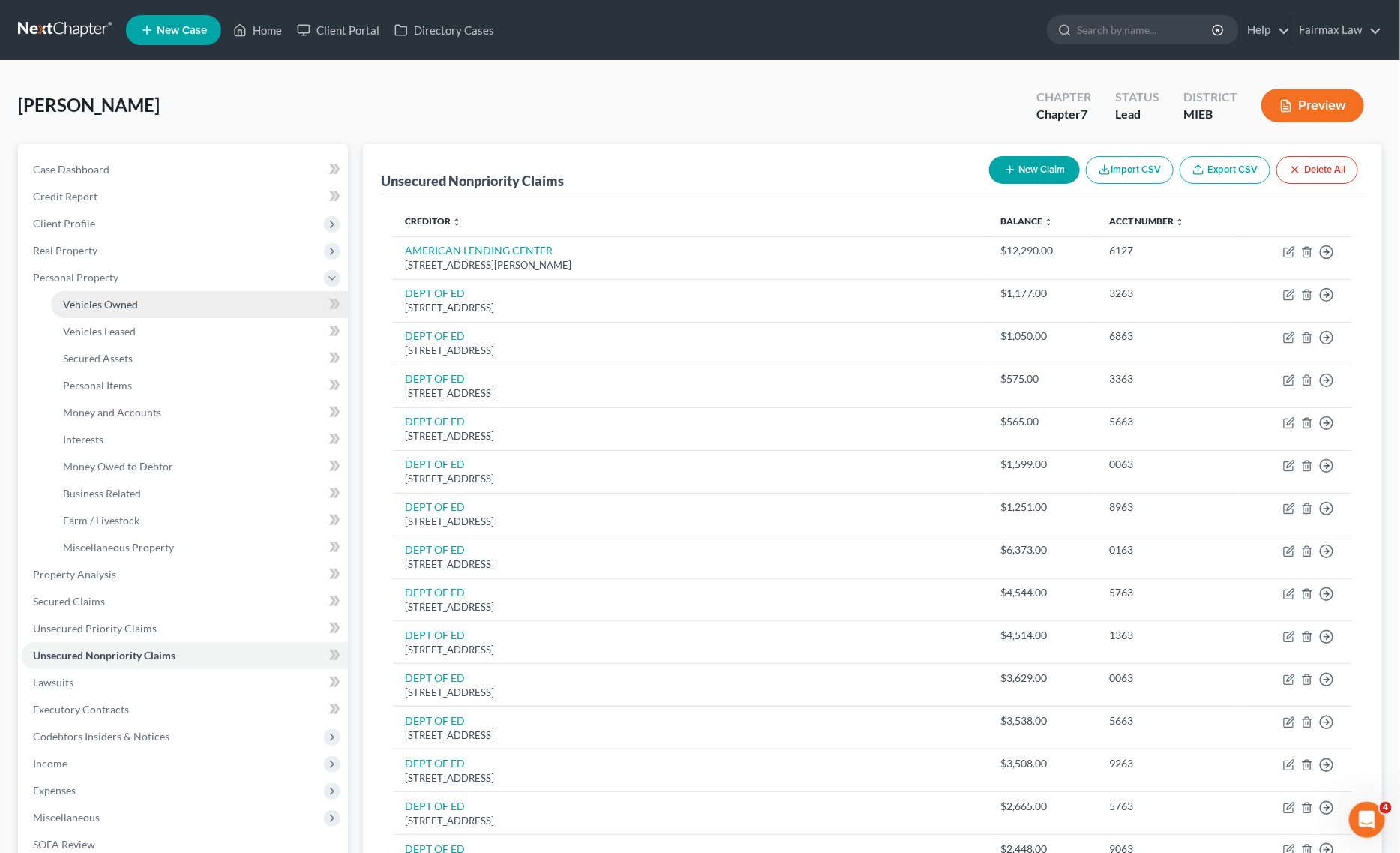
click at [137, 302] on link "Vehicles Owned" at bounding box center [200, 304] width 297 height 27
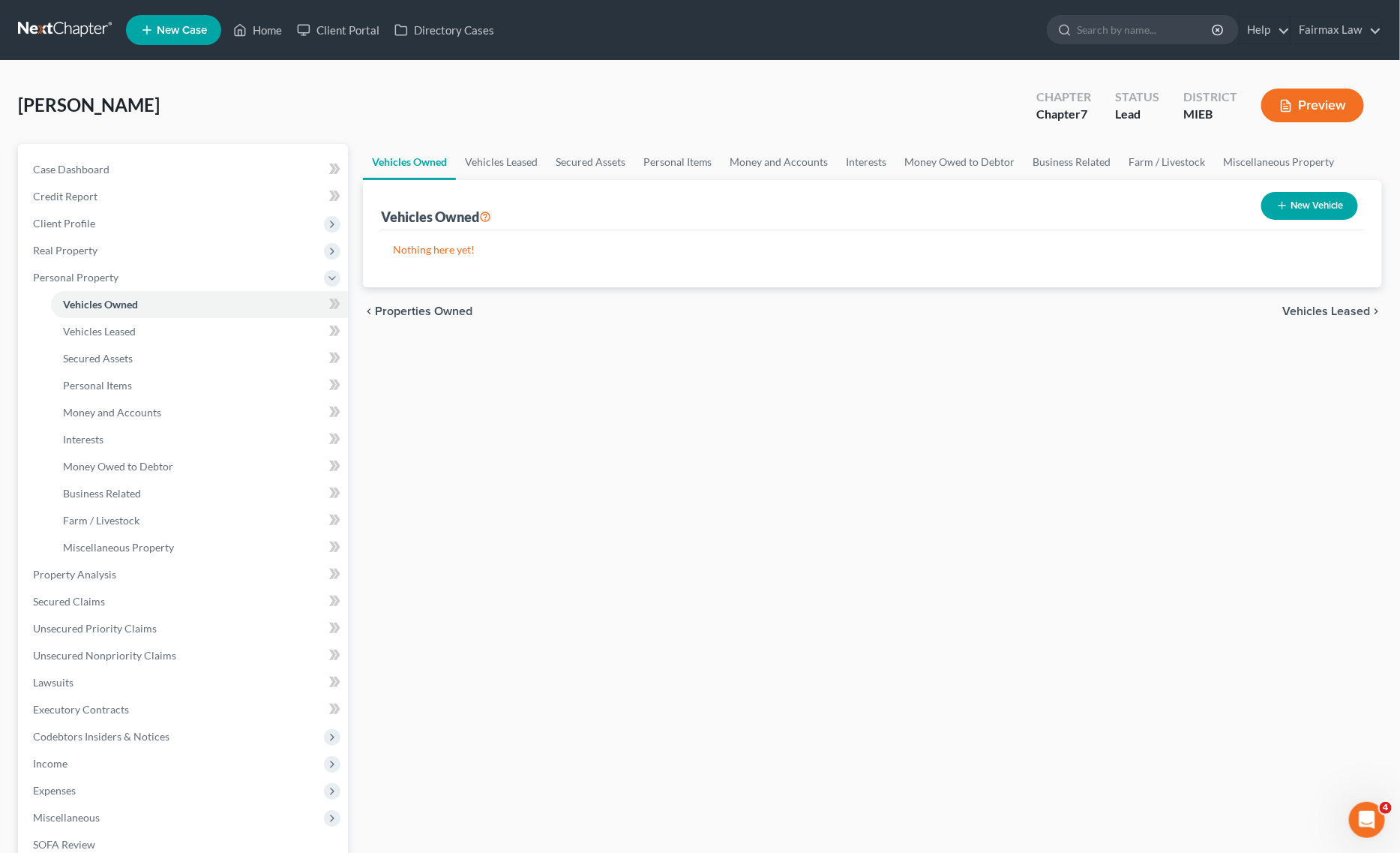
click at [1292, 207] on button "New Vehicle" at bounding box center [1310, 205] width 97 height 28
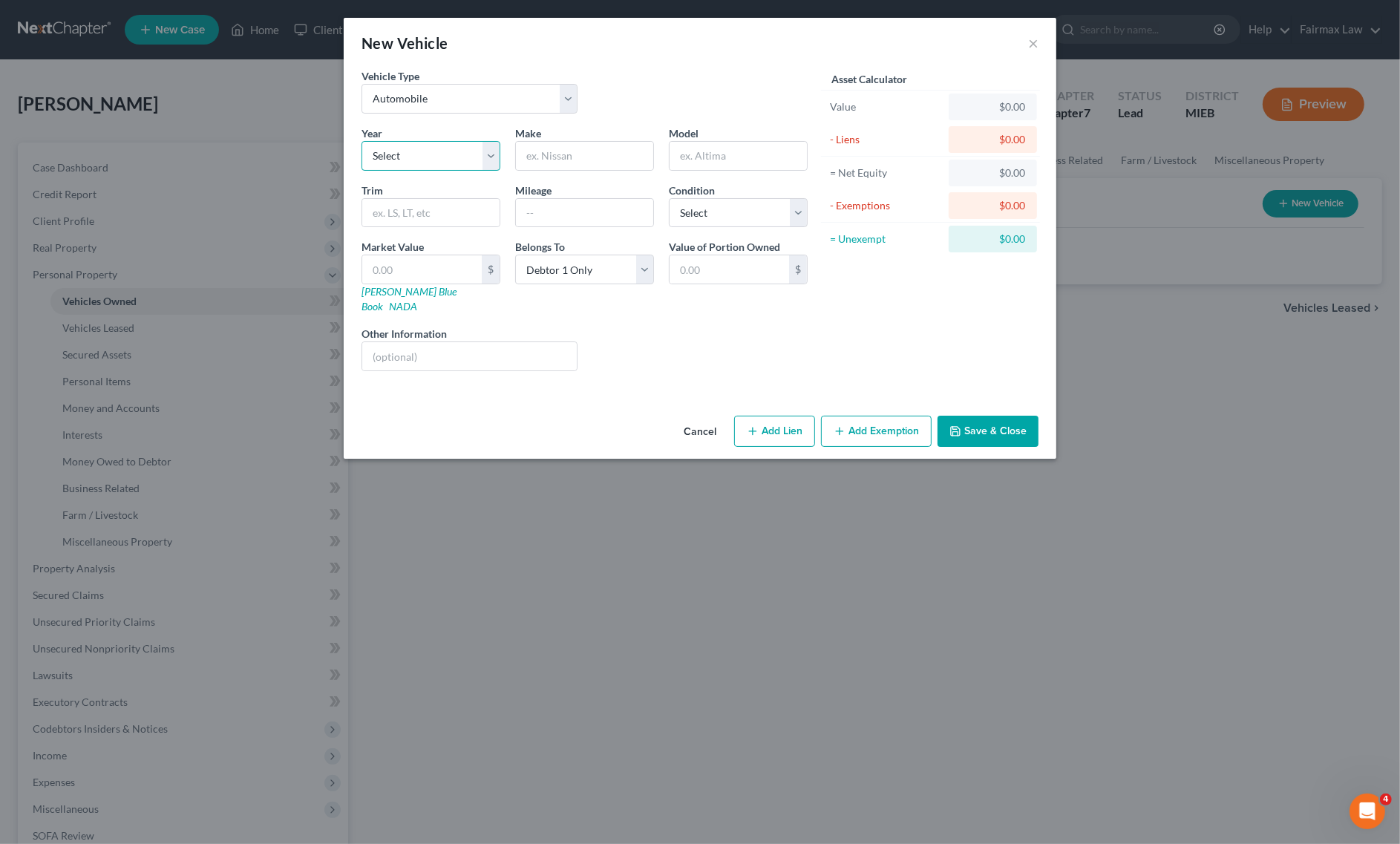
click at [429, 152] on select "Select 2026 2025 2024 2023 2022 2021 2020 2019 2018 2017 2016 2015 2014 2013 20…" at bounding box center [431, 155] width 139 height 30
click at [362, 141] on select "Select 2026 2025 2024 2023 2022 2021 2020 2019 2018 2017 2016 2015 2014 2013 20…" at bounding box center [431, 155] width 139 height 30
click at [538, 147] on input "text" at bounding box center [584, 155] width 137 height 28
click at [710, 173] on div "Year Select 2026 2025 2024 2023 2022 2021 2020 2019 2018 2017 2016 2015 2014 20…" at bounding box center [584, 254] width 461 height 258
click at [714, 171] on div at bounding box center [737, 155] width 139 height 30
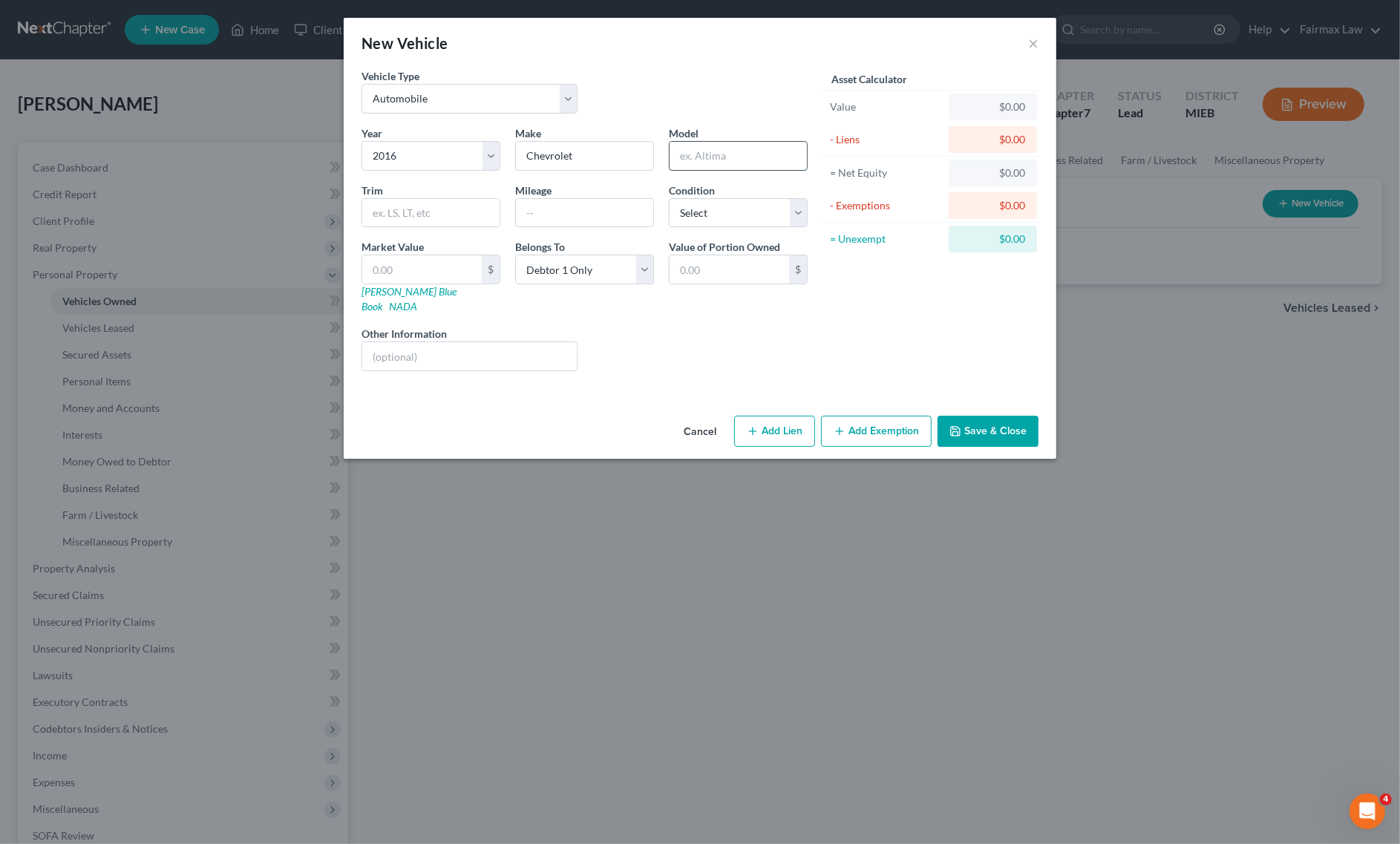
click at [733, 147] on input "text" at bounding box center [737, 155] width 137 height 28
click at [709, 210] on select "Select Excellent Very Good Good Fair Poor" at bounding box center [737, 213] width 139 height 30
click at [668, 199] on select "Select Excellent Very Good Good Fair Poor" at bounding box center [737, 213] width 139 height 30
click at [559, 221] on input "text" at bounding box center [584, 212] width 137 height 28
paste input "123,626"
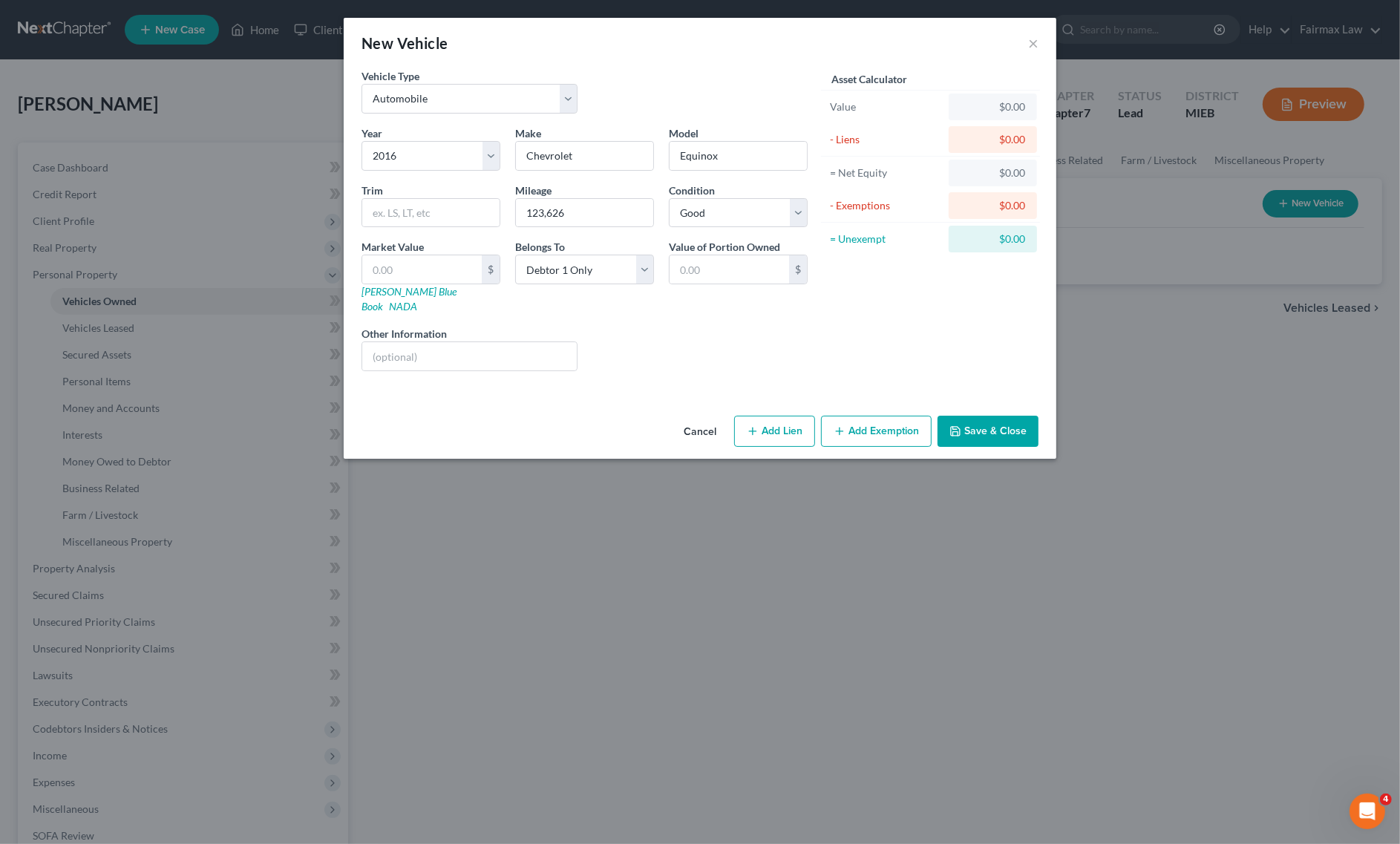
click at [1003, 432] on button "Save & Close" at bounding box center [988, 431] width 101 height 32
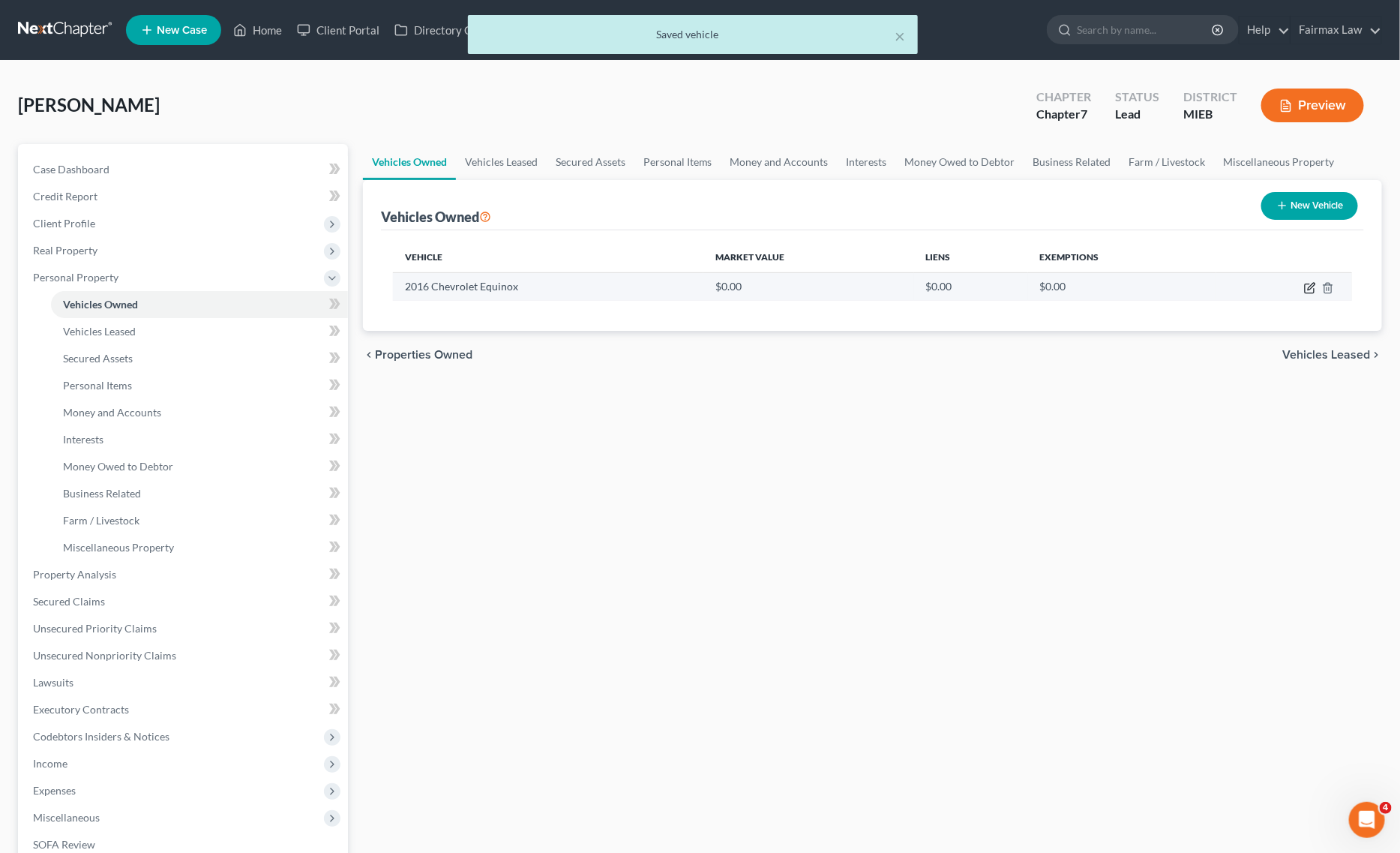
click at [1307, 290] on icon "button" at bounding box center [1310, 288] width 12 height 12
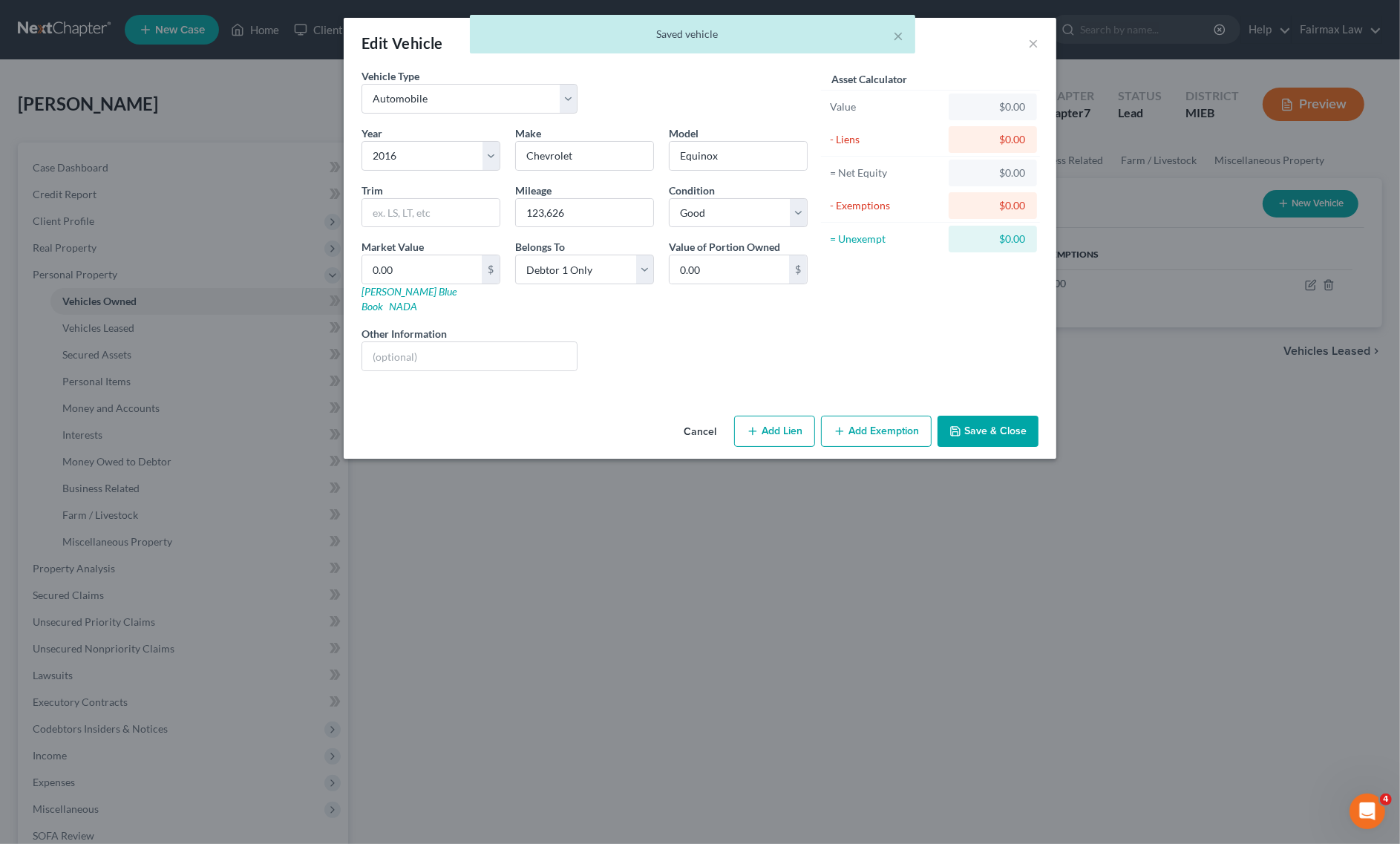
click at [874, 415] on button "Add Exemption" at bounding box center [875, 431] width 110 height 32
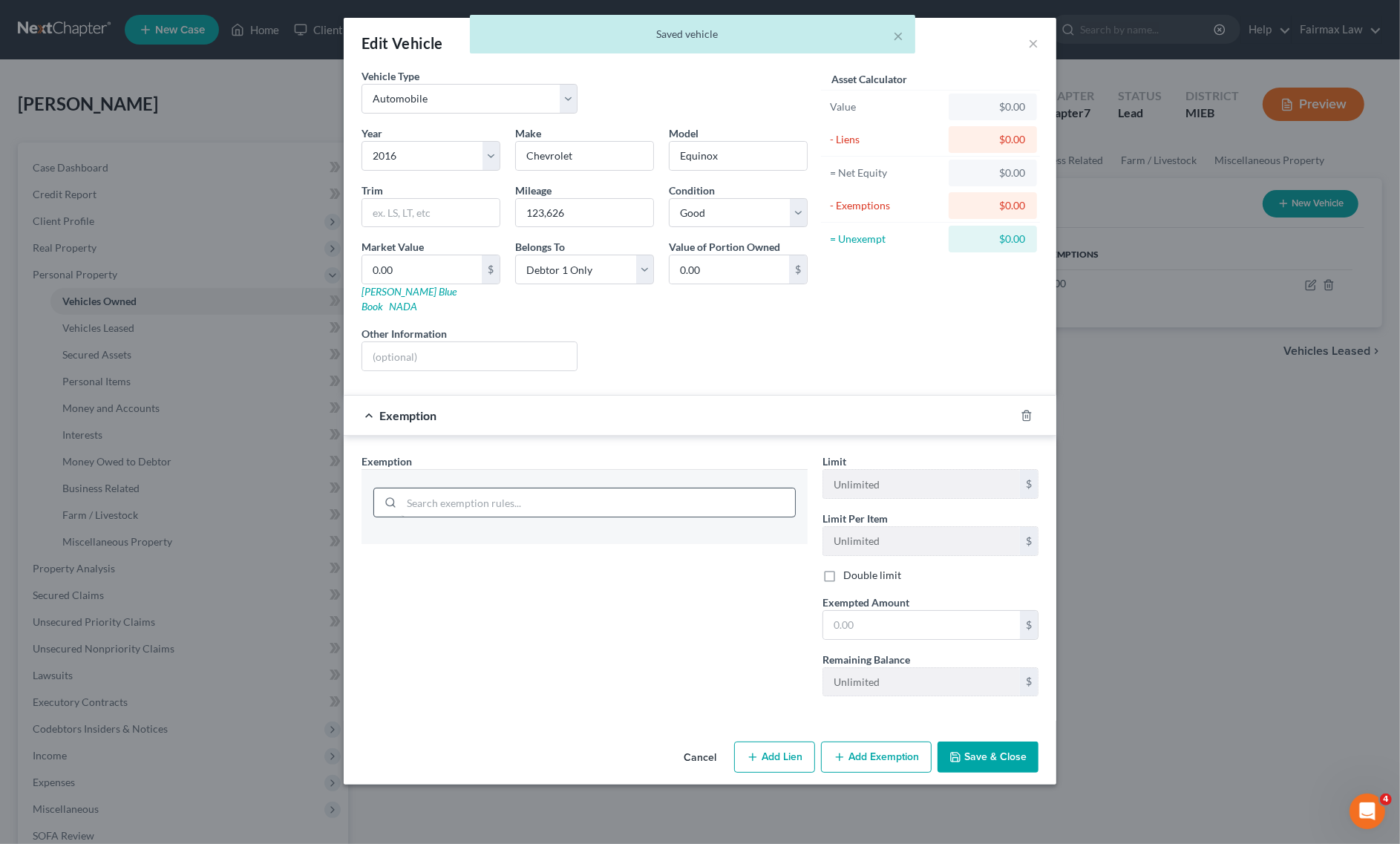
click at [710, 481] on div at bounding box center [584, 501] width 422 height 38
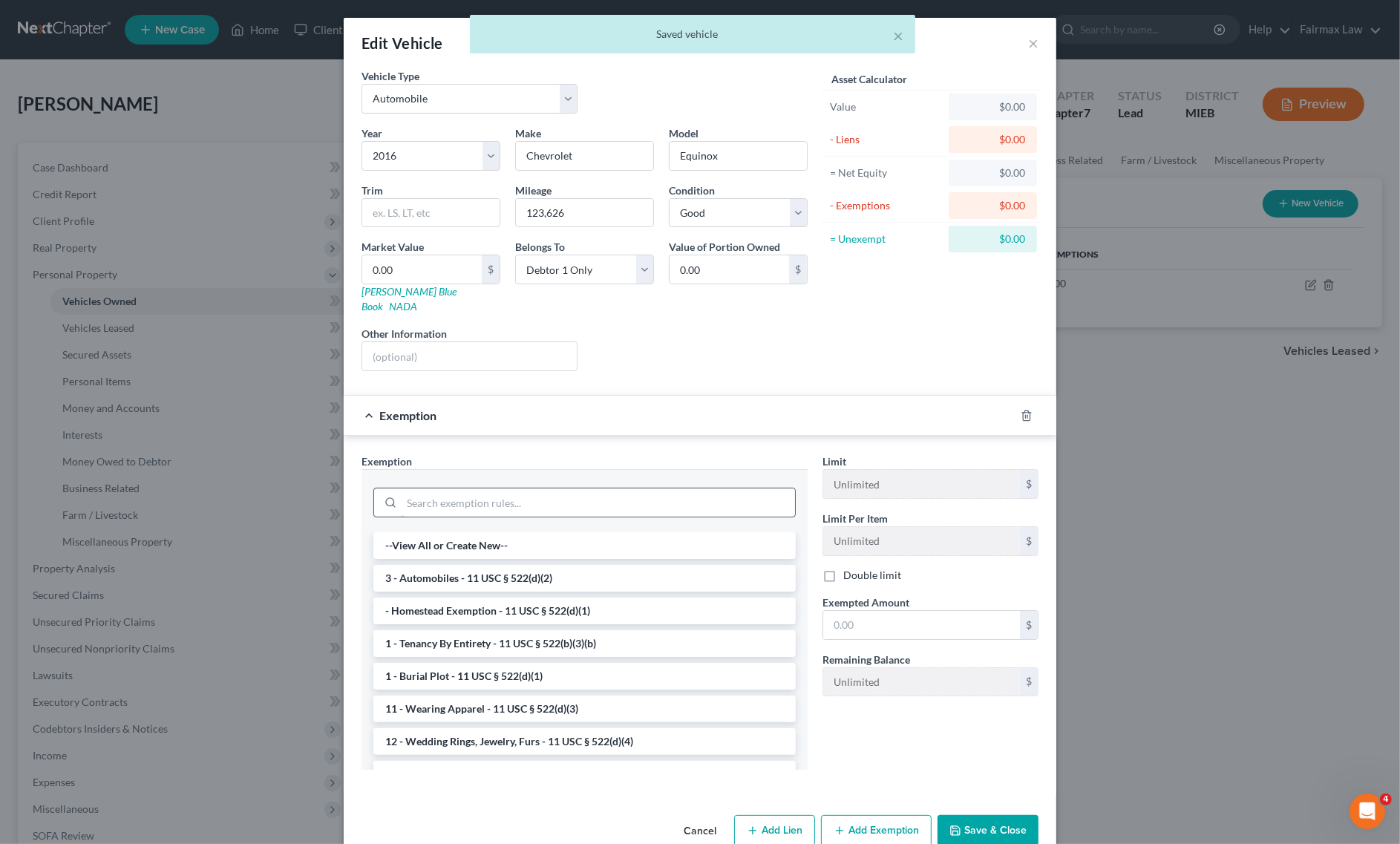
click at [700, 488] on input "search" at bounding box center [598, 502] width 393 height 28
click at [647, 572] on li "3 - Automobiles - 11 USC § 522(d)(2)" at bounding box center [584, 578] width 422 height 27
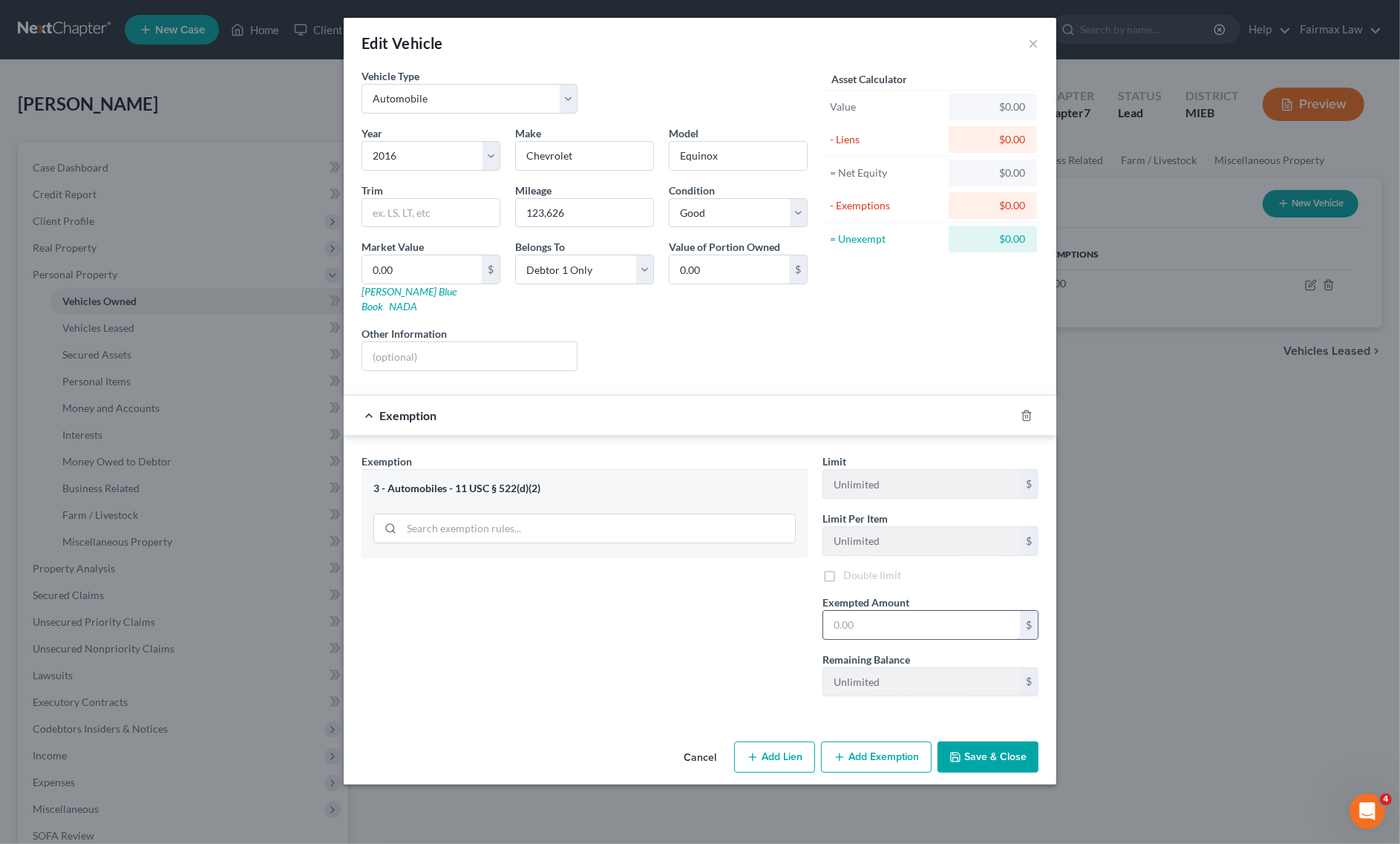
click at [829, 611] on input "text" at bounding box center [921, 624] width 197 height 28
click at [1026, 747] on button "Save & Close" at bounding box center [988, 757] width 101 height 32
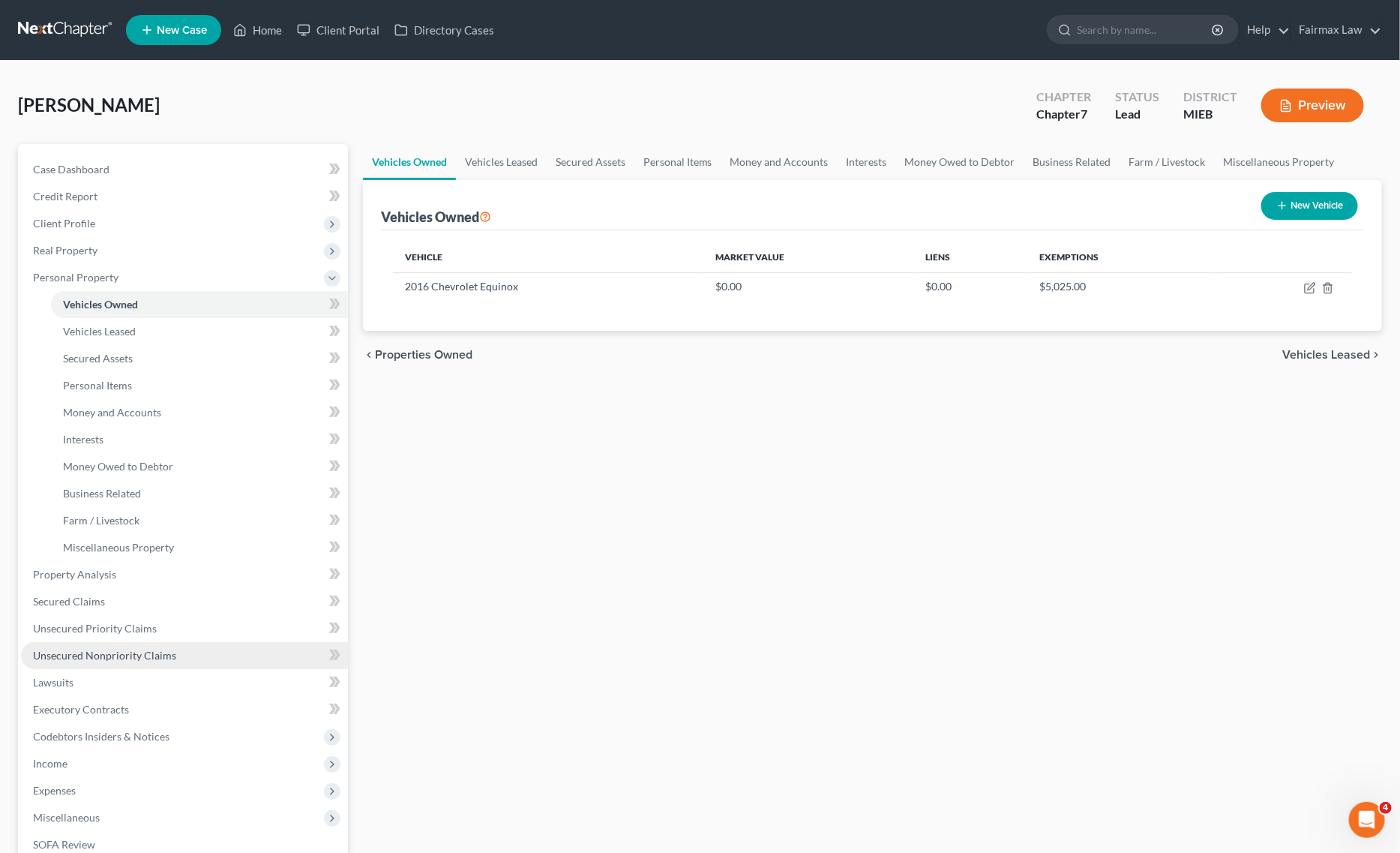
click at [164, 650] on span "Unsecured Nonpriority Claims" at bounding box center [105, 655] width 143 height 13
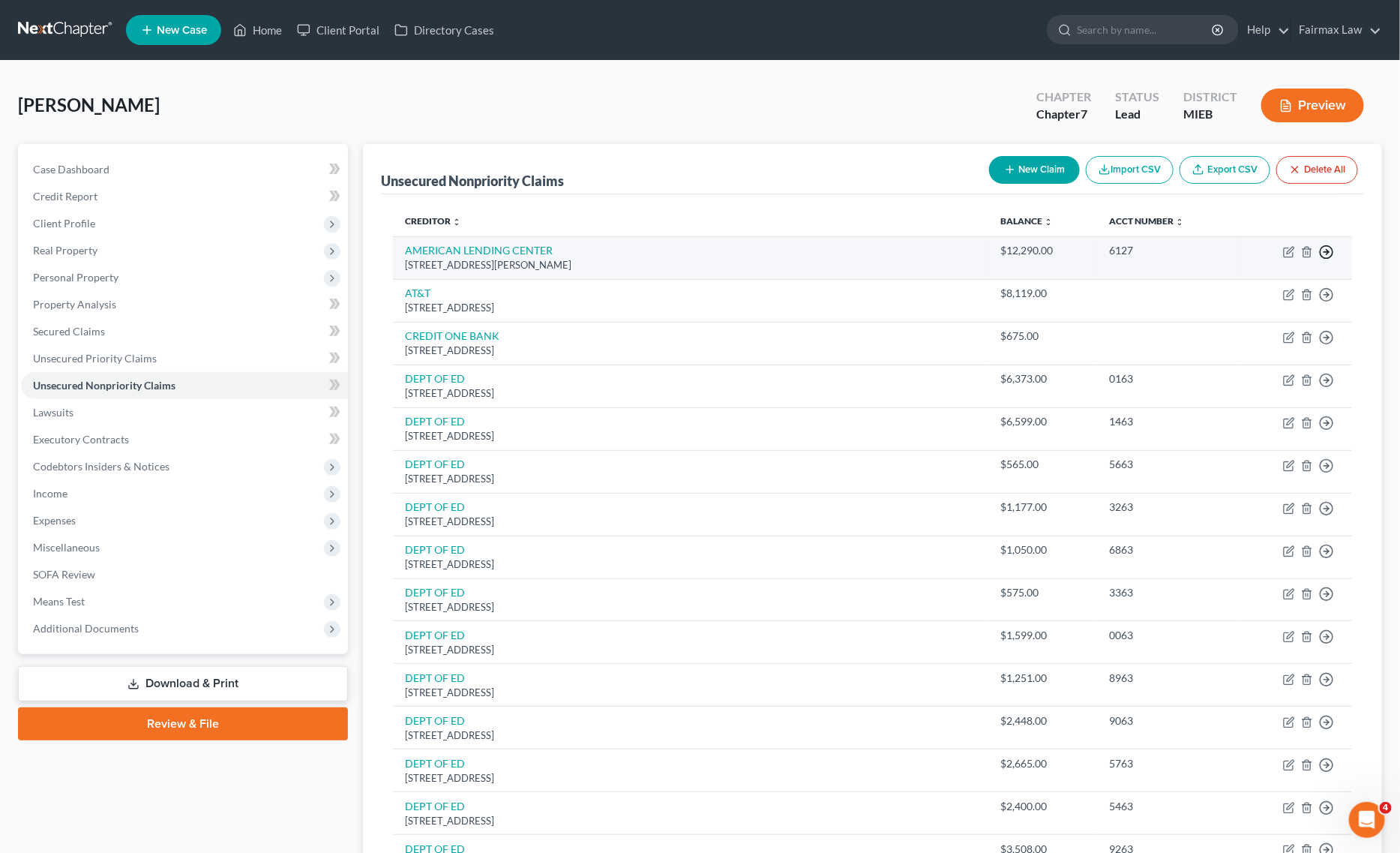
click at [1322, 253] on icon "button" at bounding box center [1326, 251] width 15 height 15
click at [1250, 267] on link "Move to D" at bounding box center [1258, 263] width 125 height 25
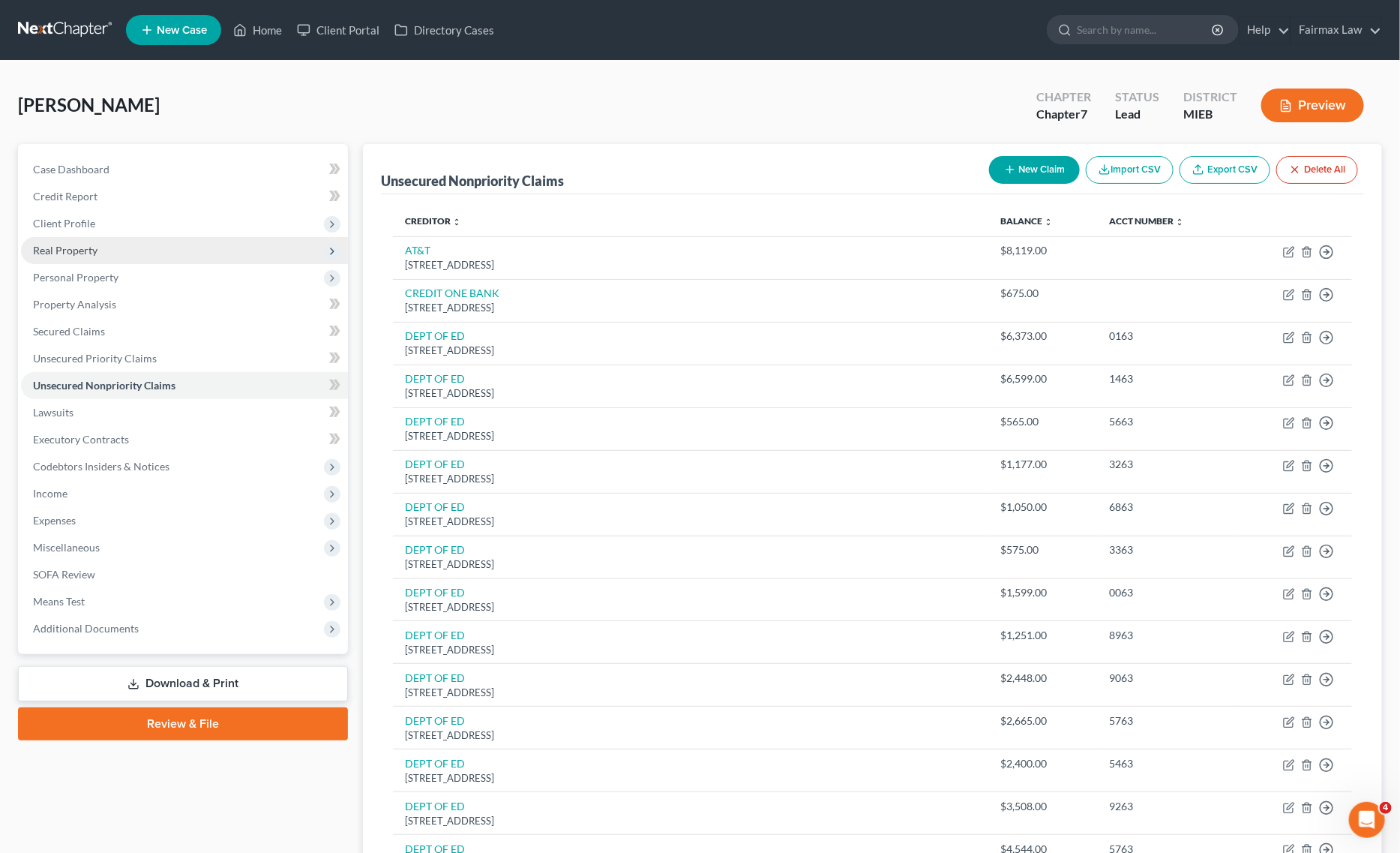
click at [124, 261] on span "Real Property" at bounding box center [184, 251] width 327 height 27
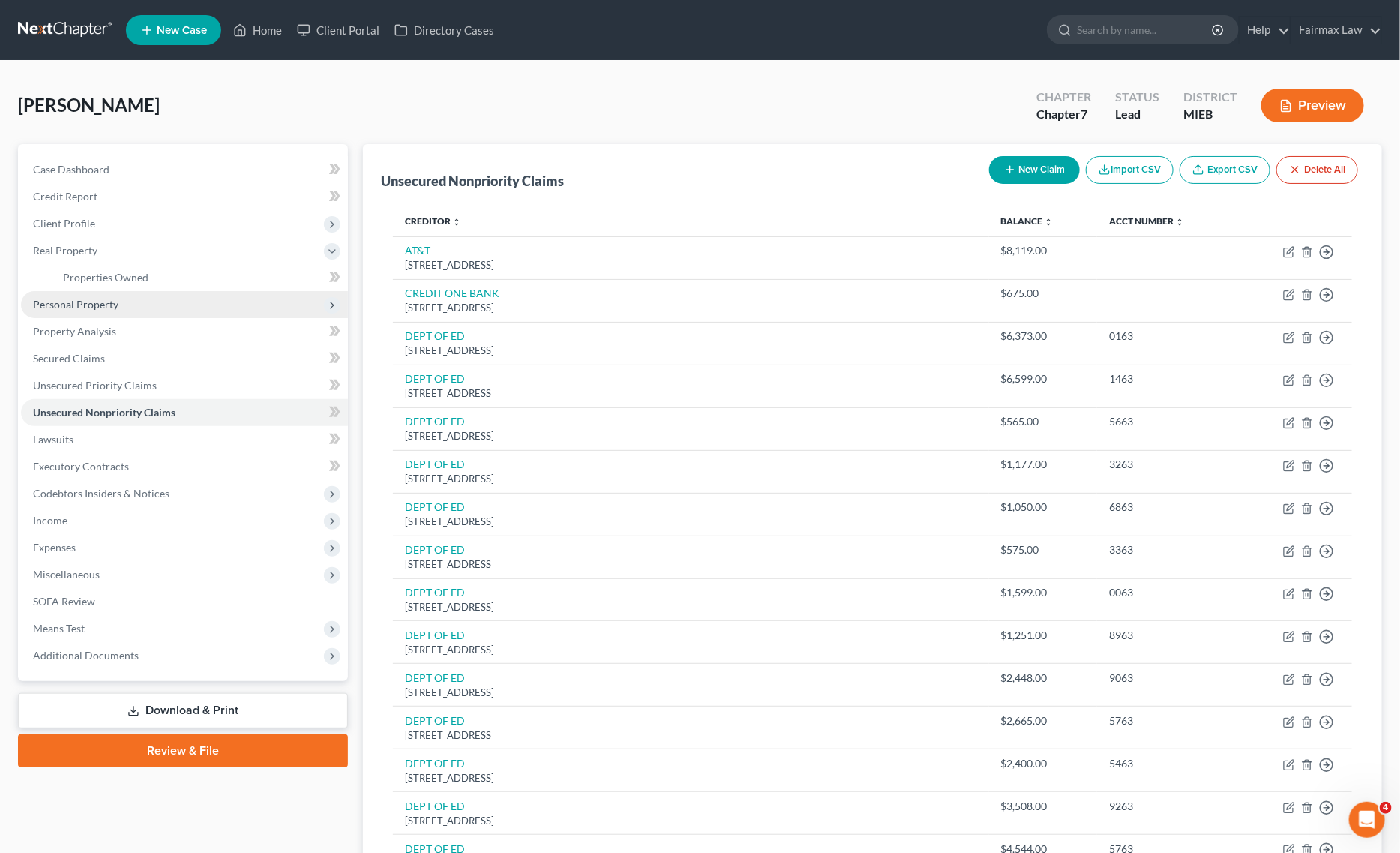
click at [125, 300] on span "Personal Property" at bounding box center [184, 304] width 327 height 27
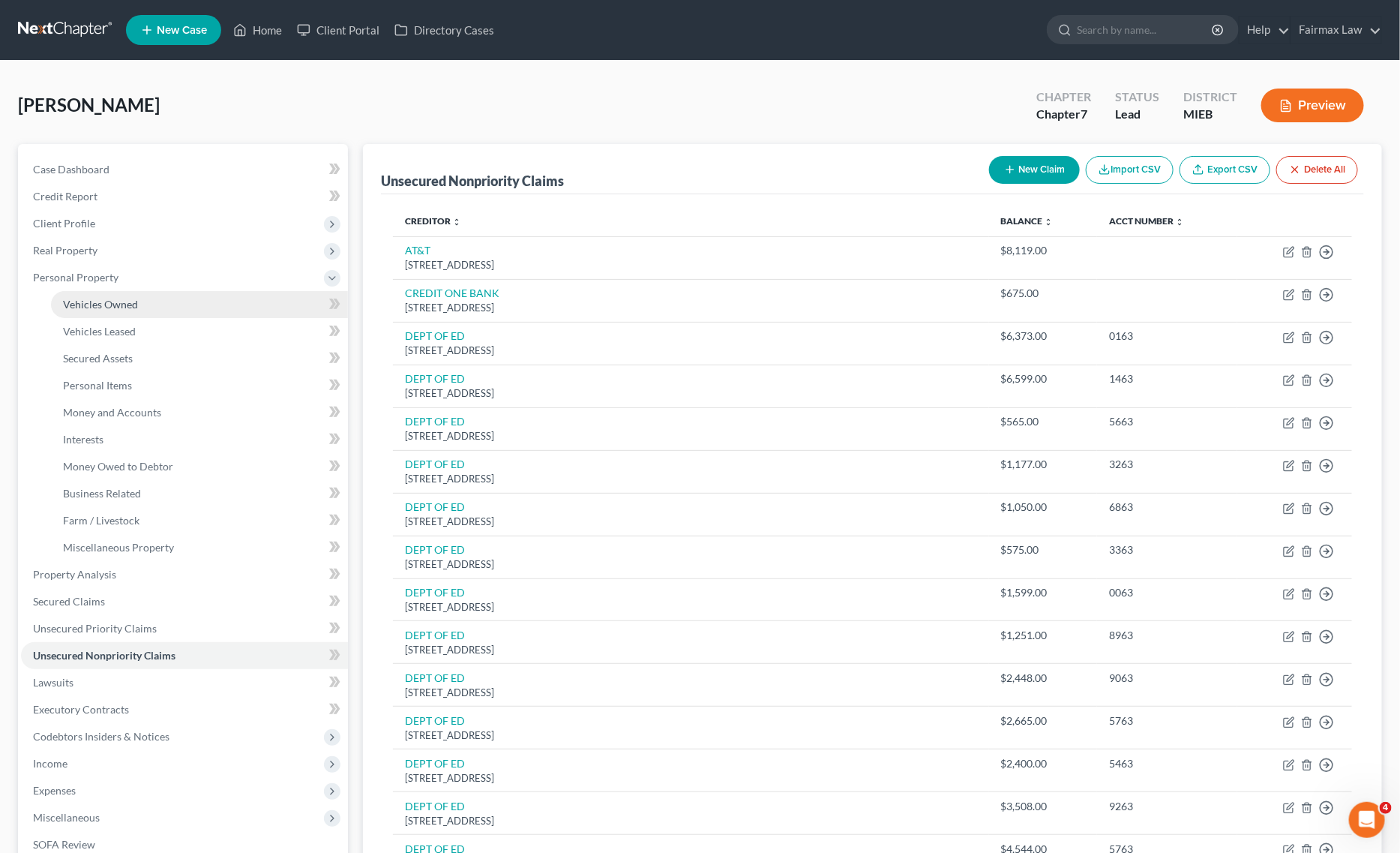
click at [158, 300] on link "Vehicles Owned" at bounding box center [200, 304] width 297 height 27
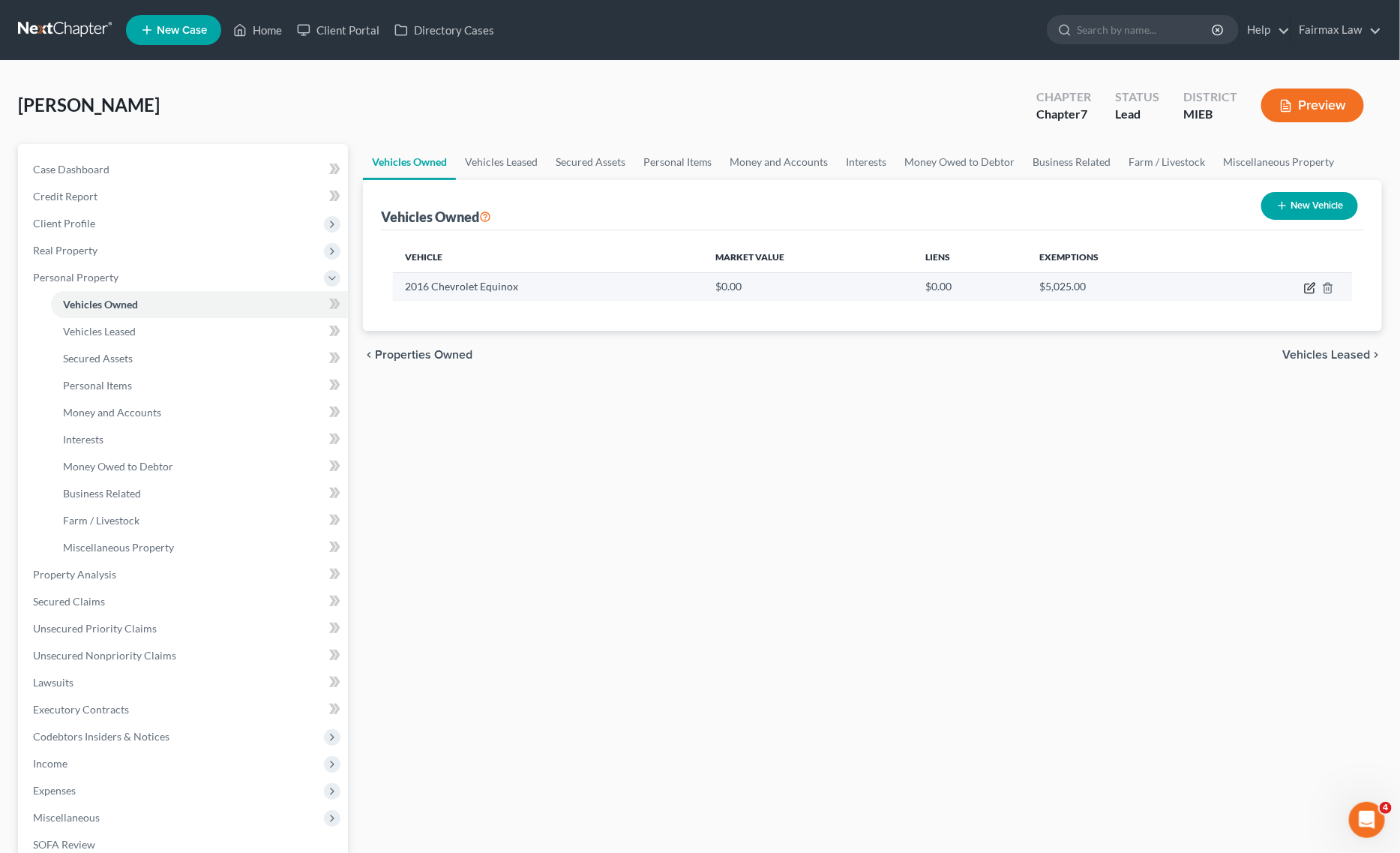
click at [1311, 282] on icon "button" at bounding box center [1310, 288] width 12 height 12
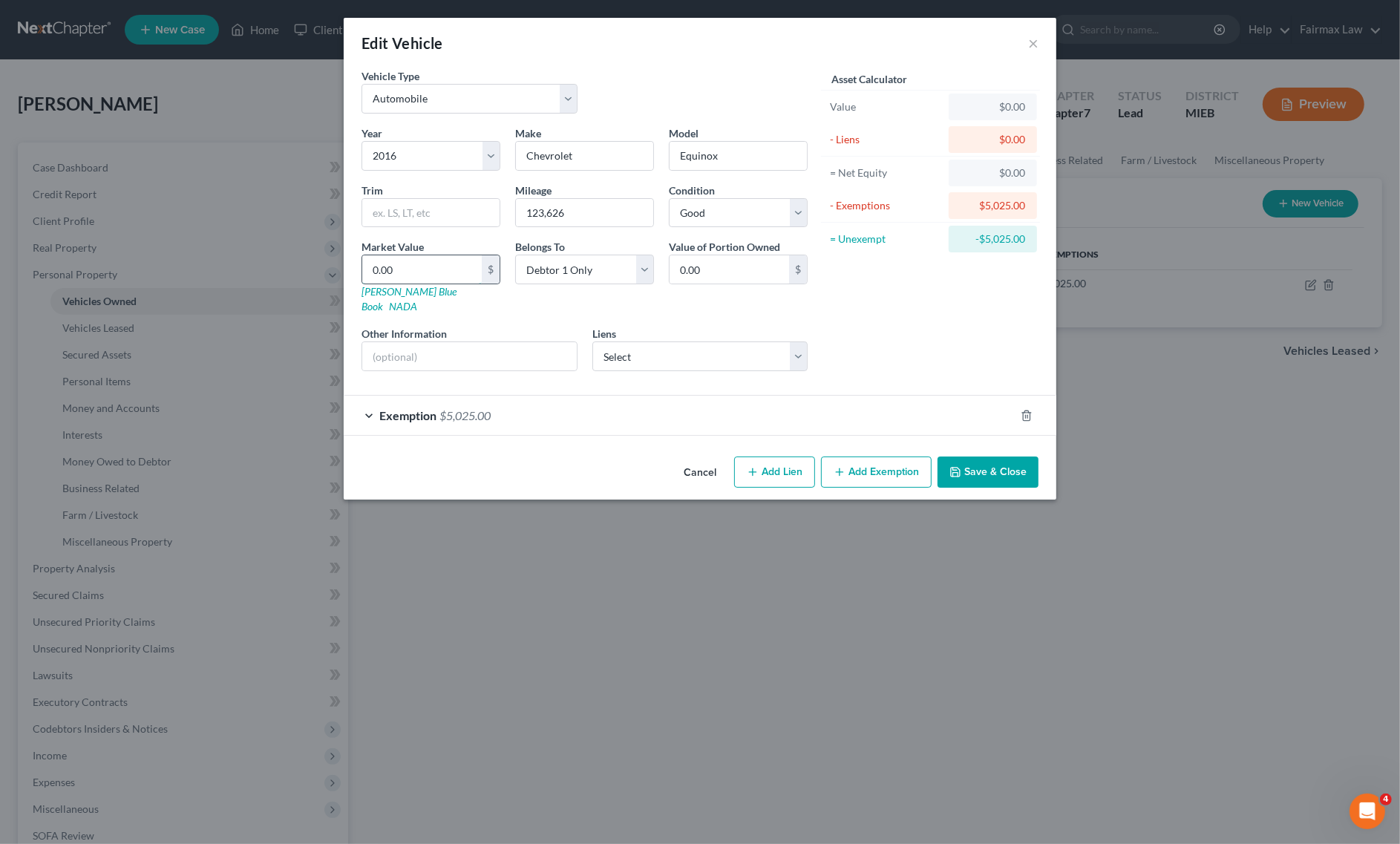
click at [403, 278] on input "0.00" at bounding box center [422, 269] width 120 height 28
click at [985, 457] on button "Save & Close" at bounding box center [988, 472] width 101 height 32
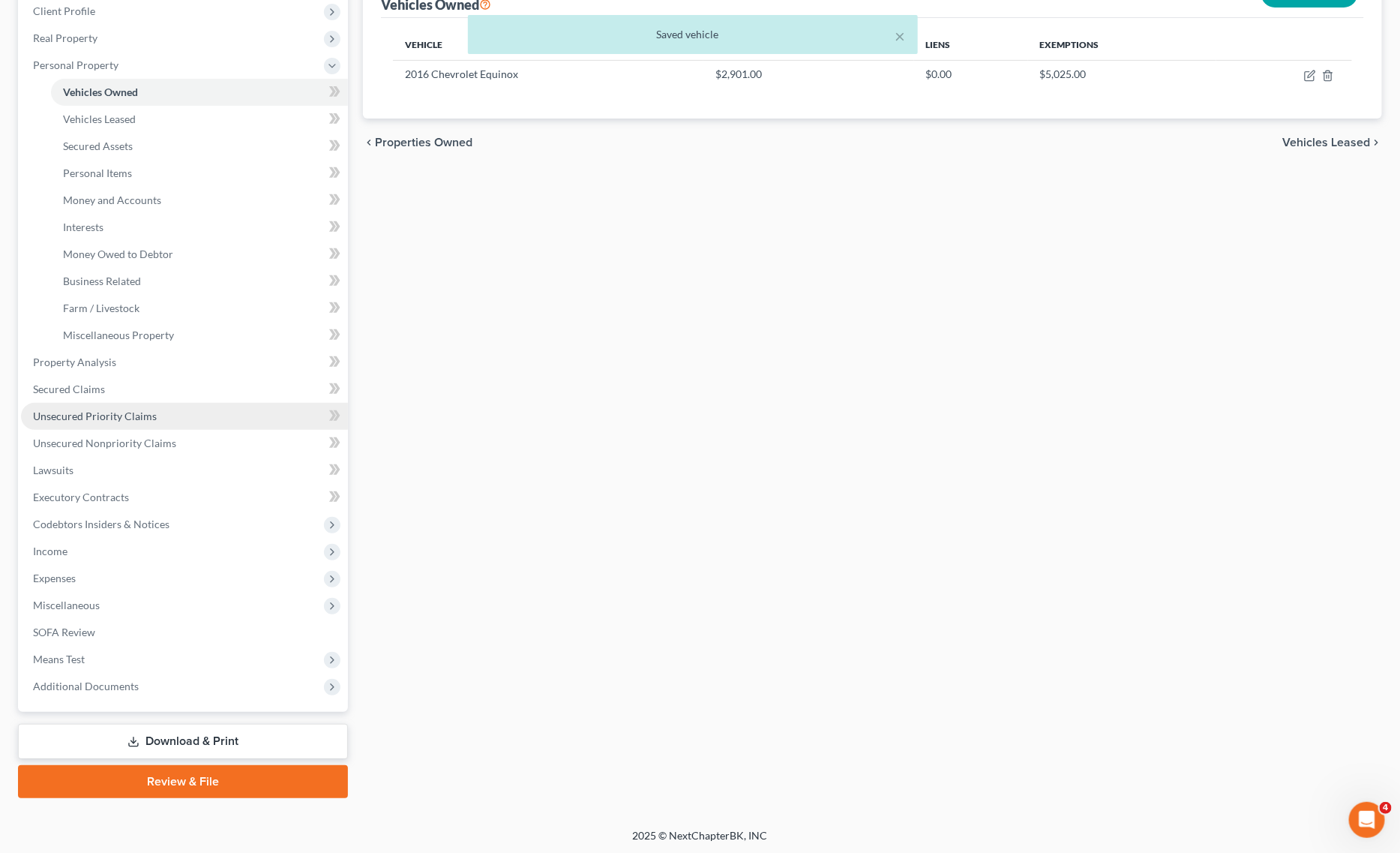
click at [111, 403] on link "Unsecured Priority Claims" at bounding box center [184, 417] width 327 height 27
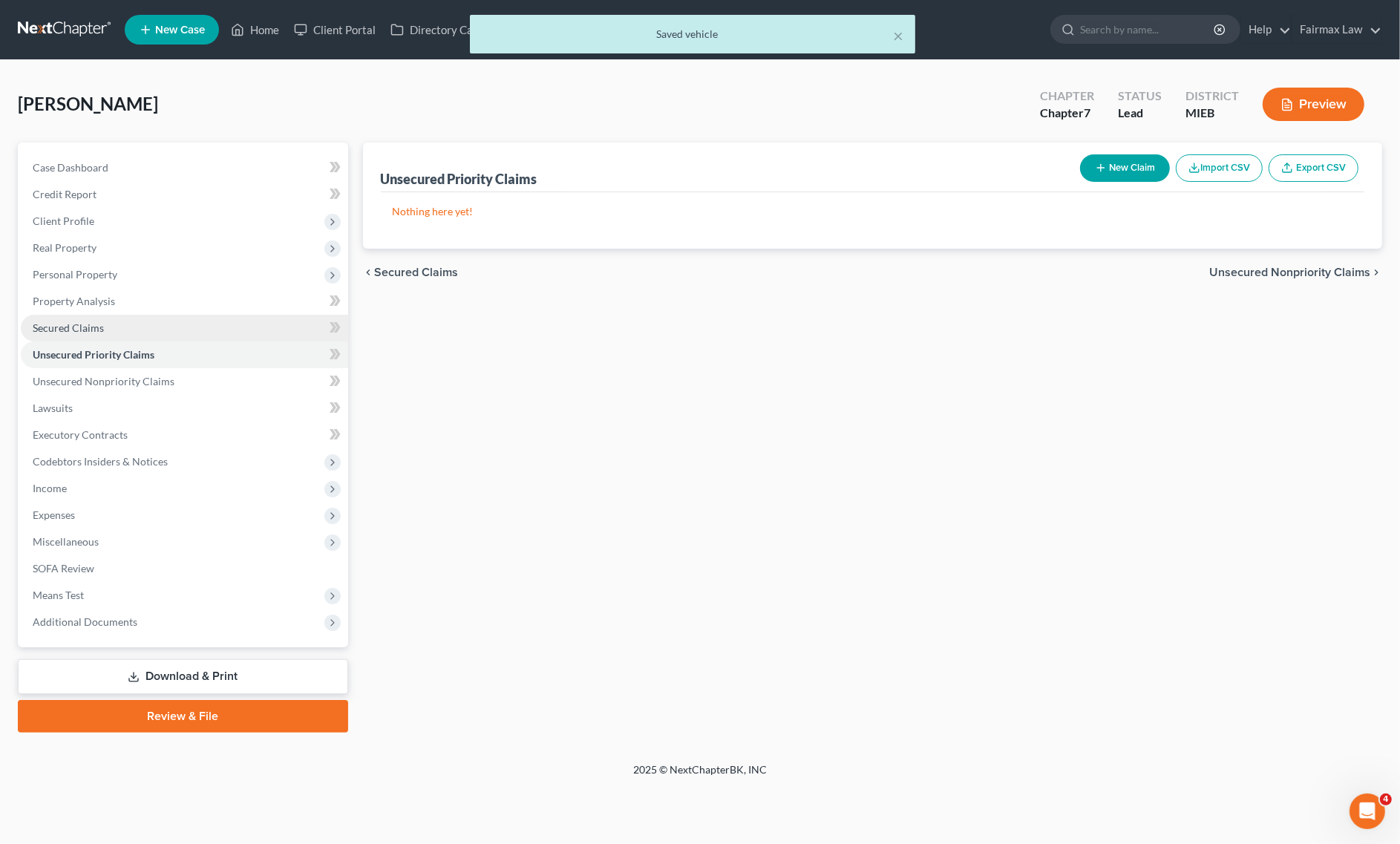
click at [120, 319] on link "Secured Claims" at bounding box center [184, 328] width 327 height 27
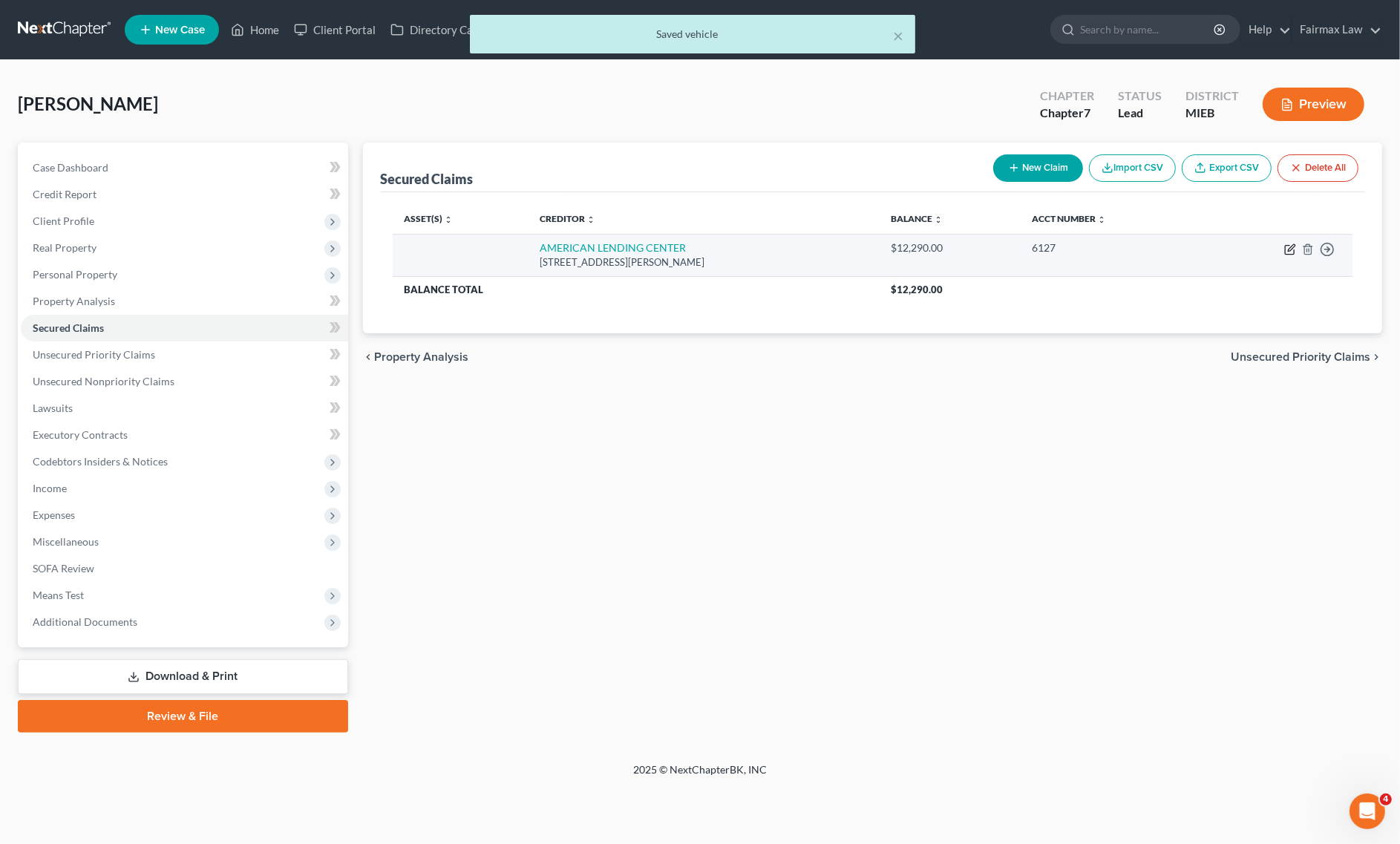
click at [1290, 249] on icon "button" at bounding box center [1290, 249] width 12 height 12
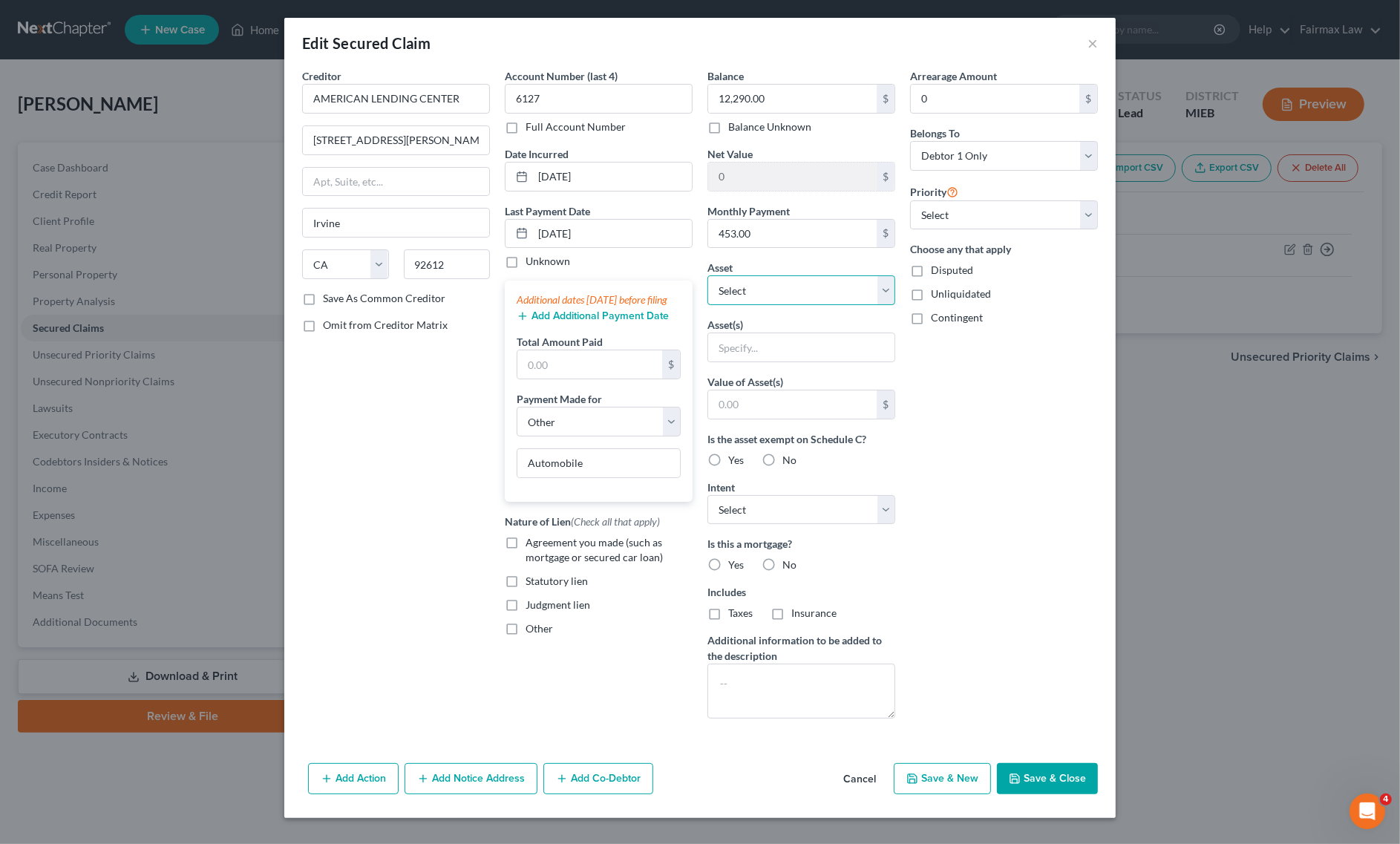
click at [746, 297] on select "Select Other Multiple Assets Potential 2025 tax refunds - estimated and prorate…" at bounding box center [802, 290] width 188 height 30
click at [708, 276] on select "Select Other Multiple Assets Potential 2025 tax refunds - estimated and prorate…" at bounding box center [802, 290] width 188 height 30
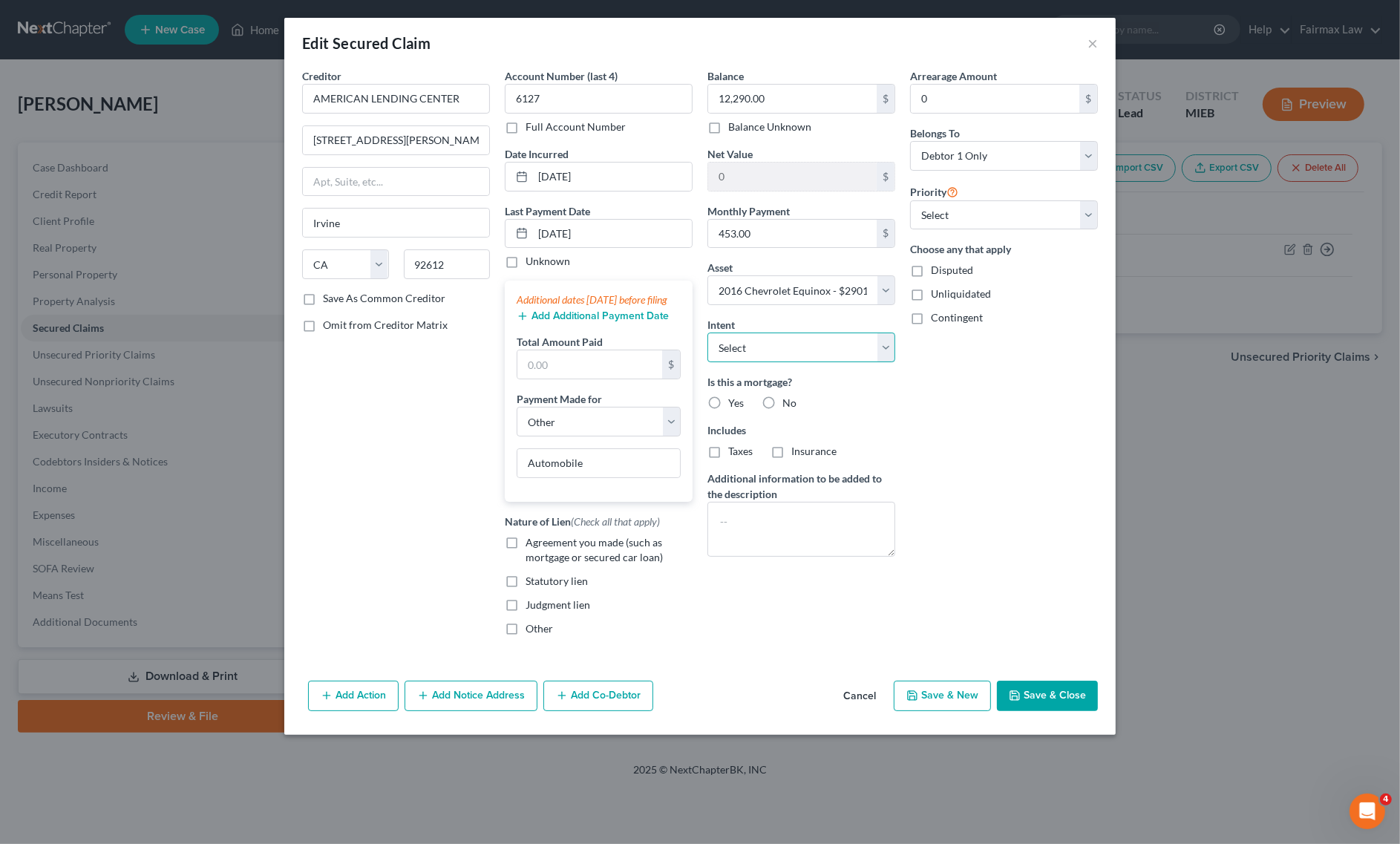
click at [767, 340] on select "Select Surrender Redeem Reaffirm Avoid Other" at bounding box center [802, 347] width 188 height 30
click at [708, 334] on select "Select Surrender Redeem Reaffirm Avoid Other" at bounding box center [802, 347] width 188 height 30
click at [958, 212] on select "Select 1st 2nd 3rd 4th 5th 6th 7th 8th 9th 10th 11th 12th 13th 14th 15th 16th 1…" at bounding box center [1004, 215] width 188 height 30
click at [910, 200] on select "Select 1st 2nd 3rd 4th 5th 6th 7th 8th 9th 10th 11th 12th 13th 14th 15th 16th 1…" at bounding box center [1004, 215] width 188 height 30
click at [1062, 699] on button "Save & Close" at bounding box center [1047, 696] width 101 height 32
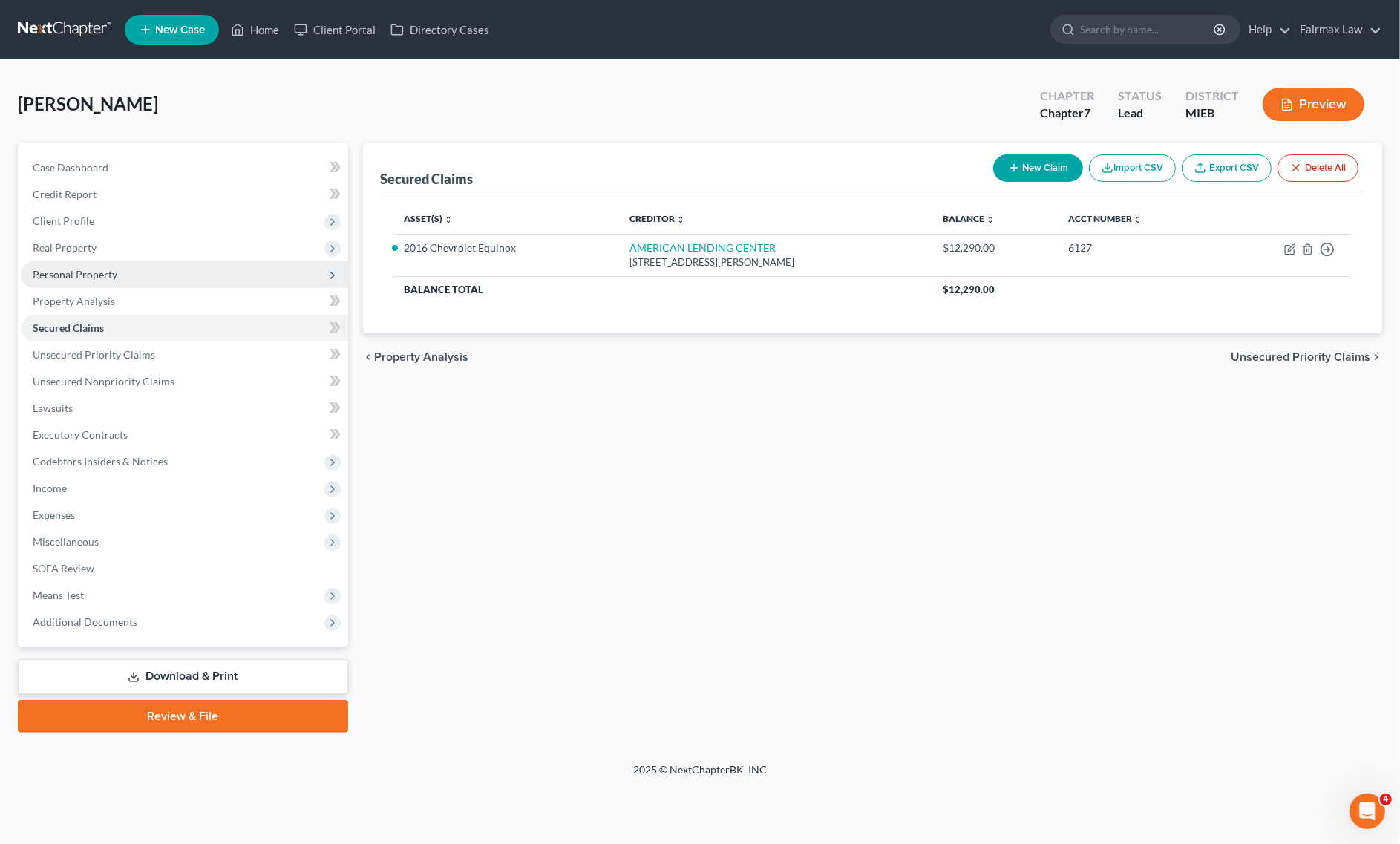
click at [120, 266] on span "Personal Property" at bounding box center [184, 274] width 327 height 27
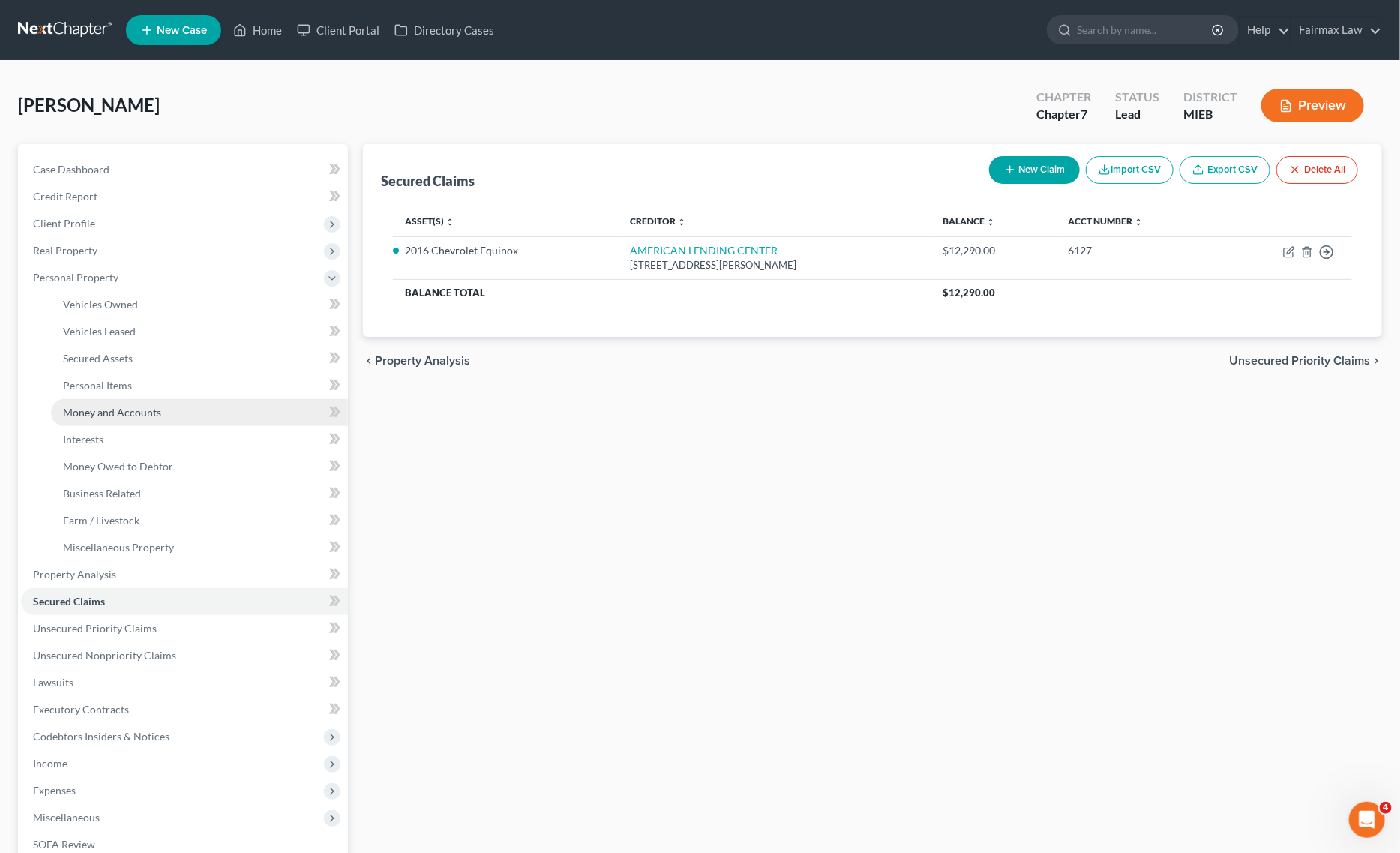
click at [158, 410] on span "Money and Accounts" at bounding box center [111, 412] width 98 height 13
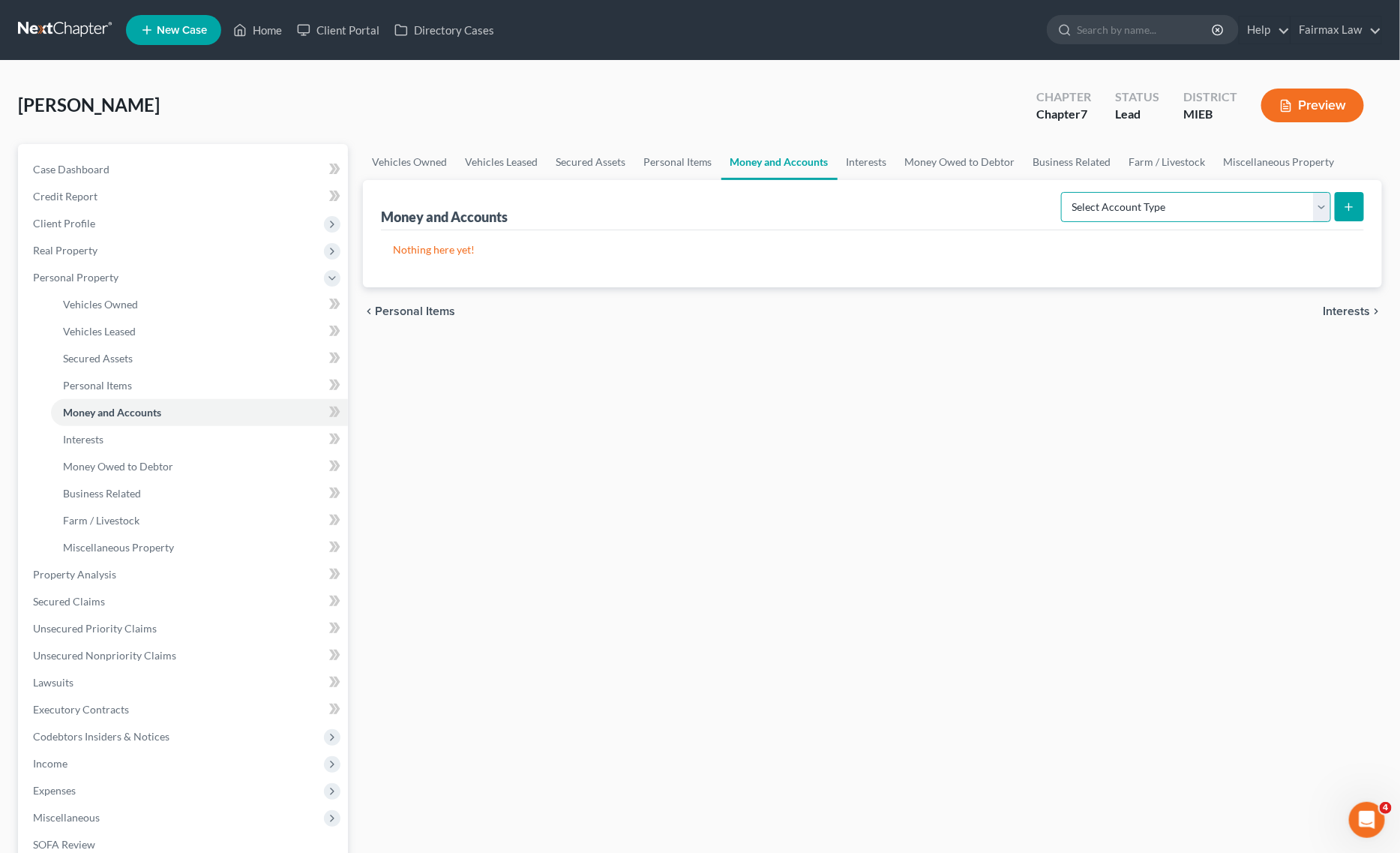
click at [1211, 205] on select "Select Account Type Brokerage Cash on Hand Certificates of Deposit Checking Acc…" at bounding box center [1196, 206] width 270 height 30
click at [1064, 192] on select "Select Account Type Brokerage Cash on Hand Certificates of Deposit Checking Acc…" at bounding box center [1196, 206] width 270 height 30
click at [1355, 207] on icon "submit" at bounding box center [1349, 206] width 12 height 12
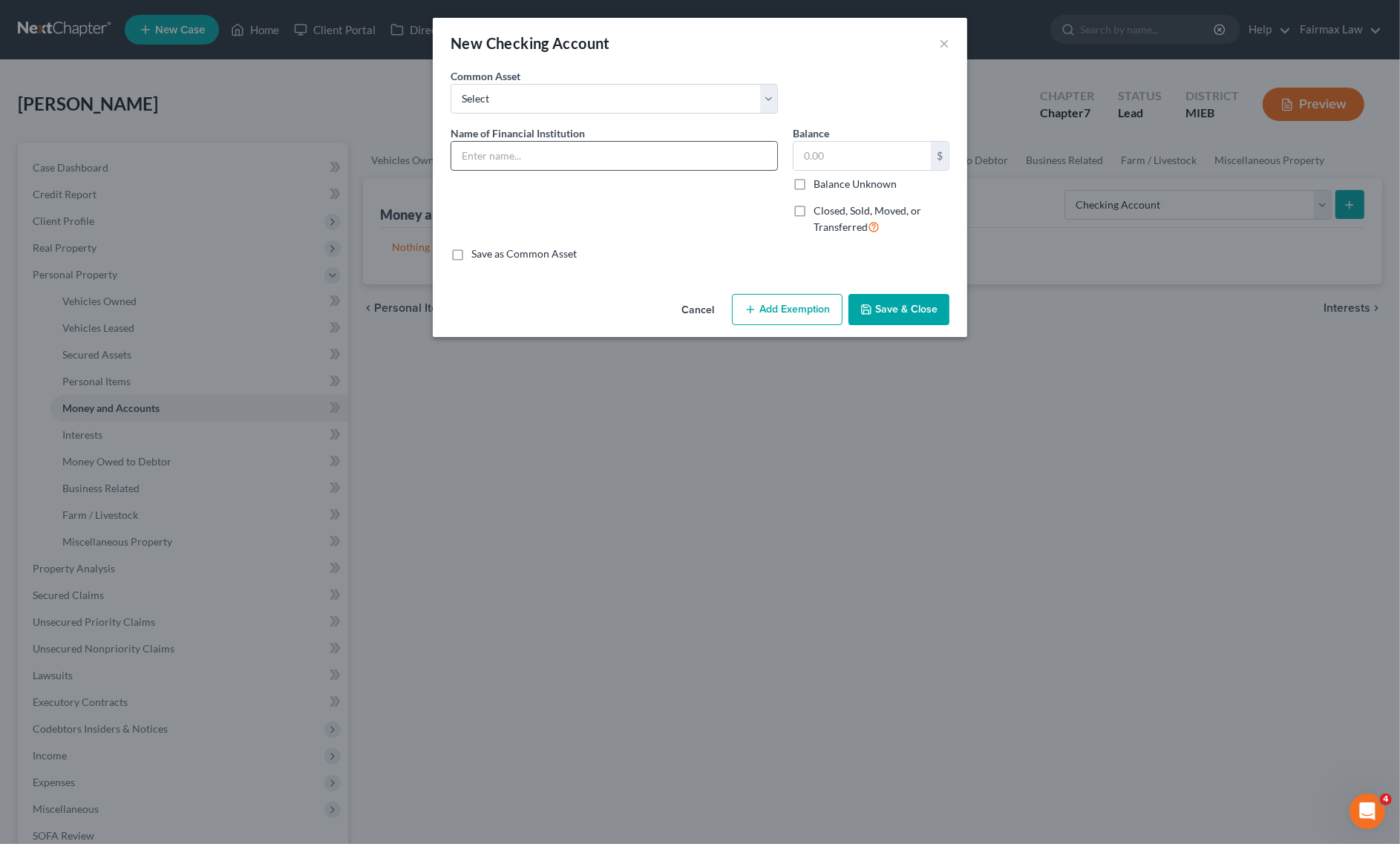
click at [572, 157] on input "text" at bounding box center [615, 155] width 326 height 28
click at [862, 169] on input "text" at bounding box center [861, 155] width 137 height 28
click at [866, 158] on input "text" at bounding box center [861, 155] width 137 height 28
click at [902, 320] on button "Save & Close" at bounding box center [898, 310] width 101 height 32
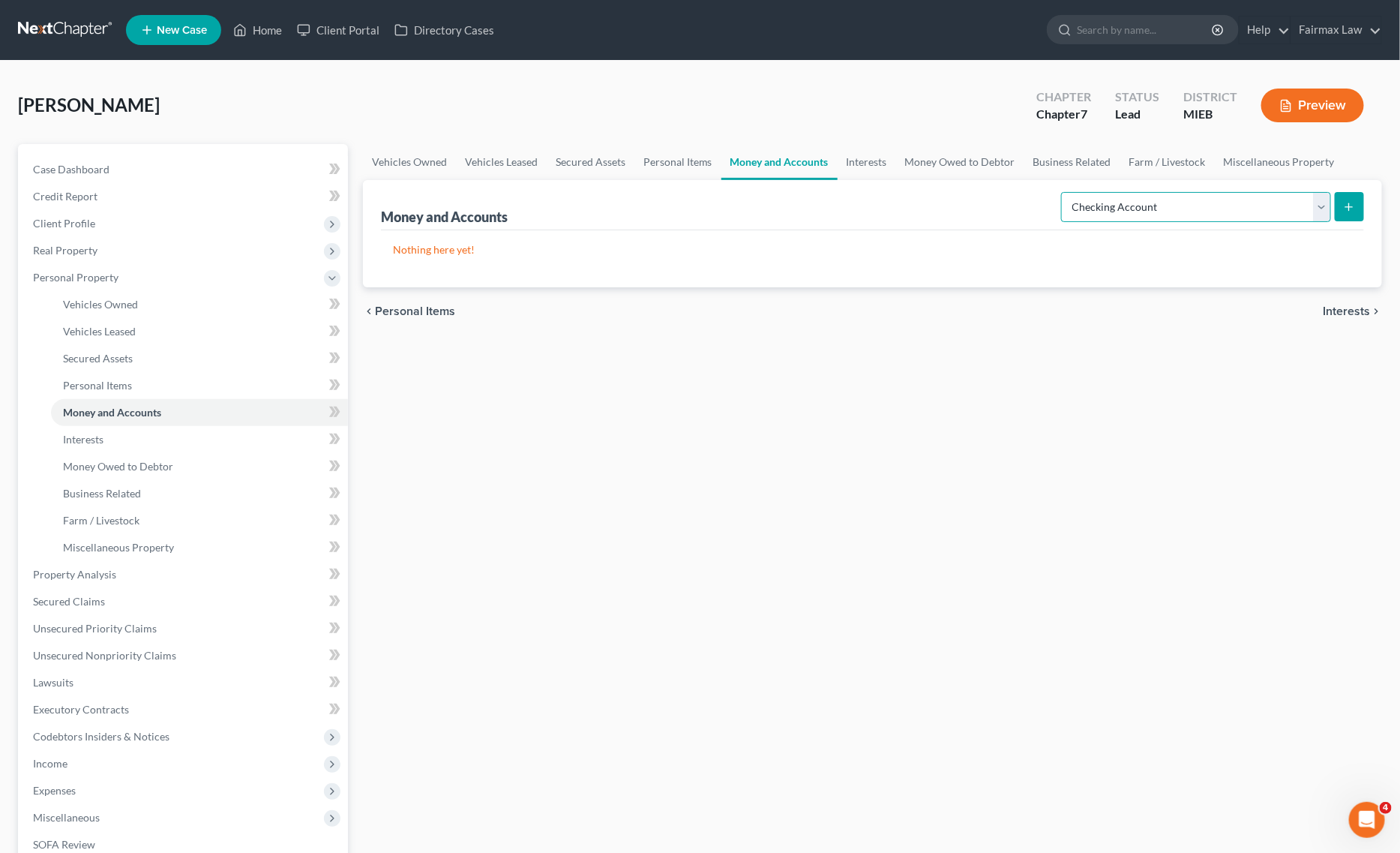
click at [1149, 207] on select "Select Account Type Brokerage Cash on Hand Certificates of Deposit Checking Acc…" at bounding box center [1196, 206] width 270 height 30
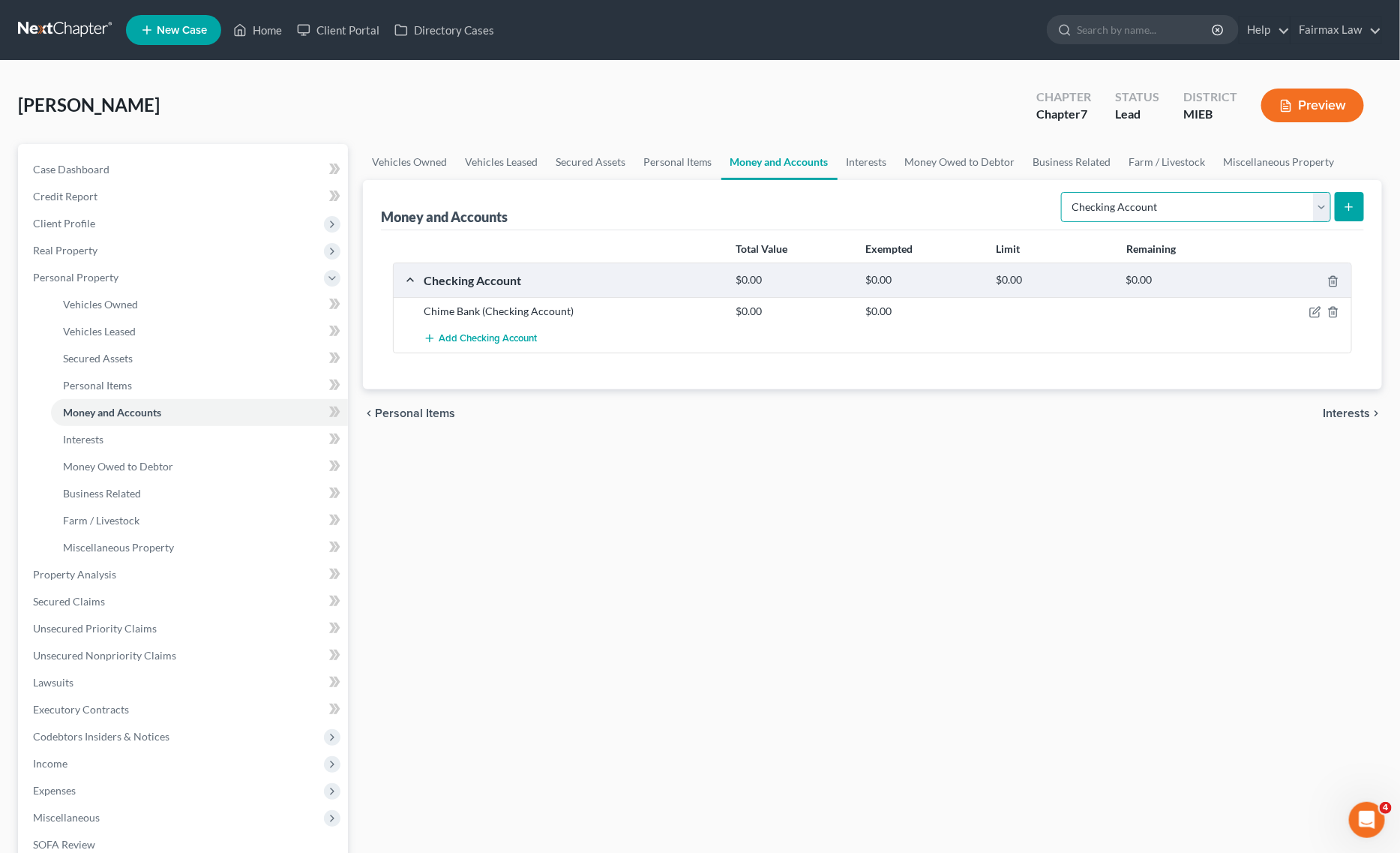
click at [1064, 192] on select "Select Account Type Brokerage Cash on Hand Certificates of Deposit Checking Acc…" at bounding box center [1196, 206] width 270 height 30
click at [1345, 204] on icon "submit" at bounding box center [1349, 206] width 12 height 12
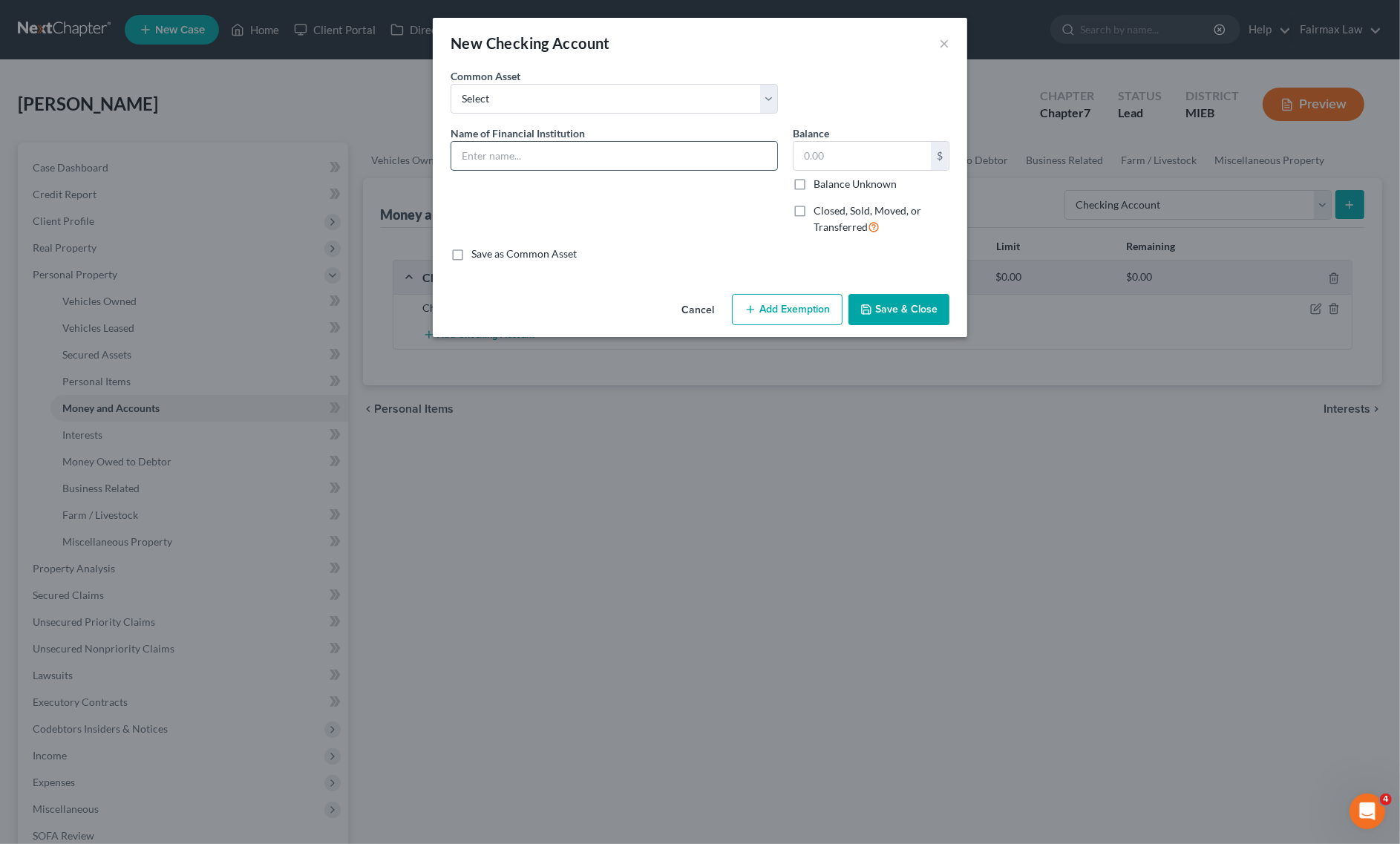
click at [609, 164] on input "text" at bounding box center [615, 155] width 326 height 28
click at [867, 150] on input "text" at bounding box center [861, 155] width 137 height 28
click at [913, 299] on button "Save & Close" at bounding box center [898, 310] width 101 height 32
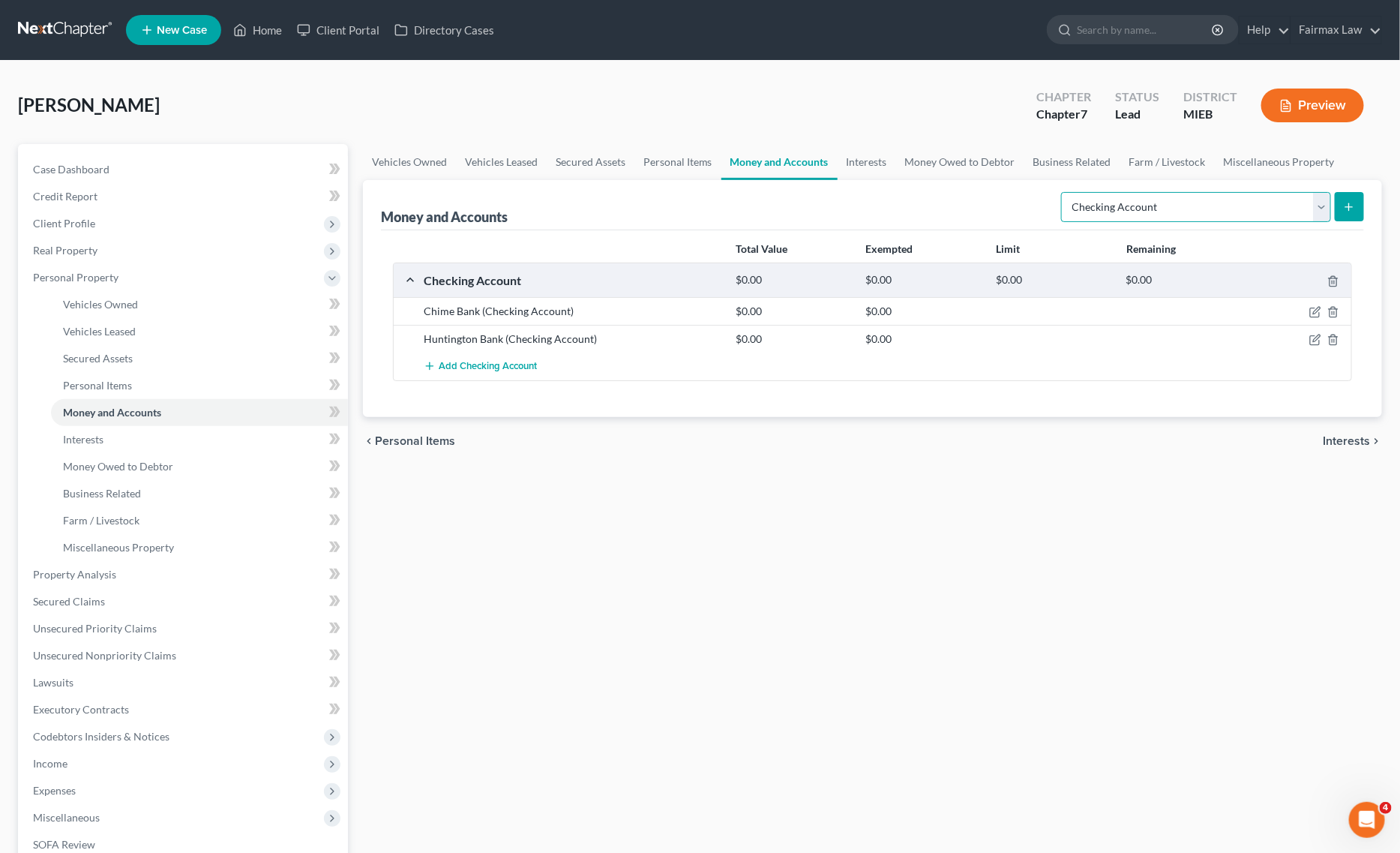
click at [1110, 208] on select "Select Account Type Brokerage Cash on Hand Certificates of Deposit Checking Acc…" at bounding box center [1196, 206] width 270 height 30
click at [1064, 192] on select "Select Account Type Brokerage Cash on Hand Certificates of Deposit Checking Acc…" at bounding box center [1196, 206] width 270 height 30
click at [1362, 212] on button "submit" at bounding box center [1350, 206] width 29 height 29
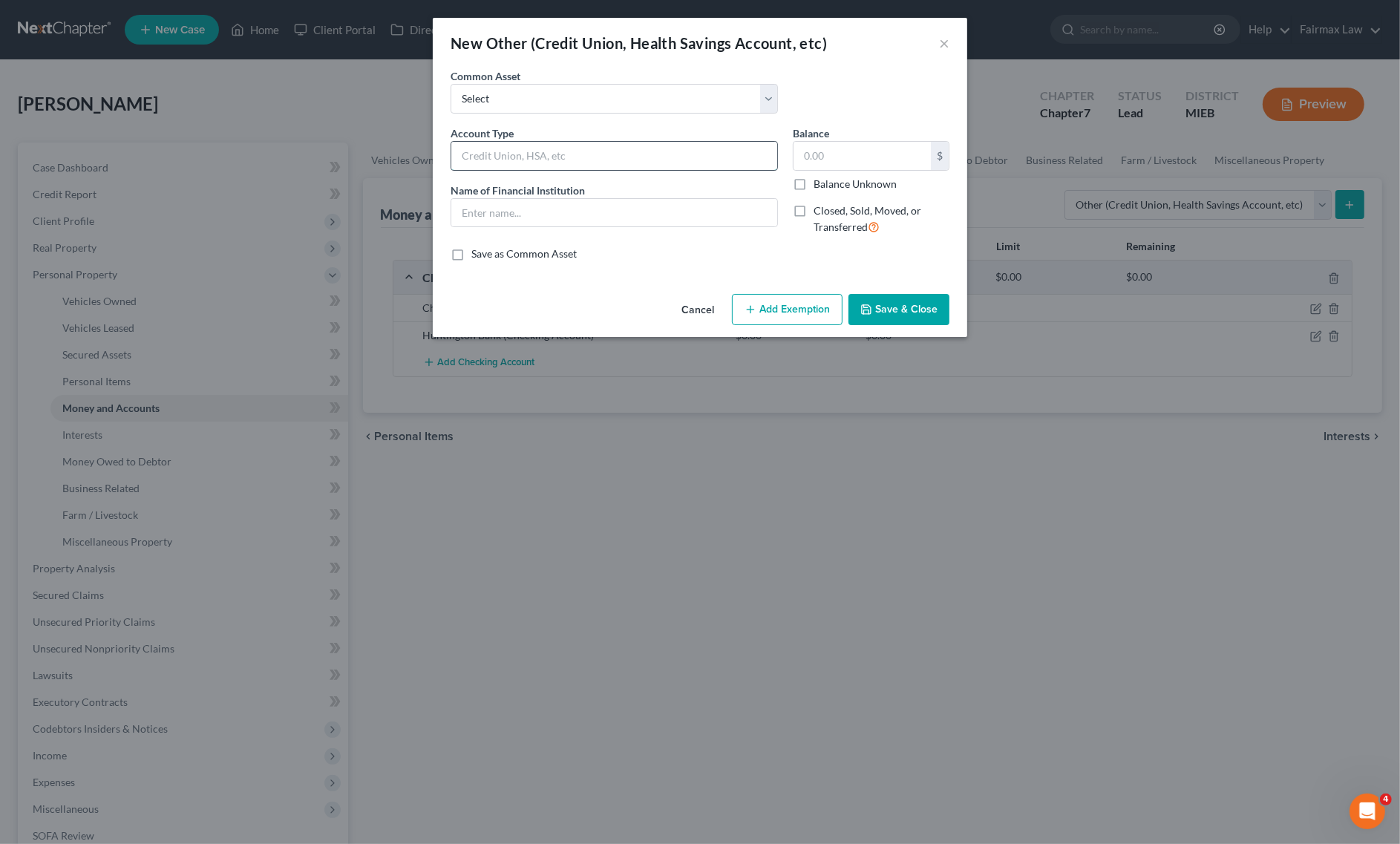
click at [524, 161] on input "text" at bounding box center [615, 155] width 326 height 28
drag, startPoint x: 557, startPoint y: 169, endPoint x: 442, endPoint y: 197, distance: 118.4
click at [385, 154] on div "New Other (Credit Union, Health Savings Account, etc) × An exemption set must f…" at bounding box center [700, 422] width 1400 height 844
click at [575, 219] on input "text" at bounding box center [615, 212] width 326 height 28
paste input "Way2go"
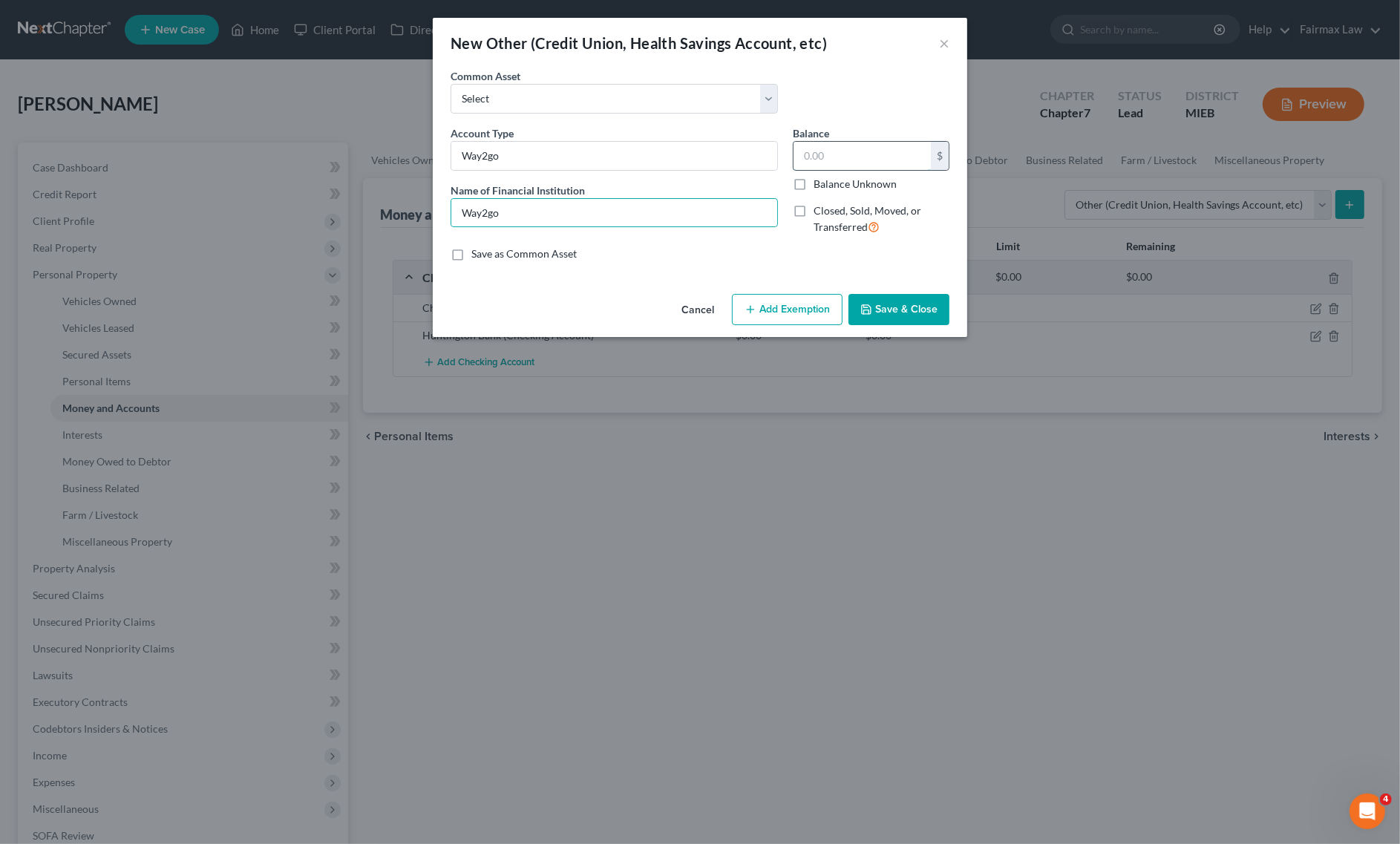
click at [866, 161] on input "text" at bounding box center [861, 155] width 137 height 28
click at [881, 308] on button "Save & Close" at bounding box center [898, 310] width 101 height 32
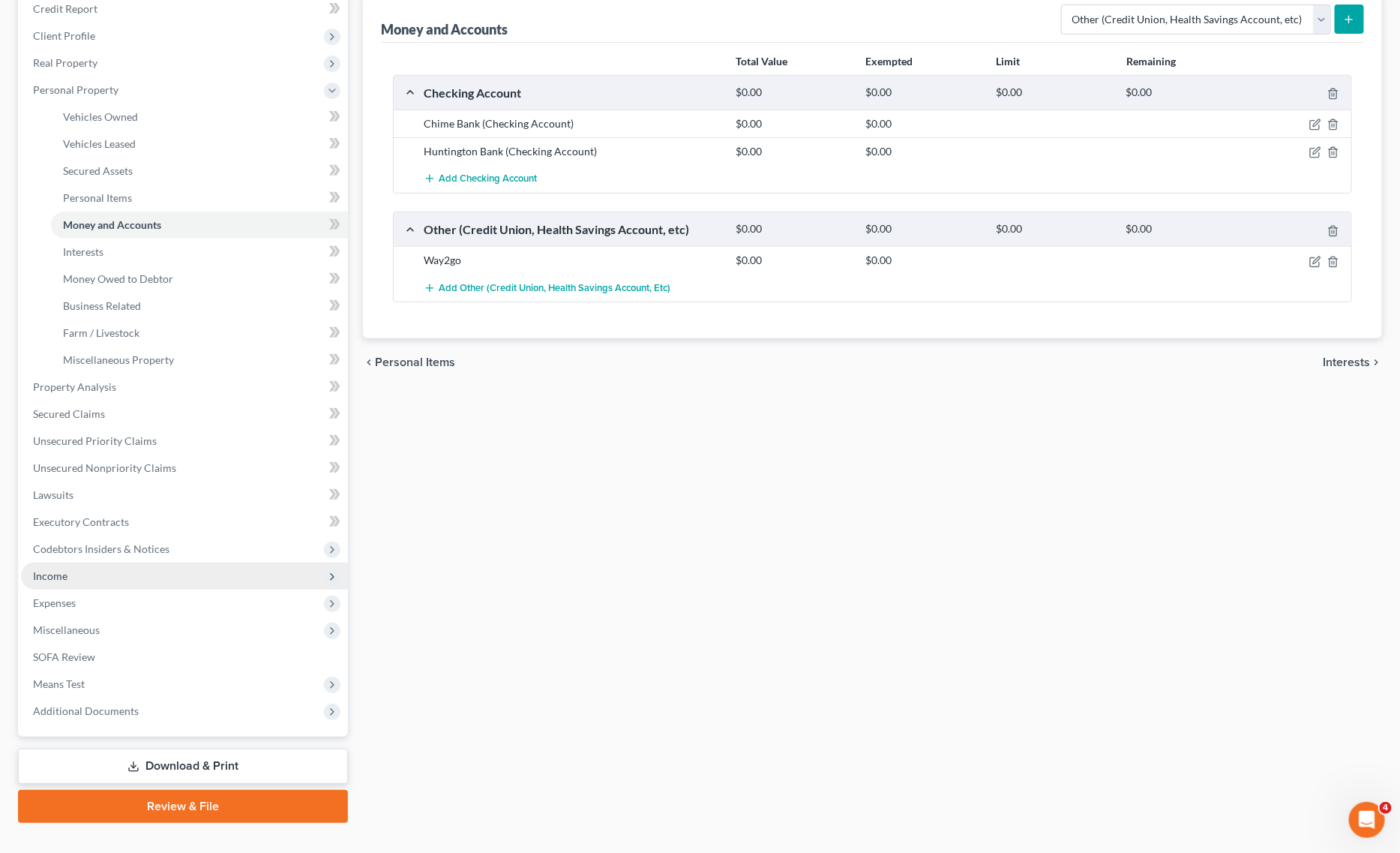
click at [121, 582] on span "Income" at bounding box center [184, 577] width 327 height 27
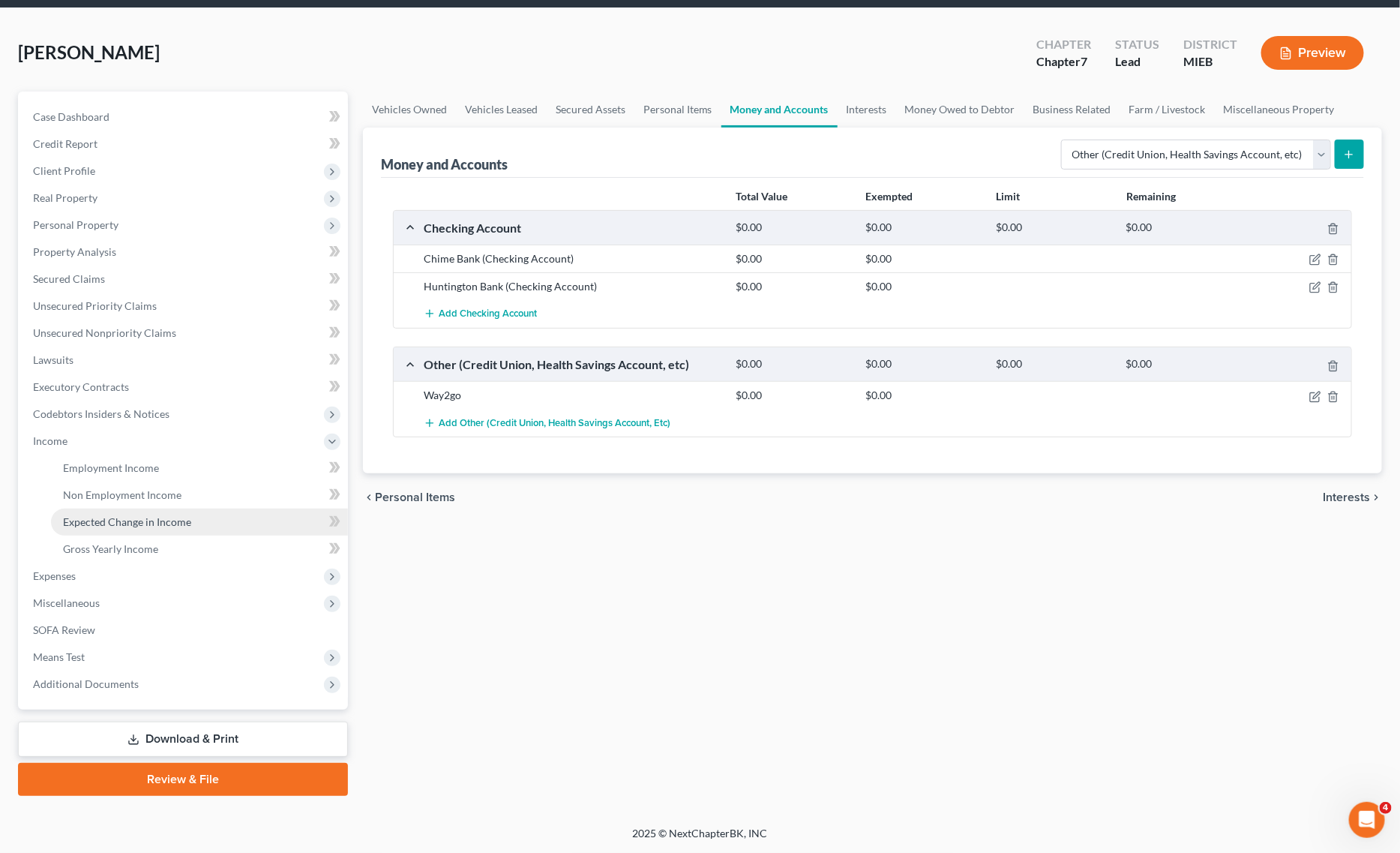
scroll to position [50, 0]
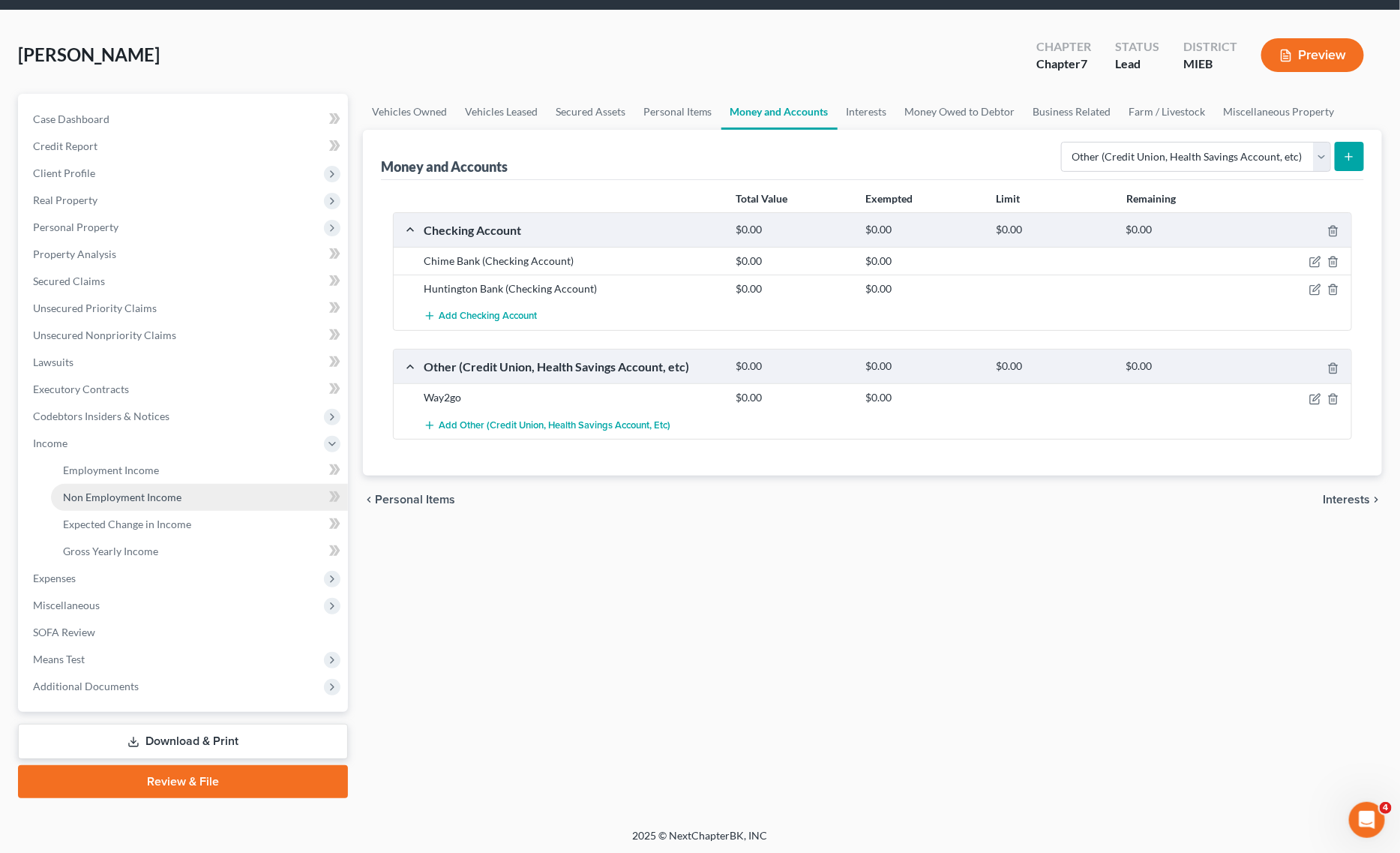
click at [142, 496] on span "Non Employment Income" at bounding box center [122, 496] width 118 height 13
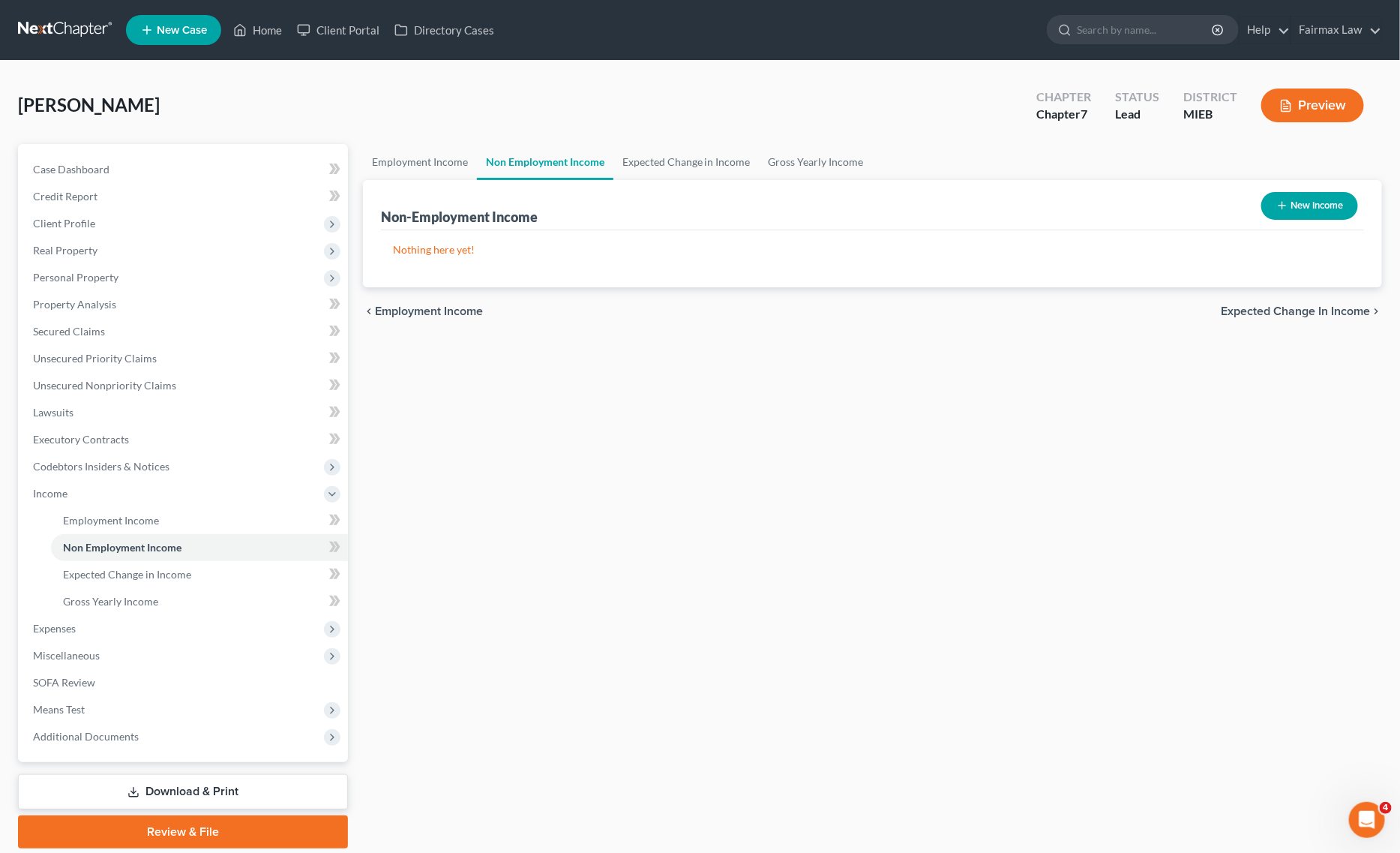
click at [1317, 208] on button "New Income" at bounding box center [1310, 205] width 97 height 28
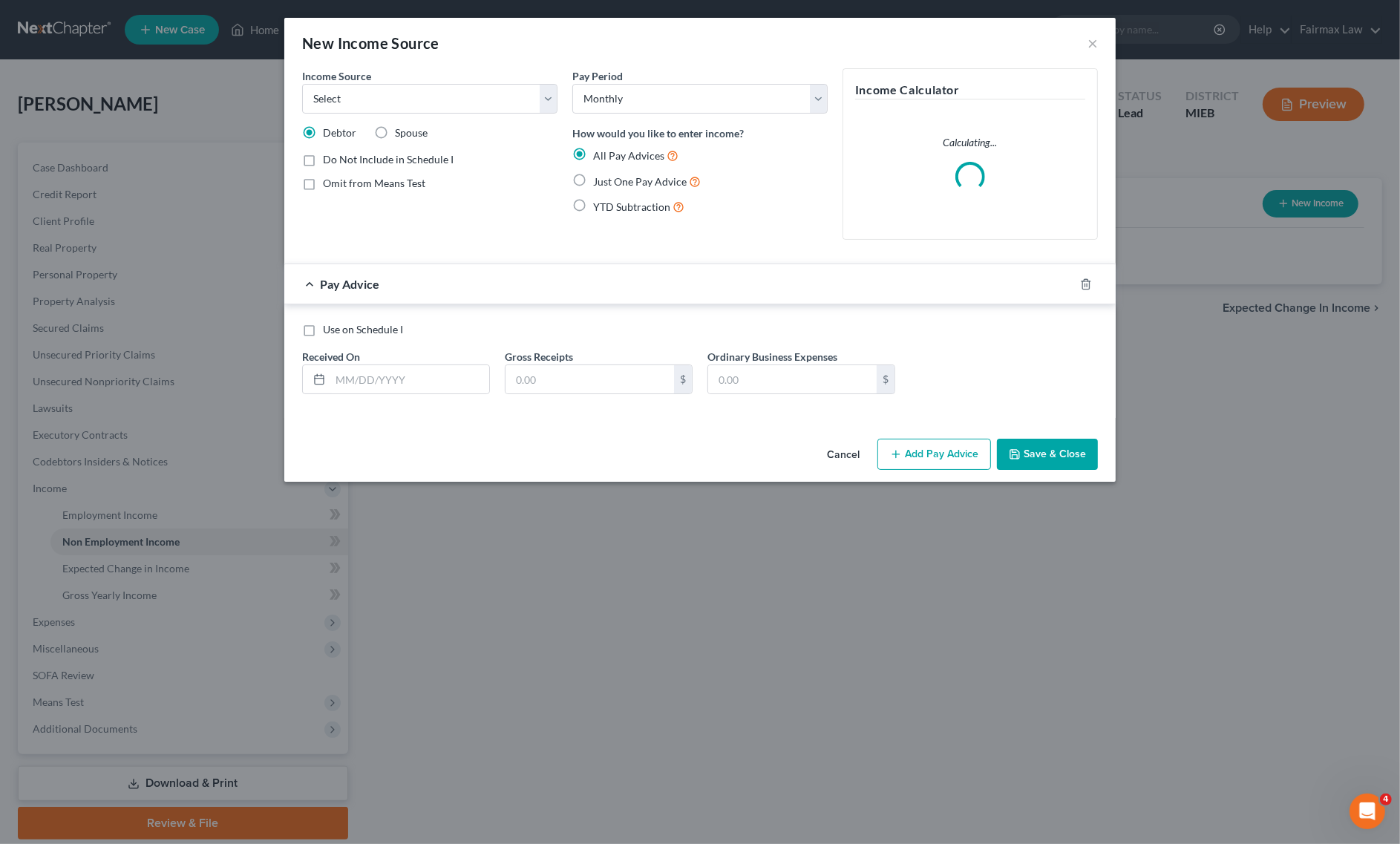
click at [593, 180] on label "Just One Pay Advice" at bounding box center [646, 181] width 107 height 17
click at [599, 180] on input "Just One Pay Advice" at bounding box center [604, 177] width 10 height 10
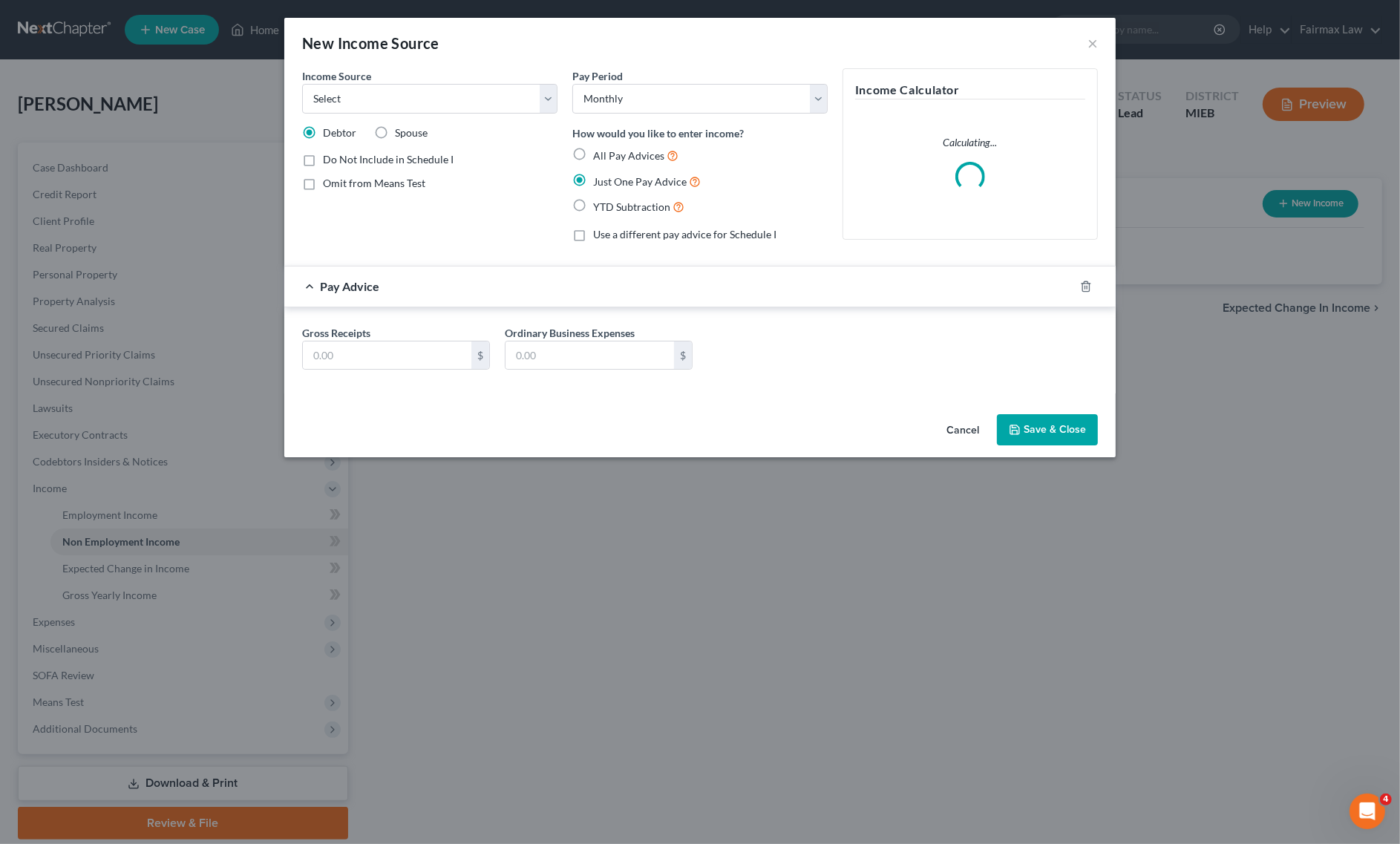
click at [373, 67] on div "New Income Source ×" at bounding box center [699, 43] width 831 height 51
click at [383, 90] on select "Select Unemployment Disability (from employer) Pension Retirement Social Securi…" at bounding box center [430, 98] width 255 height 30
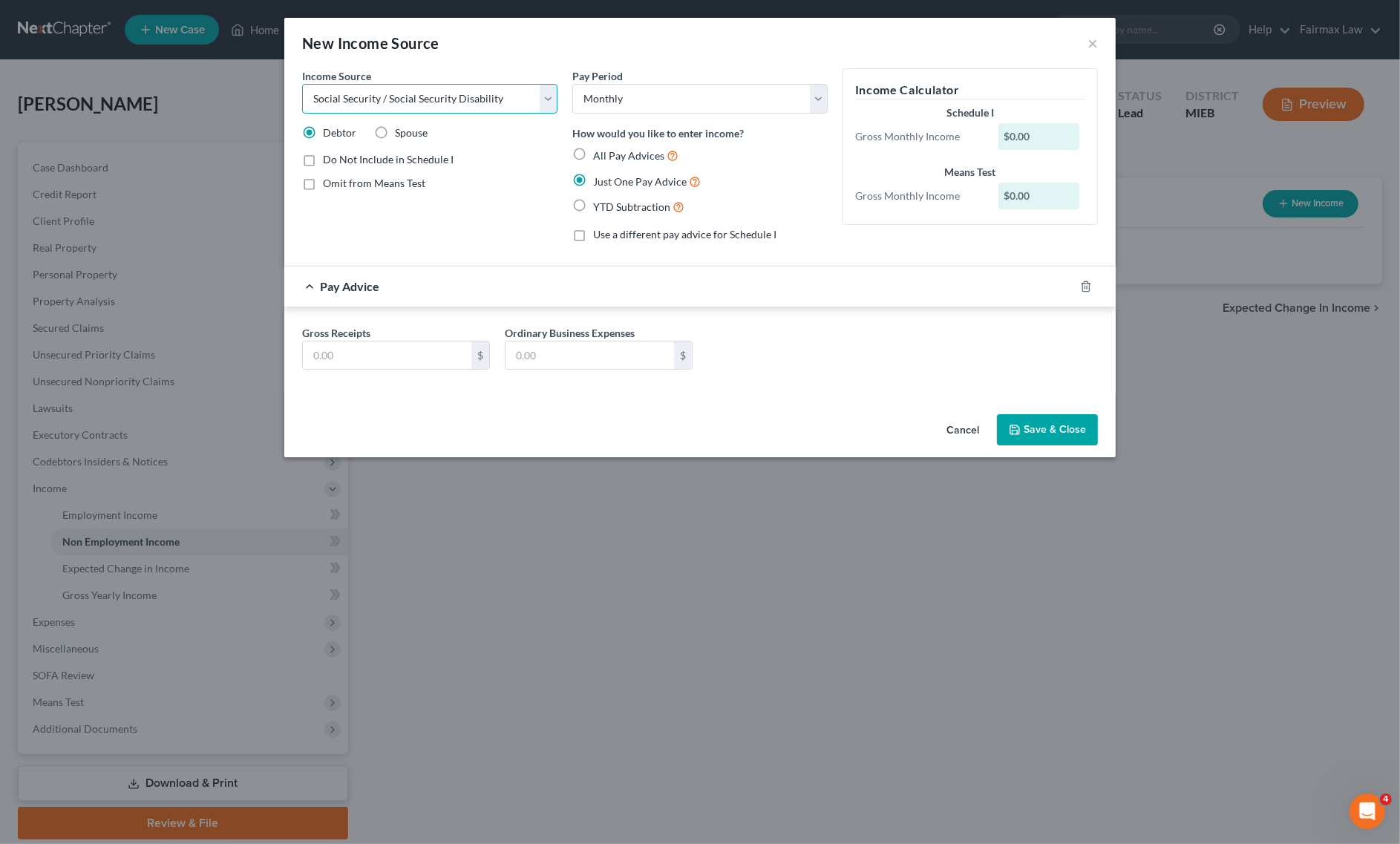
click at [302, 83] on select "Select Unemployment Disability (from employer) Pension Retirement Social Securi…" at bounding box center [430, 98] width 255 height 30
click at [413, 346] on input "text" at bounding box center [387, 355] width 169 height 28
click at [1066, 427] on button "Save & Close" at bounding box center [1047, 430] width 101 height 32
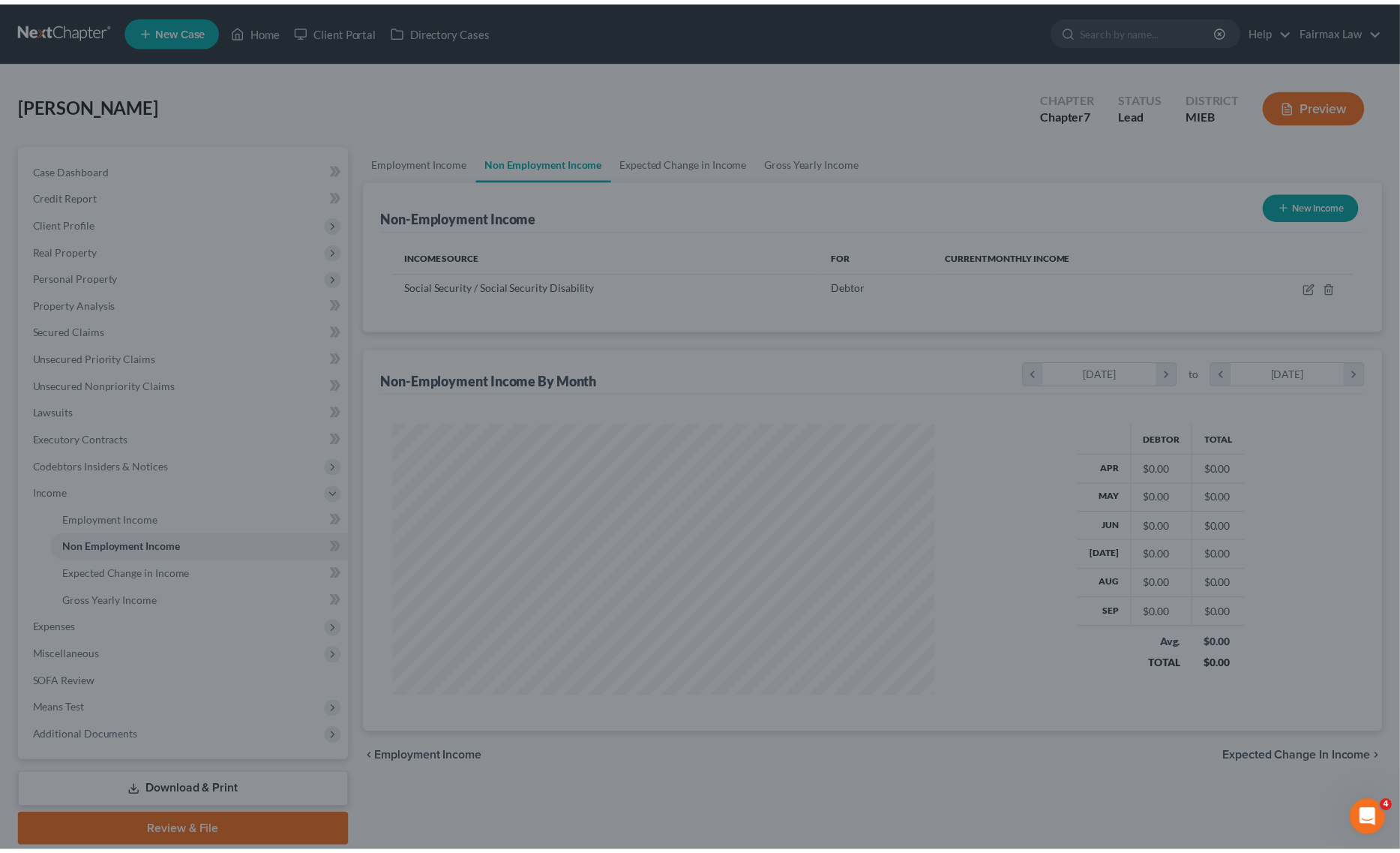
scroll to position [750007, 749348]
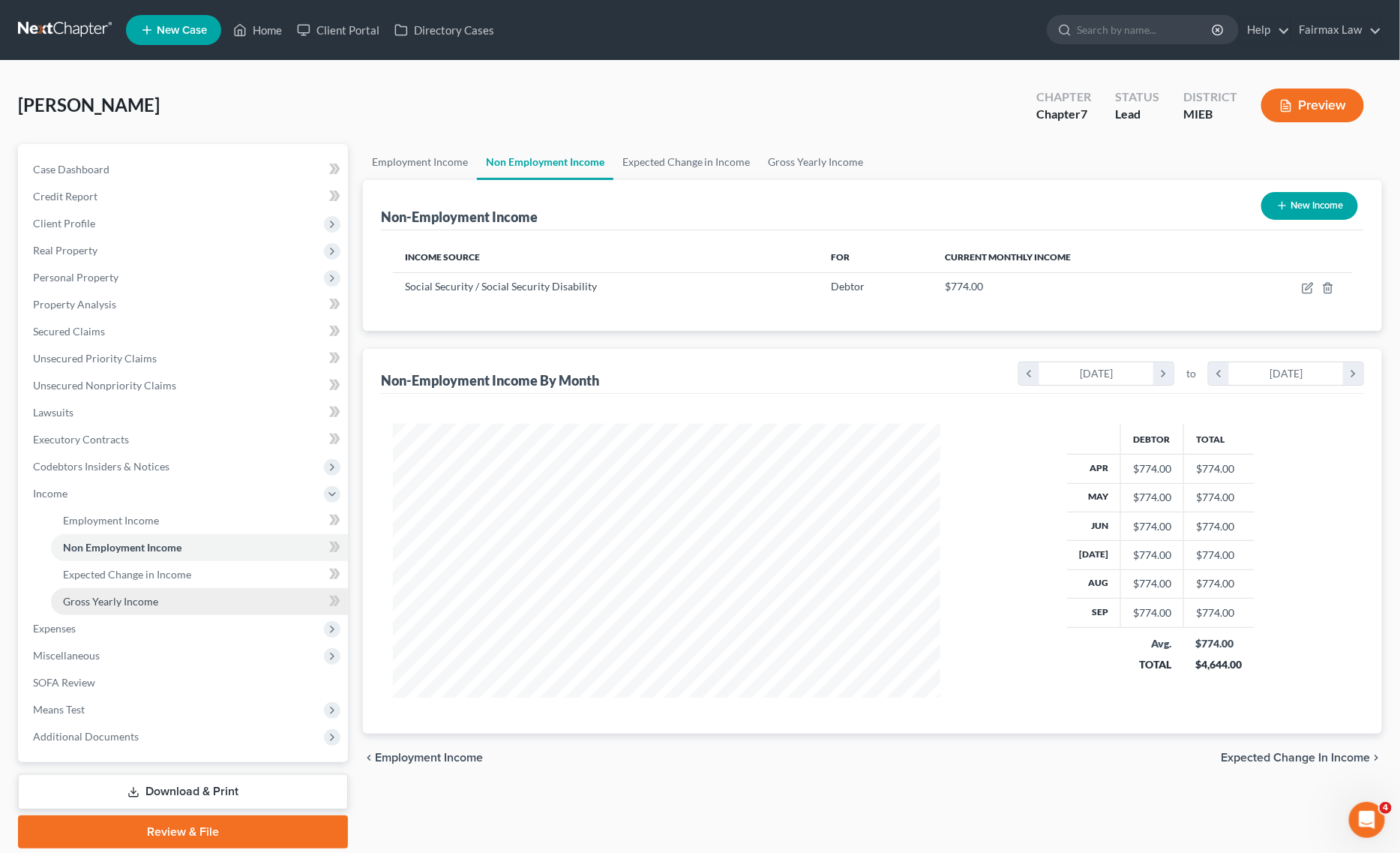
click at [134, 601] on span "Gross Yearly Income" at bounding box center [110, 601] width 95 height 13
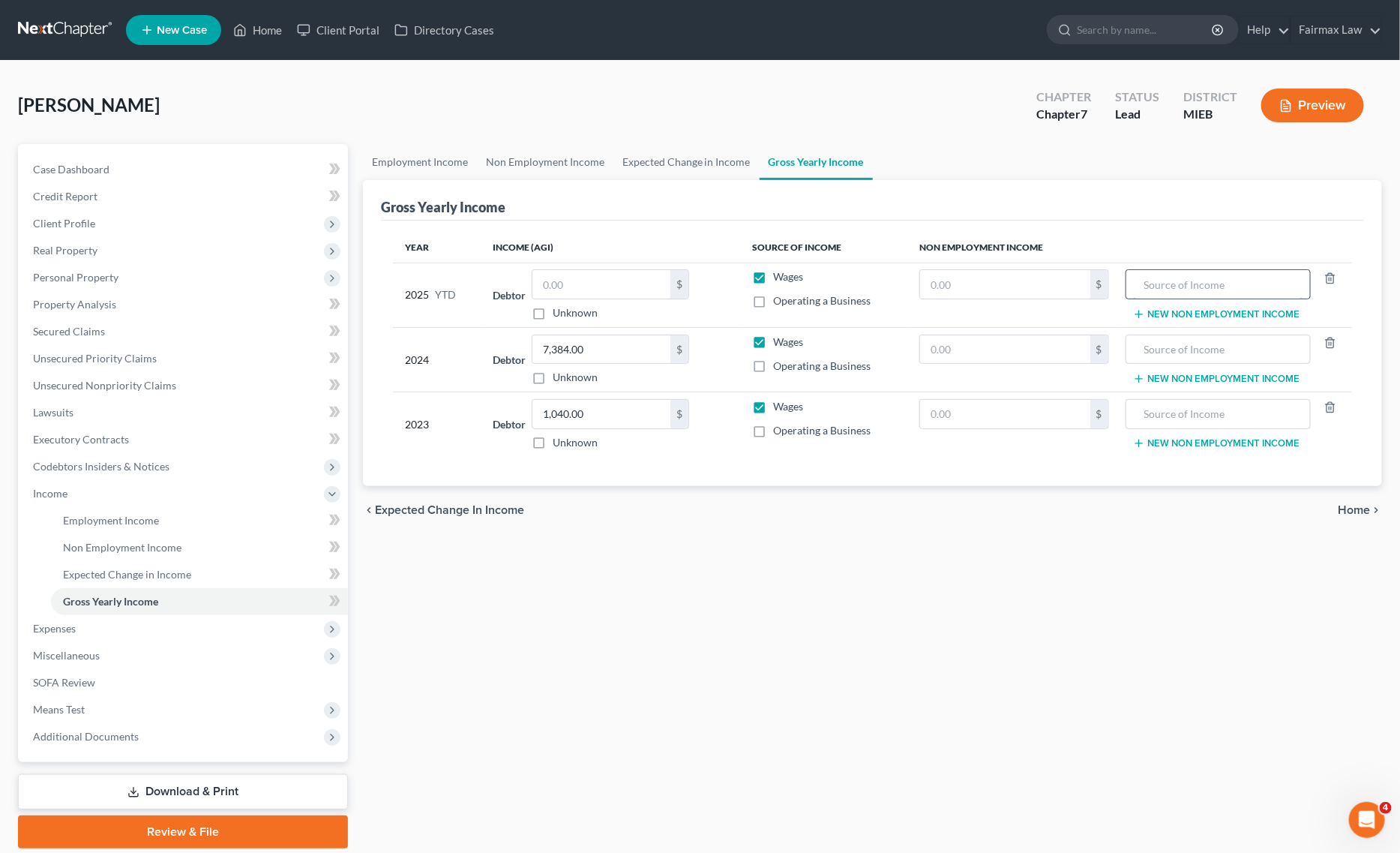
click at [1208, 295] on input "text" at bounding box center [1218, 284] width 169 height 28
click at [1033, 278] on input "text" at bounding box center [1006, 284] width 171 height 28
click at [165, 552] on span "Non Employment Income" at bounding box center [122, 547] width 118 height 13
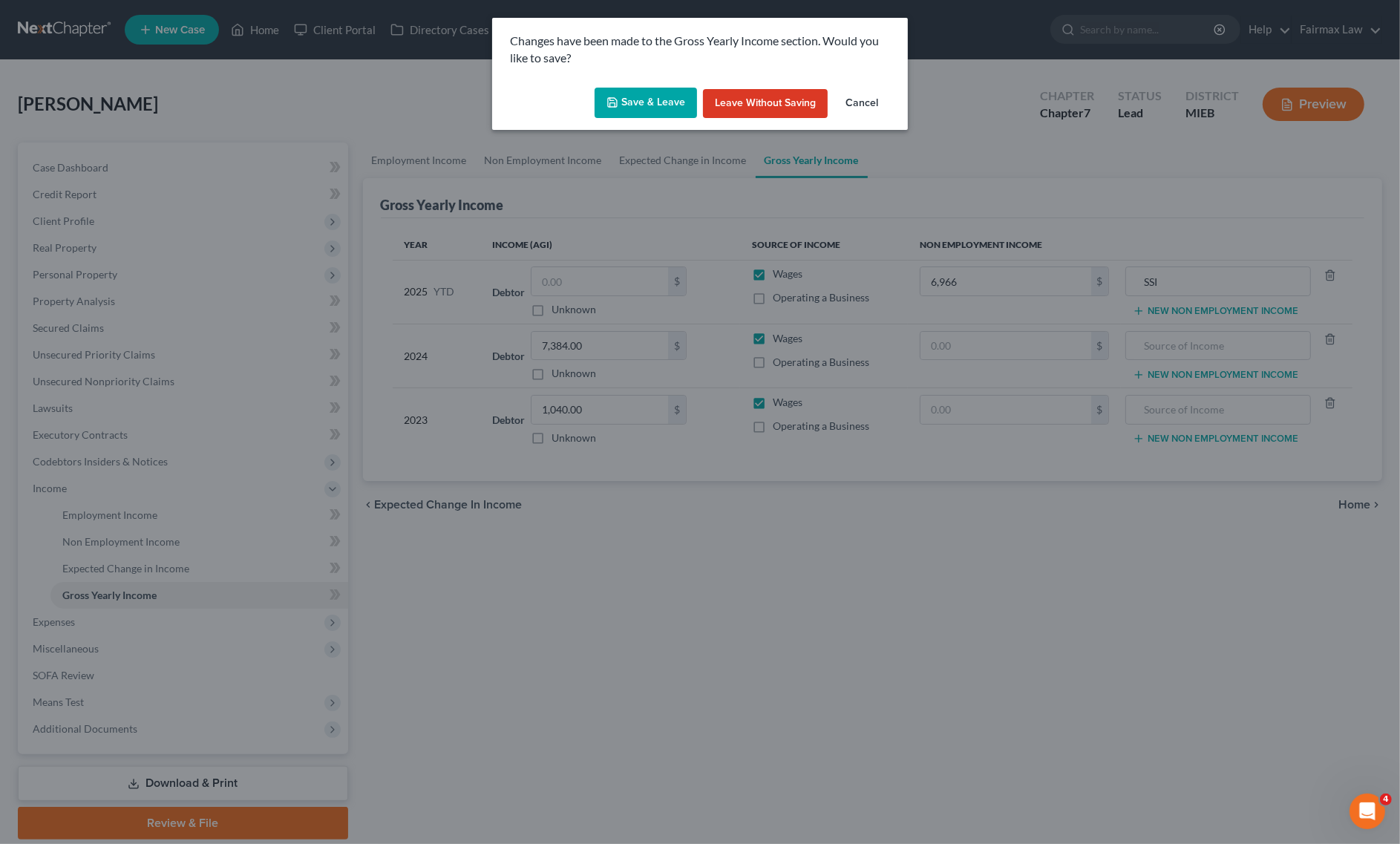
click at [632, 113] on button "Save & Leave" at bounding box center [645, 103] width 103 height 32
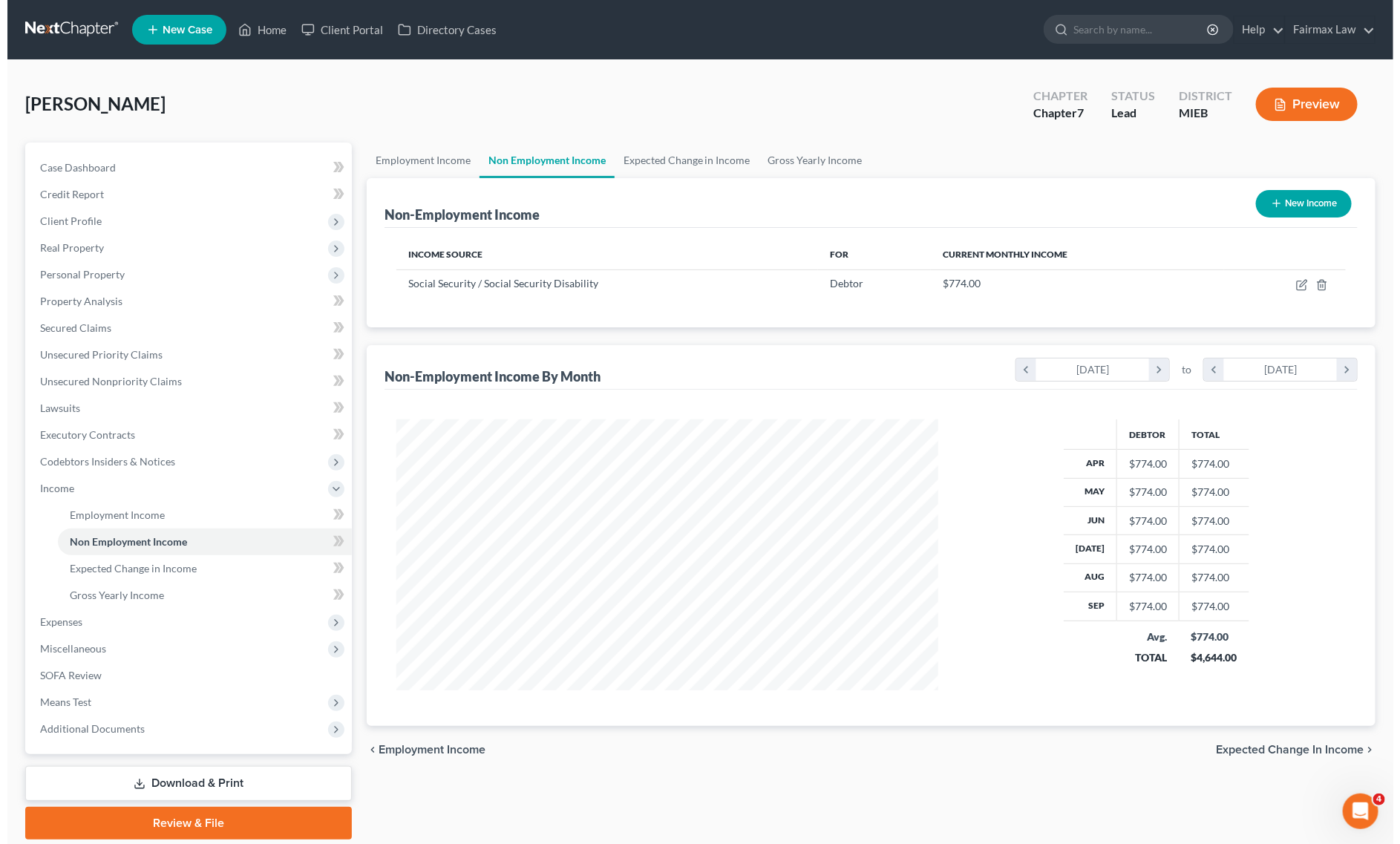
scroll to position [271, 572]
click at [1282, 202] on button "New Income" at bounding box center [1296, 203] width 96 height 28
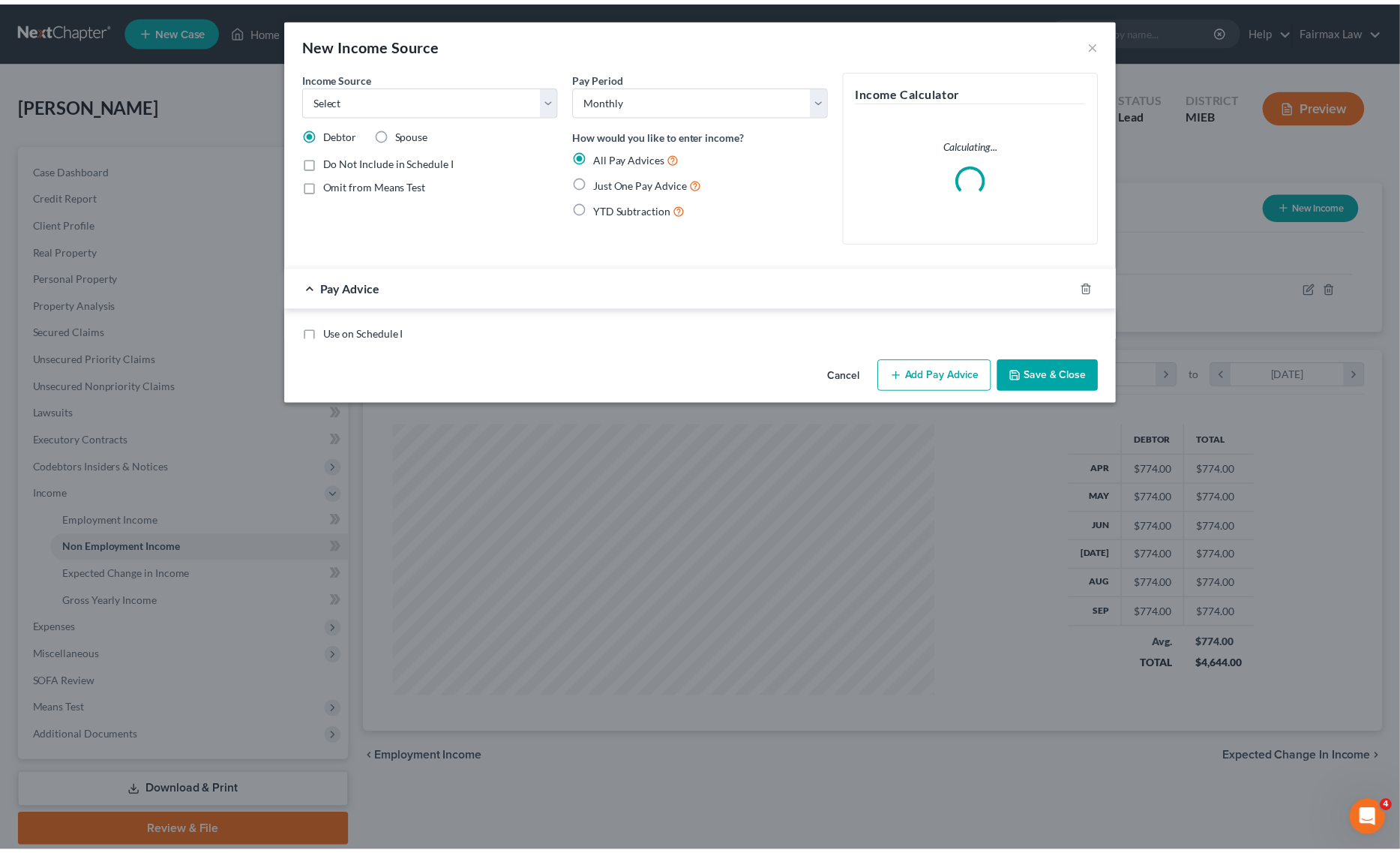
scroll to position [276, 583]
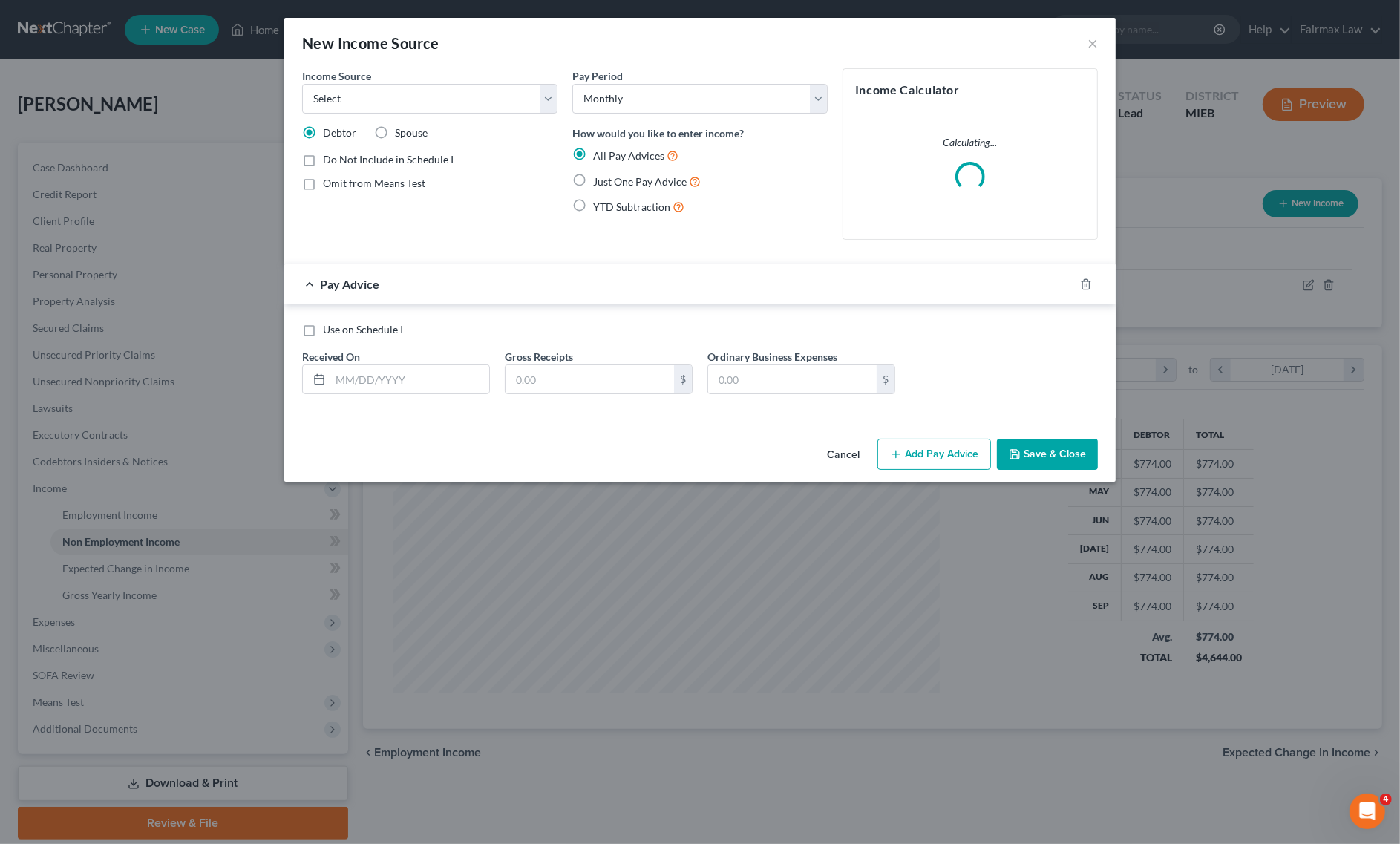
click at [461, 76] on div "Income Source * Select Unemployment Disability (from employer) Pension Retireme…" at bounding box center [430, 90] width 255 height 45
click at [457, 87] on select "Select Unemployment Disability (from employer) Pension Retirement Social Securi…" at bounding box center [430, 98] width 255 height 30
click at [302, 83] on select "Select Unemployment Disability (from employer) Pension Retirement Social Securi…" at bounding box center [430, 98] width 255 height 30
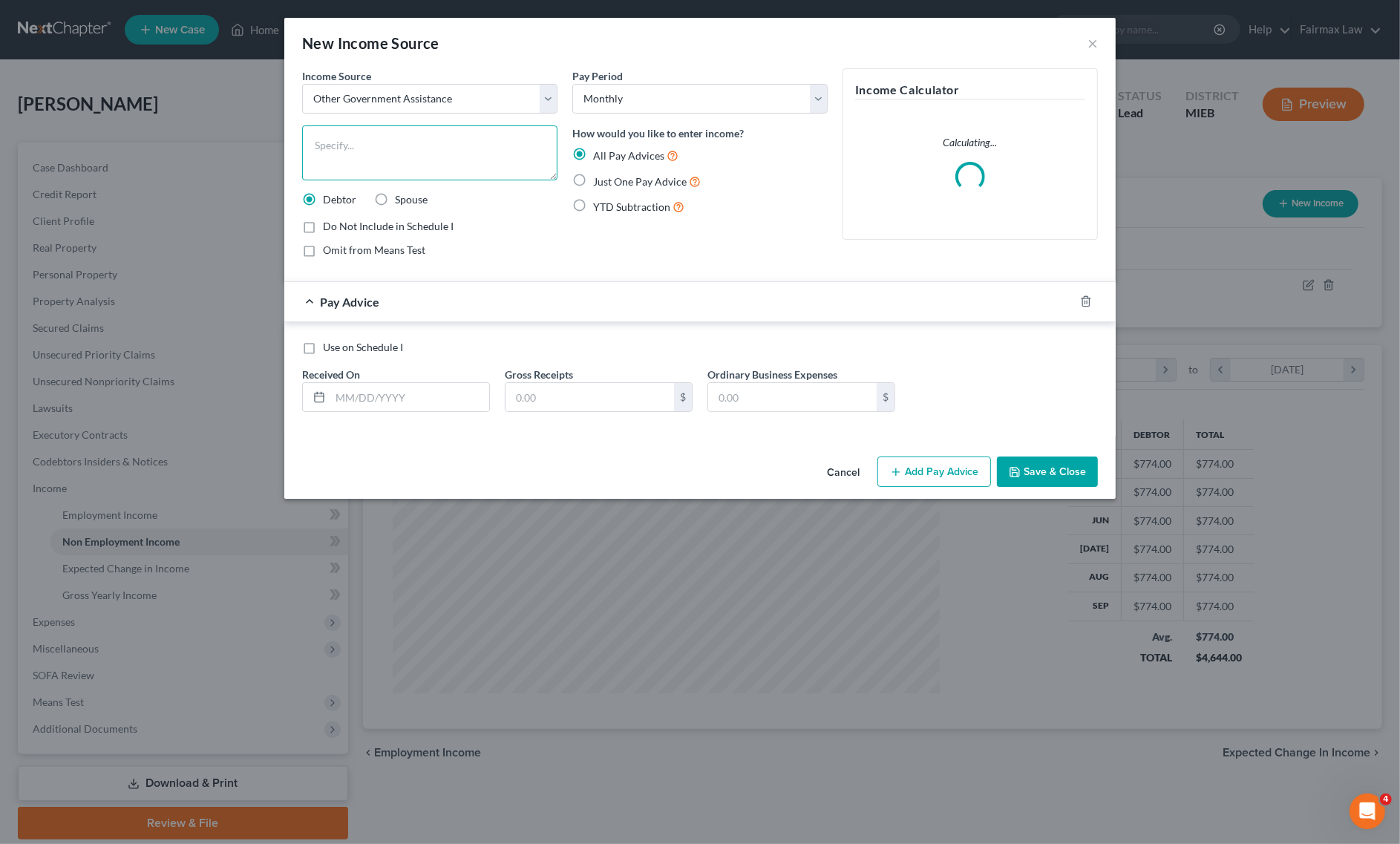
click at [371, 163] on textarea at bounding box center [430, 152] width 255 height 55
click at [593, 180] on label "Just One Pay Advice" at bounding box center [646, 181] width 107 height 17
click at [599, 180] on input "Just One Pay Advice" at bounding box center [604, 177] width 10 height 10
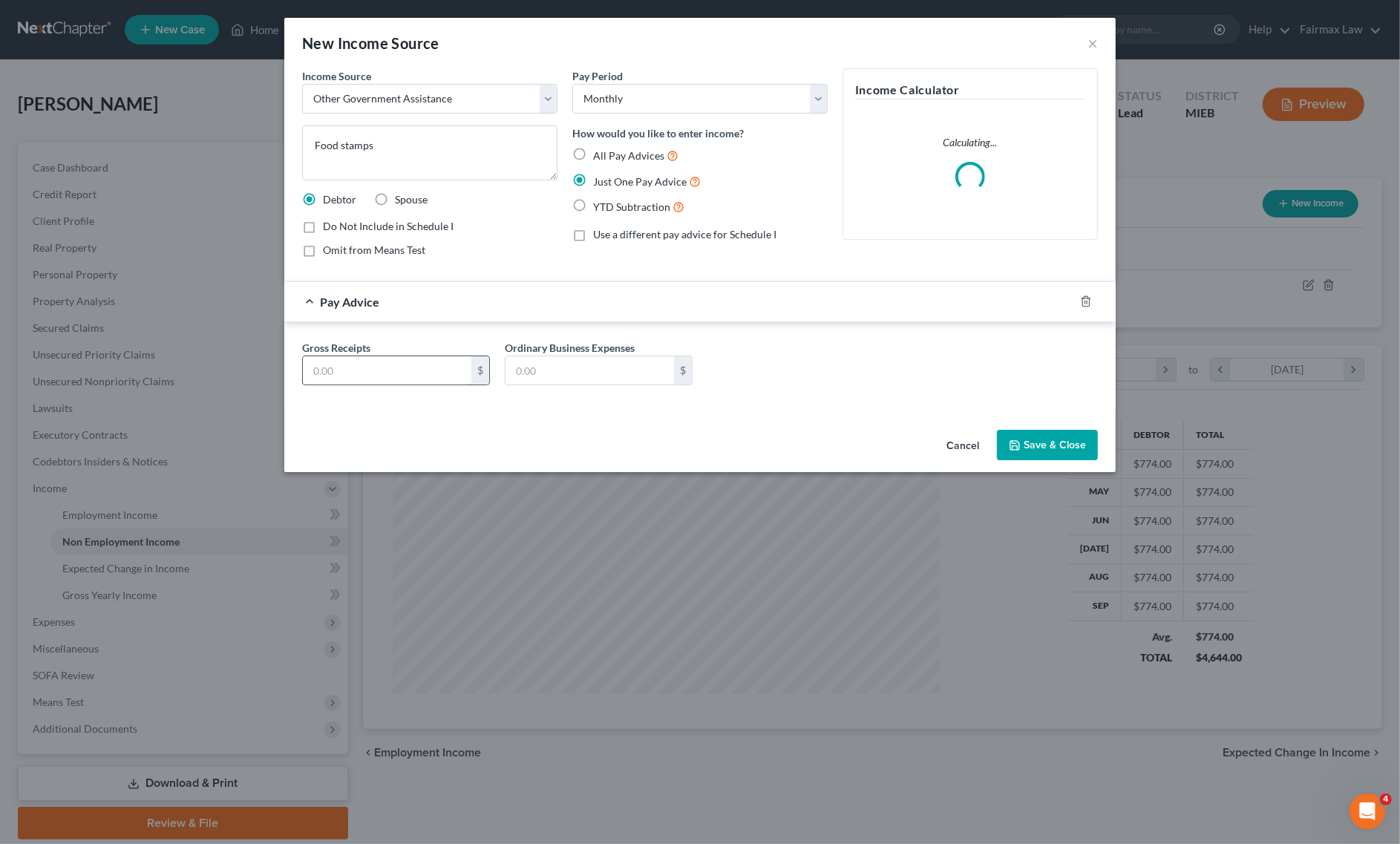
click at [412, 375] on input "text" at bounding box center [387, 370] width 169 height 28
click at [1060, 433] on button "Save & Close" at bounding box center [1047, 445] width 101 height 32
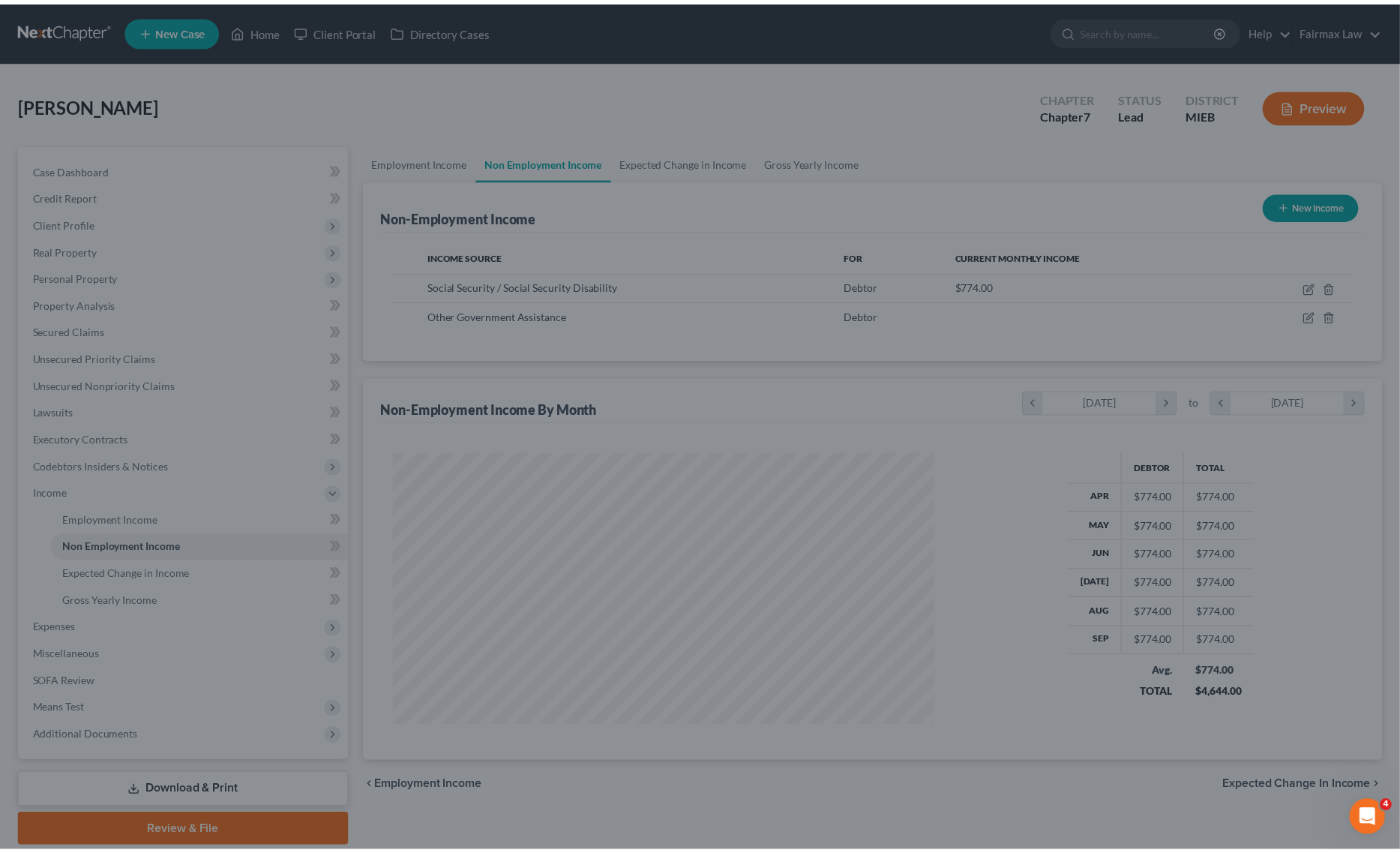
scroll to position [750007, 749348]
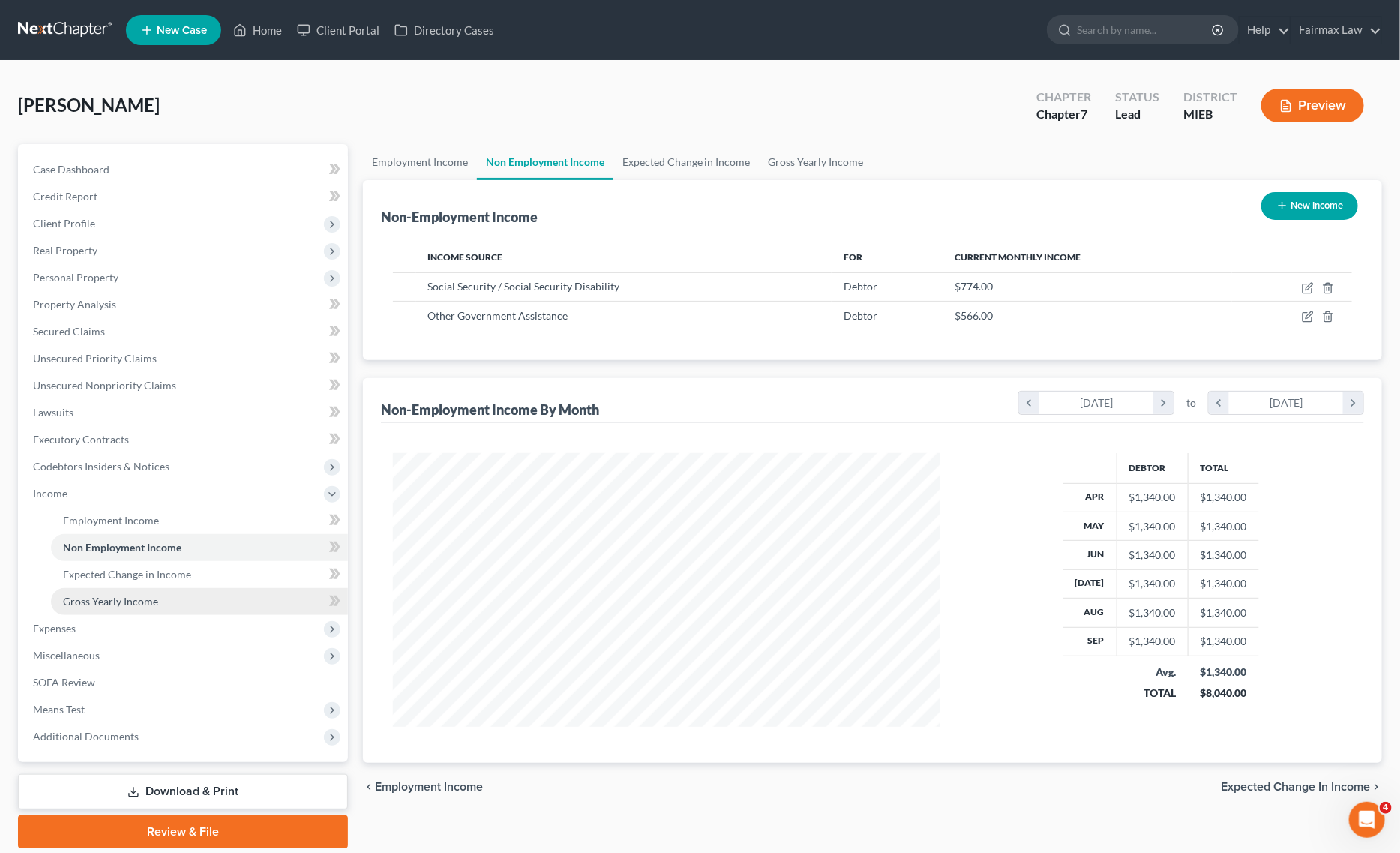
click at [218, 605] on link "Gross Yearly Income" at bounding box center [200, 602] width 297 height 27
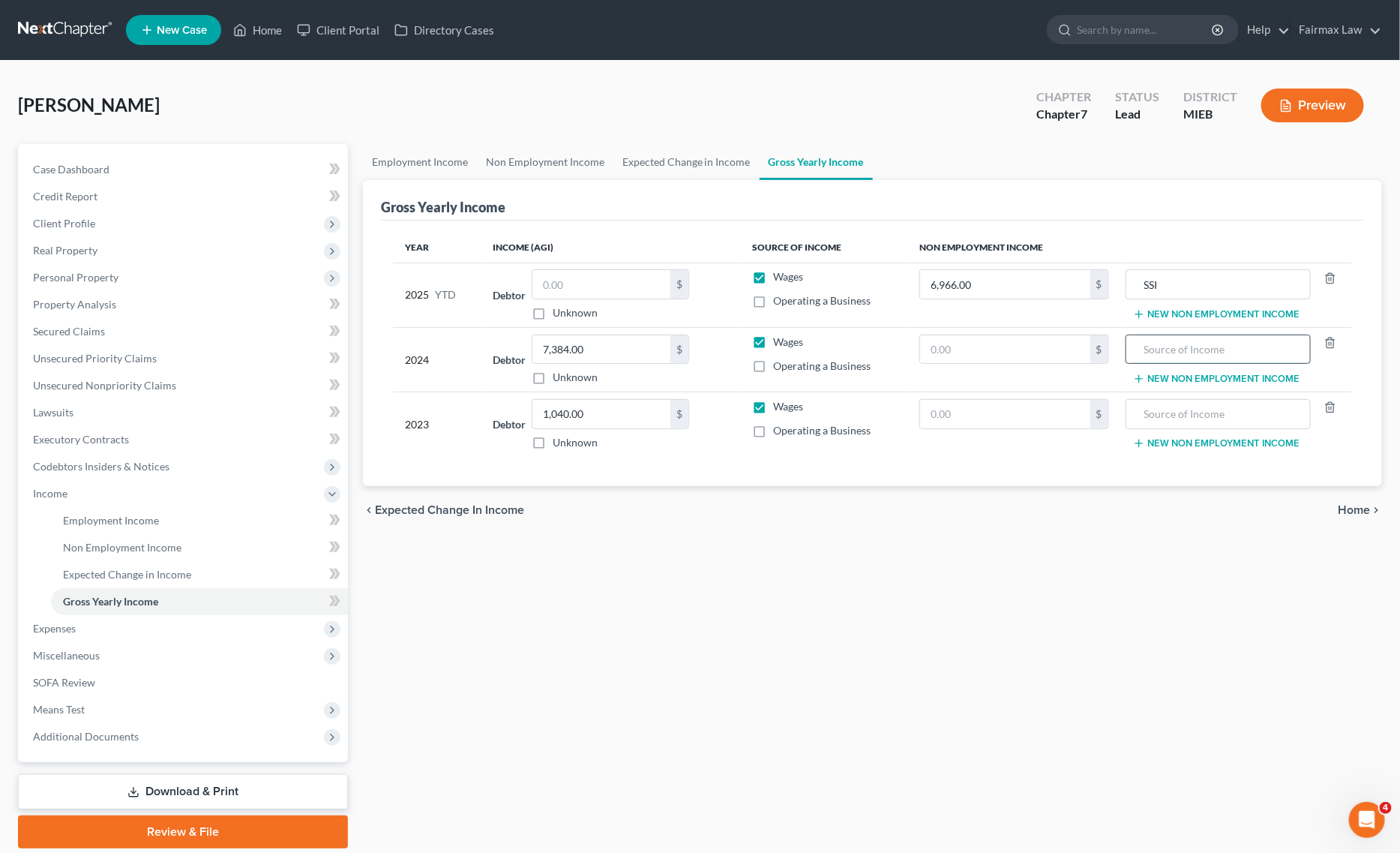
click at [1177, 350] on input "text" at bounding box center [1218, 349] width 169 height 28
click at [1211, 320] on button "New Non Employment Income" at bounding box center [1217, 314] width 168 height 12
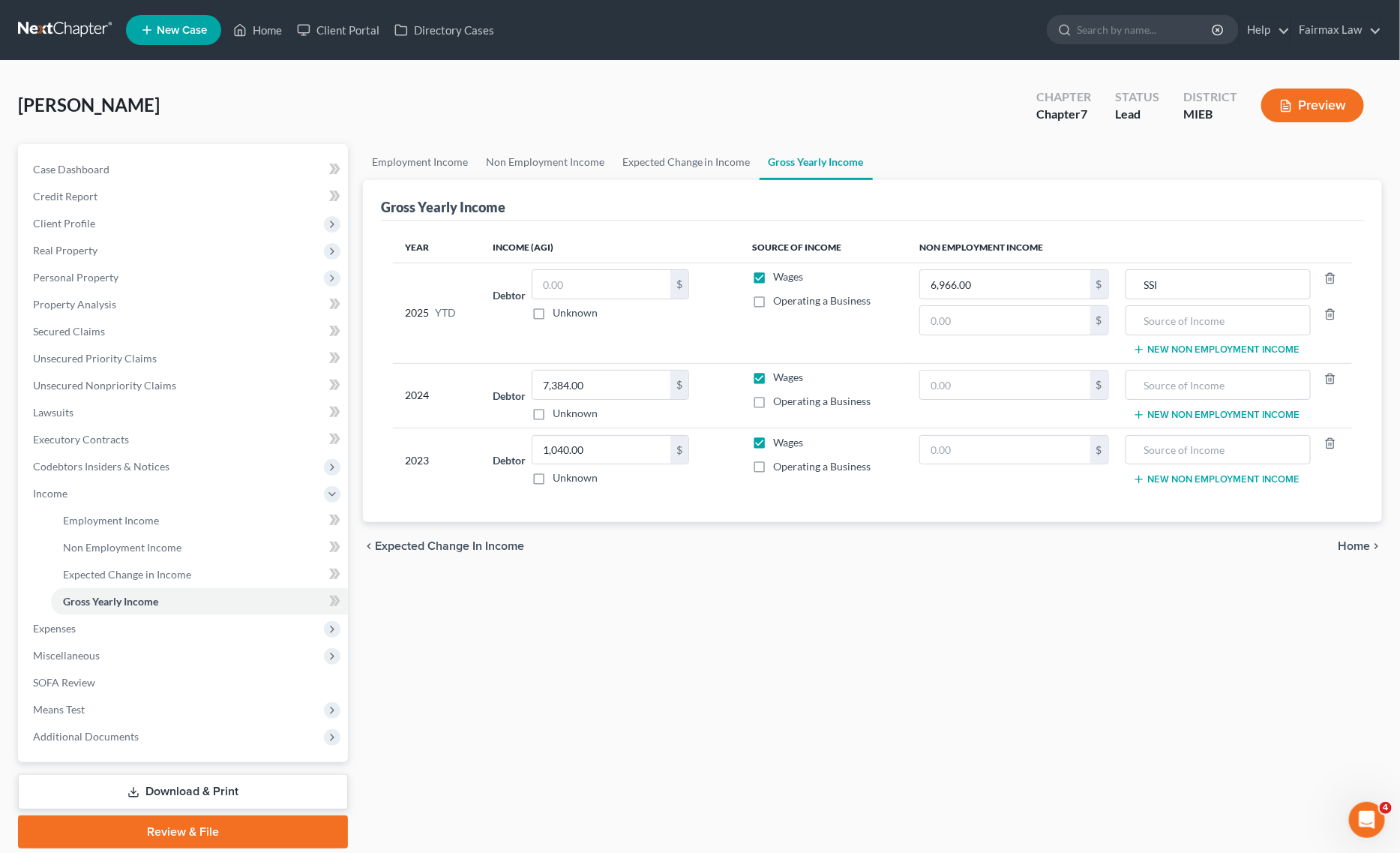
click at [1199, 338] on td "SSI New Non Employment Income" at bounding box center [1236, 313] width 231 height 101
click at [1201, 331] on input "text" at bounding box center [1218, 320] width 169 height 28
click at [1090, 312] on div "$" at bounding box center [1099, 320] width 18 height 28
click at [1040, 327] on input "text" at bounding box center [1006, 320] width 171 height 28
click at [561, 274] on input "text" at bounding box center [602, 284] width 138 height 28
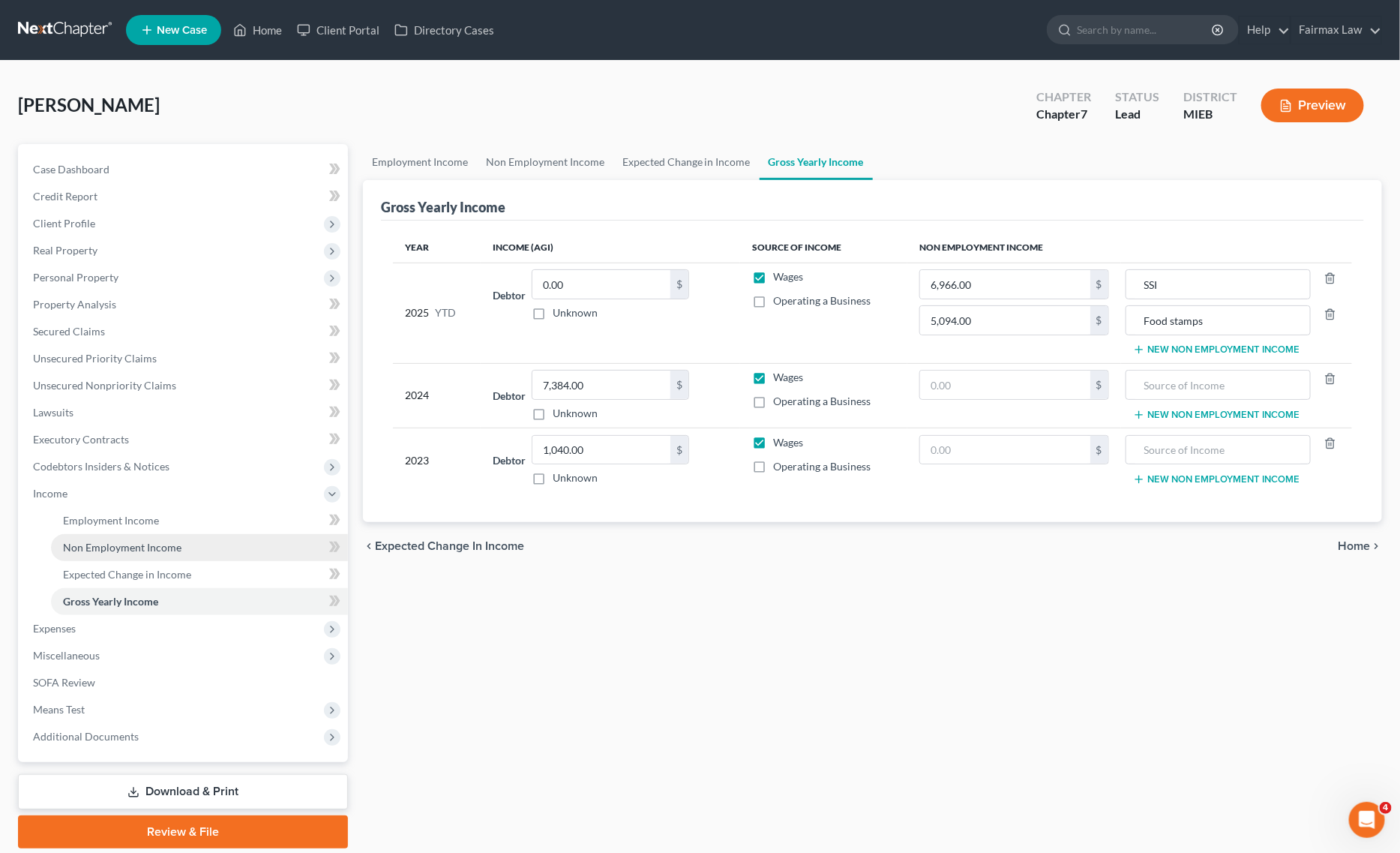
click at [162, 550] on span "Non Employment Income" at bounding box center [122, 547] width 118 height 13
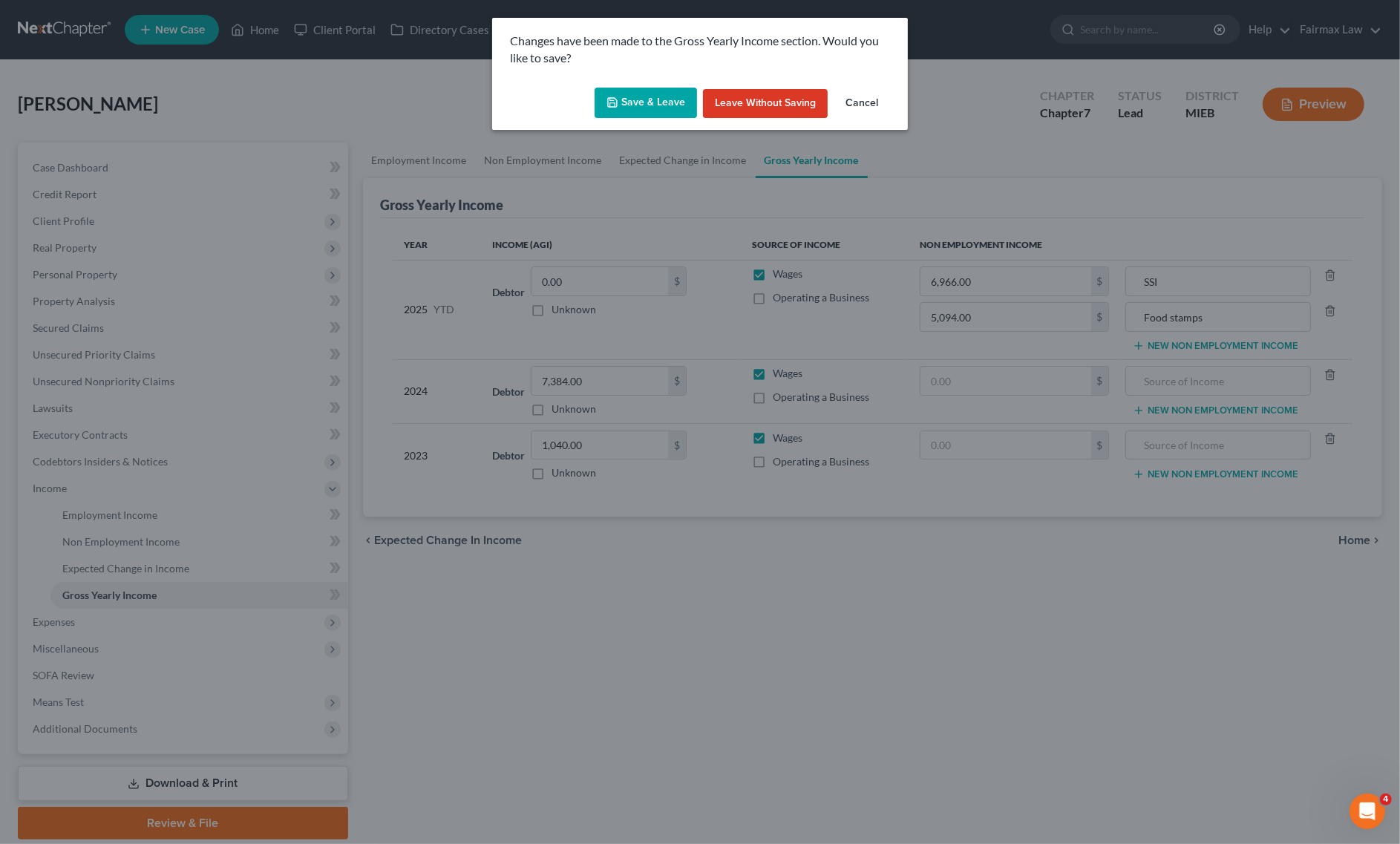
click at [613, 95] on button "Save & Leave" at bounding box center [645, 103] width 103 height 32
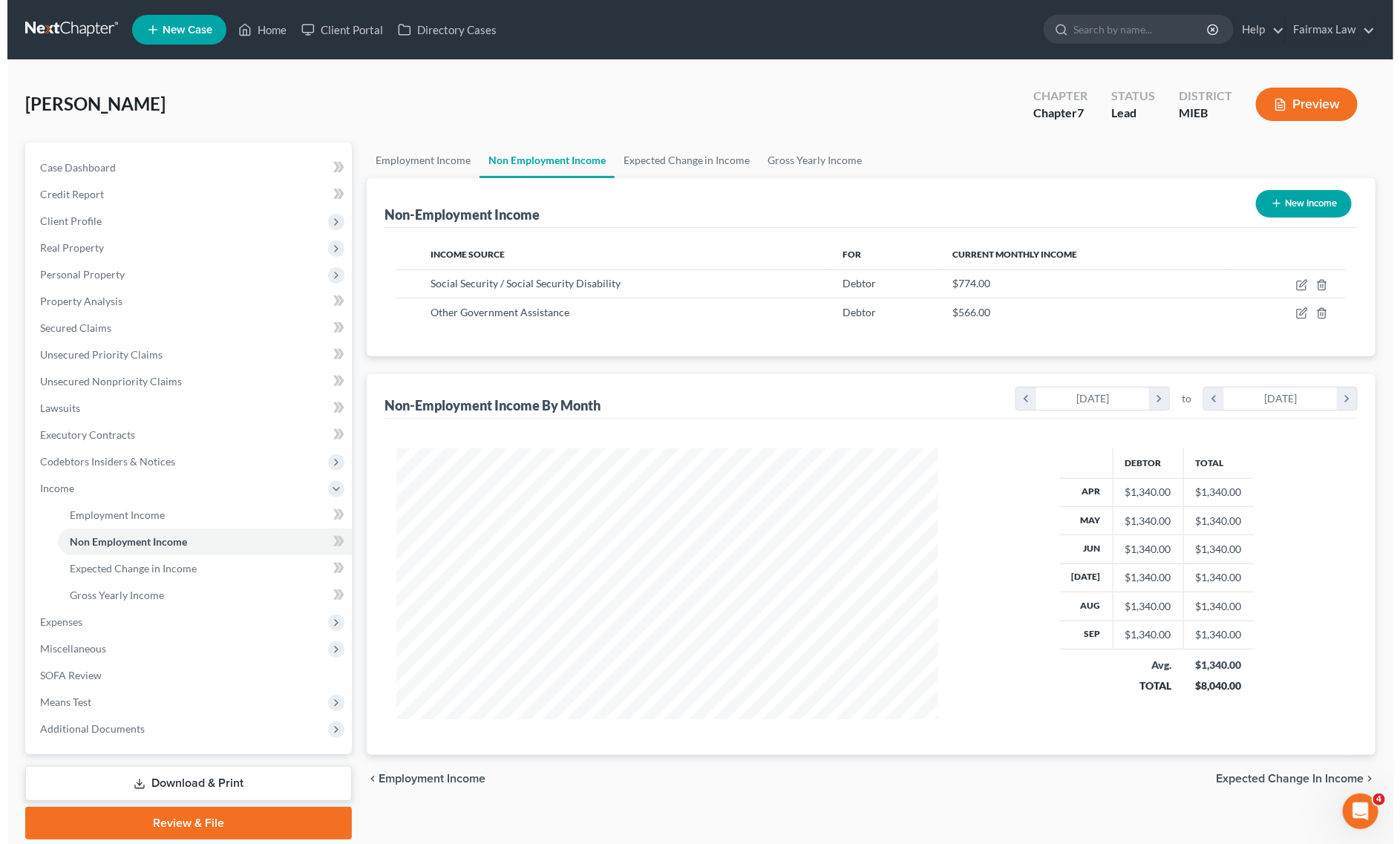
scroll to position [271, 572]
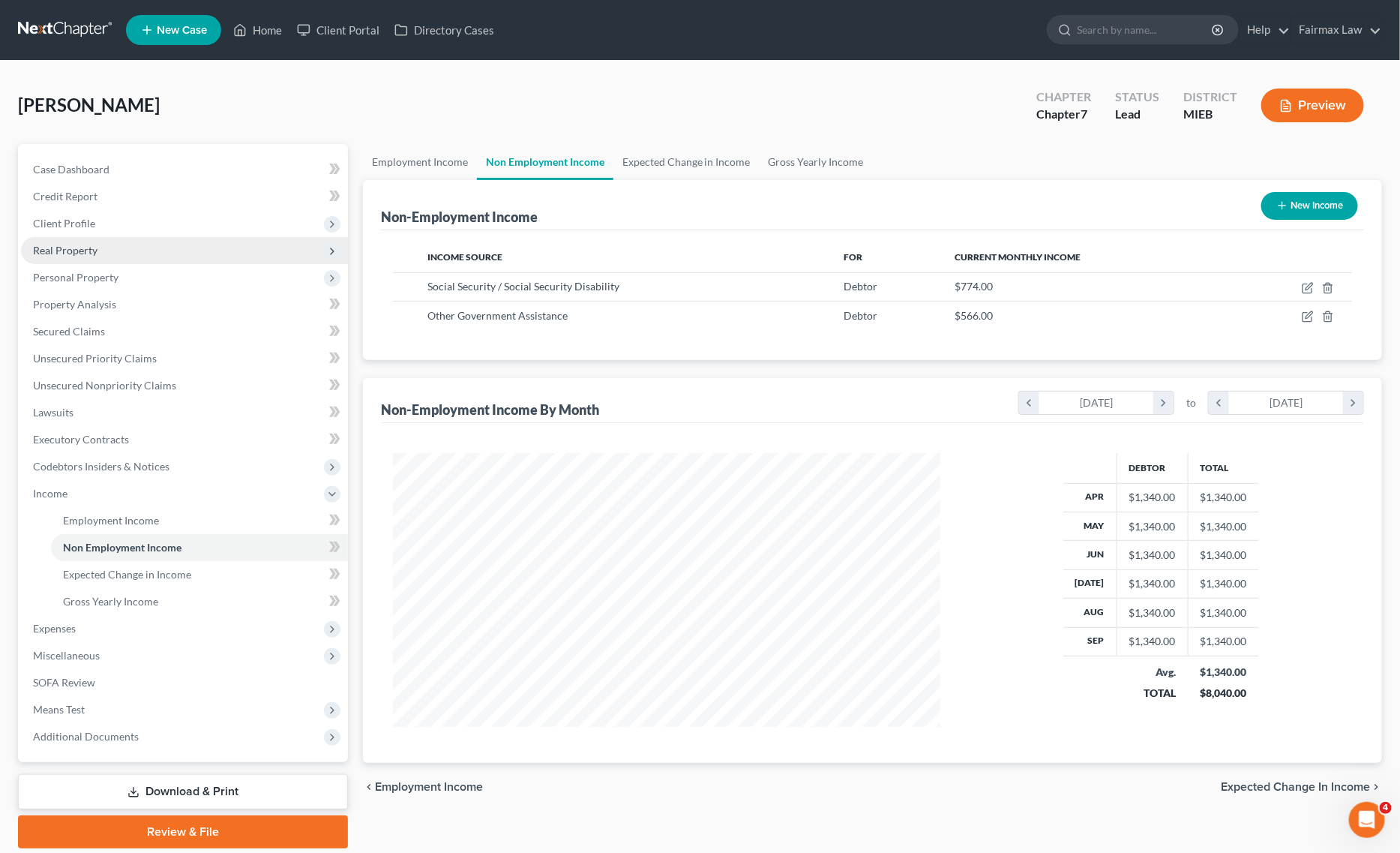
click at [136, 244] on span "Real Property" at bounding box center [184, 251] width 327 height 27
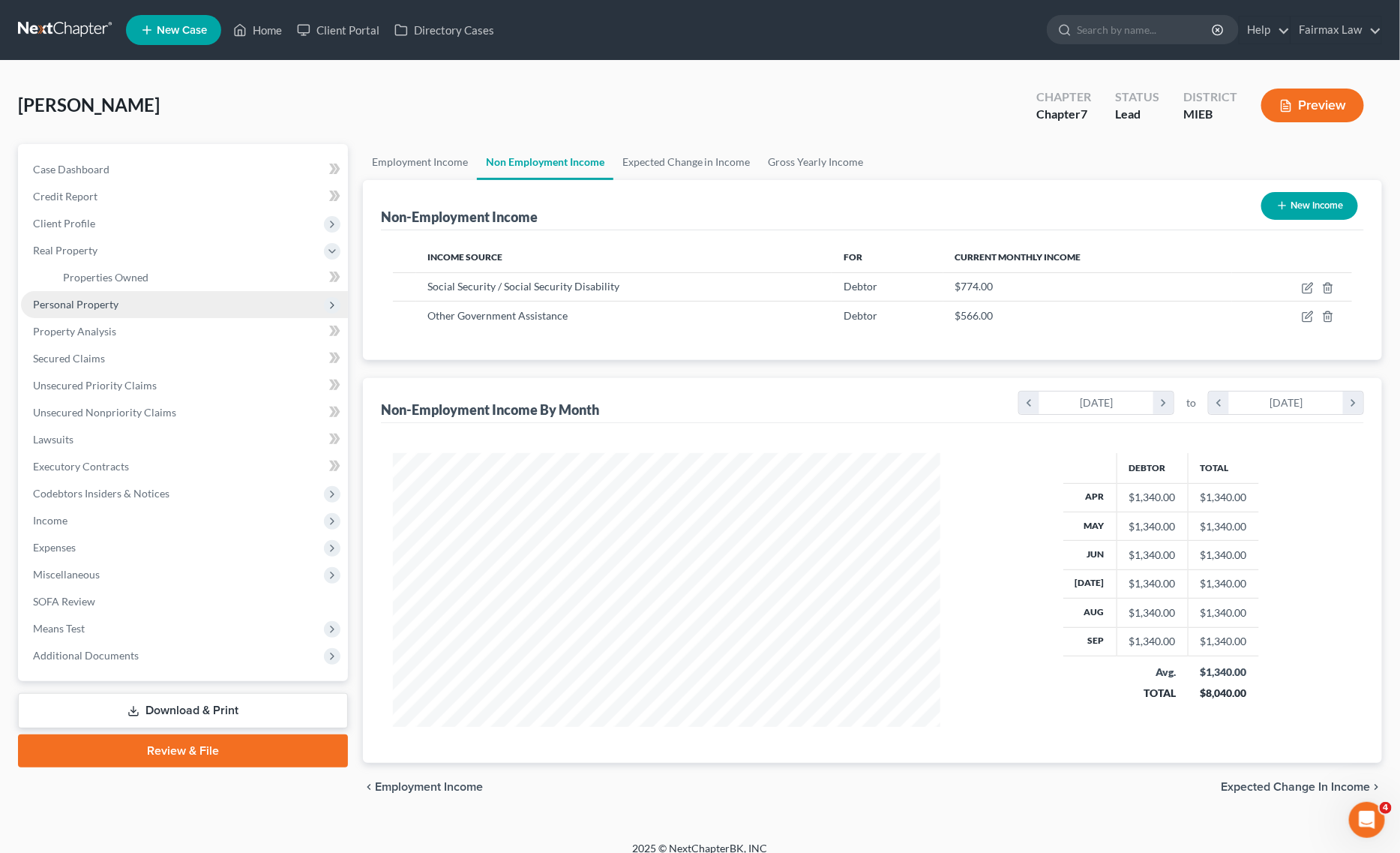
click at [131, 302] on span "Personal Property" at bounding box center [184, 304] width 327 height 27
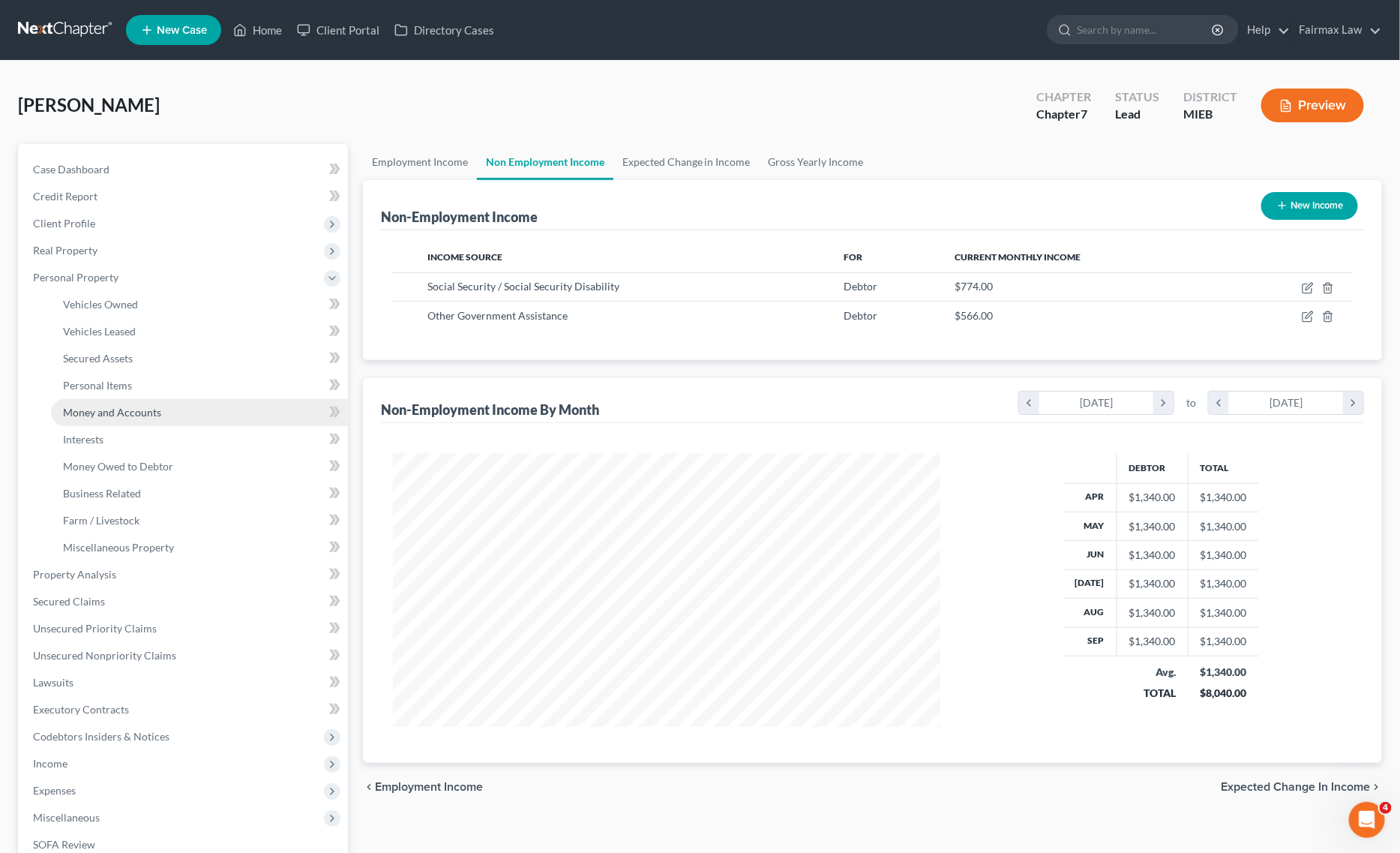
click at [147, 409] on span "Money and Accounts" at bounding box center [111, 412] width 98 height 13
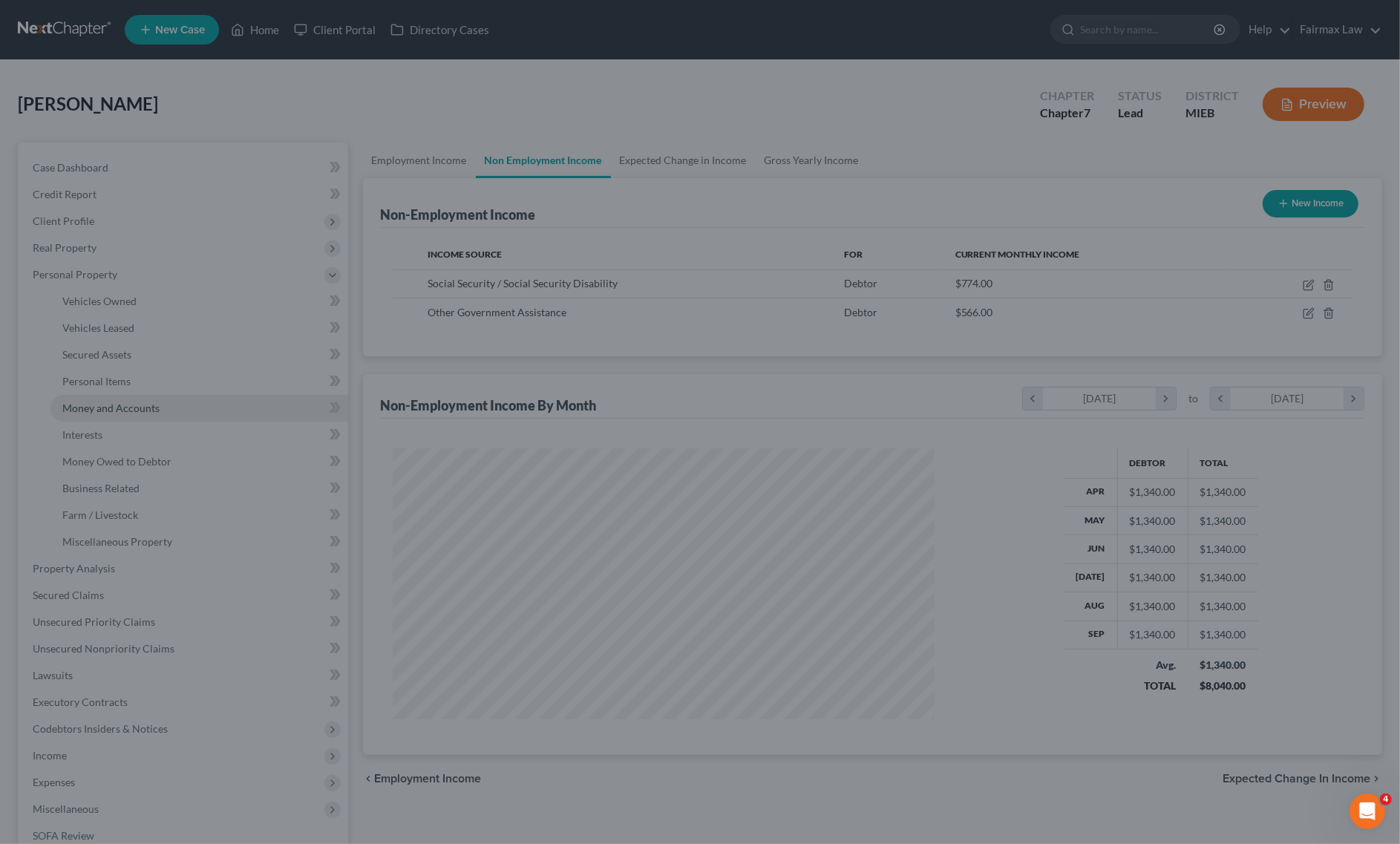
scroll to position [273, 577]
click at [1000, 121] on div at bounding box center [700, 422] width 1400 height 844
click at [839, 123] on div at bounding box center [700, 422] width 1400 height 844
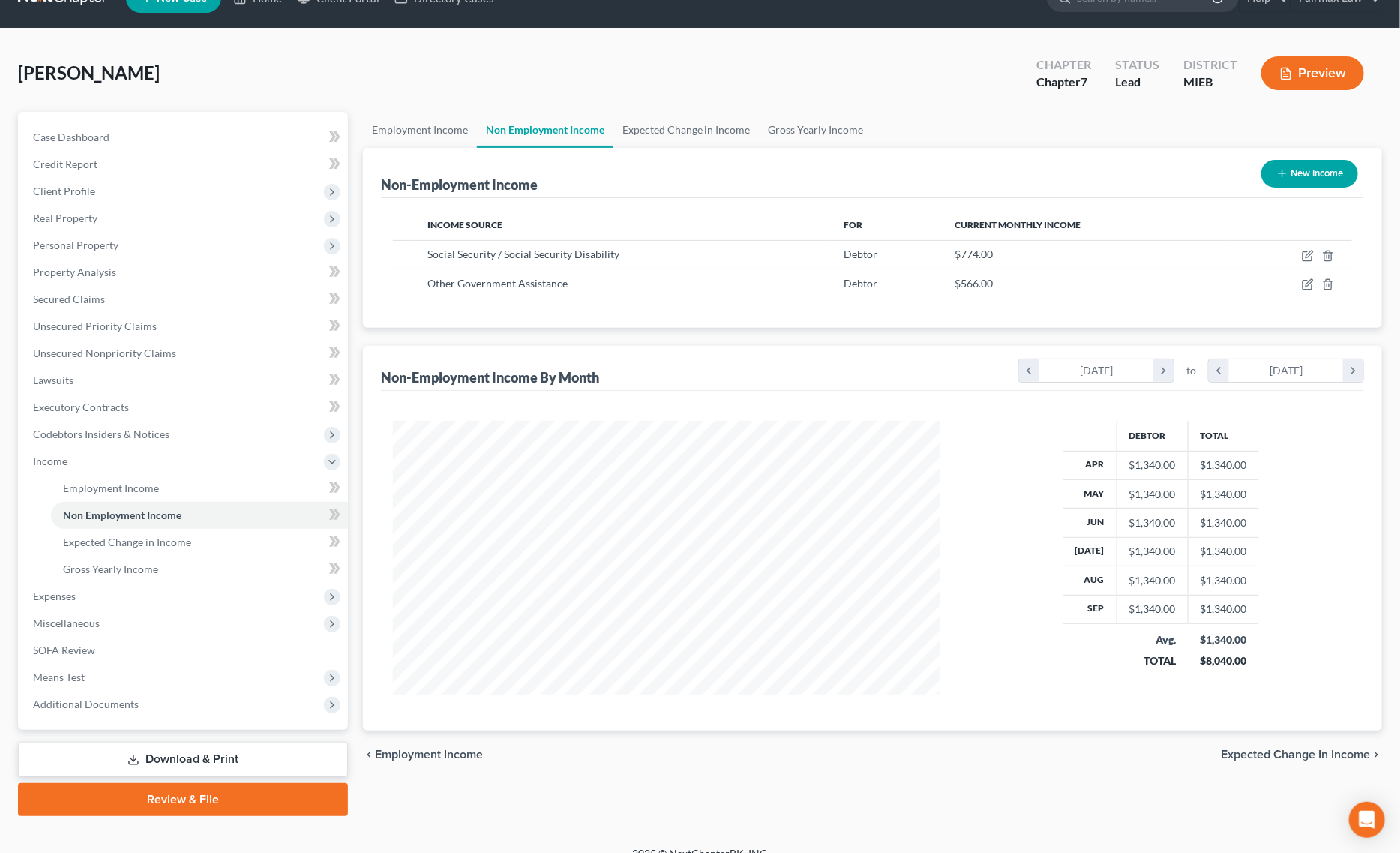
scroll to position [50, 0]
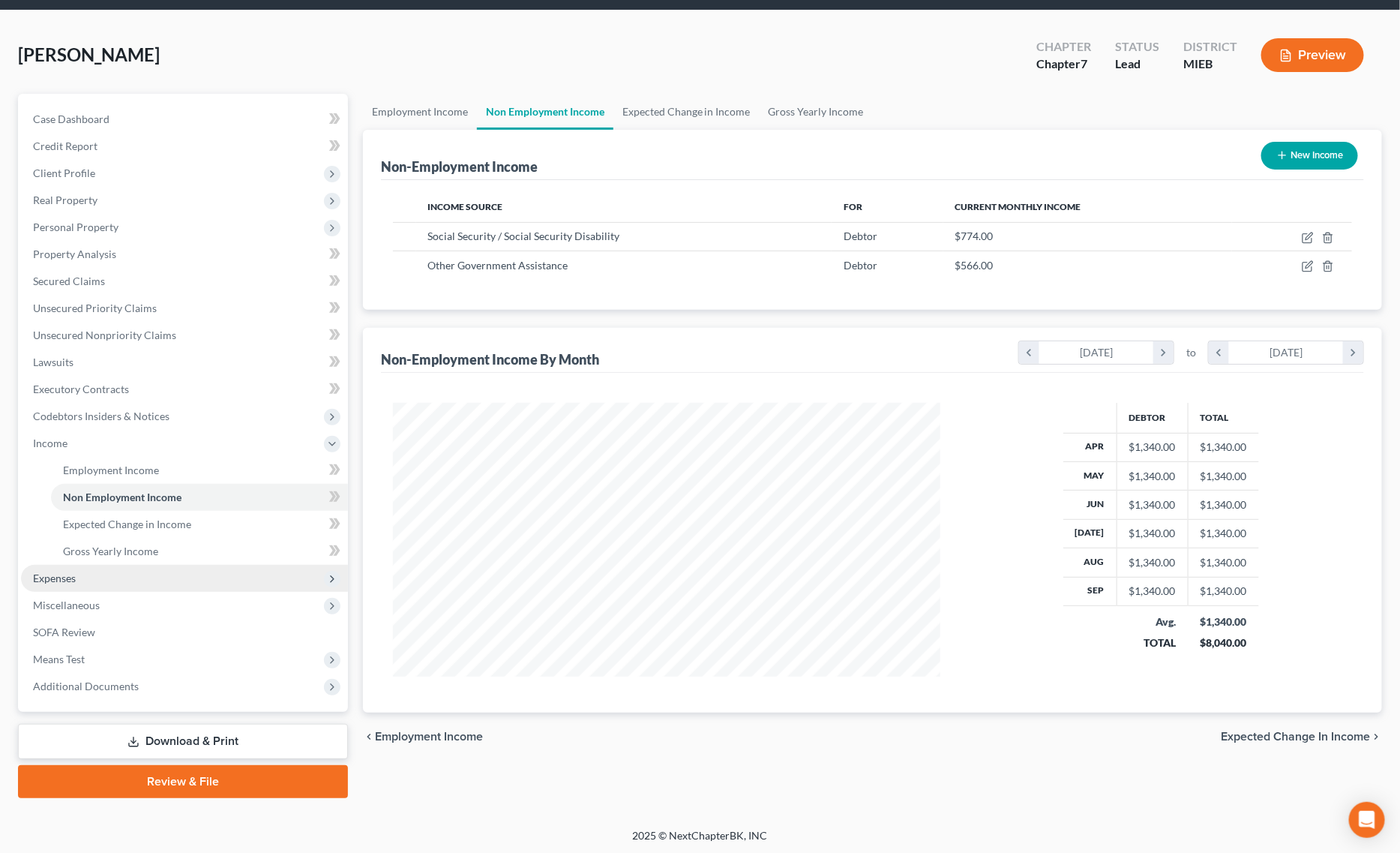
click at [91, 578] on span "Expenses" at bounding box center [184, 579] width 327 height 27
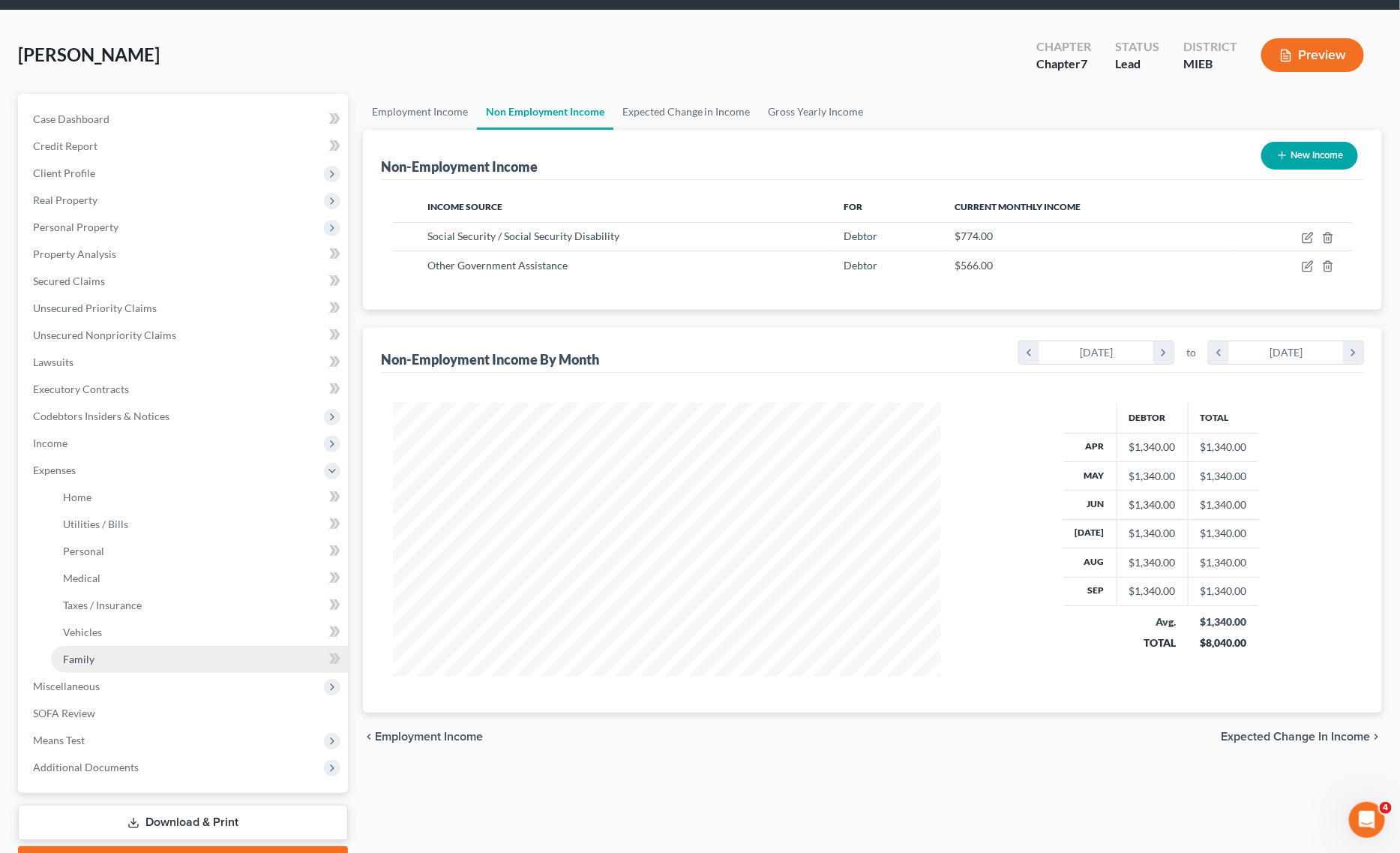
scroll to position [0, 0]
click at [91, 685] on span "Miscellaneous" at bounding box center [66, 685] width 67 height 13
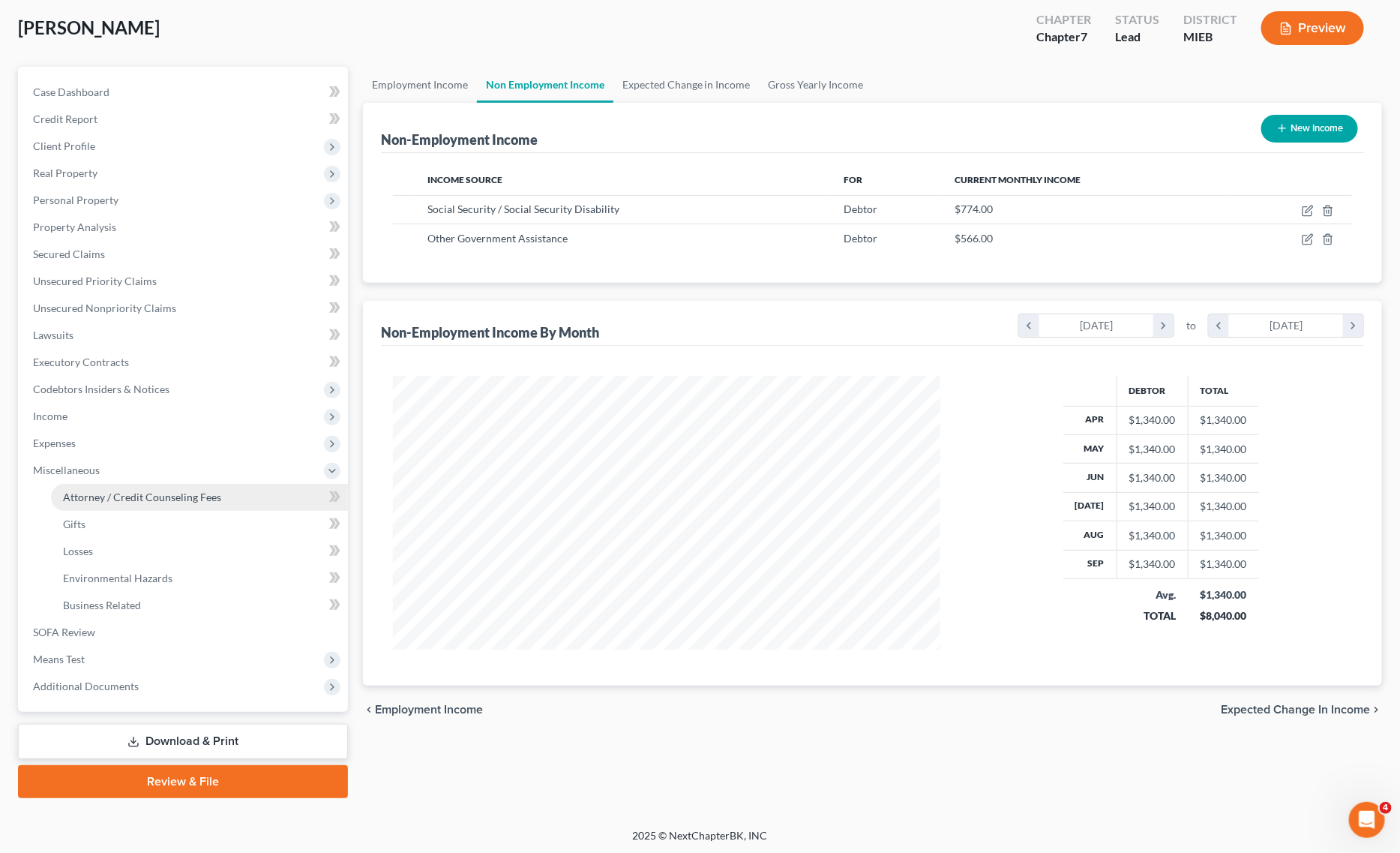
click at [182, 503] on link "Attorney / Credit Counseling Fees" at bounding box center [200, 497] width 297 height 27
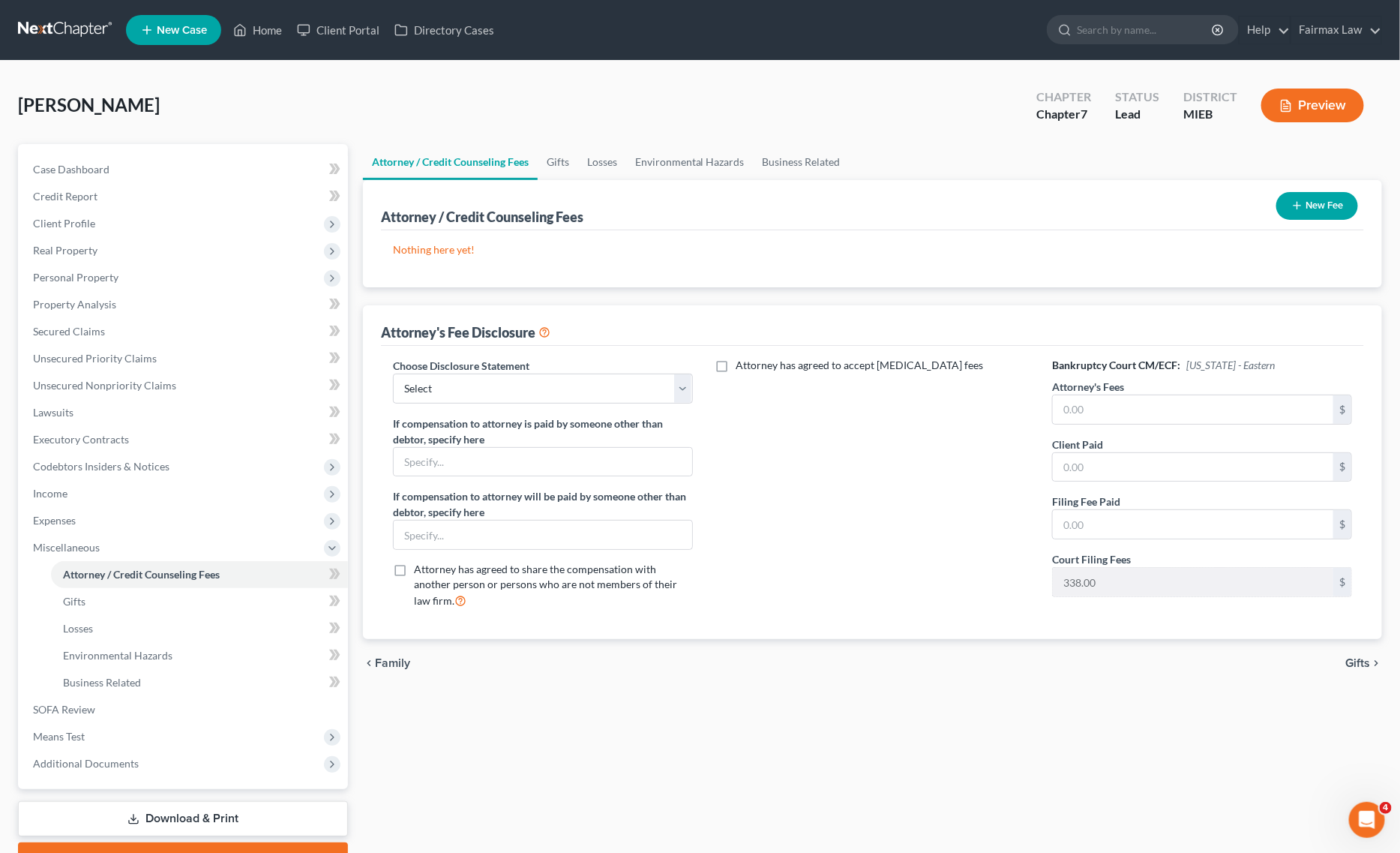
click at [1310, 210] on button "New Fee" at bounding box center [1317, 205] width 81 height 28
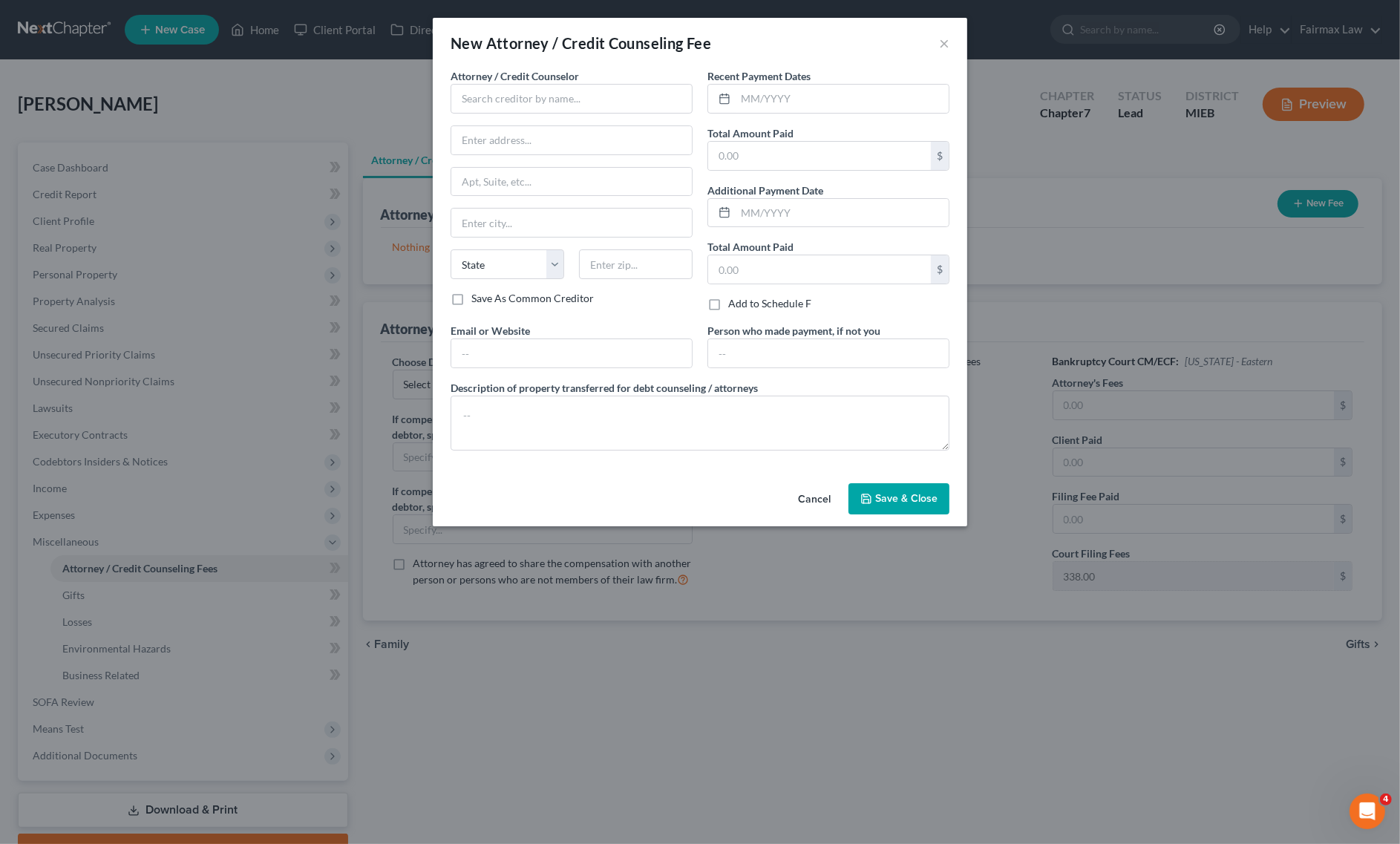
click at [598, 120] on div "Attorney / Credit Counselor * State AL AK AR AZ CA CO CT DE DC FL GA GU HI ID I…" at bounding box center [572, 179] width 242 height 223
click at [598, 109] on input "text" at bounding box center [572, 98] width 242 height 30
type input "Summit Financial Education"
click at [524, 127] on div "Summit Financial Education" at bounding box center [539, 124] width 154 height 14
type input "Attn: Customer Service"
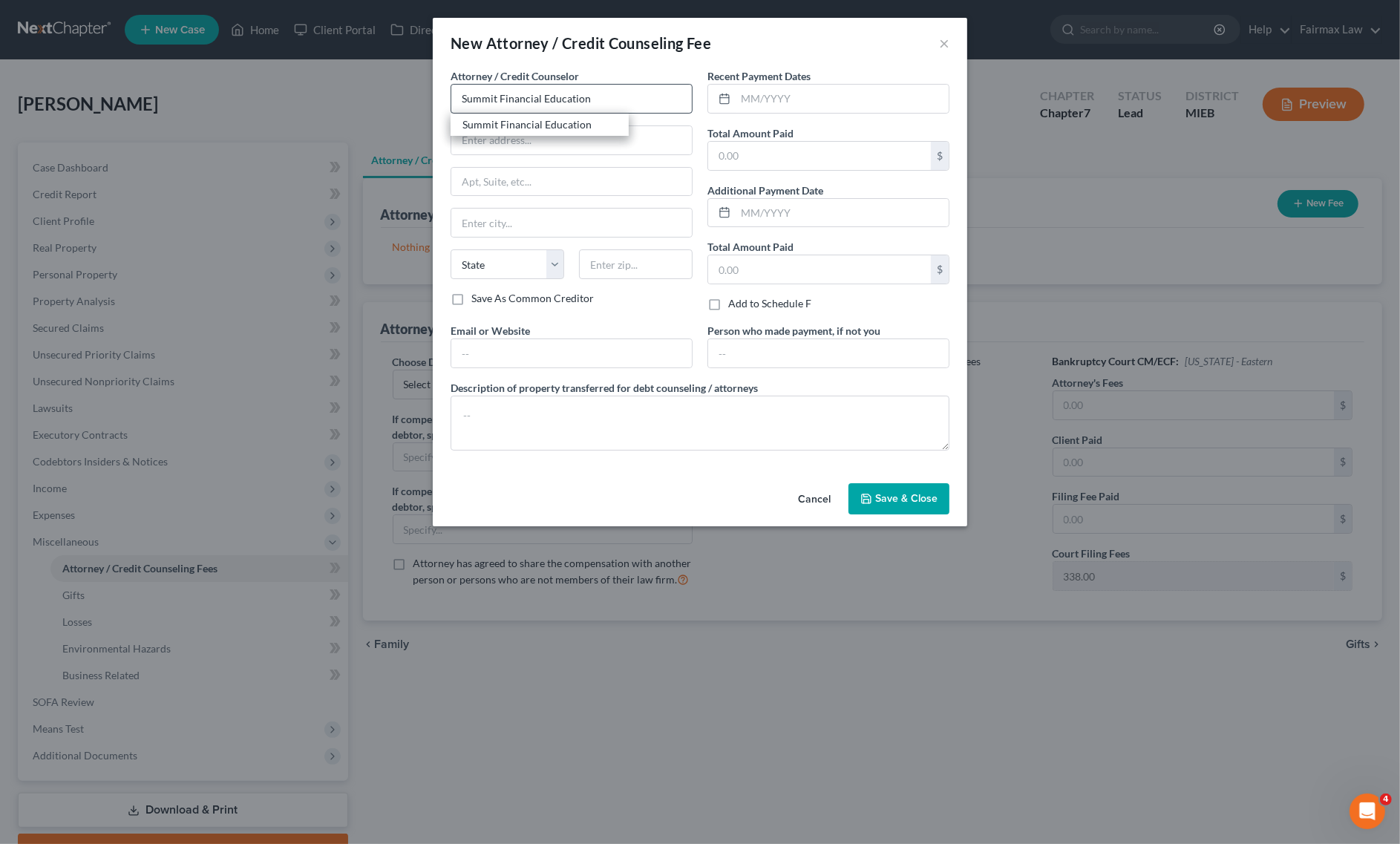
type input "4800 E Flower St"
type input "Tucson"
select select "3"
type input "85712"
click at [587, 417] on textarea at bounding box center [700, 423] width 499 height 55
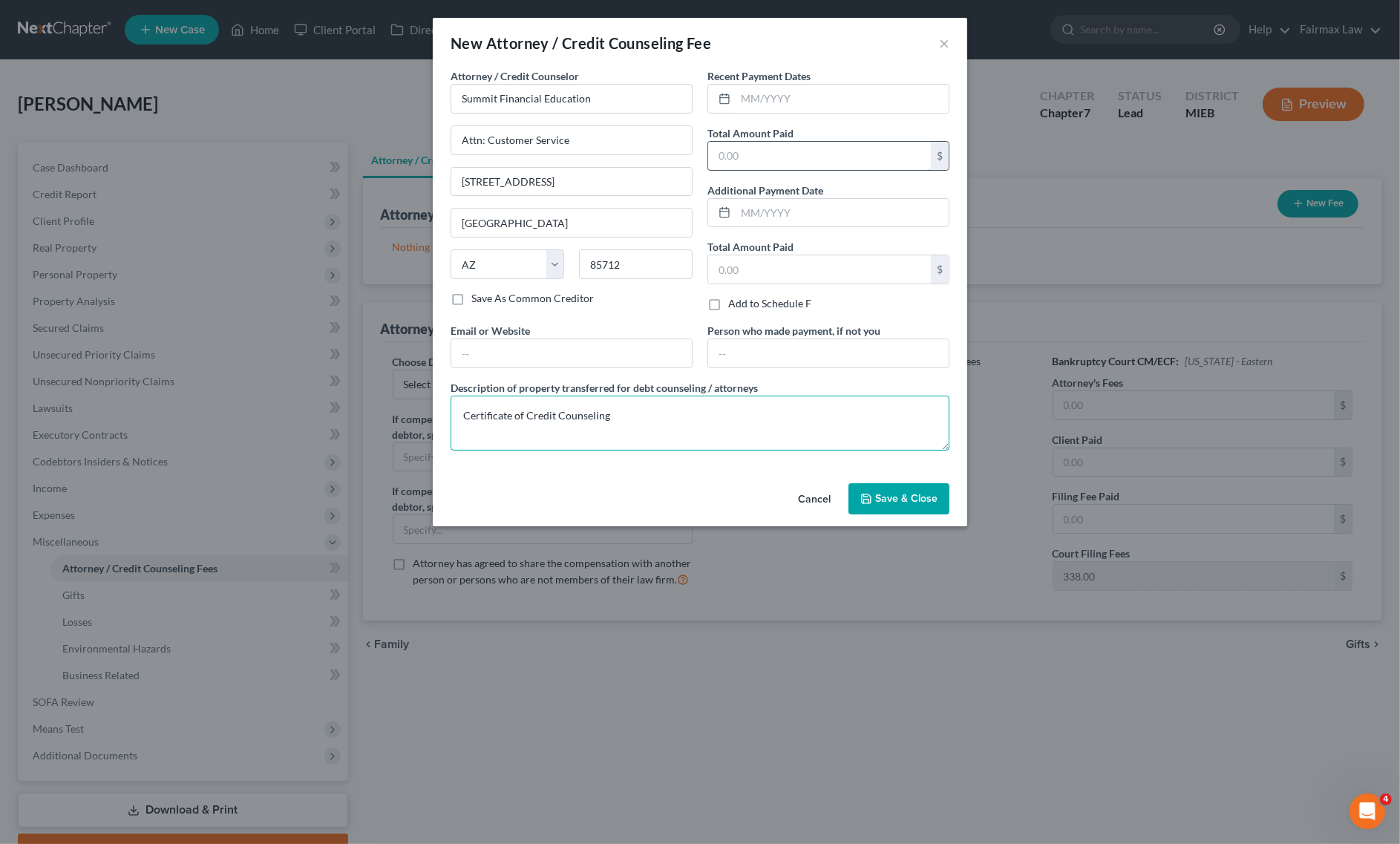
type textarea "Certificate of Credit Counseling"
click at [755, 169] on input "text" at bounding box center [819, 155] width 222 height 28
type input "14.95"
click at [770, 89] on input "text" at bounding box center [842, 98] width 213 height 28
type input "09/2025"
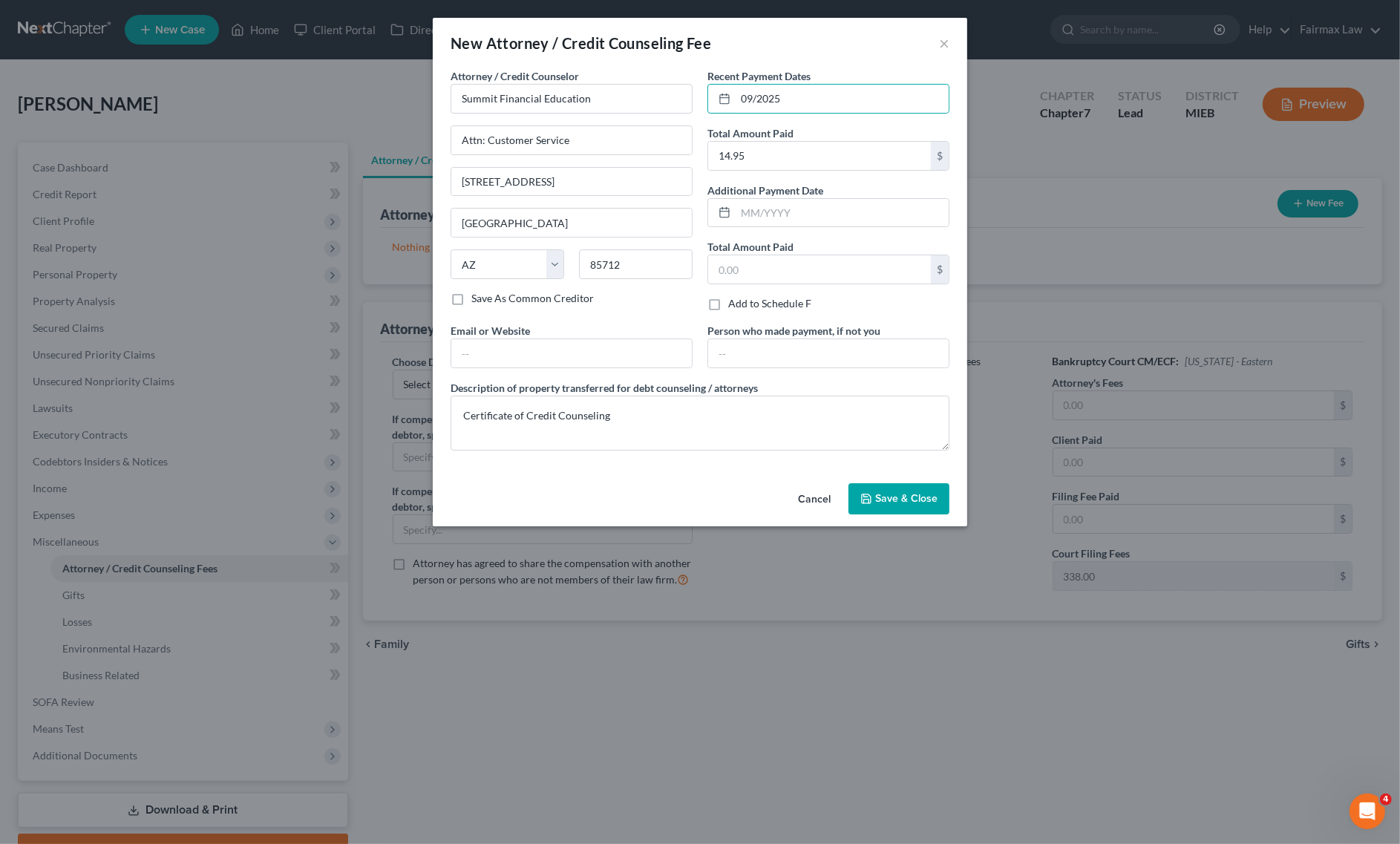
click at [910, 508] on button "Save & Close" at bounding box center [898, 499] width 101 height 32
